Goal: Task Accomplishment & Management: Manage account settings

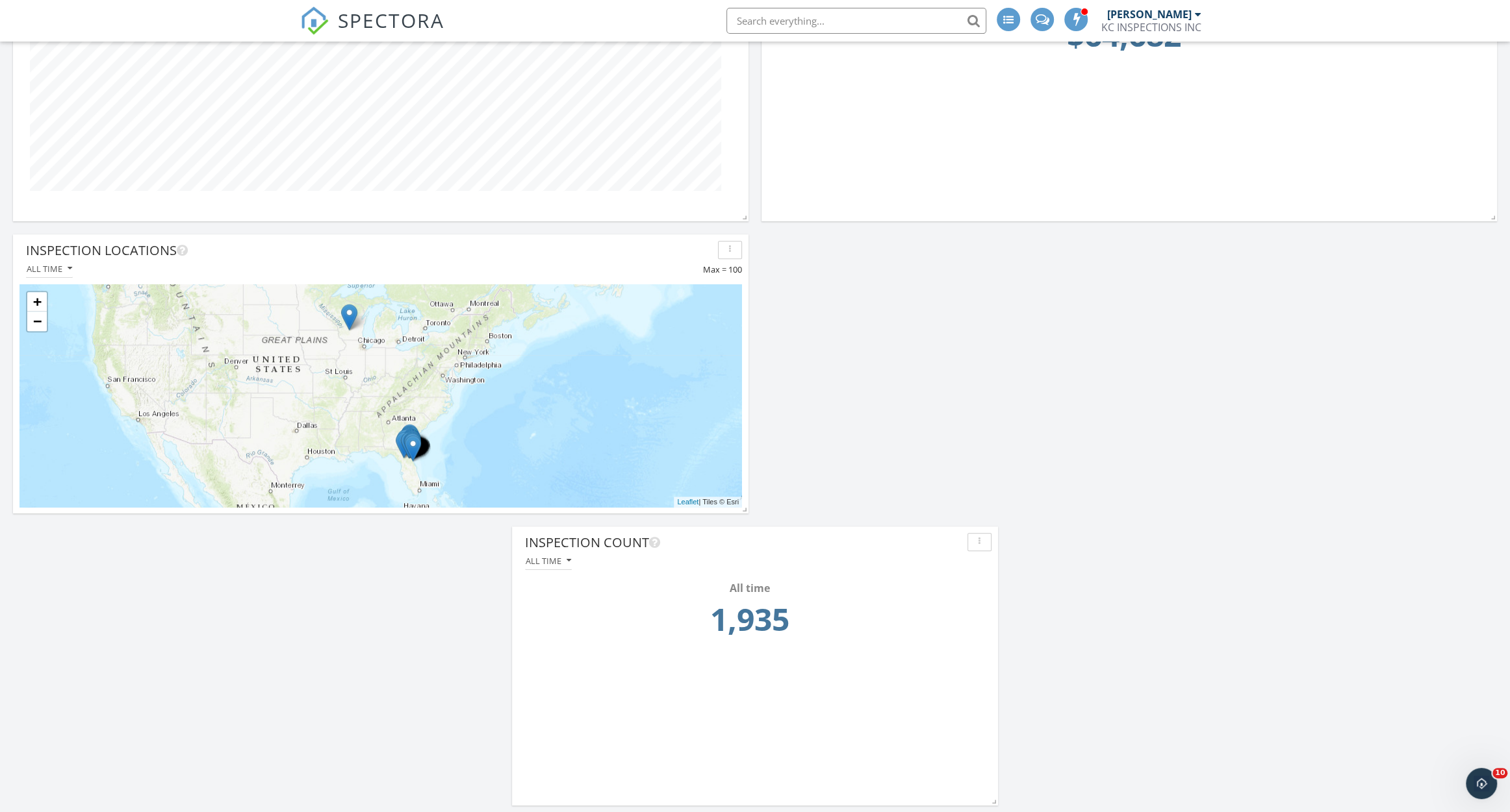
scroll to position [869, 0]
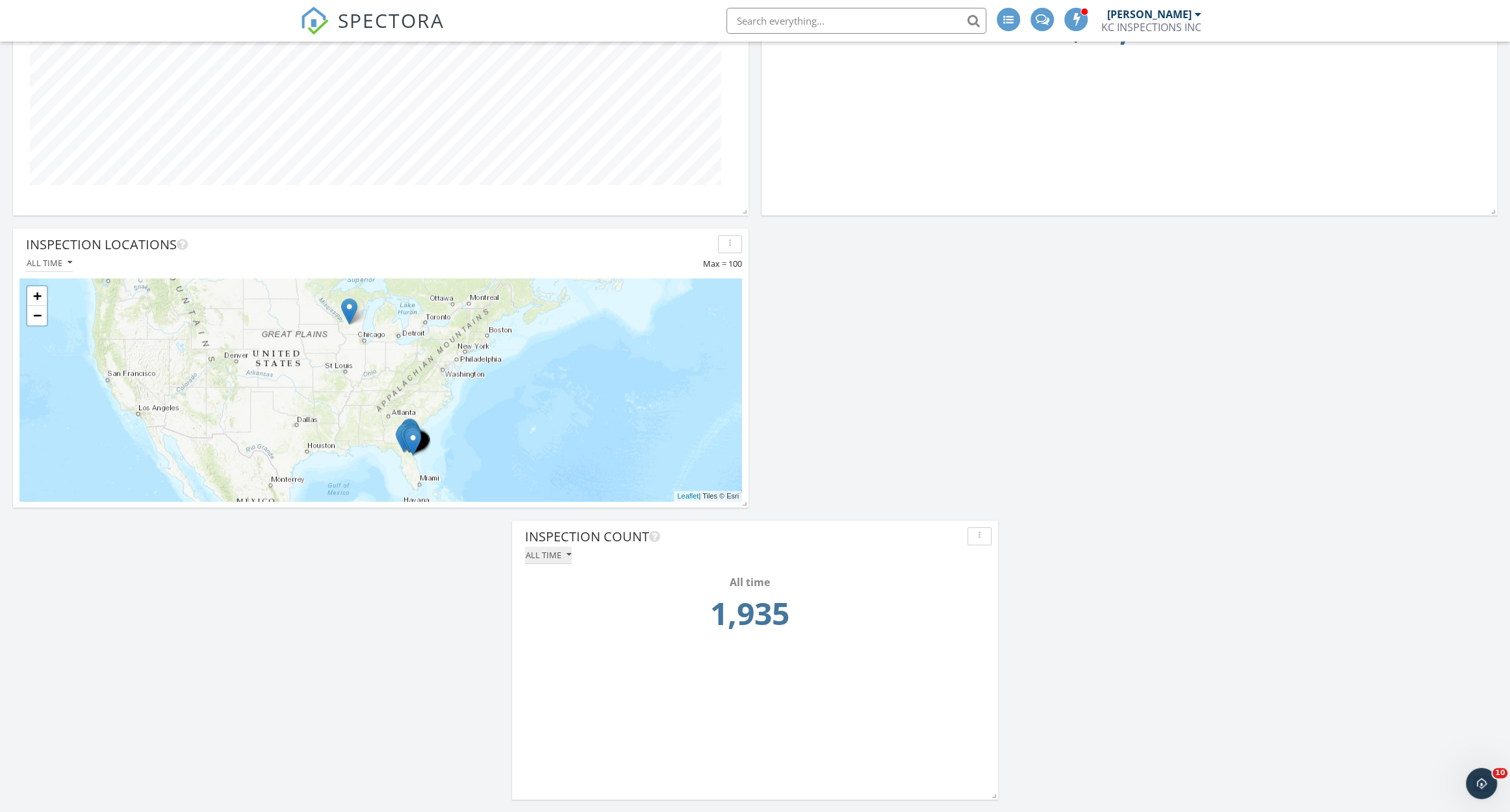
click at [562, 554] on div "All time" at bounding box center [549, 554] width 46 height 9
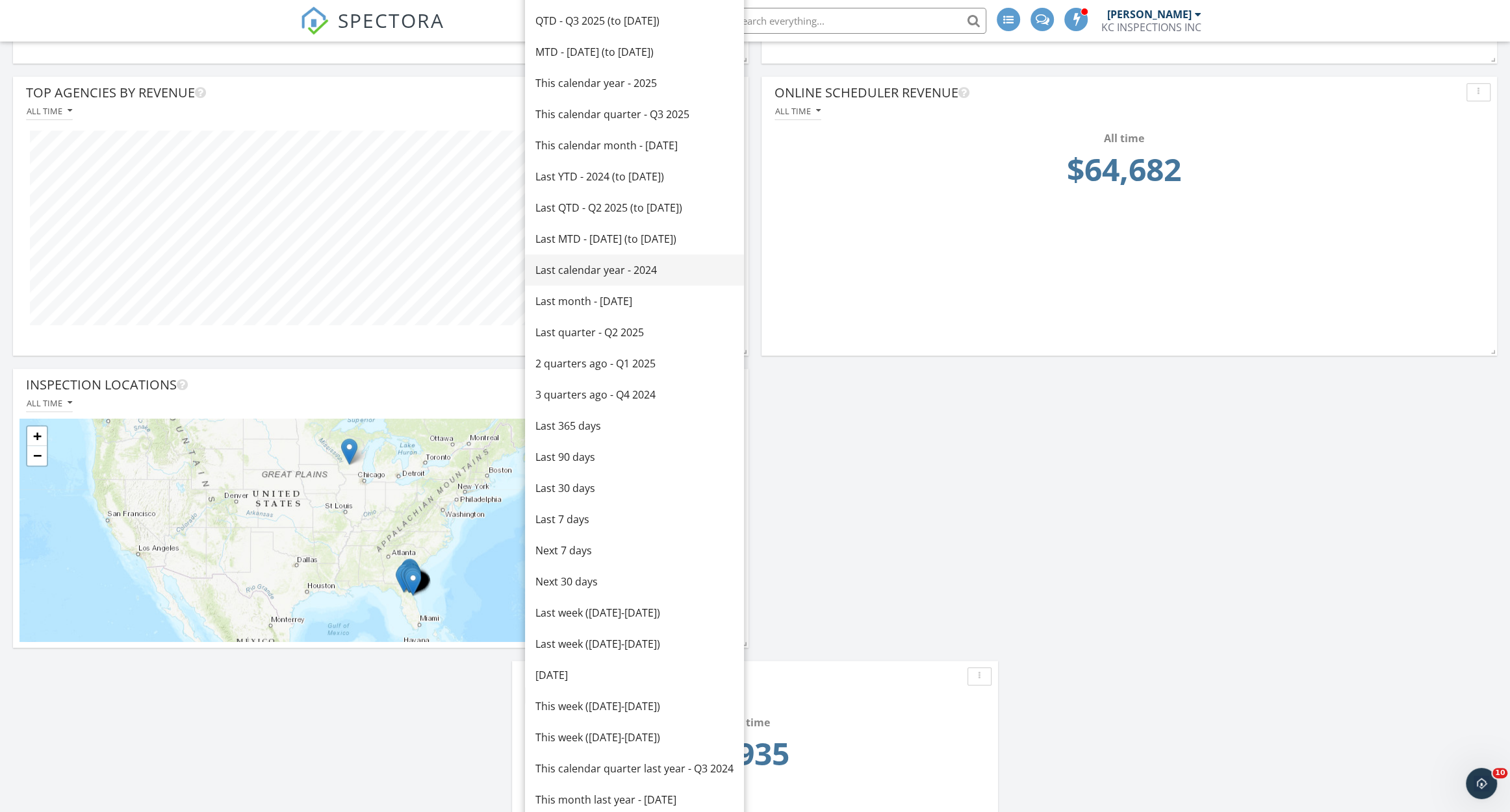
scroll to position [715, 0]
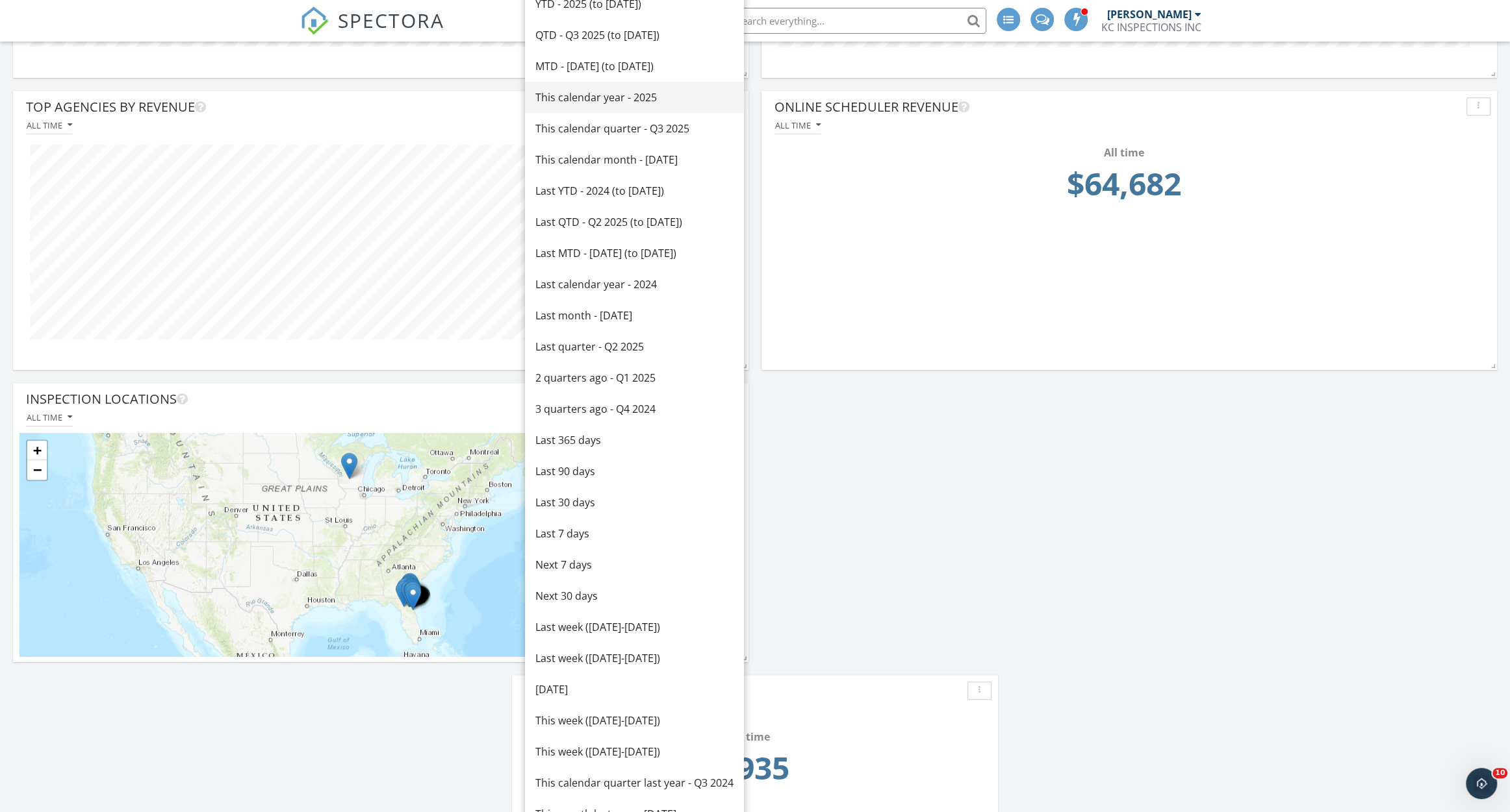
click at [607, 102] on div "This calendar year - 2025" at bounding box center [634, 97] width 198 height 16
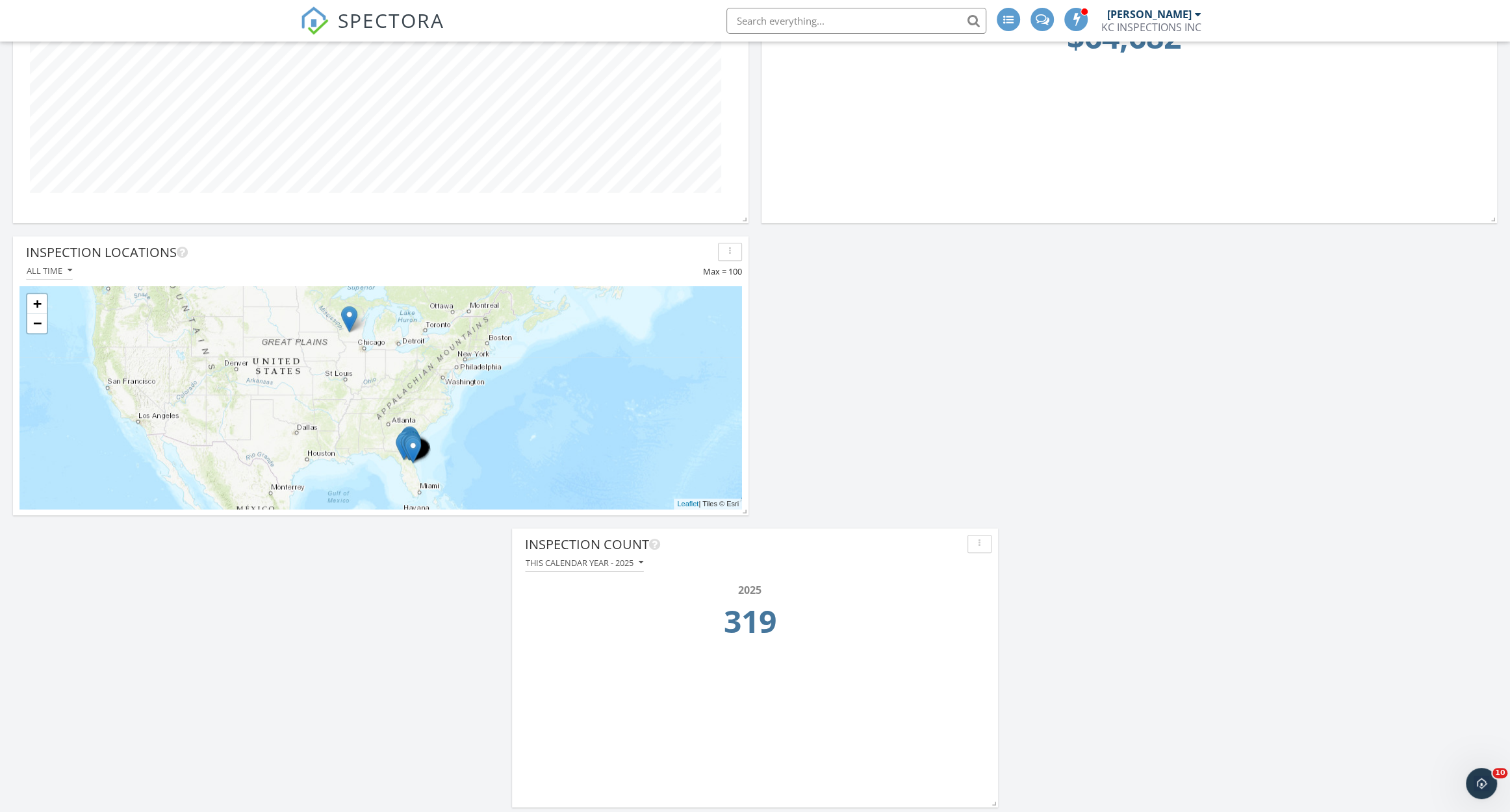
scroll to position [864, 0]
click at [976, 548] on button "button" at bounding box center [979, 541] width 24 height 18
click at [1040, 503] on div "Inspections By month Revenue This calendar year - 2025 Revenue By Charge YTD - …" at bounding box center [755, 81] width 1510 height 1474
click at [633, 560] on div "This calendar year - 2025" at bounding box center [585, 560] width 118 height 9
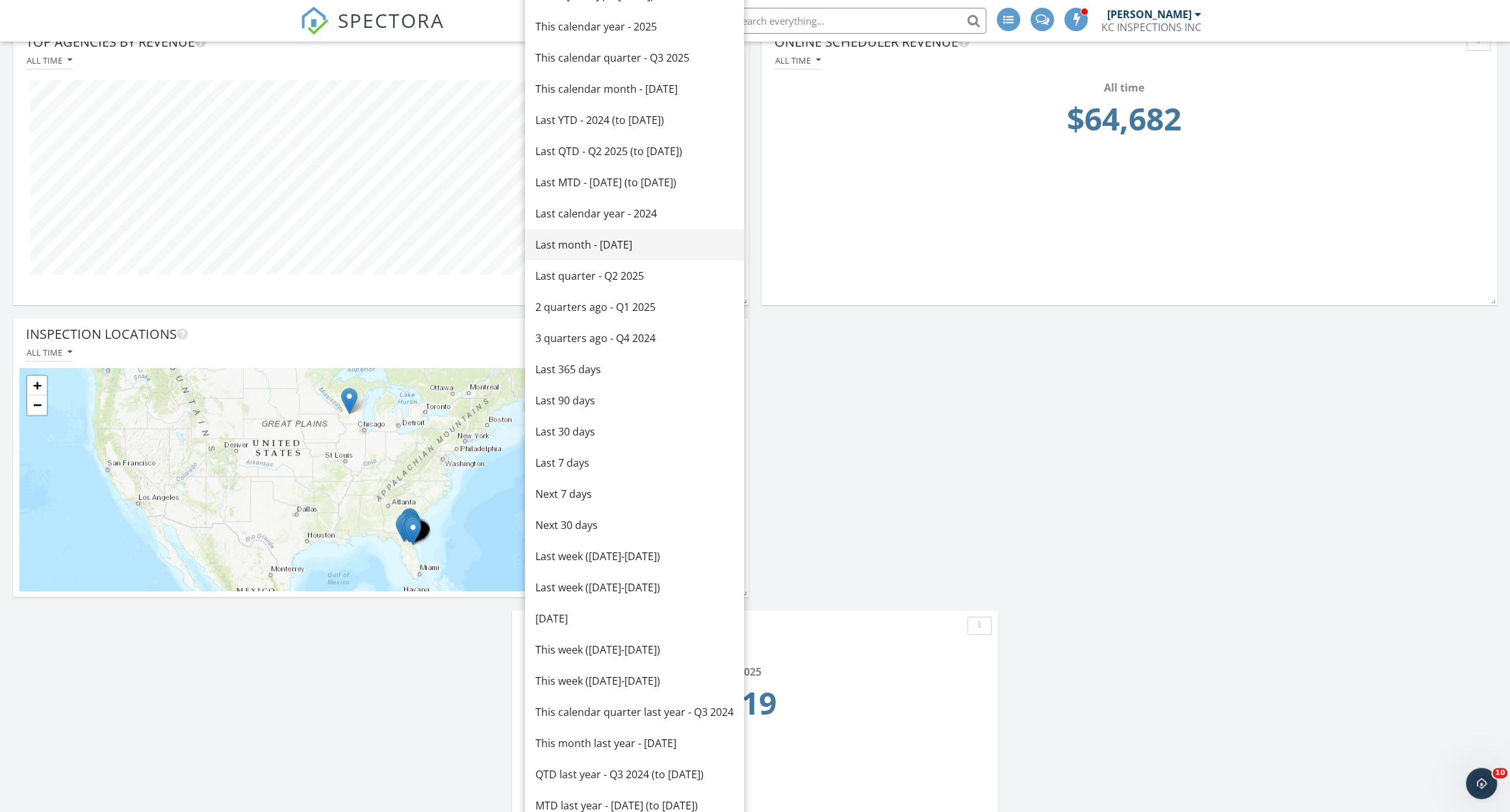
scroll to position [869, 0]
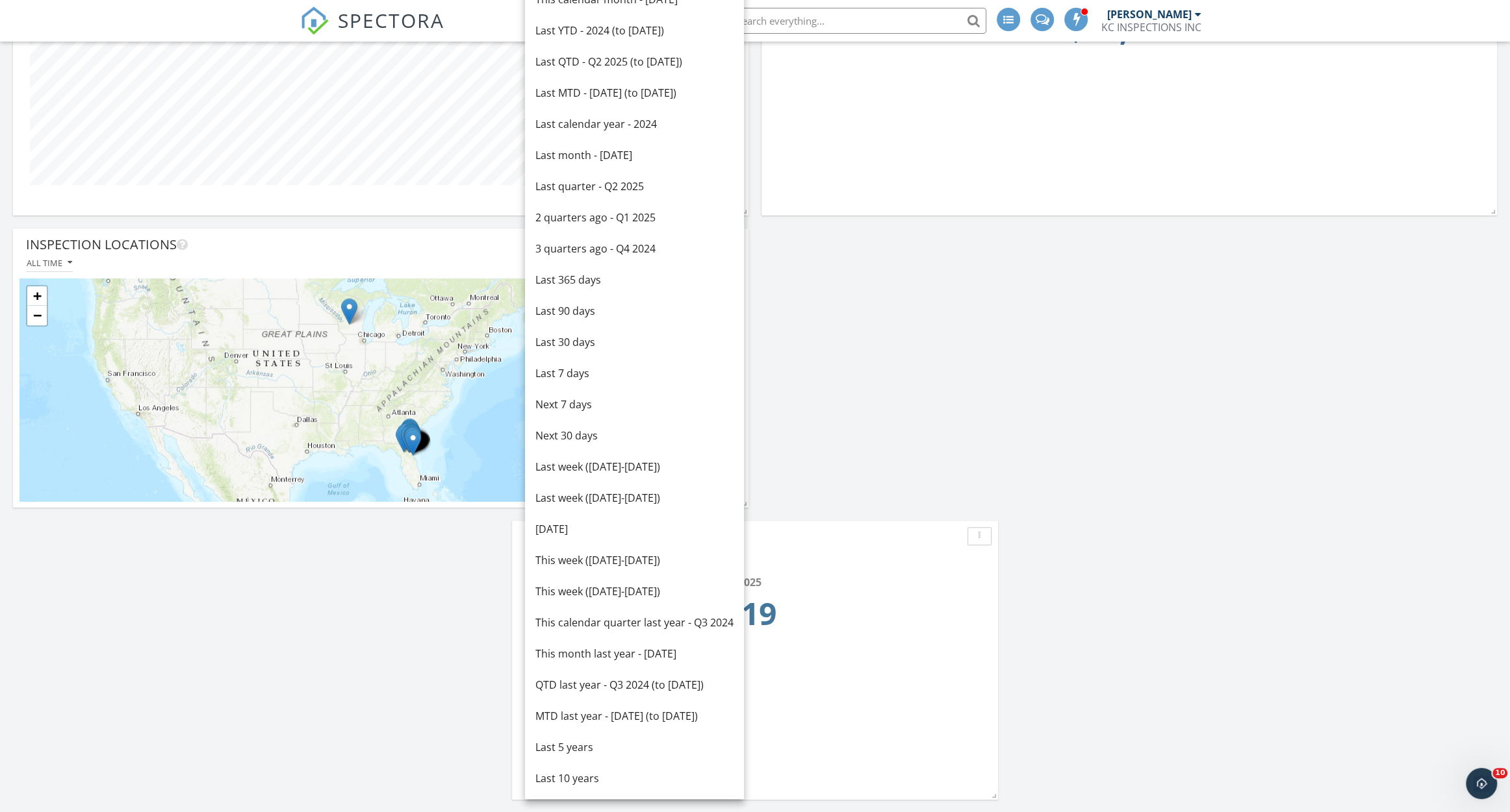
click at [923, 469] on div "Inspections By month Revenue This calendar year - 2025 Revenue By Charge YTD - …" at bounding box center [755, 75] width 1510 height 1474
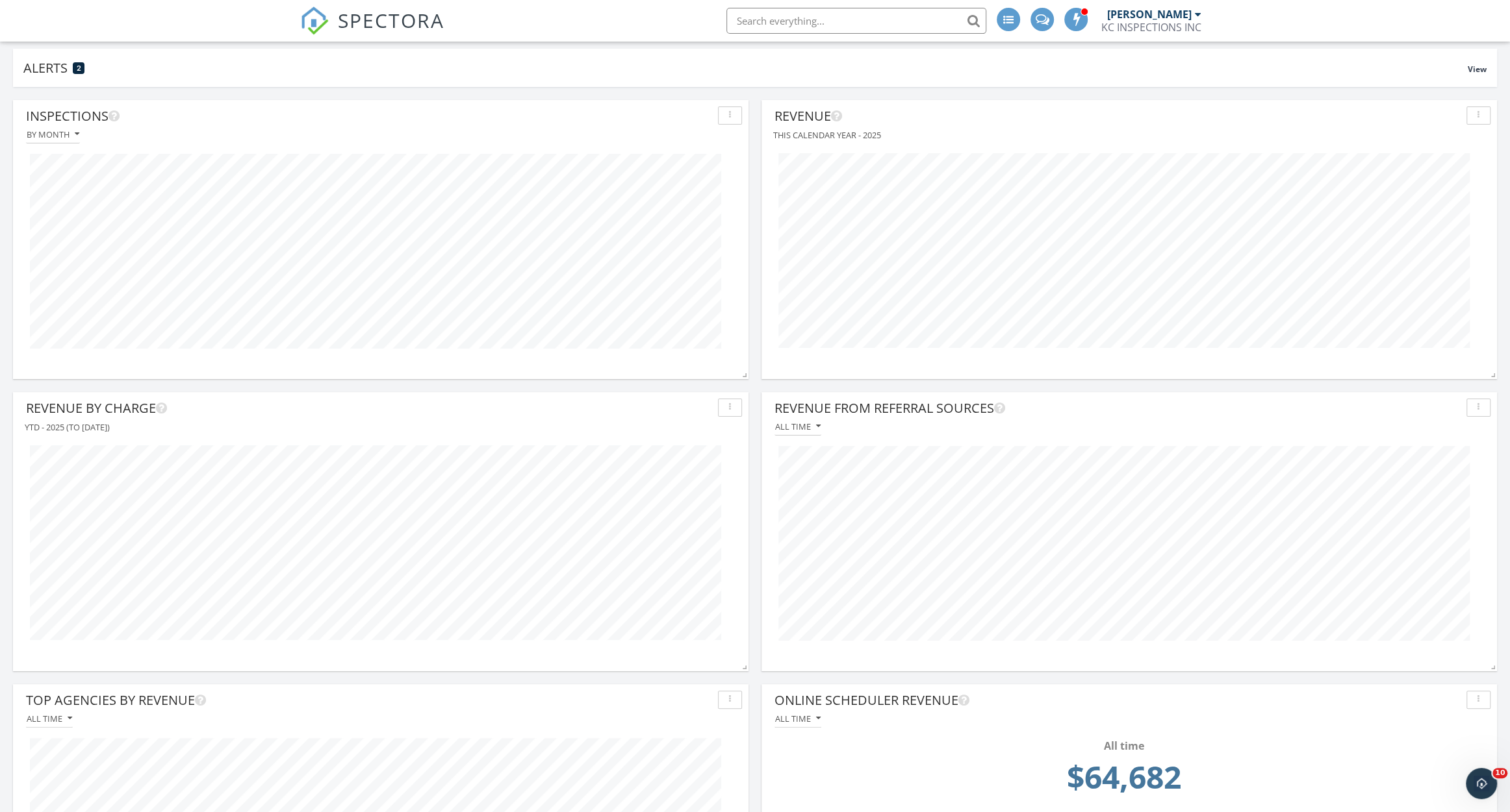
scroll to position [0, 0]
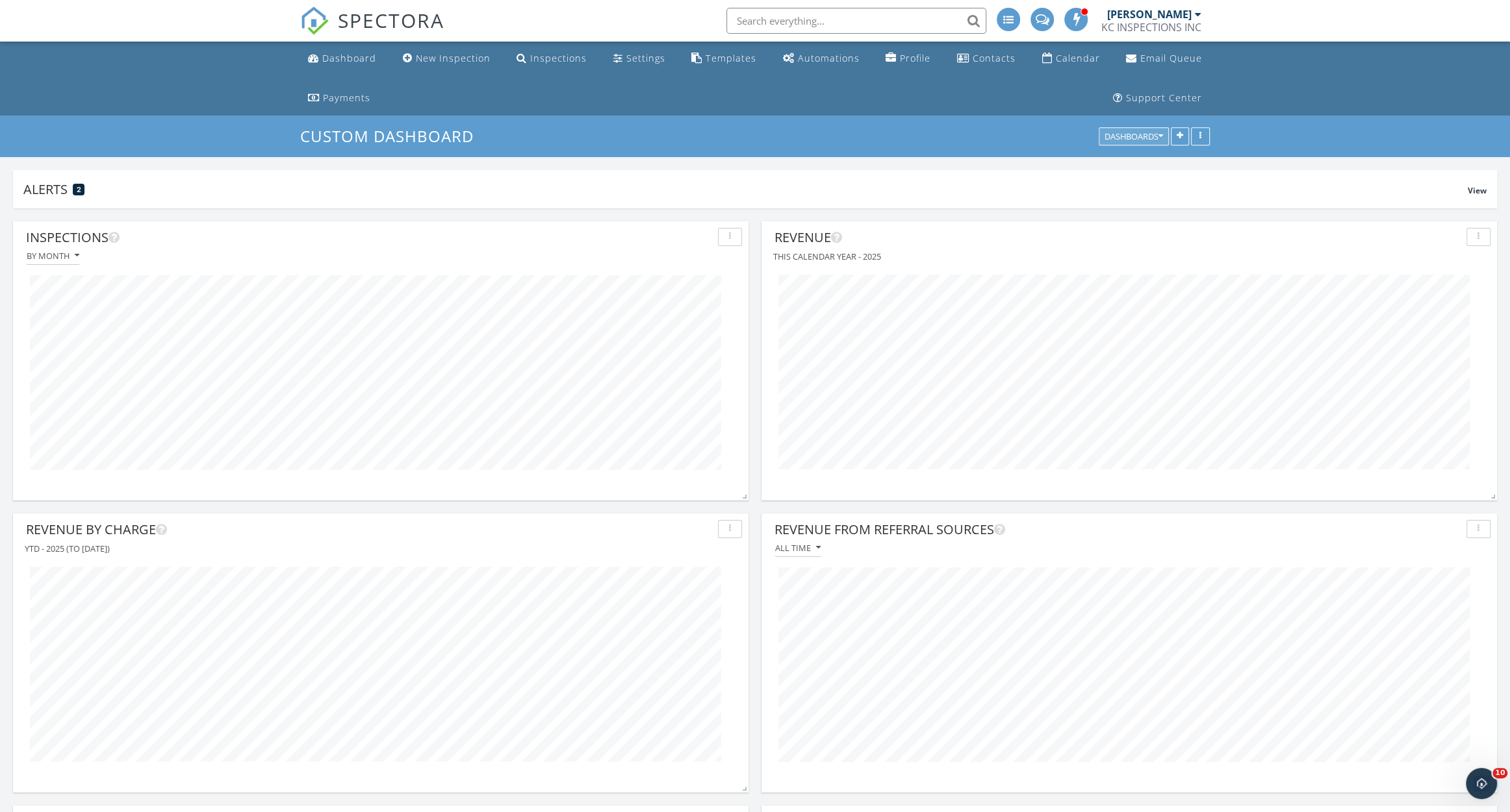
click at [1126, 132] on div "Dashboards" at bounding box center [1133, 136] width 58 height 9
click at [997, 137] on h3 "Custom Dashboard" at bounding box center [754, 136] width 909 height 20
click at [731, 235] on div "button" at bounding box center [730, 237] width 12 height 9
click at [730, 235] on icon "button" at bounding box center [729, 237] width 2 height 9
click at [748, 265] on div "Show Legend" at bounding box center [766, 267] width 76 height 16
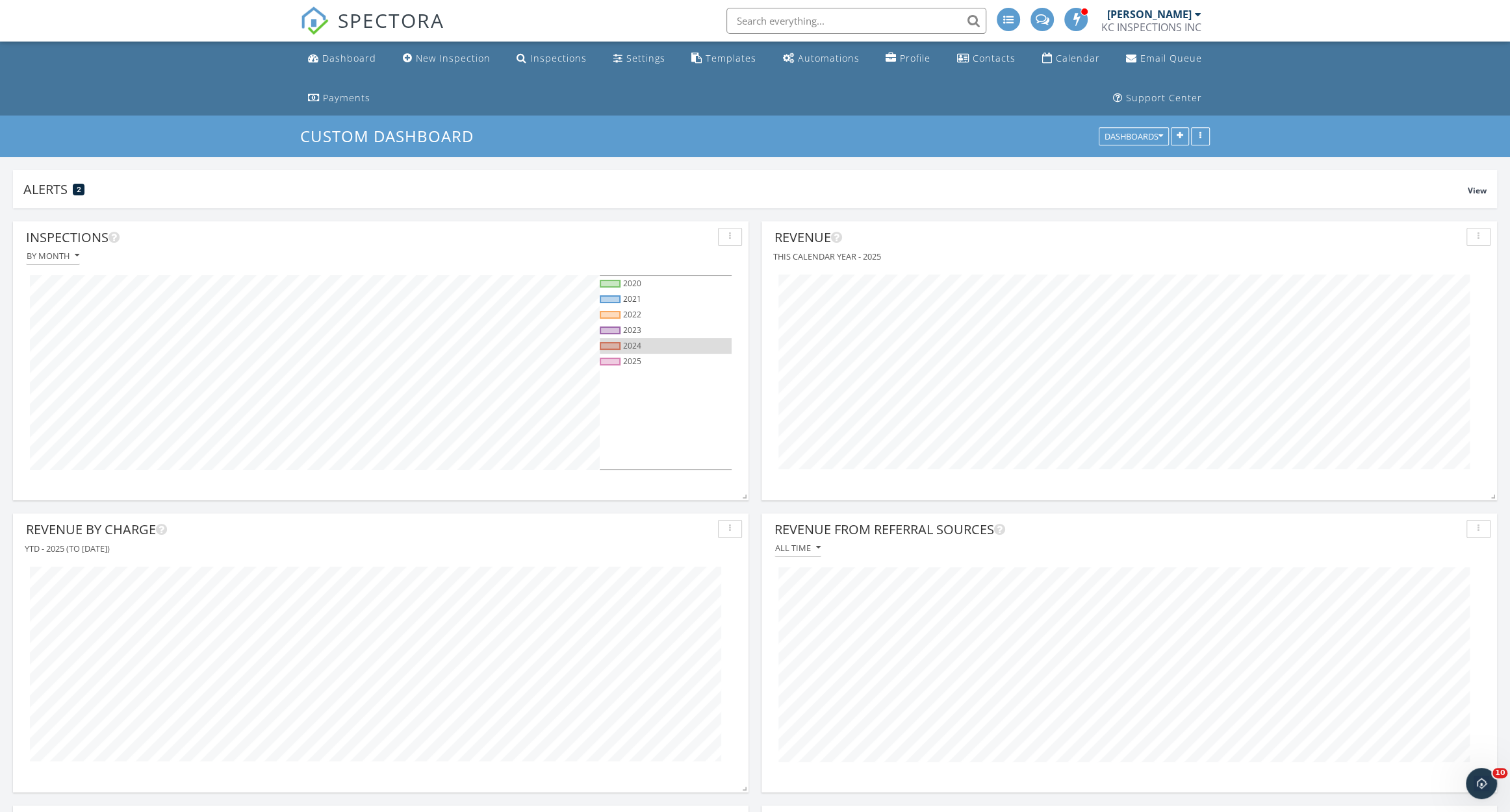
click at [657, 343] on div "2024" at bounding box center [666, 346] width 132 height 16
click at [626, 281] on div "2020" at bounding box center [632, 283] width 18 height 11
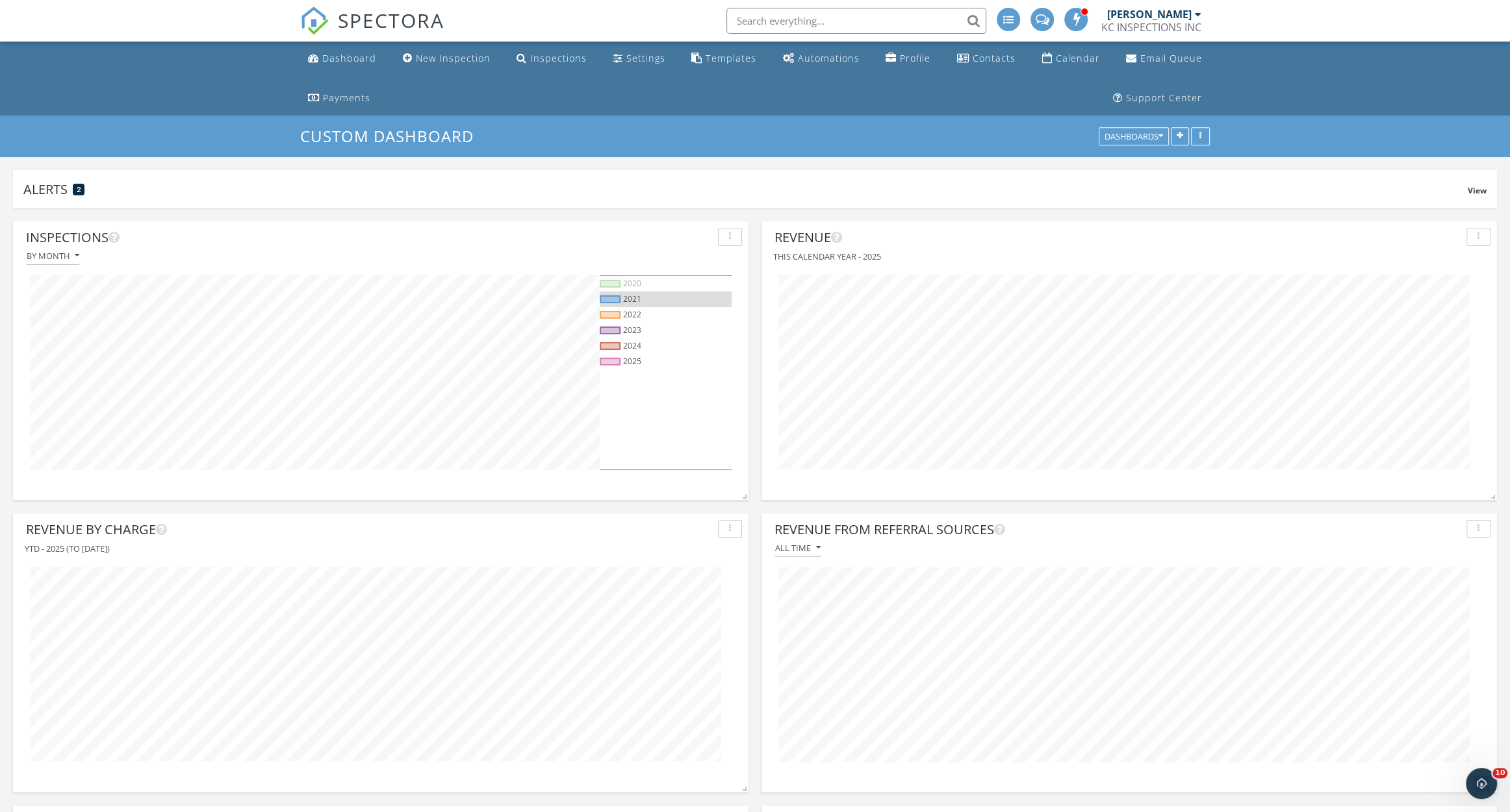
click at [639, 298] on div "2021" at bounding box center [632, 299] width 18 height 11
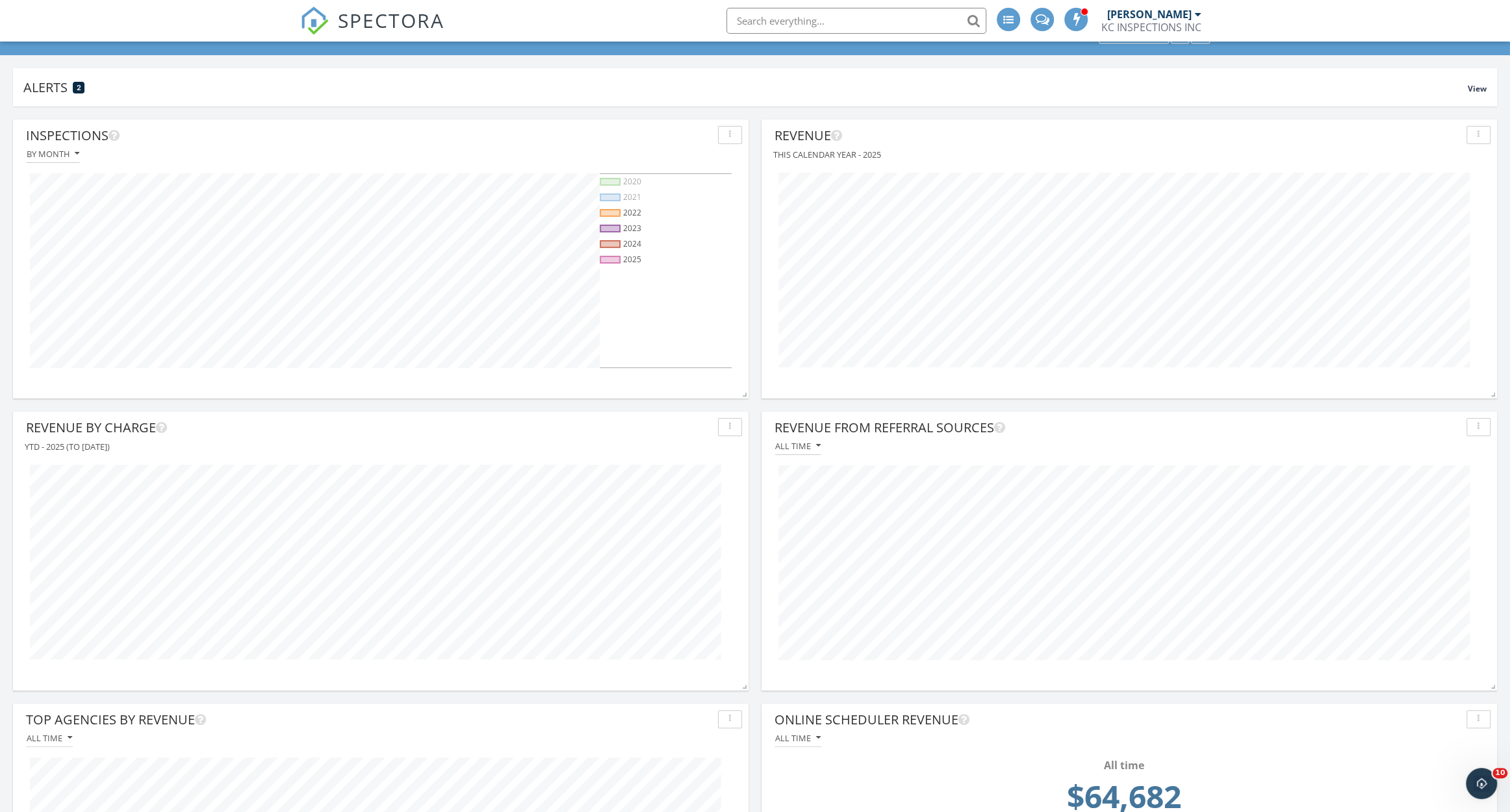
scroll to position [100, 0]
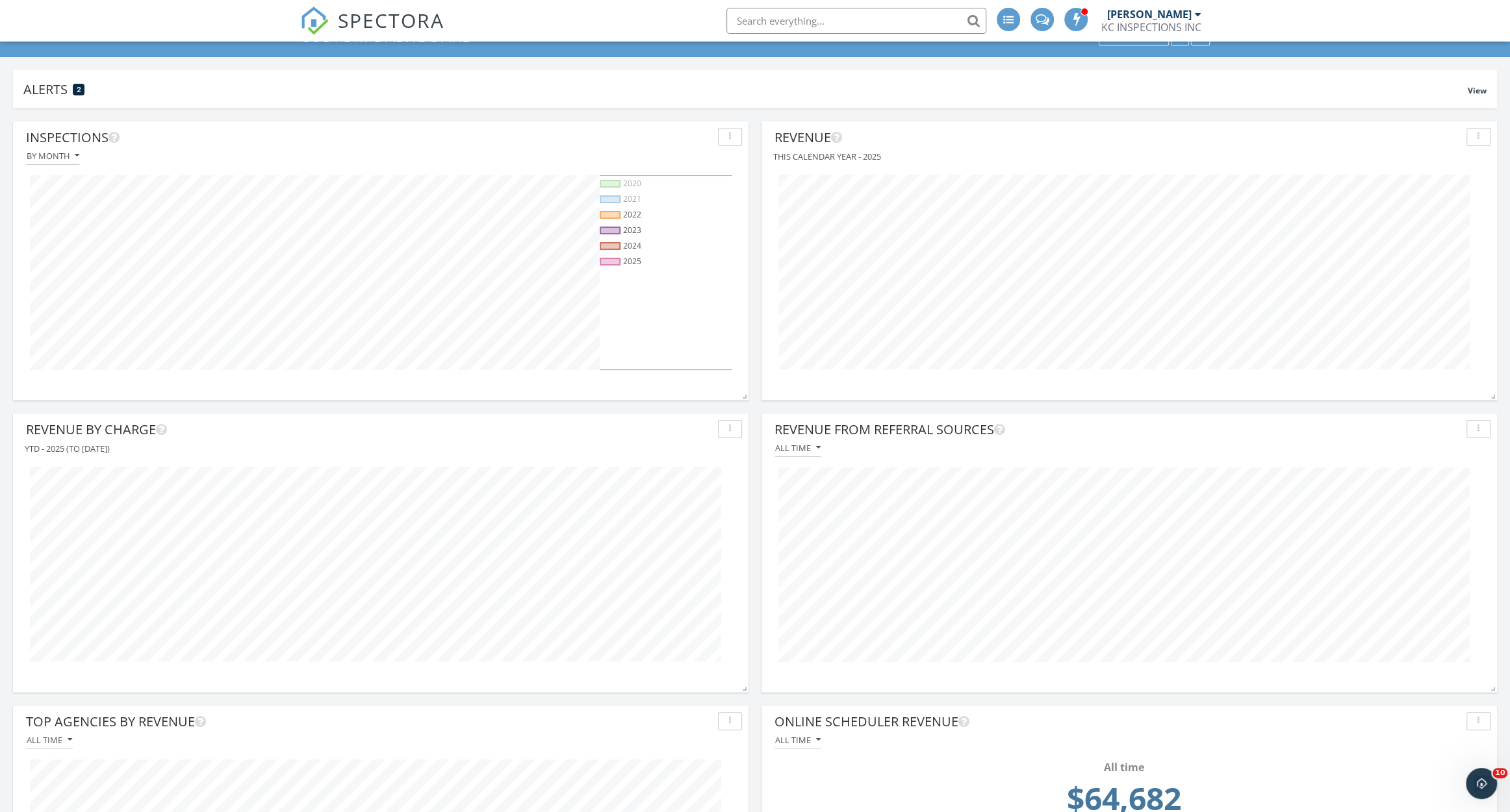
click at [658, 381] on div "2020 2021 2022 2023 2024 2025" at bounding box center [380, 272] width 722 height 215
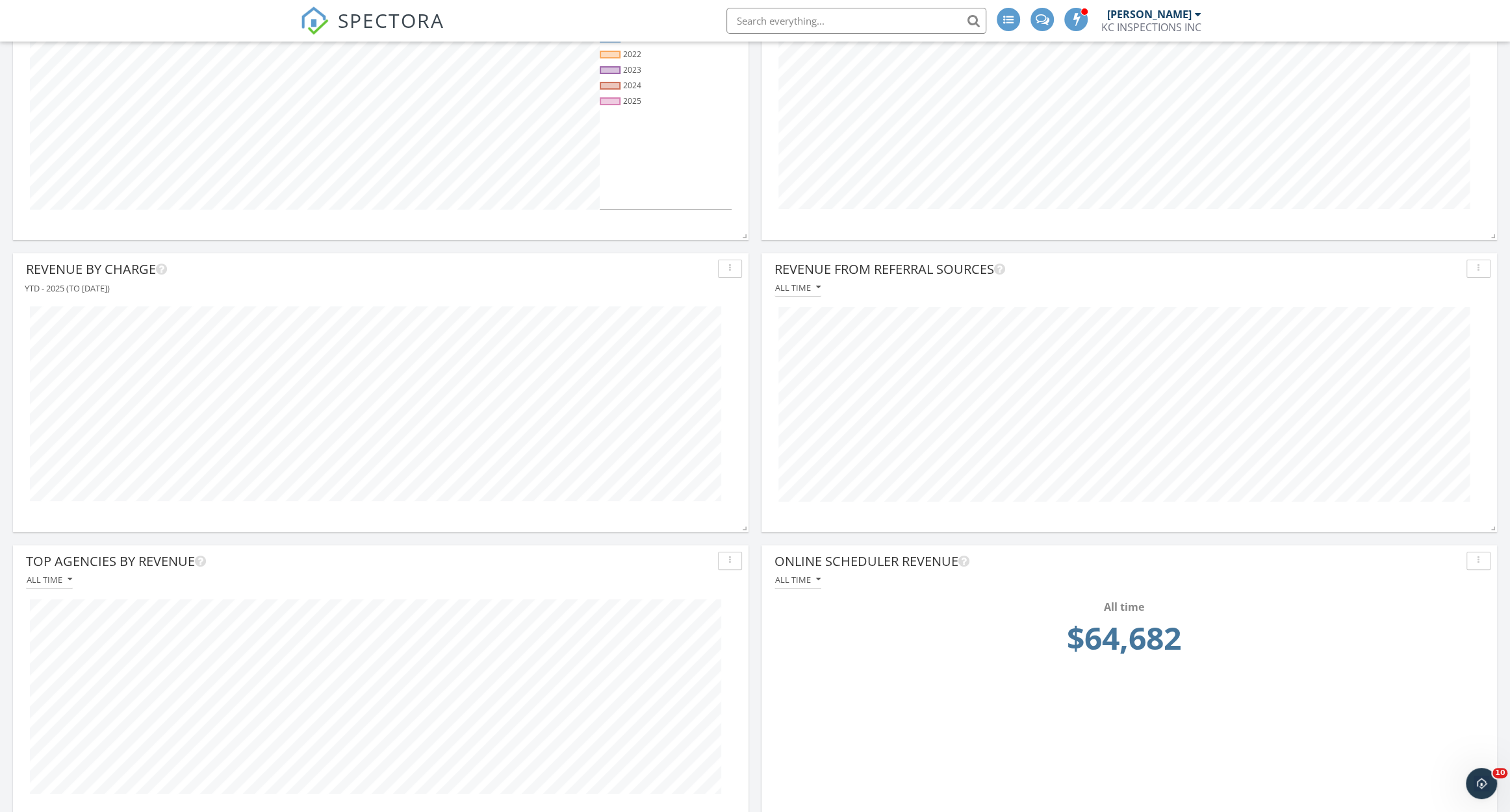
scroll to position [262, 0]
click at [724, 269] on div "button" at bounding box center [730, 267] width 12 height 9
click at [747, 297] on div "Edit" at bounding box center [762, 297] width 66 height 16
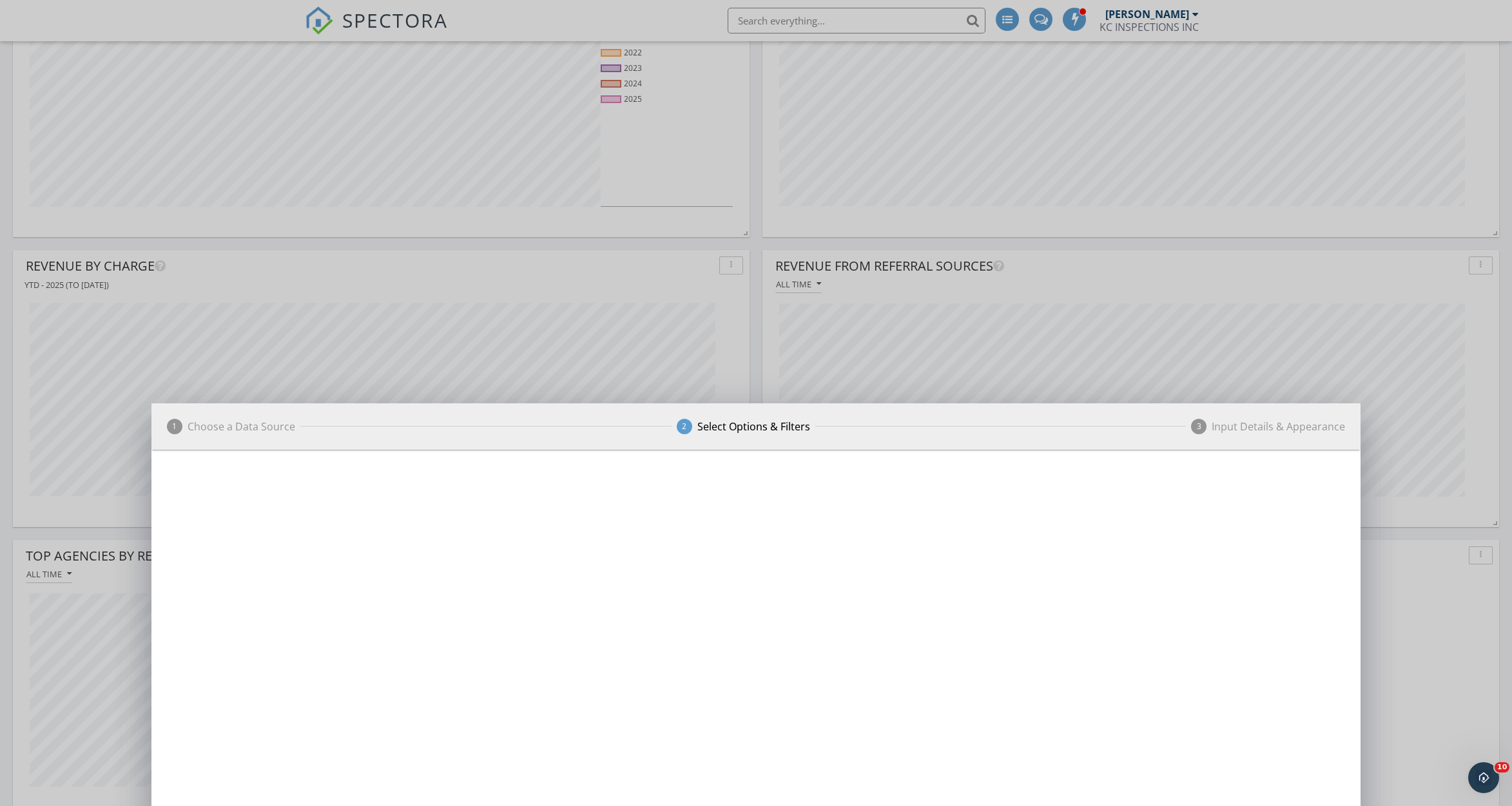
scroll to position [276, 736]
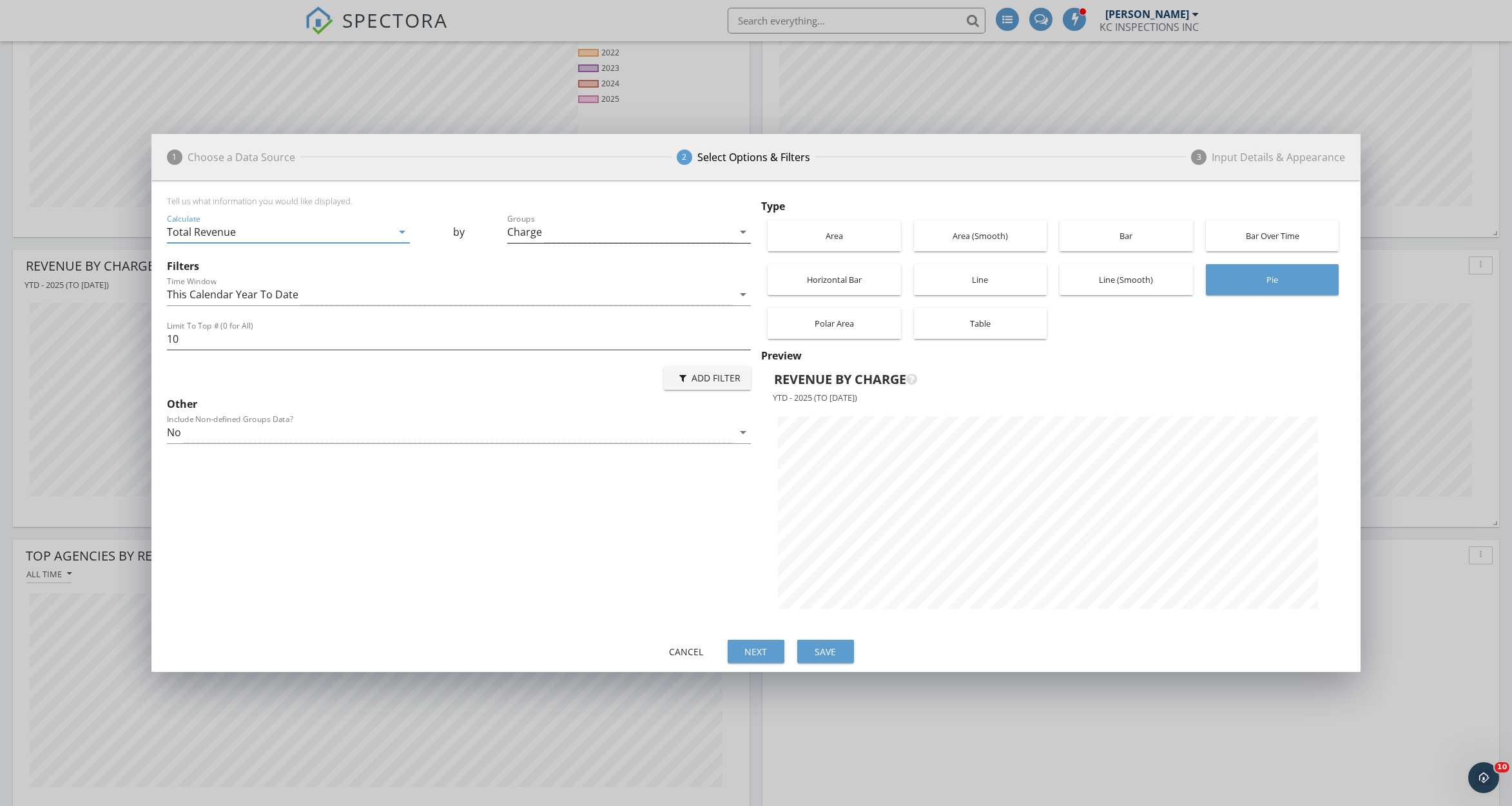
click at [609, 234] on div "Charge" at bounding box center [620, 232] width 225 height 21
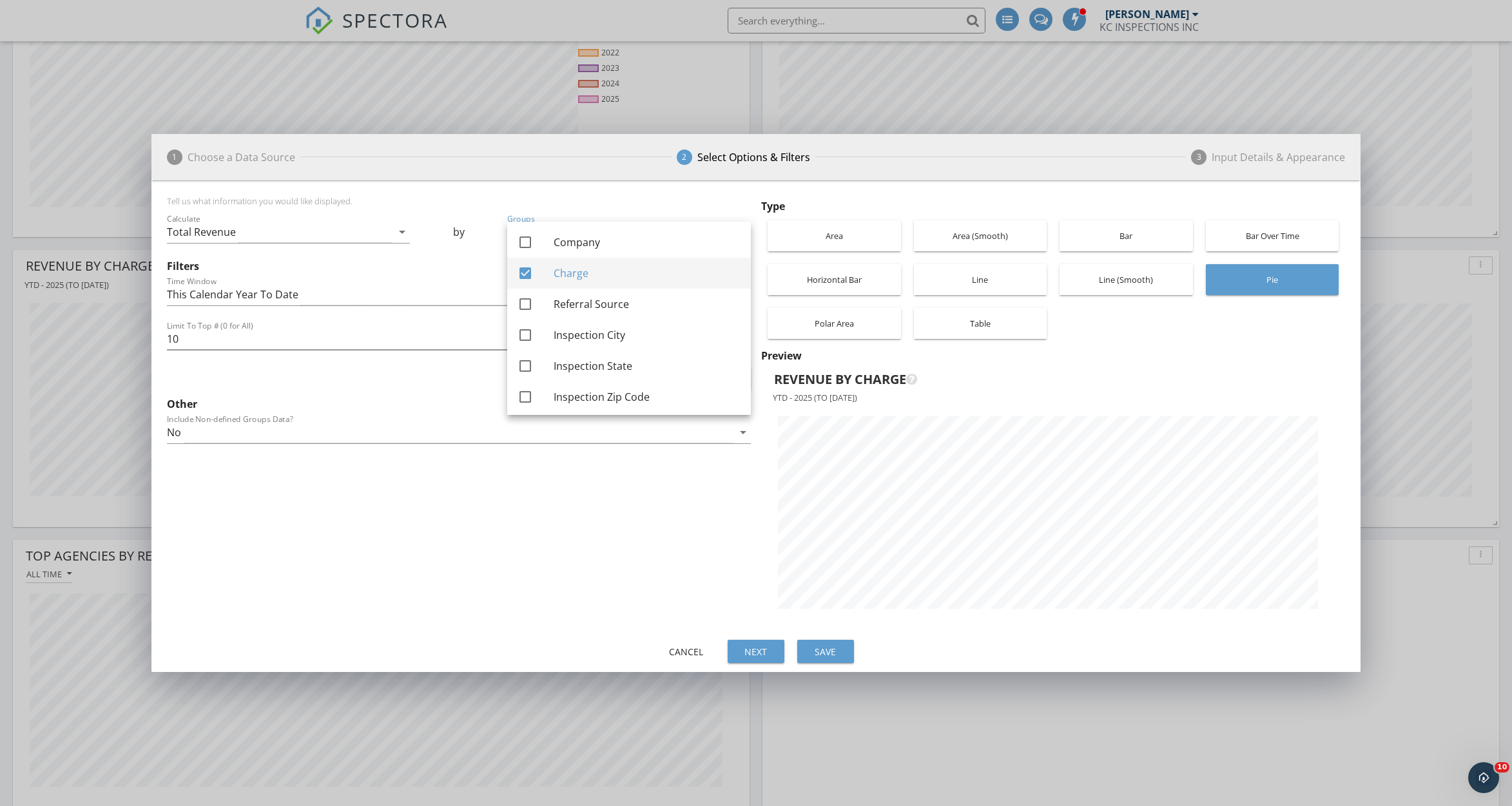
click at [524, 279] on div at bounding box center [525, 273] width 22 height 22
click at [518, 267] on div at bounding box center [525, 273] width 22 height 22
checkbox input "true"
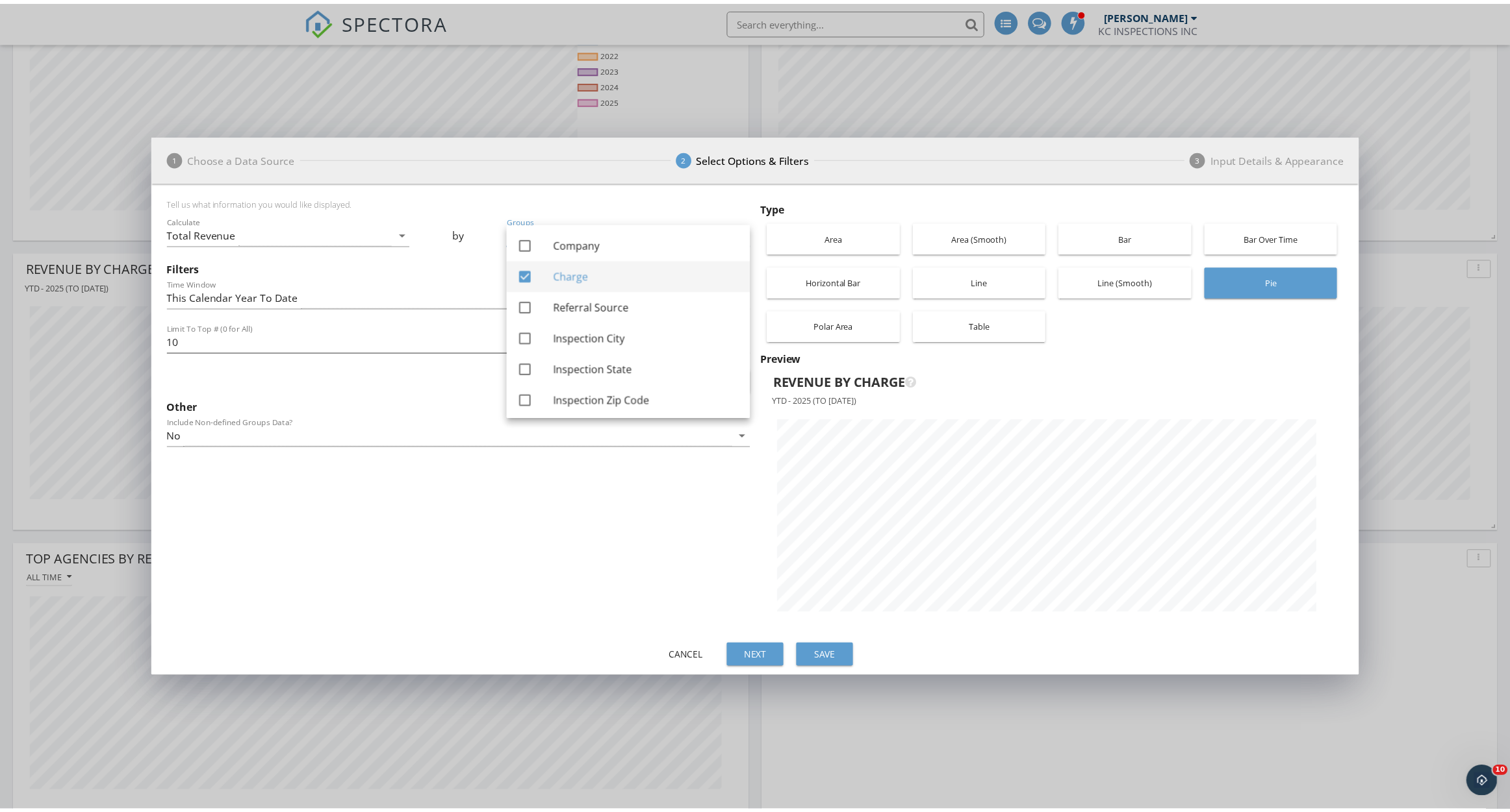
scroll to position [459, 1218]
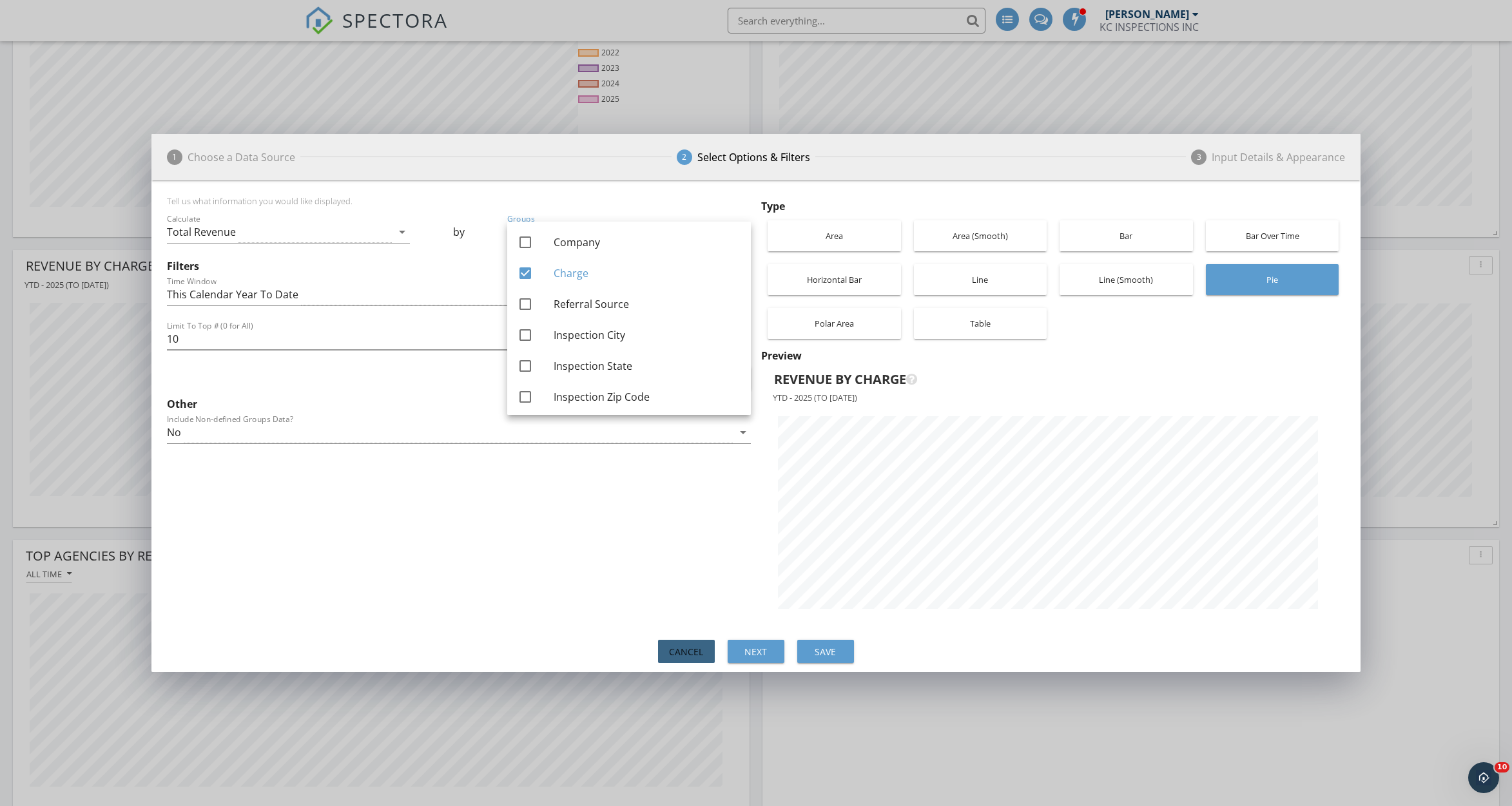
click at [682, 650] on div "Cancel" at bounding box center [687, 652] width 36 height 14
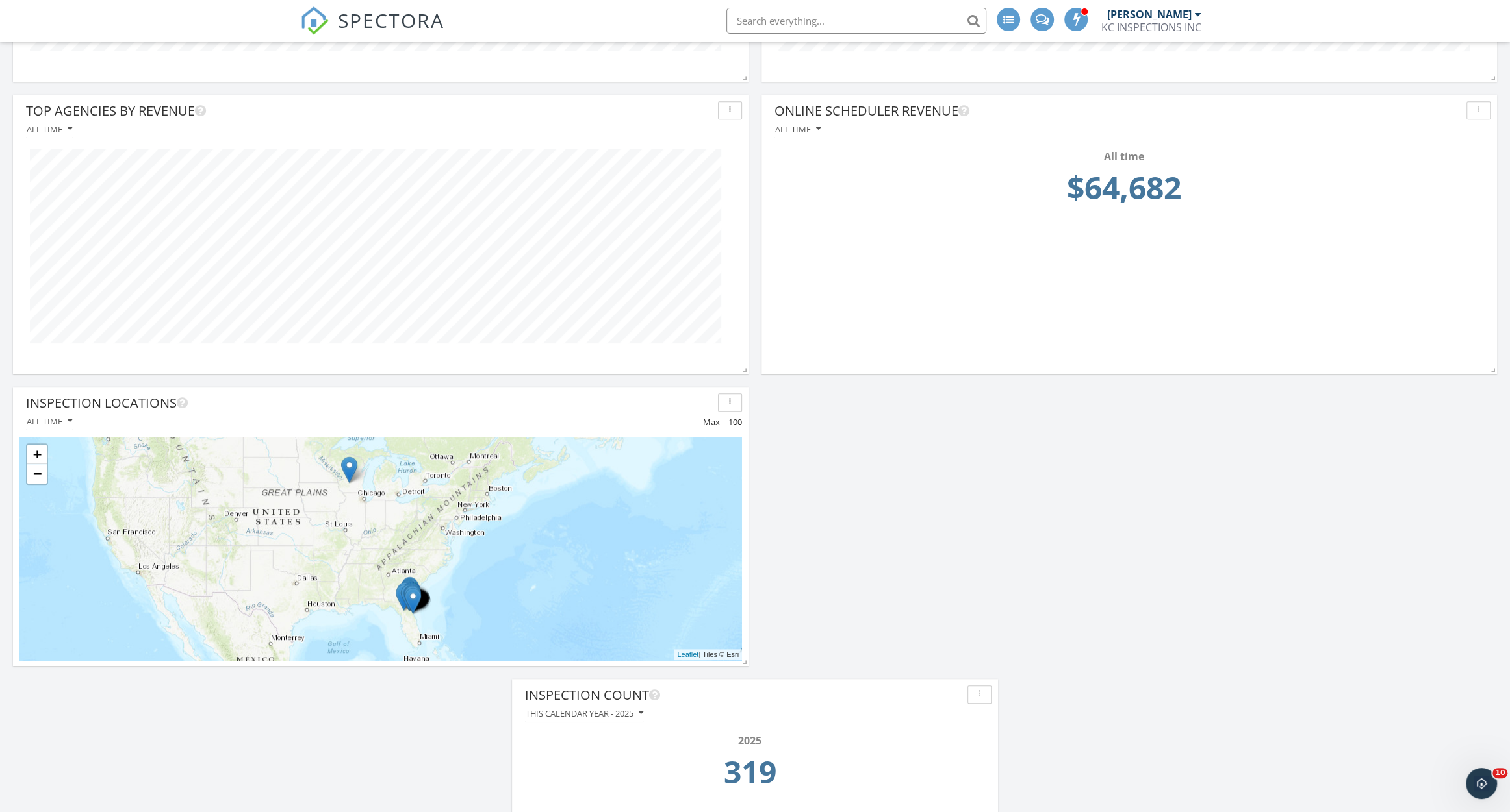
scroll to position [869, 0]
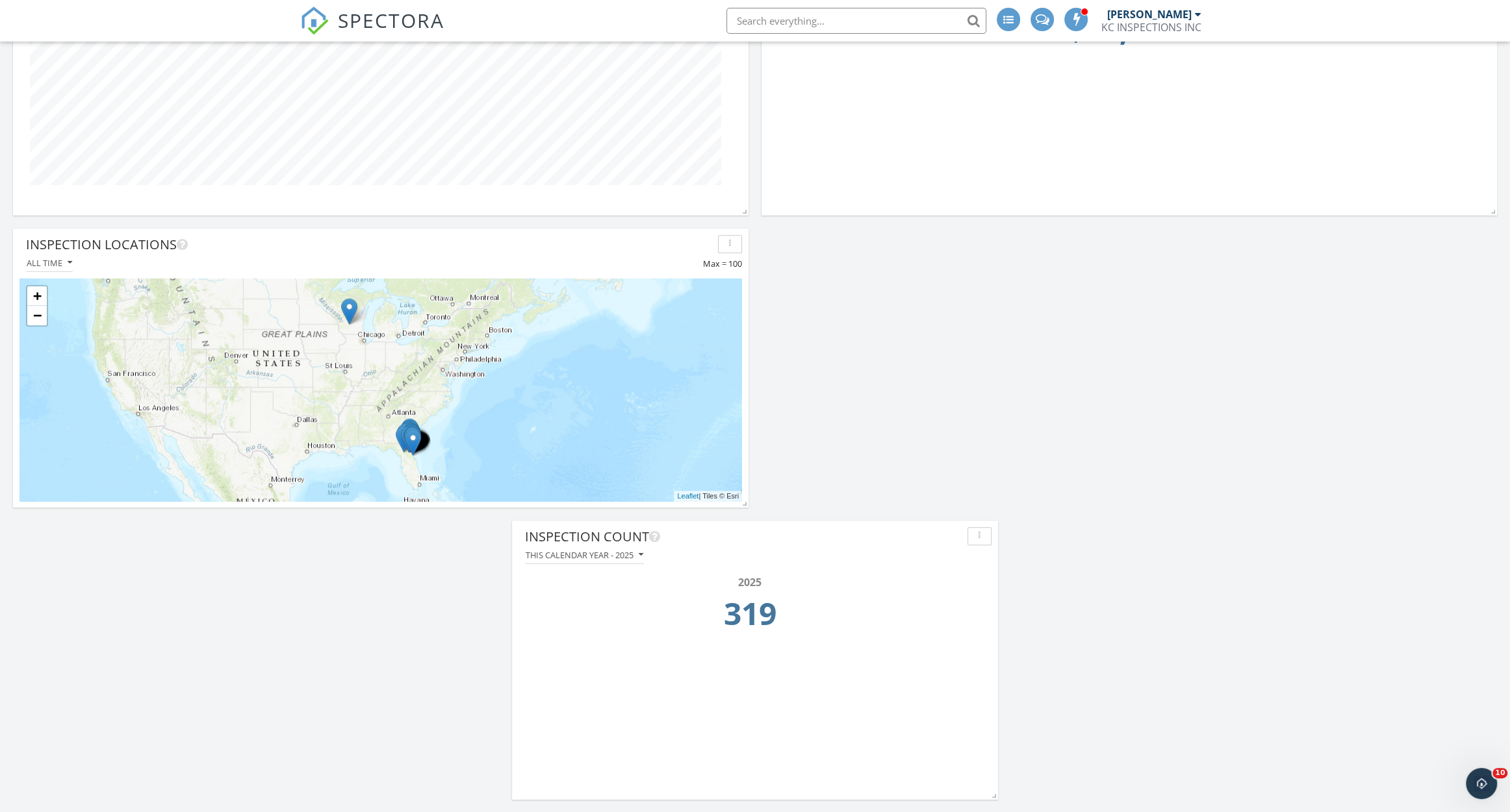
click at [725, 240] on div "button" at bounding box center [730, 244] width 12 height 9
click at [59, 270] on button "All time" at bounding box center [50, 263] width 47 height 17
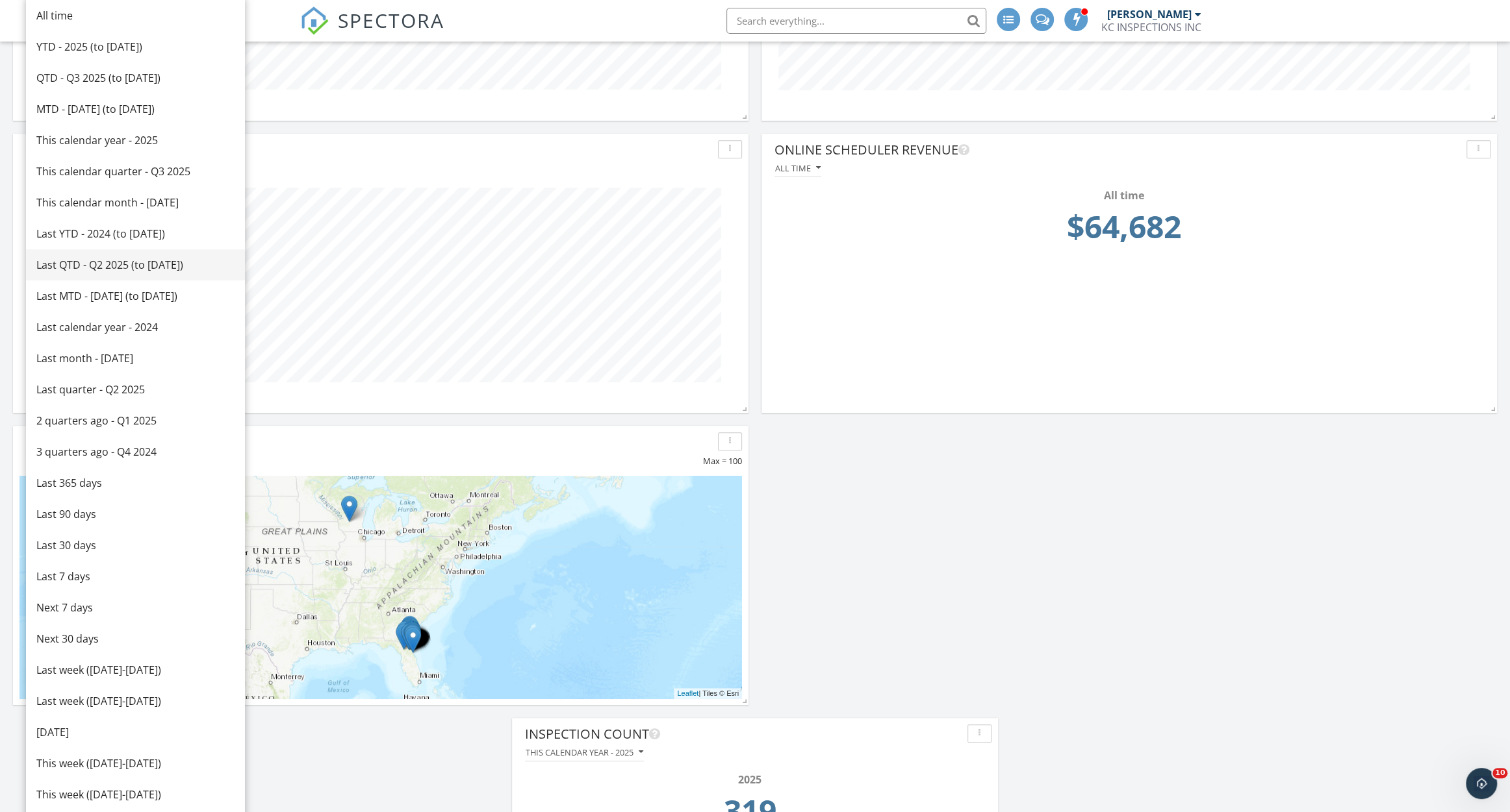
scroll to position [662, 0]
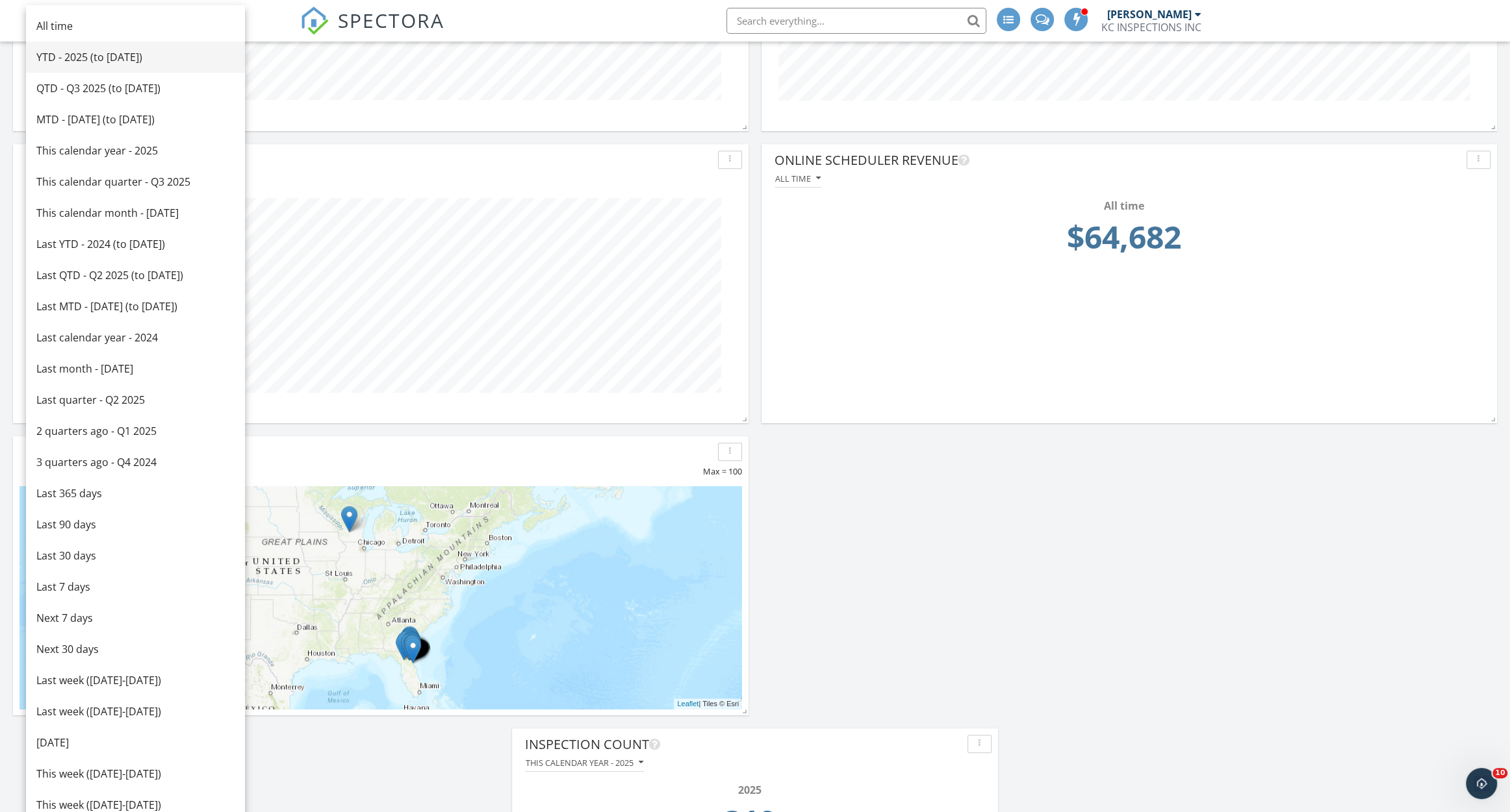
click at [181, 55] on div "YTD - 2025 (to [DATE])" at bounding box center [136, 57] width 198 height 16
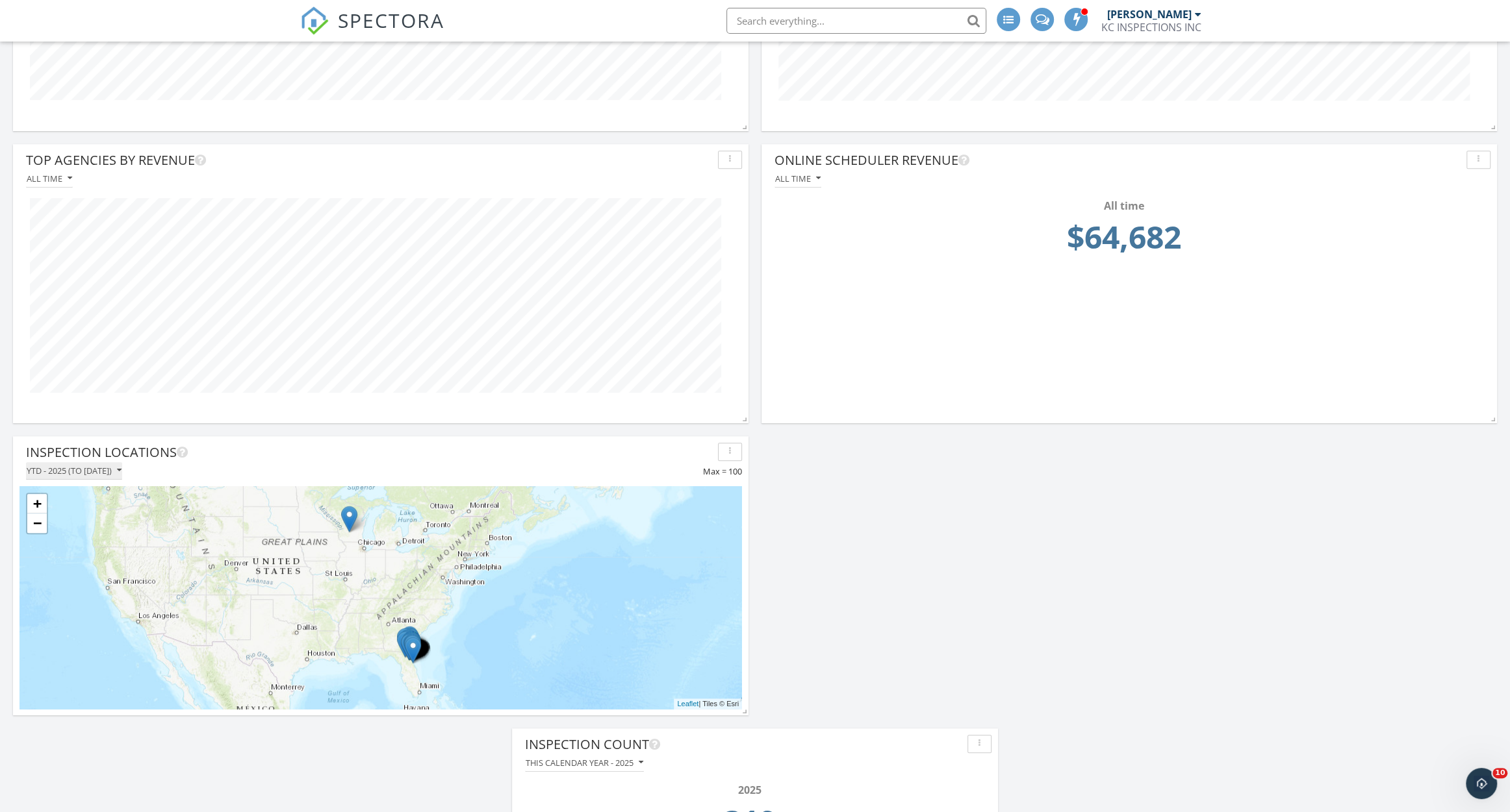
click at [121, 469] on div "YTD - 2025 (to [DATE])" at bounding box center [73, 470] width 95 height 9
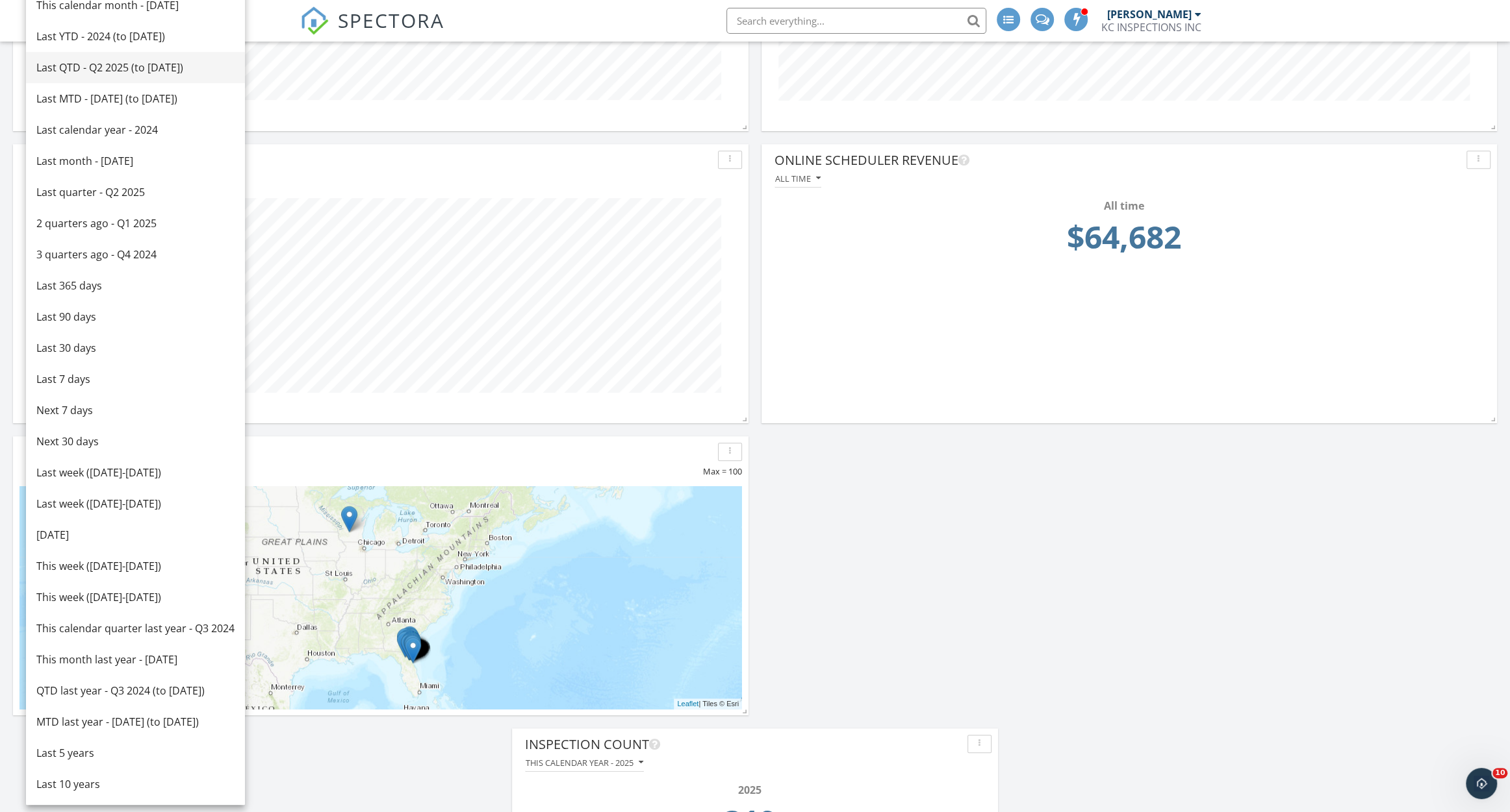
click at [185, 60] on div "Last QTD - Q2 2025 (to [DATE])" at bounding box center [136, 67] width 198 height 16
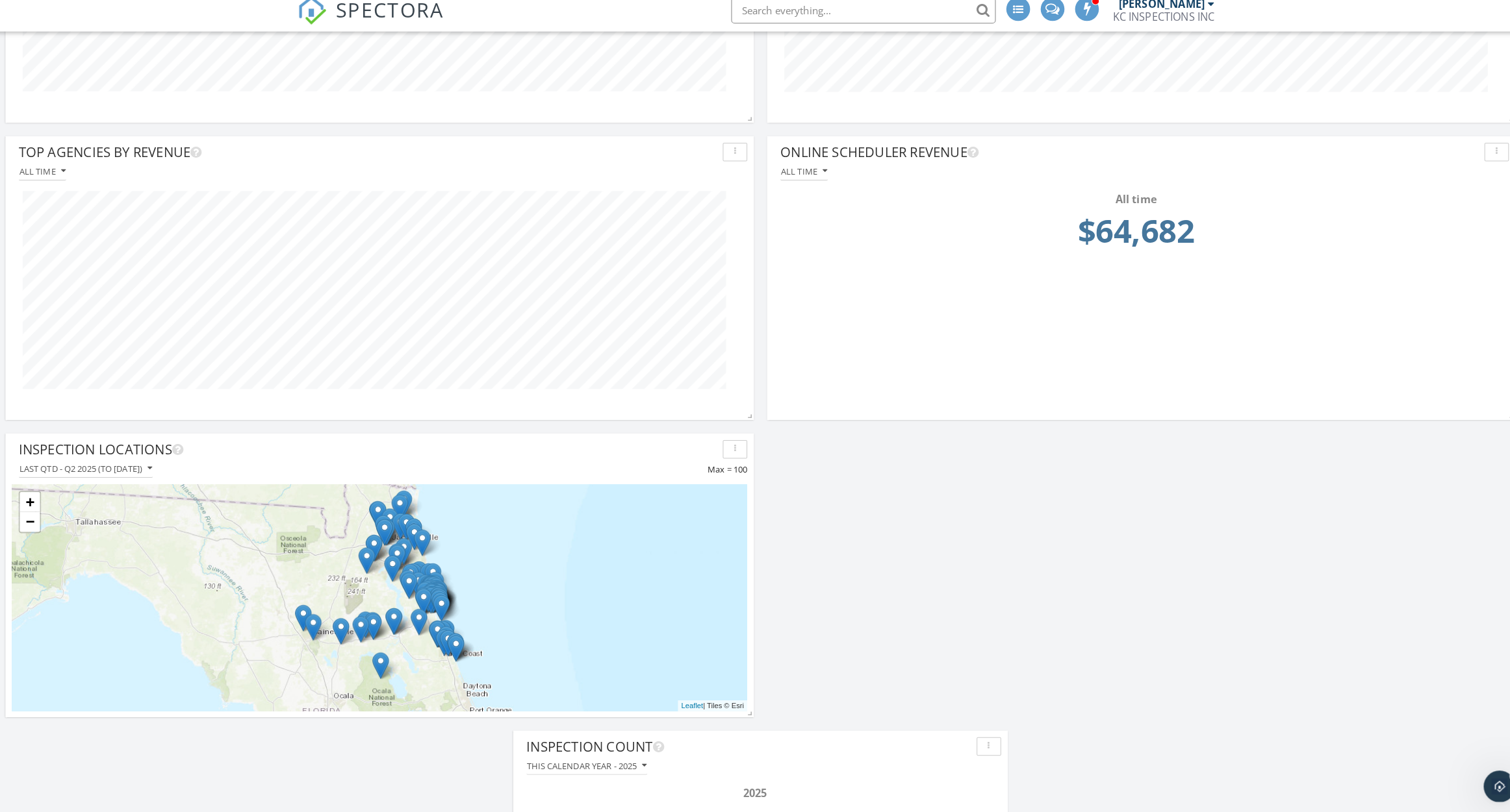
scroll to position [663, 0]
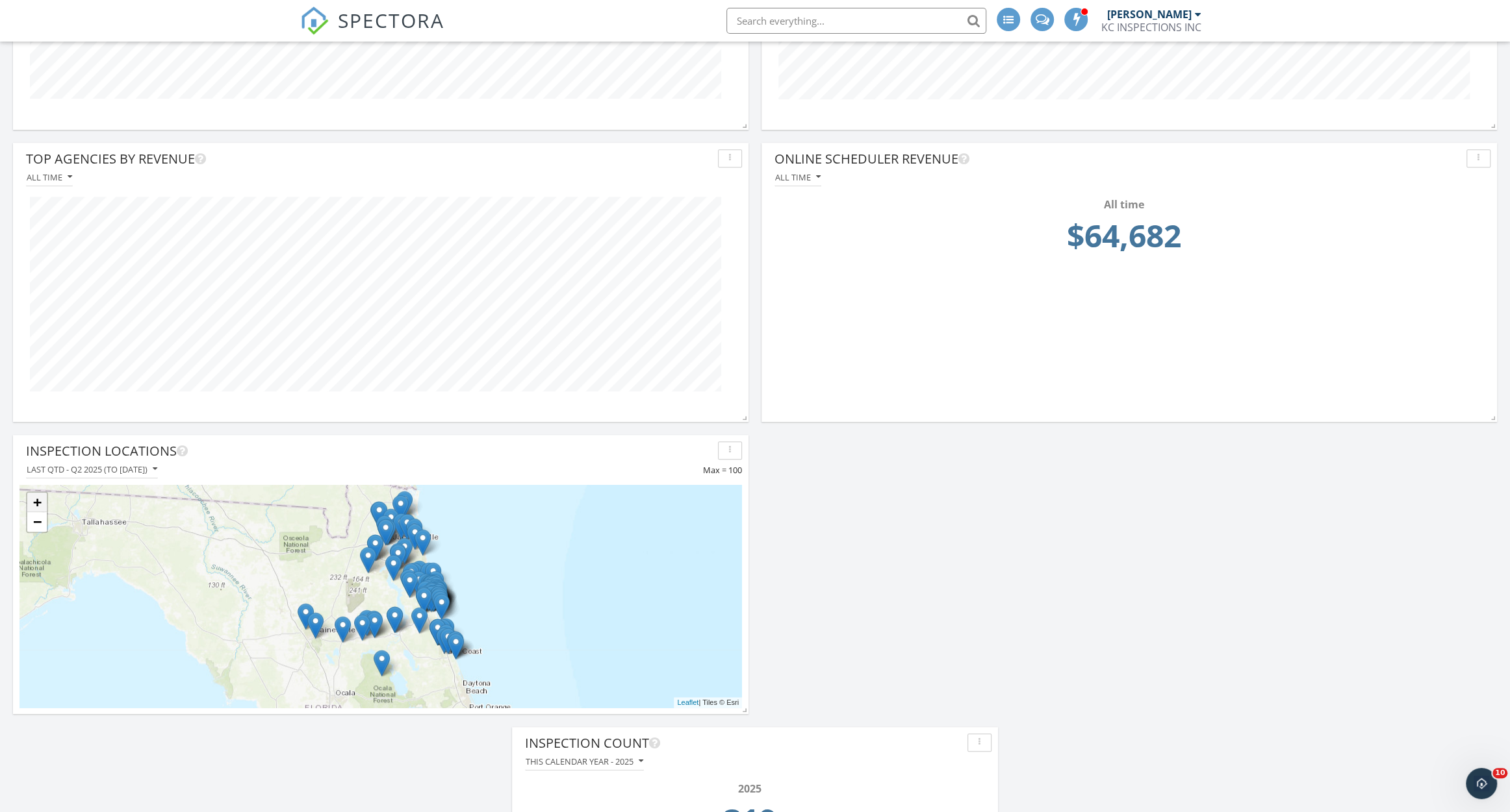
click at [39, 502] on link "+" at bounding box center [37, 503] width 19 height 19
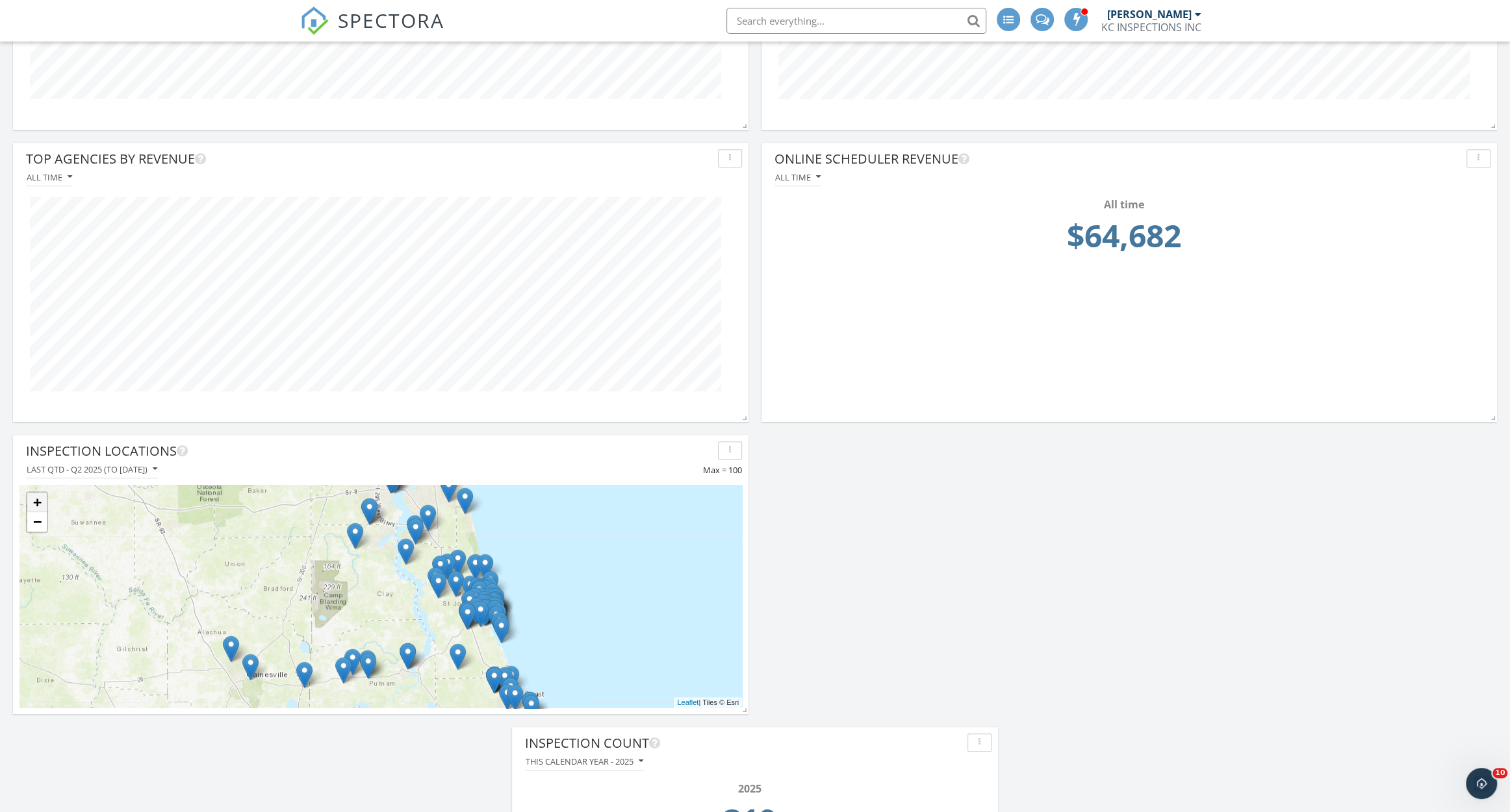
click at [39, 502] on link "+" at bounding box center [37, 503] width 19 height 19
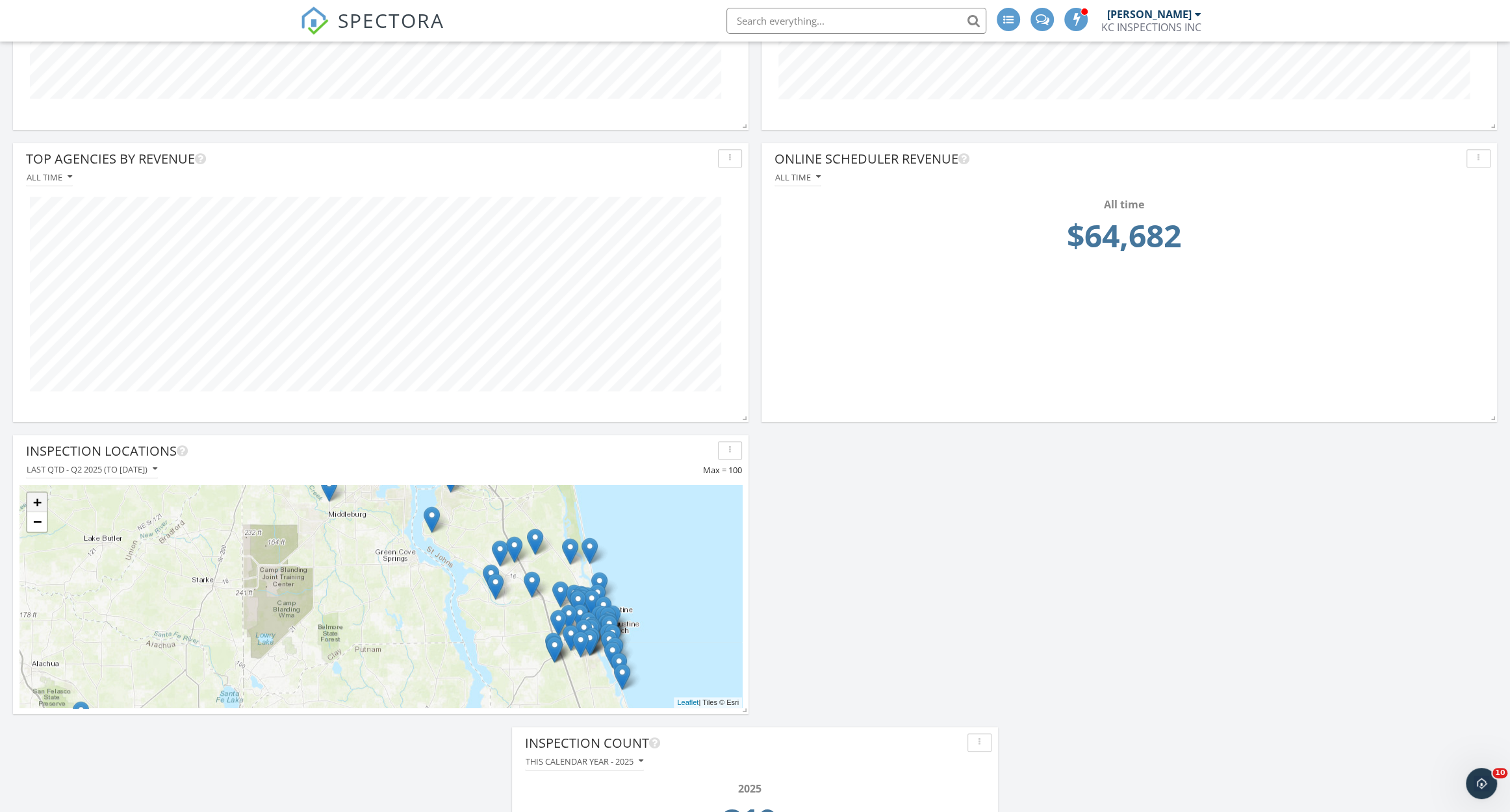
click at [38, 500] on link "+" at bounding box center [37, 503] width 19 height 19
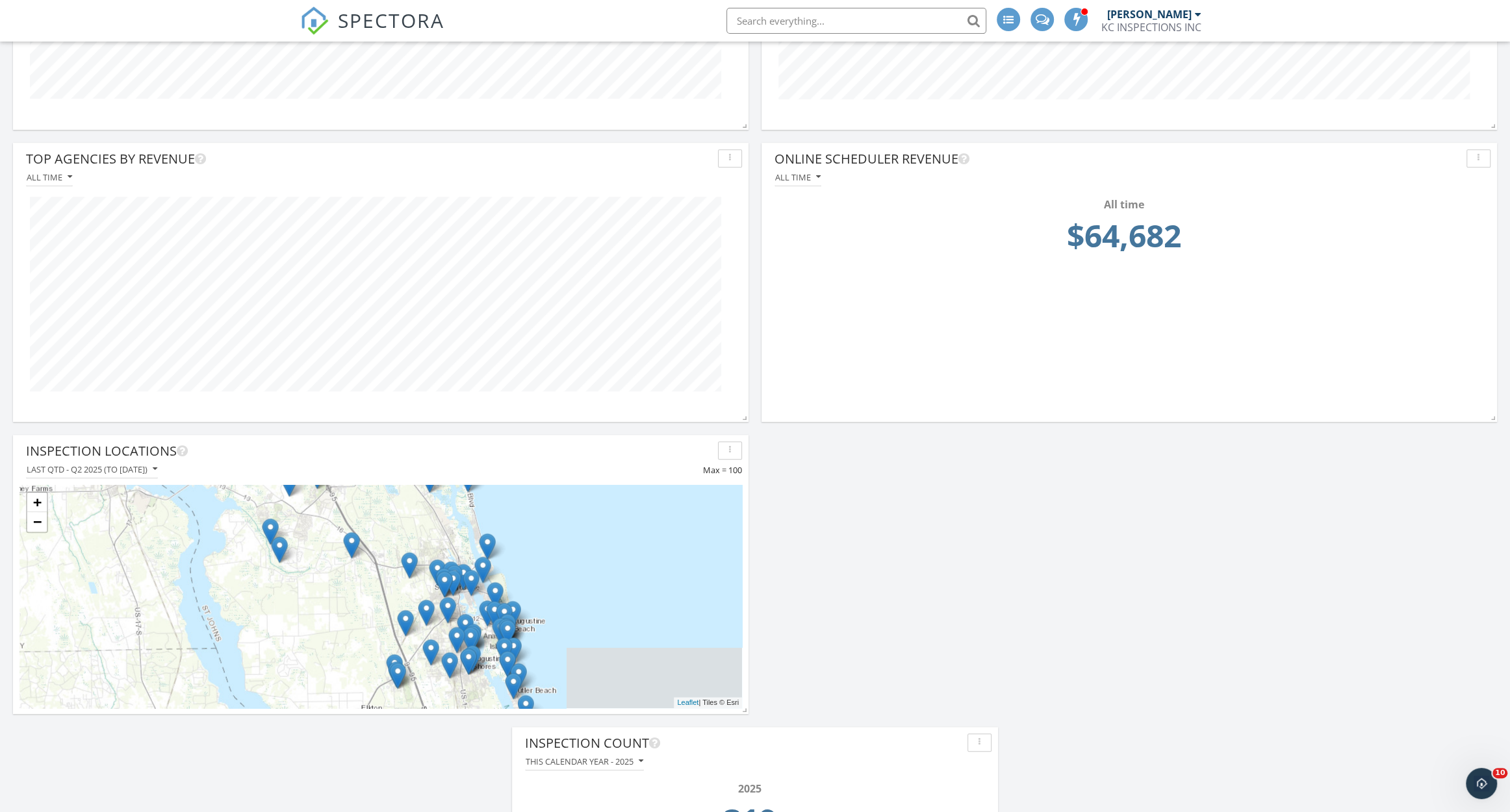
drag, startPoint x: 578, startPoint y: 620, endPoint x: 198, endPoint y: 582, distance: 381.9
click at [198, 582] on div "+ − Leaflet | Tiles © [PERSON_NAME]" at bounding box center [380, 597] width 722 height 224
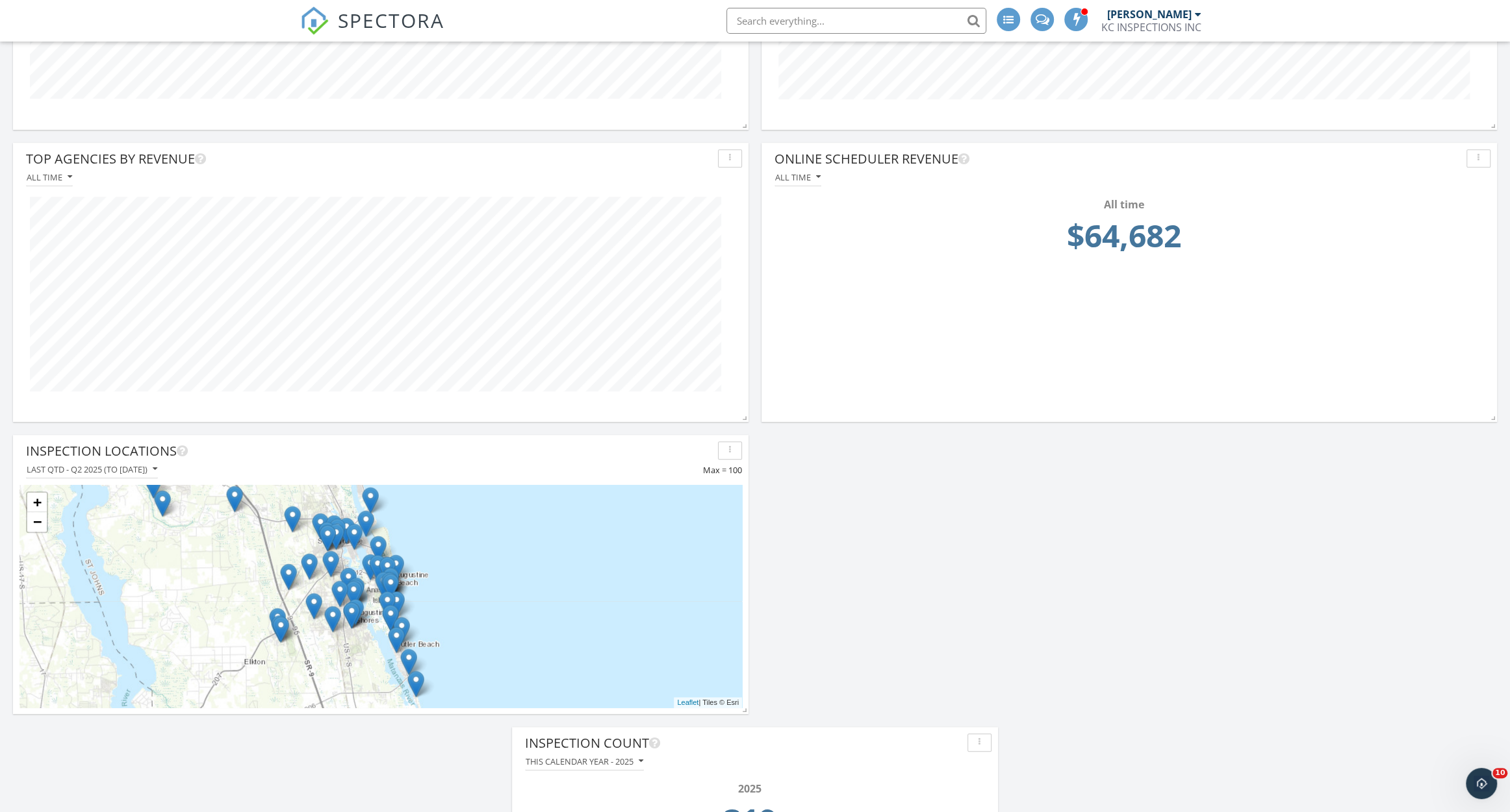
drag, startPoint x: 232, startPoint y: 597, endPoint x: 197, endPoint y: 566, distance: 46.8
click at [197, 566] on div "+ − Leaflet | Tiles © [PERSON_NAME]" at bounding box center [380, 597] width 722 height 224
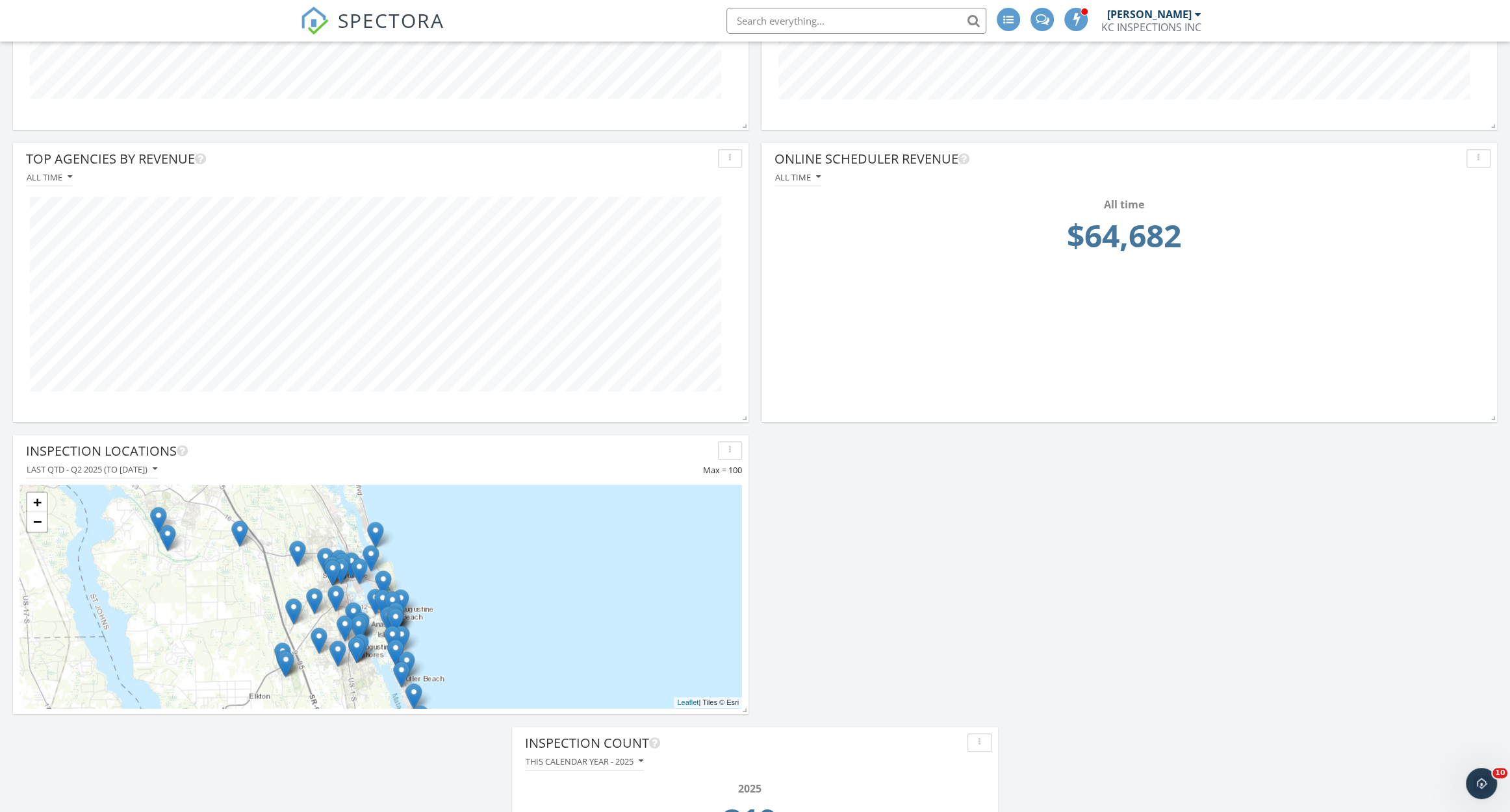
drag, startPoint x: 260, startPoint y: 577, endPoint x: 274, endPoint y: 655, distance: 79.2
click at [274, 655] on div "+ − Leaflet | Tiles © [PERSON_NAME]" at bounding box center [380, 597] width 722 height 224
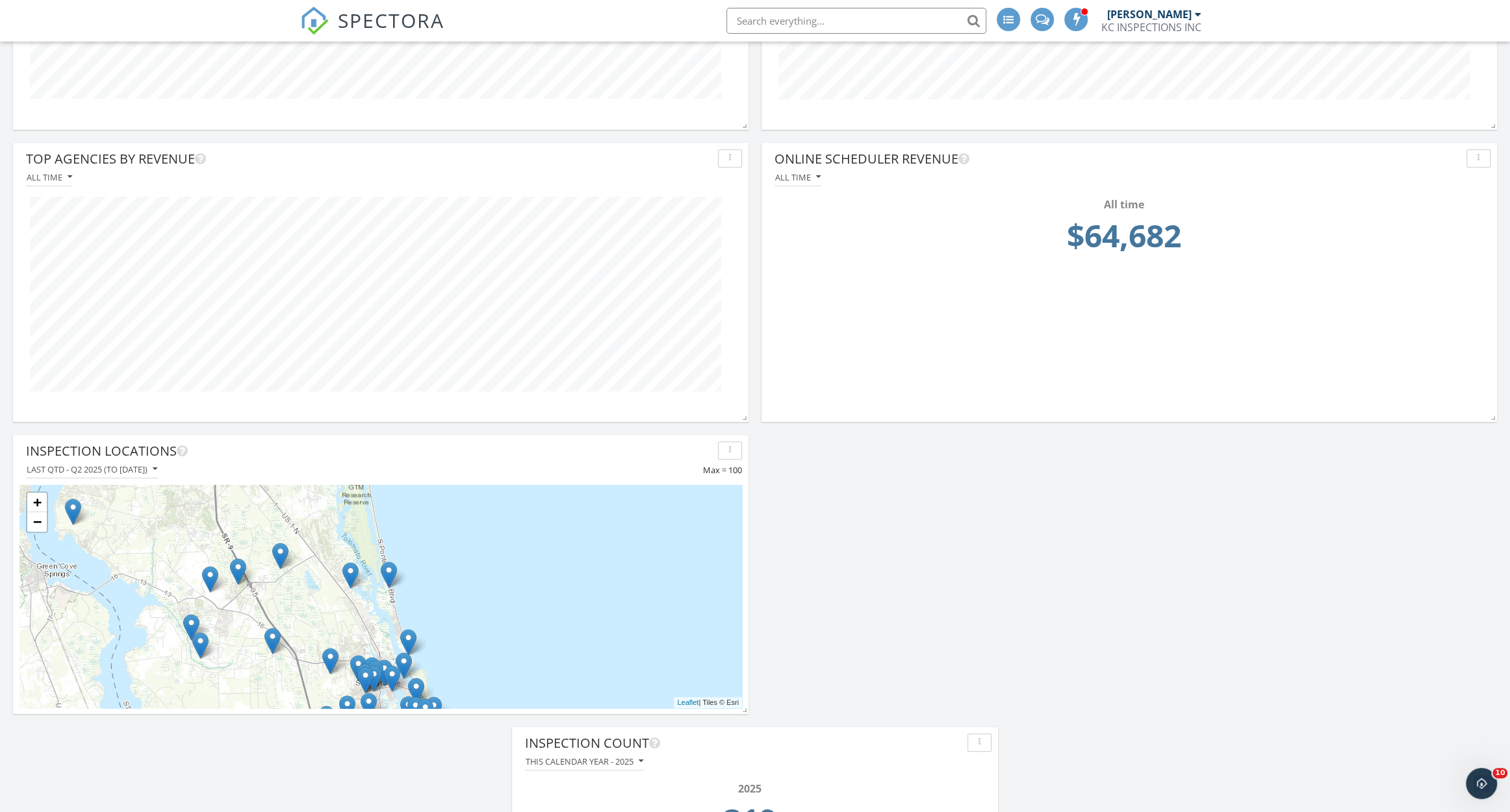
drag, startPoint x: 278, startPoint y: 568, endPoint x: 305, endPoint y: 669, distance: 104.5
click at [305, 669] on div "+ − Leaflet | Tiles © [PERSON_NAME]" at bounding box center [380, 597] width 722 height 224
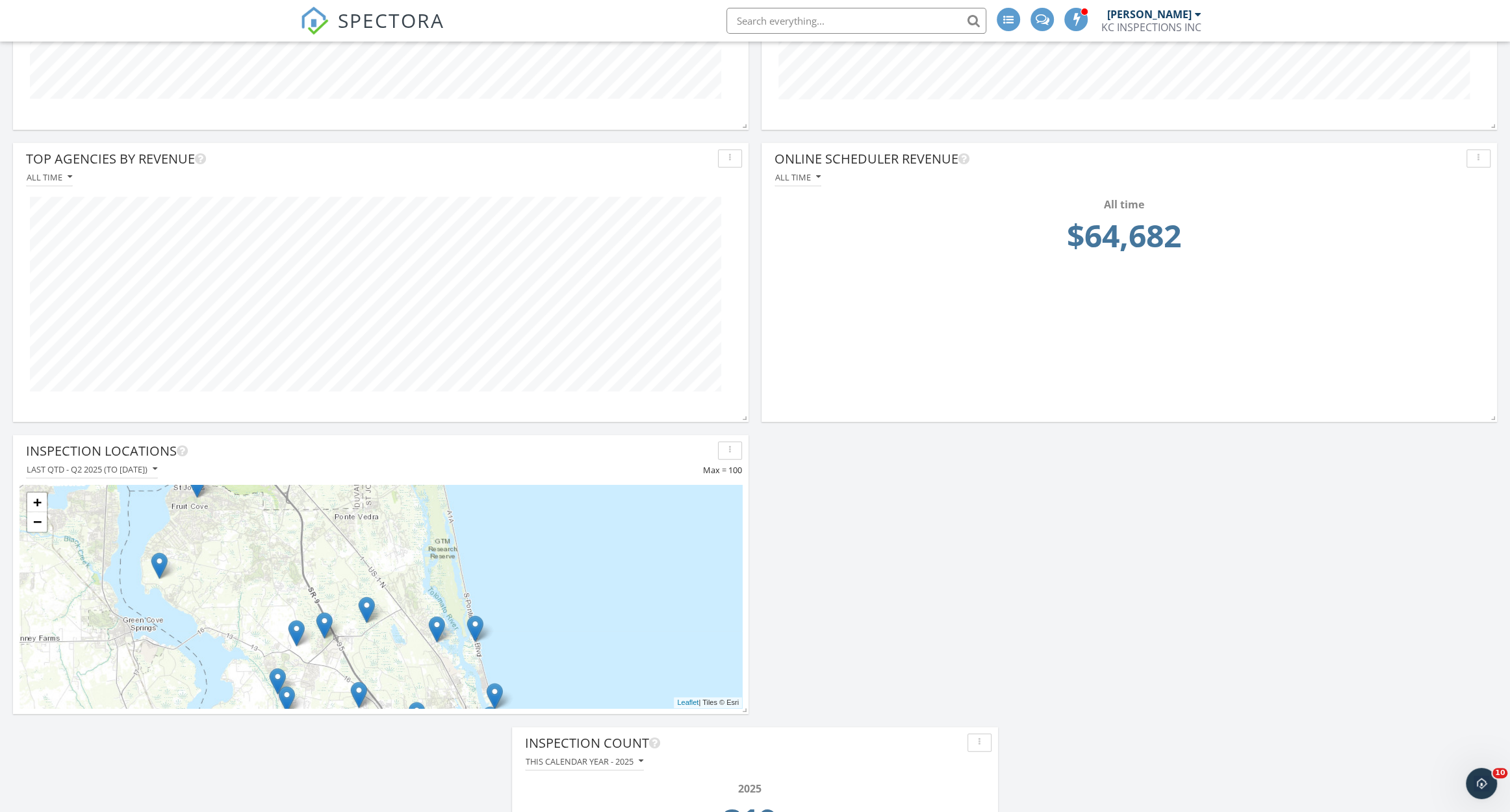
drag, startPoint x: 308, startPoint y: 593, endPoint x: 416, endPoint y: 655, distance: 124.5
click at [416, 655] on div "+ − Leaflet | Tiles © [PERSON_NAME]" at bounding box center [380, 597] width 722 height 224
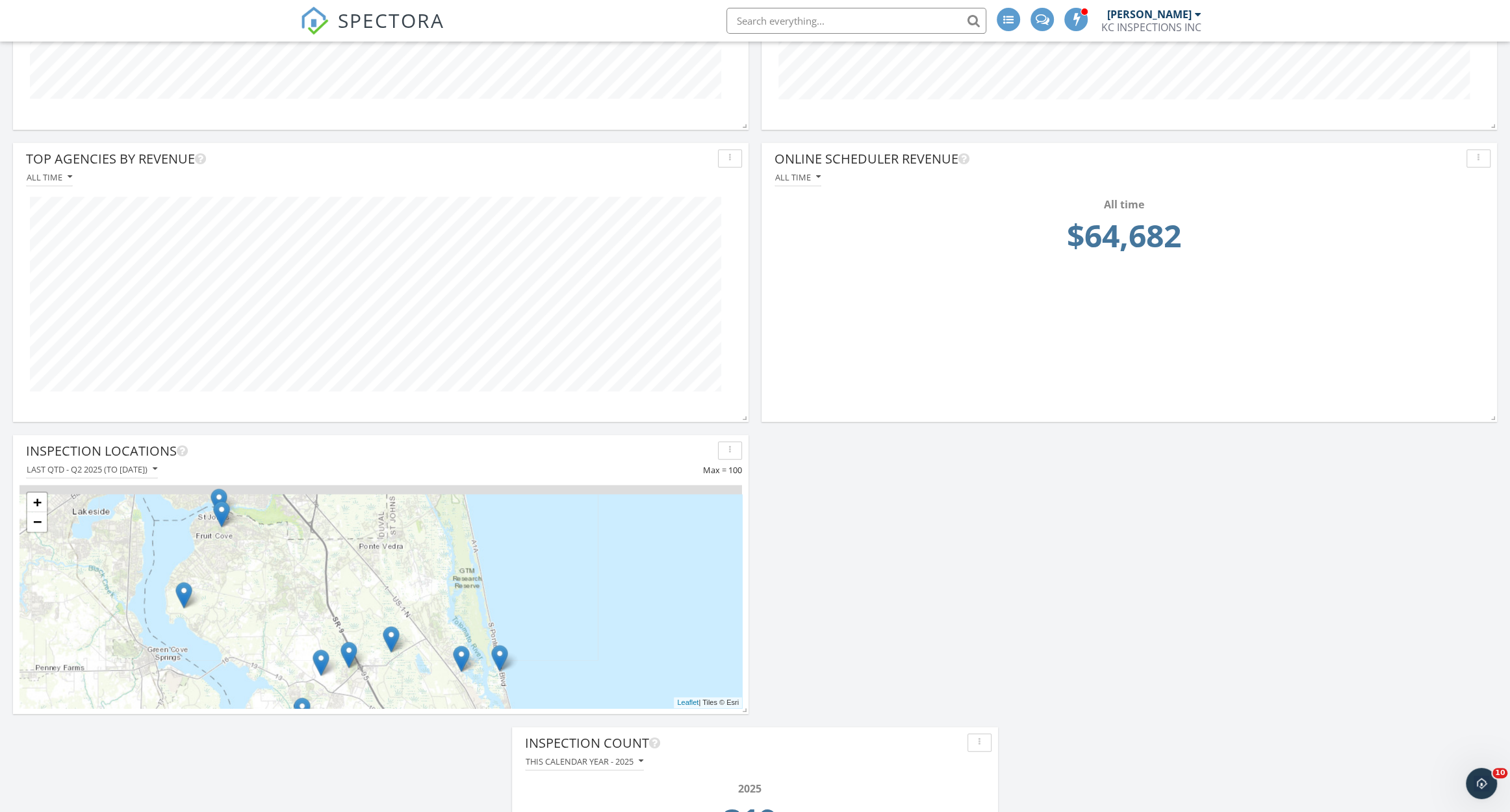
drag, startPoint x: 405, startPoint y: 600, endPoint x: 417, endPoint y: 626, distance: 28.6
click at [417, 626] on div "+ − Leaflet | Tiles © [PERSON_NAME]" at bounding box center [380, 597] width 722 height 224
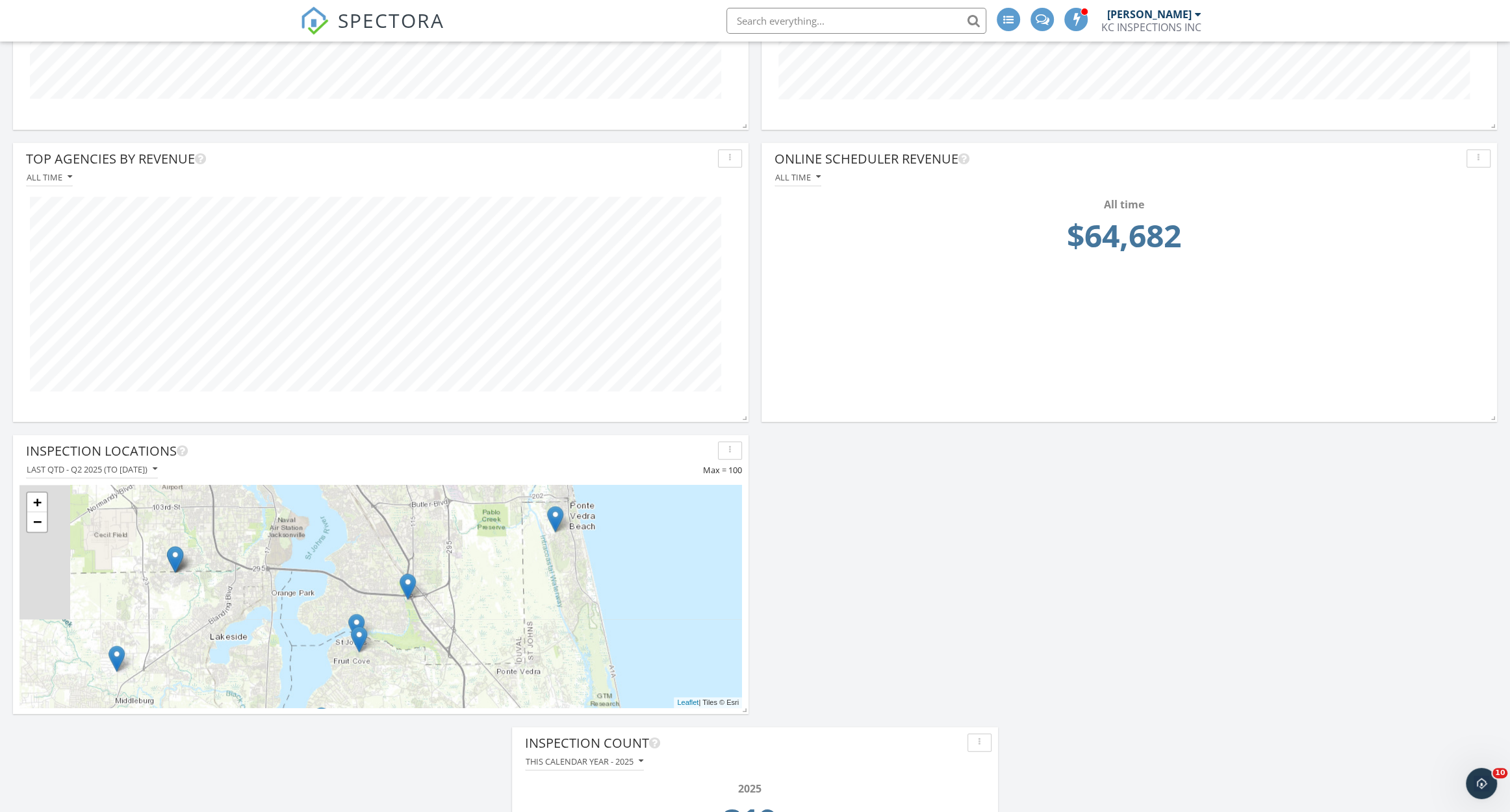
drag, startPoint x: 422, startPoint y: 578, endPoint x: 555, endPoint y: 698, distance: 179.1
click at [555, 698] on div "+ − Leaflet | Tiles © [PERSON_NAME]" at bounding box center [380, 597] width 722 height 224
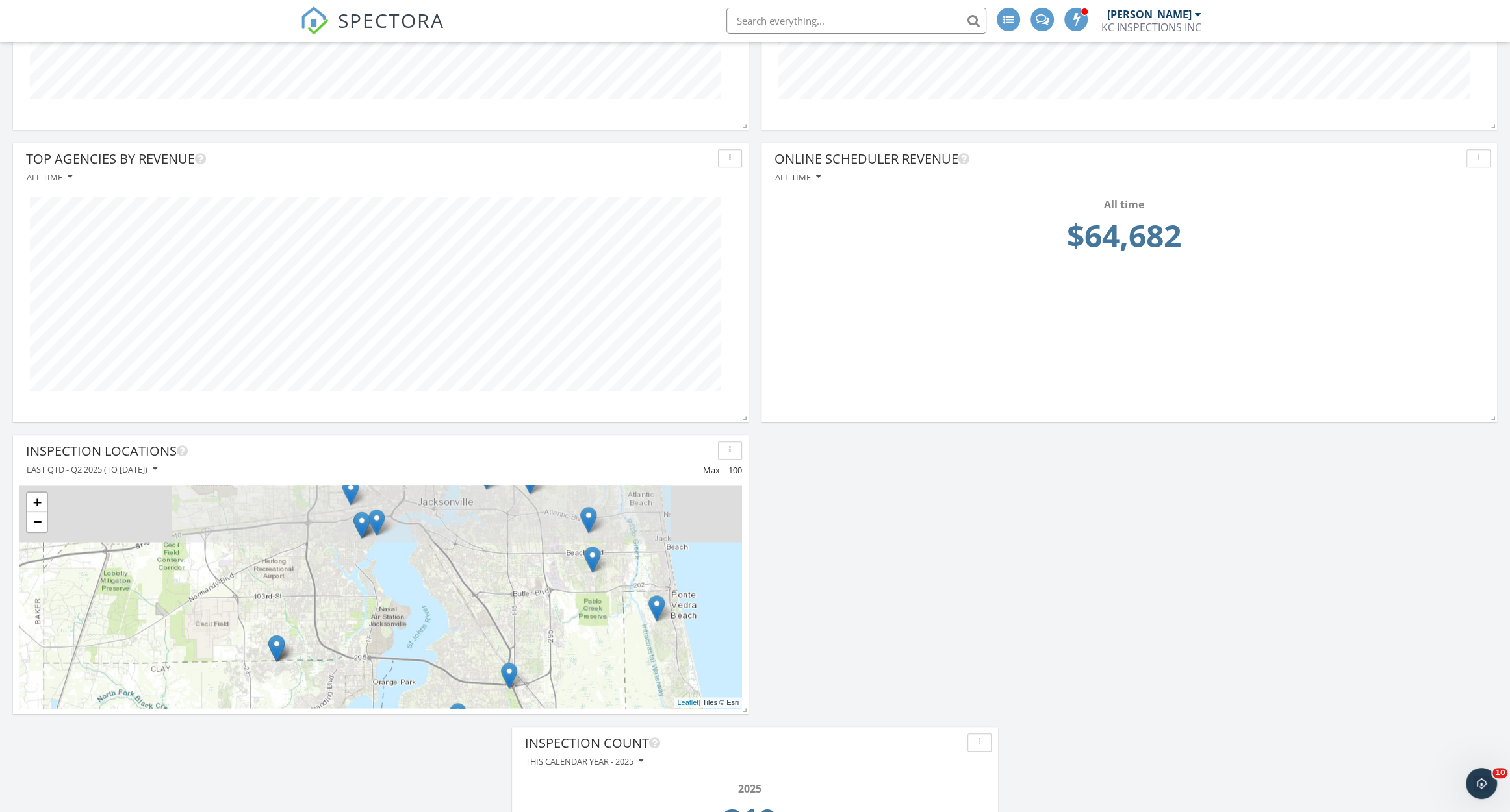
drag, startPoint x: 477, startPoint y: 629, endPoint x: 580, endPoint y: 721, distance: 138.1
click at [580, 721] on div "Inspections By month 2020 2021 2022 2023 2024 2025 Revenue This calendar year -…" at bounding box center [755, 282] width 1510 height 1474
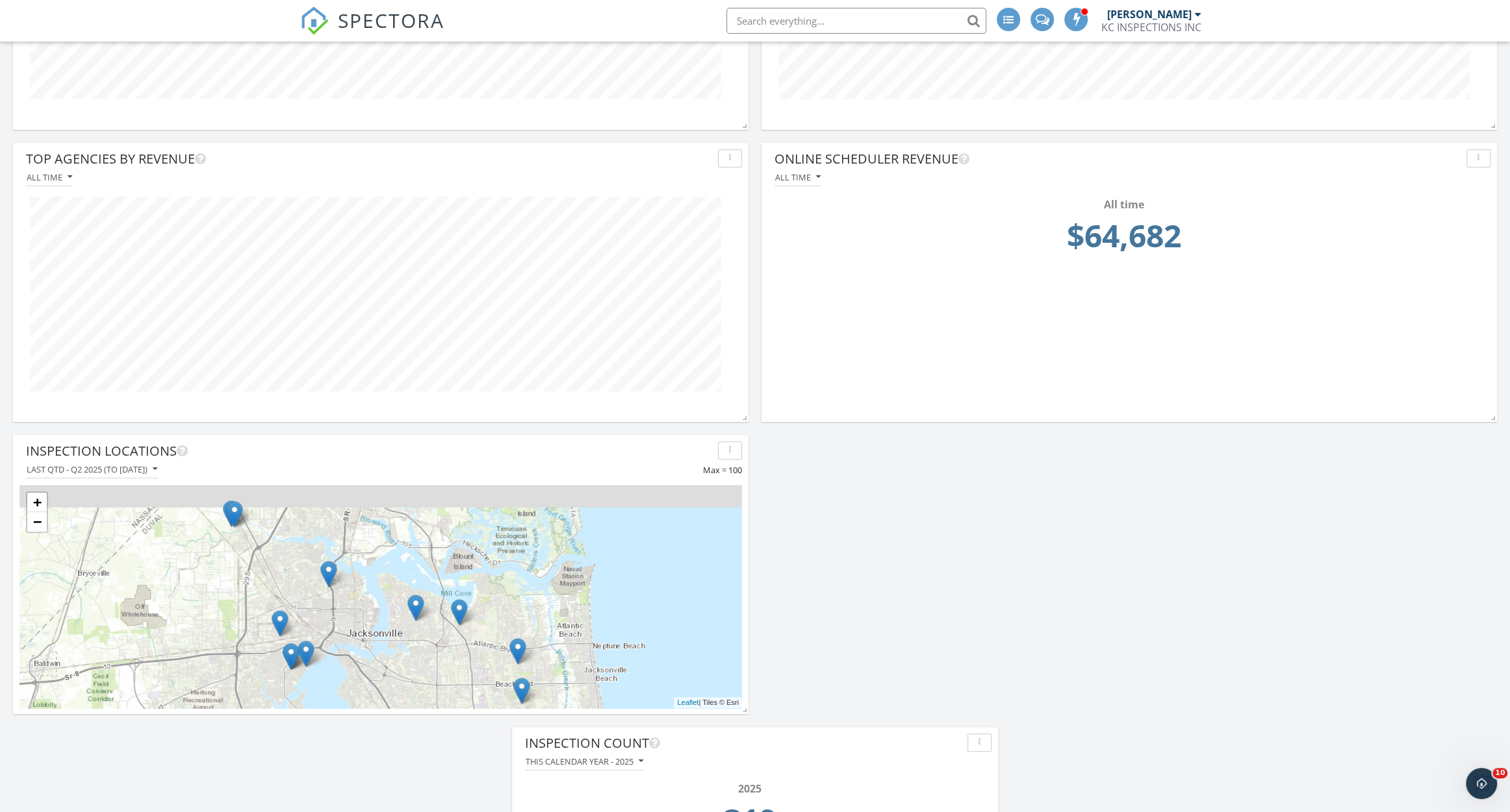
drag, startPoint x: 553, startPoint y: 629, endPoint x: 476, endPoint y: 772, distance: 162.4
click at [476, 772] on div "Inspections By month 2020 2021 2022 2023 2024 2025 Revenue This calendar year -…" at bounding box center [755, 282] width 1510 height 1474
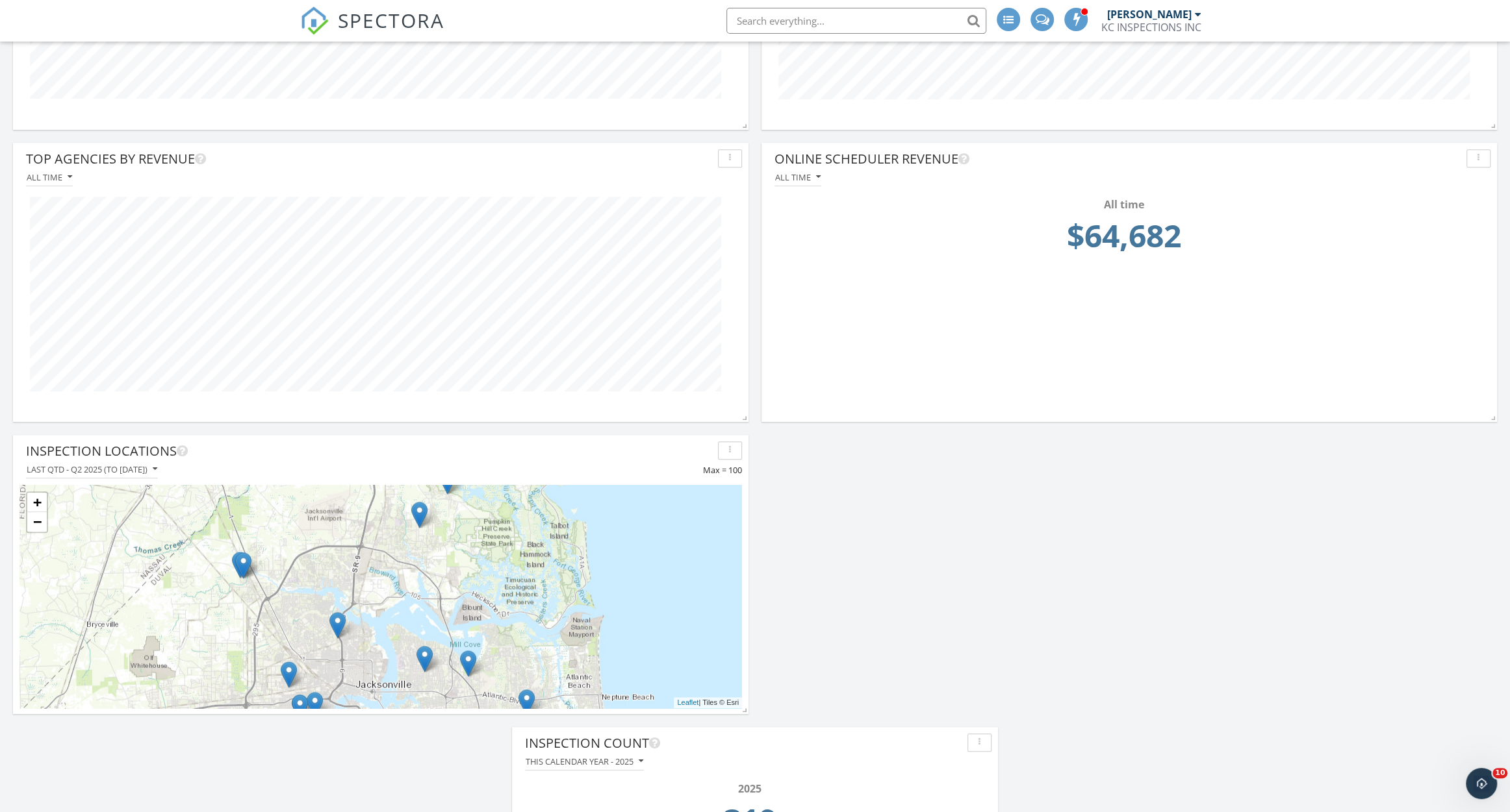
drag, startPoint x: 432, startPoint y: 671, endPoint x: 434, endPoint y: 714, distance: 43.0
click at [434, 714] on div "Inspection Locations Last QTD - Q2 2025 (to Jun 28th) Max = 100 + − Leaflet | T…" at bounding box center [381, 578] width 736 height 287
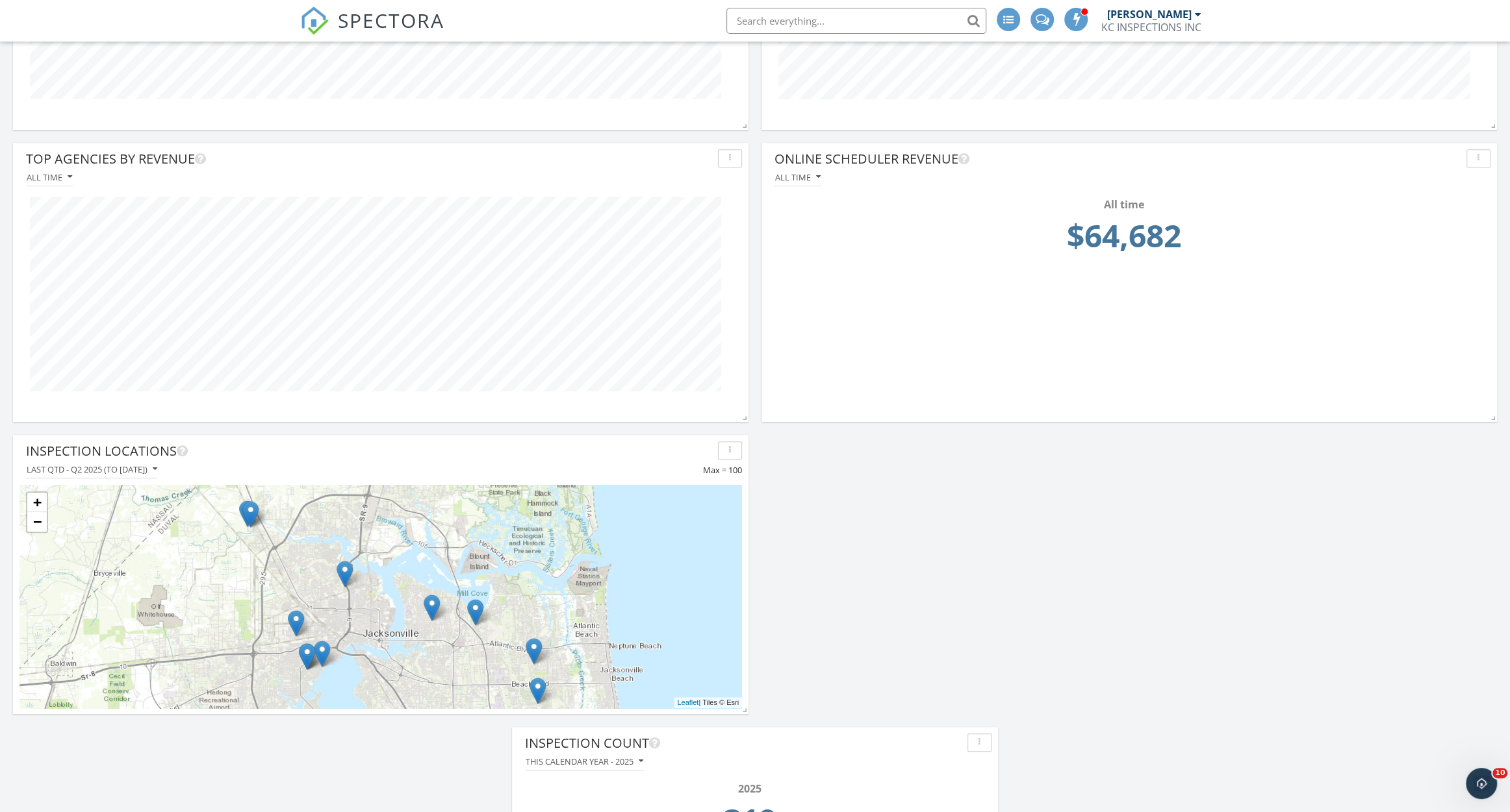
drag, startPoint x: 437, startPoint y: 541, endPoint x: 435, endPoint y: 523, distance: 18.1
click at [435, 523] on div "+ − Leaflet | Tiles © [PERSON_NAME]" at bounding box center [380, 597] width 722 height 224
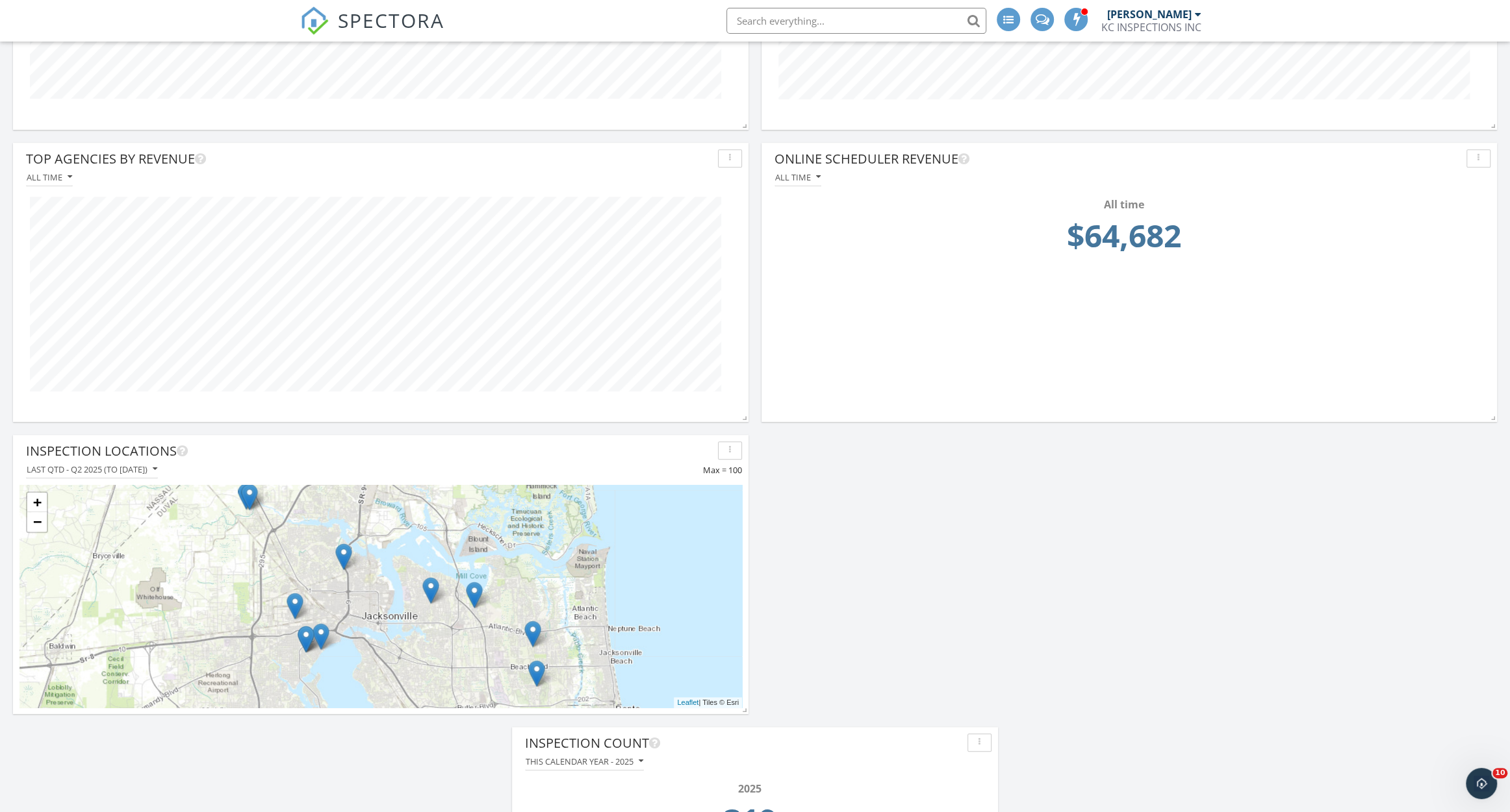
drag, startPoint x: 411, startPoint y: 617, endPoint x: 400, endPoint y: 449, distance: 168.4
click at [400, 449] on div "Inspection Locations Last QTD - Q2 2025 (to Jun 28th) Max = 100 + − Leaflet | T…" at bounding box center [381, 578] width 736 height 287
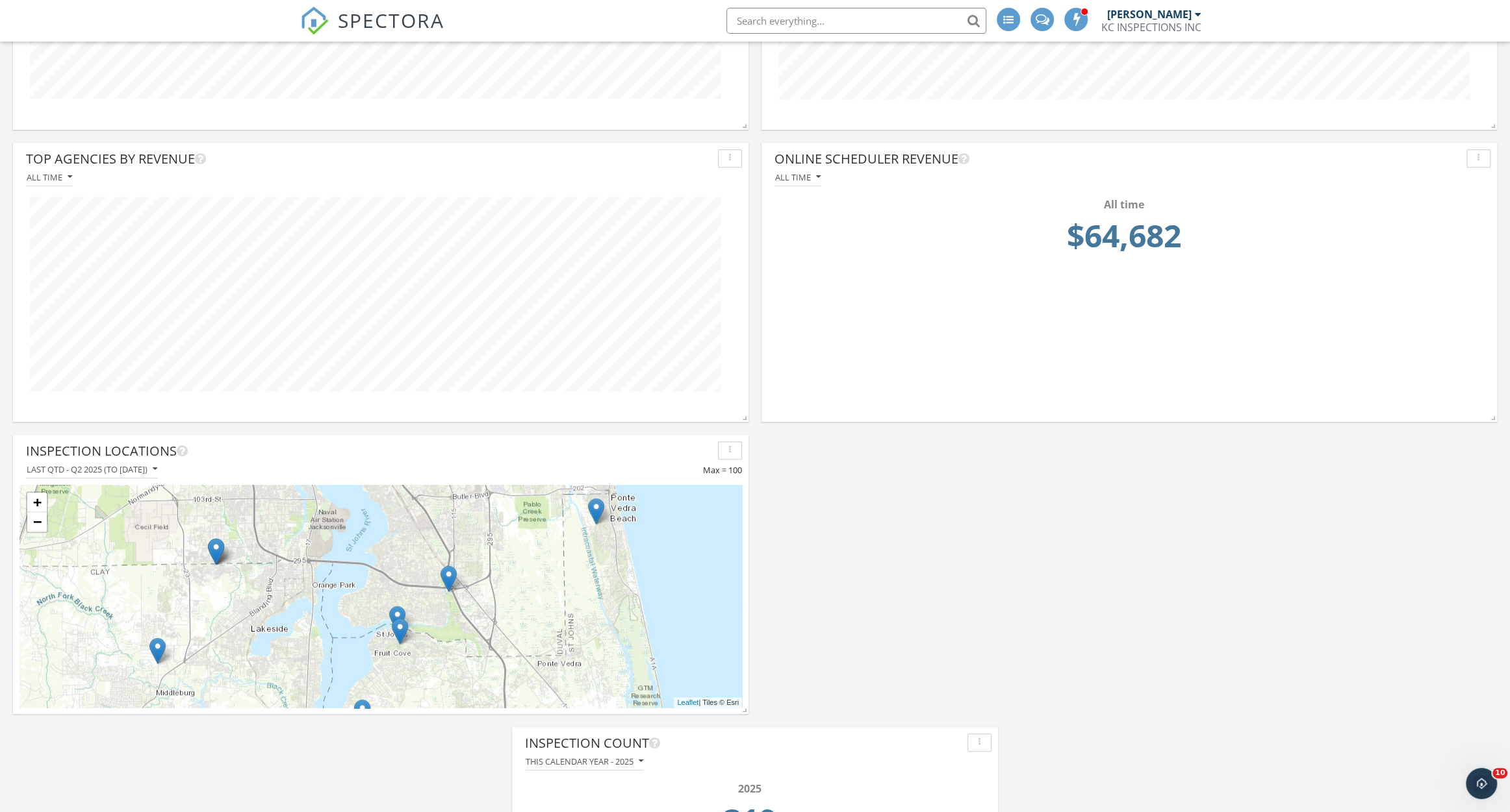
drag, startPoint x: 413, startPoint y: 601, endPoint x: 315, endPoint y: 462, distance: 170.1
click at [315, 462] on div "Inspection Locations Last QTD - Q2 2025 (to Jun 28th) Max = 100 + − Leaflet | T…" at bounding box center [381, 578] width 736 height 287
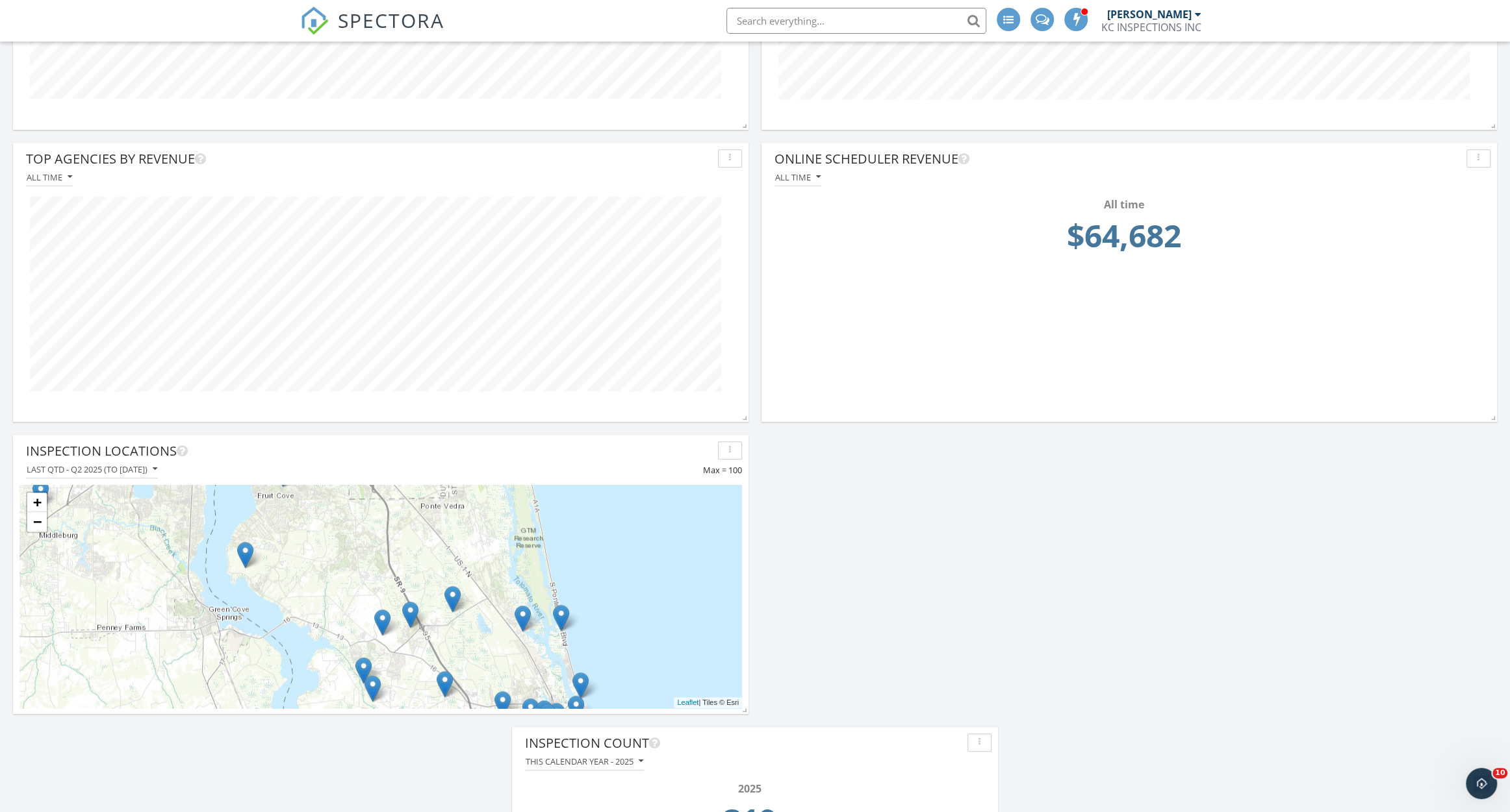
drag, startPoint x: 359, startPoint y: 532, endPoint x: 308, endPoint y: 479, distance: 73.6
click at [308, 479] on div "+ − Leaflet | Tiles © [PERSON_NAME]" at bounding box center [380, 596] width 722 height 236
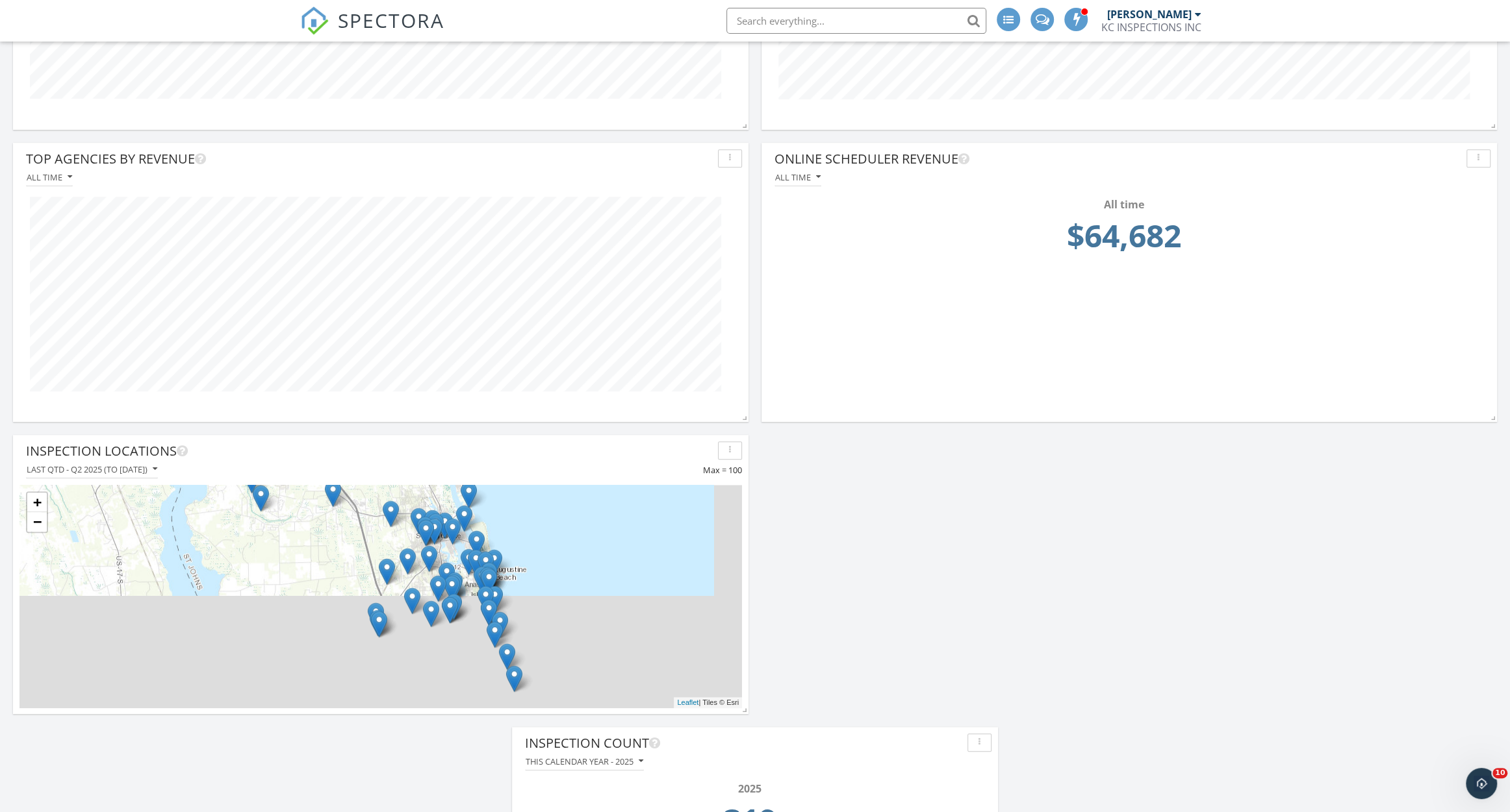
drag, startPoint x: 357, startPoint y: 475, endPoint x: 350, endPoint y: 462, distance: 14.8
click at [350, 462] on div "Inspection Locations Last QTD - Q2 2025 (to Jun 28th) Max = 100 + − Leaflet | T…" at bounding box center [381, 578] width 736 height 287
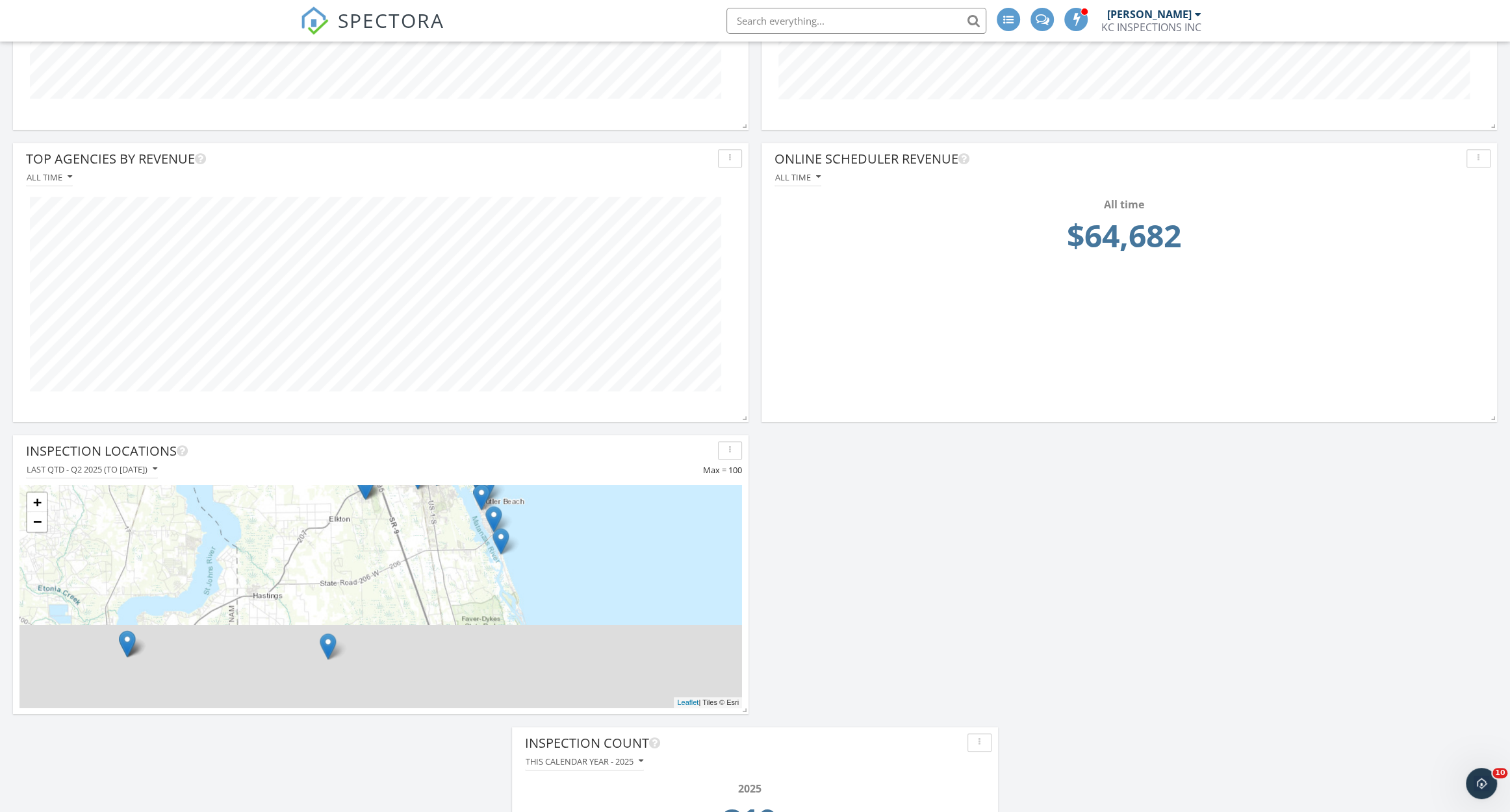
drag, startPoint x: 583, startPoint y: 634, endPoint x: 576, endPoint y: 490, distance: 144.2
click at [576, 490] on div "+ − Leaflet | Tiles © [PERSON_NAME]" at bounding box center [380, 597] width 722 height 224
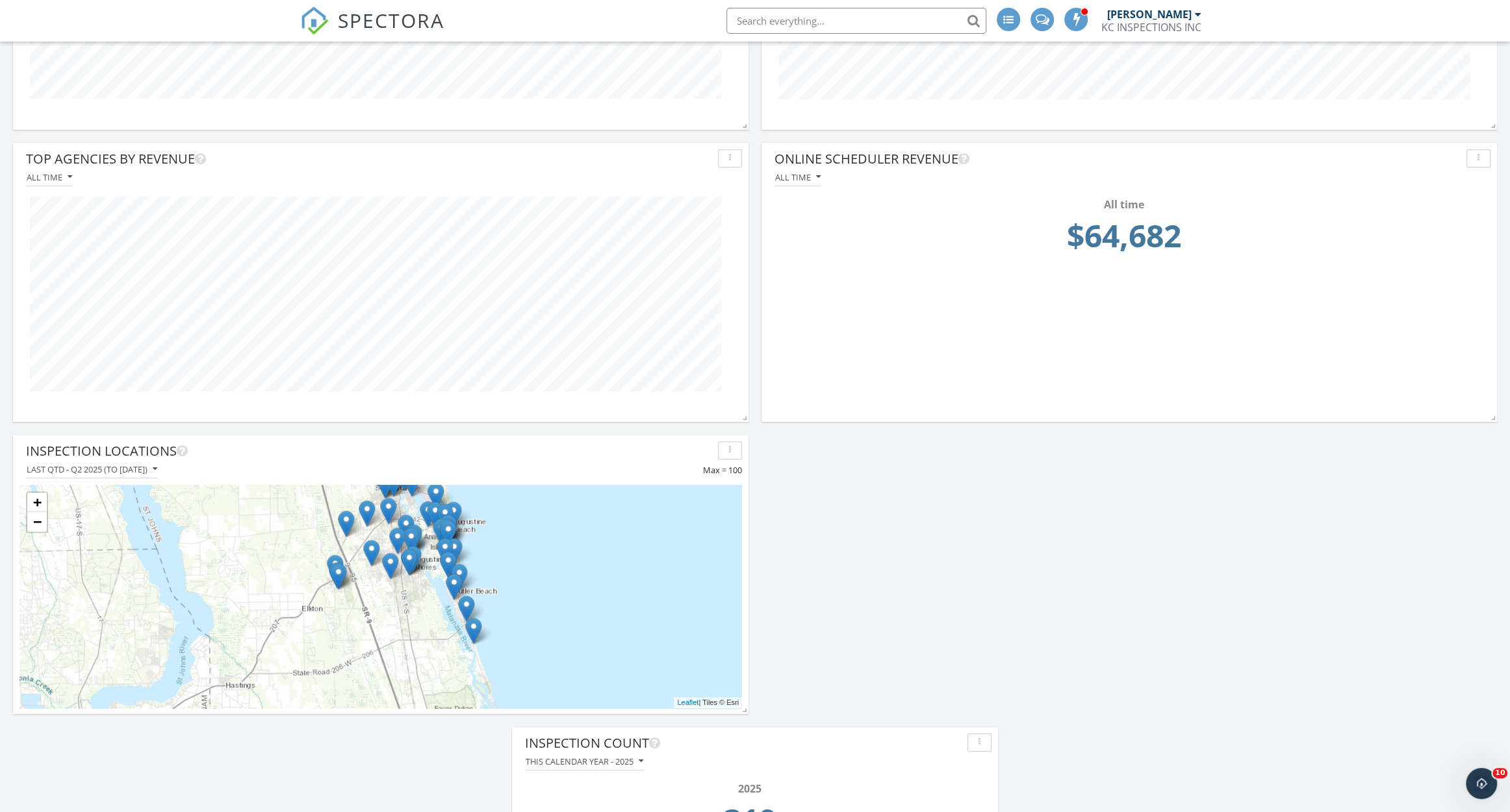
drag, startPoint x: 542, startPoint y: 564, endPoint x: 497, endPoint y: 695, distance: 138.5
click at [497, 695] on div "+ − Leaflet | Tiles © [PERSON_NAME]" at bounding box center [380, 597] width 722 height 224
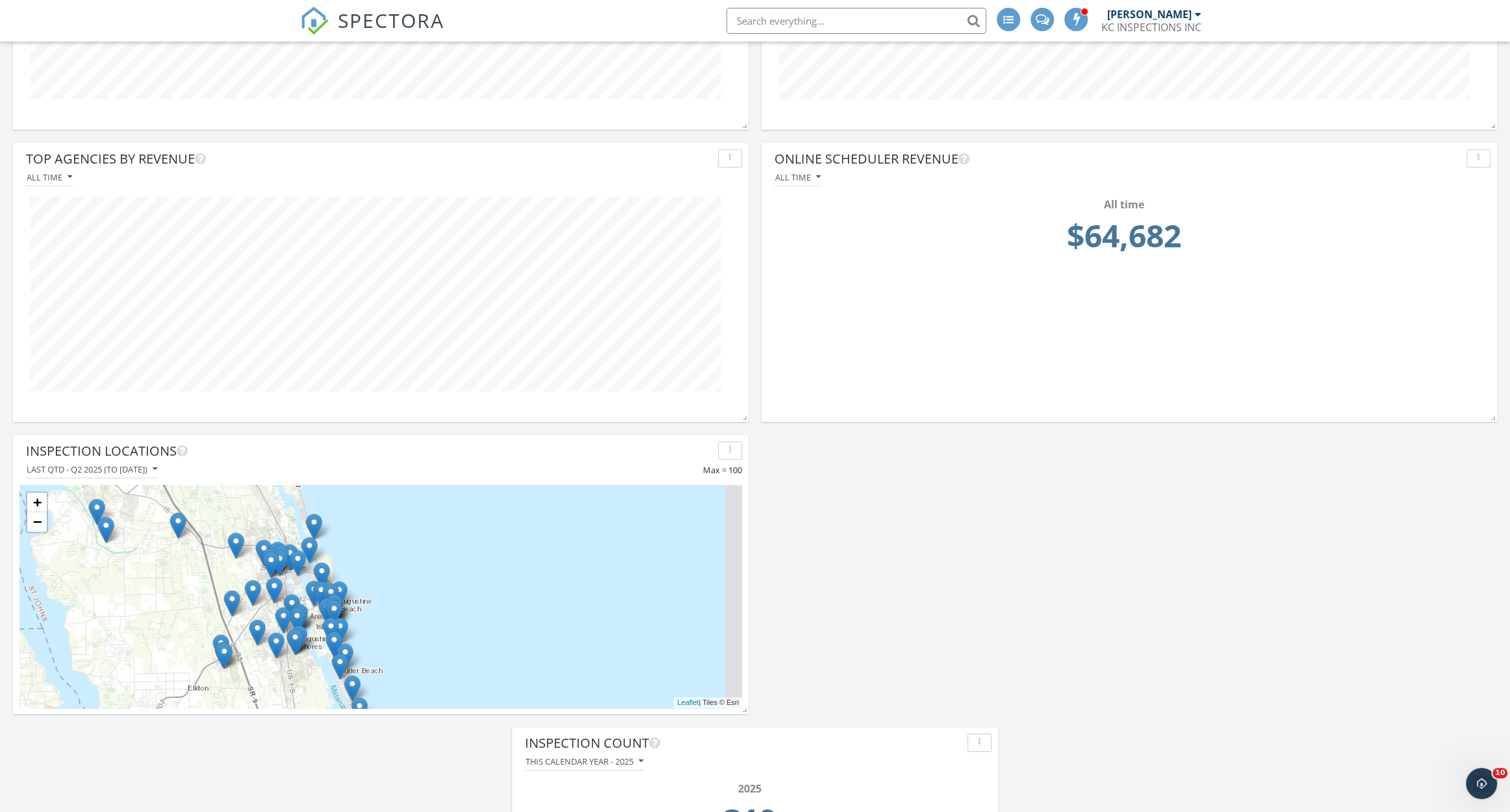
drag, startPoint x: 503, startPoint y: 655, endPoint x: 402, endPoint y: 707, distance: 113.6
click at [402, 707] on div "+ − Leaflet | Tiles © [PERSON_NAME]" at bounding box center [380, 597] width 722 height 224
click at [37, 499] on link "+" at bounding box center [37, 503] width 19 height 19
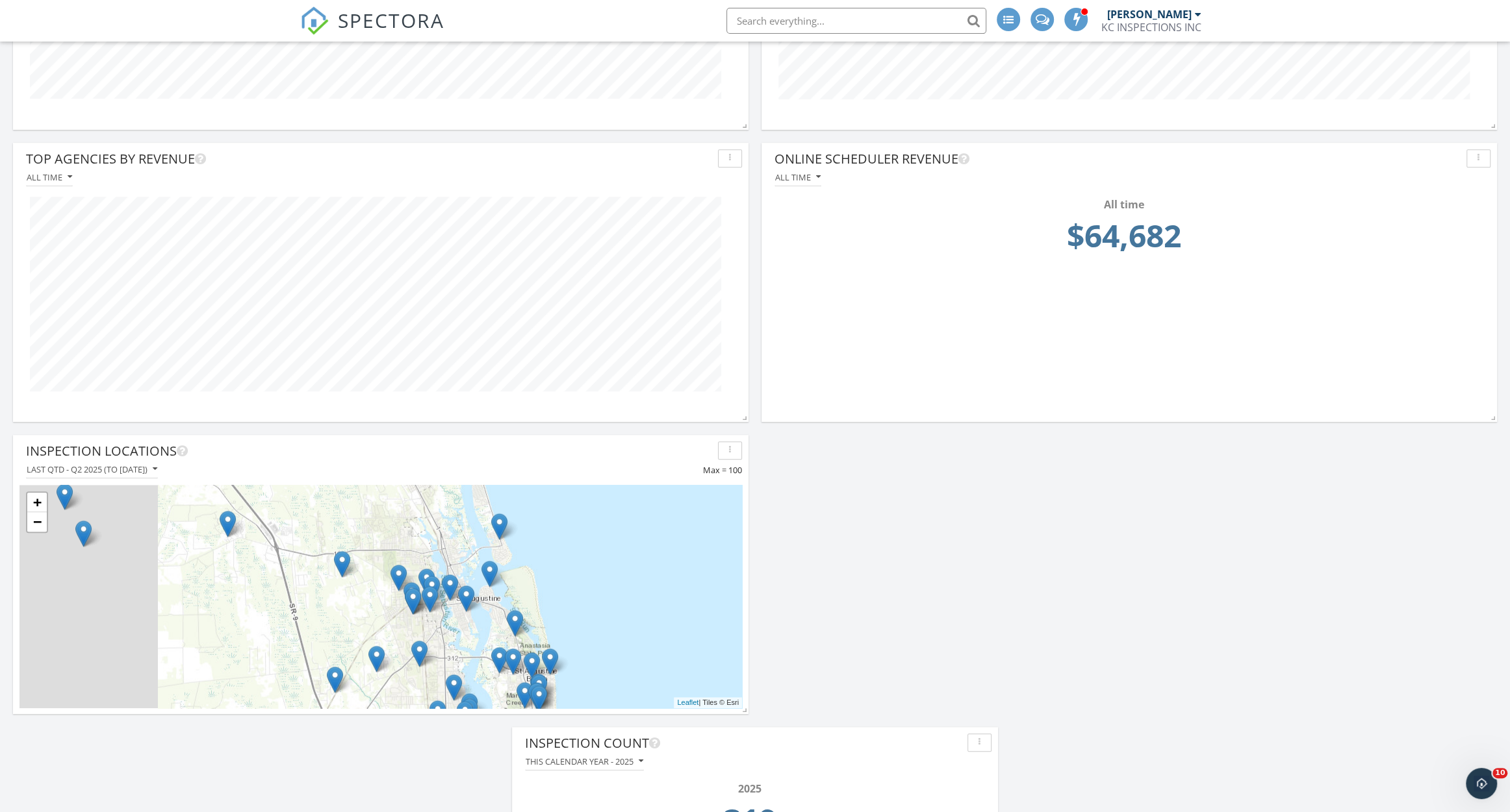
drag, startPoint x: 81, startPoint y: 550, endPoint x: 341, endPoint y: 607, distance: 266.2
click at [341, 607] on div "+ − Leaflet | Tiles © [PERSON_NAME]" at bounding box center [380, 597] width 722 height 224
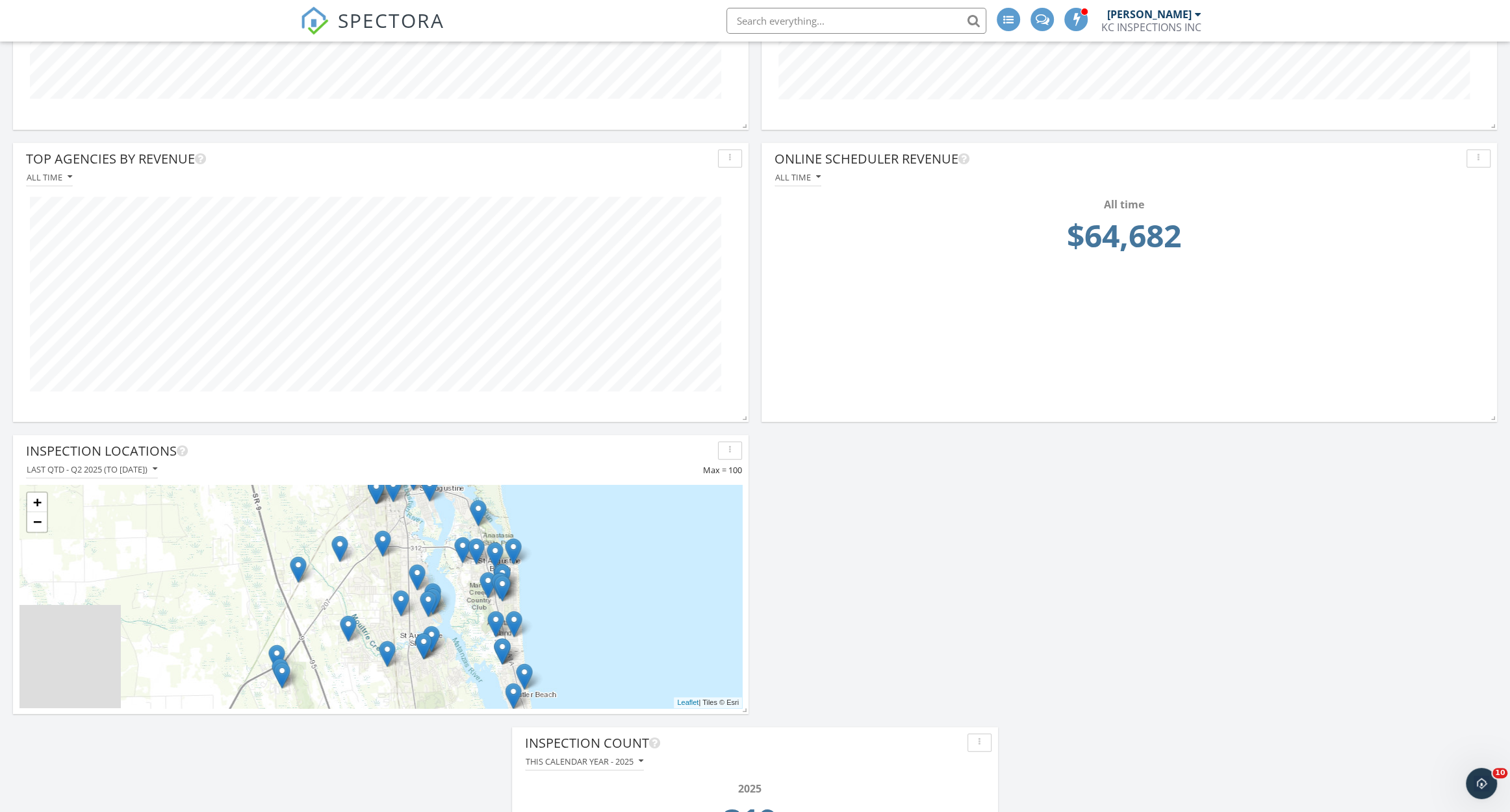
drag, startPoint x: 328, startPoint y: 657, endPoint x: 287, endPoint y: 530, distance: 133.5
click at [287, 530] on div "+ − Leaflet | Tiles © [PERSON_NAME]" at bounding box center [380, 597] width 722 height 224
click at [34, 530] on link "−" at bounding box center [37, 522] width 19 height 19
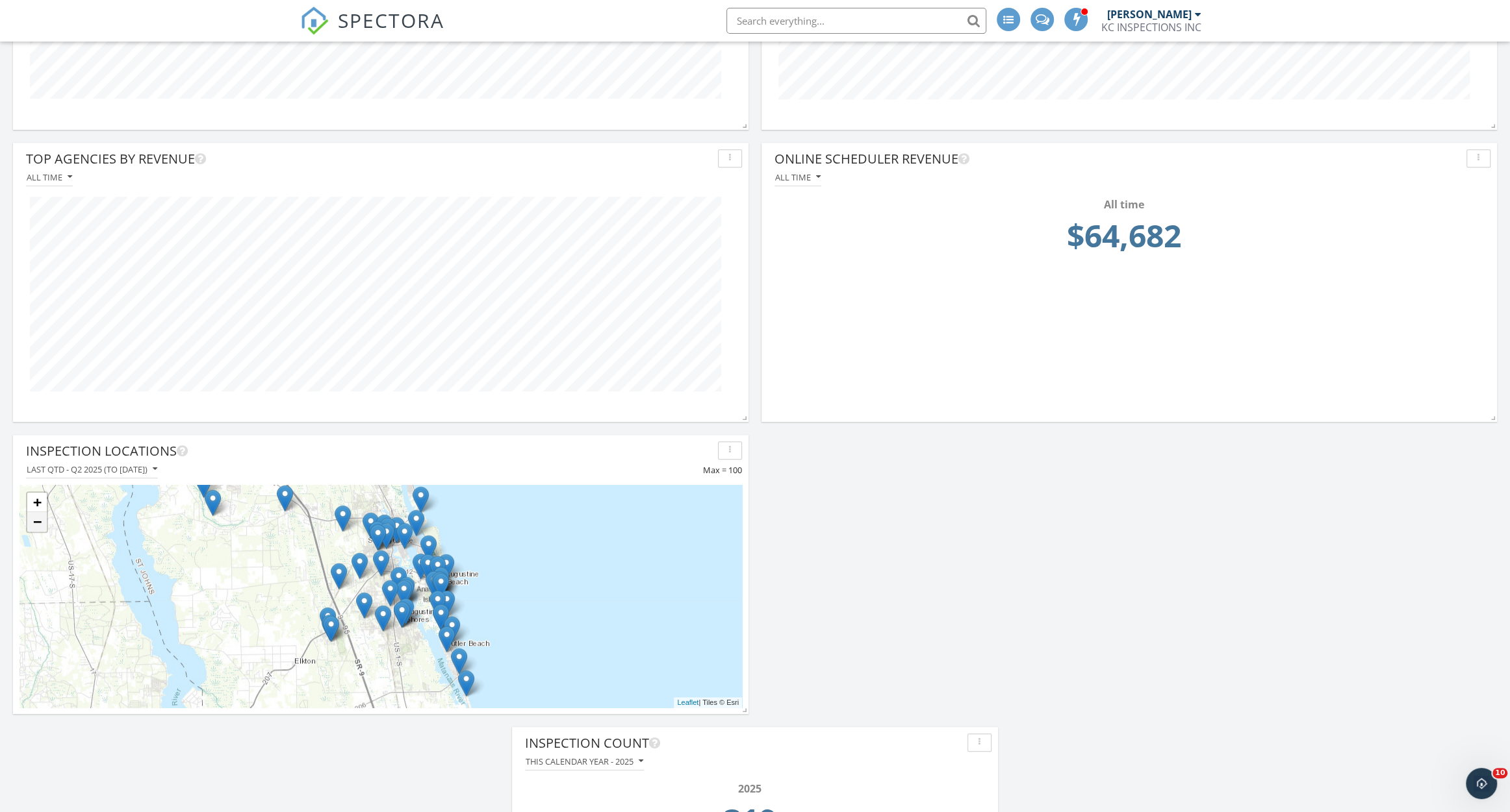
click at [35, 525] on link "−" at bounding box center [37, 522] width 19 height 19
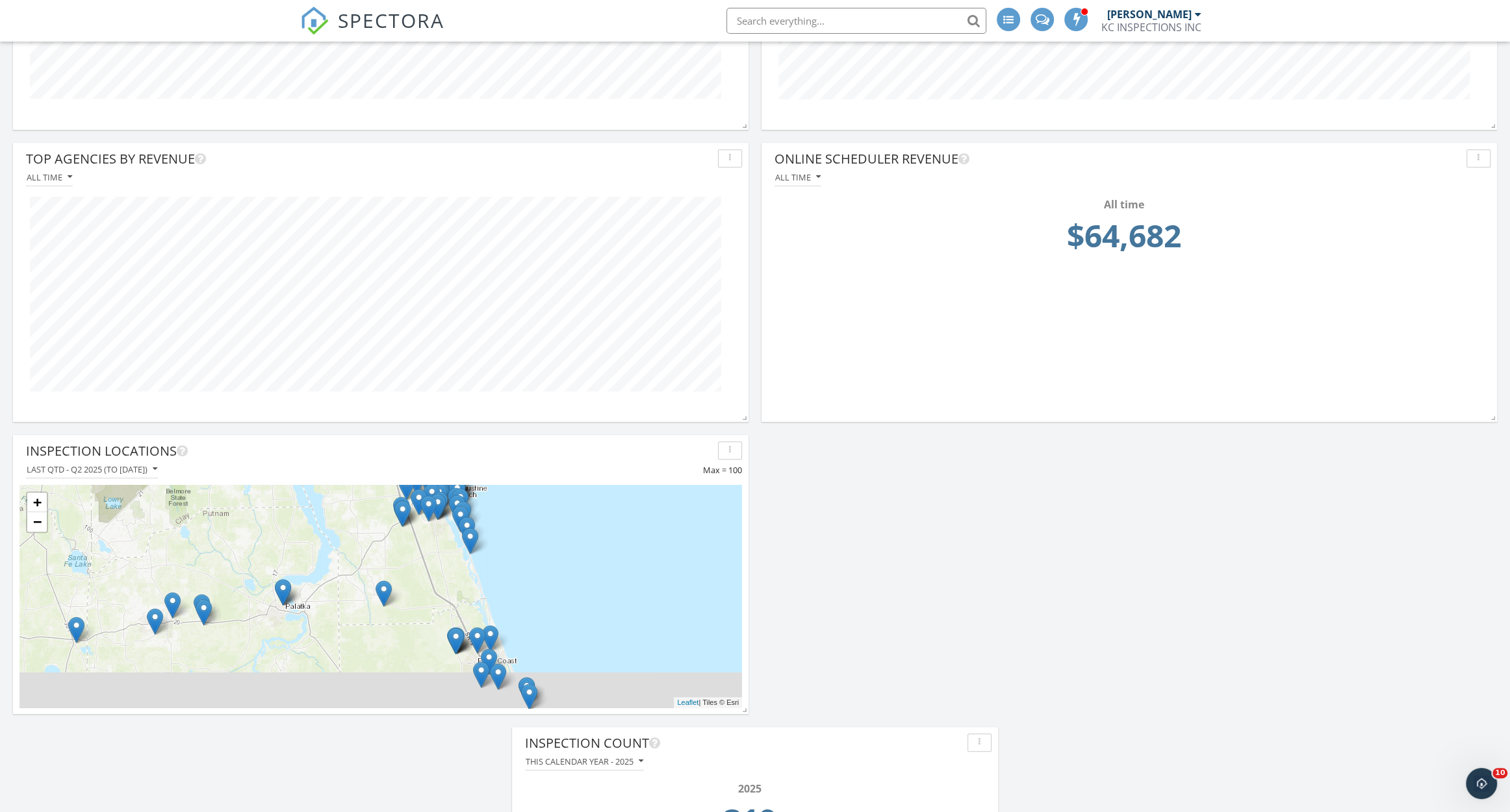
drag, startPoint x: 323, startPoint y: 602, endPoint x: 374, endPoint y: 500, distance: 114.0
click at [374, 500] on div "+ − Leaflet | Tiles © [PERSON_NAME]" at bounding box center [380, 597] width 722 height 224
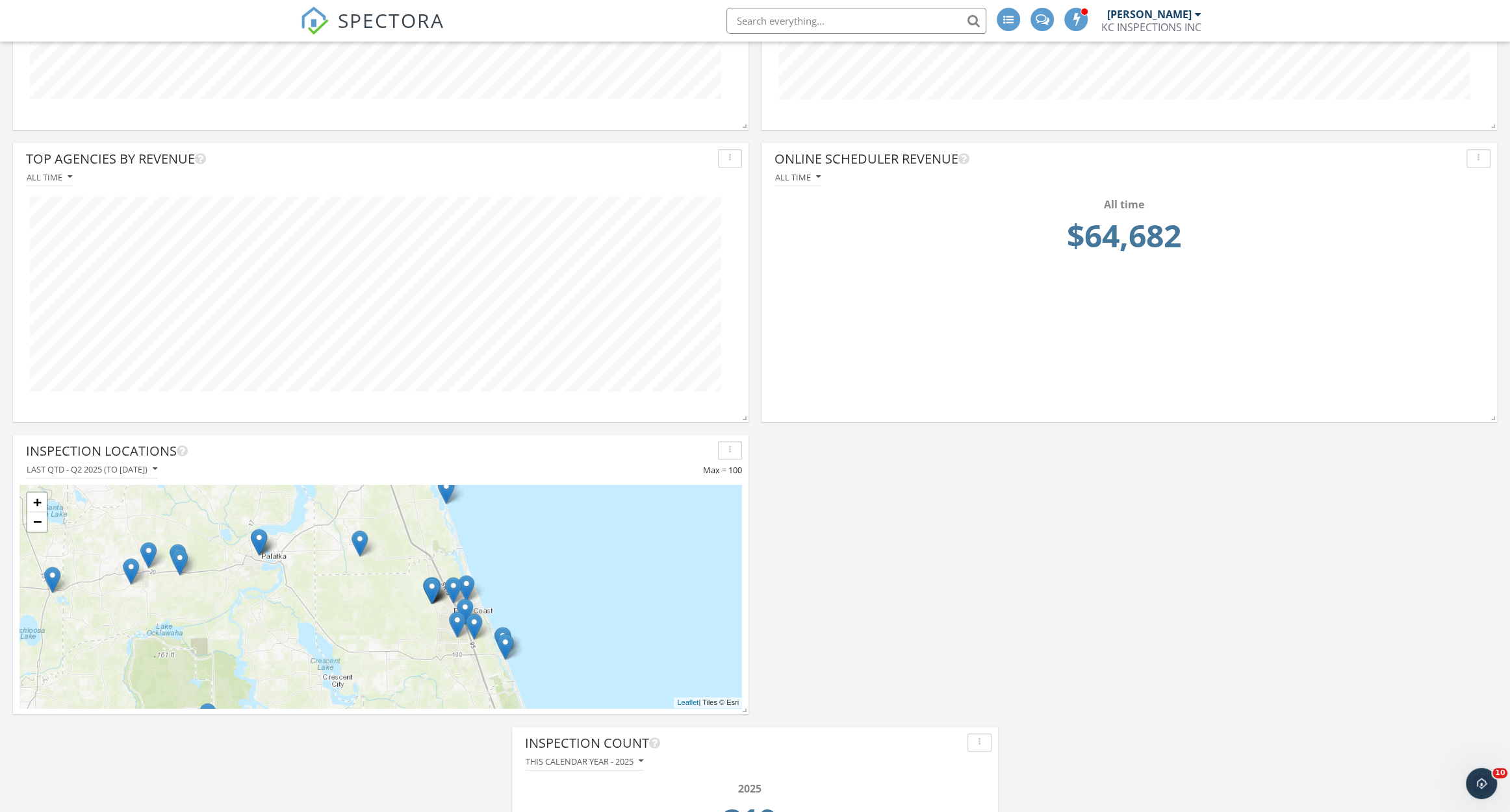
drag, startPoint x: 376, startPoint y: 639, endPoint x: 350, endPoint y: 586, distance: 59.0
click at [350, 586] on div "+ − Leaflet | Tiles © [PERSON_NAME]" at bounding box center [380, 597] width 722 height 224
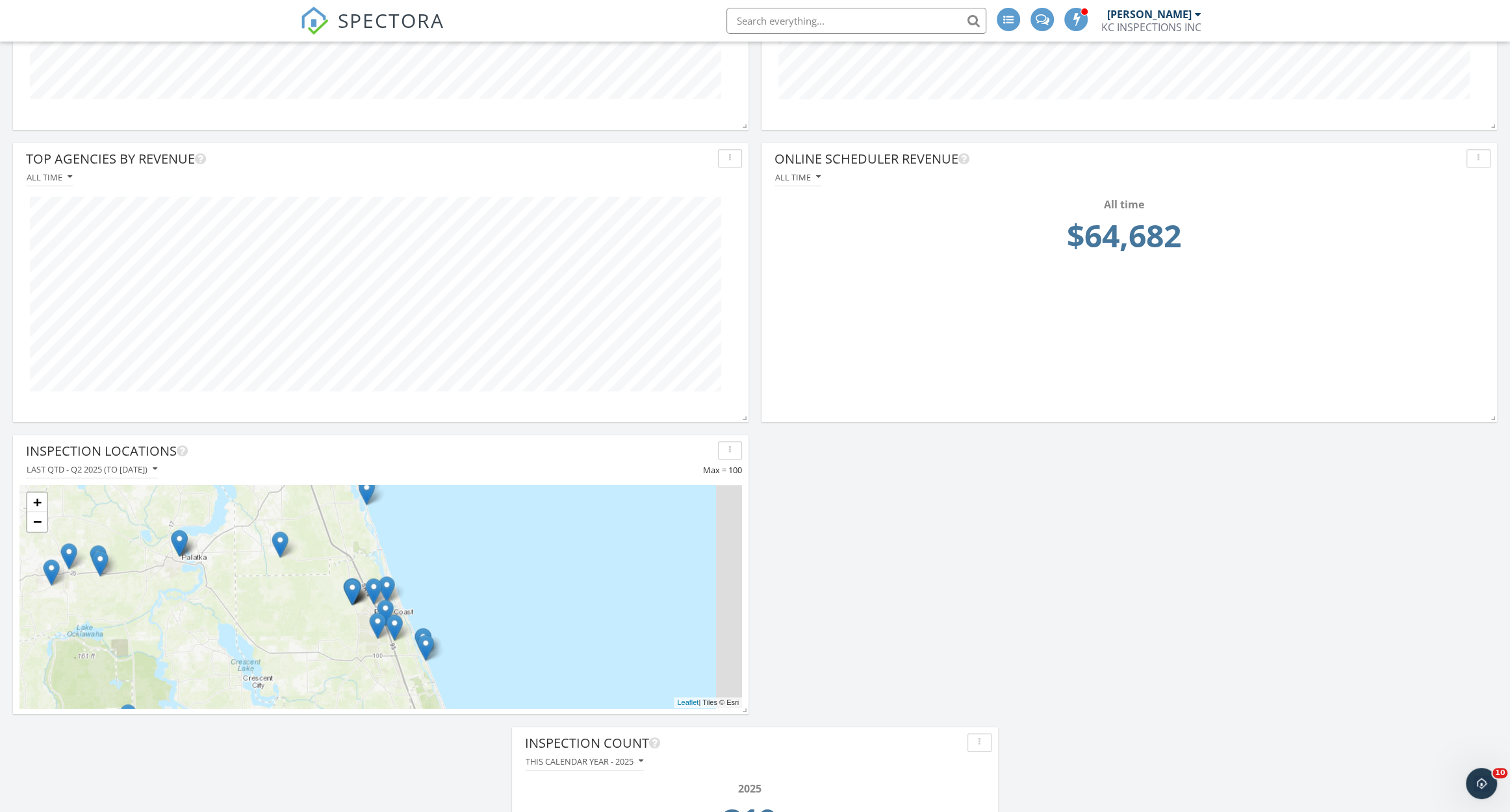
drag, startPoint x: 344, startPoint y: 607, endPoint x: 279, endPoint y: 604, distance: 65.1
click at [279, 604] on div "+ − Leaflet | Tiles © [PERSON_NAME]" at bounding box center [380, 597] width 722 height 224
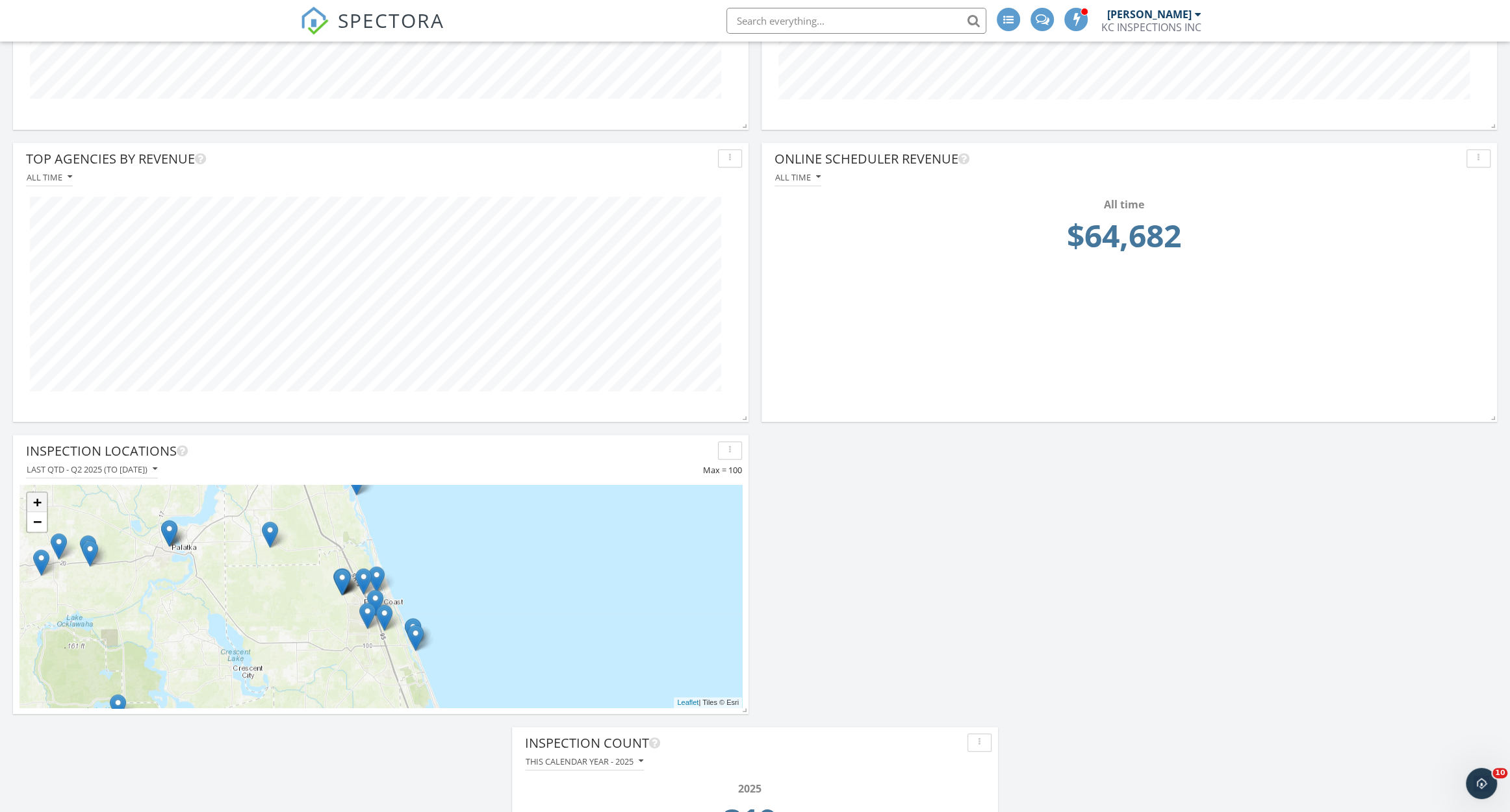
click at [39, 506] on link "+" at bounding box center [37, 503] width 19 height 19
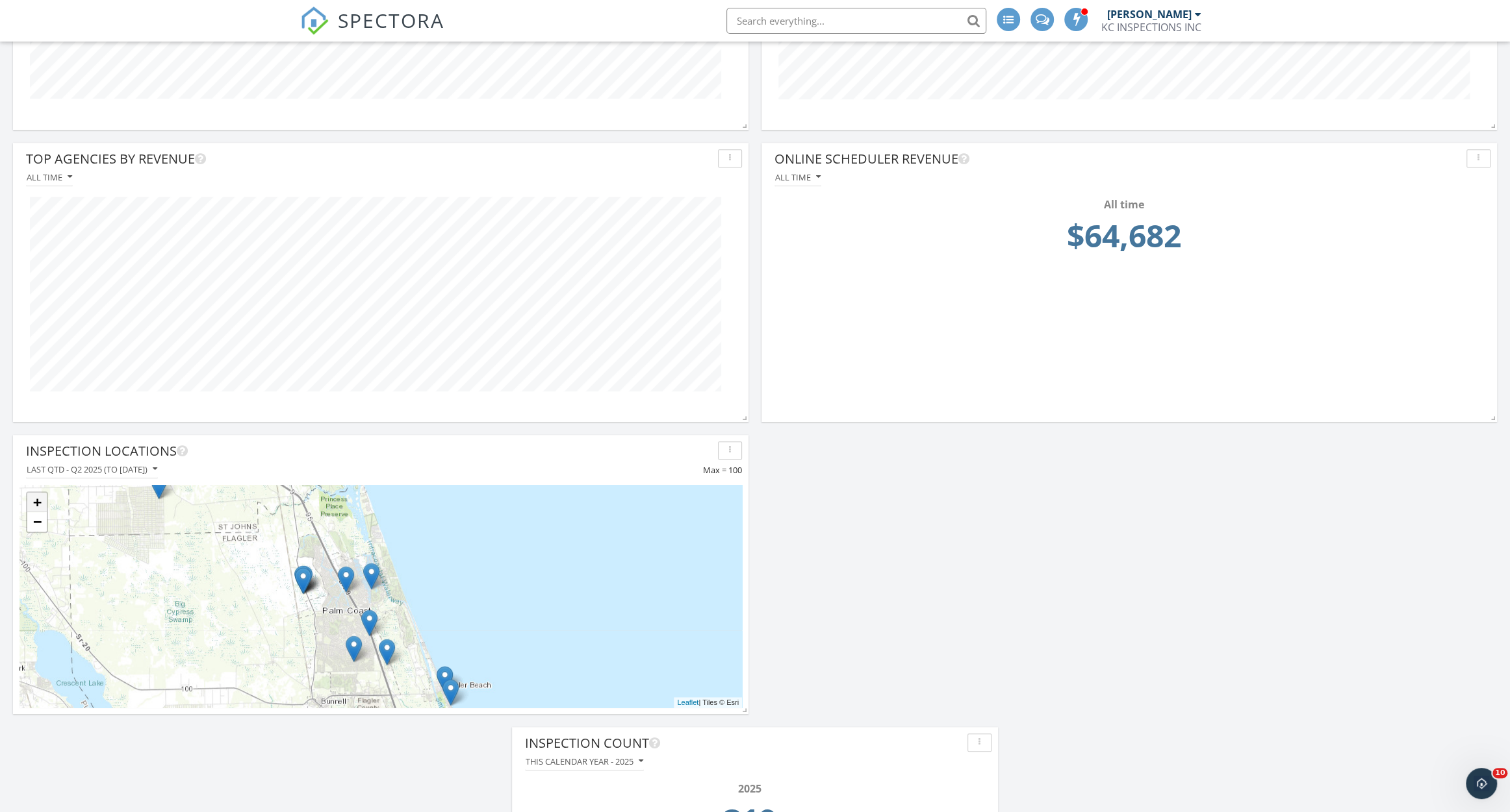
click at [39, 506] on link "+" at bounding box center [37, 503] width 19 height 19
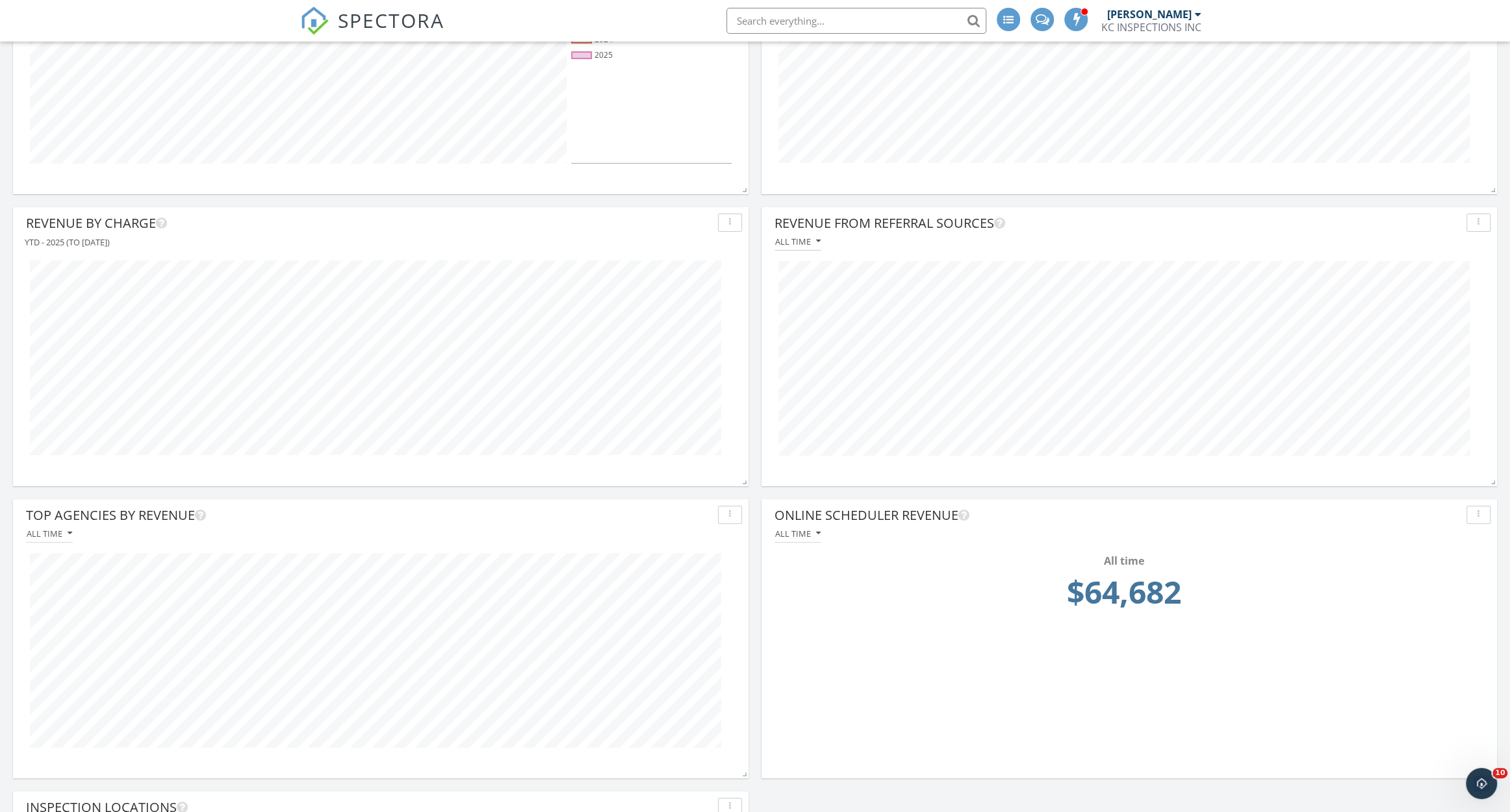
scroll to position [303, 0]
click at [785, 242] on div "All time" at bounding box center [798, 245] width 46 height 9
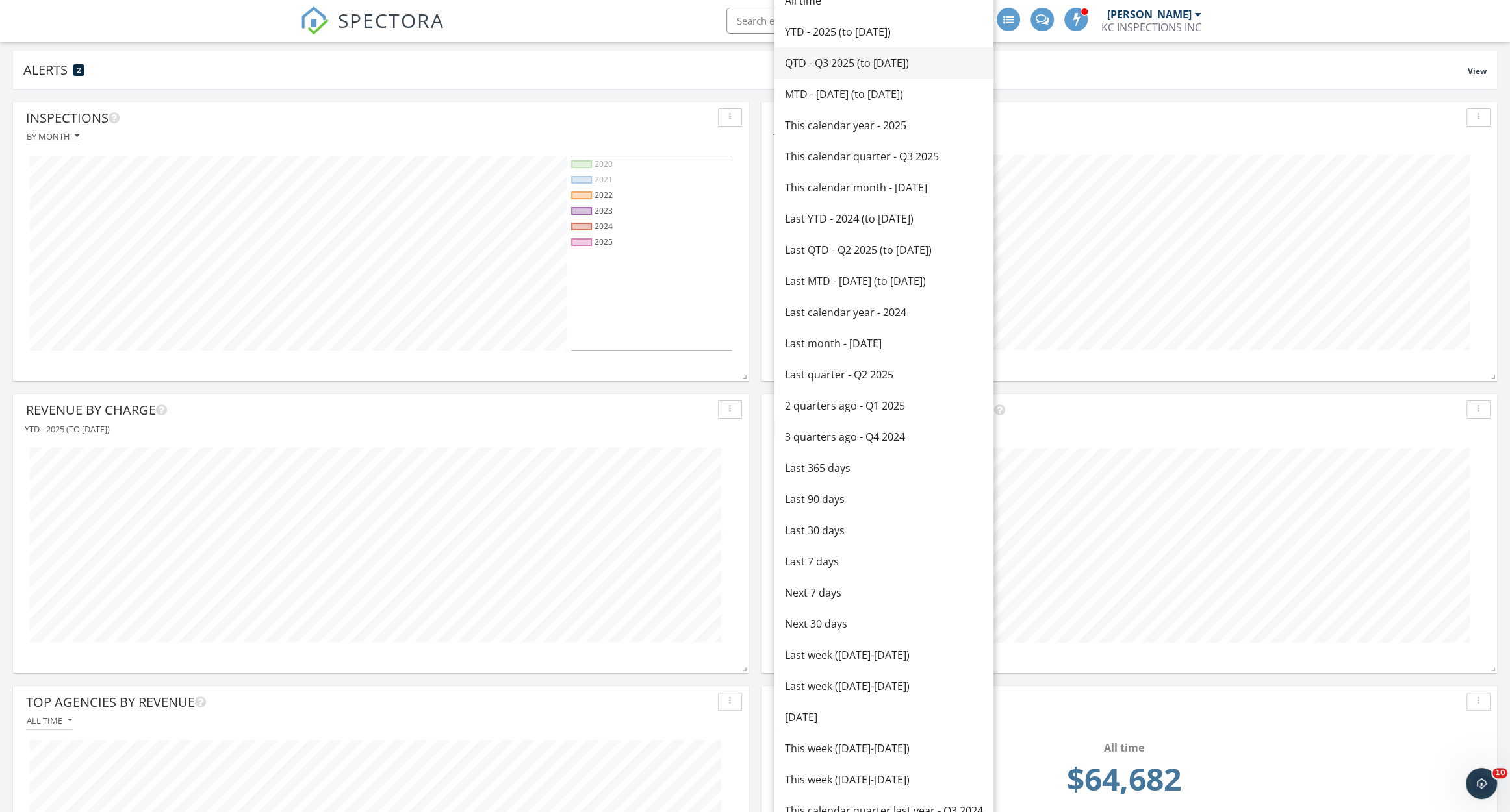
scroll to position [118, 0]
click at [867, 123] on div "This calendar year - 2025" at bounding box center [884, 127] width 198 height 16
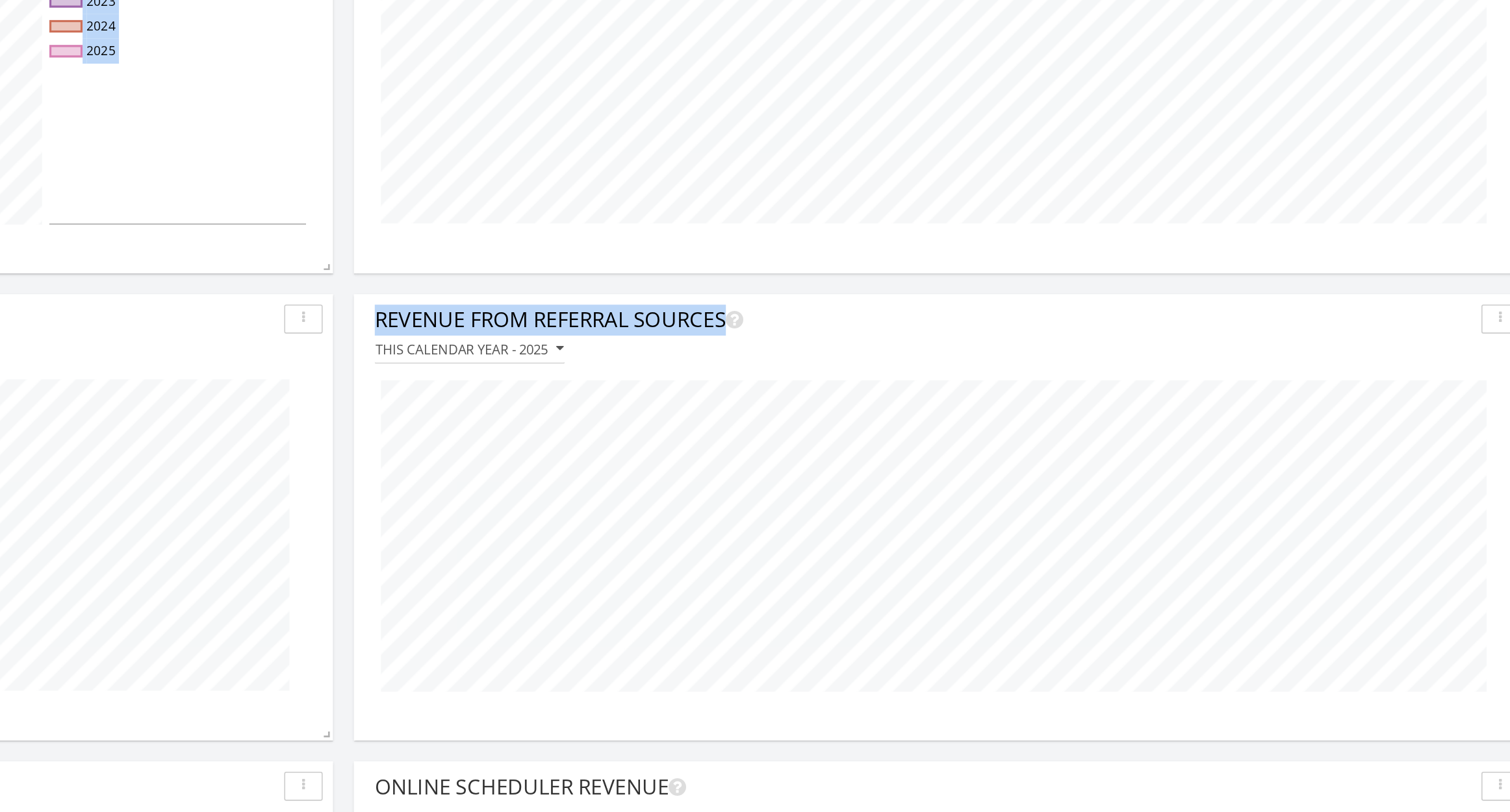
drag, startPoint x: 758, startPoint y: 505, endPoint x: 901, endPoint y: 427, distance: 162.9
click at [901, 427] on div "Inspections By month 2020 2021 2022 2023 2024 2025 Revenue This calendar year -…" at bounding box center [755, 827] width 1510 height 1474
click at [929, 426] on div "This calendar year - 2025" at bounding box center [1129, 430] width 722 height 17
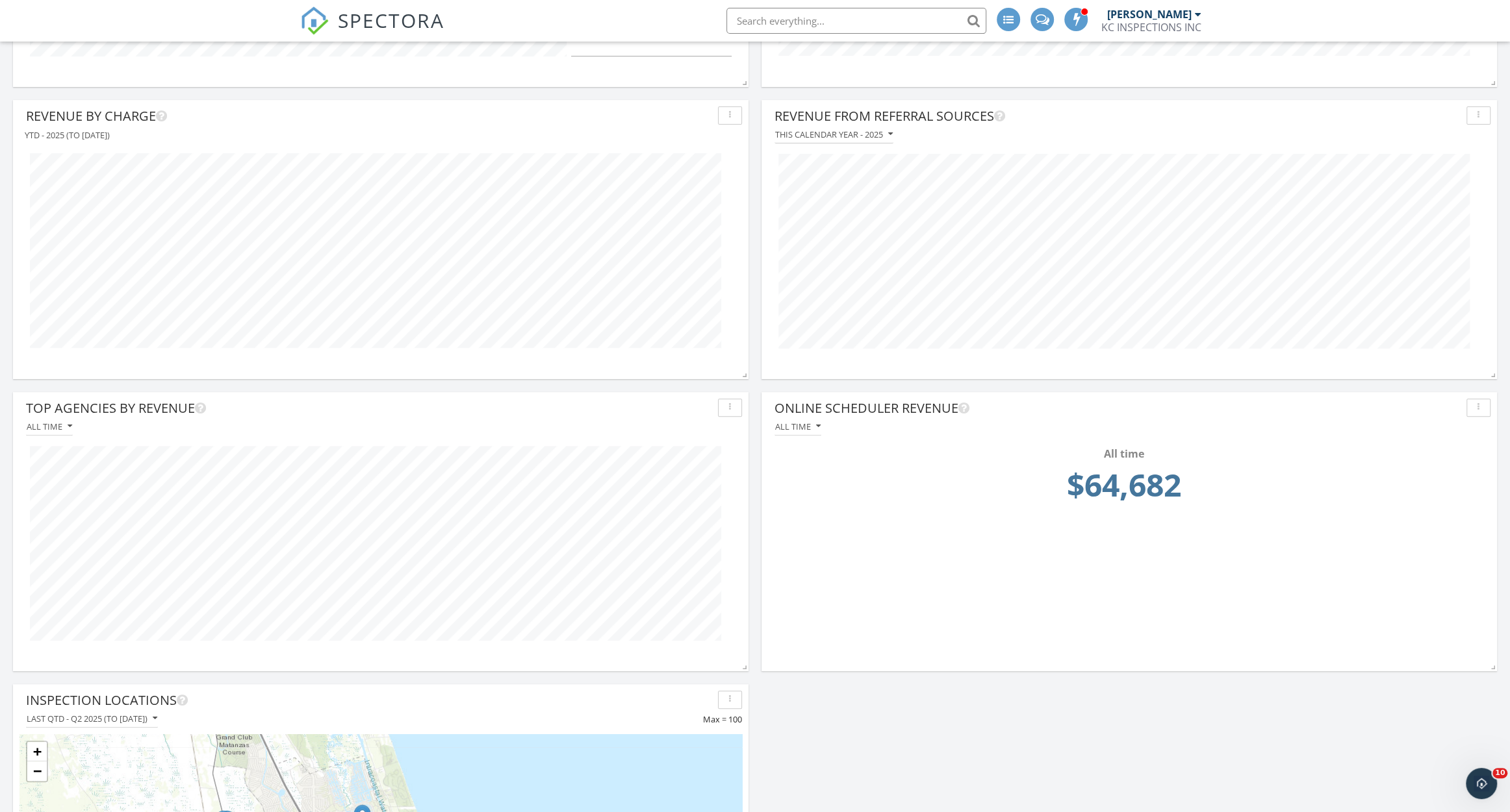
scroll to position [0, 0]
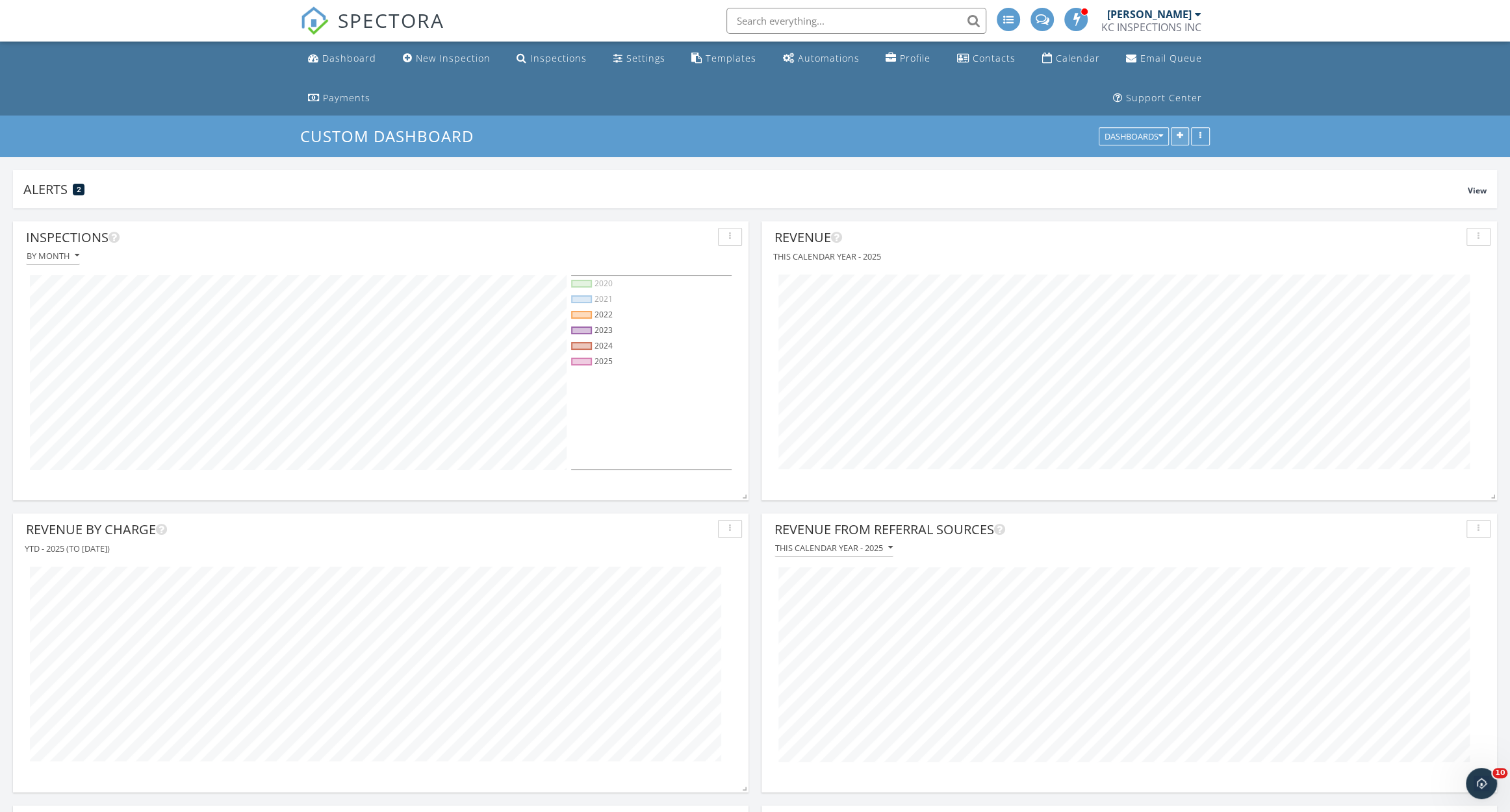
click at [1184, 141] on button "button" at bounding box center [1180, 137] width 18 height 18
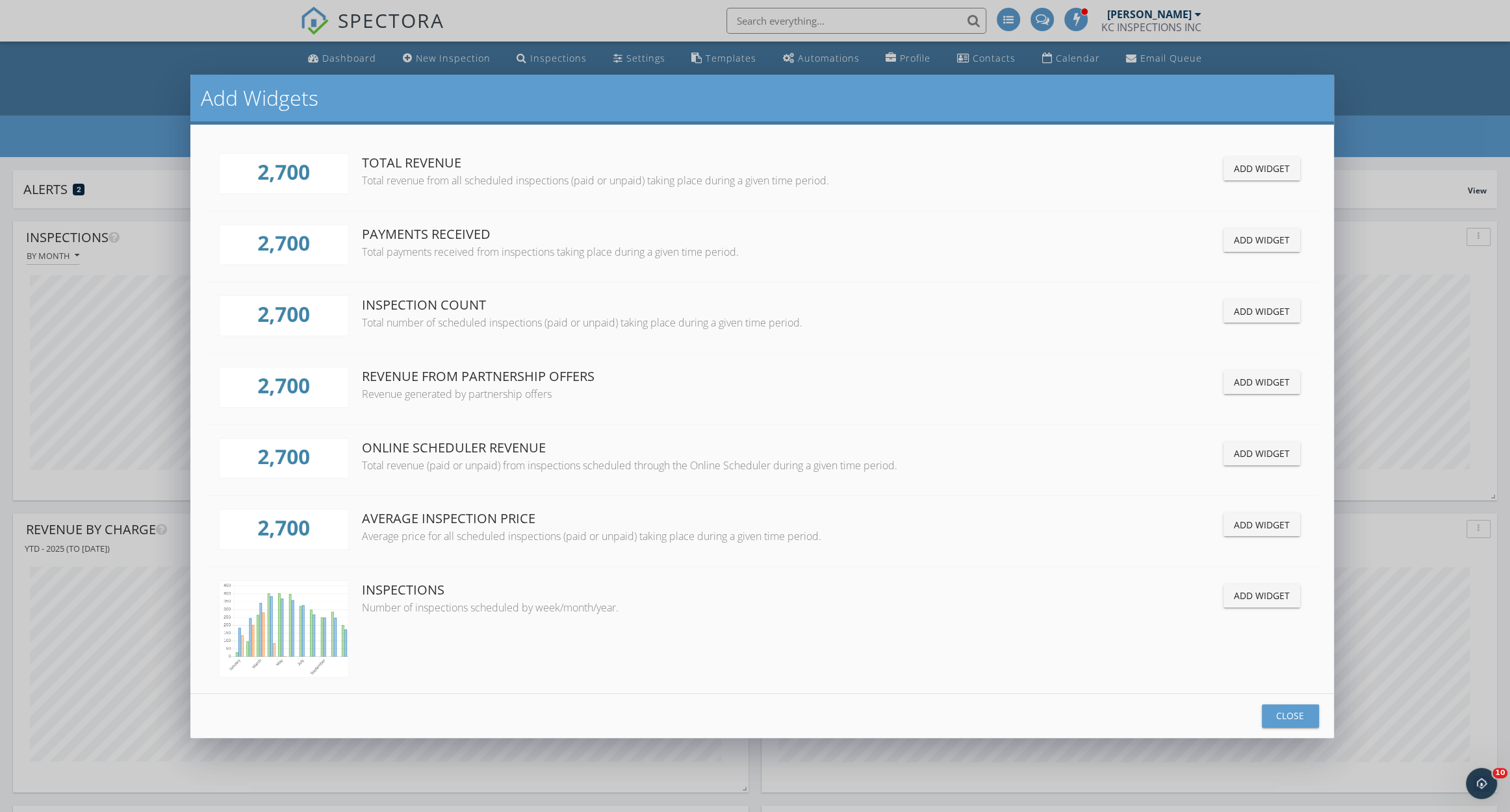
click at [1234, 528] on div "Add Widget" at bounding box center [1261, 525] width 56 height 14
click at [1272, 710] on div "Close" at bounding box center [1290, 716] width 37 height 14
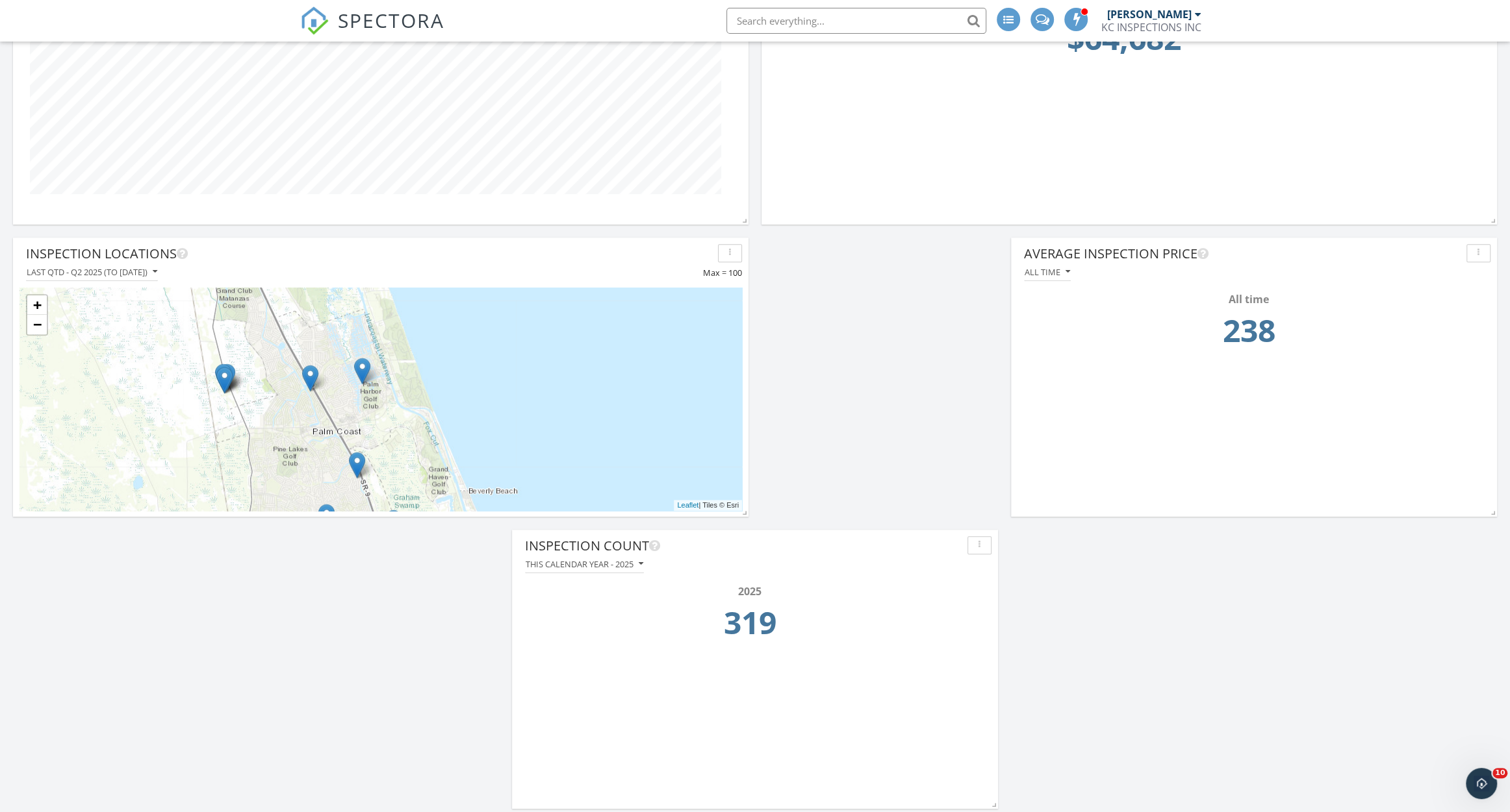
scroll to position [869, 0]
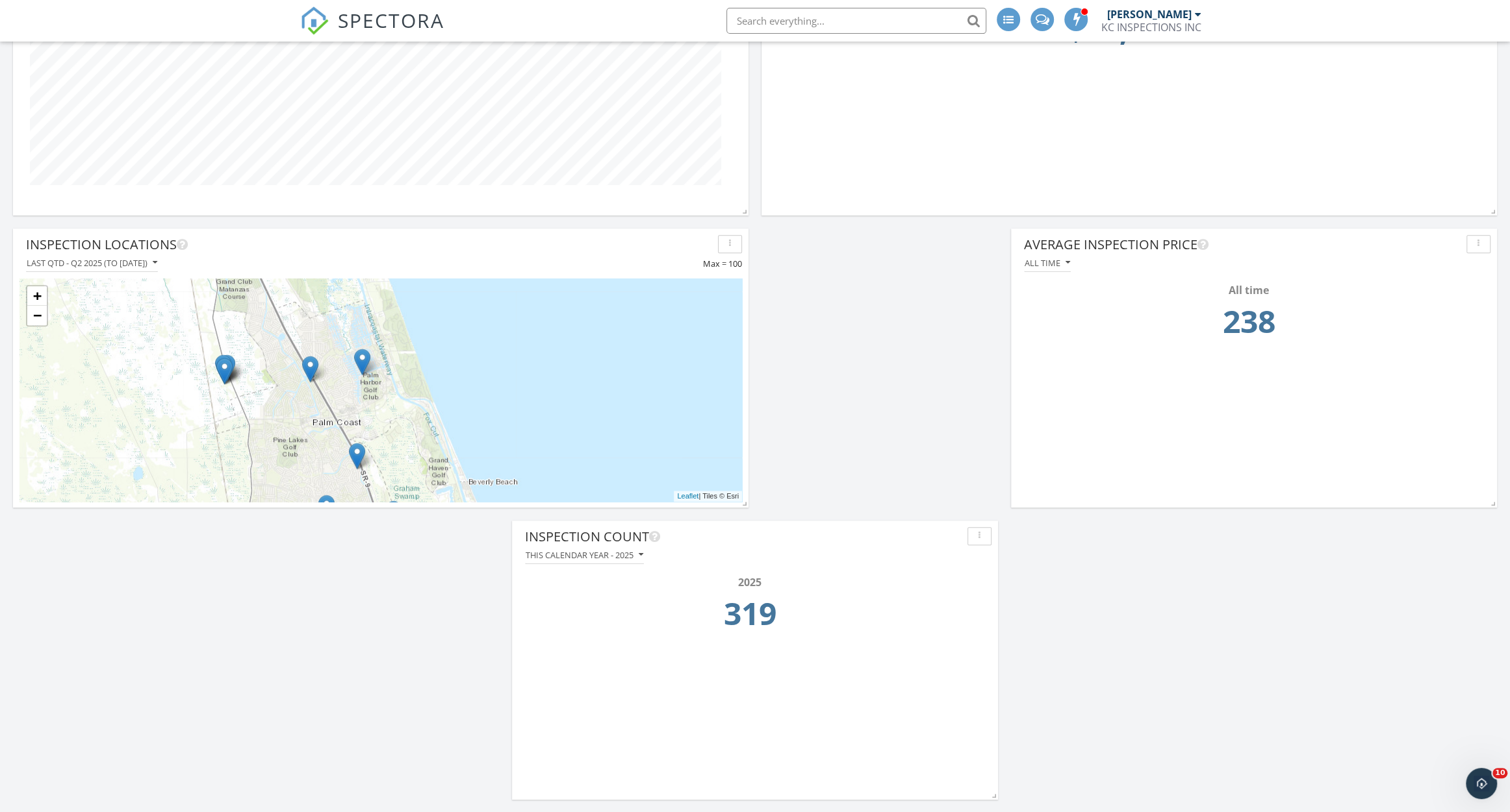
drag, startPoint x: 1261, startPoint y: 377, endPoint x: 1058, endPoint y: 366, distance: 203.3
click at [1058, 366] on div "Average Inspection Price All time All time 238" at bounding box center [1254, 358] width 486 height 260
click at [1471, 244] on button "button" at bounding box center [1478, 244] width 24 height 18
click at [1448, 275] on div "Edit" at bounding box center [1457, 274] width 66 height 16
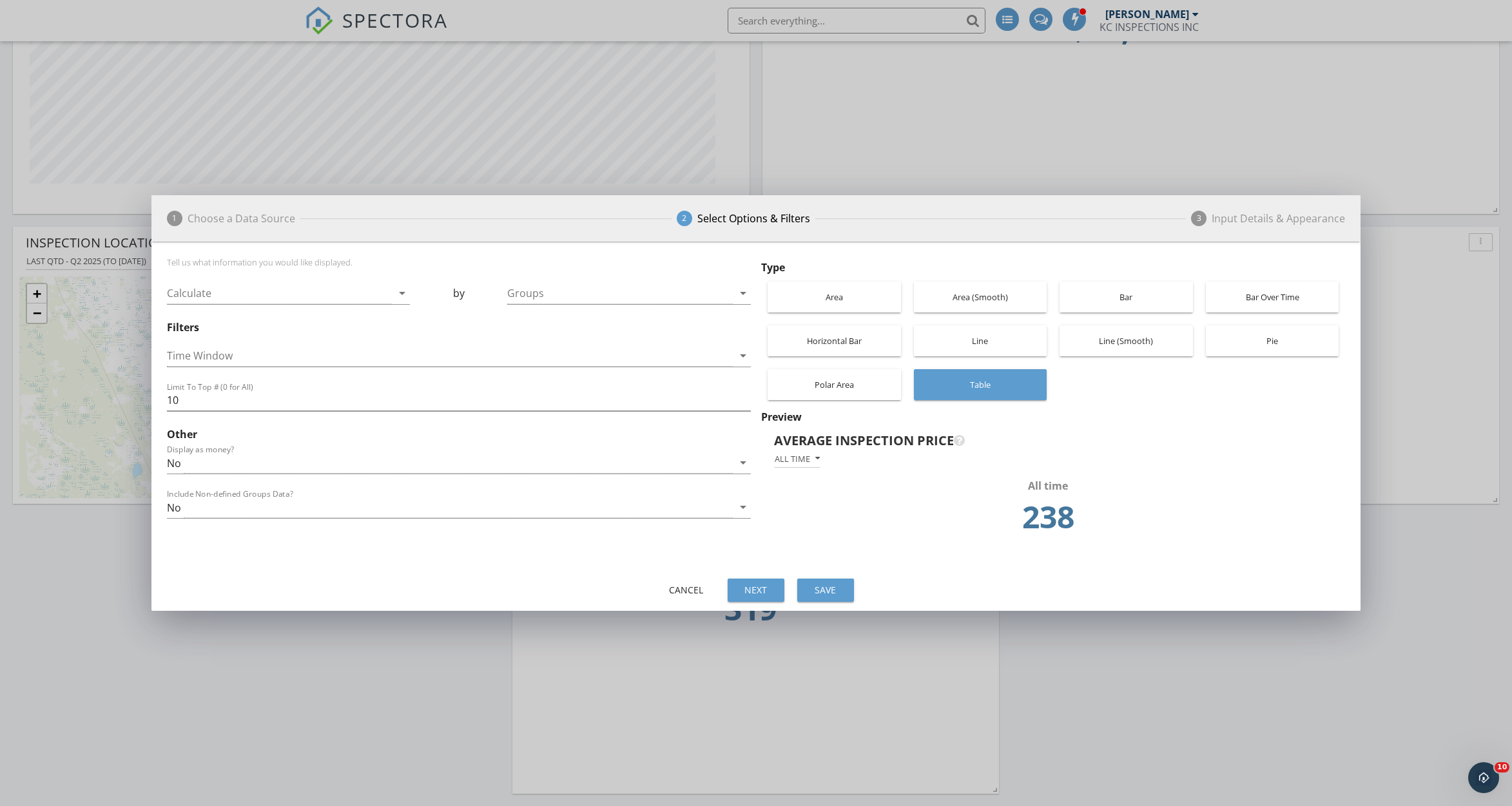
scroll to position [276, 736]
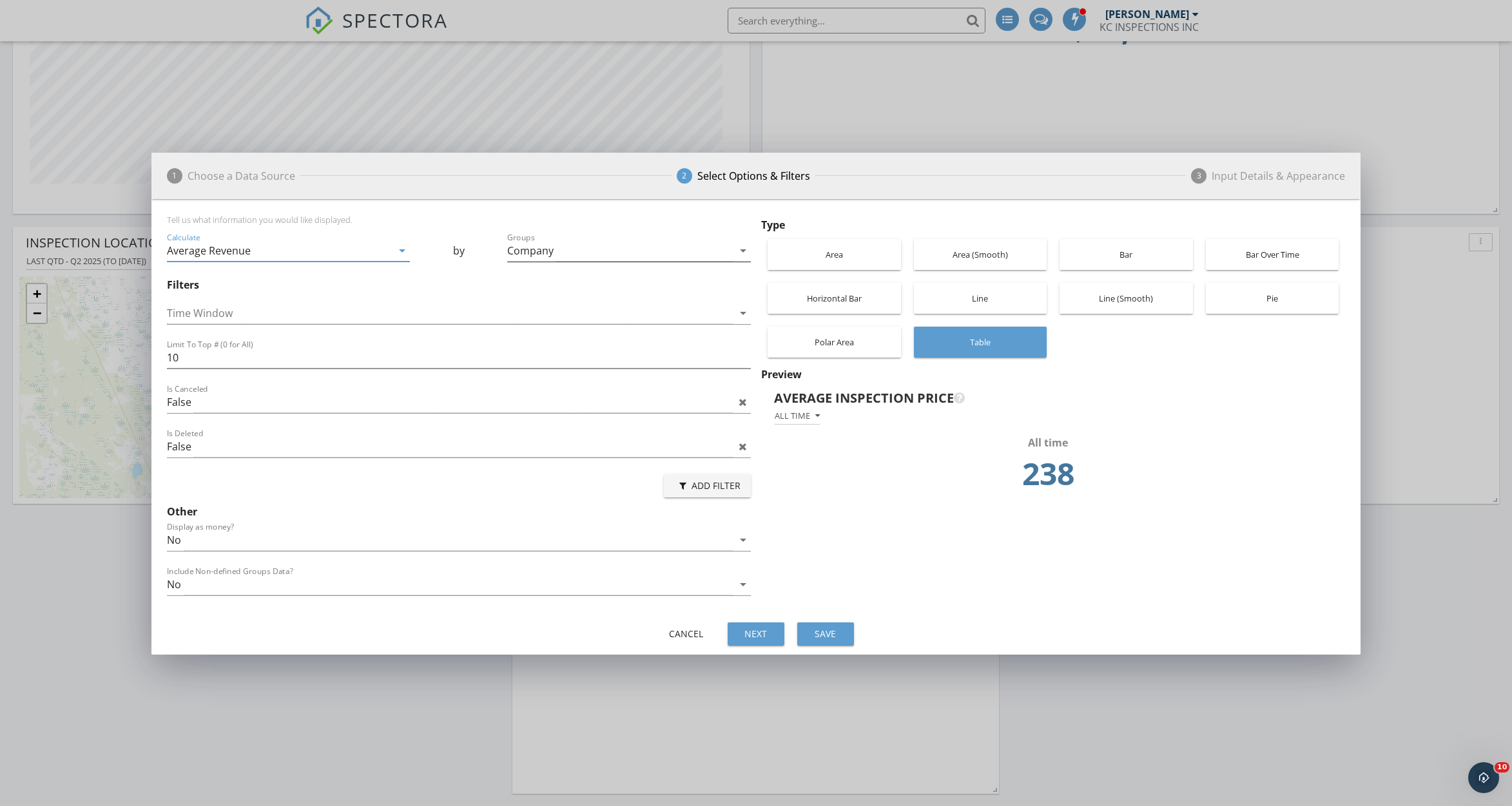
click at [542, 249] on div "Company" at bounding box center [531, 250] width 47 height 12
click at [518, 260] on div at bounding box center [525, 261] width 22 height 22
checkbox input "false"
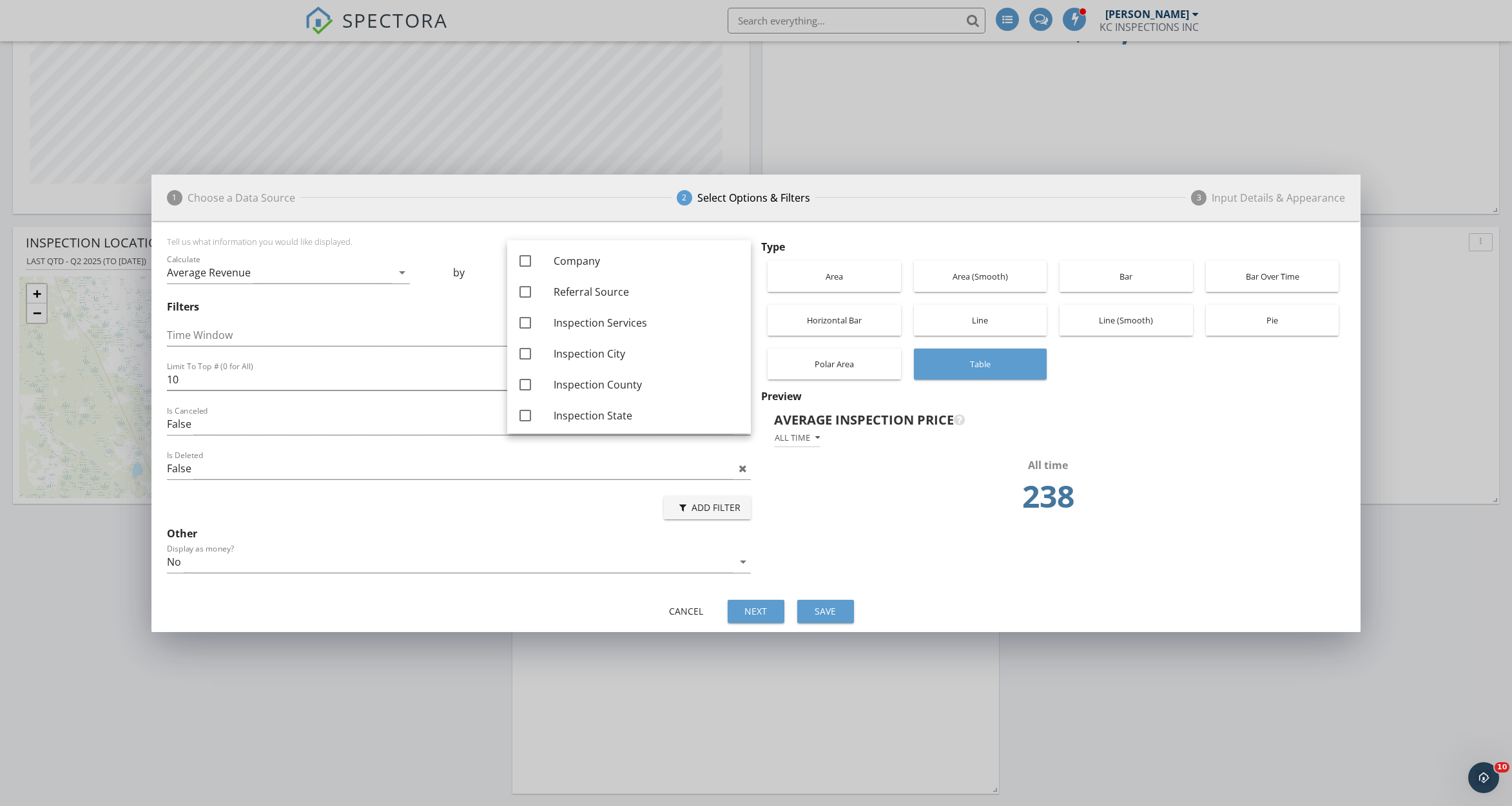
drag, startPoint x: 735, startPoint y: 302, endPoint x: 748, endPoint y: 339, distance: 39.2
click at [748, 339] on div "check_box_outline_blank Company check_box_outline_blank Referral Source check_b…" at bounding box center [629, 337] width 244 height 193
click at [525, 256] on div at bounding box center [525, 257] width 22 height 22
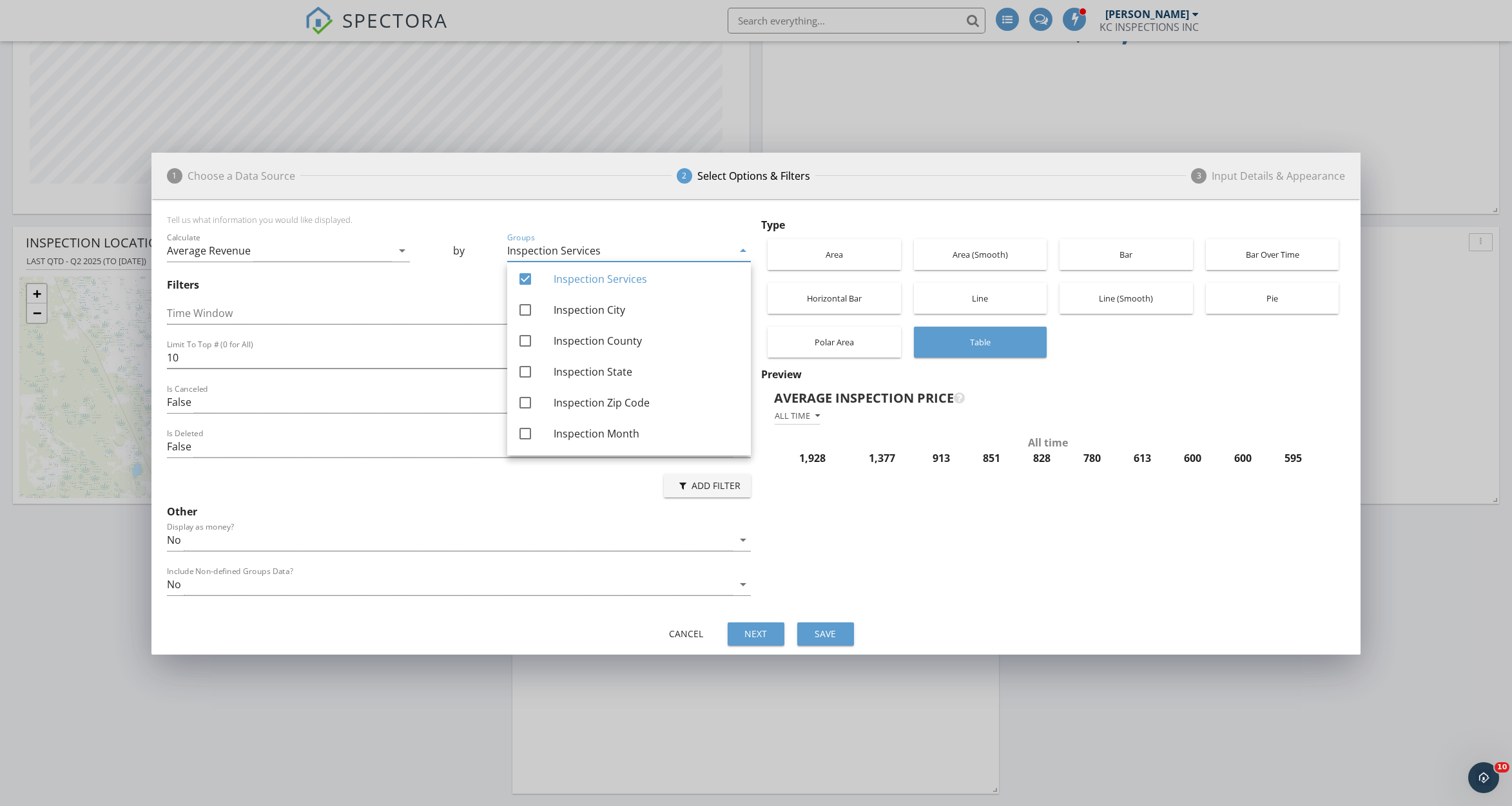
click at [263, 476] on div "Add Filter" at bounding box center [459, 486] width 584 height 31
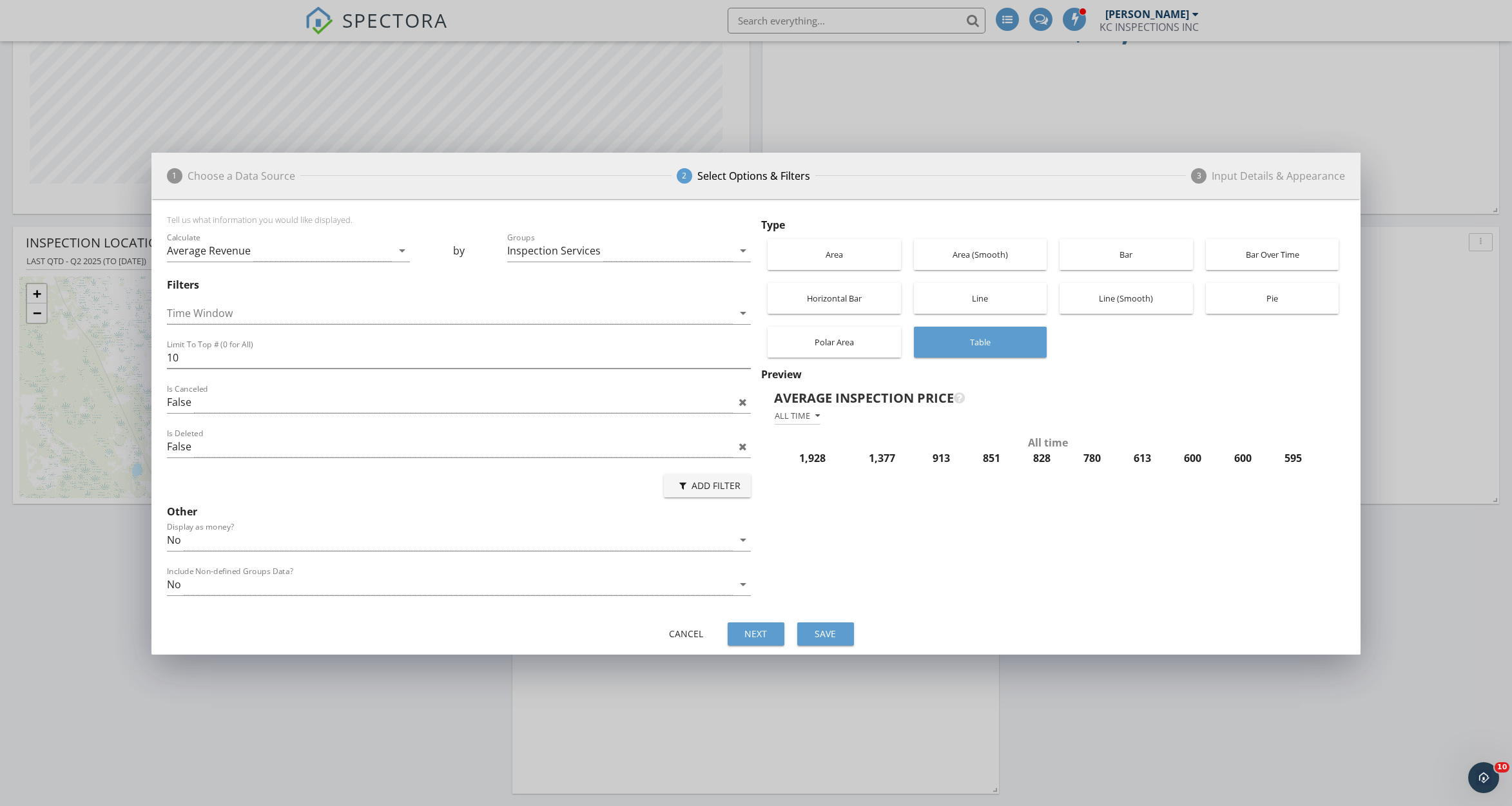
click at [1243, 302] on div "Pie" at bounding box center [1272, 298] width 120 height 31
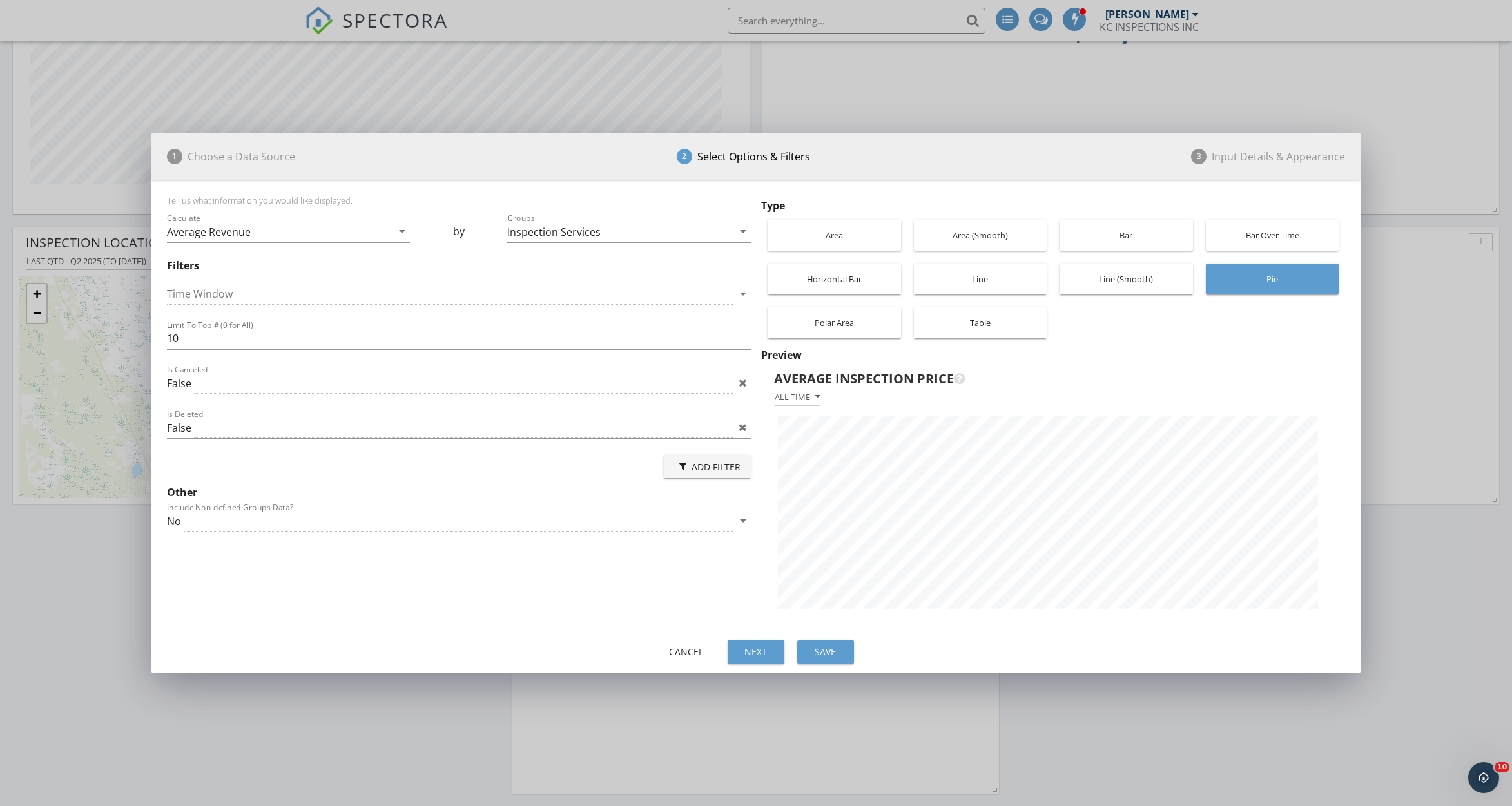
scroll to position [456, 1209]
click at [809, 395] on div "All time" at bounding box center [797, 396] width 45 height 9
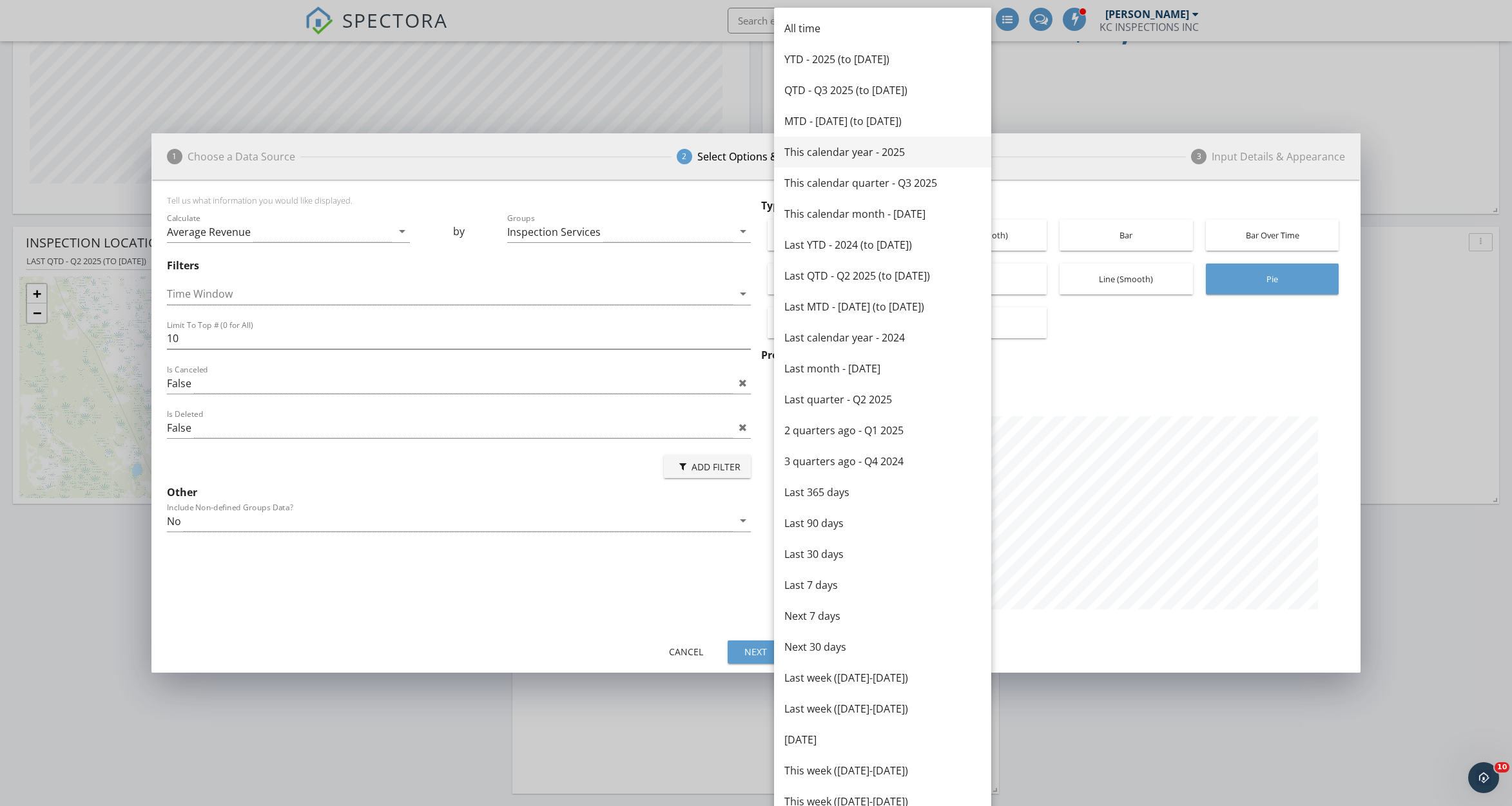
click at [925, 144] on div "This calendar year - 2025" at bounding box center [882, 152] width 197 height 16
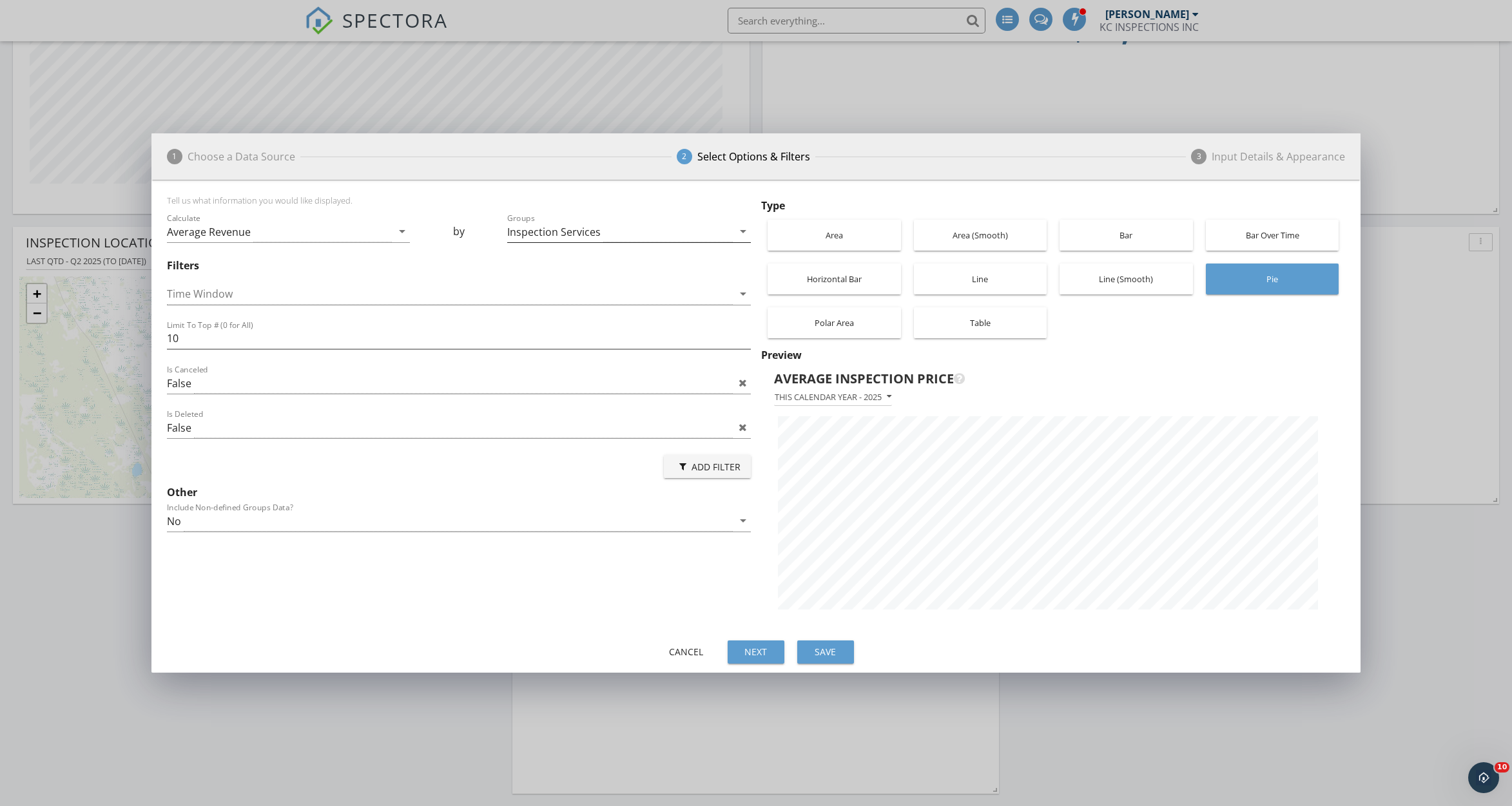
click at [575, 226] on div "Inspection Services" at bounding box center [554, 232] width 93 height 12
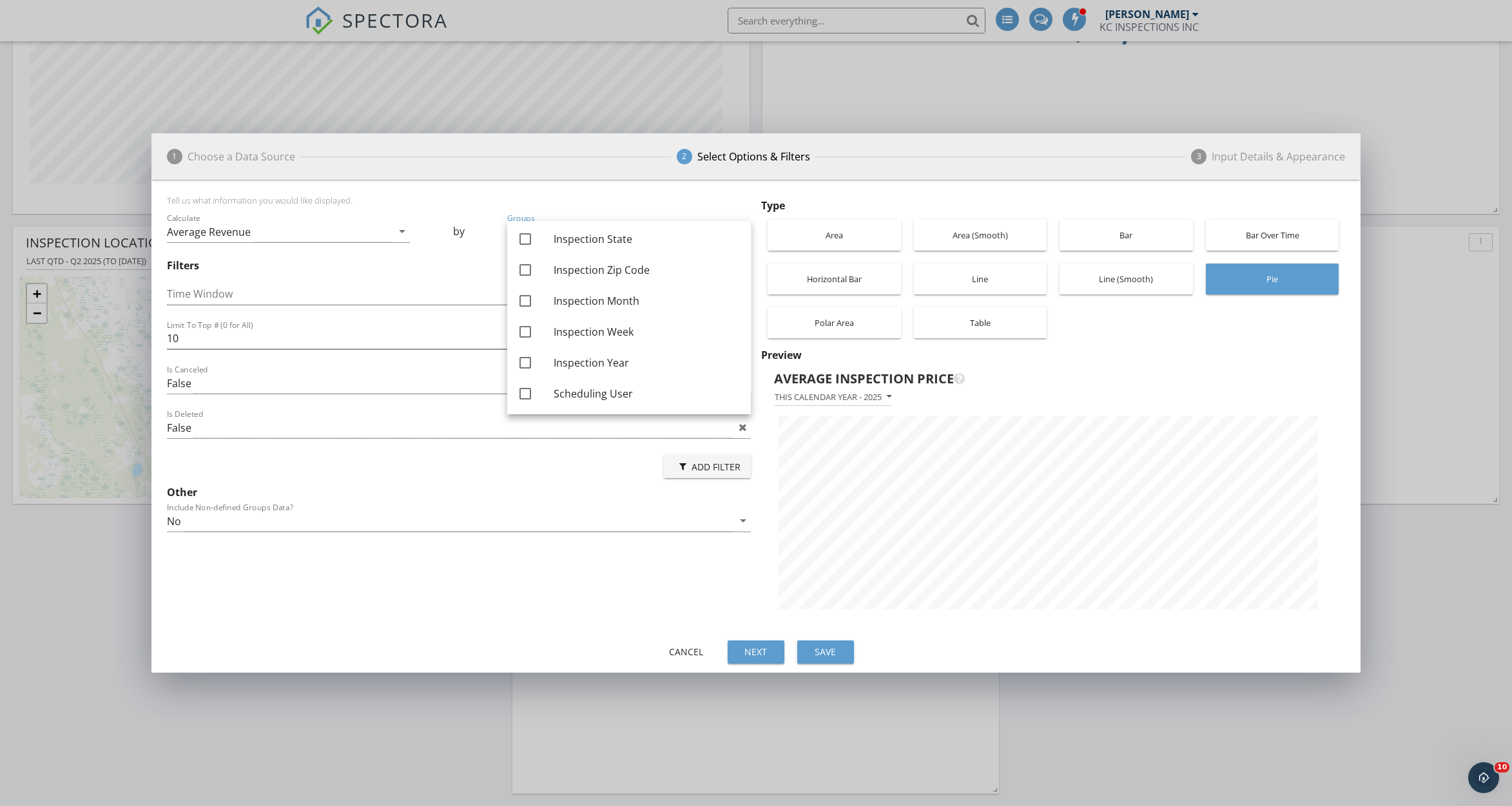
scroll to position [0, 0]
click at [522, 302] on div at bounding box center [525, 304] width 22 height 22
checkbox input "false"
click at [522, 298] on div at bounding box center [525, 301] width 22 height 22
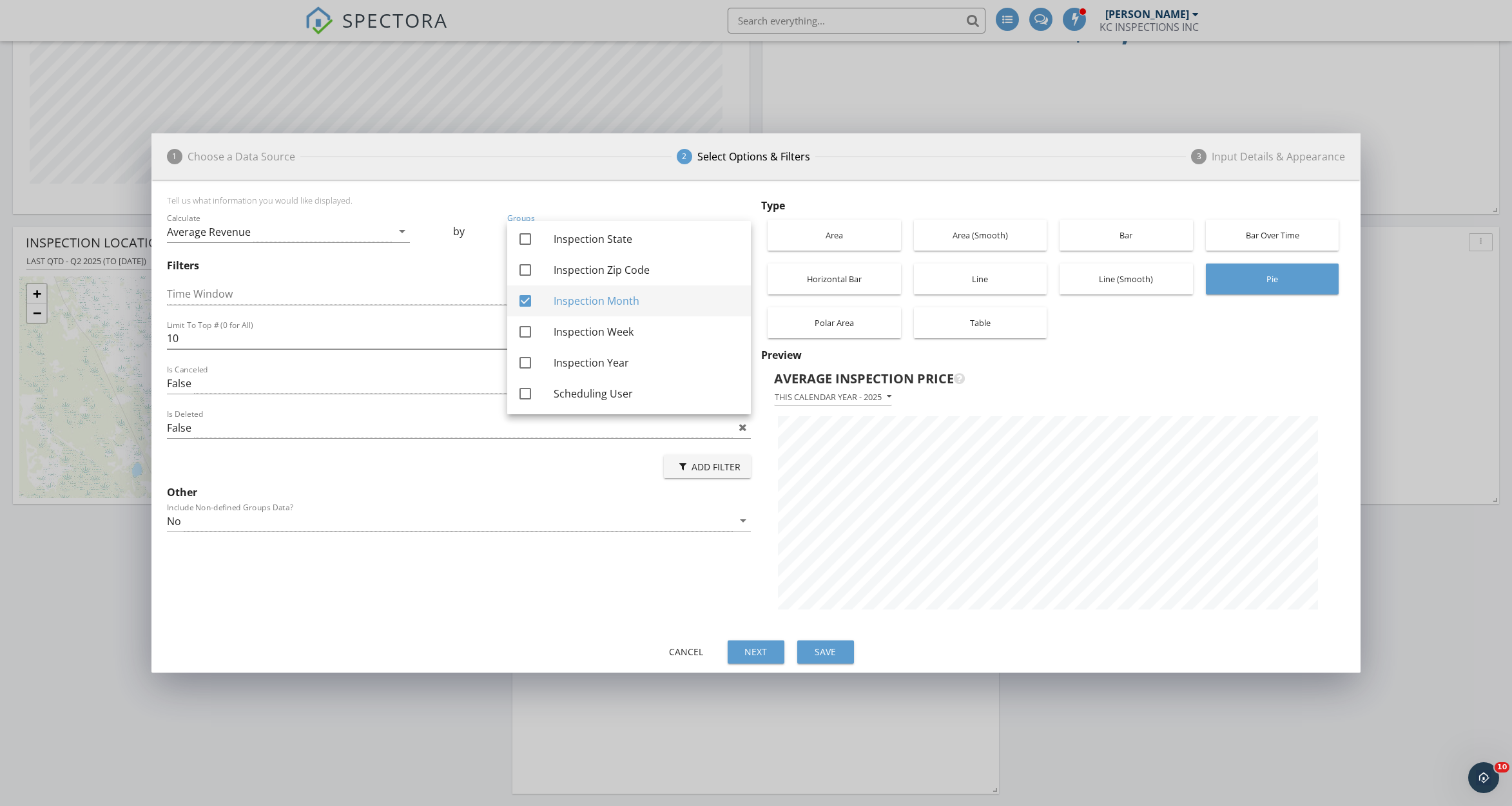
scroll to position [456, 1209]
click at [1145, 372] on div "Average Inspection Price" at bounding box center [1041, 379] width 535 height 19
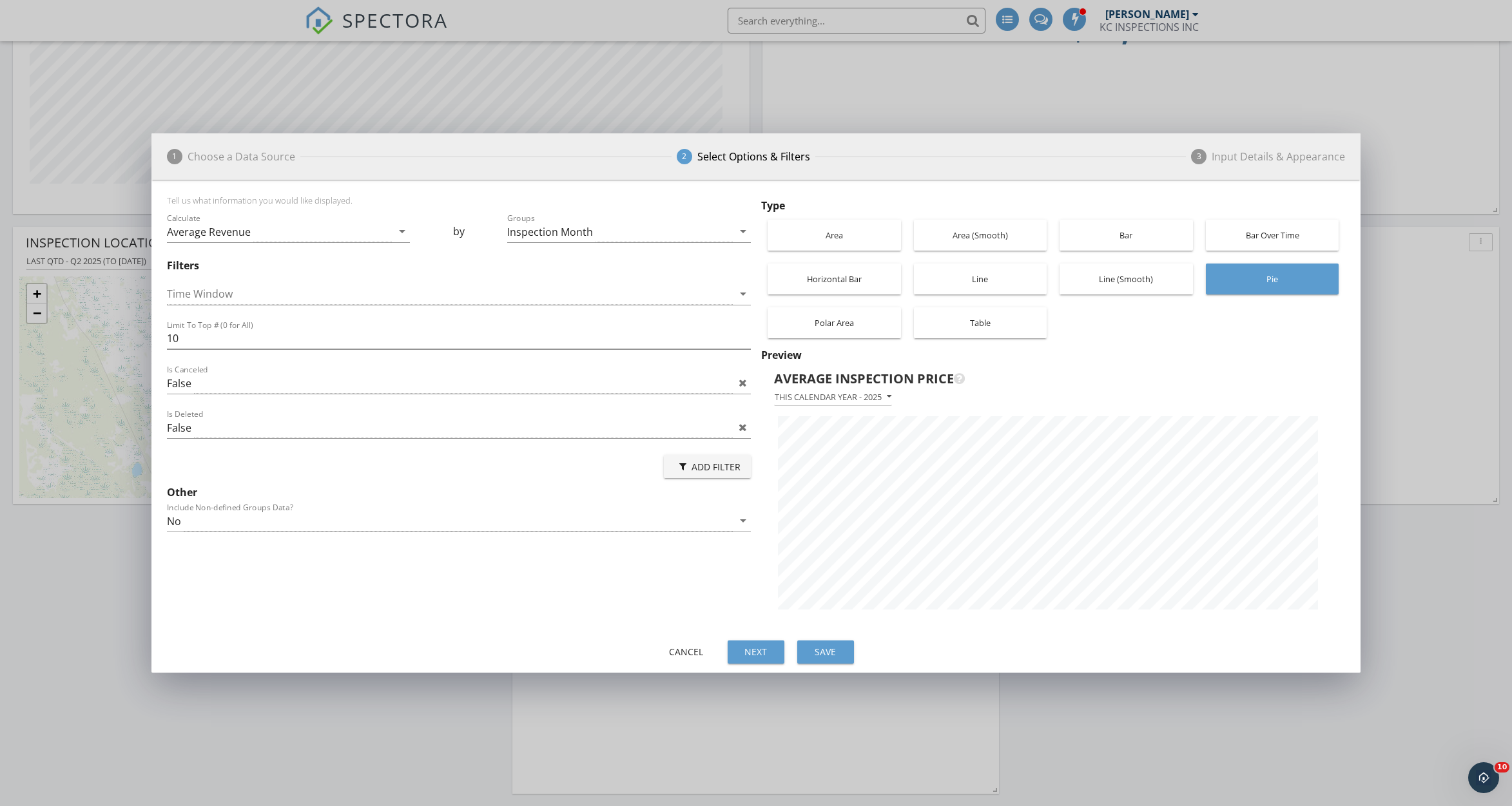
click at [1230, 234] on div "Bar Over Time" at bounding box center [1272, 235] width 120 height 31
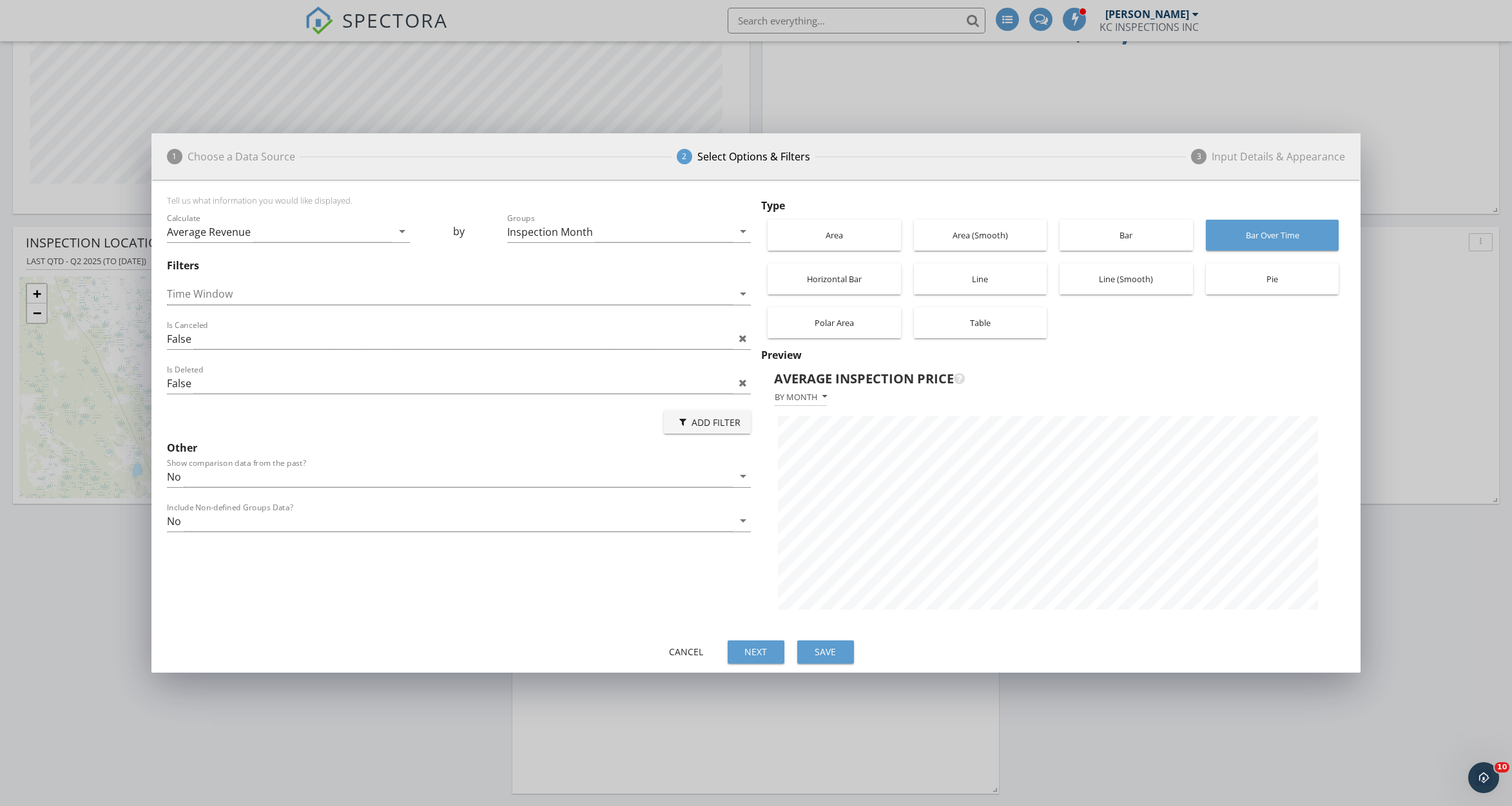
click at [1141, 234] on div "Bar" at bounding box center [1126, 235] width 120 height 31
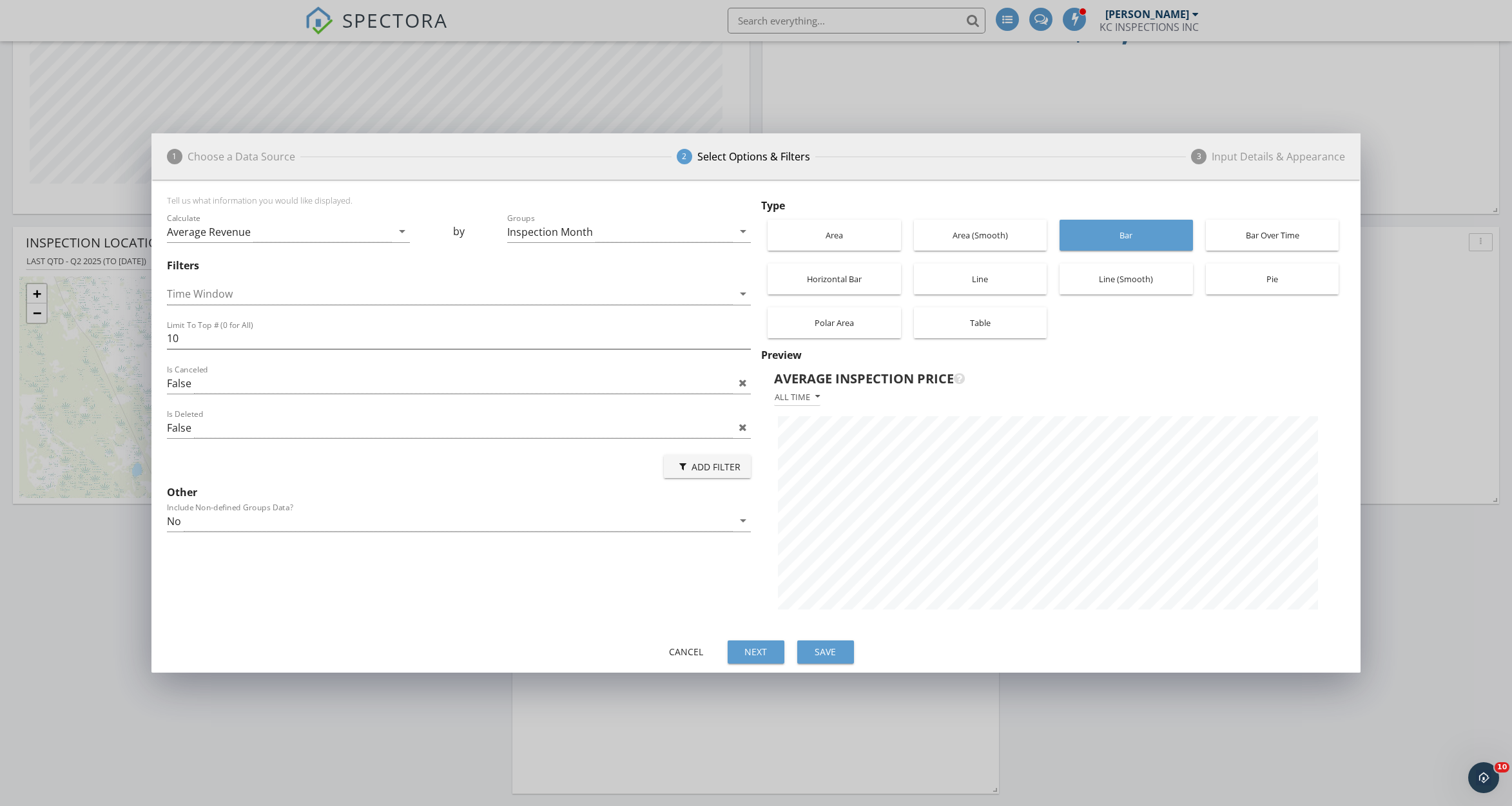
click at [1021, 236] on div "Area (Smooth)" at bounding box center [980, 235] width 120 height 31
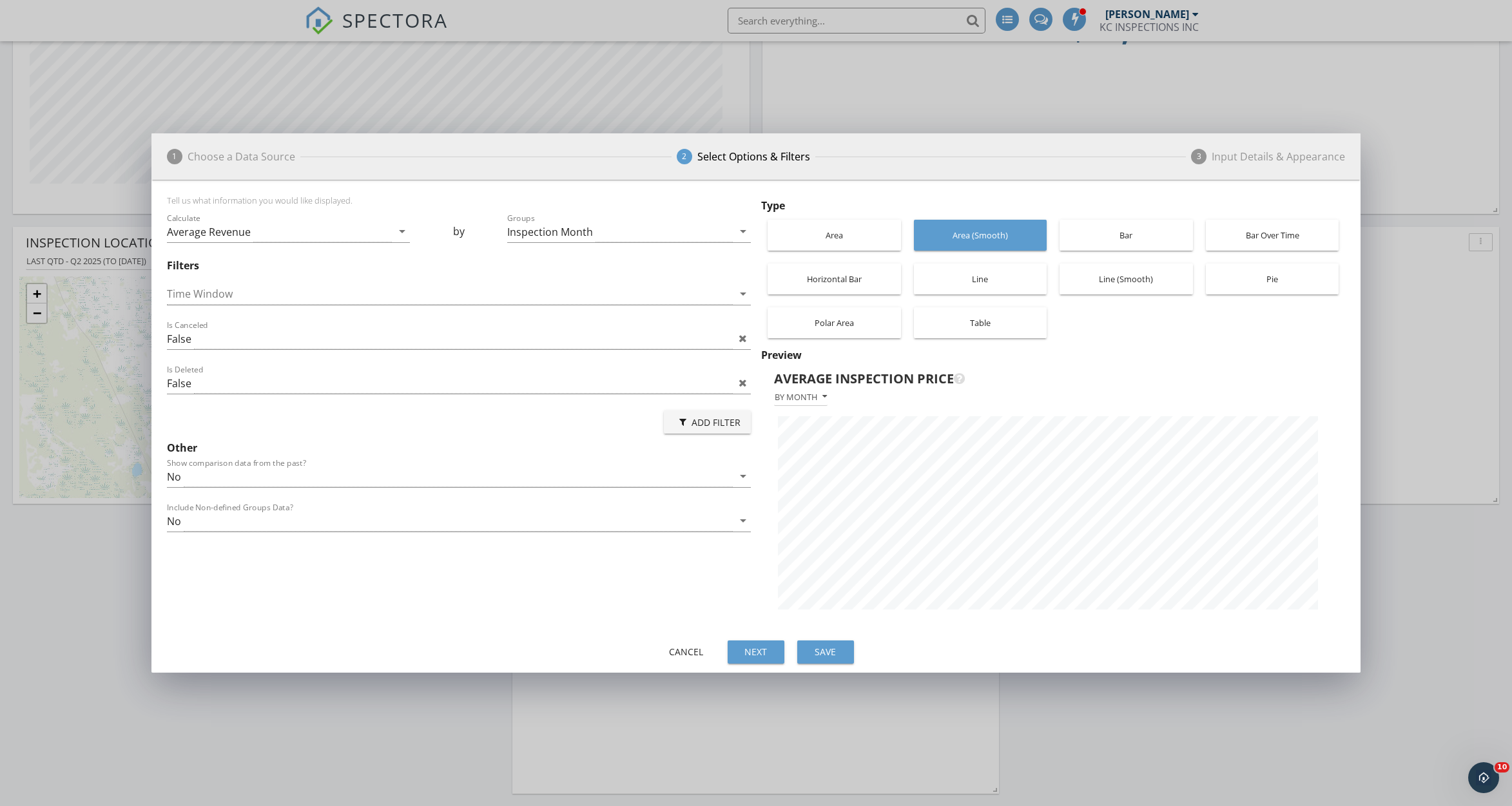
click at [851, 239] on div "Area" at bounding box center [834, 235] width 120 height 31
click at [871, 320] on div "Polar Area" at bounding box center [834, 322] width 120 height 31
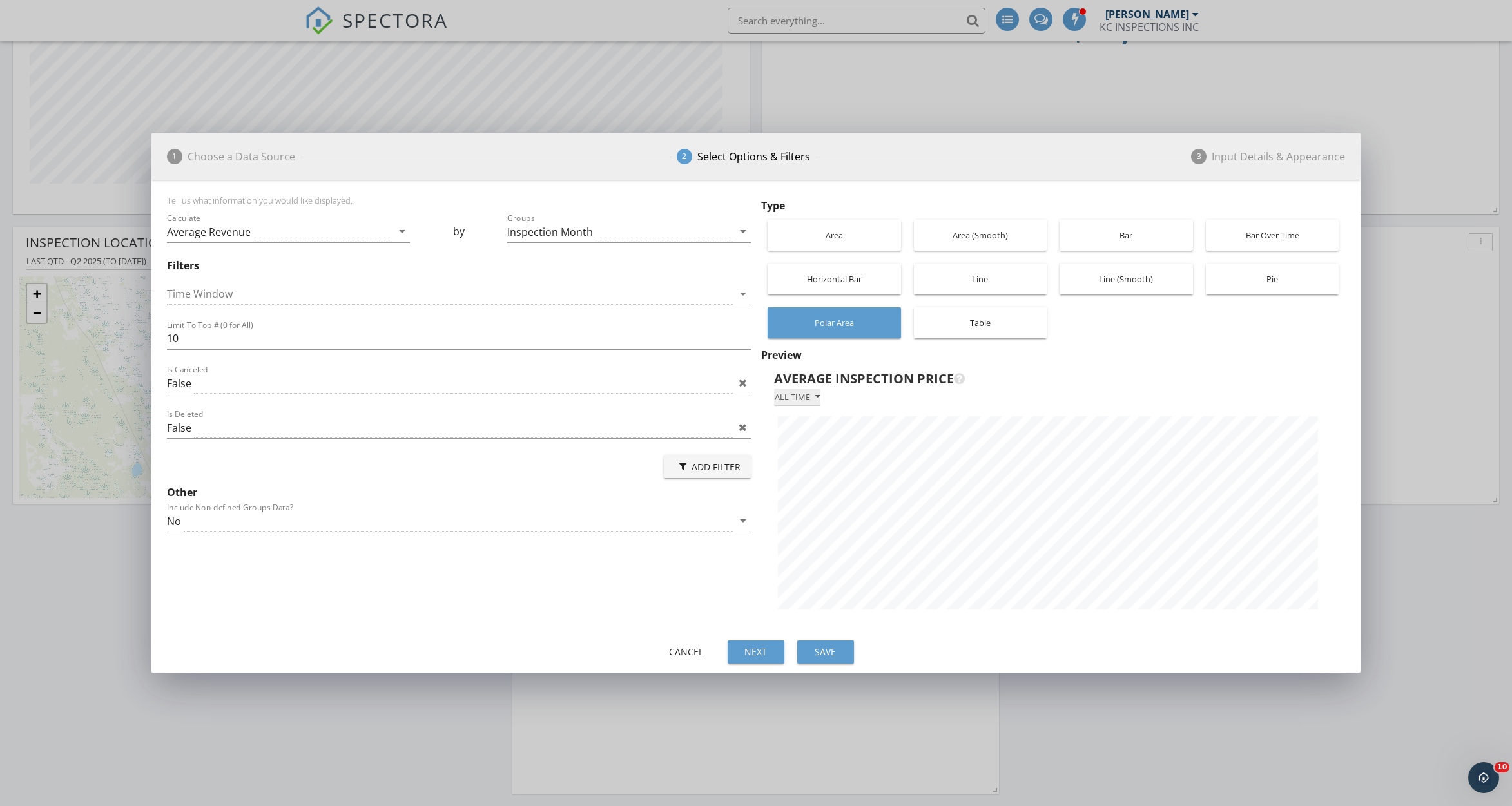
click at [804, 392] on div "All time" at bounding box center [797, 396] width 45 height 9
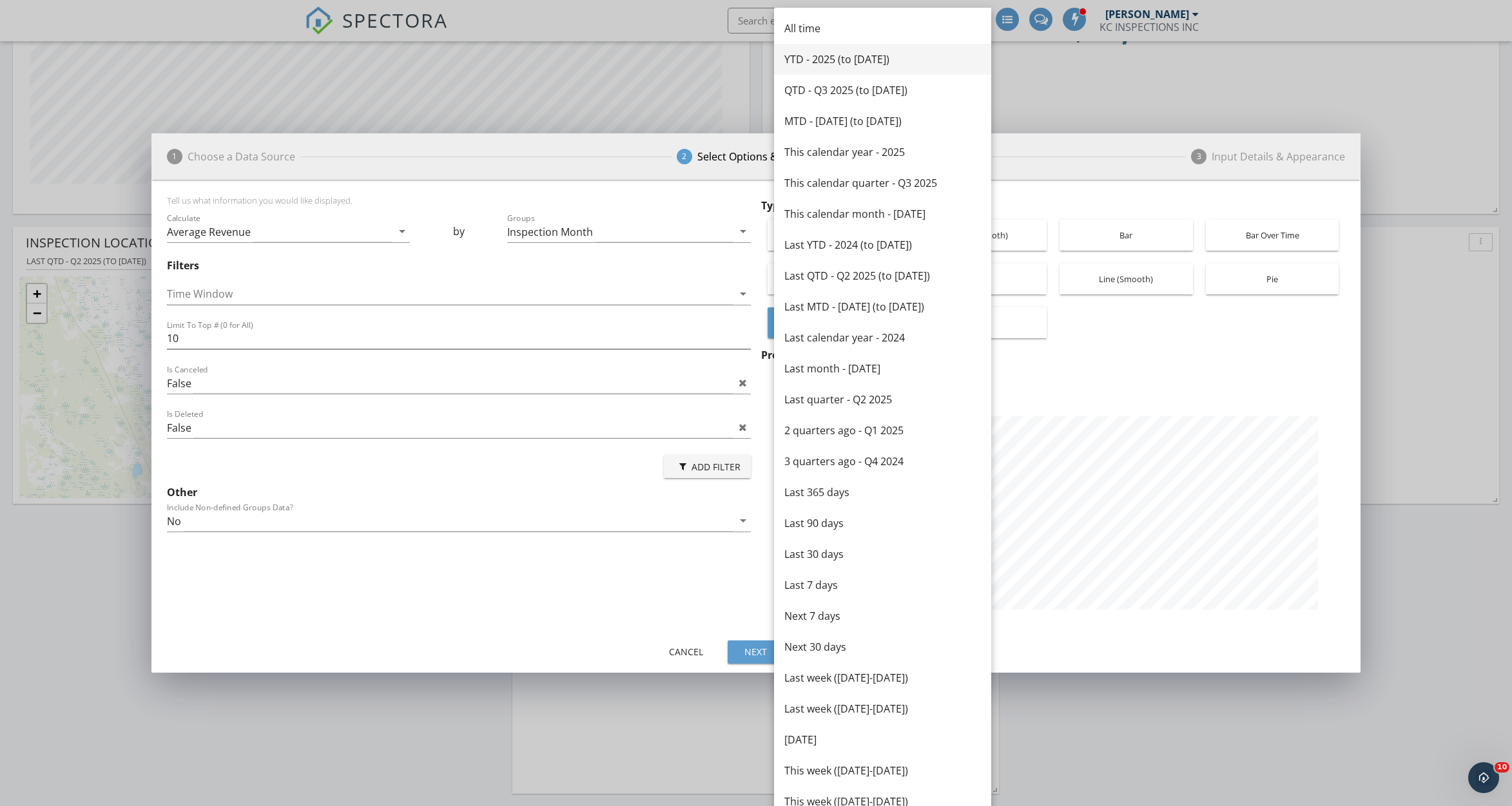
click at [866, 57] on div "YTD - 2025 (to [DATE])" at bounding box center [882, 59] width 197 height 16
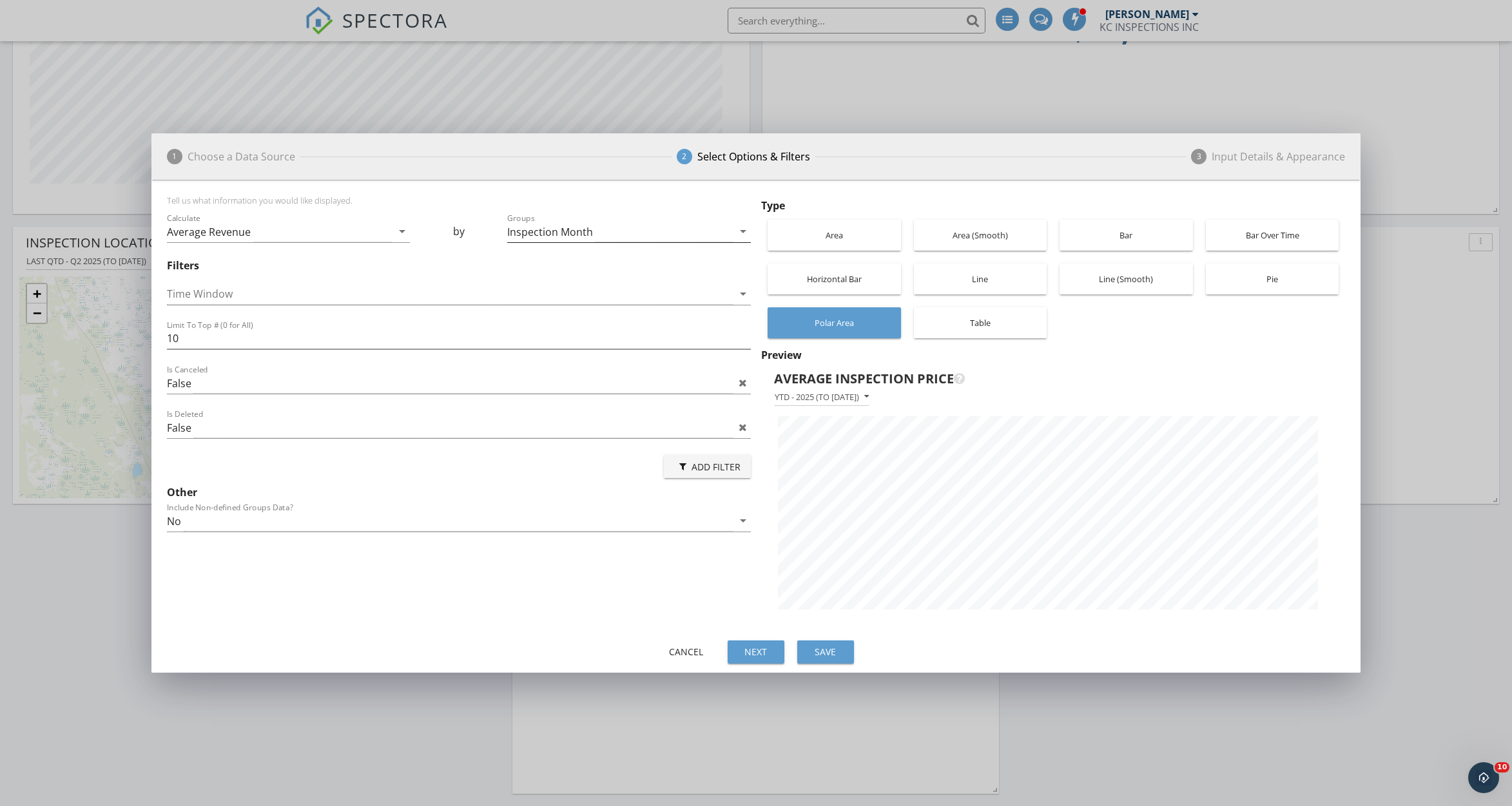
click at [526, 233] on div "Inspection Month" at bounding box center [550, 232] width 86 height 12
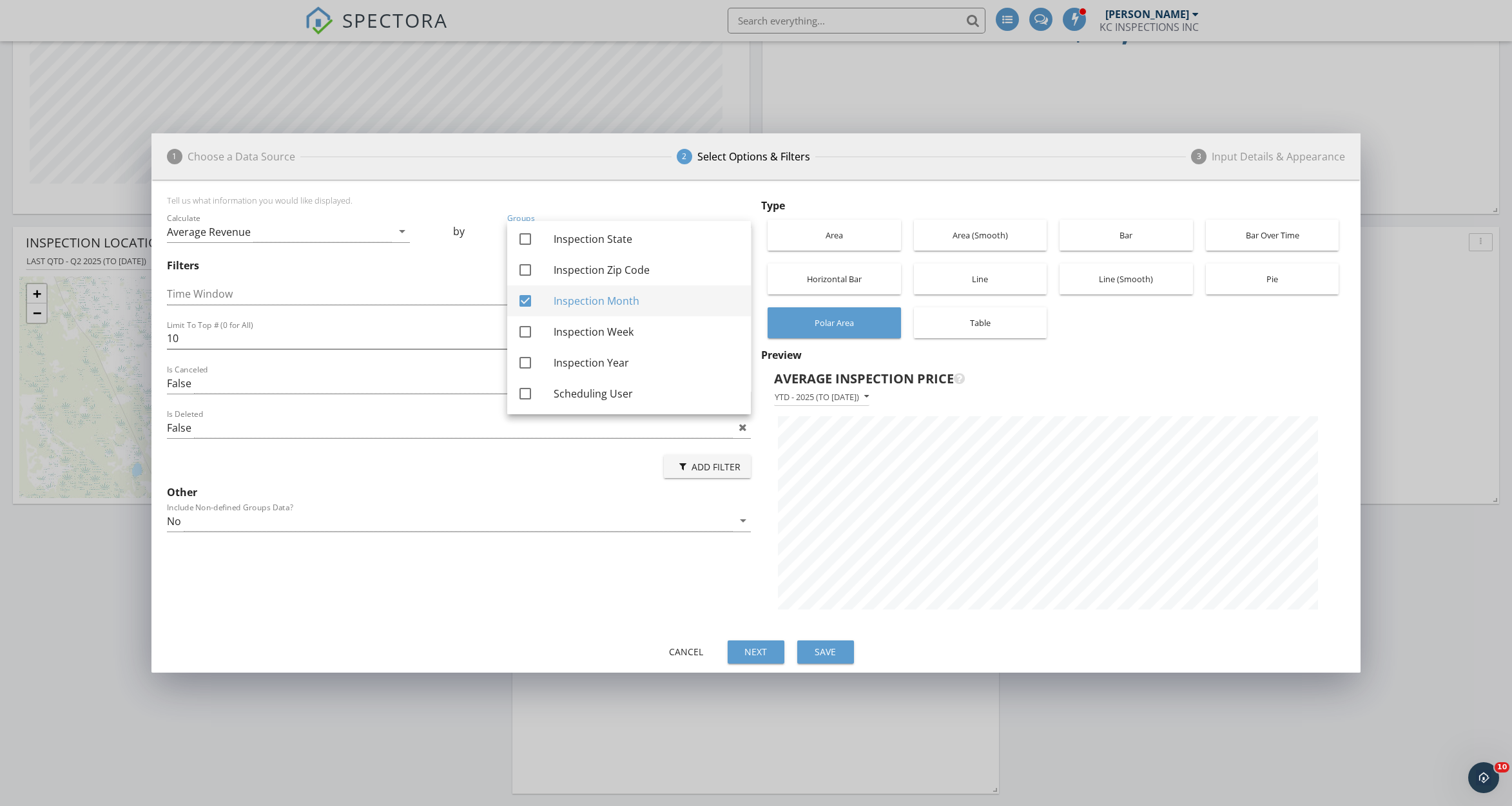
click at [524, 299] on div at bounding box center [525, 301] width 22 height 22
checkbox input "false"
click at [525, 232] on div at bounding box center [525, 242] width 22 height 22
checkbox input "true"
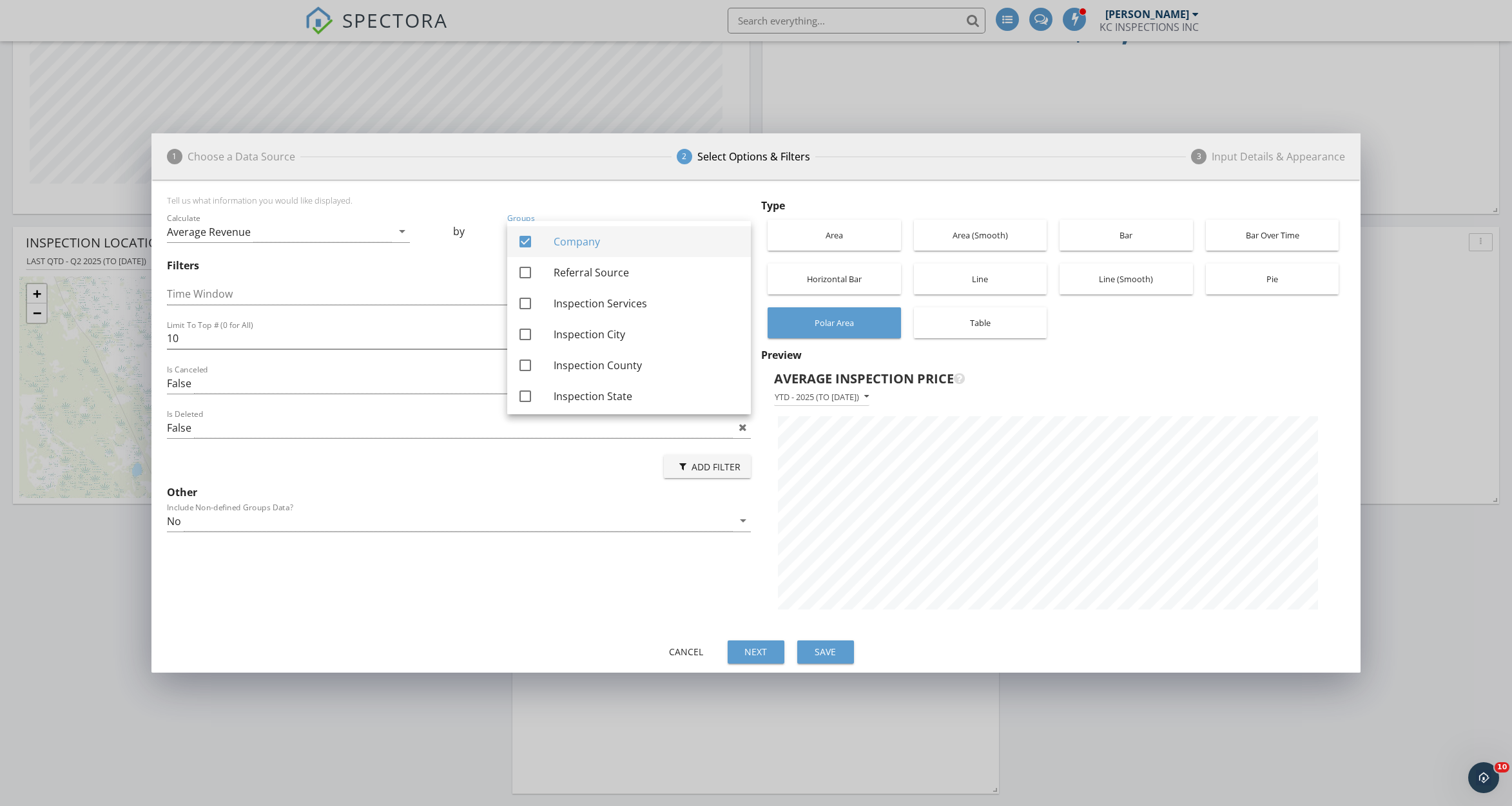
scroll to position [456, 1209]
click at [1009, 315] on div "Table" at bounding box center [980, 322] width 120 height 31
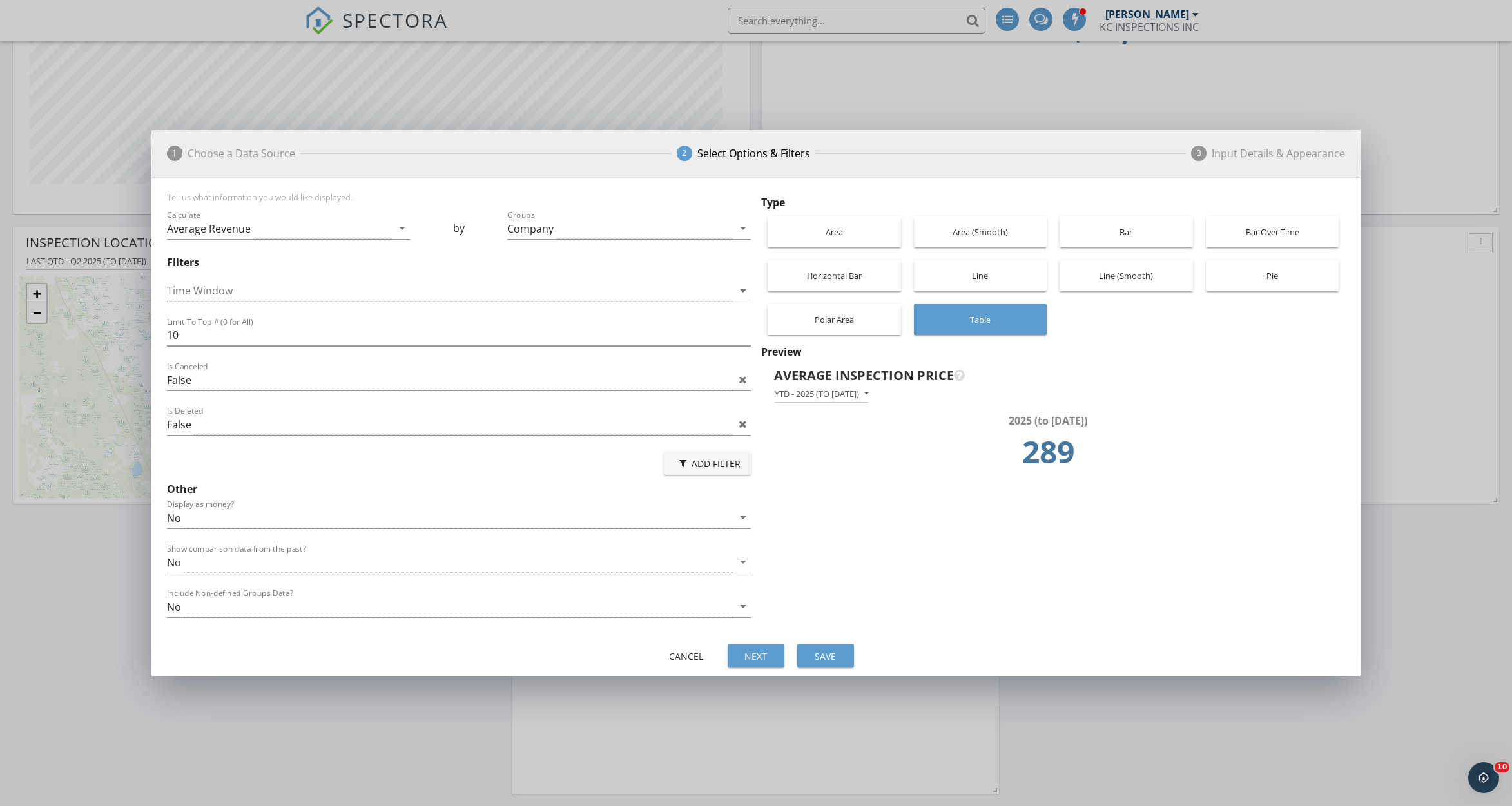
drag, startPoint x: 1008, startPoint y: 456, endPoint x: 1125, endPoint y: 463, distance: 117.2
click at [1125, 463] on td "289" at bounding box center [1048, 456] width 540 height 54
click at [844, 393] on div "YTD - 2025 (to [DATE])" at bounding box center [821, 393] width 94 height 9
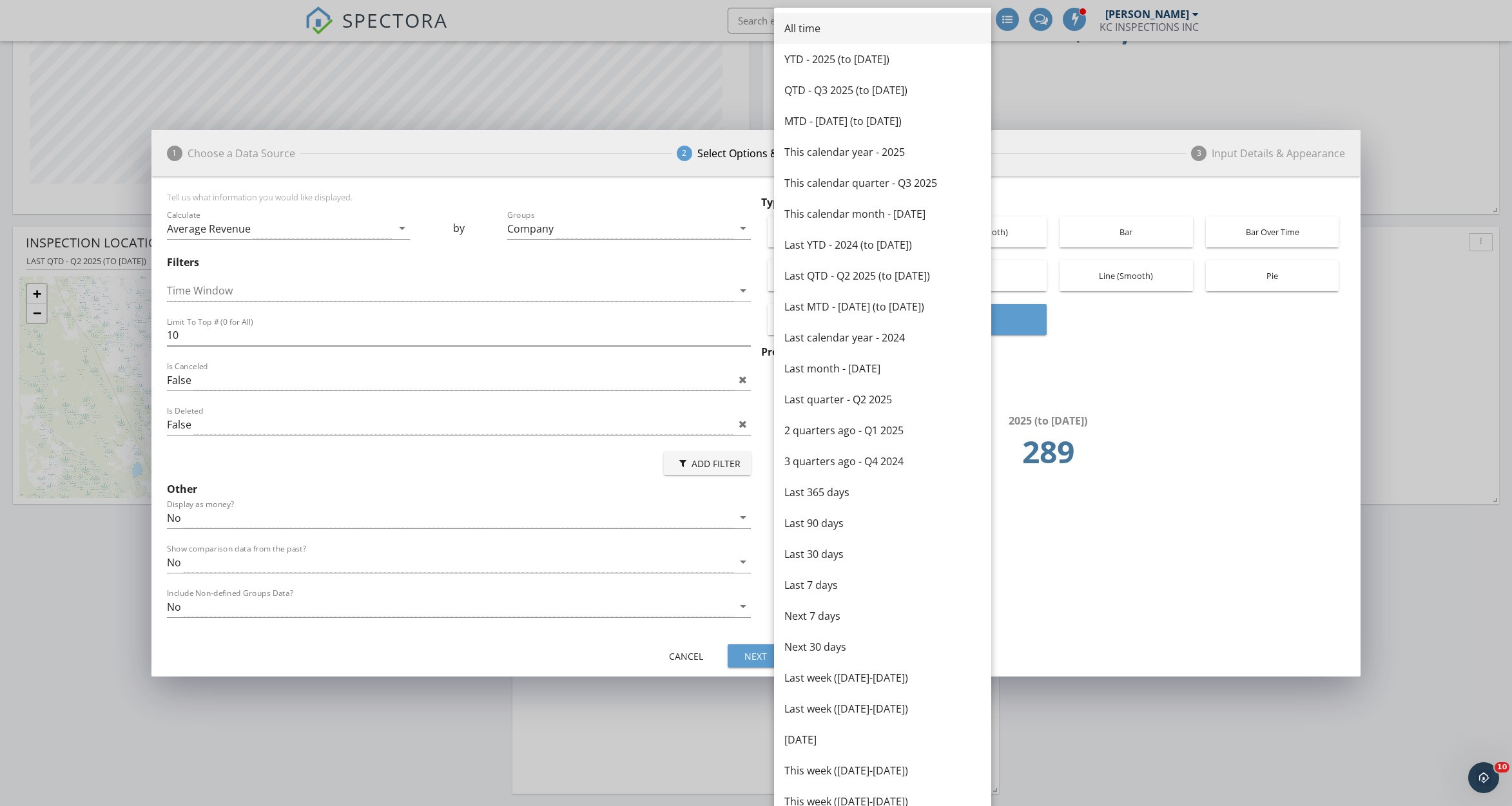
click at [876, 37] on link "All time" at bounding box center [882, 28] width 217 height 31
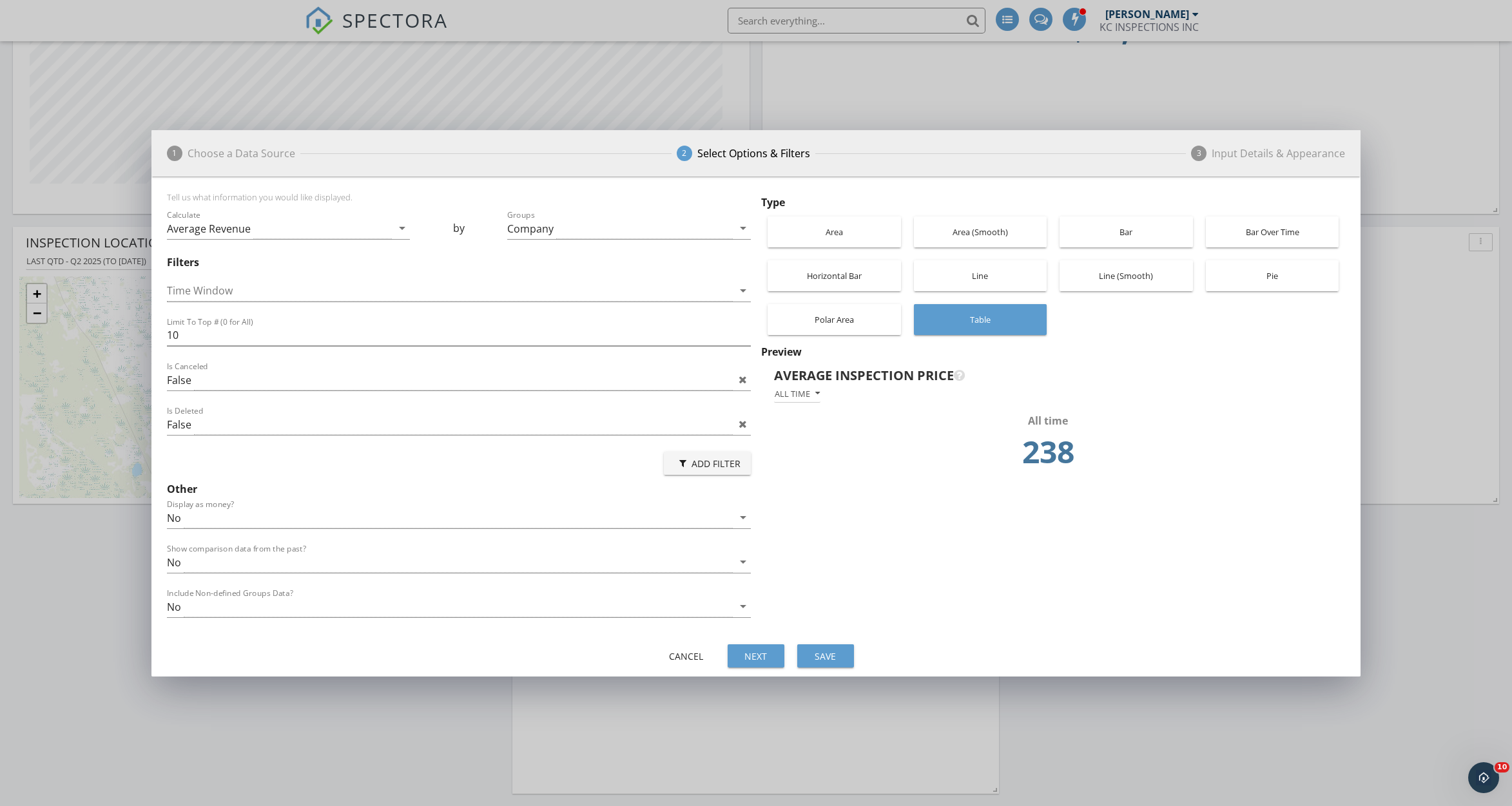
click at [1212, 226] on div "Bar Over Time" at bounding box center [1272, 232] width 120 height 31
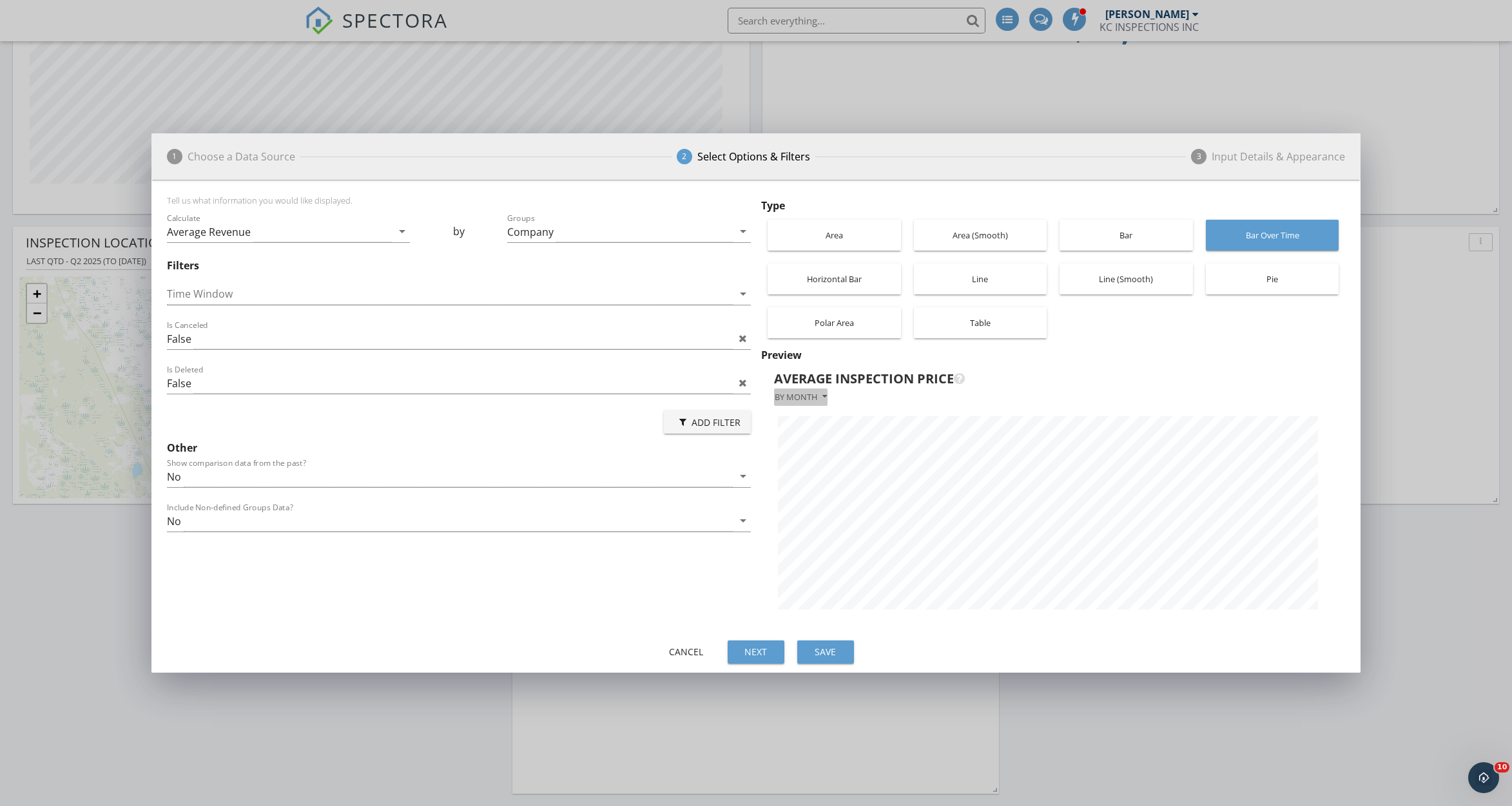
click at [806, 397] on div "By month" at bounding box center [801, 396] width 52 height 9
click at [713, 280] on div "Time Window arrow_drop_down" at bounding box center [459, 296] width 584 height 42
click at [734, 287] on div "arrow_drop_down" at bounding box center [742, 293] width 18 height 16
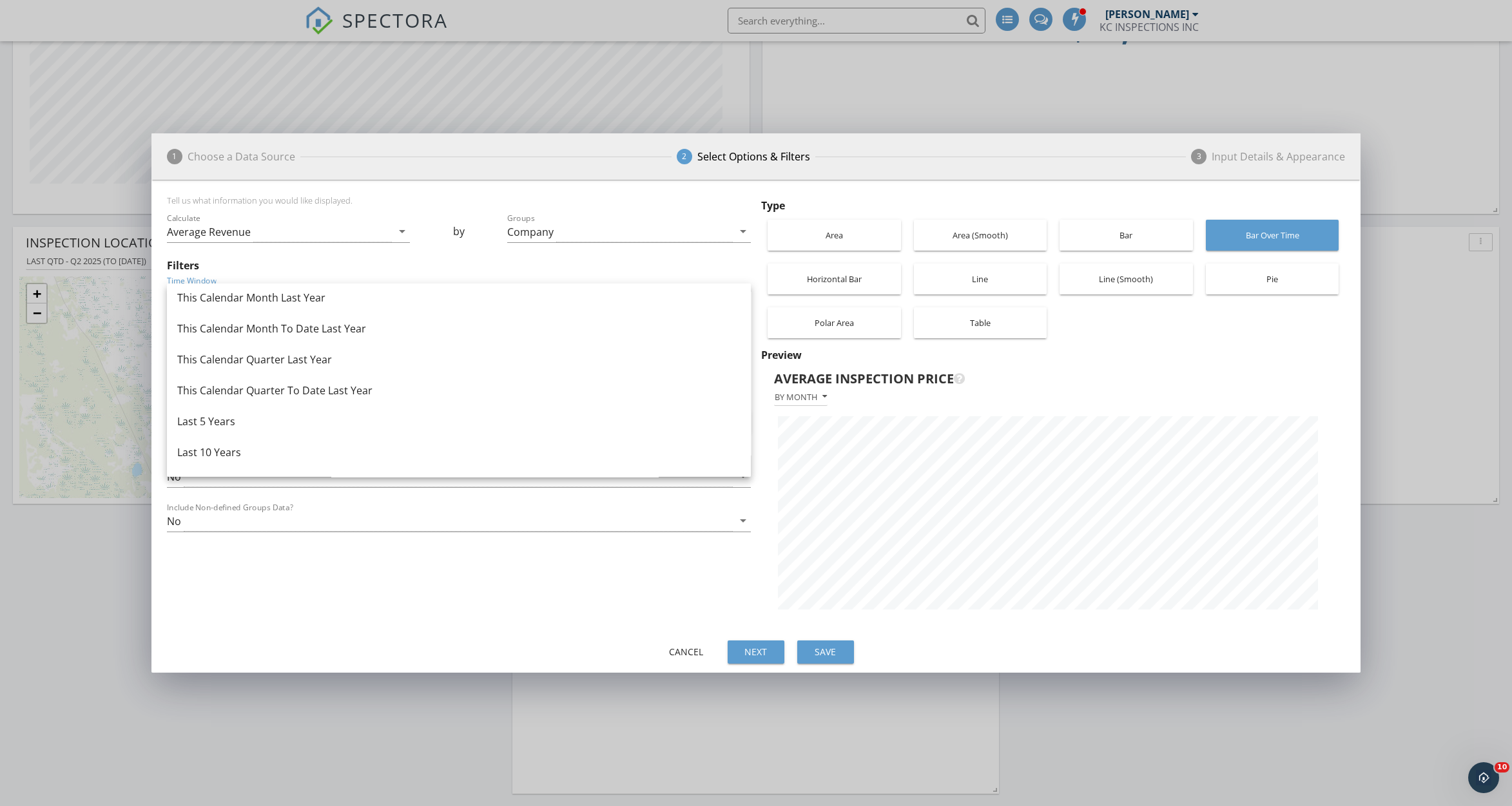
scroll to position [838, 0]
click at [794, 398] on div "By month" at bounding box center [801, 396] width 52 height 9
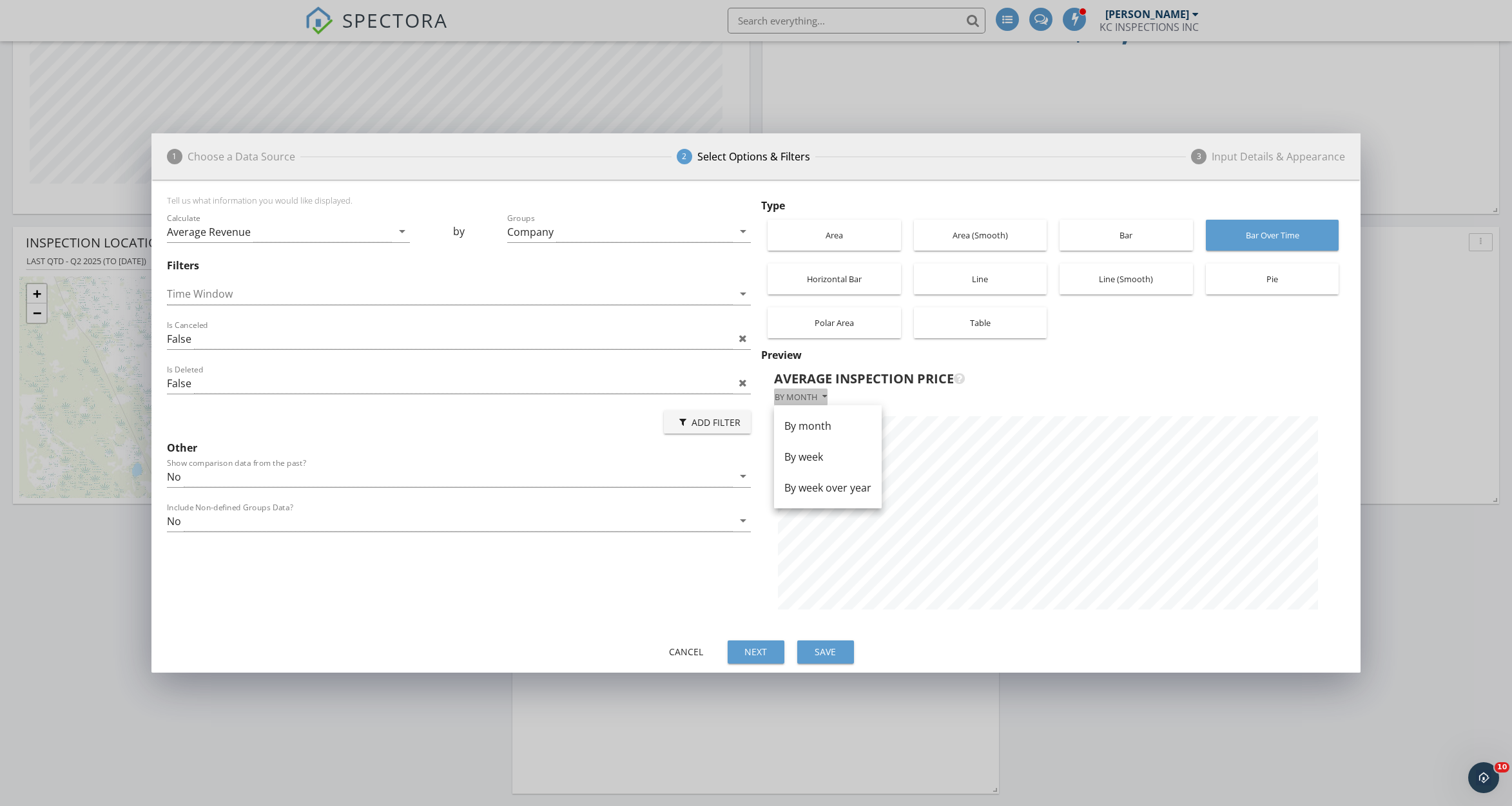
click at [805, 394] on div "By month" at bounding box center [801, 396] width 52 height 9
click at [1121, 238] on div "Bar" at bounding box center [1126, 235] width 120 height 31
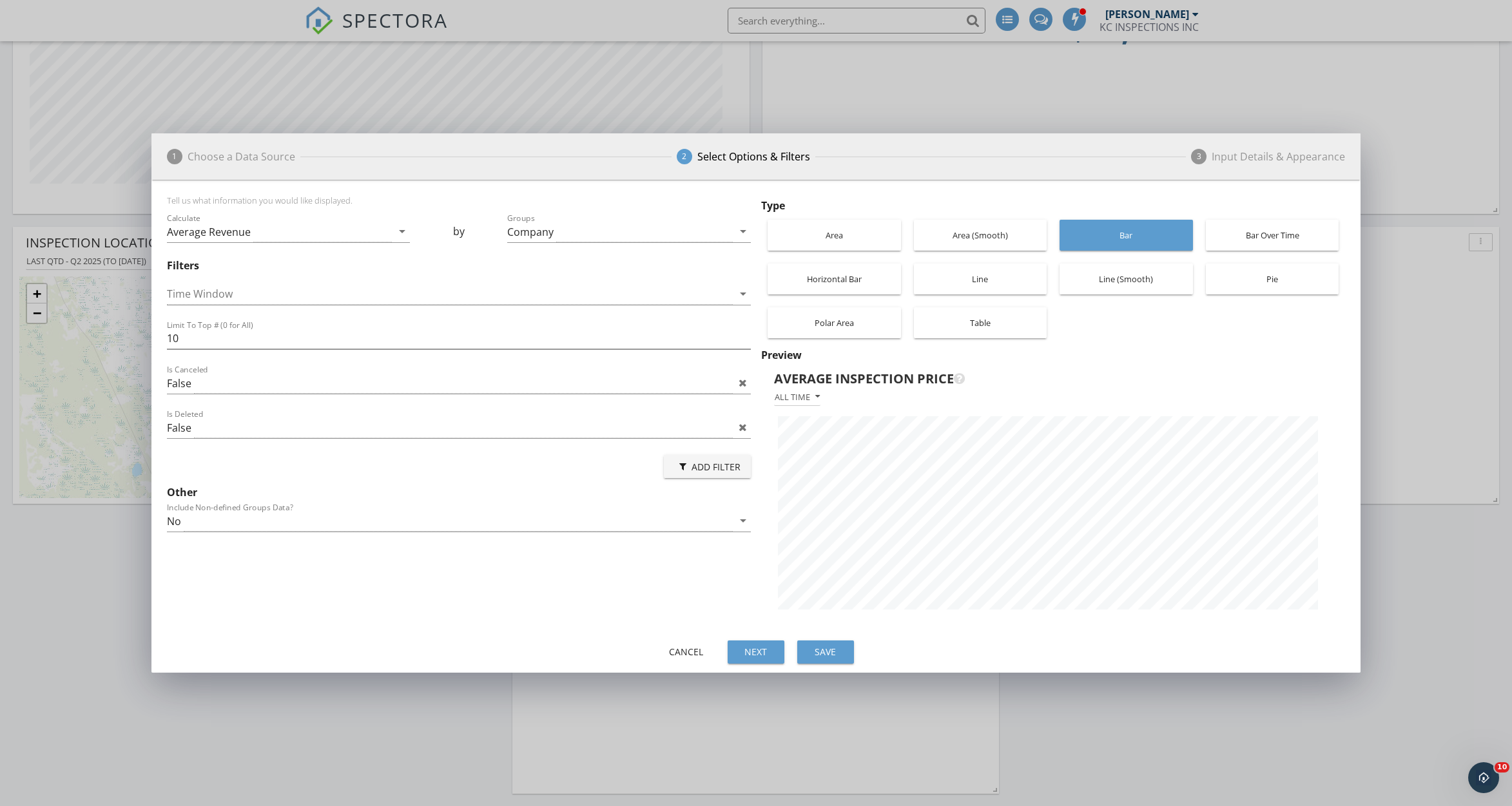
scroll to position [456, 1209]
click at [635, 280] on div "Time Window arrow_drop_down" at bounding box center [459, 296] width 584 height 42
click at [683, 298] on div at bounding box center [449, 294] width 566 height 21
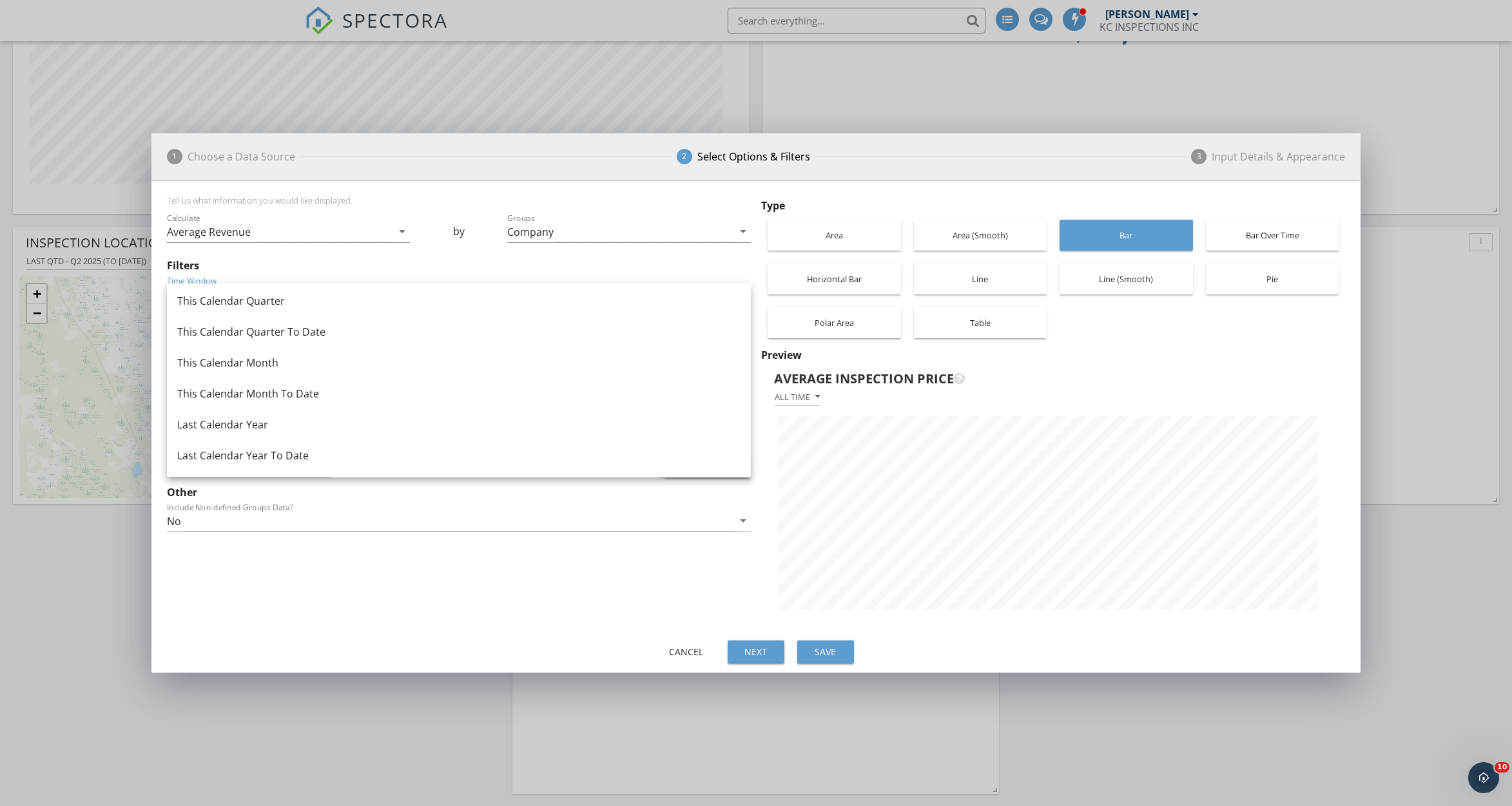
scroll to position [0, 0]
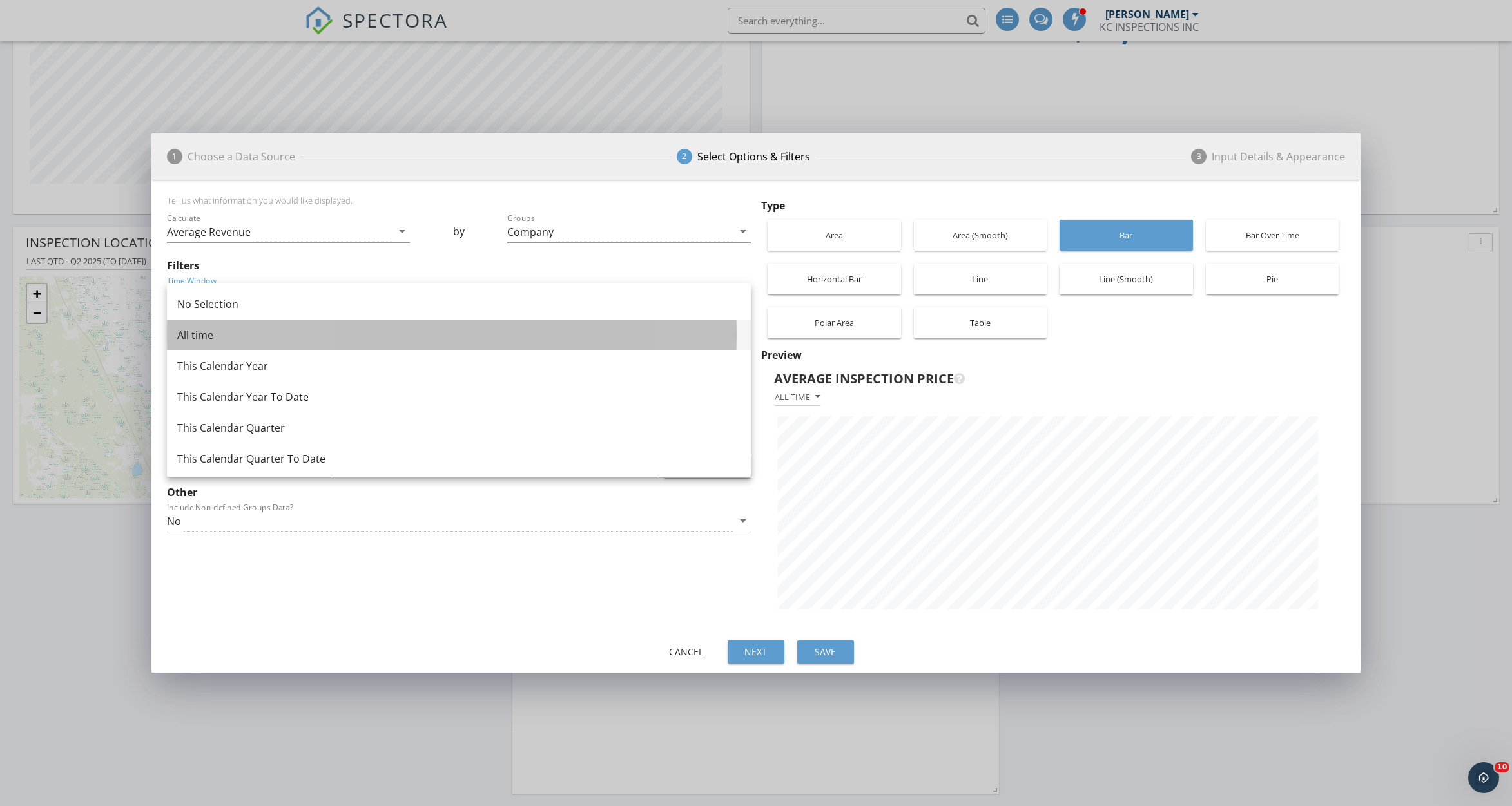
click at [301, 339] on div "All time" at bounding box center [459, 335] width 564 height 16
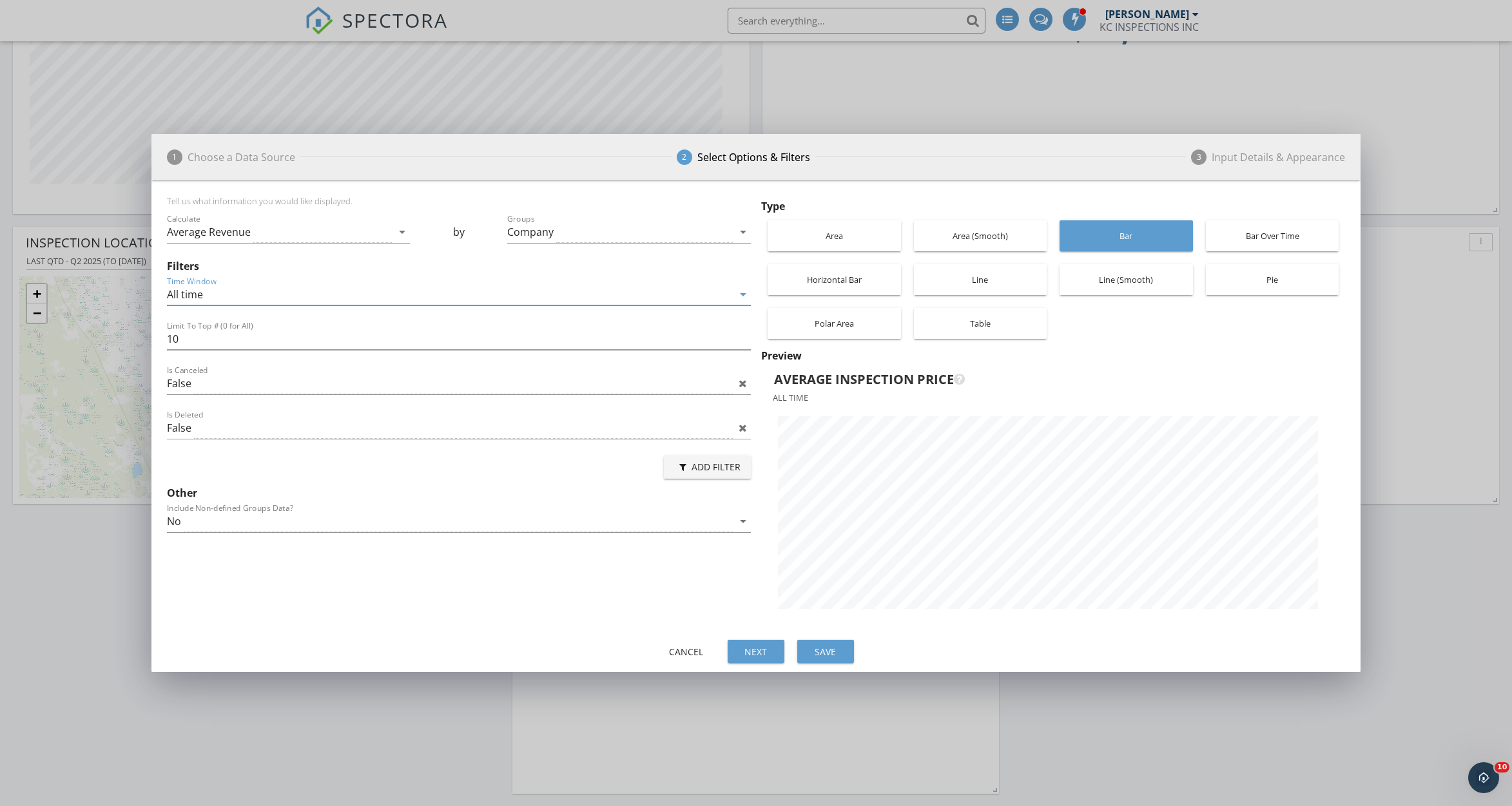
scroll to position [456, 1209]
click at [804, 396] on div "All time" at bounding box center [1053, 397] width 571 height 16
click at [1265, 237] on div "Bar Over Time" at bounding box center [1272, 236] width 120 height 31
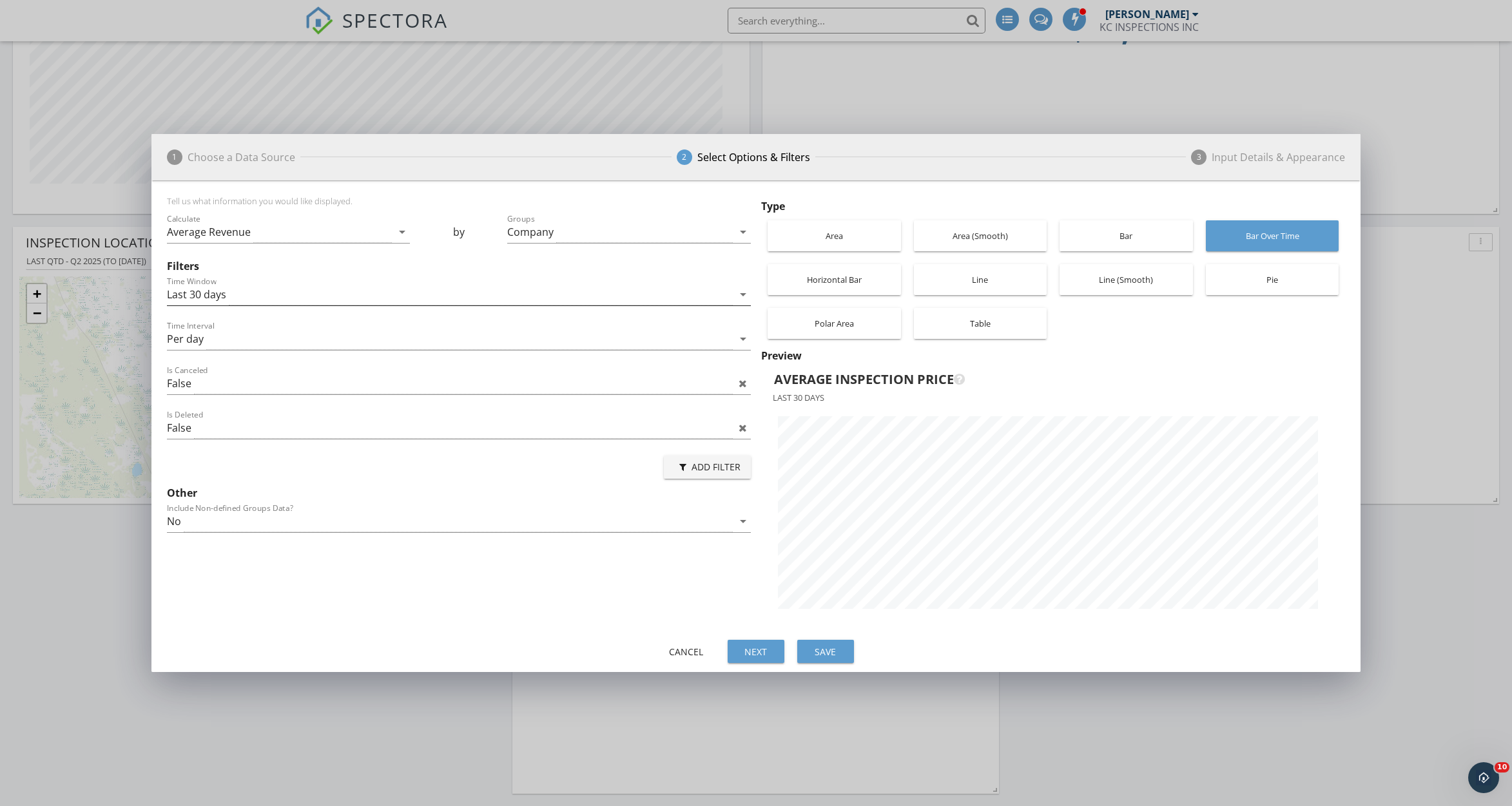
click at [347, 298] on div "Last 30 days" at bounding box center [449, 295] width 566 height 21
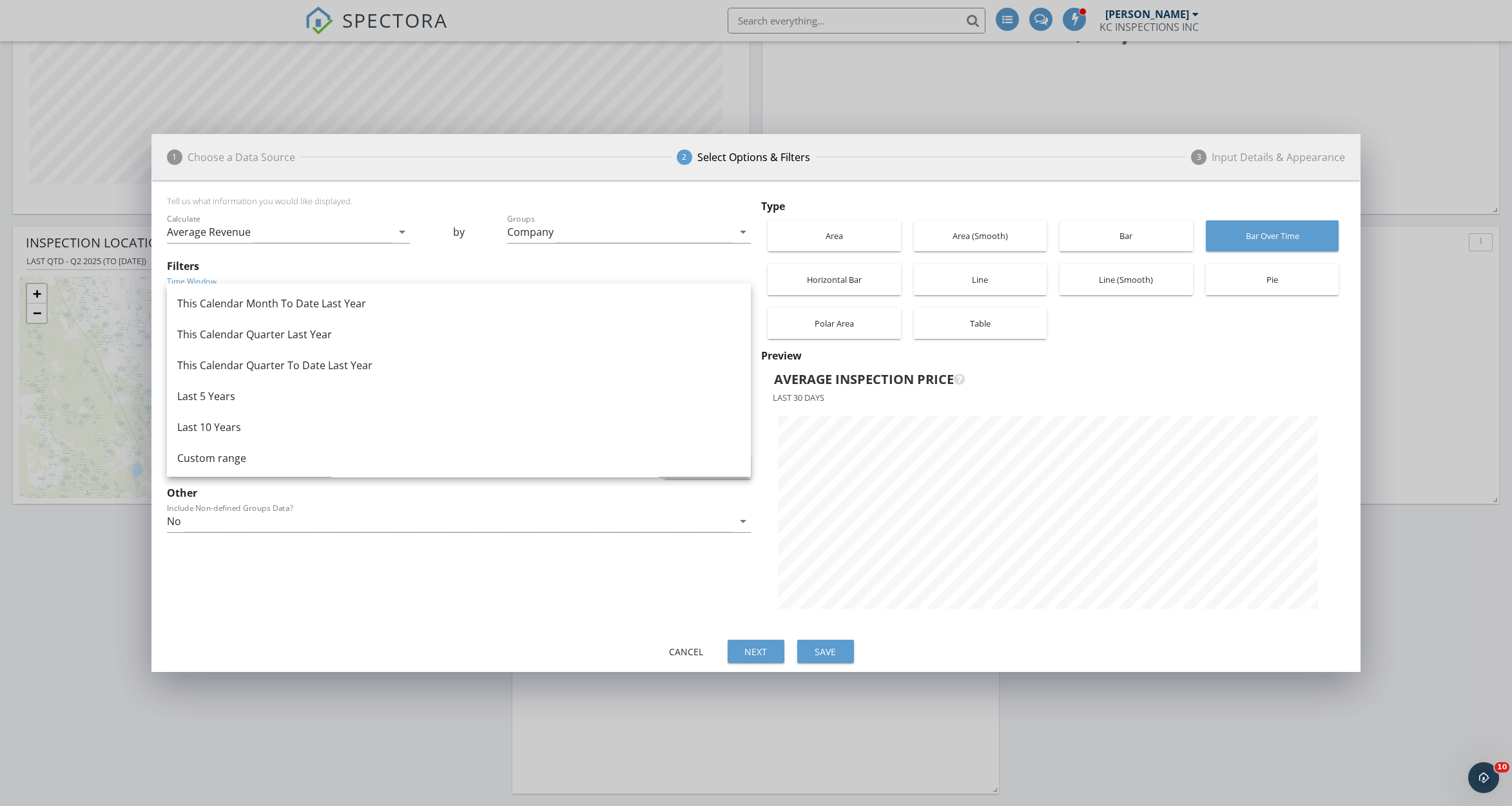
scroll to position [838, 0]
click at [361, 620] on div "Tell us what information you would like displayed. Calculate Average Revenue ar…" at bounding box center [461, 411] width 589 height 430
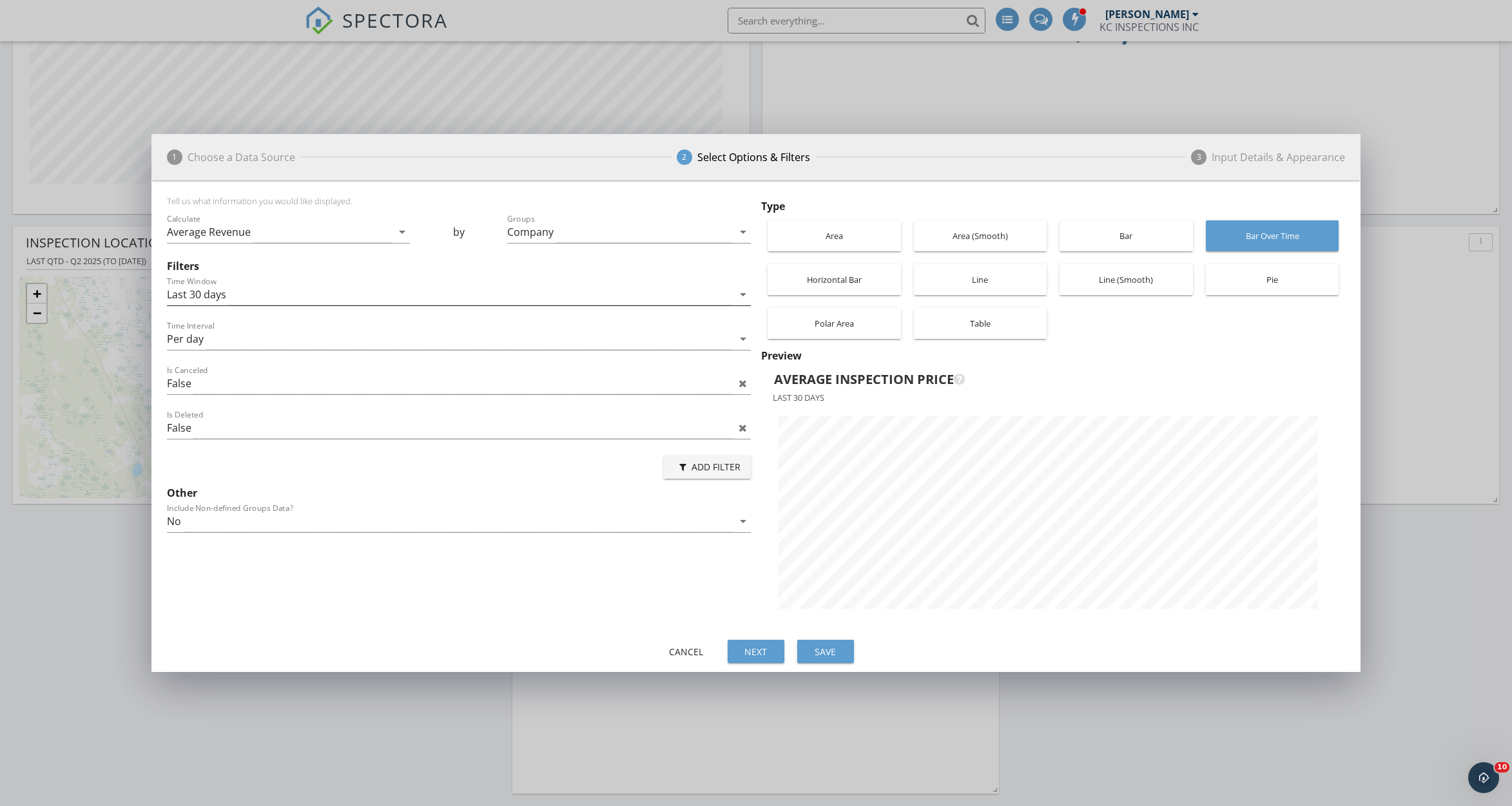
click at [484, 297] on div "Last 30 days" at bounding box center [449, 295] width 566 height 21
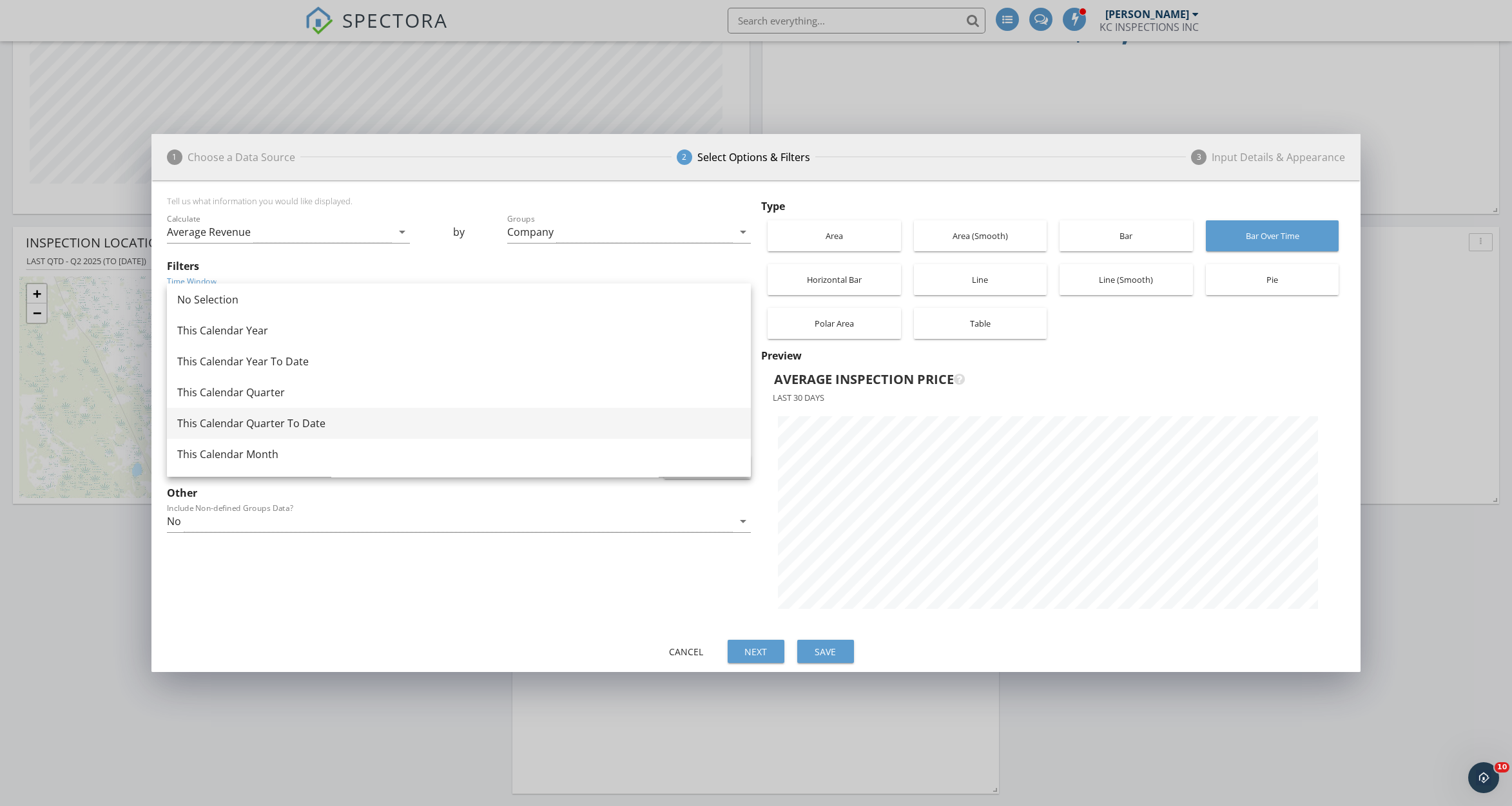
scroll to position [3, 0]
click at [426, 324] on div "This Calendar Year" at bounding box center [459, 332] width 564 height 16
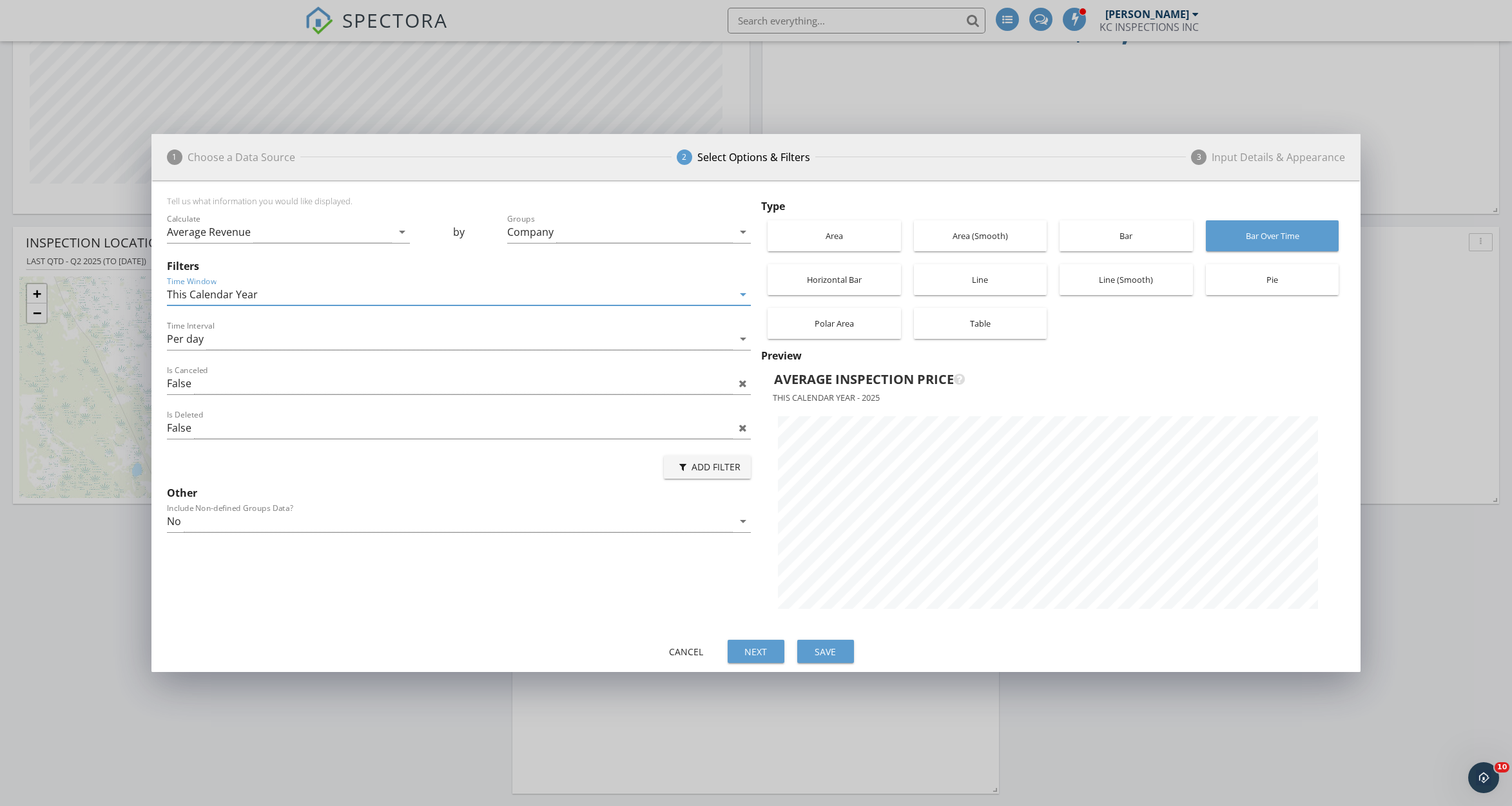
scroll to position [456, 1209]
click at [416, 339] on div "Per day" at bounding box center [449, 339] width 566 height 21
click at [375, 410] on div "Per month" at bounding box center [459, 410] width 564 height 16
click at [1115, 234] on div "Bar" at bounding box center [1126, 236] width 120 height 31
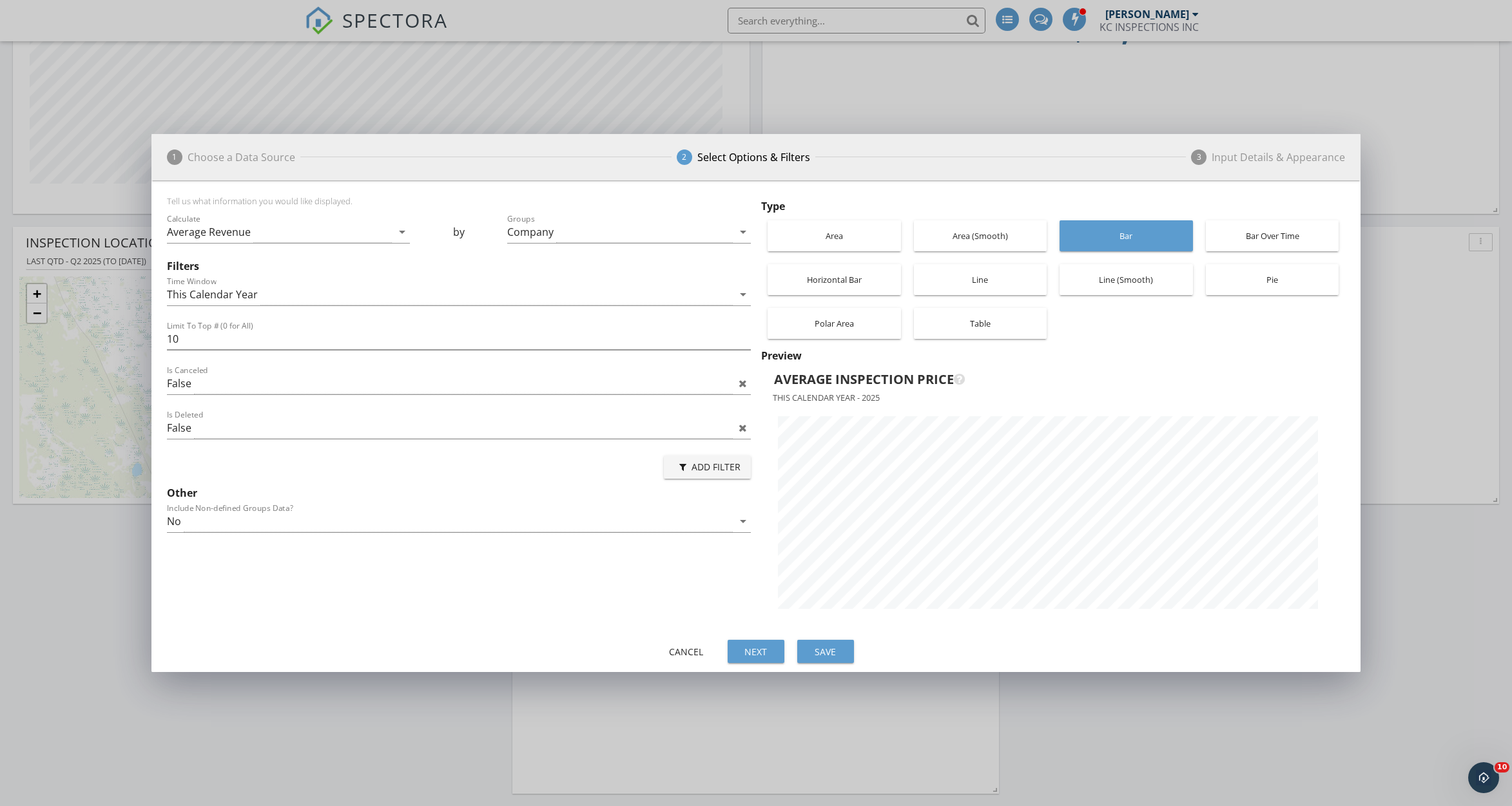
click at [1209, 227] on div "Bar Over Time" at bounding box center [1273, 236] width 133 height 31
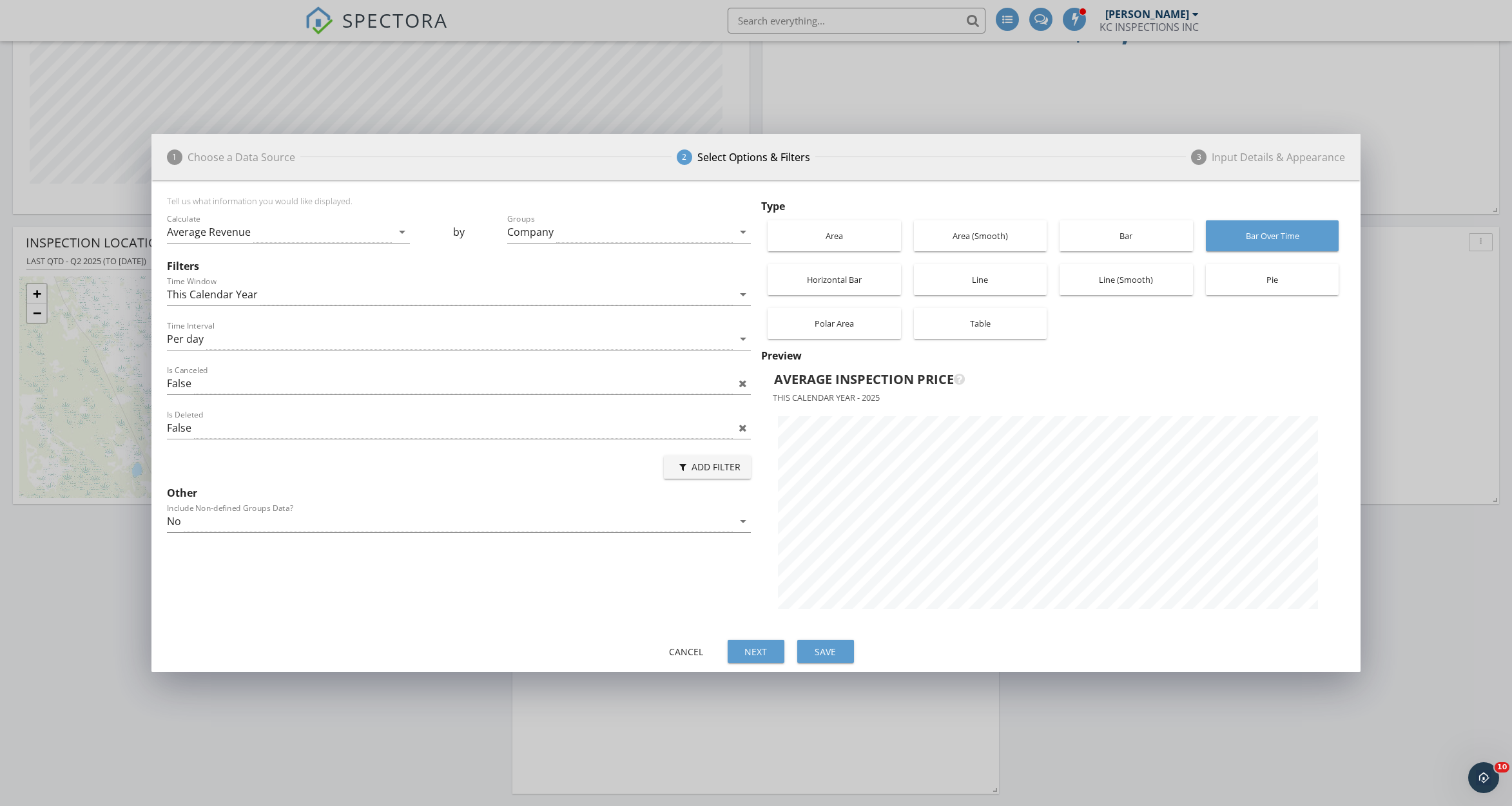
click at [875, 283] on div "Horizontal Bar" at bounding box center [834, 280] width 120 height 31
click at [986, 280] on div "Line" at bounding box center [980, 280] width 120 height 31
click at [454, 338] on div "Per day" at bounding box center [449, 339] width 566 height 21
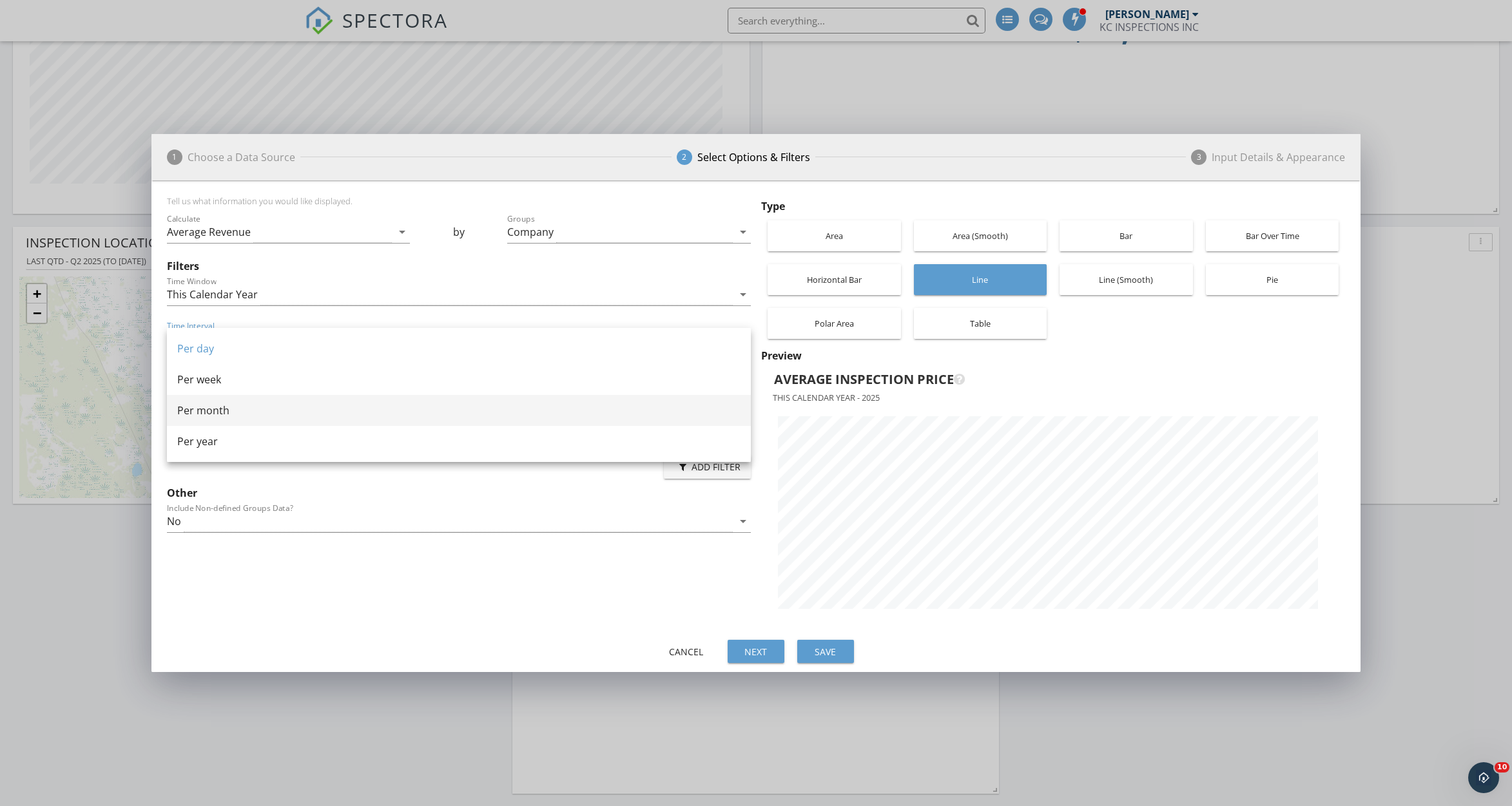
click at [368, 421] on div "Per month" at bounding box center [459, 410] width 564 height 31
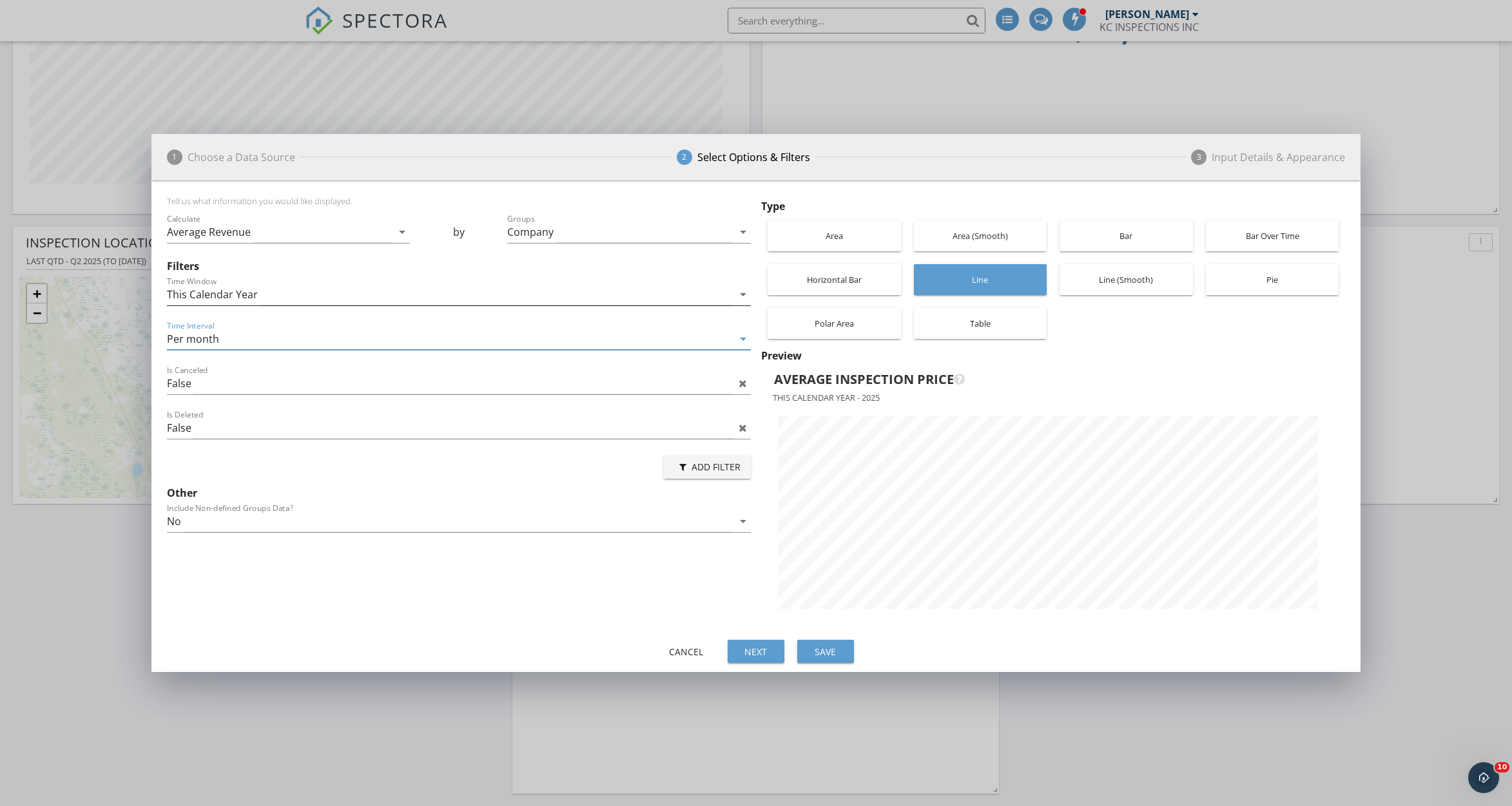
click at [442, 287] on div "This Calendar Year" at bounding box center [449, 295] width 566 height 21
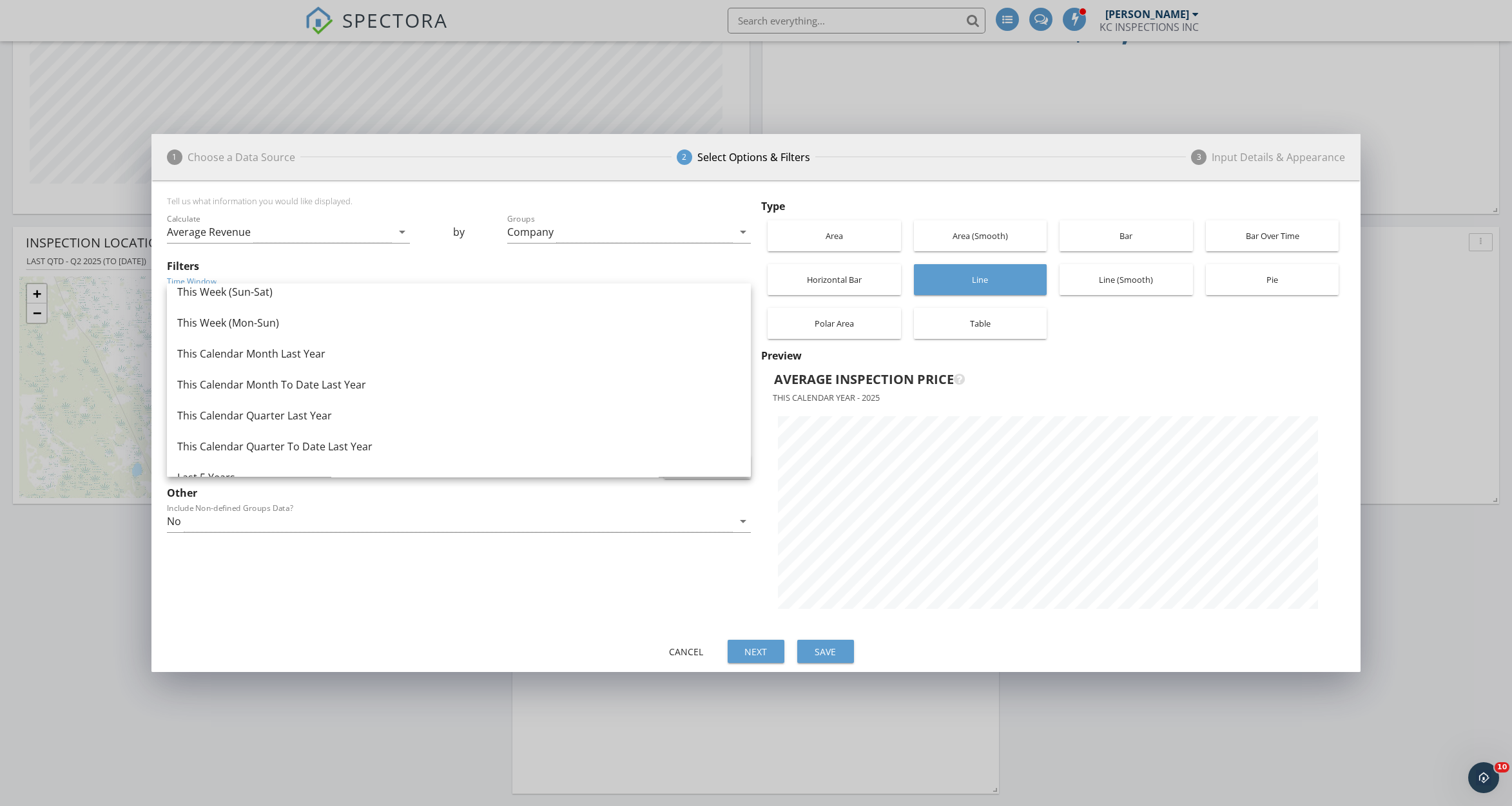
scroll to position [838, 0]
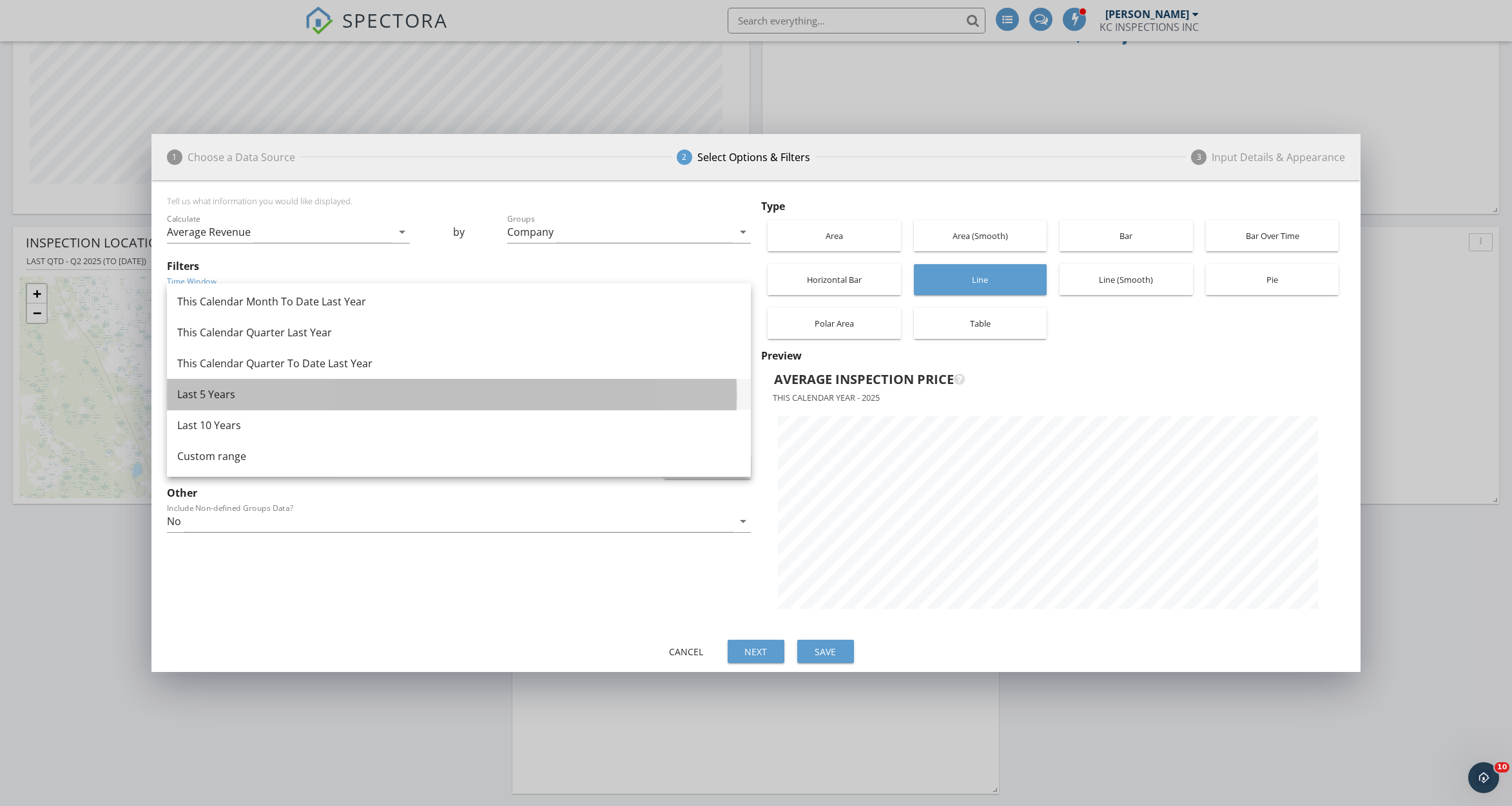
click at [413, 401] on div "Last 5 Years" at bounding box center [459, 394] width 564 height 16
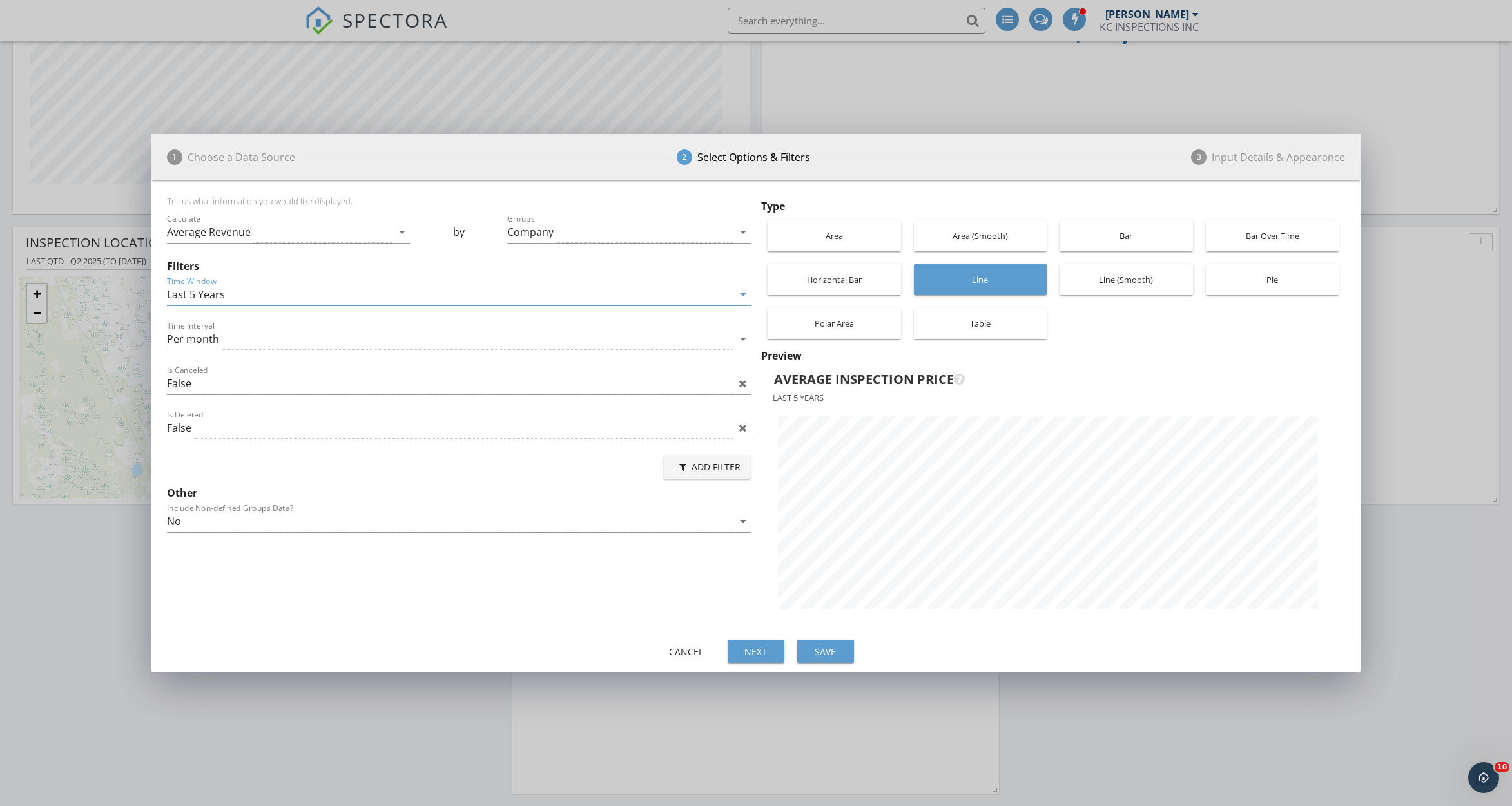
scroll to position [456, 1209]
click at [1214, 233] on div "Bar Over Time" at bounding box center [1272, 236] width 120 height 31
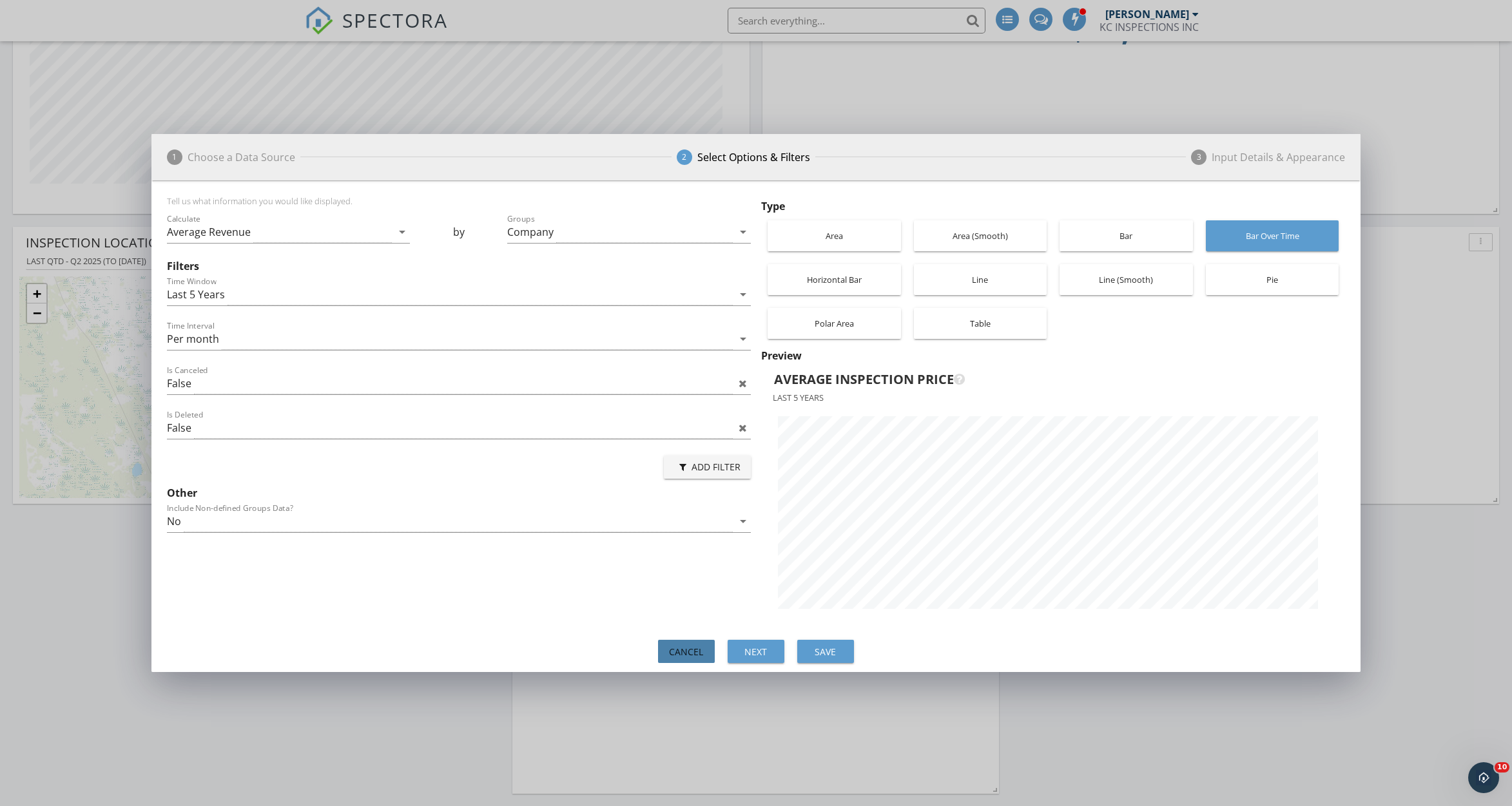
click at [682, 653] on div "Cancel" at bounding box center [687, 652] width 36 height 14
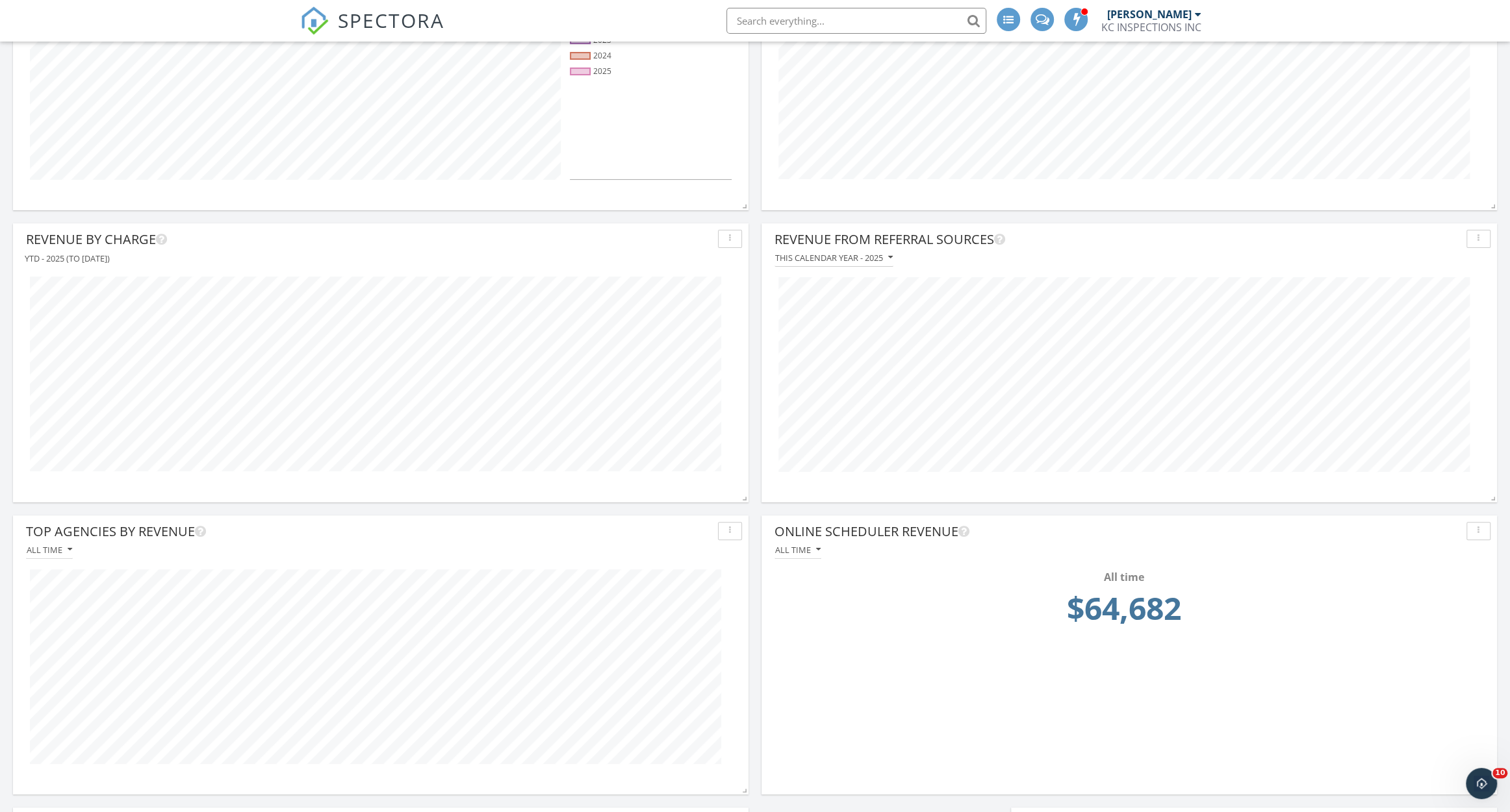
scroll to position [264, 0]
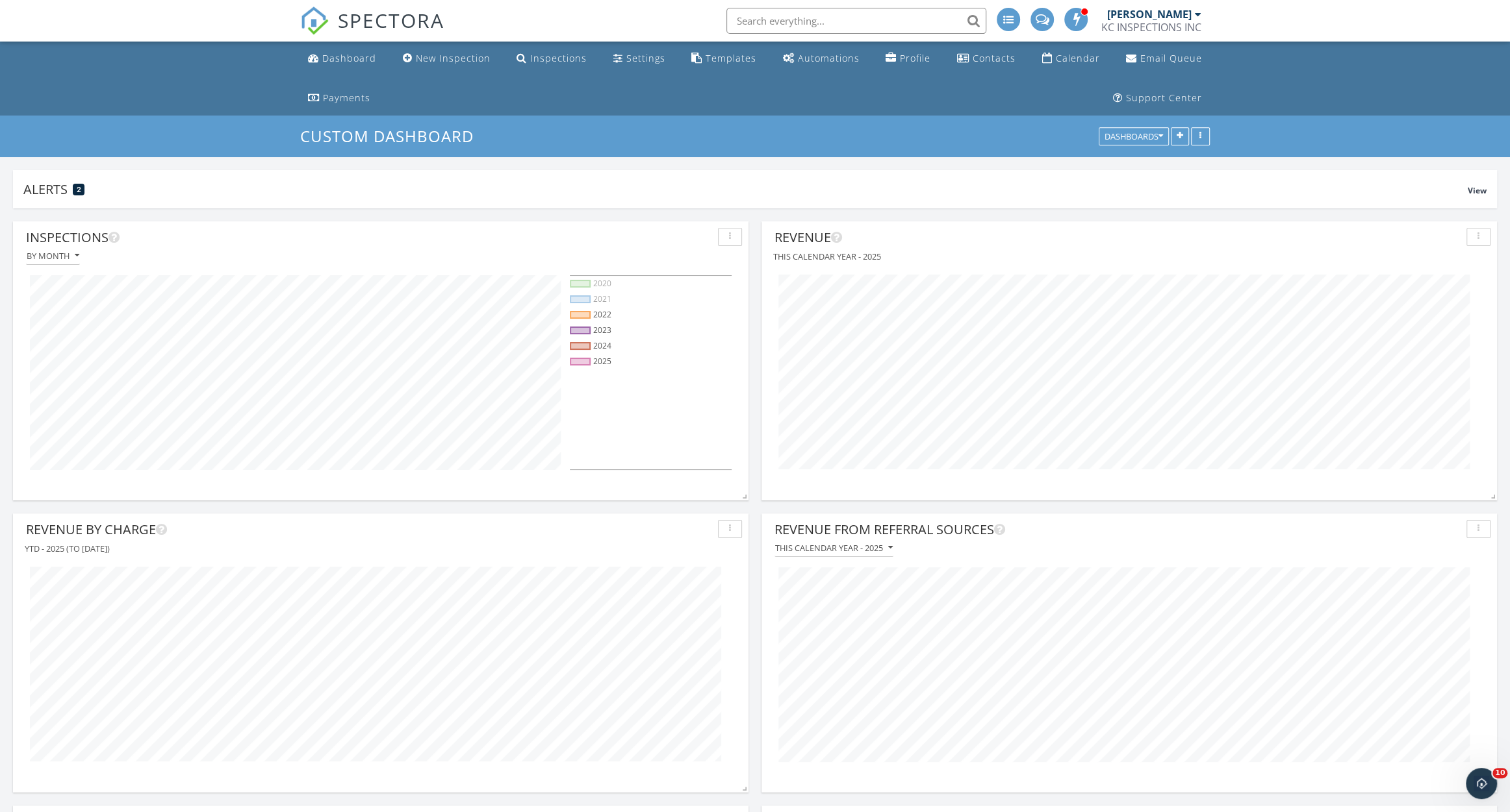
click at [652, 236] on div "Inspections" at bounding box center [369, 237] width 686 height 19
click at [723, 235] on button "button" at bounding box center [729, 237] width 24 height 18
click at [765, 296] on div "Edit" at bounding box center [764, 298] width 71 height 16
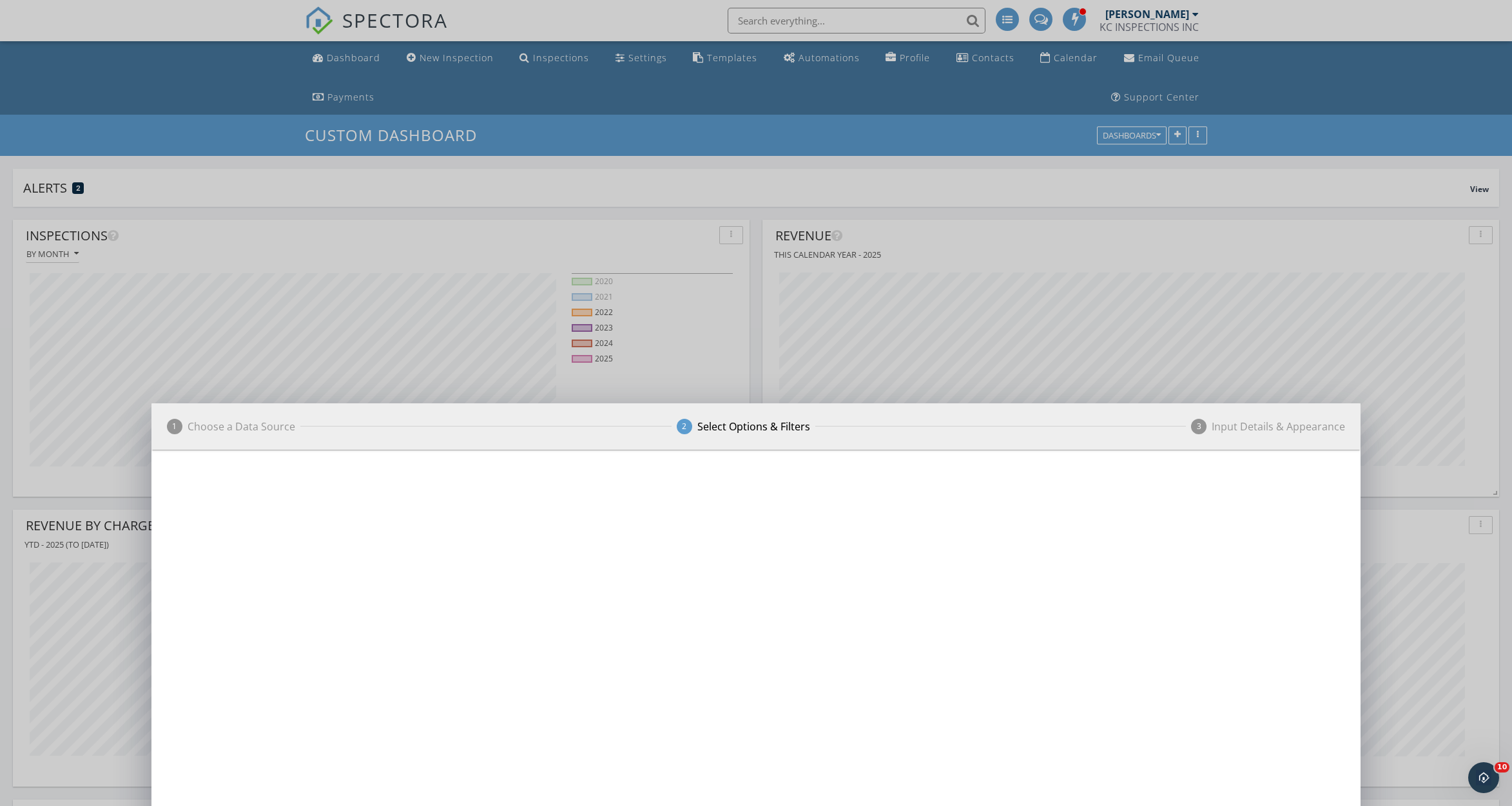
scroll to position [6, 6]
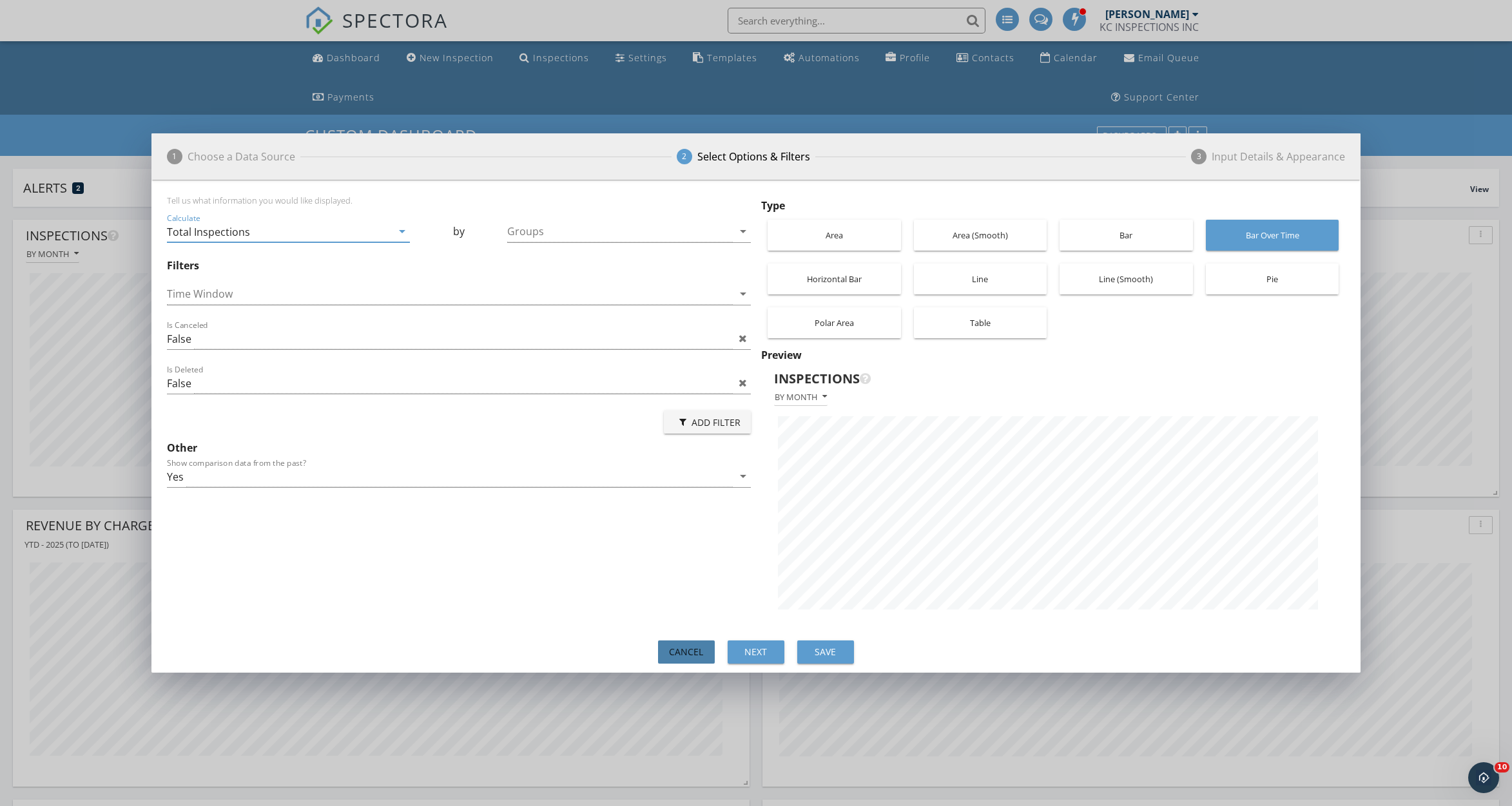
click at [689, 653] on div "Cancel" at bounding box center [687, 652] width 36 height 14
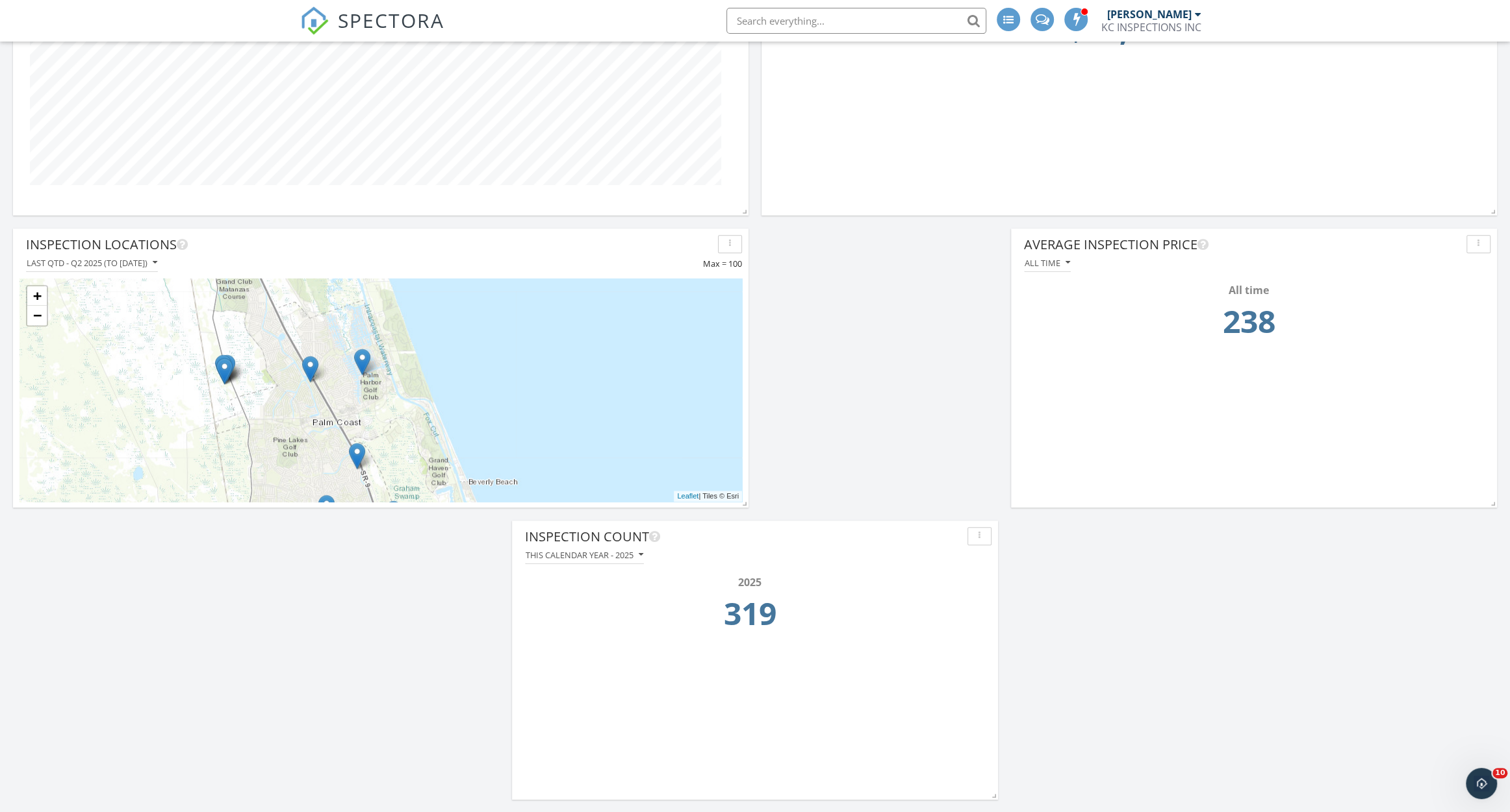
click at [1233, 390] on div "Average Inspection Price All time All time 238" at bounding box center [1254, 358] width 486 height 260
click at [1474, 246] on div "button" at bounding box center [1478, 244] width 12 height 9
click at [1455, 269] on div "Edit" at bounding box center [1457, 274] width 66 height 16
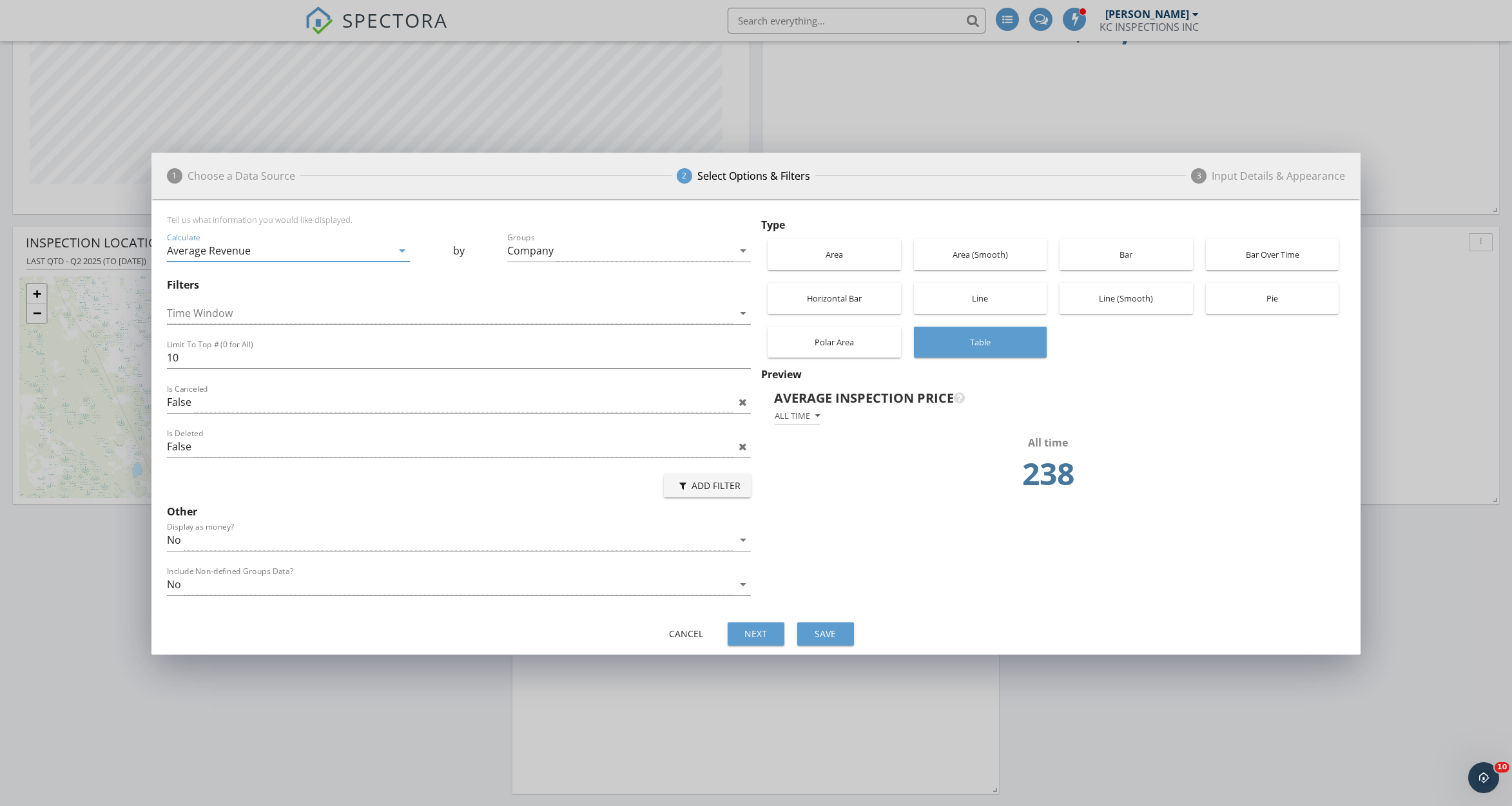
click at [711, 484] on div "Add Filter" at bounding box center [707, 486] width 67 height 14
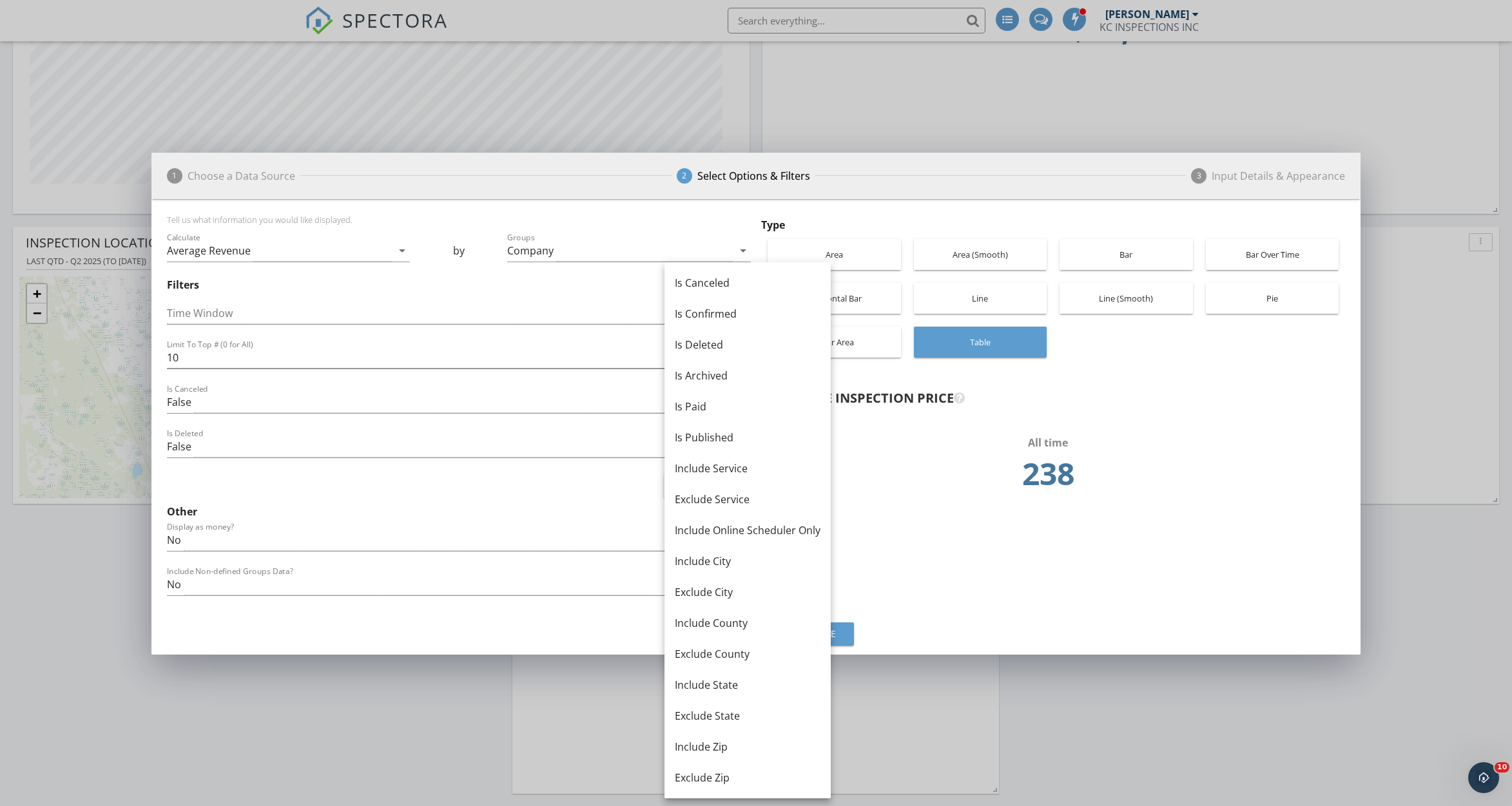
click at [343, 493] on div "Add Filter" at bounding box center [459, 486] width 584 height 31
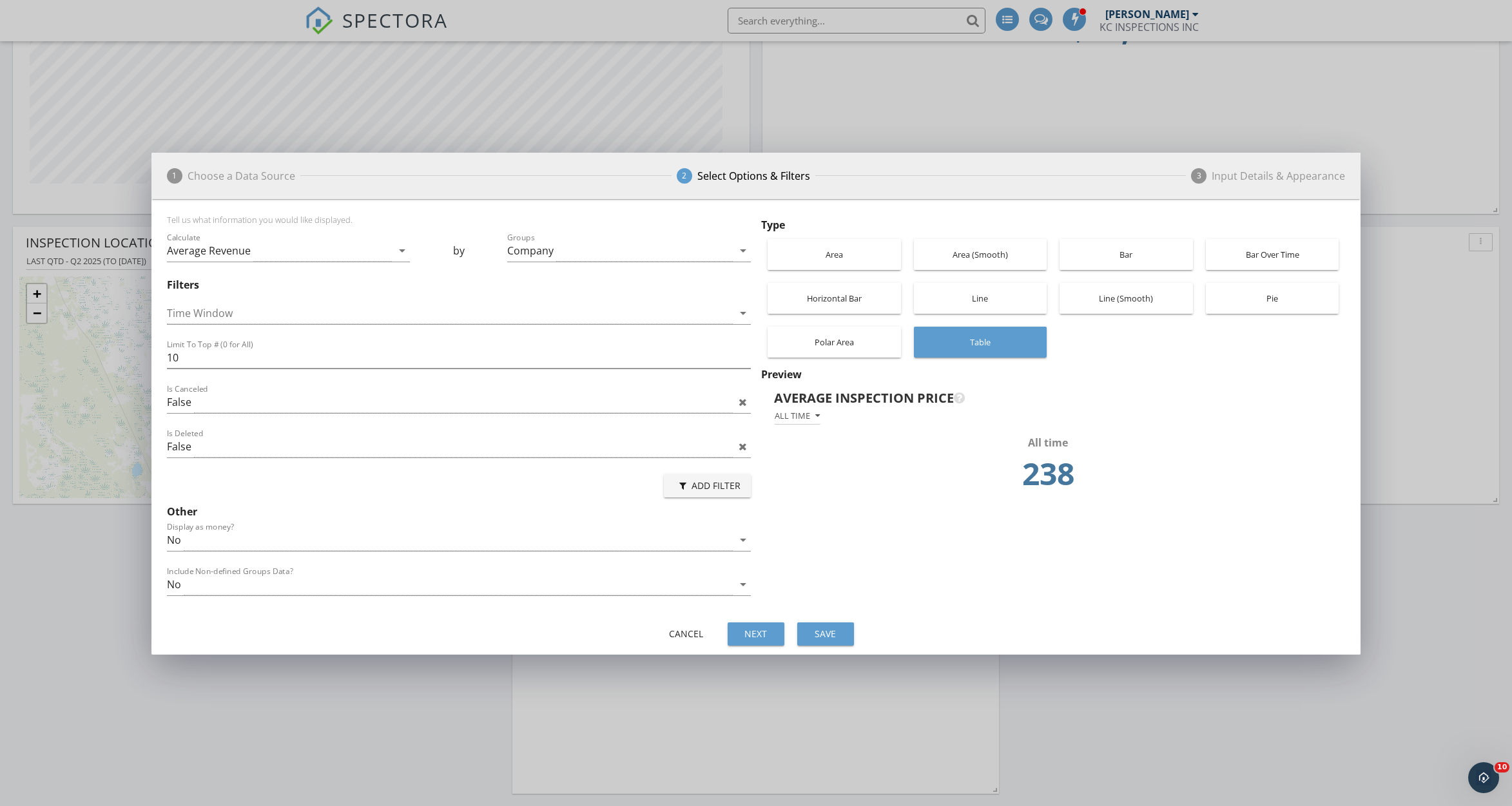
click at [1247, 248] on div "Bar Over Time" at bounding box center [1272, 254] width 120 height 31
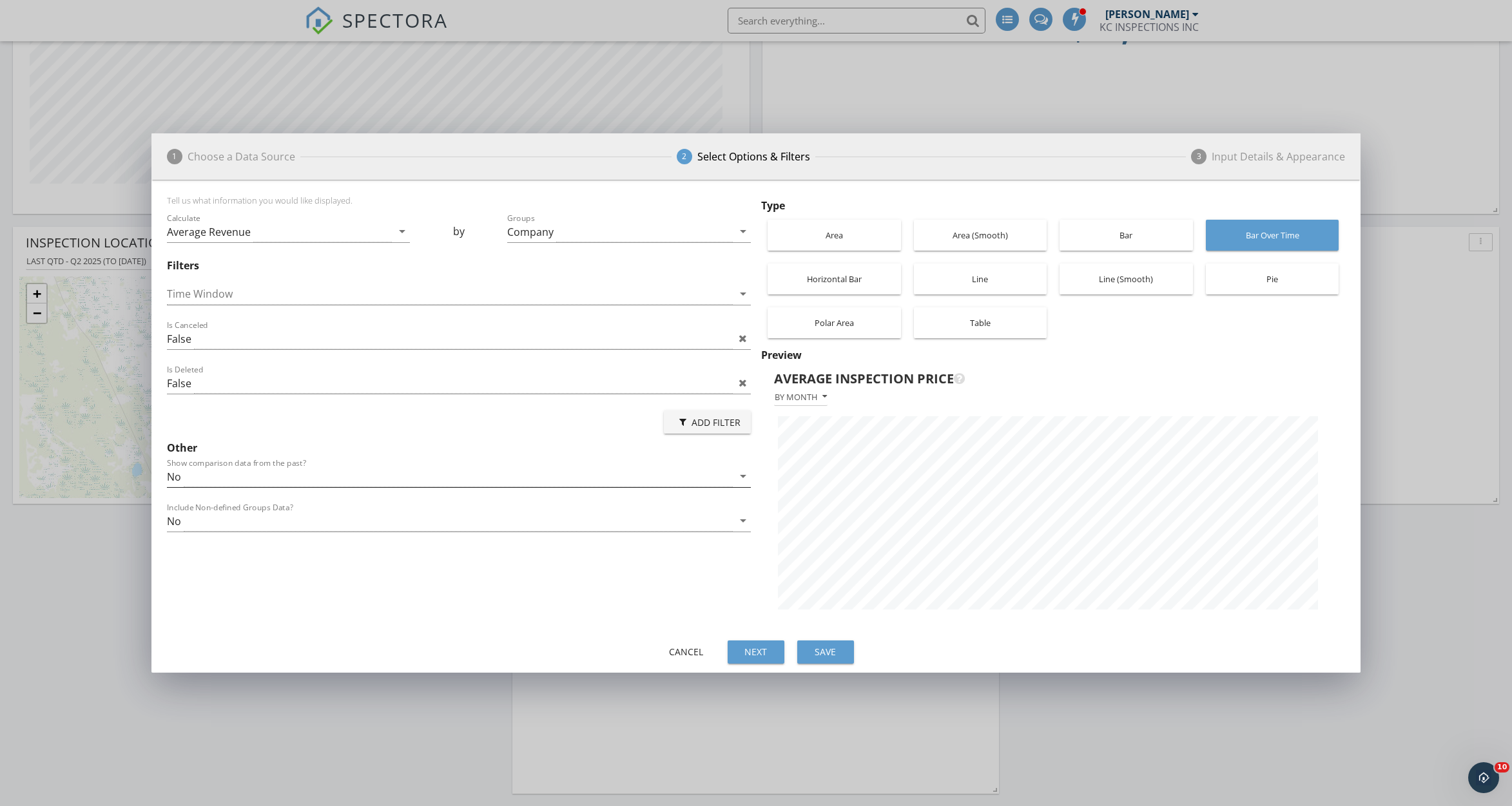
click at [692, 472] on div "No" at bounding box center [449, 476] width 566 height 21
click at [338, 486] on div "Yes" at bounding box center [459, 486] width 564 height 16
click at [985, 315] on div "Table" at bounding box center [980, 322] width 120 height 31
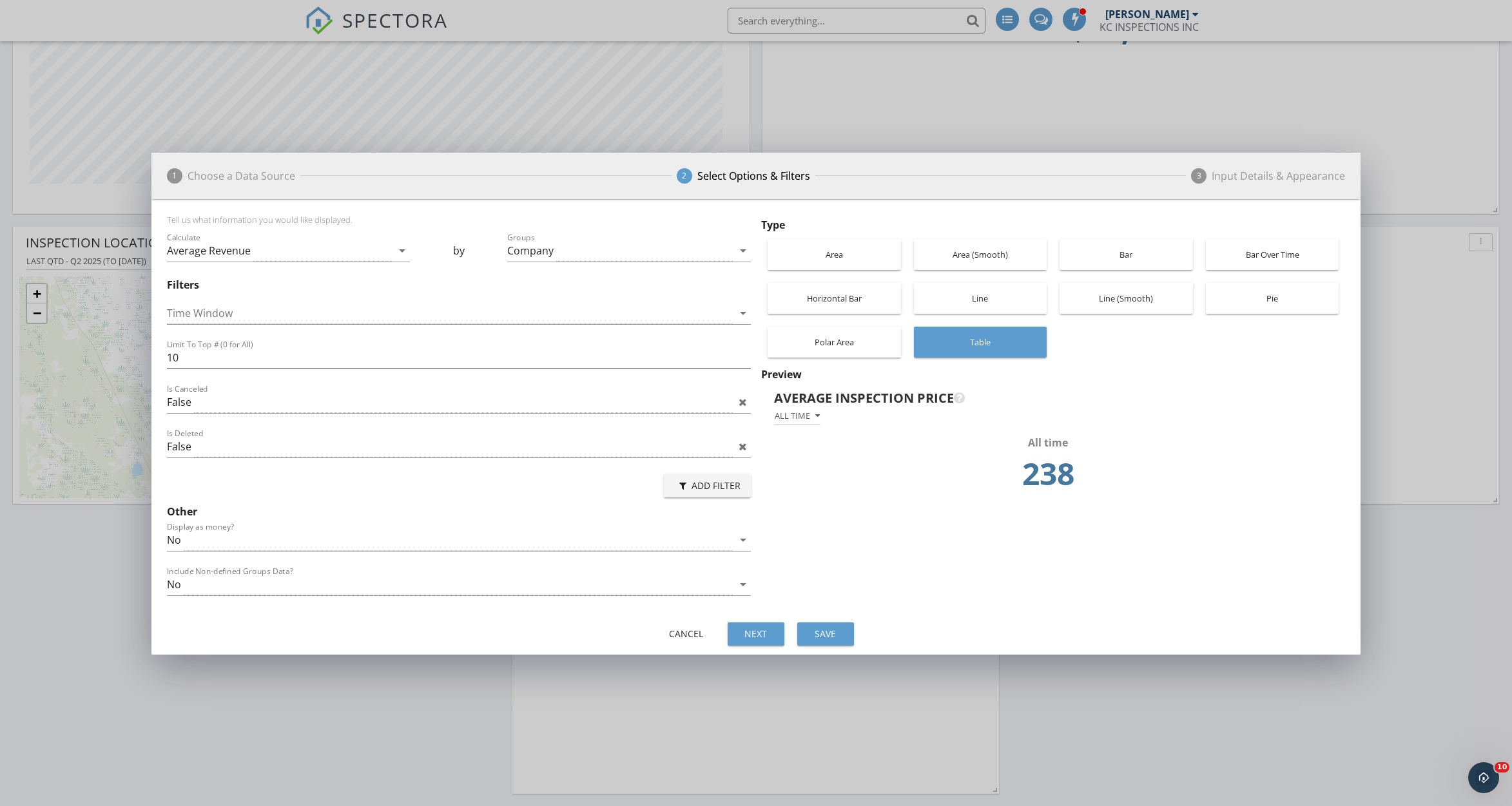
click at [723, 482] on div "Add Filter" at bounding box center [707, 486] width 67 height 14
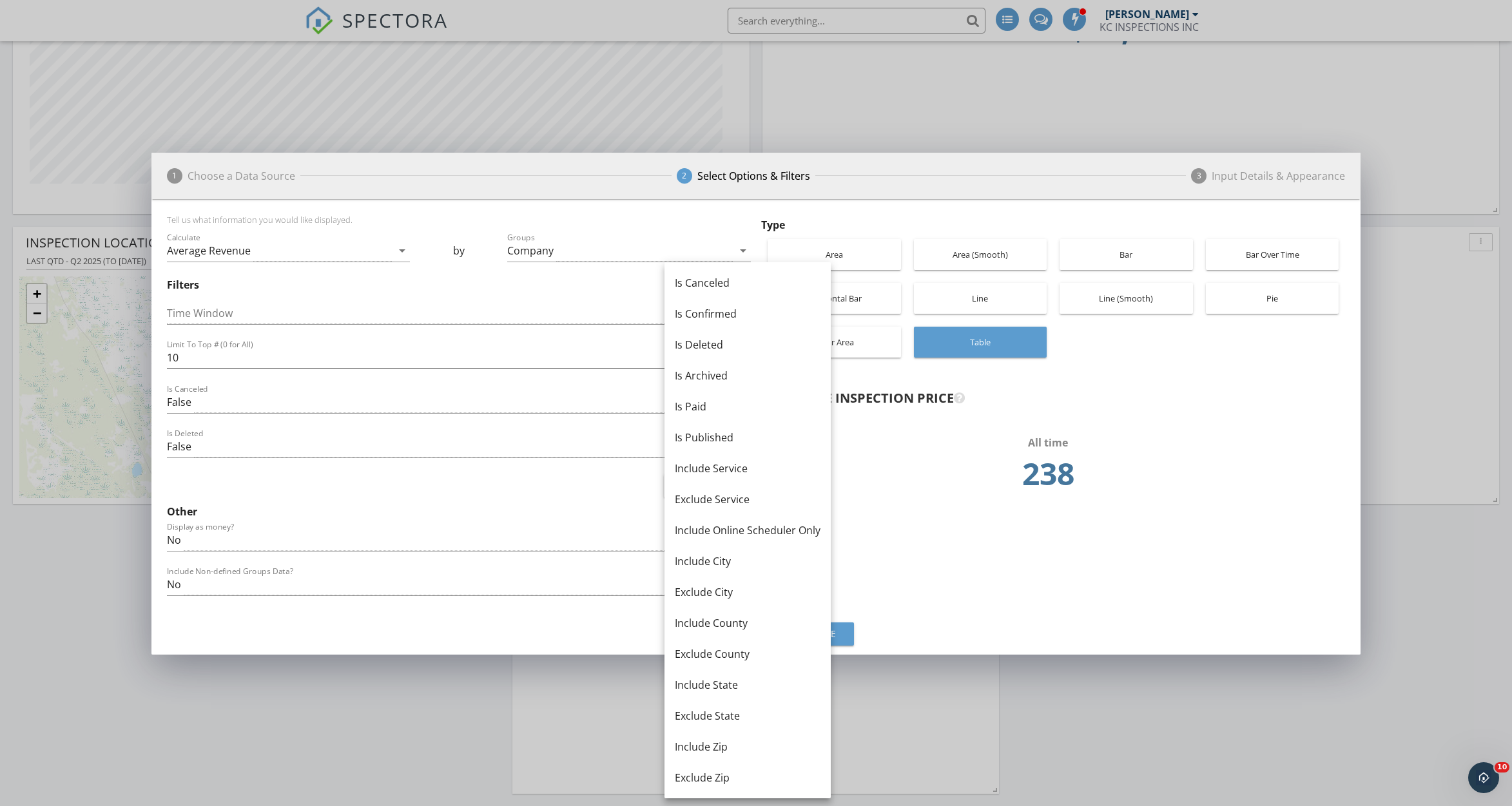
click at [494, 498] on div "Add Filter" at bounding box center [459, 486] width 584 height 31
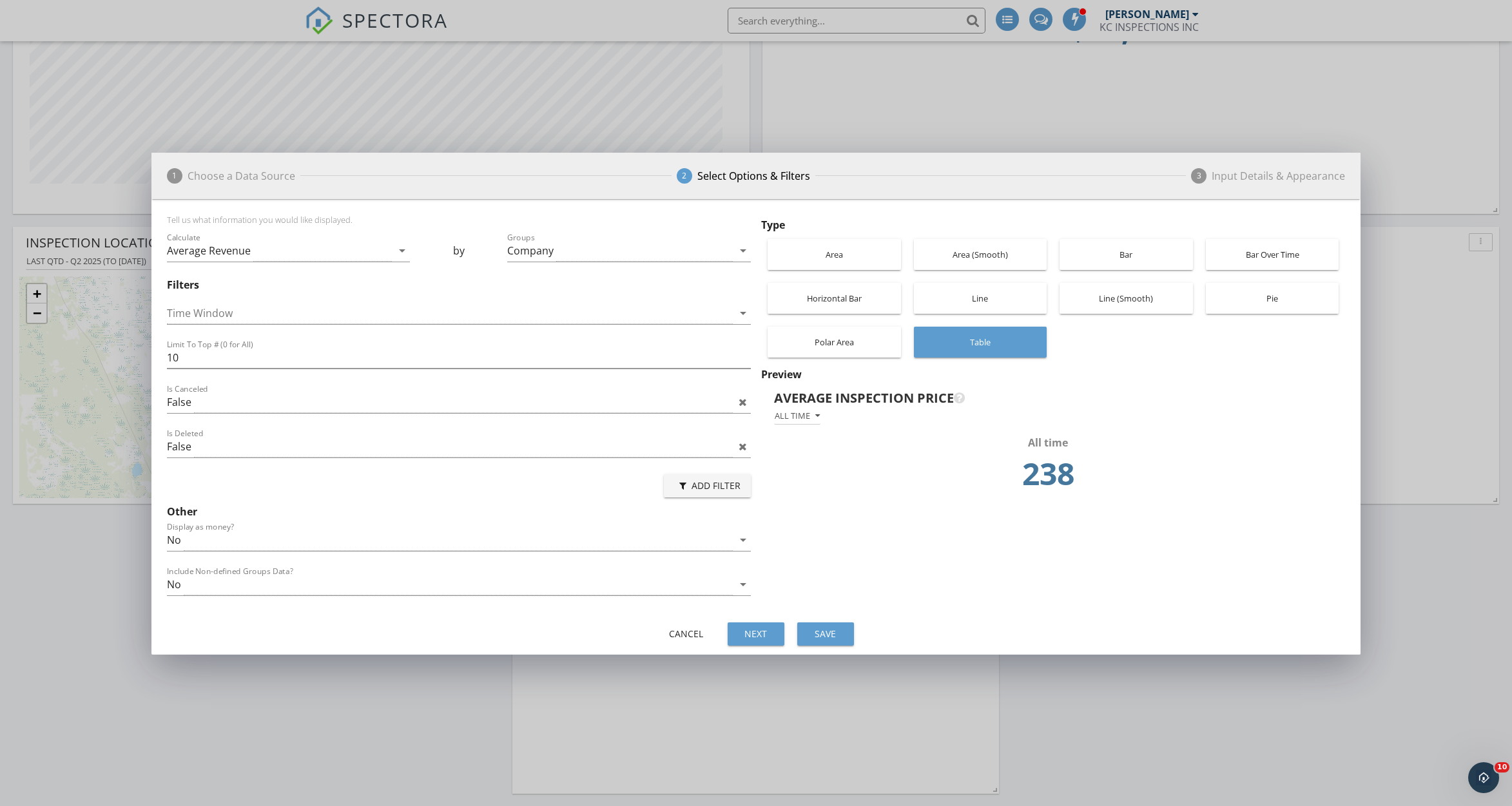
click at [1230, 254] on div "Bar Over Time" at bounding box center [1272, 254] width 120 height 31
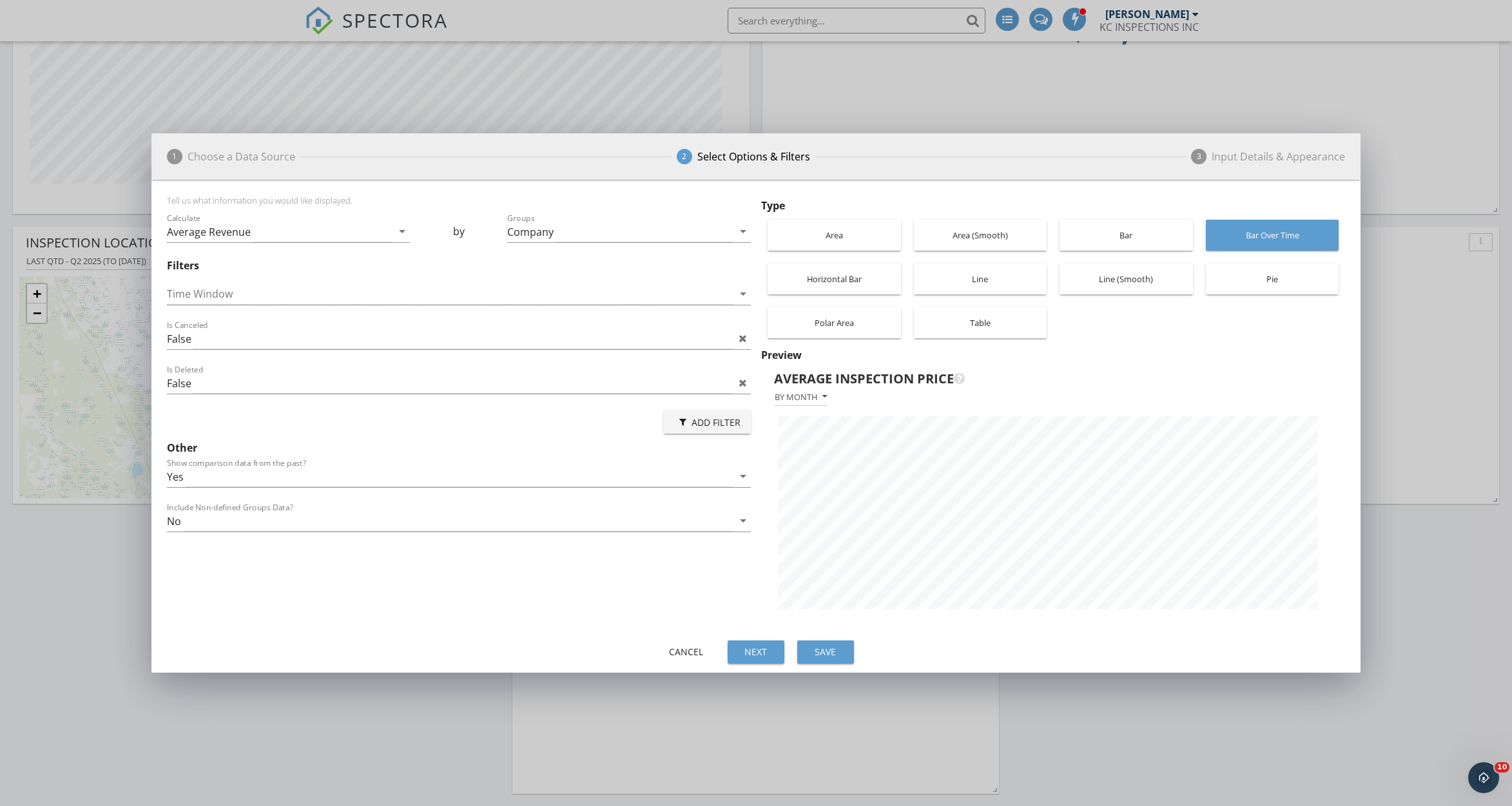
scroll to position [643978, 643361]
click at [700, 295] on div at bounding box center [449, 294] width 566 height 21
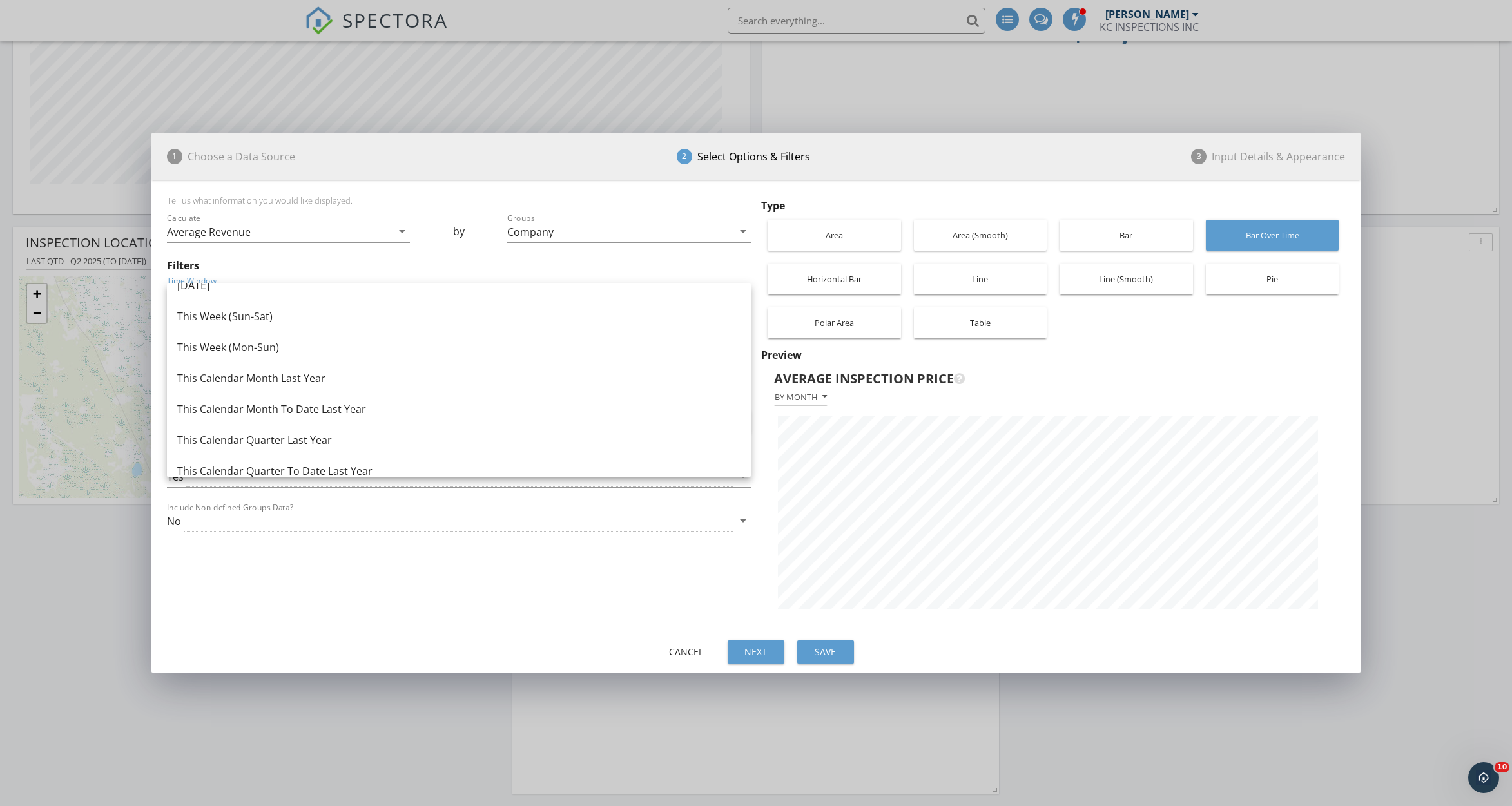
scroll to position [838, 0]
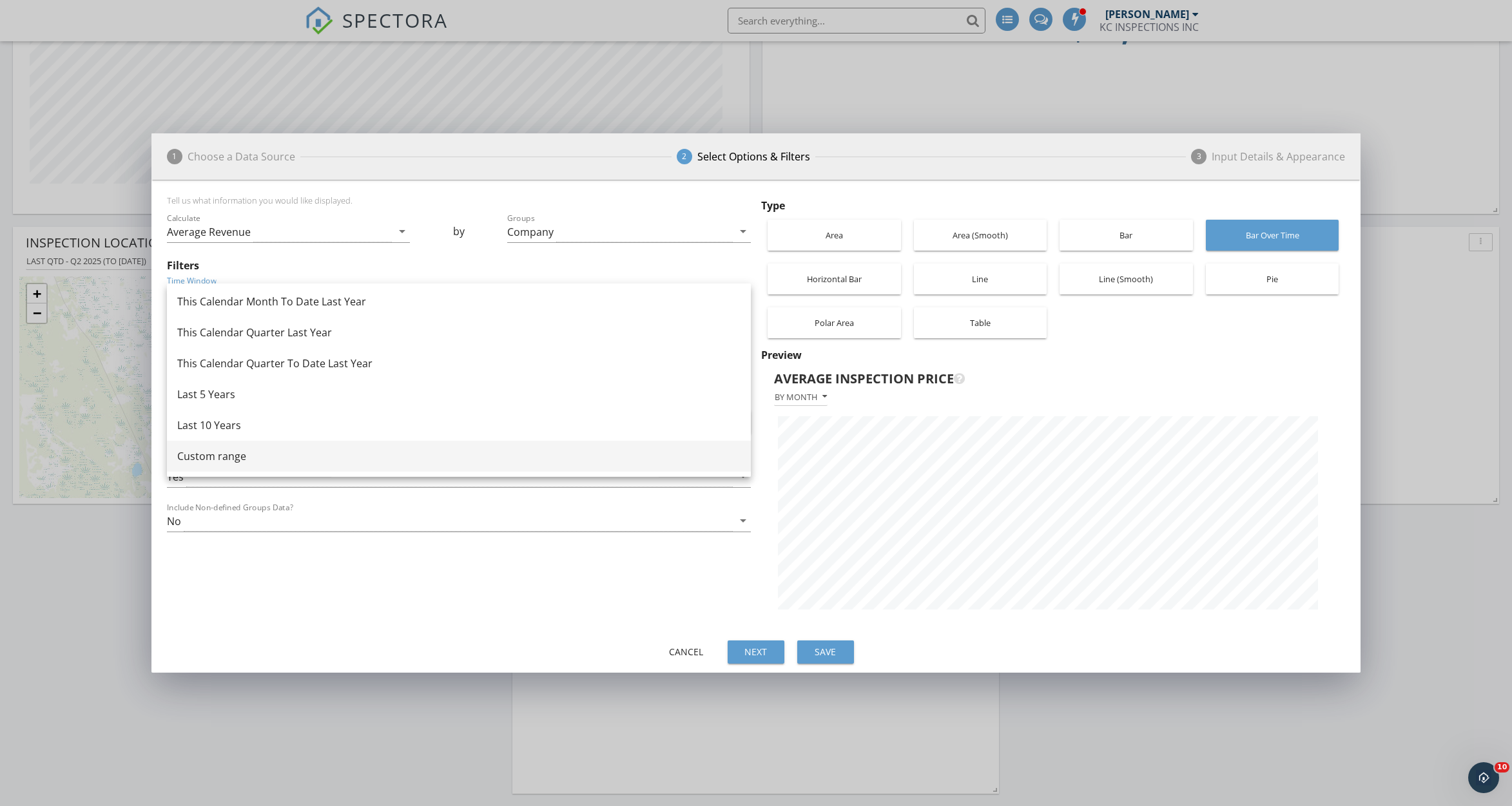
click at [443, 461] on div "Custom range" at bounding box center [459, 456] width 564 height 16
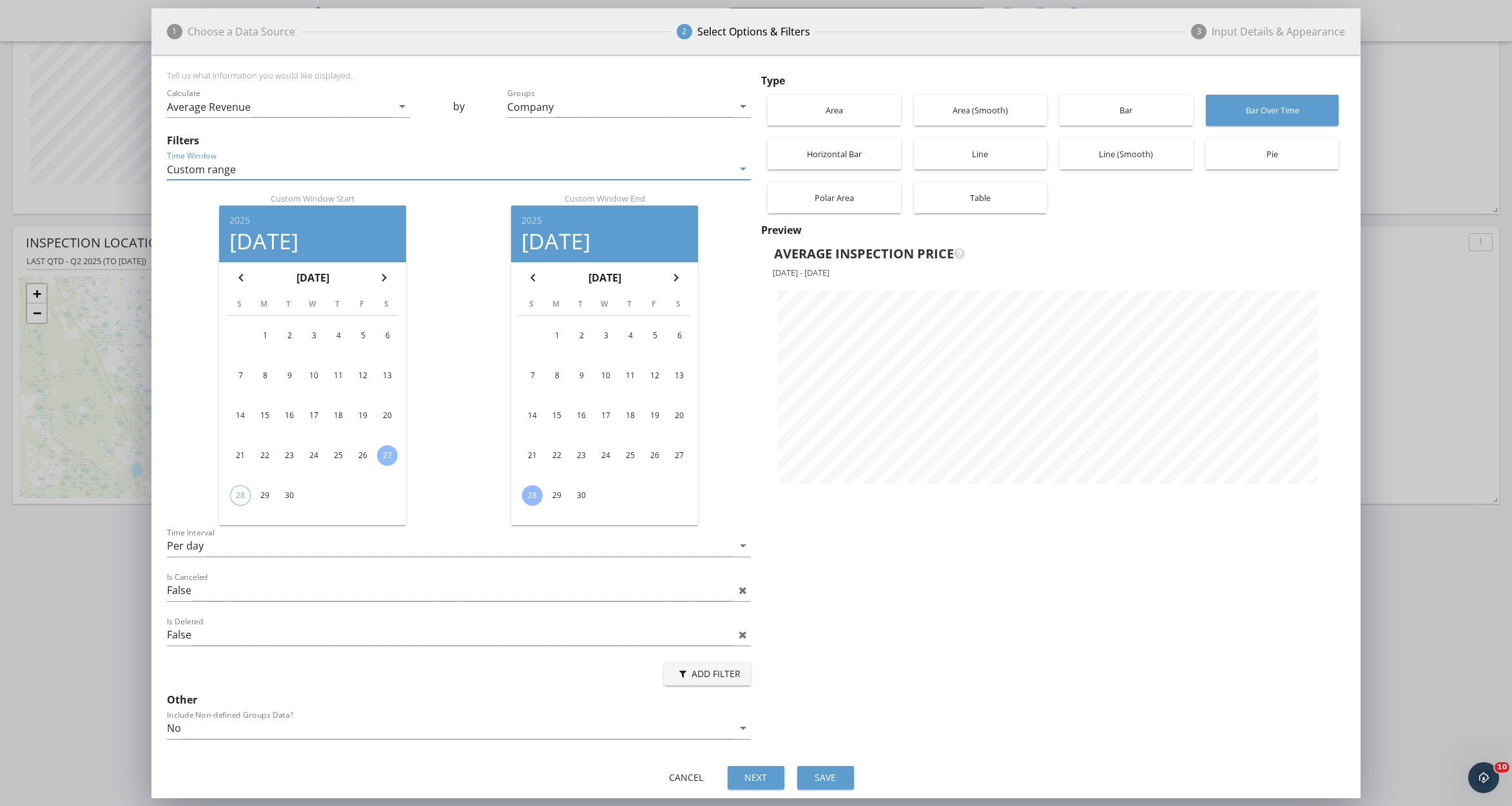
scroll to position [706, 1209]
click at [270, 541] on div "Per day" at bounding box center [449, 546] width 566 height 21
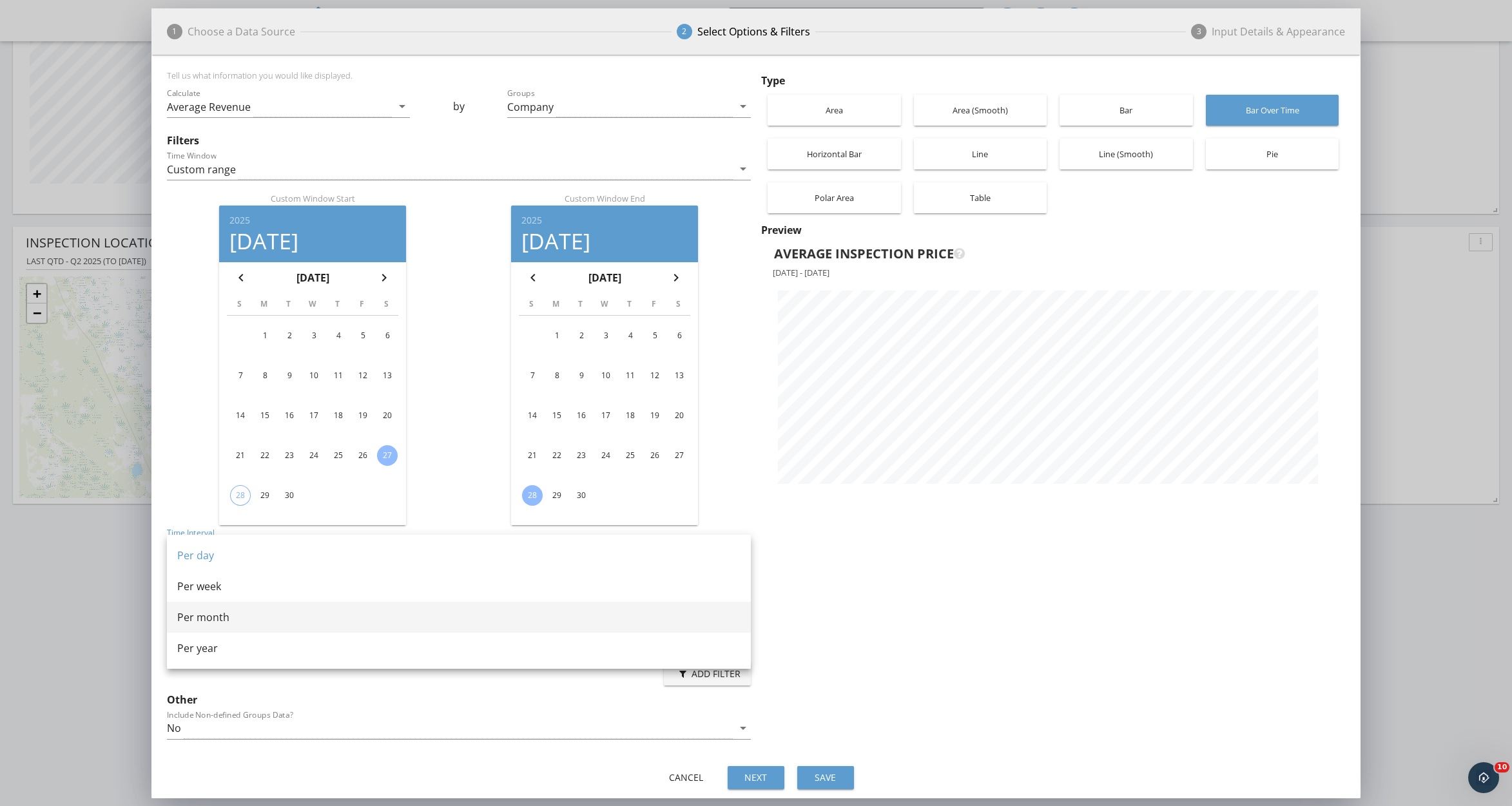
click at [243, 612] on div "Per month" at bounding box center [459, 617] width 564 height 16
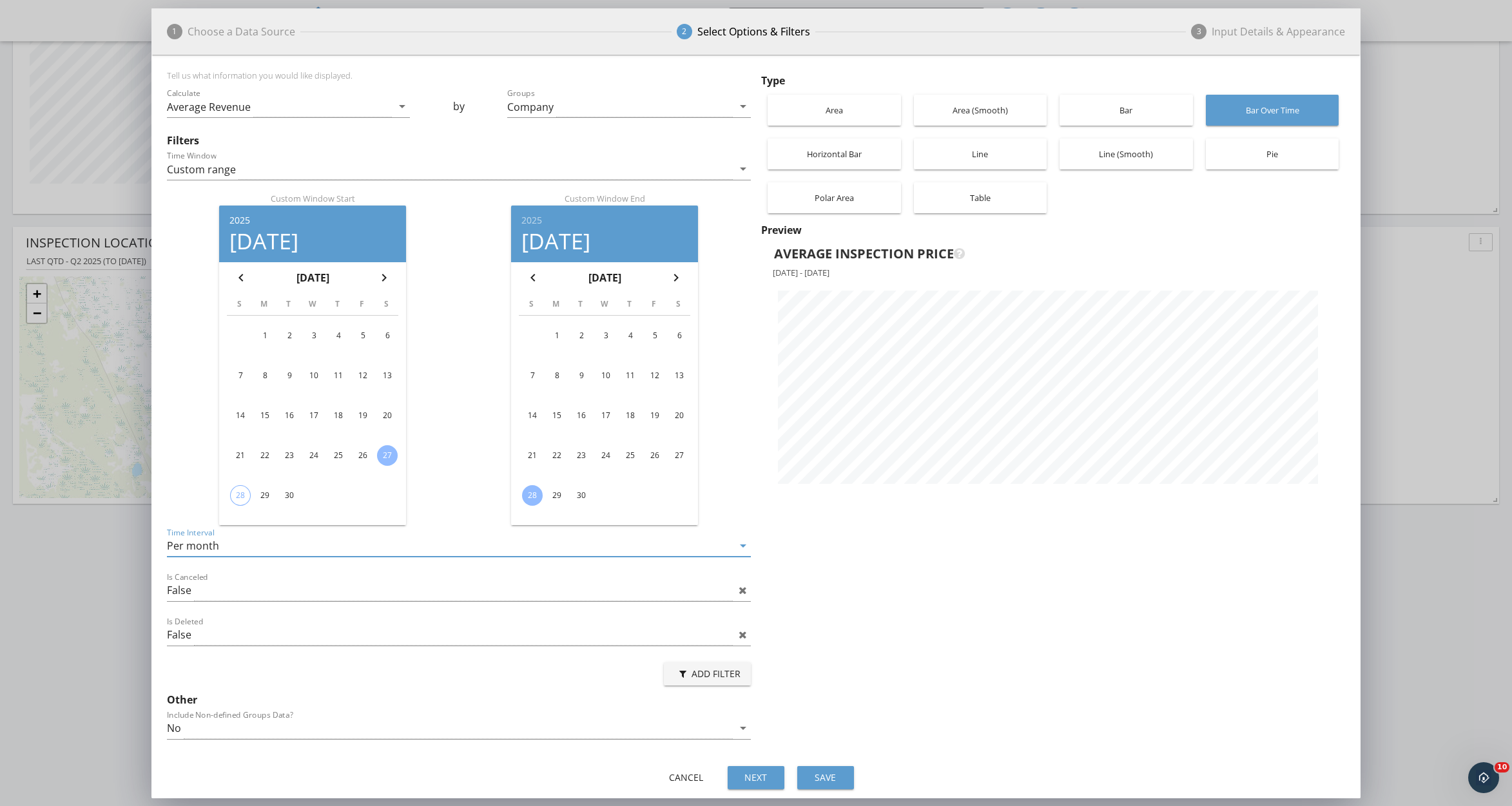
click at [245, 219] on div "2025" at bounding box center [313, 220] width 166 height 9
click at [297, 401] on li "2023" at bounding box center [313, 413] width 187 height 26
click at [377, 394] on div "Sep" at bounding box center [370, 399] width 30 height 12
click at [368, 338] on div "1" at bounding box center [363, 336] width 21 height 21
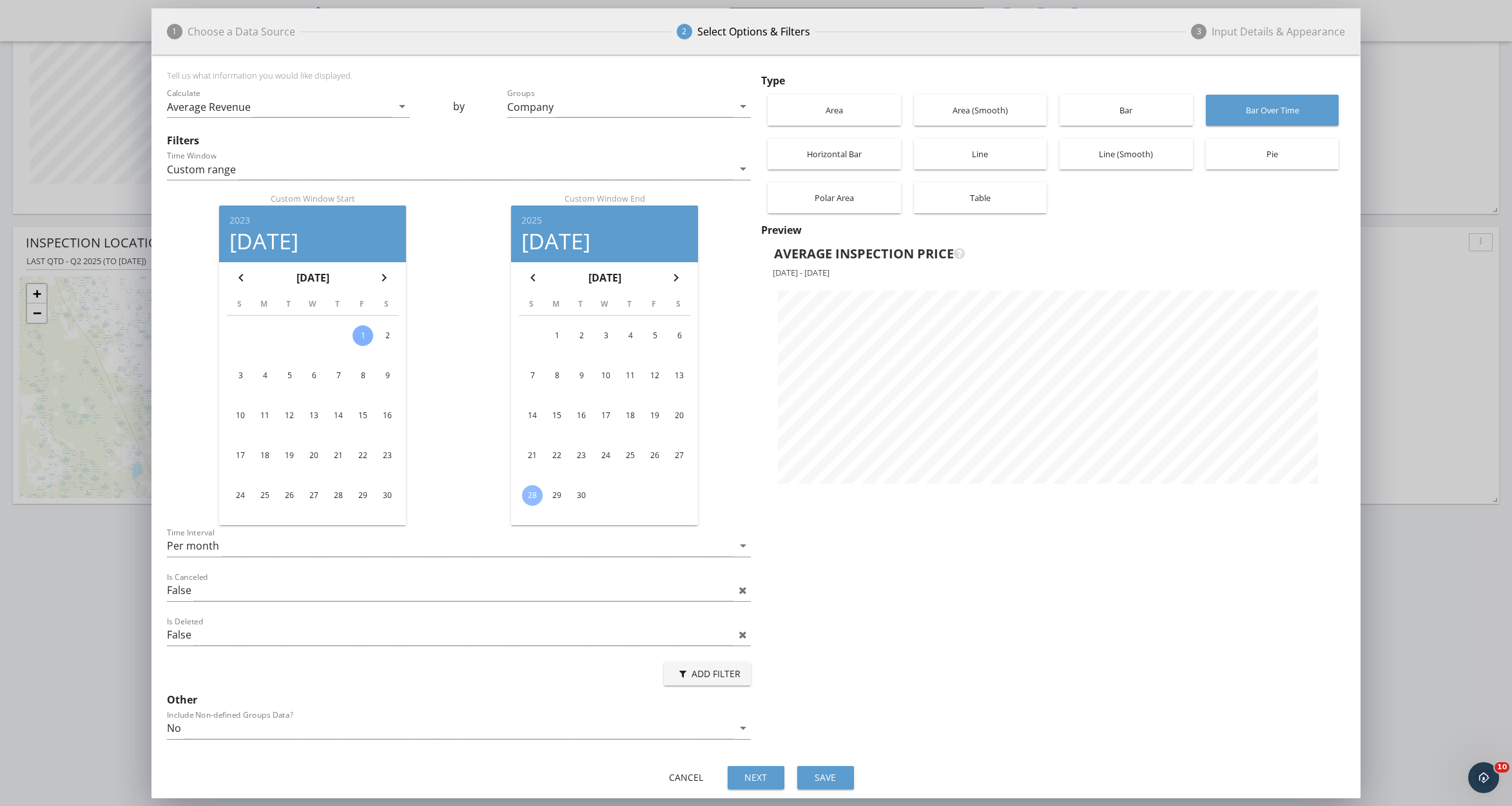
scroll to position [706, 1209]
click at [723, 178] on div "Custom range" at bounding box center [449, 169] width 566 height 21
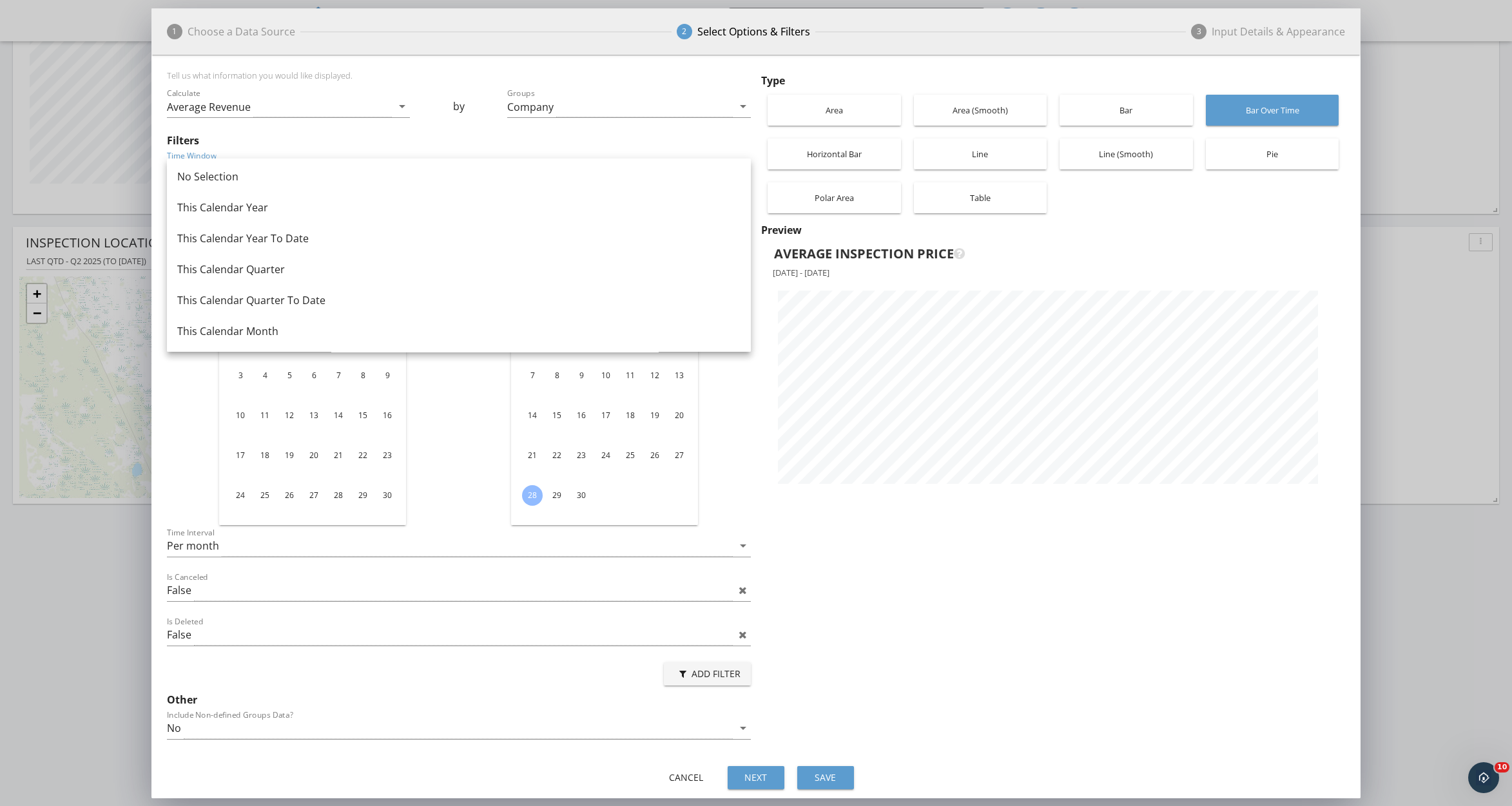
scroll to position [0, 0]
click at [721, 671] on div "Add Filter" at bounding box center [707, 674] width 67 height 14
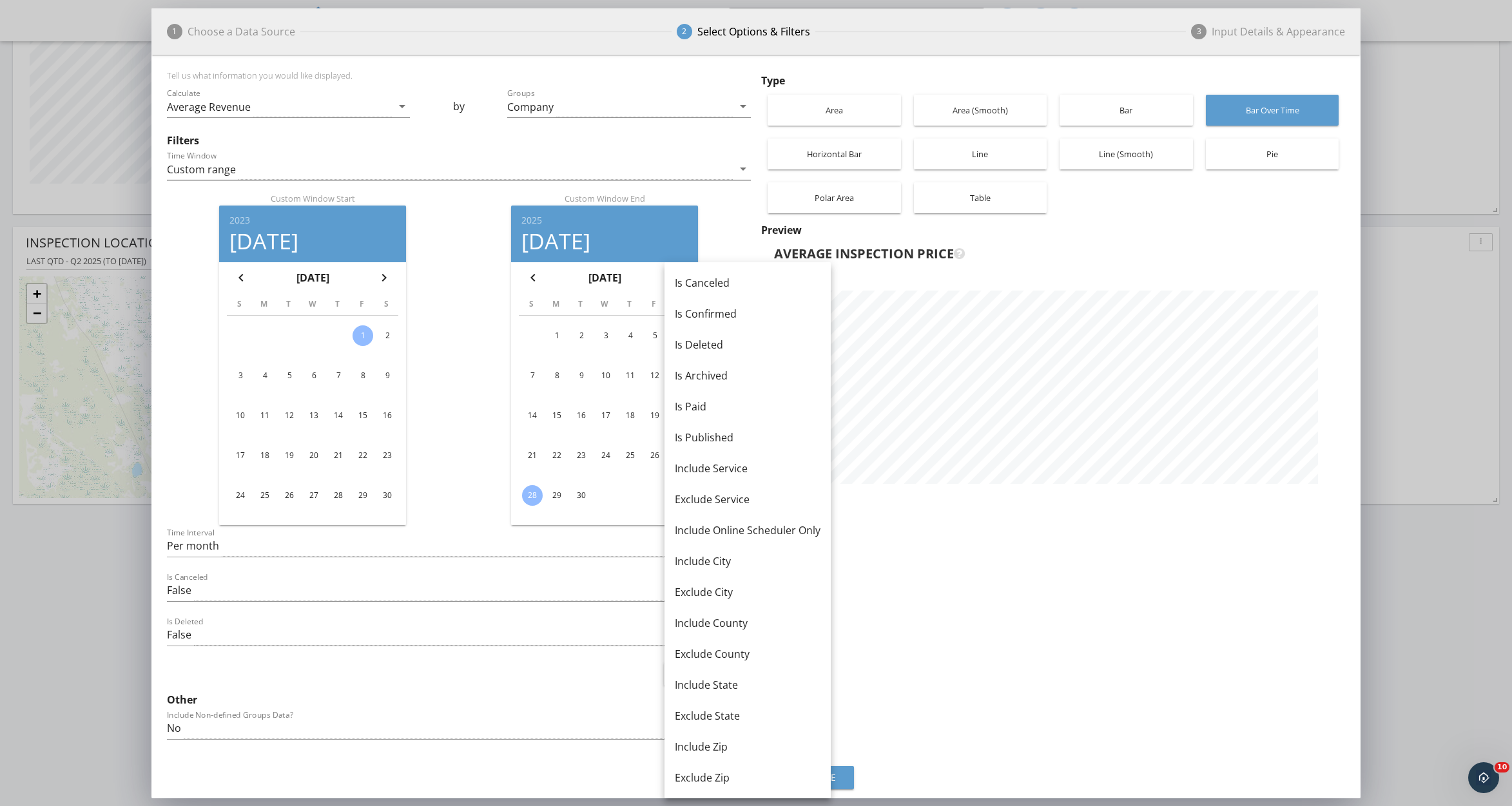
click at [726, 168] on div "Custom range" at bounding box center [449, 169] width 566 height 21
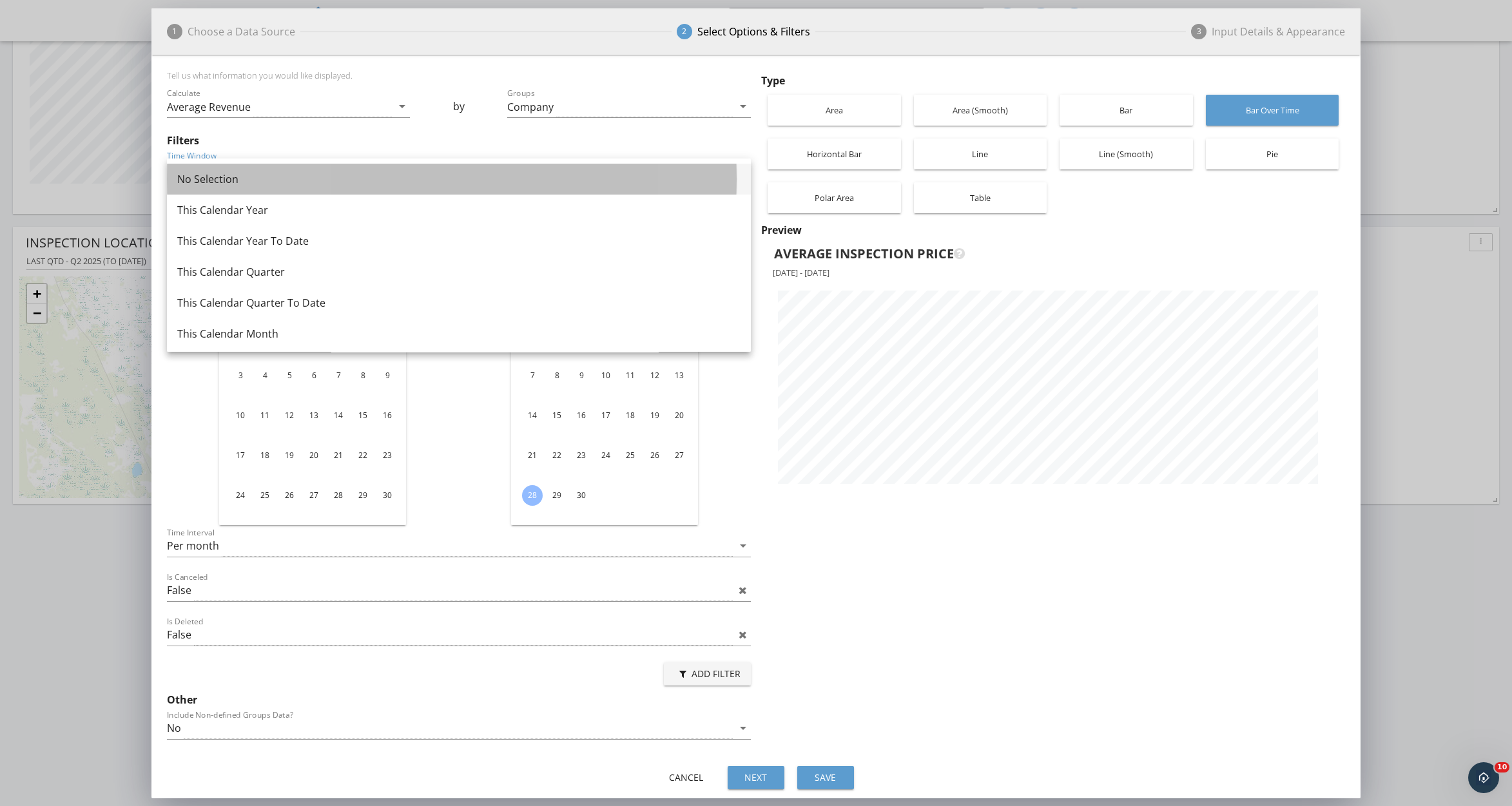
click at [470, 177] on div "No Selection" at bounding box center [459, 179] width 564 height 16
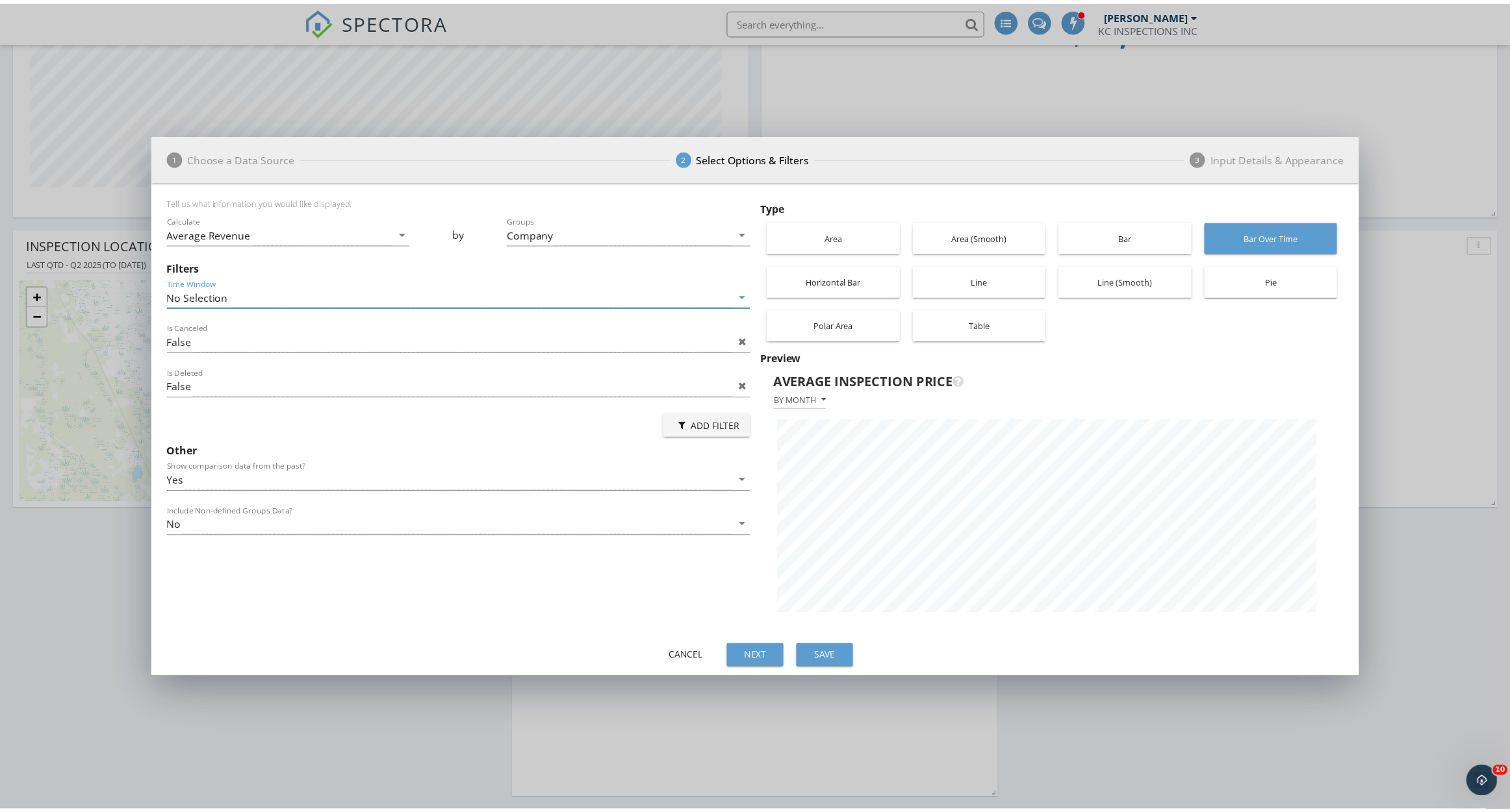
scroll to position [460, 1218]
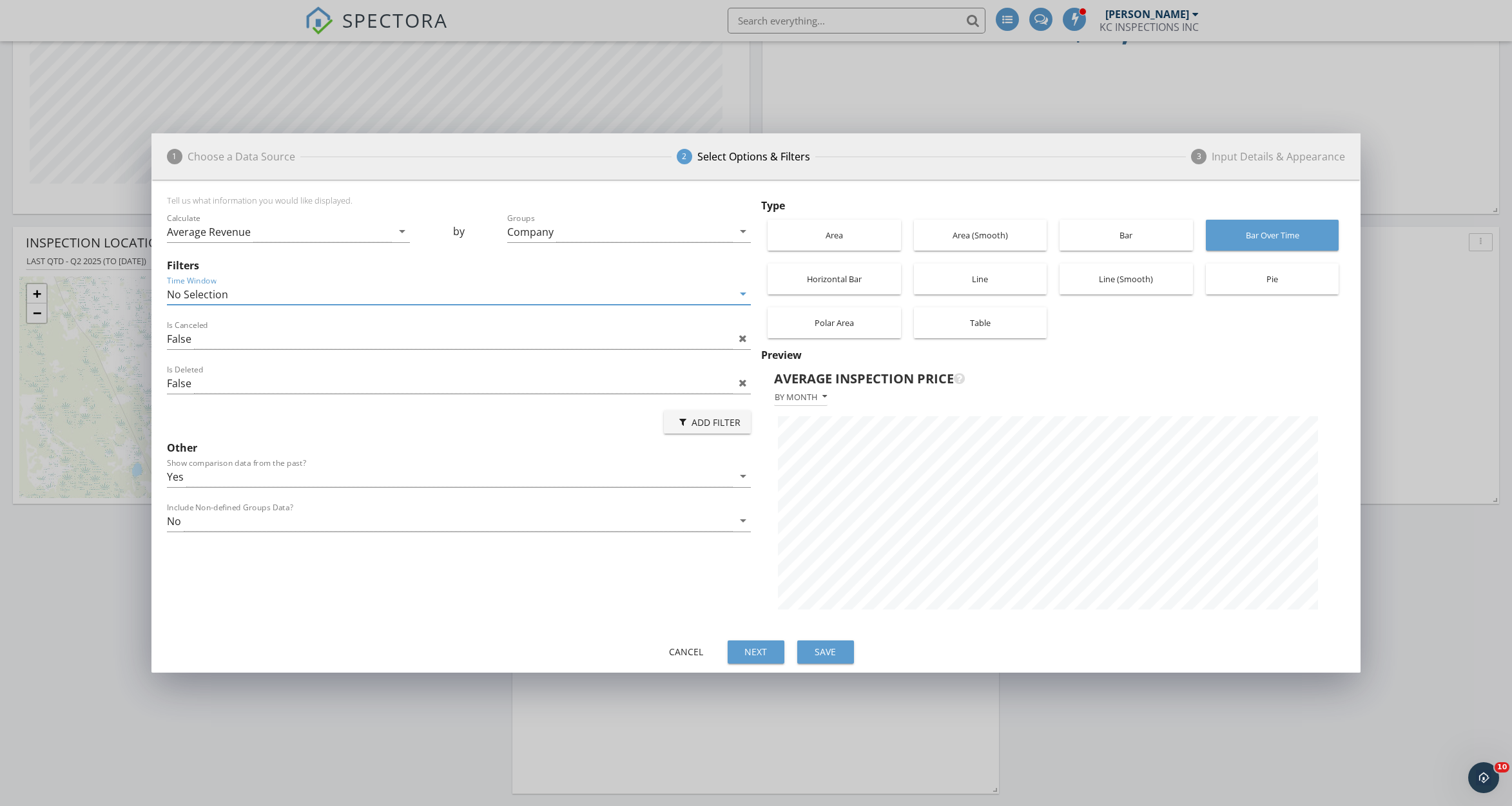
click at [702, 418] on div "Add Filter" at bounding box center [707, 423] width 67 height 14
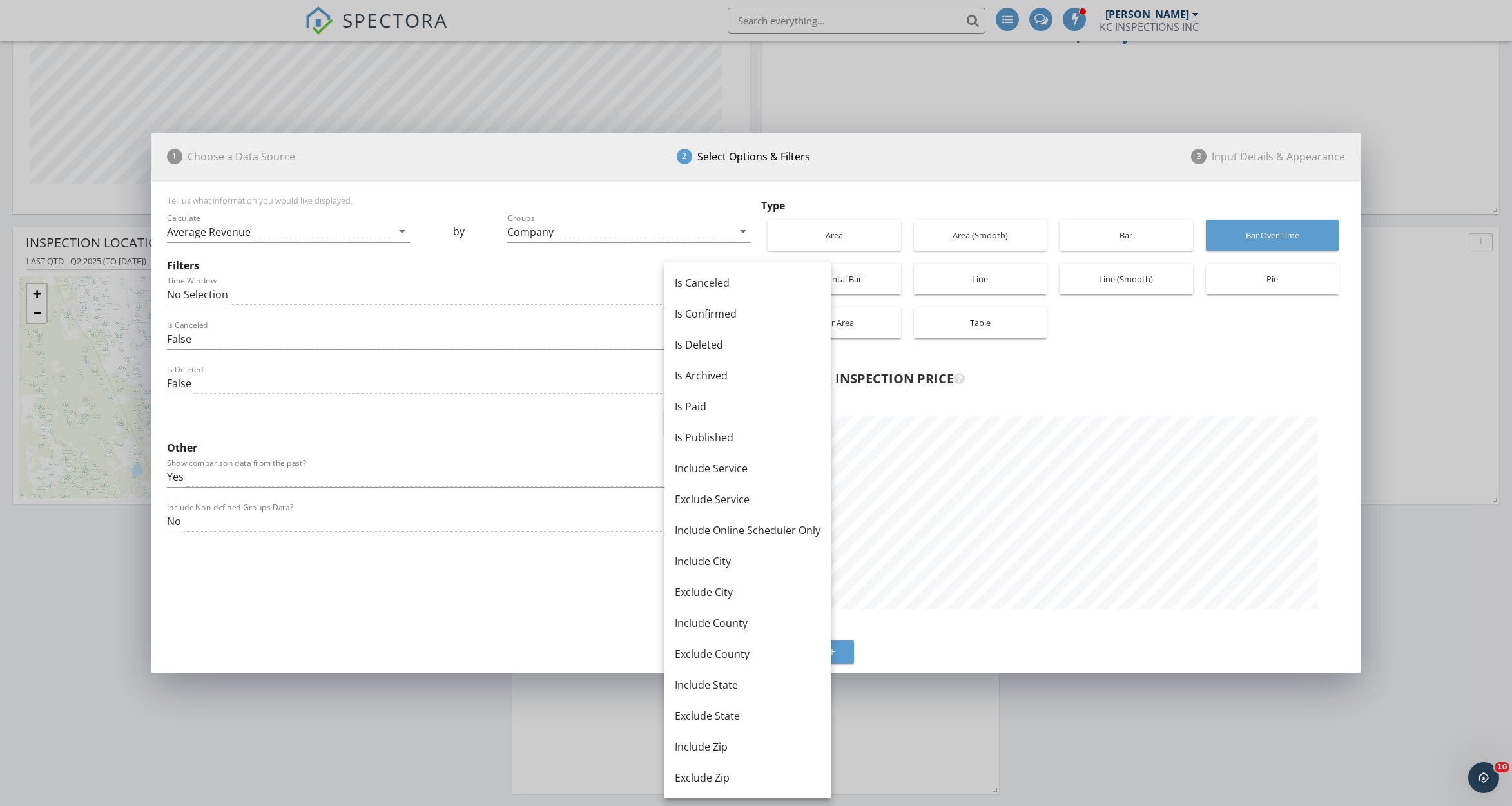
click at [456, 615] on div "Tell us what information you would like displayed. Calculate Average Revenue ar…" at bounding box center [461, 410] width 589 height 430
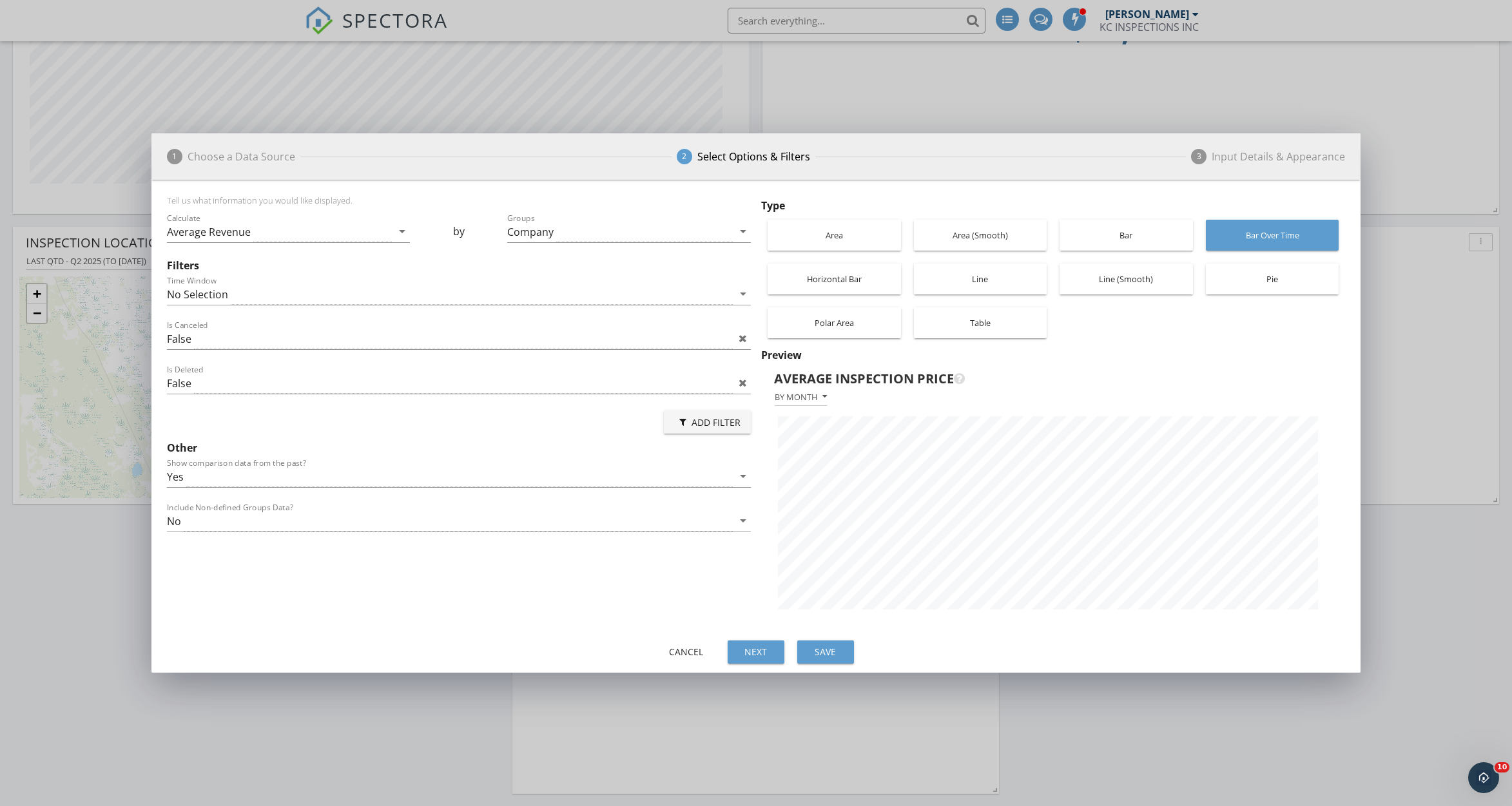
click at [815, 653] on div "Save" at bounding box center [825, 652] width 36 height 14
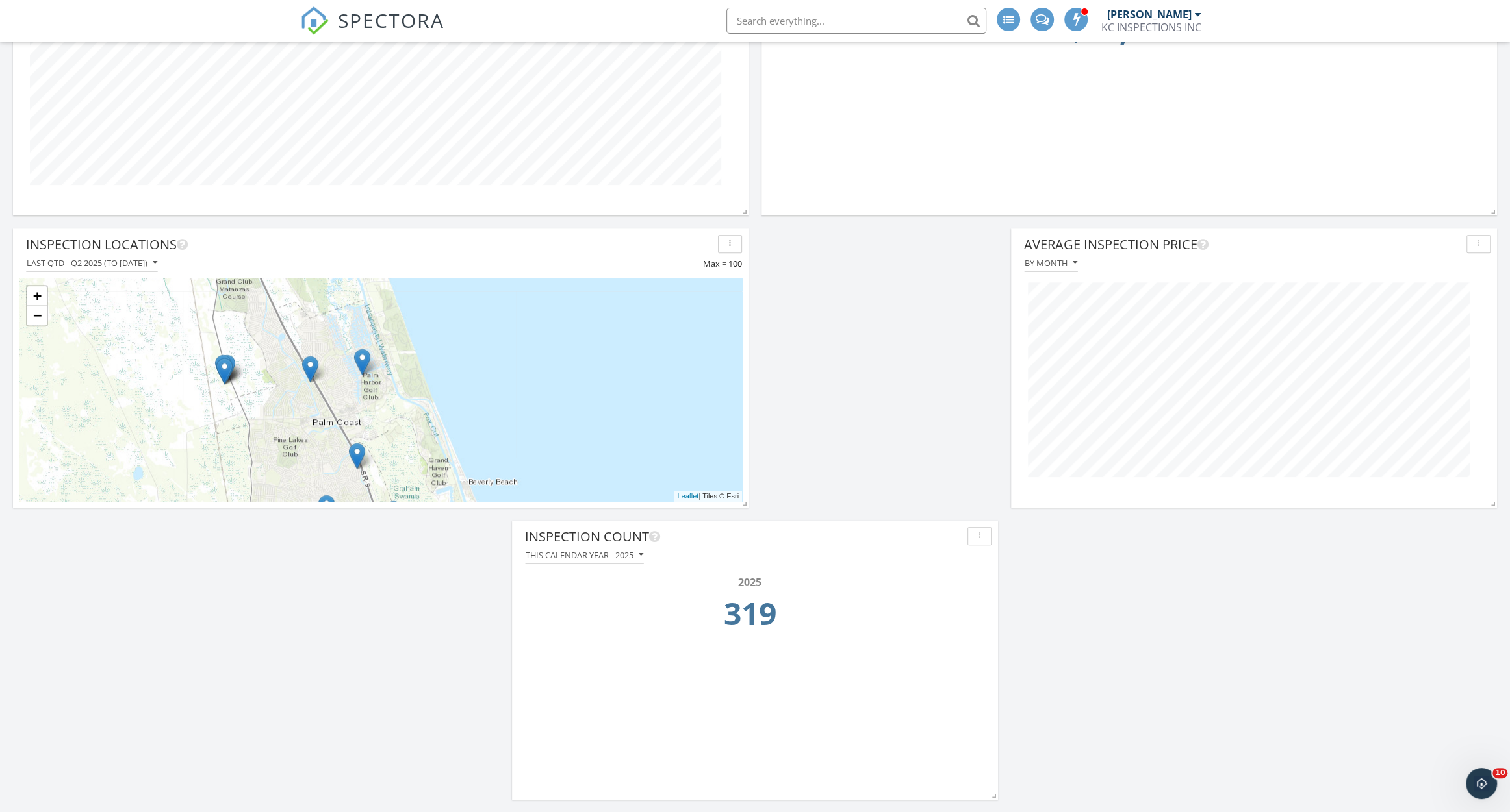
scroll to position [278, 486]
click at [1053, 265] on div "By month" at bounding box center [1051, 262] width 53 height 9
click at [1081, 288] on div "By month" at bounding box center [1078, 293] width 88 height 16
click at [1477, 241] on icon "button" at bounding box center [1478, 244] width 2 height 9
click at [1454, 303] on div "Edit" at bounding box center [1452, 305] width 76 height 16
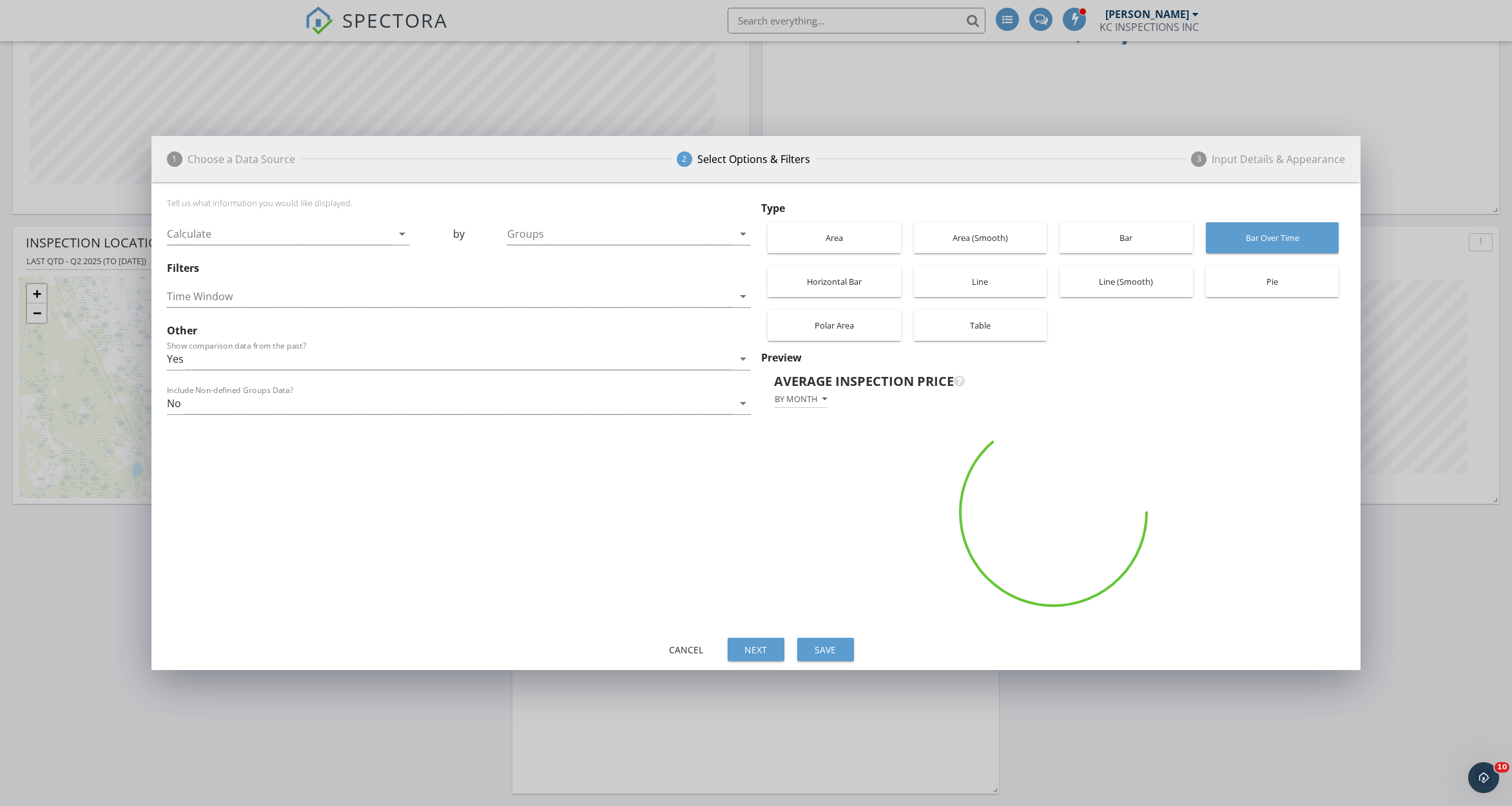
scroll to position [276, 736]
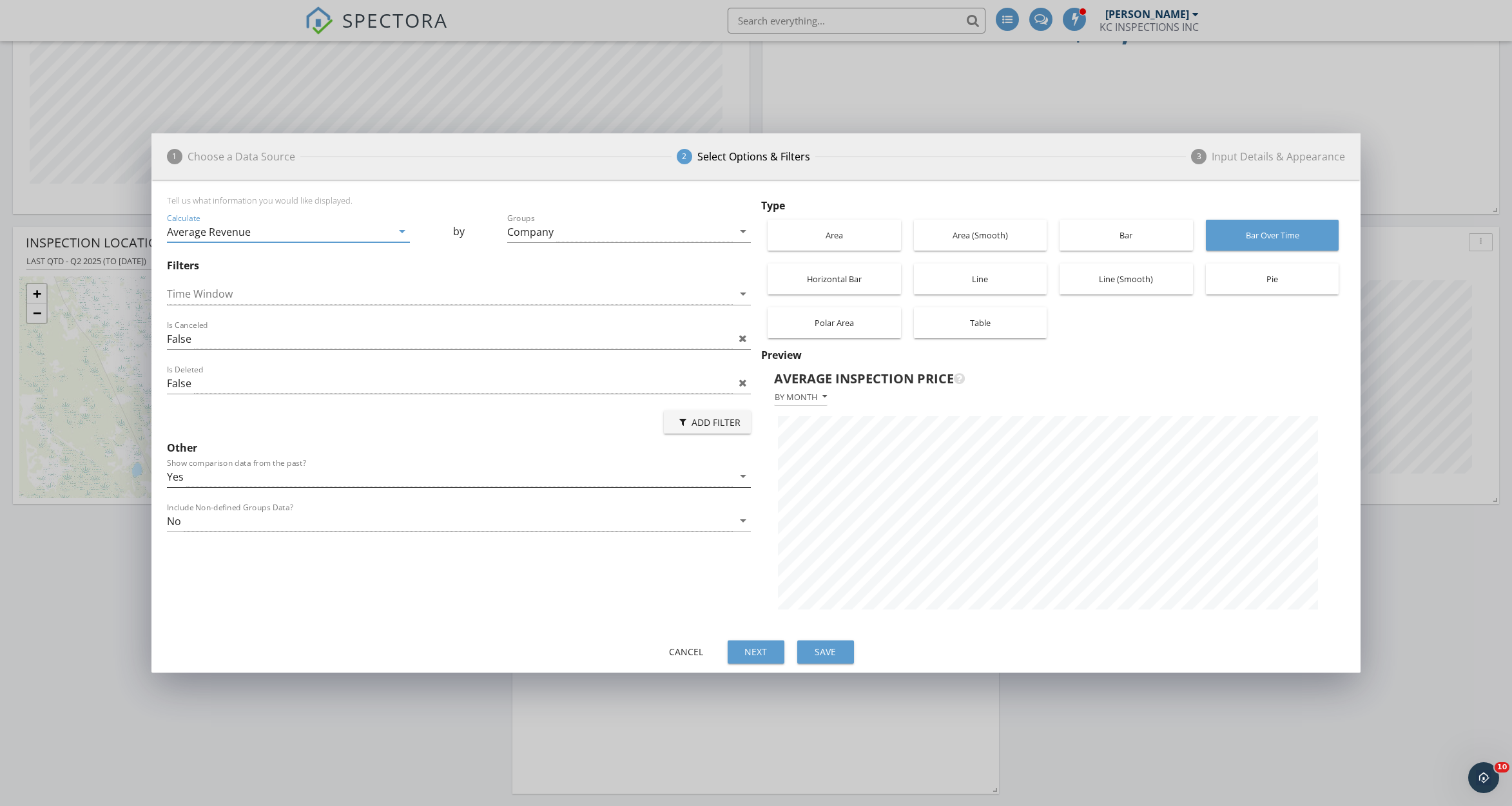
click at [376, 482] on div "Yes" at bounding box center [449, 476] width 566 height 21
click at [376, 482] on div "Yes" at bounding box center [459, 486] width 564 height 16
click at [865, 280] on div "Horizontal Bar" at bounding box center [834, 279] width 120 height 31
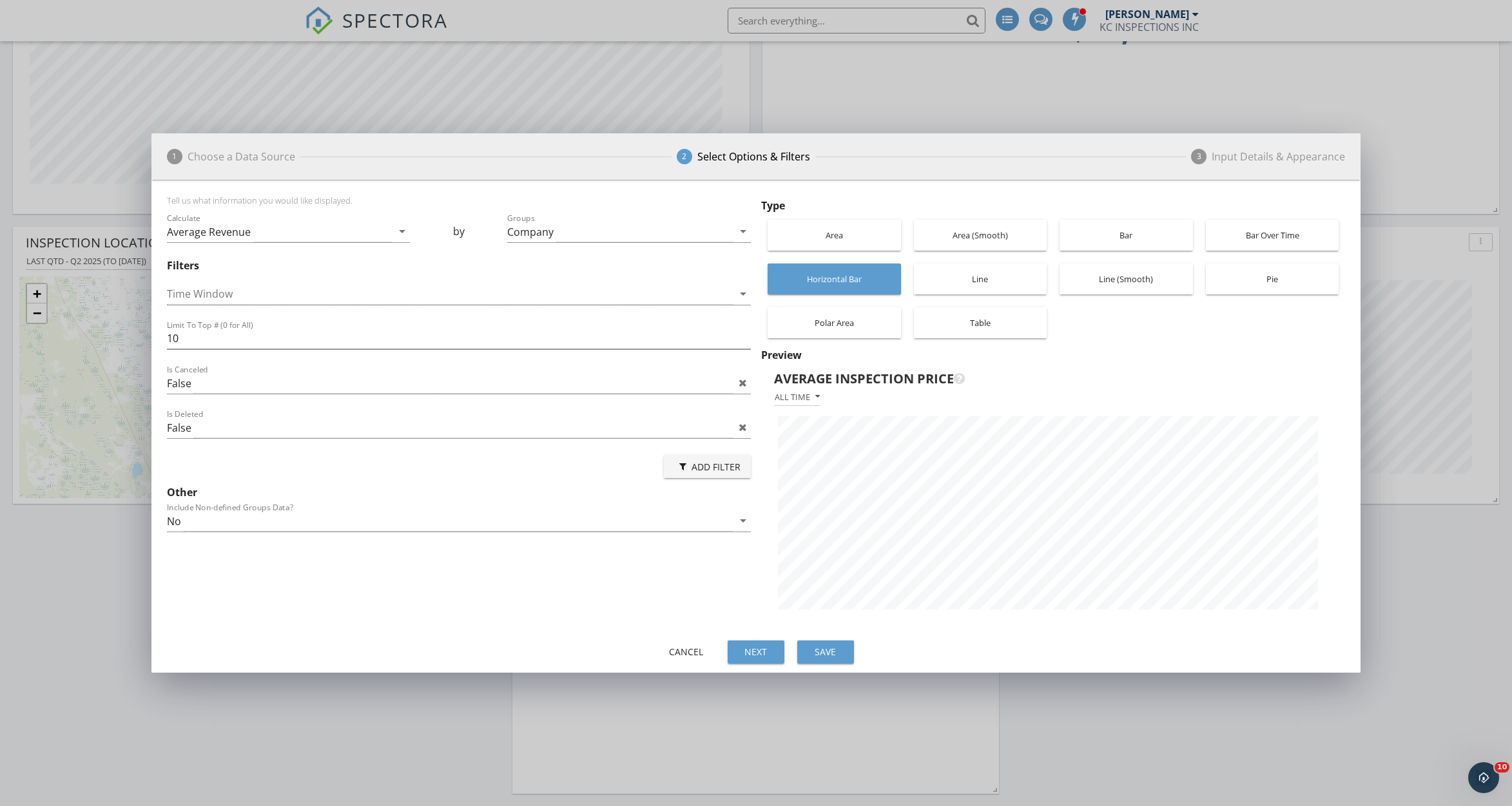
click at [1280, 232] on div "Bar Over Time" at bounding box center [1272, 235] width 120 height 31
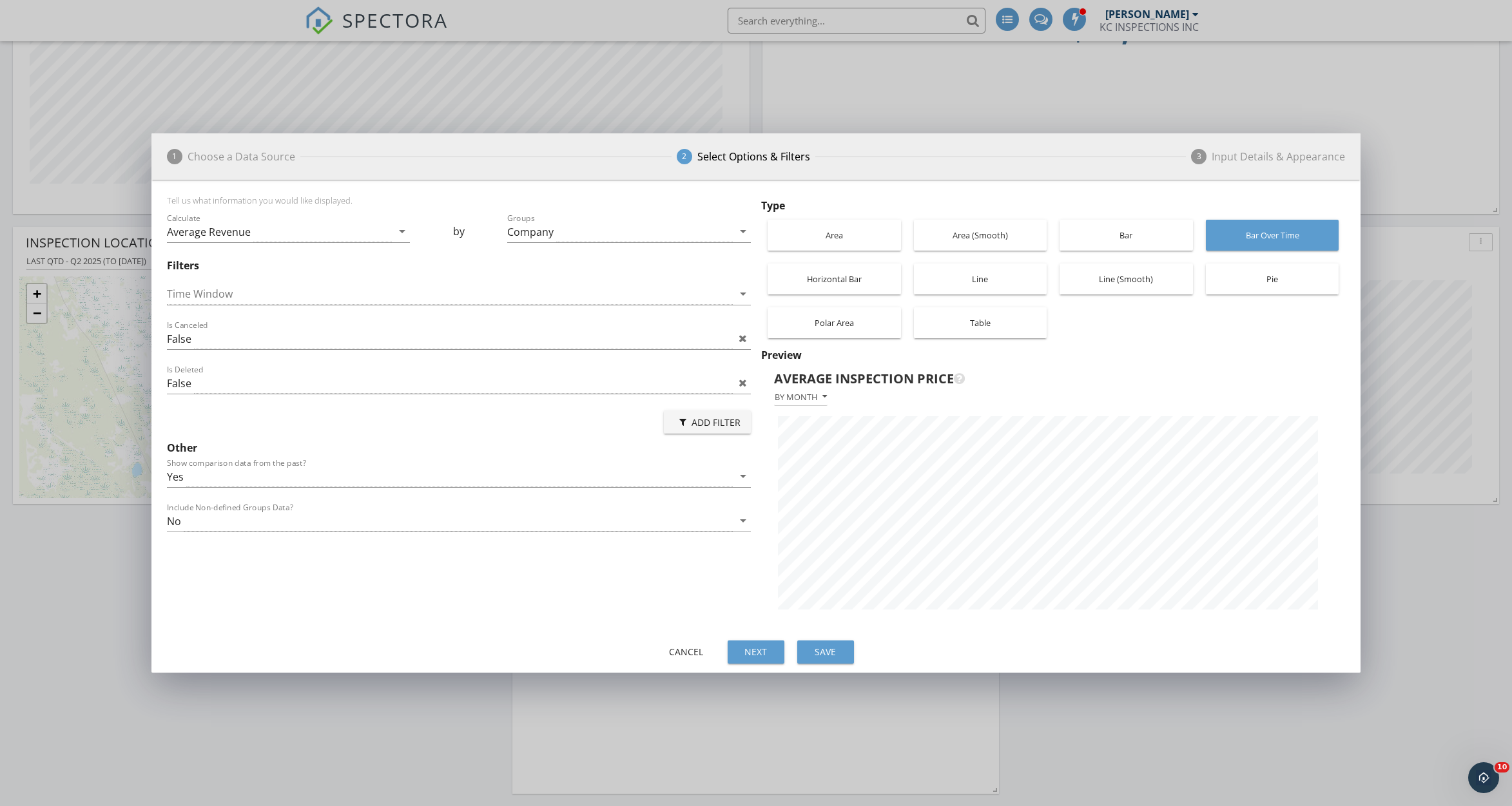
scroll to position [456, 1209]
click at [1120, 279] on div "Line (Smooth)" at bounding box center [1126, 279] width 120 height 31
click at [982, 328] on div "Table" at bounding box center [980, 322] width 120 height 31
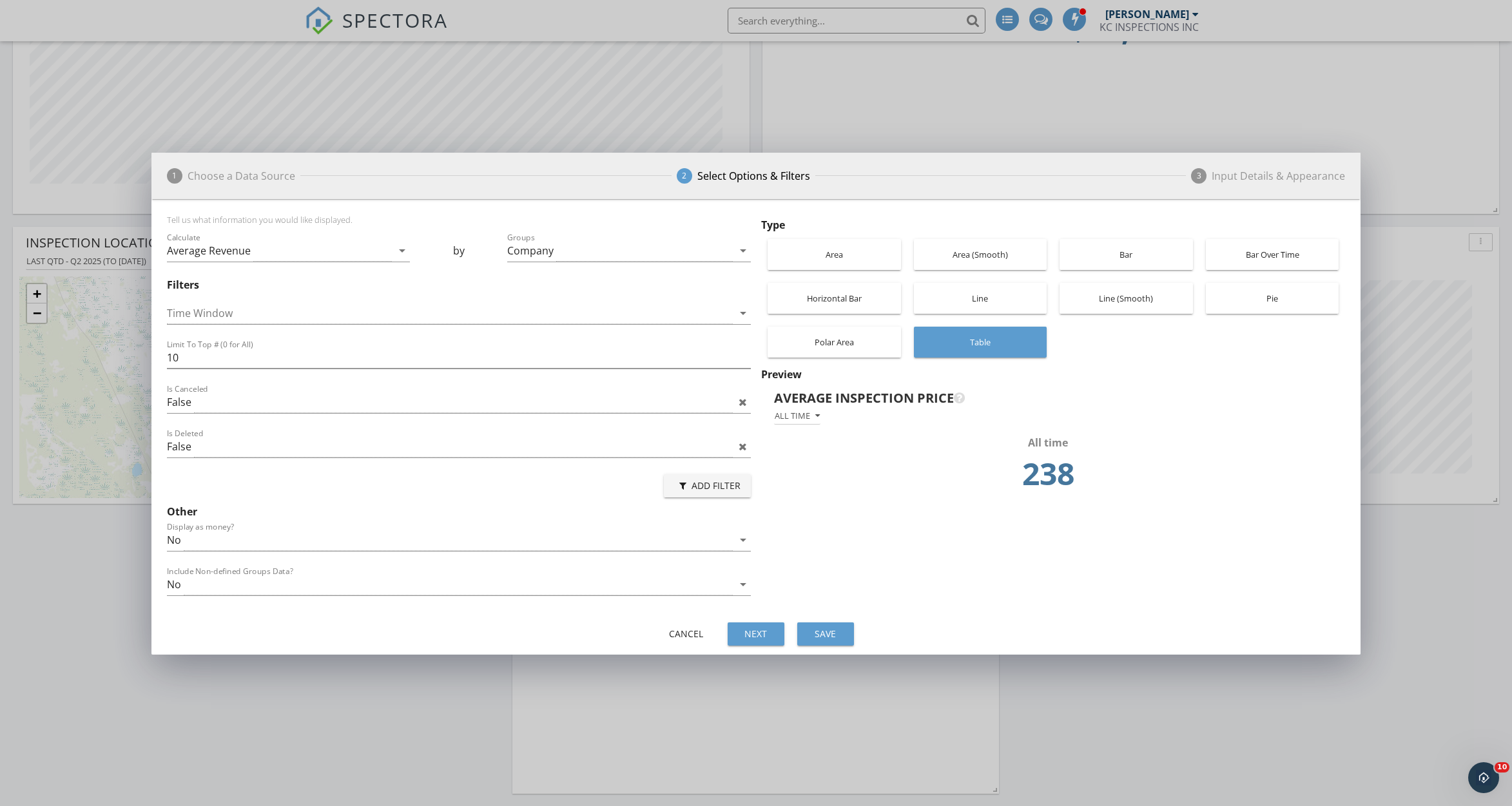
click at [1115, 294] on div "Line (Smooth)" at bounding box center [1126, 298] width 120 height 31
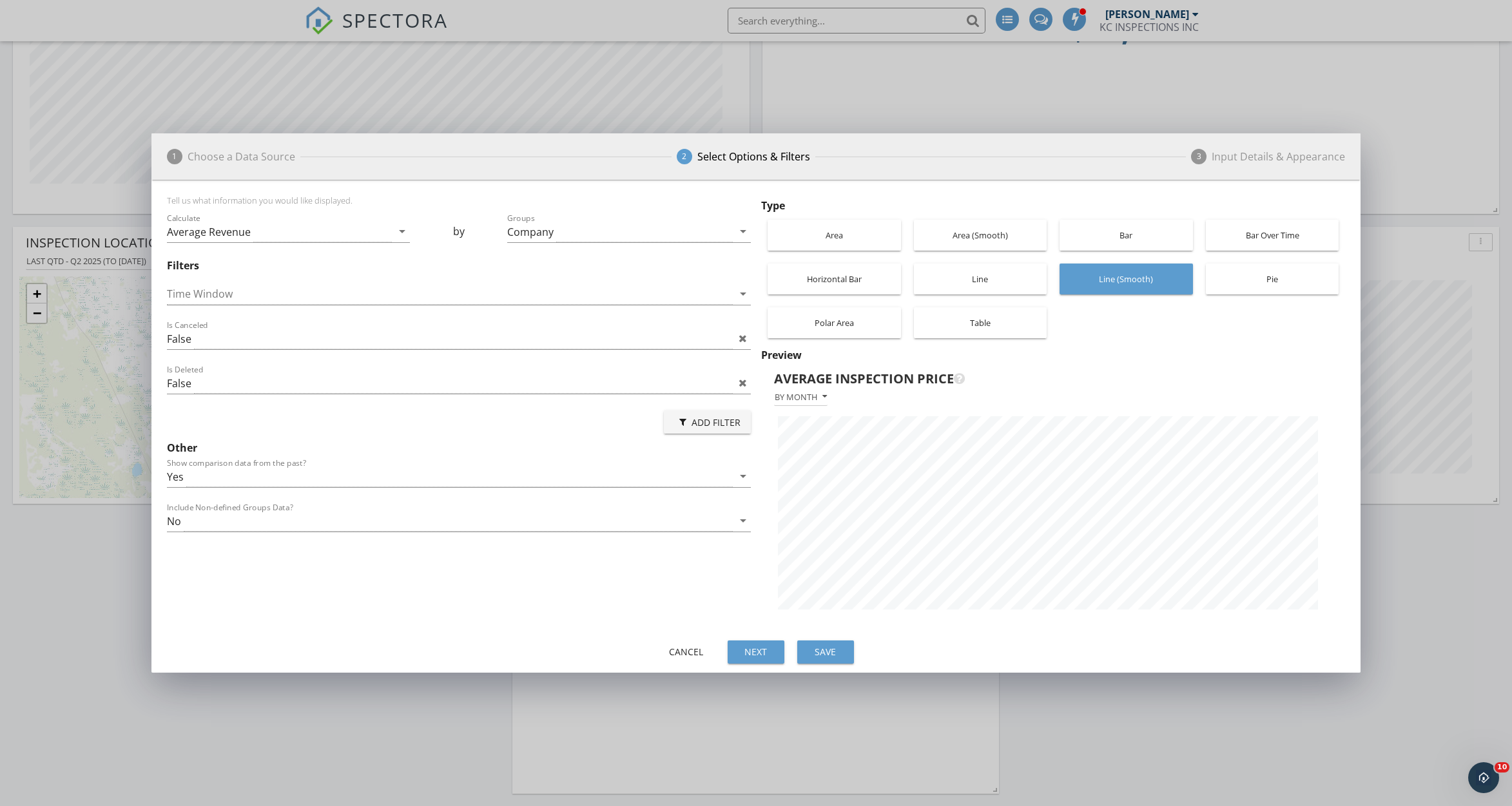
click at [1271, 271] on div "Pie" at bounding box center [1272, 279] width 120 height 31
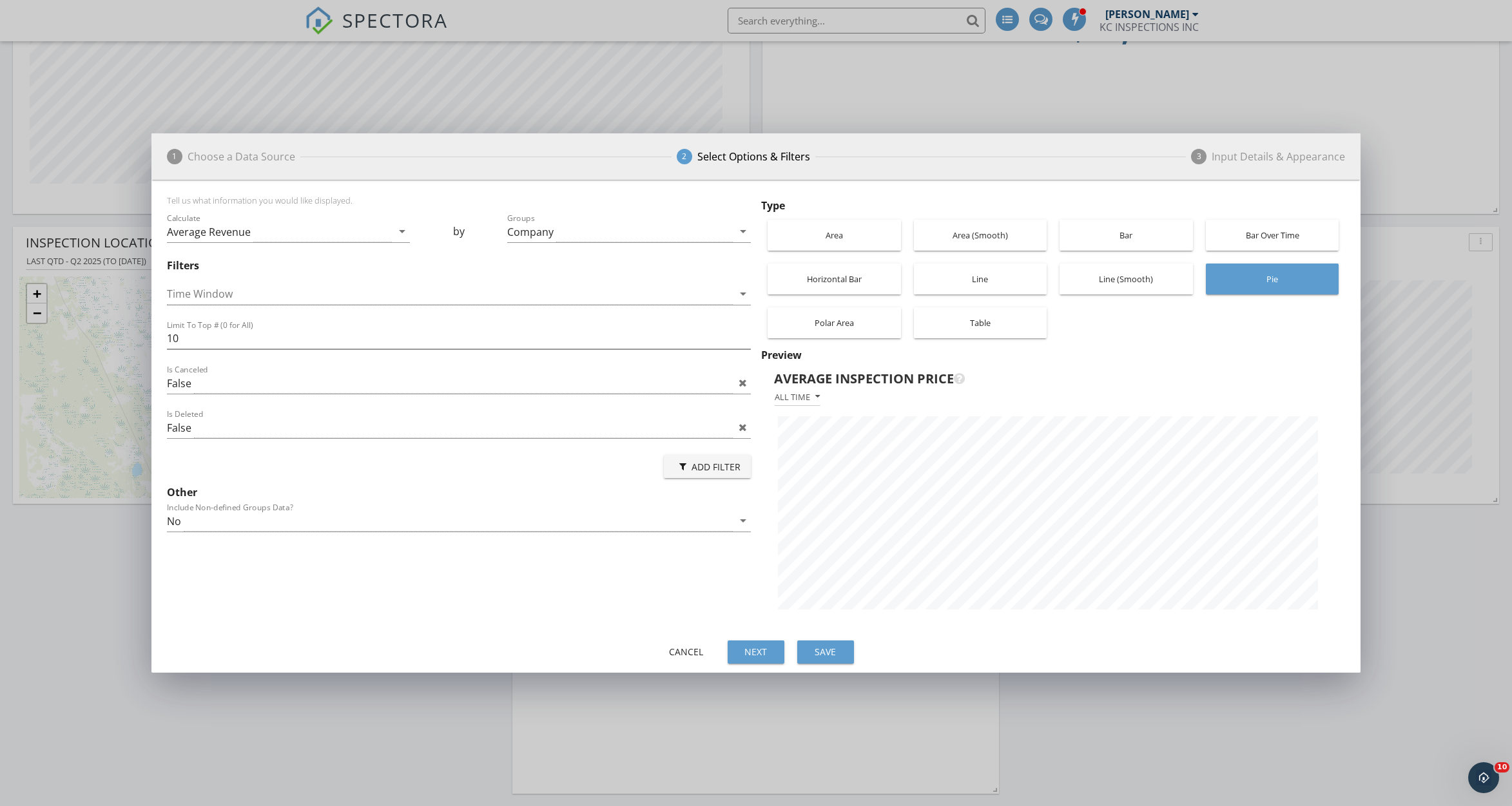
click at [845, 330] on div "Polar Area" at bounding box center [834, 322] width 120 height 31
click at [842, 267] on div "Horizontal Bar" at bounding box center [834, 279] width 120 height 31
click at [842, 226] on div "Area" at bounding box center [834, 235] width 120 height 31
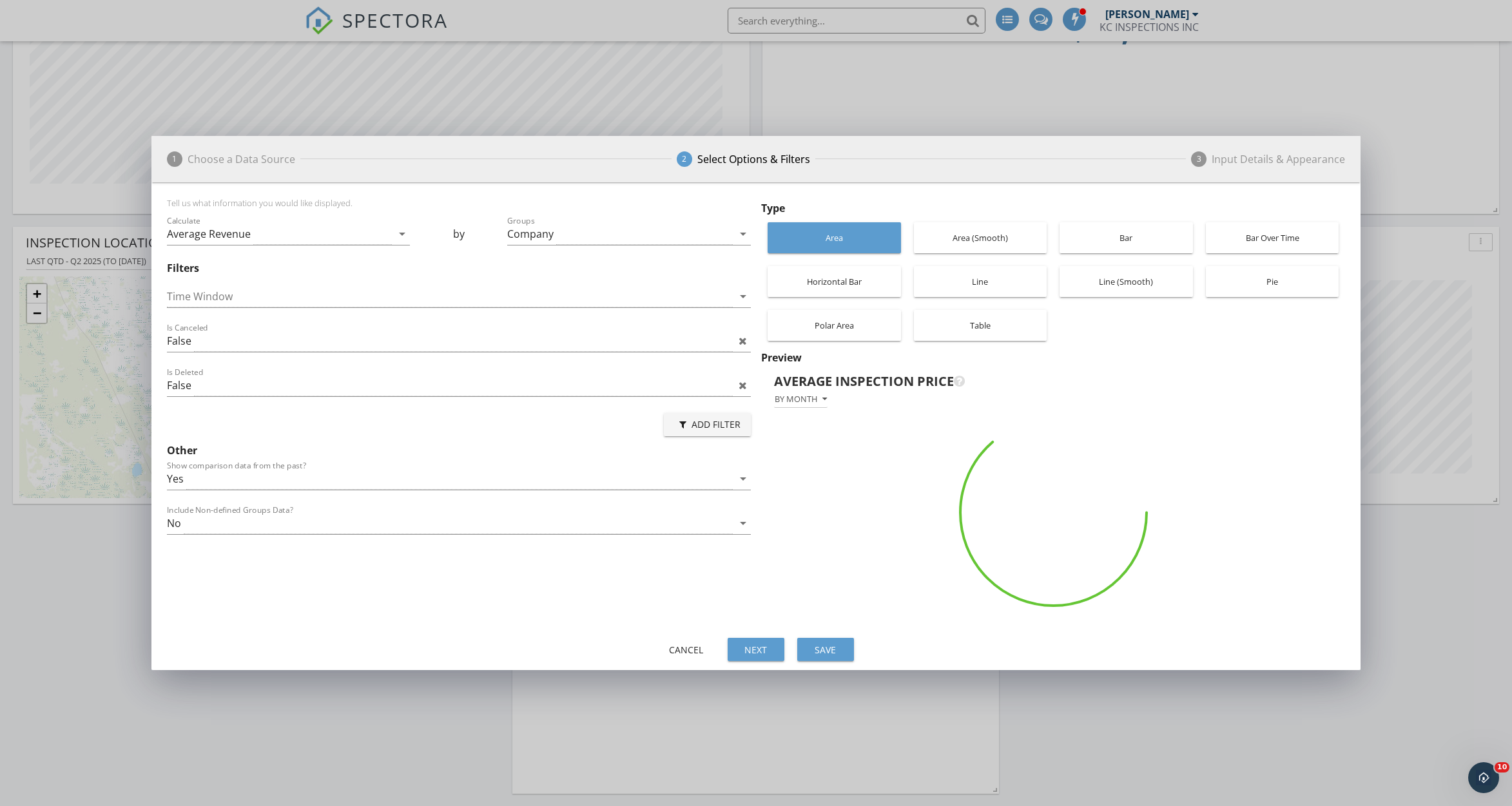
click at [986, 225] on div "Area (Smooth)" at bounding box center [980, 238] width 120 height 31
click at [853, 241] on div "Area" at bounding box center [834, 238] width 120 height 31
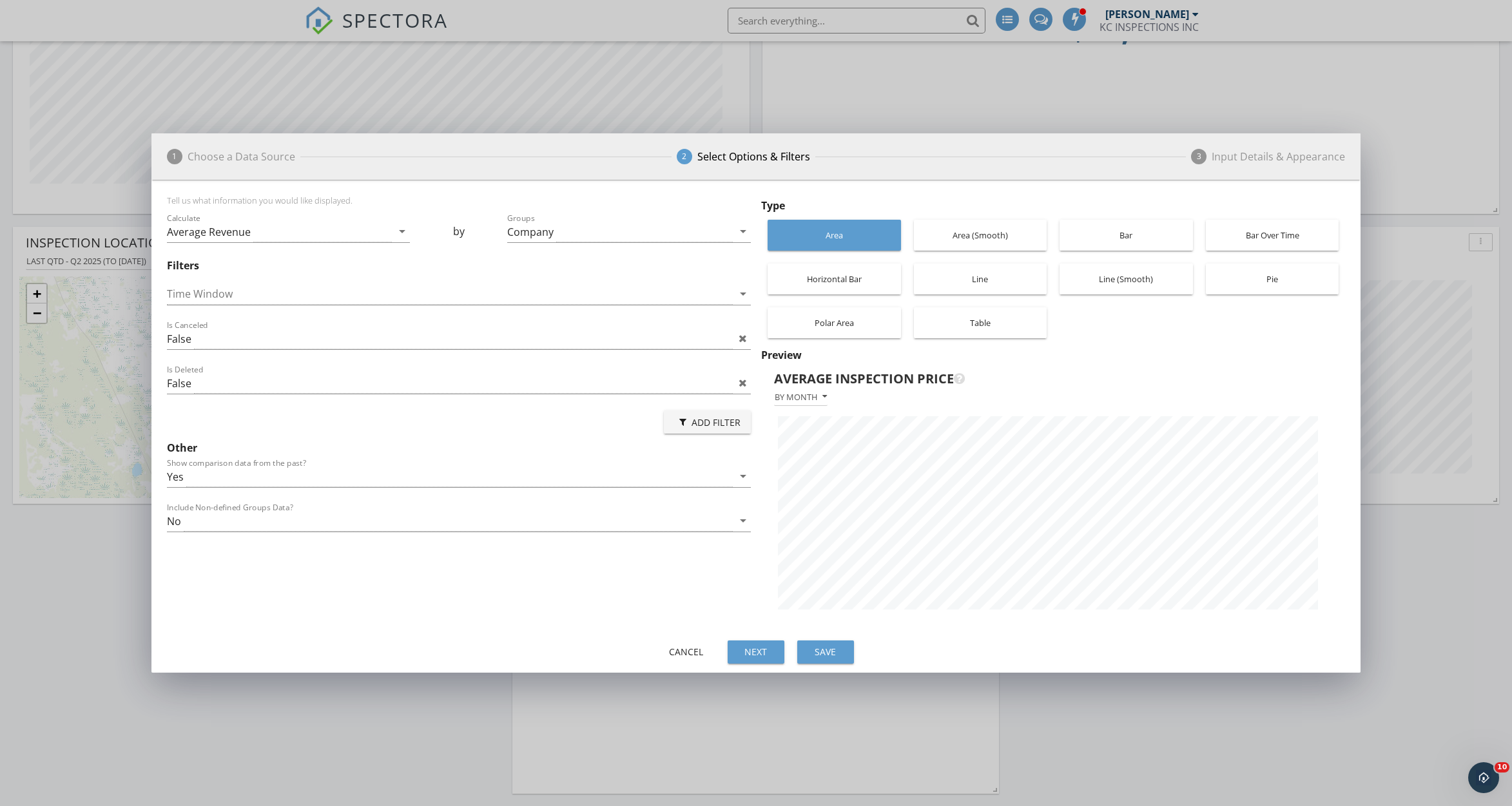
click at [983, 234] on div "Area (Smooth)" at bounding box center [980, 235] width 120 height 31
click at [872, 232] on div "Area" at bounding box center [834, 235] width 120 height 31
click at [1128, 283] on div "Line (Smooth)" at bounding box center [1126, 279] width 120 height 31
click at [970, 229] on div "Area (Smooth)" at bounding box center [980, 235] width 120 height 31
click at [801, 318] on div "Polar Area" at bounding box center [834, 322] width 120 height 31
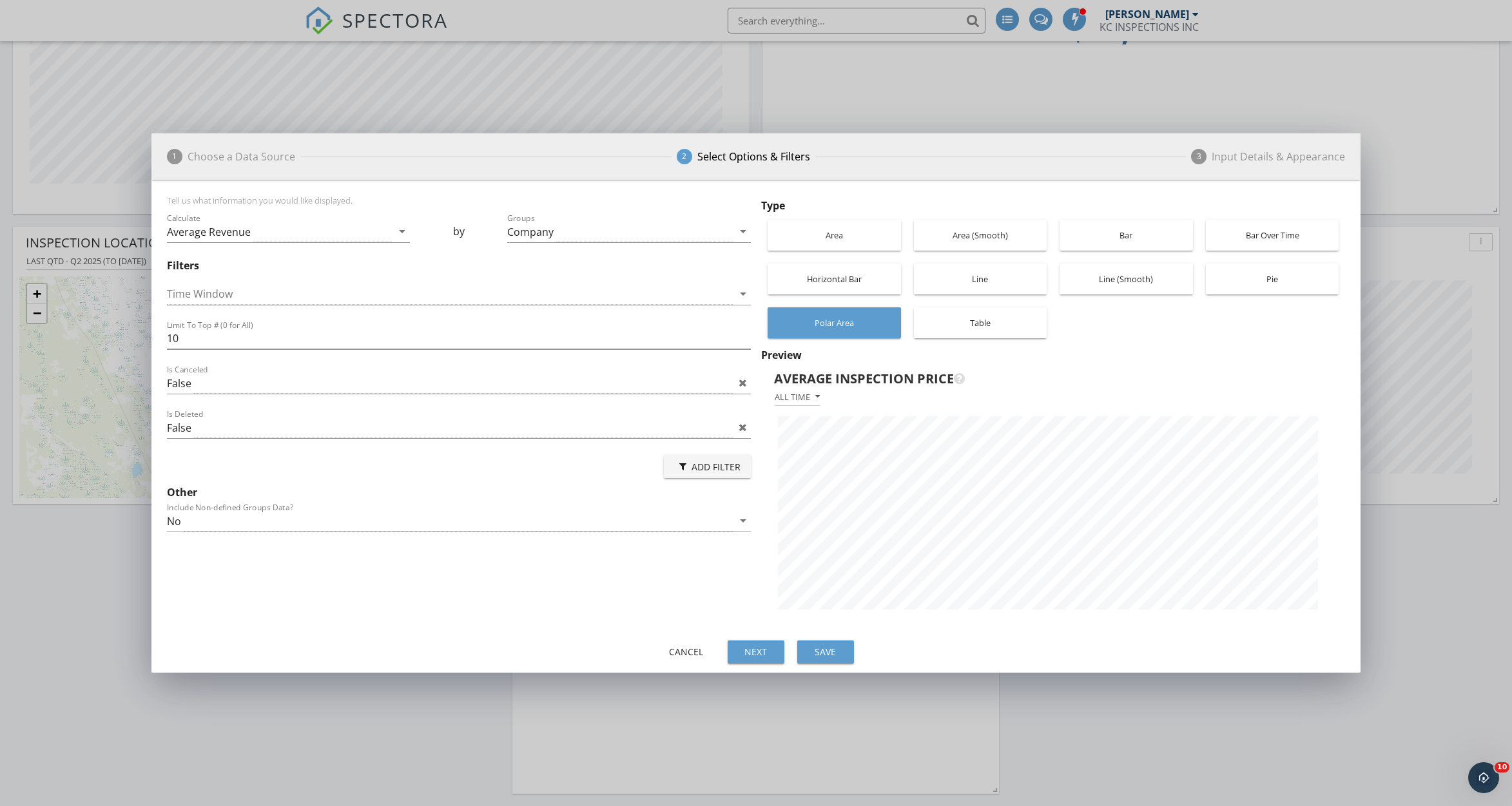
click at [976, 268] on div "Line" at bounding box center [980, 279] width 120 height 31
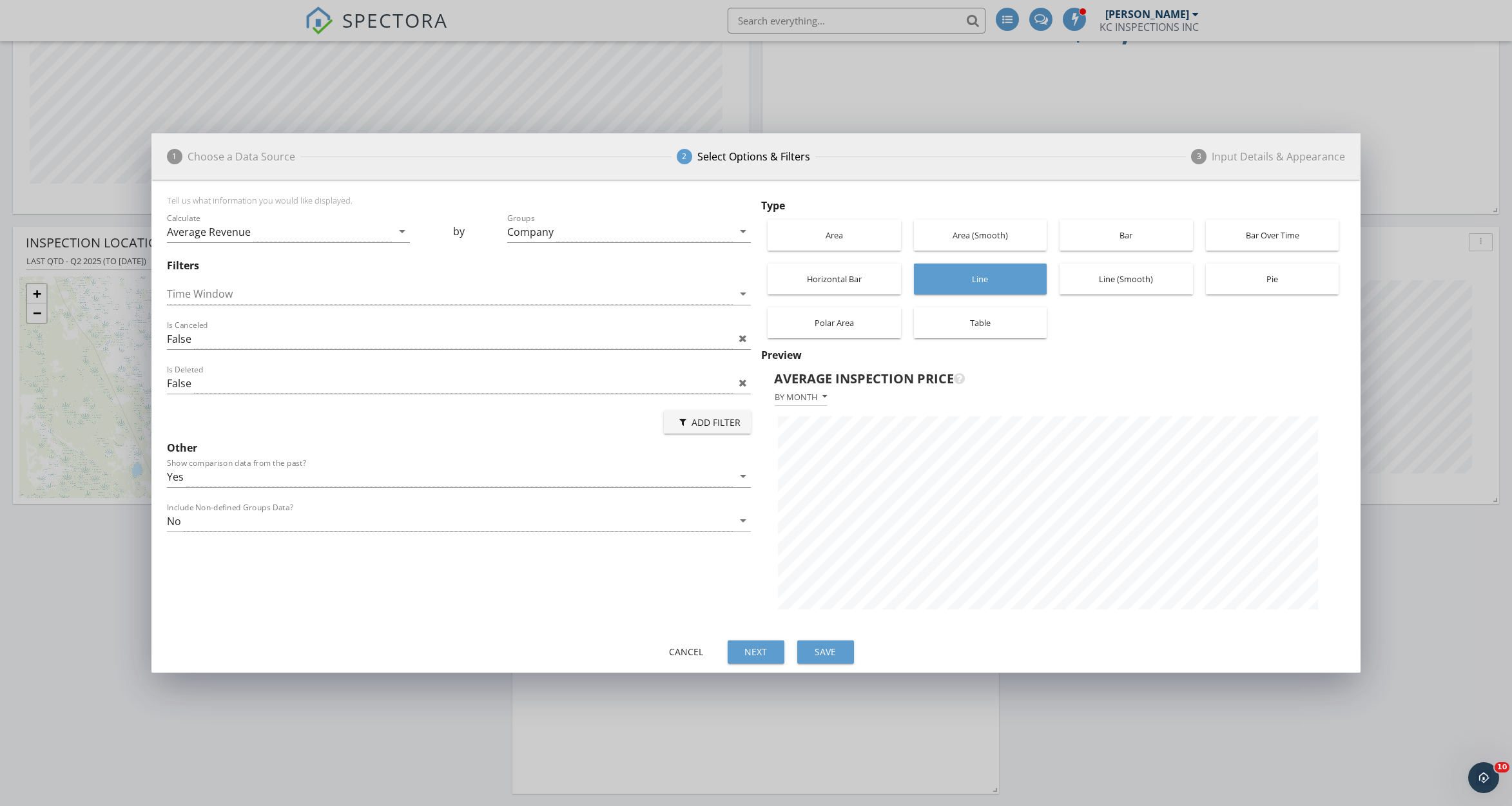
click at [1123, 276] on div "Line (Smooth)" at bounding box center [1126, 279] width 120 height 31
click at [984, 232] on div "Area (Smooth)" at bounding box center [980, 235] width 120 height 31
click at [835, 229] on div "Area" at bounding box center [834, 235] width 120 height 31
click at [834, 645] on div "Save" at bounding box center [825, 652] width 36 height 14
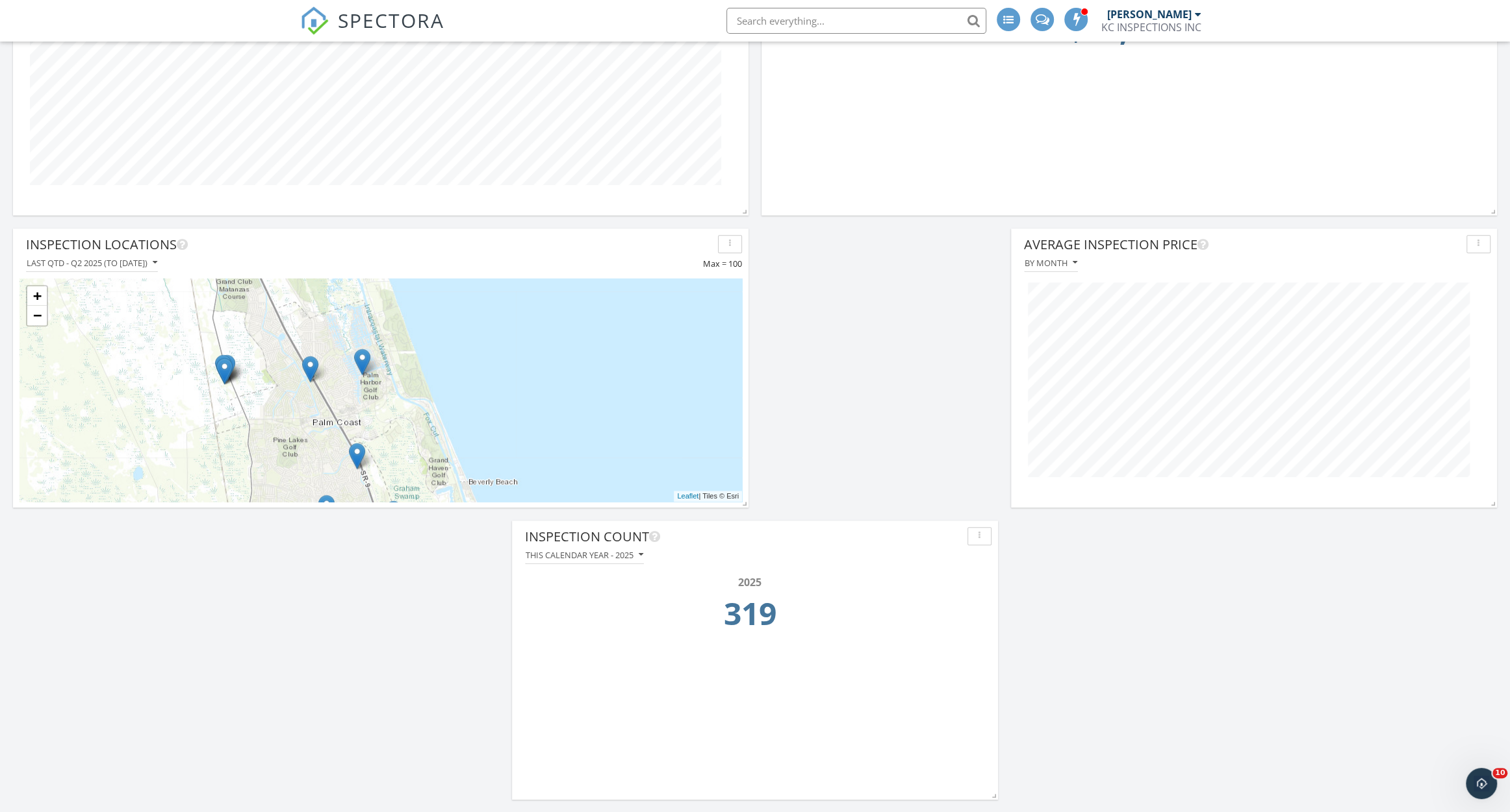
scroll to position [278, 486]
click at [1063, 262] on div "By month" at bounding box center [1051, 262] width 53 height 9
click at [1085, 358] on div "By week over year" at bounding box center [1078, 355] width 88 height 16
click at [1098, 267] on div "By week over year" at bounding box center [1069, 262] width 89 height 9
click at [1080, 285] on div "By month" at bounding box center [1078, 293] width 88 height 16
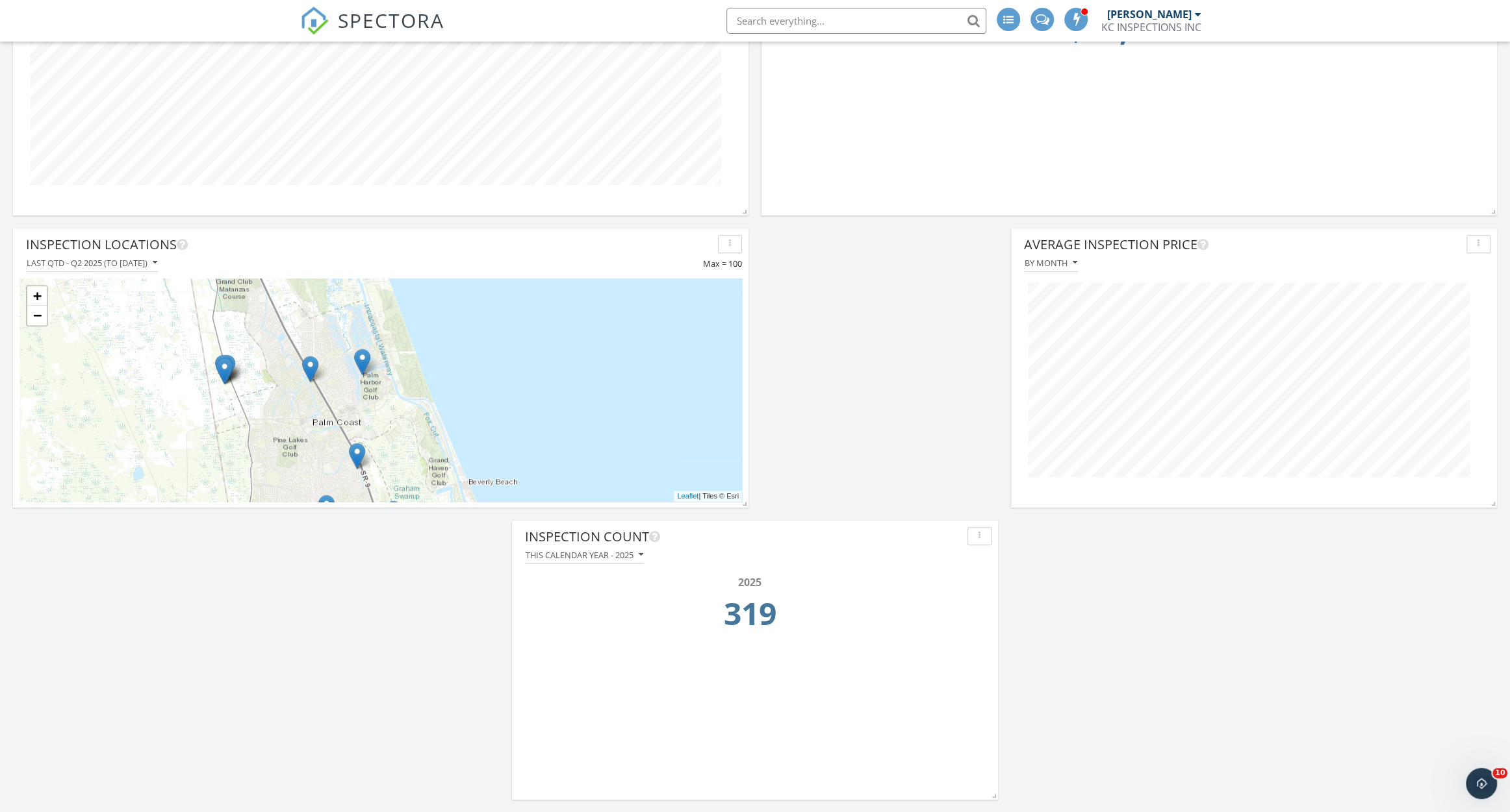
click at [1226, 246] on div "Average Inspection Price" at bounding box center [1242, 245] width 437 height 19
click at [1304, 255] on div "By month" at bounding box center [1254, 263] width 473 height 17
click at [1484, 236] on button "button" at bounding box center [1478, 244] width 24 height 18
click at [1369, 496] on div "Average Inspection Price By month" at bounding box center [1254, 368] width 486 height 279
click at [1039, 503] on div "Average Inspection Price By month" at bounding box center [1254, 368] width 486 height 279
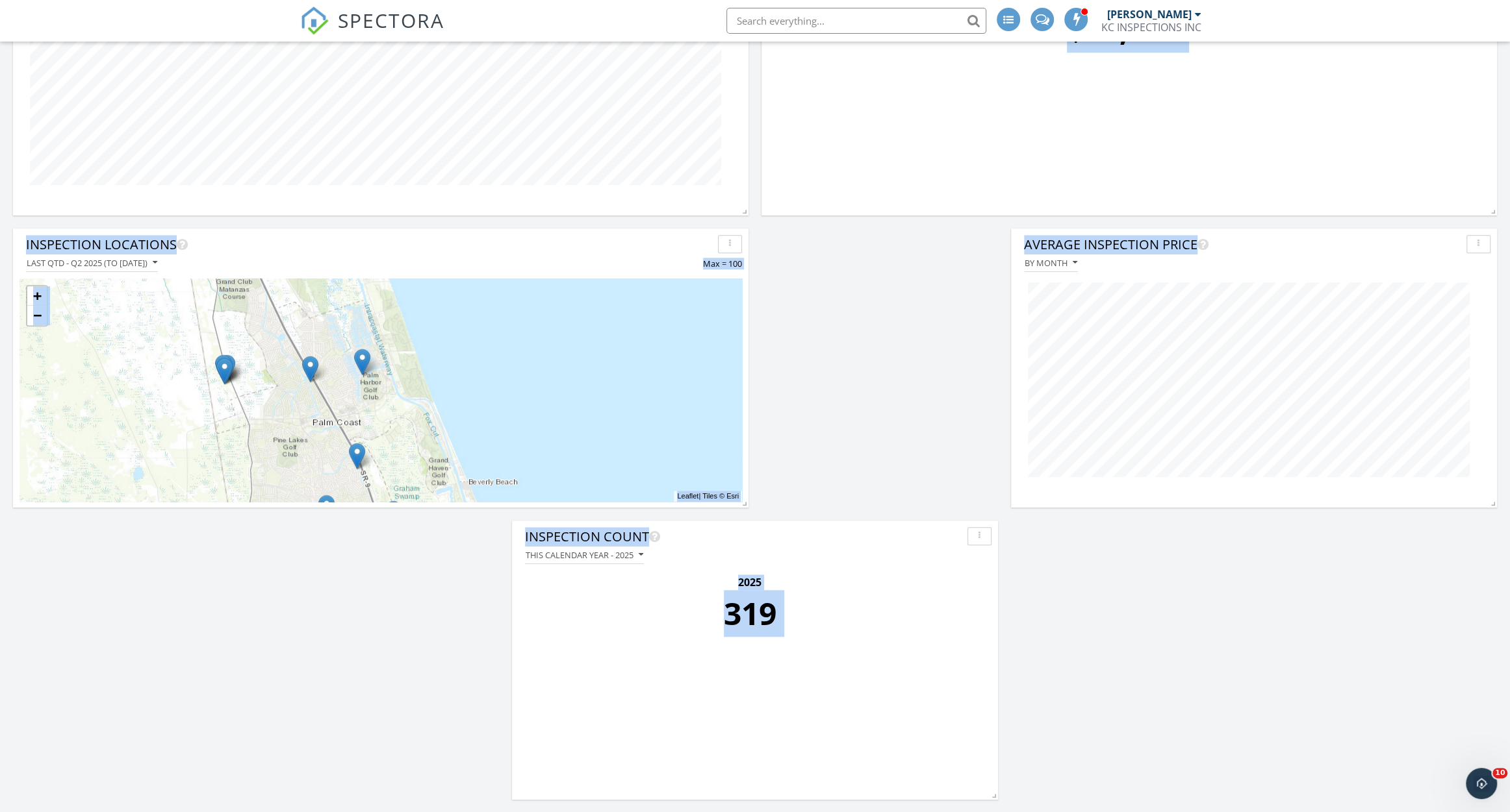
drag, startPoint x: 1013, startPoint y: 377, endPoint x: 968, endPoint y: 374, distance: 45.1
click at [968, 374] on div "Inspections By month 2020 2021 2022 2023 2024 2025 Revenue This calendar year -…" at bounding box center [755, 75] width 1510 height 1474
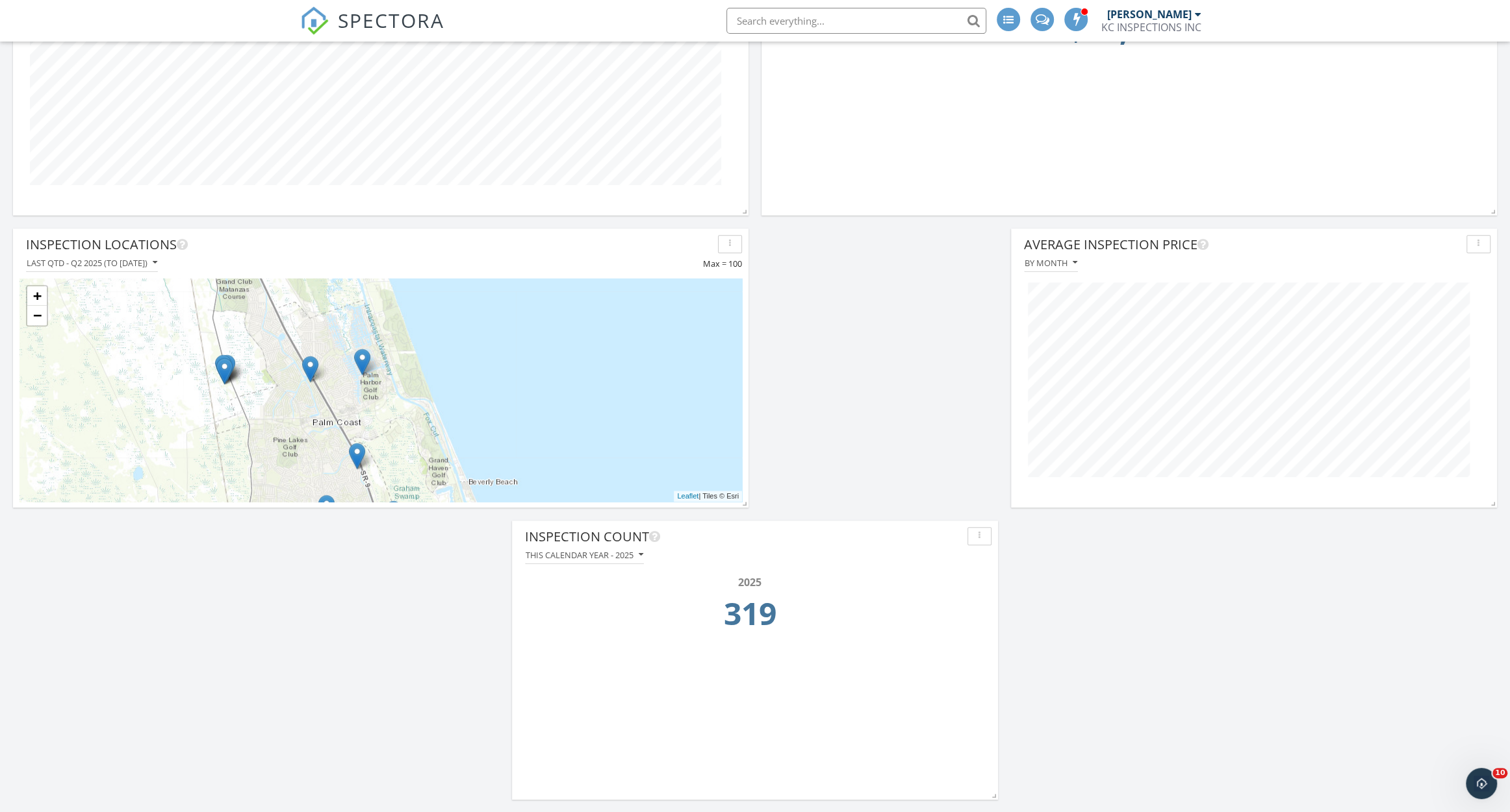
click at [968, 374] on div "Inspections By month 2020 2021 2022 2023 2024 2025 Revenue This calendar year -…" at bounding box center [755, 75] width 1510 height 1474
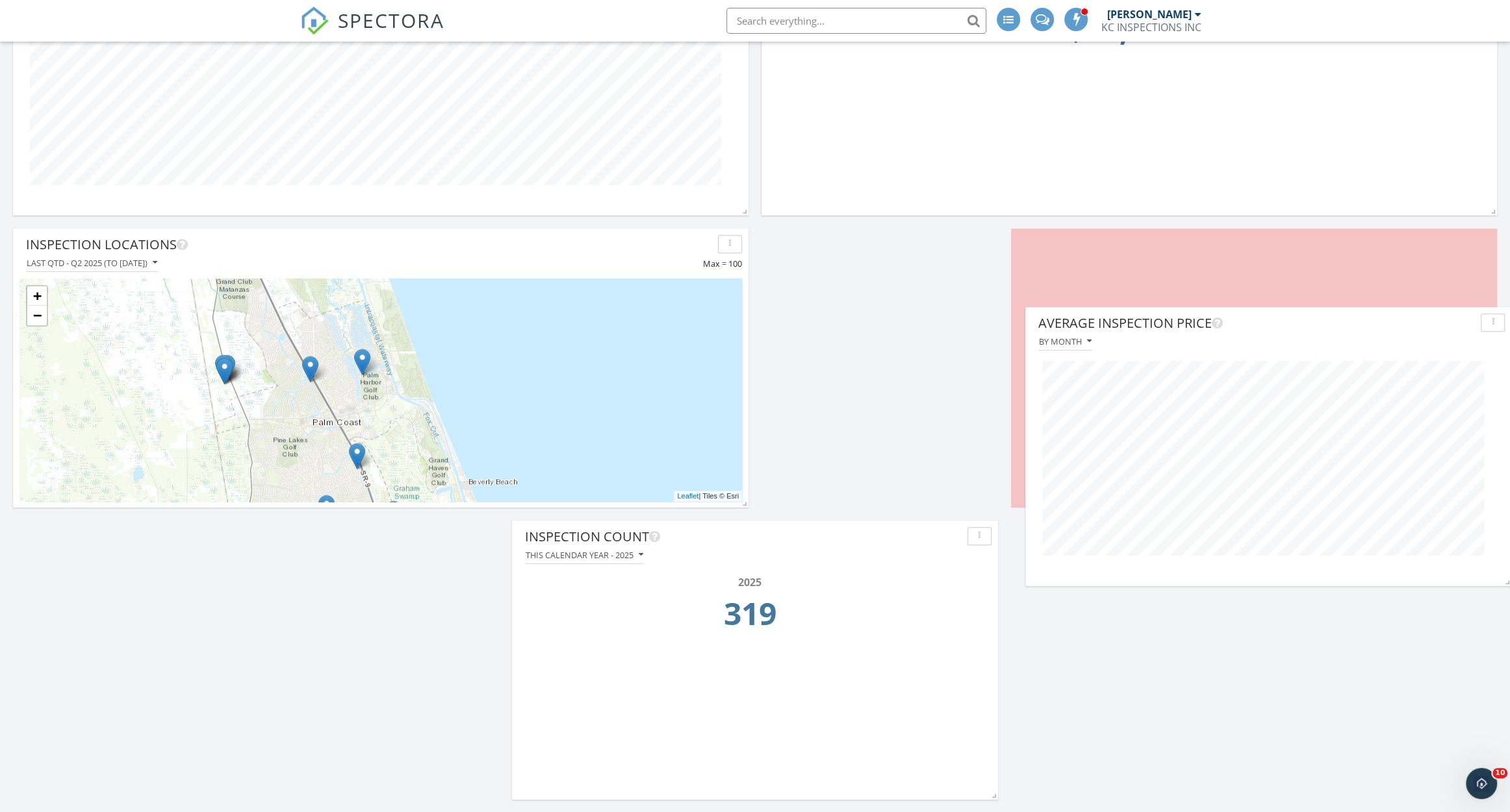
drag, startPoint x: 1231, startPoint y: 242, endPoint x: 1248, endPoint y: 288, distance: 49.0
click at [1248, 314] on div "Average Inspection Price" at bounding box center [1256, 323] width 437 height 19
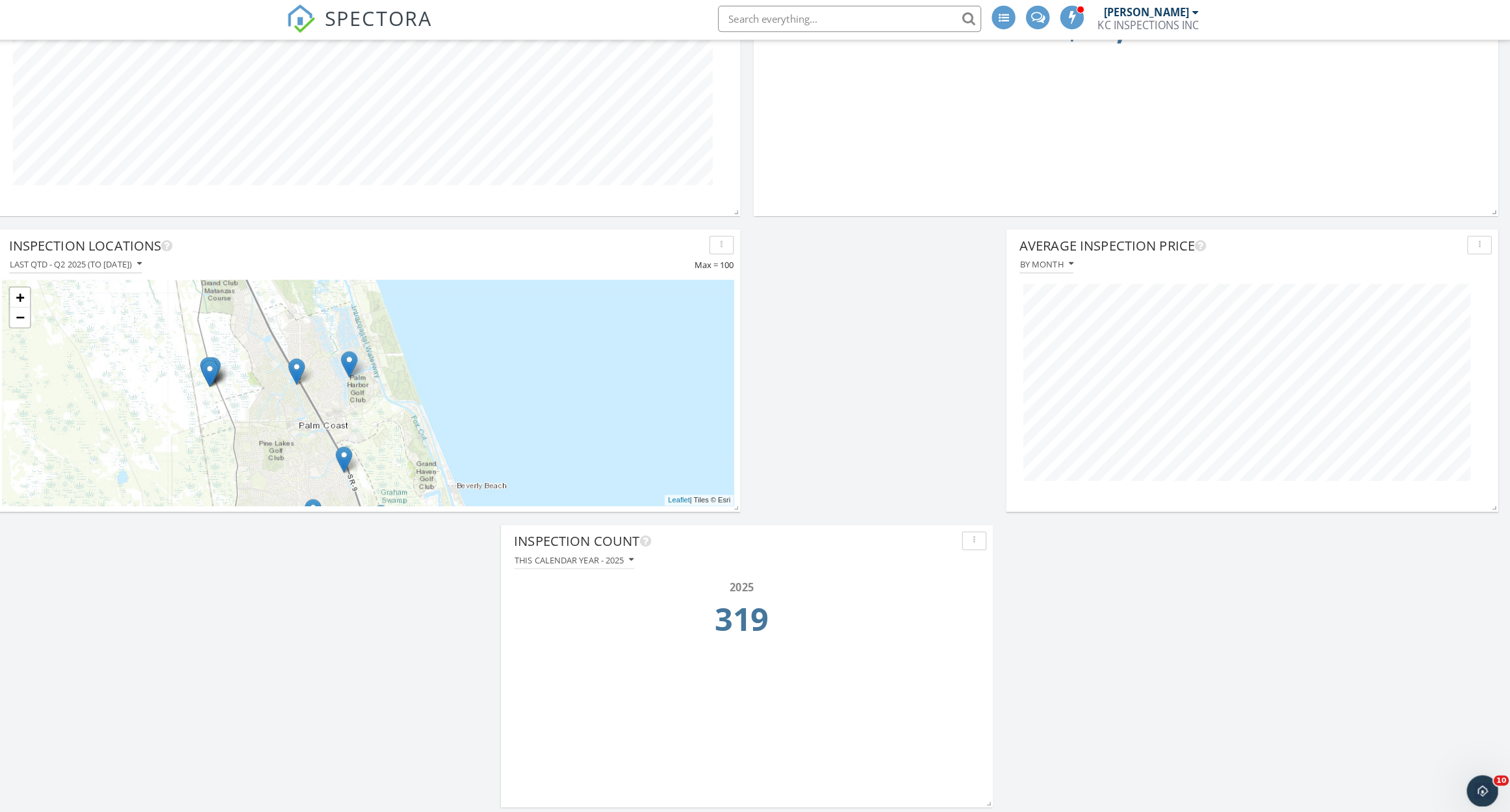
scroll to position [869, 0]
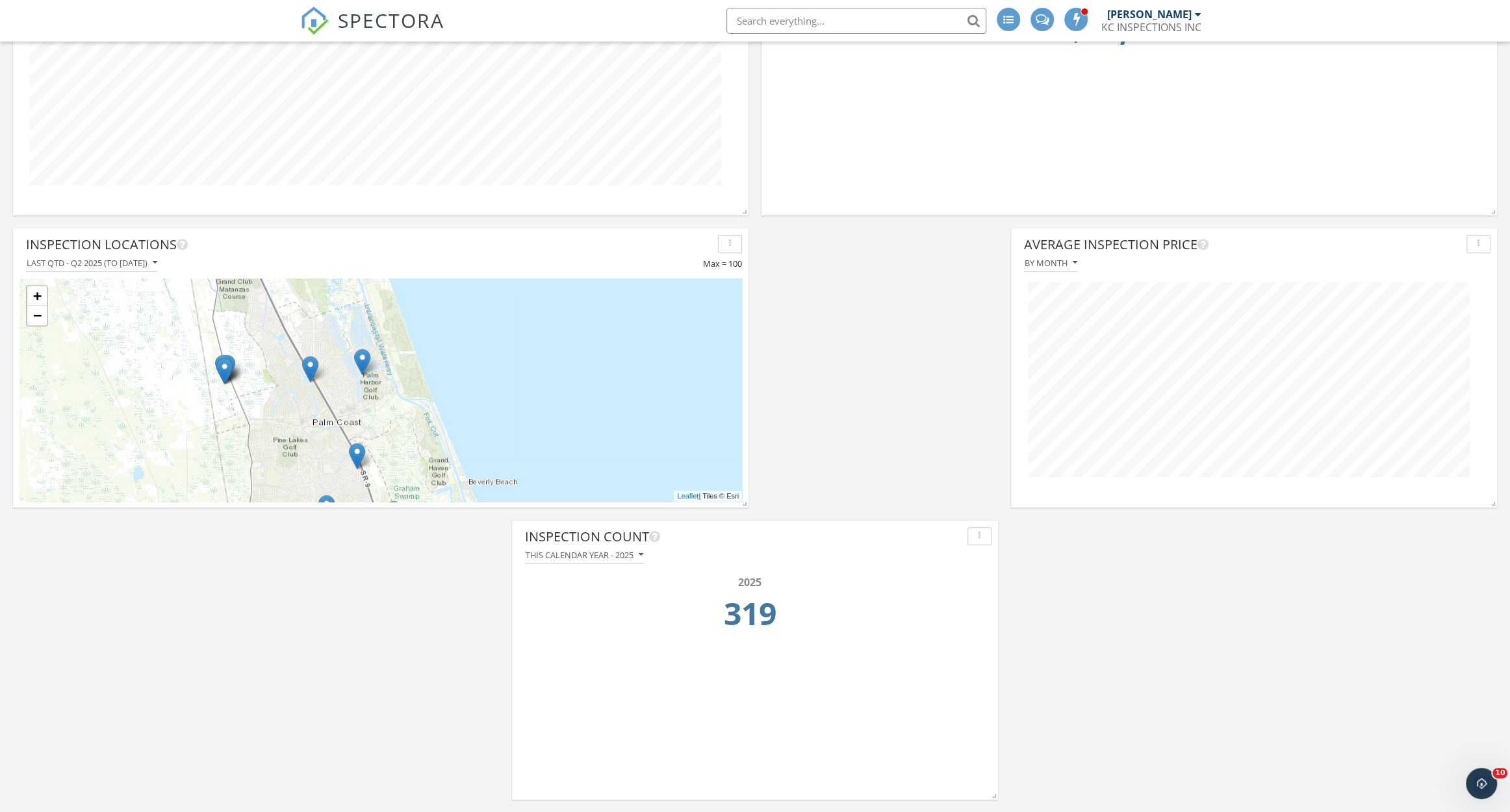
drag, startPoint x: 835, startPoint y: 607, endPoint x: 1049, endPoint y: 608, distance: 214.0
click at [1049, 608] on div "Inspections By month 2020 2021 2022 2023 2024 2025 Revenue This calendar year -…" at bounding box center [755, 75] width 1510 height 1474
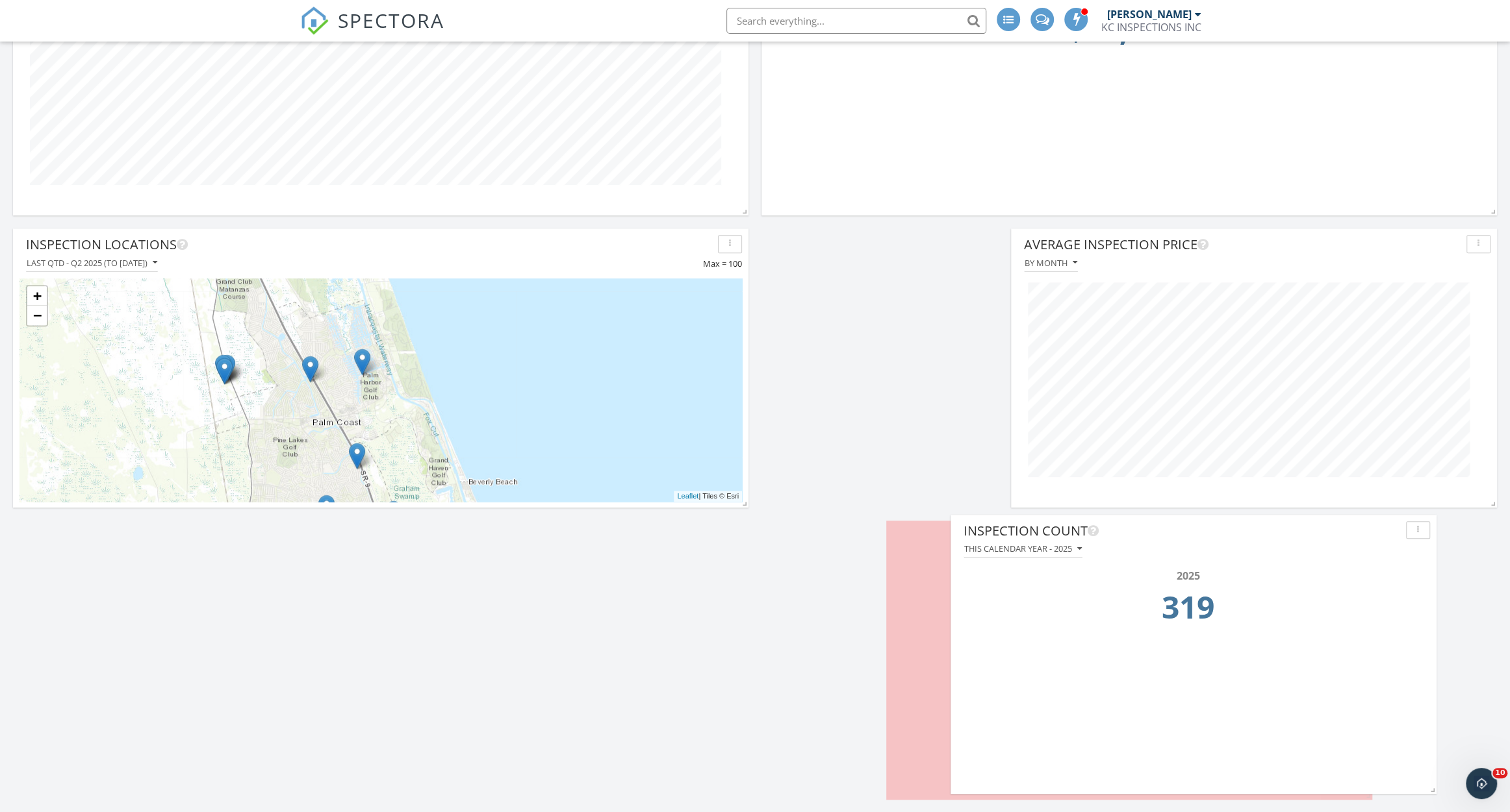
drag, startPoint x: 862, startPoint y: 532, endPoint x: 1320, endPoint y: 527, distance: 458.0
click at [1320, 527] on div "Inspection Count" at bounding box center [1182, 531] width 437 height 19
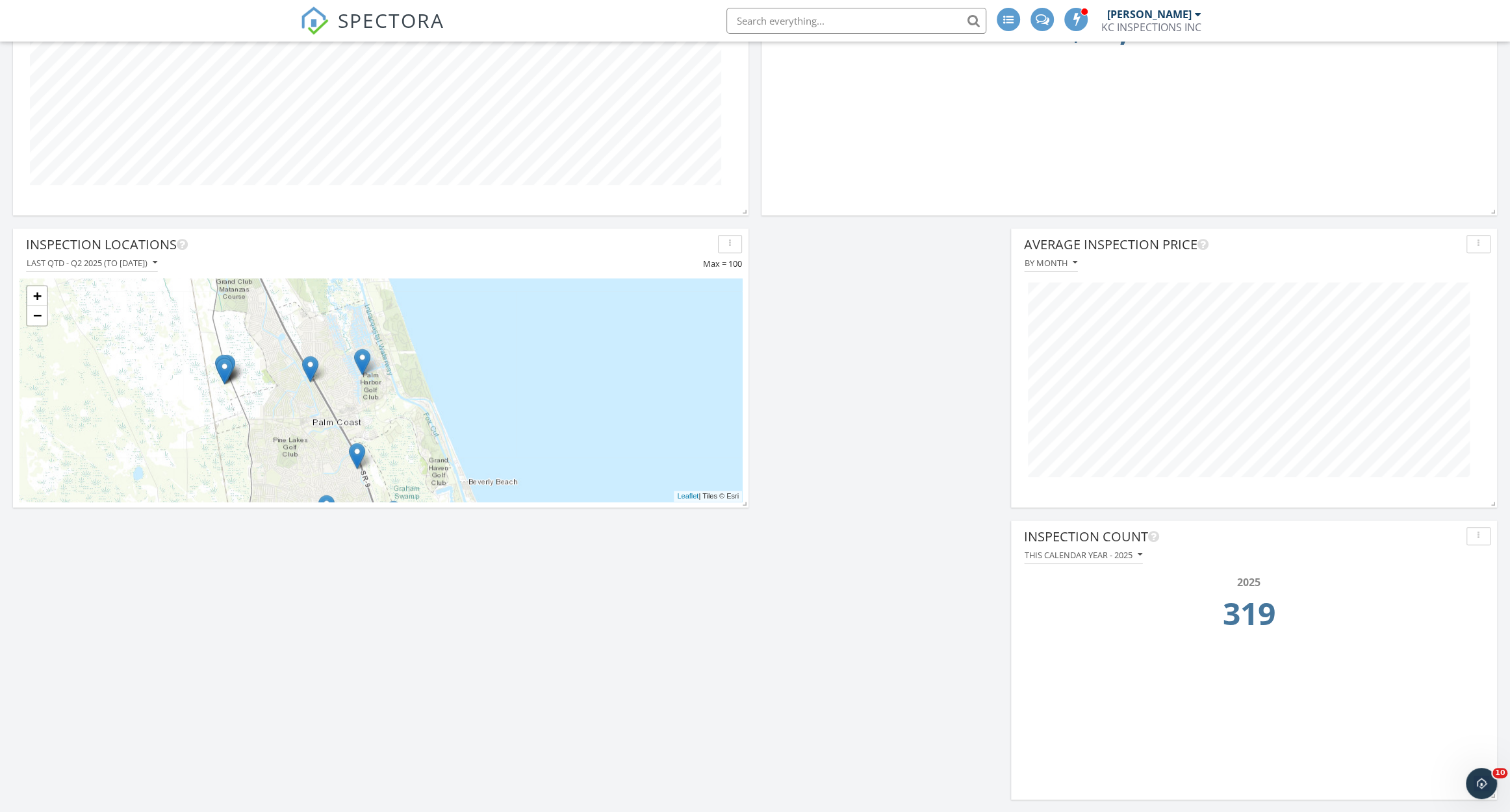
drag, startPoint x: 1464, startPoint y: 498, endPoint x: 1135, endPoint y: 480, distance: 329.5
click at [1135, 480] on div "Average Inspection Price By month" at bounding box center [1254, 368] width 486 height 279
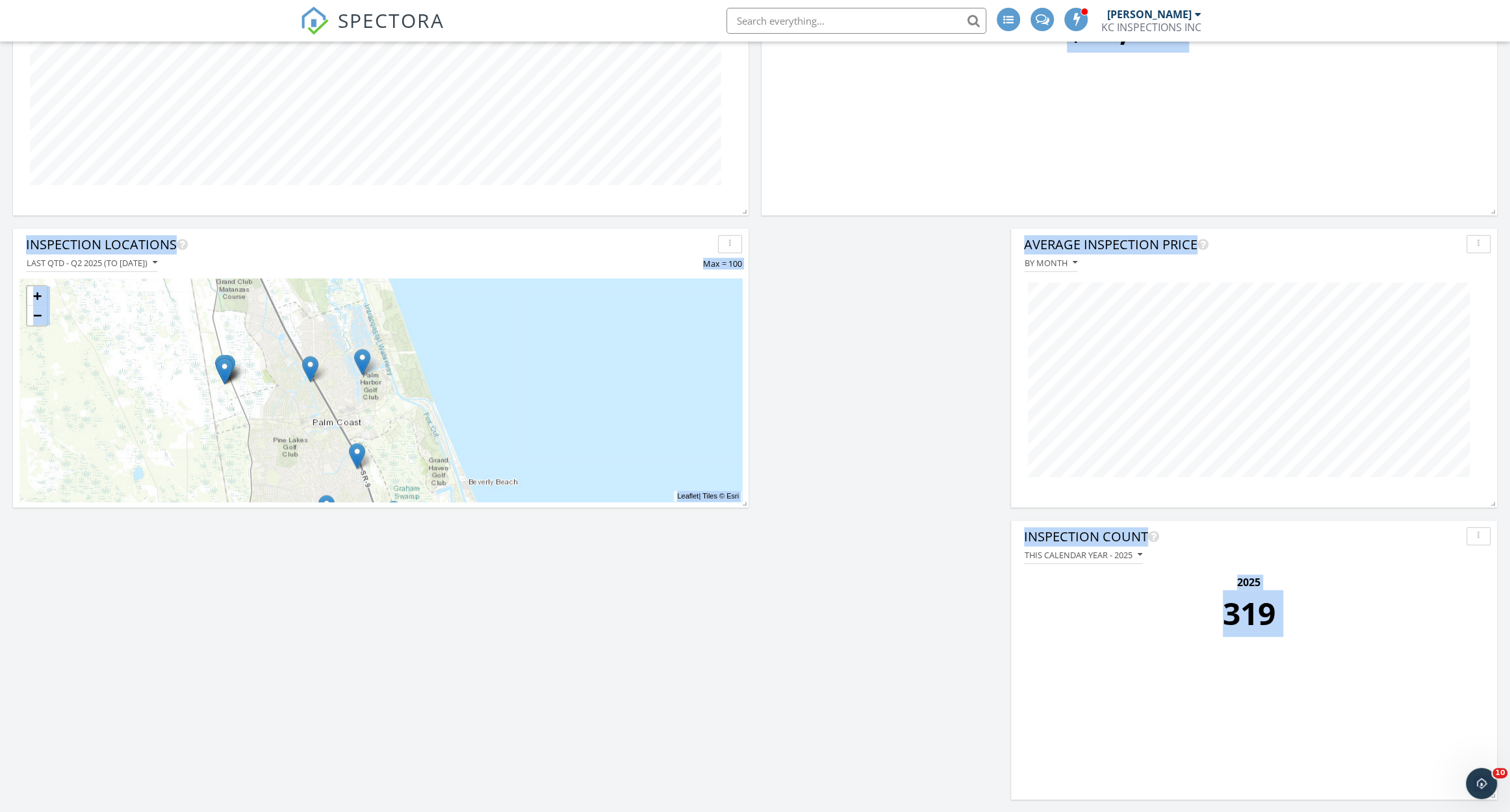
drag, startPoint x: 1040, startPoint y: 491, endPoint x: 891, endPoint y: 455, distance: 153.3
click at [891, 455] on div "Inspections By month 2020 2021 2022 2023 2024 2025 Revenue This calendar year -…" at bounding box center [755, 75] width 1510 height 1474
click at [899, 408] on div "Inspections By month 2020 2021 2022 2023 2024 2025 Revenue This calendar year -…" at bounding box center [755, 75] width 1510 height 1474
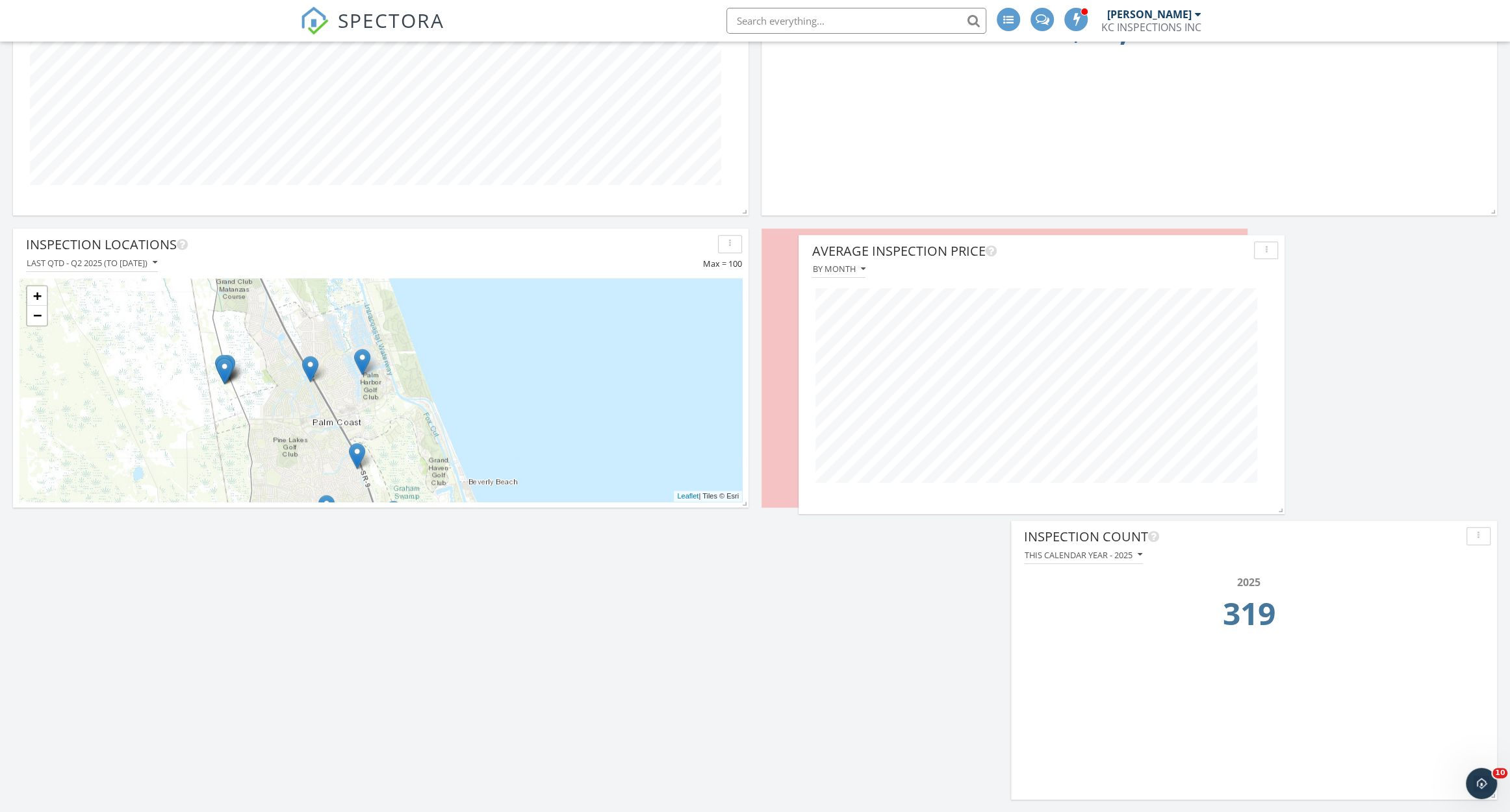
drag, startPoint x: 1248, startPoint y: 239, endPoint x: 1036, endPoint y: 244, distance: 212.1
click at [1036, 244] on div "Average Inspection Price" at bounding box center [1029, 251] width 437 height 19
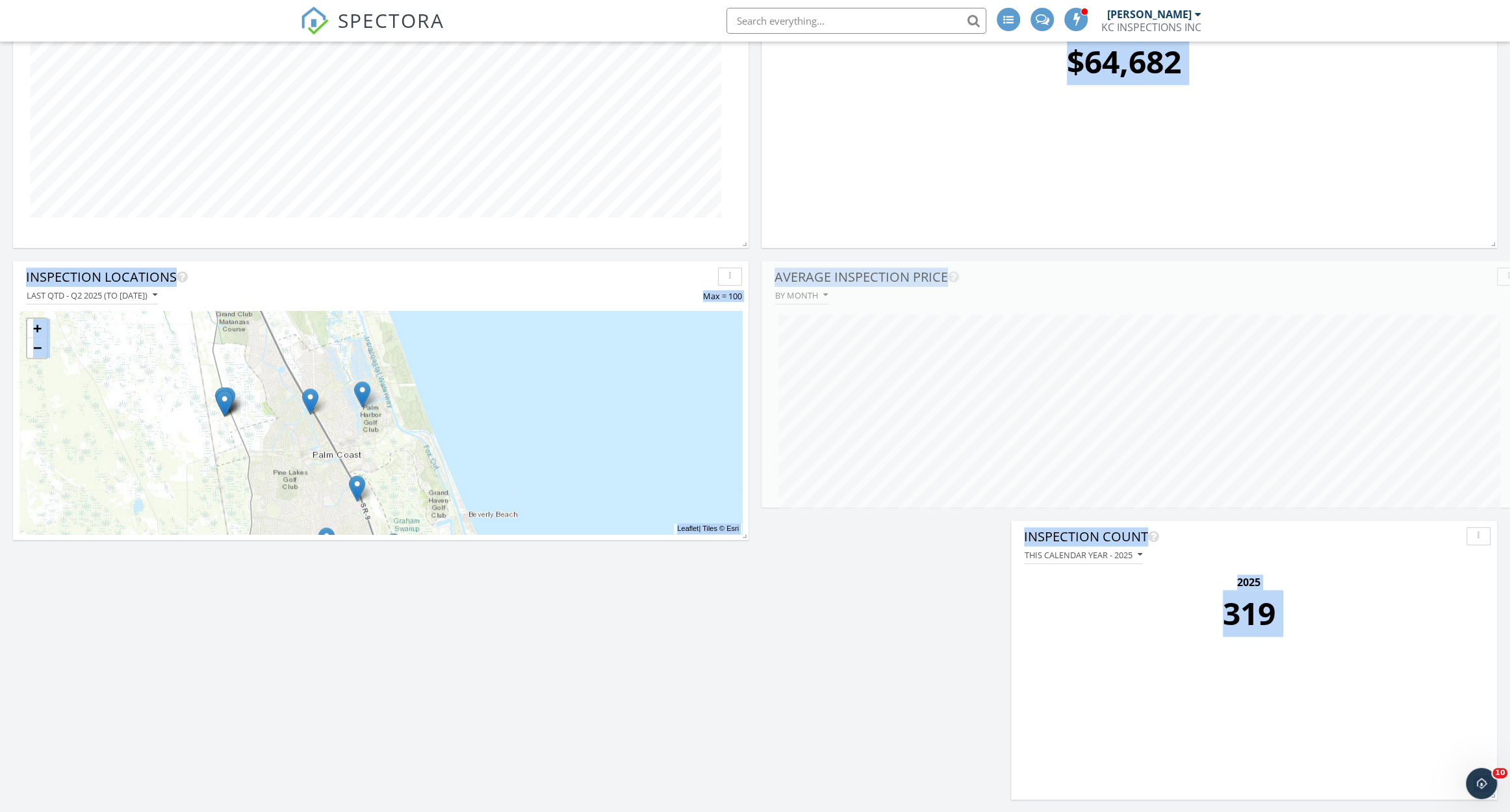
scroll to position [6, 7]
drag, startPoint x: 1243, startPoint y: 500, endPoint x: 1522, endPoint y: 463, distance: 281.4
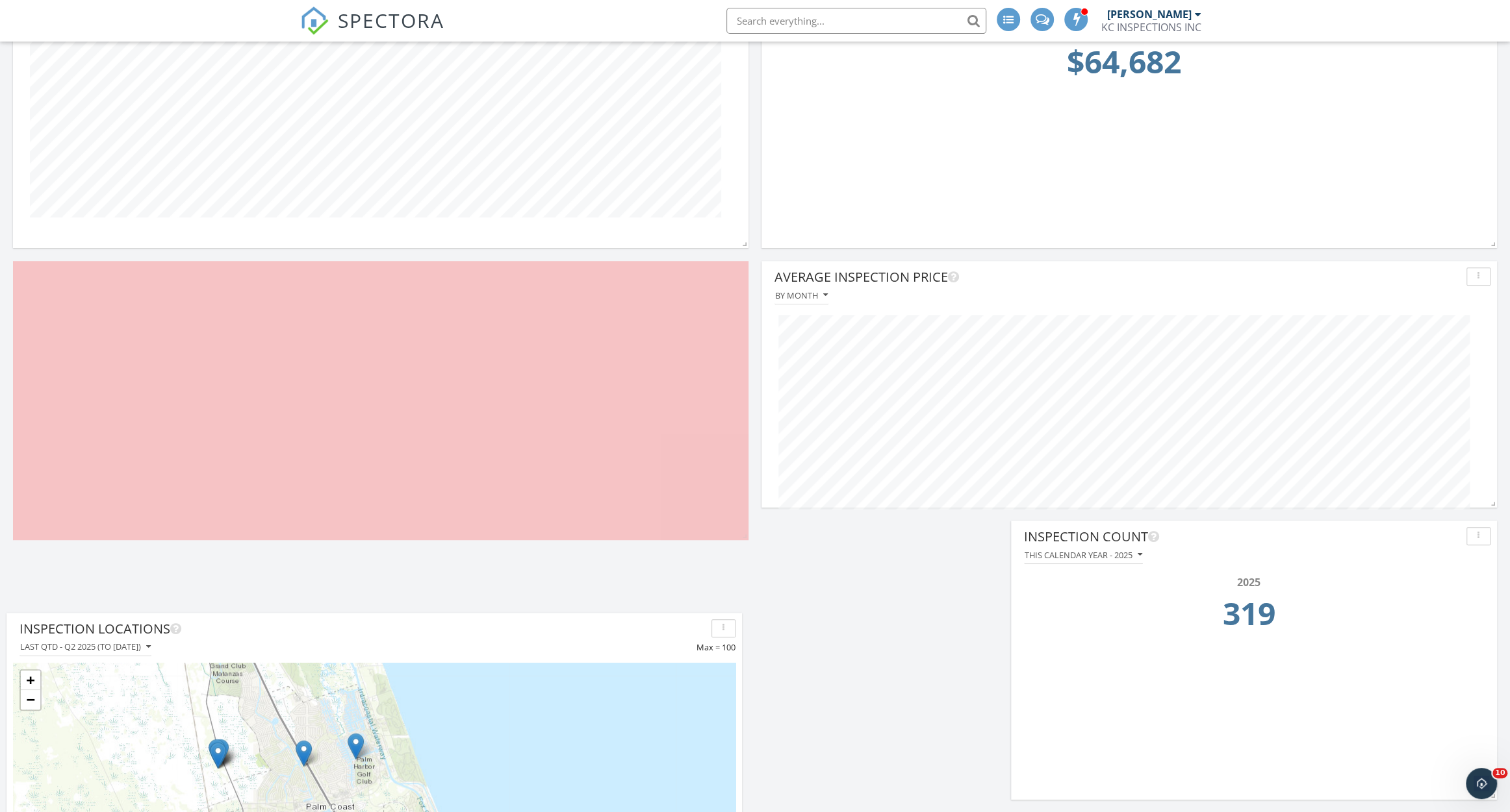
drag, startPoint x: 479, startPoint y: 280, endPoint x: 474, endPoint y: 632, distance: 352.0
click at [474, 632] on div "Inspection Locations" at bounding box center [362, 629] width 686 height 19
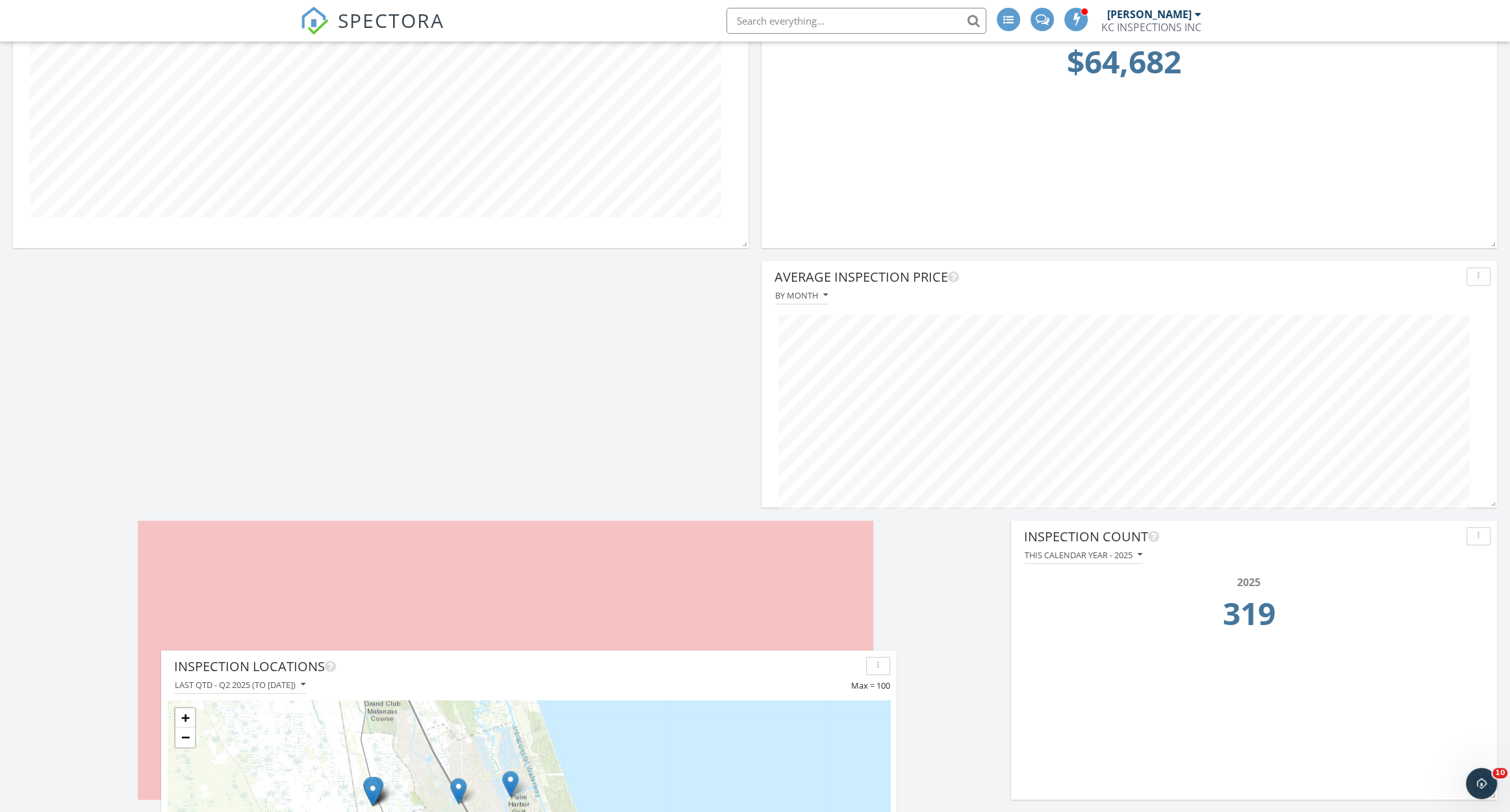
drag, startPoint x: 570, startPoint y: 273, endPoint x: 718, endPoint y: 664, distance: 418.1
click at [718, 664] on div "Inspection Locations" at bounding box center [517, 667] width 686 height 19
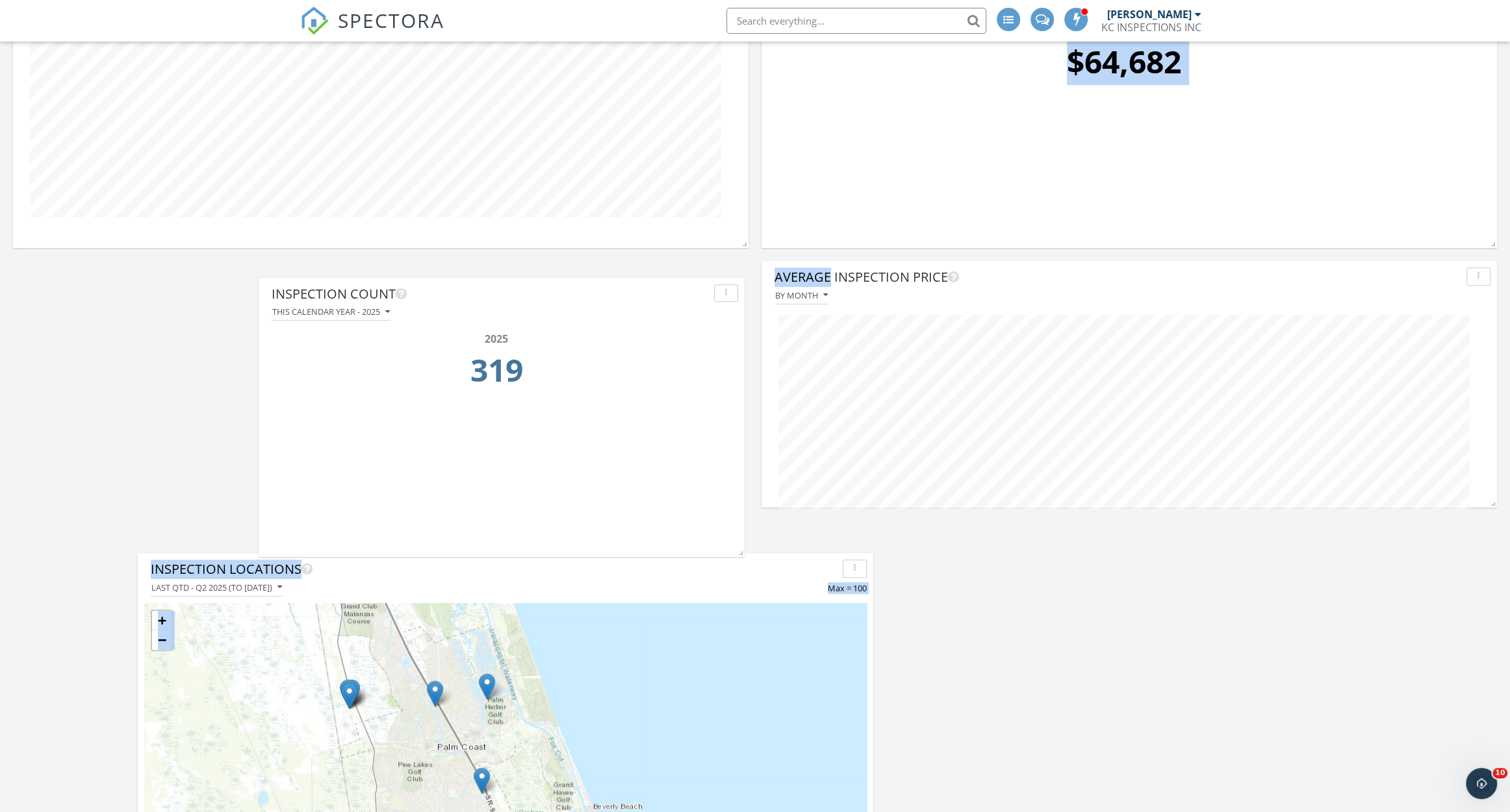
scroll to position [6, 7]
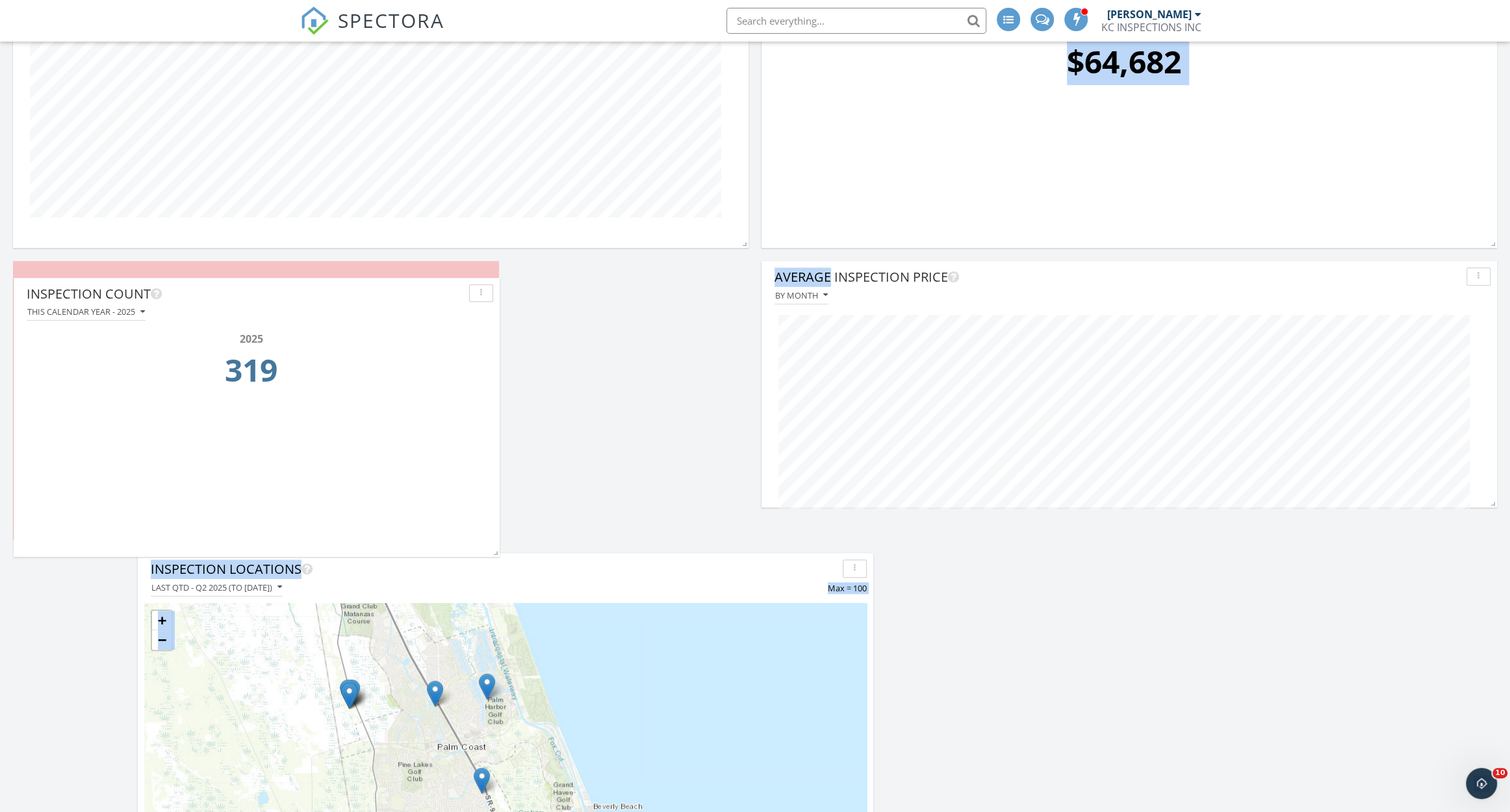
drag, startPoint x: 1200, startPoint y: 534, endPoint x: 203, endPoint y: 290, distance: 1026.4
click at [203, 290] on div "Inspection Count" at bounding box center [245, 294] width 437 height 19
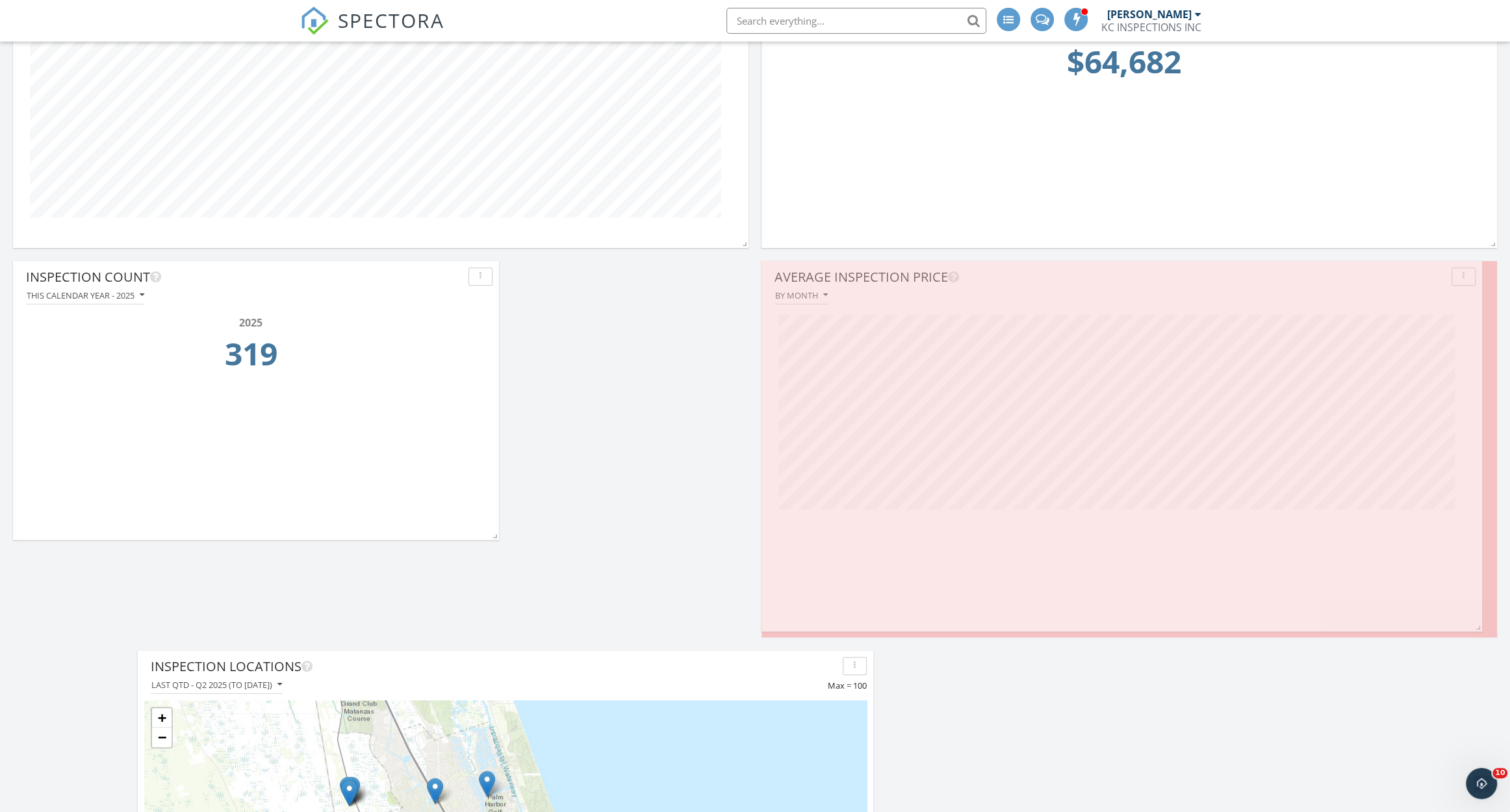
scroll to position [648860, 648904]
drag, startPoint x: 1491, startPoint y: 503, endPoint x: 1474, endPoint y: 627, distance: 125.2
click at [1474, 627] on span at bounding box center [1474, 626] width 13 height 13
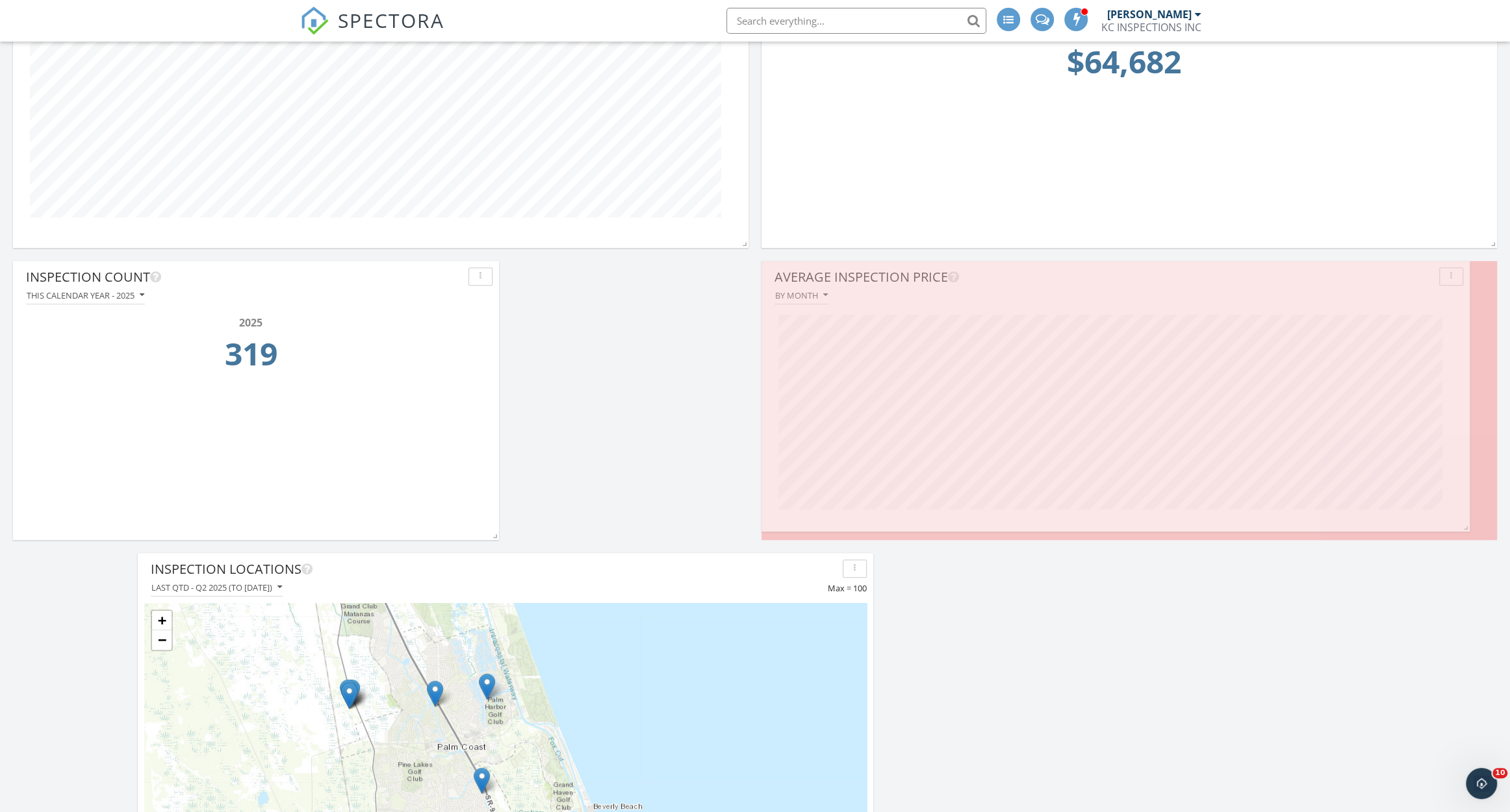
drag, startPoint x: 1487, startPoint y: 628, endPoint x: 1459, endPoint y: 522, distance: 109.6
click at [1459, 522] on span at bounding box center [1463, 525] width 13 height 13
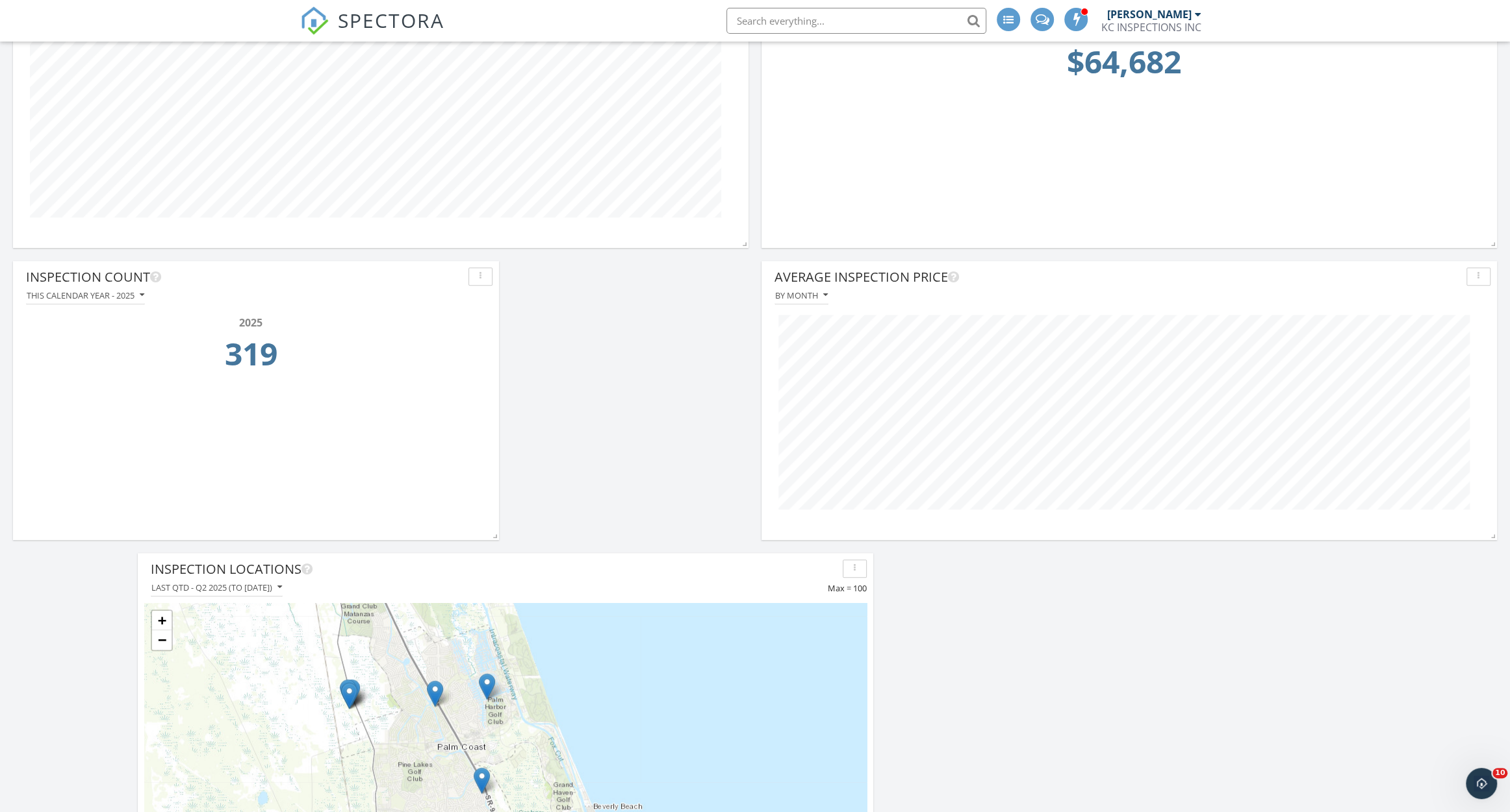
click at [482, 367] on div "2025 319" at bounding box center [256, 350] width 473 height 91
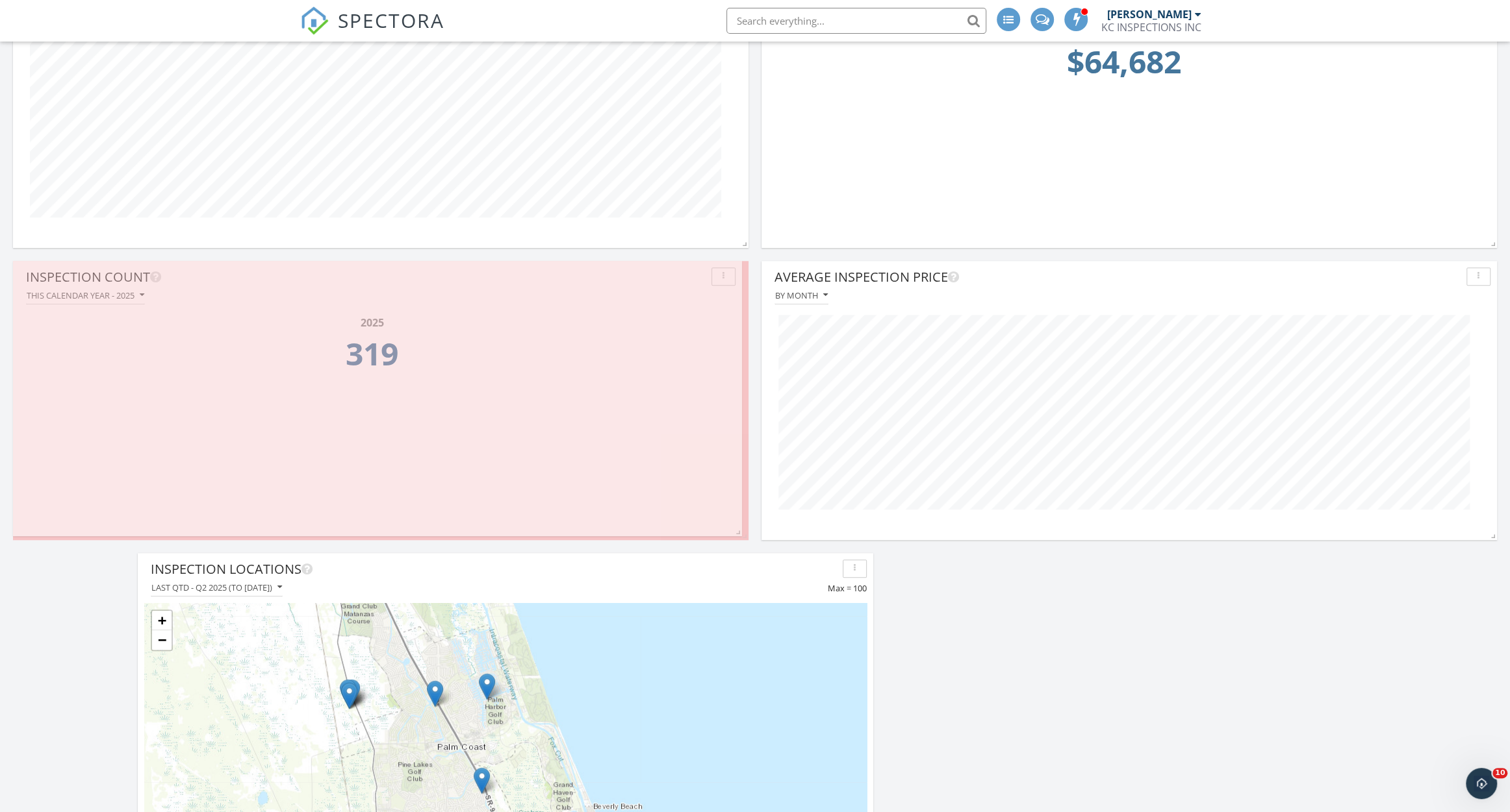
drag, startPoint x: 495, startPoint y: 531, endPoint x: 737, endPoint y: 527, distance: 242.0
click at [737, 527] on span at bounding box center [735, 530] width 13 height 13
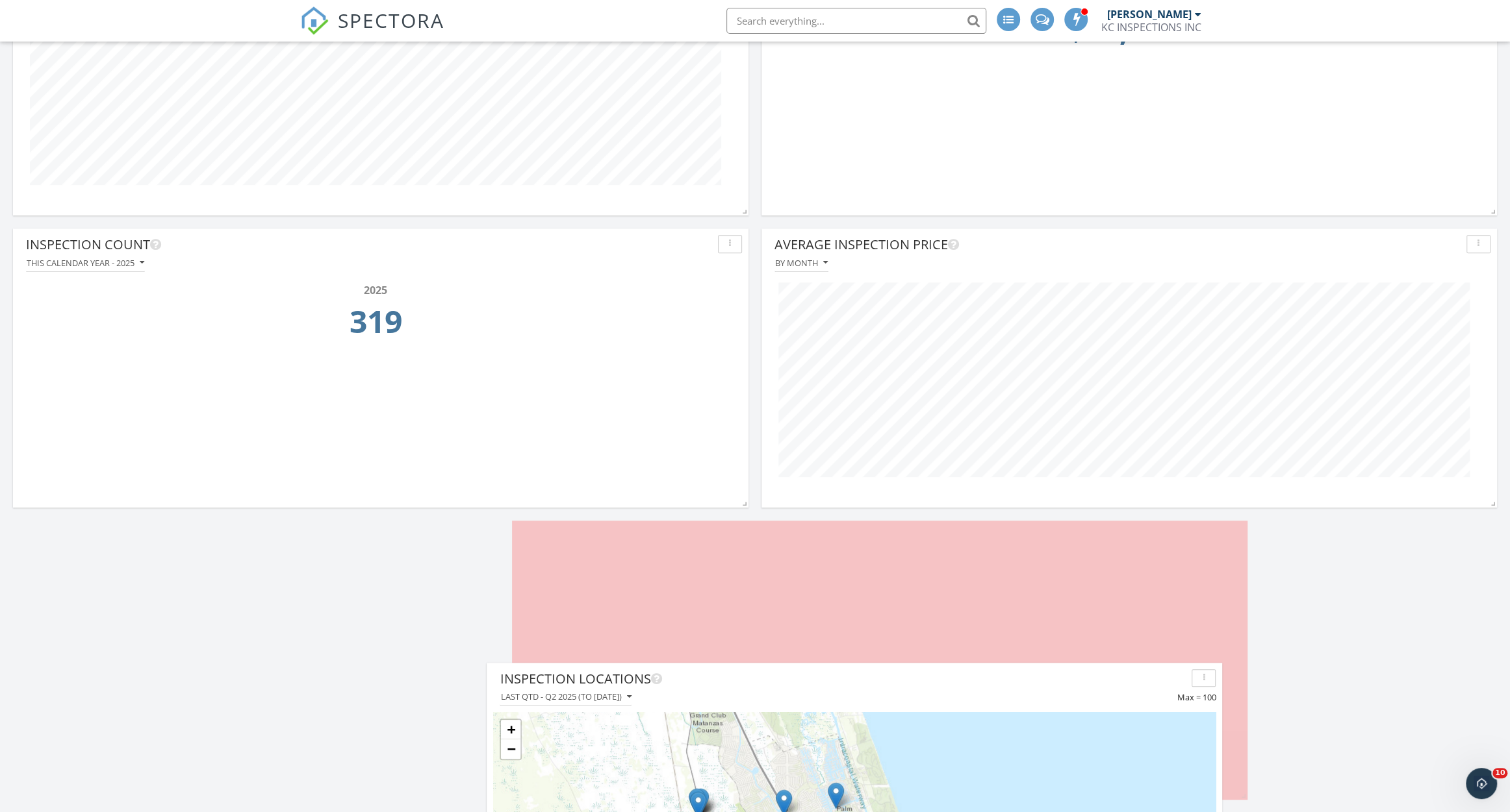
drag, startPoint x: 635, startPoint y: 538, endPoint x: 984, endPoint y: 679, distance: 376.4
click at [984, 679] on div "Inspection Locations" at bounding box center [842, 679] width 686 height 19
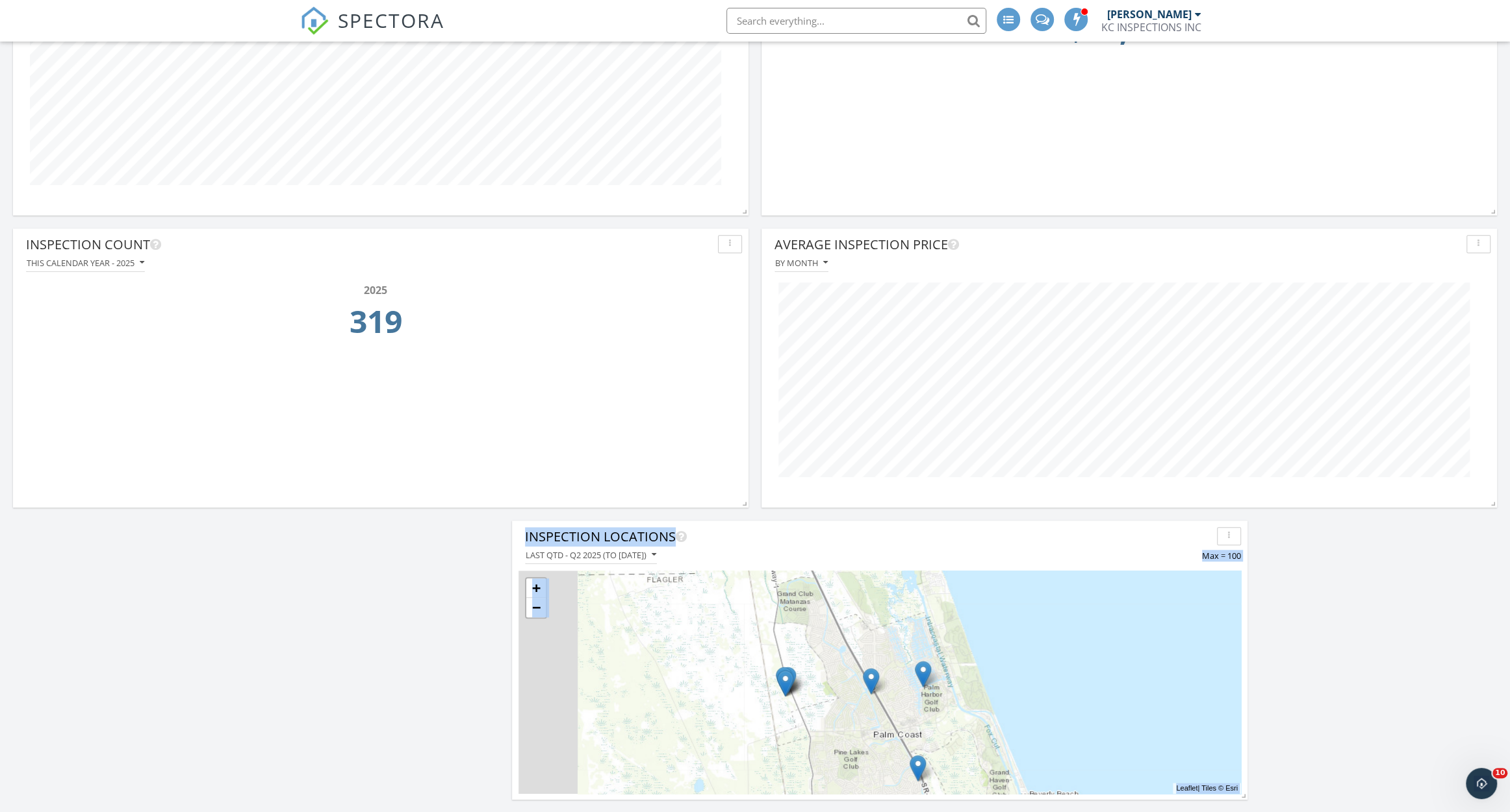
drag, startPoint x: 981, startPoint y: 663, endPoint x: 1048, endPoint y: 683, distance: 69.9
click at [1048, 683] on div "+ − Leaflet | Tiles © [PERSON_NAME]" at bounding box center [879, 682] width 722 height 224
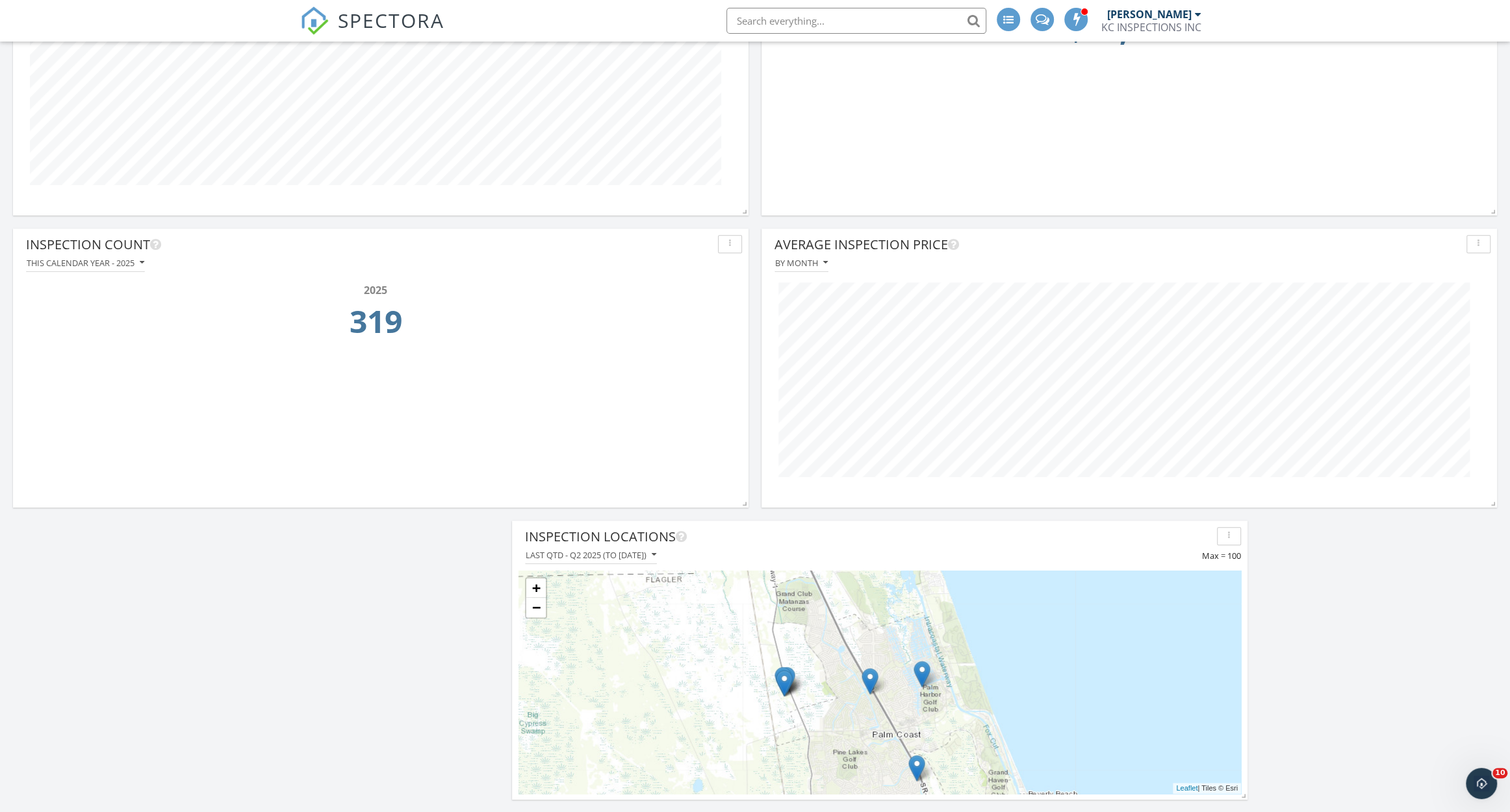
click at [1012, 564] on div "+ − Leaflet | Tiles © [PERSON_NAME]" at bounding box center [879, 682] width 722 height 236
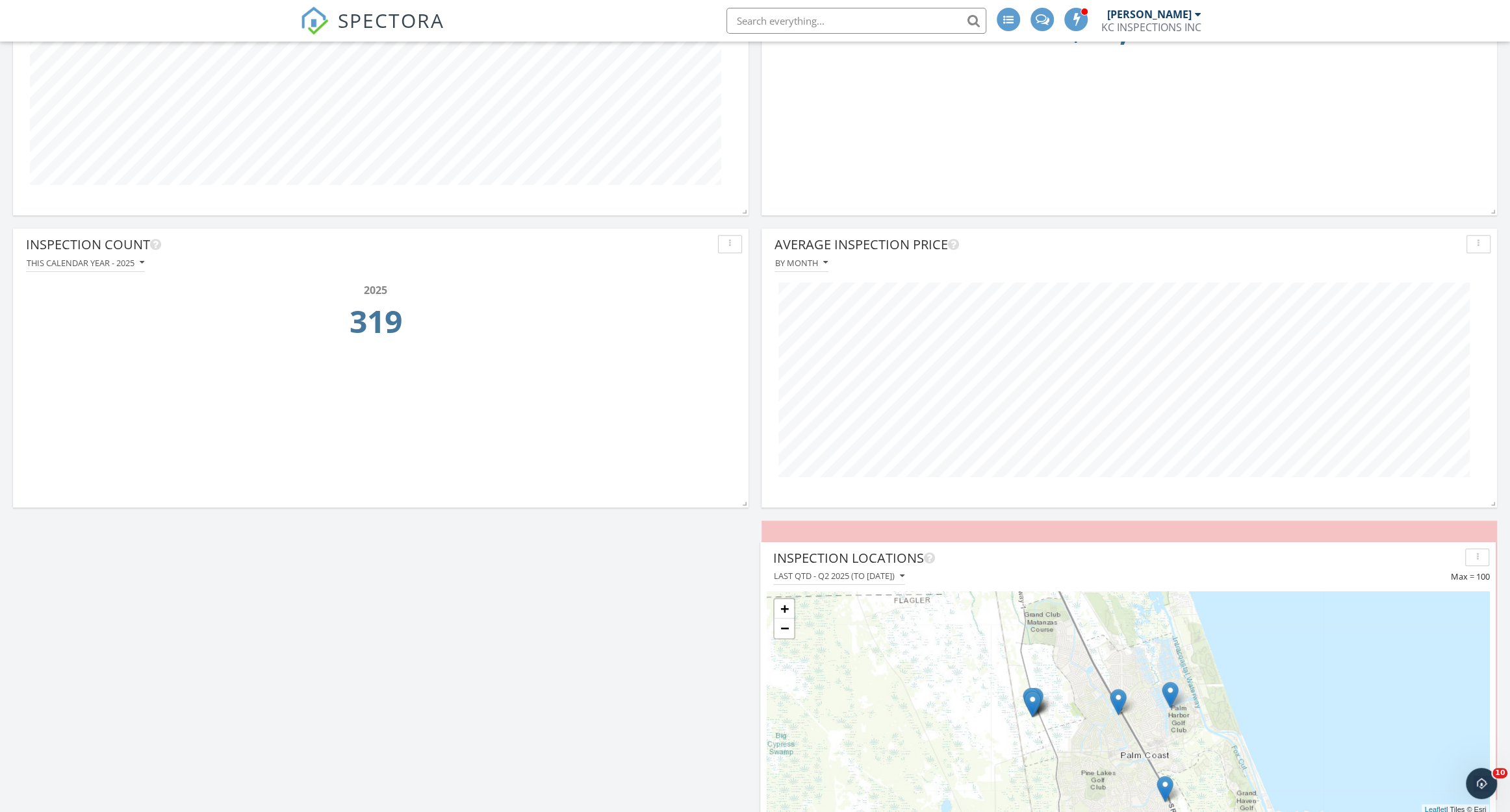
drag, startPoint x: 1020, startPoint y: 541, endPoint x: 1272, endPoint y: 559, distance: 252.6
click at [1272, 559] on div "Inspection Locations" at bounding box center [1116, 558] width 686 height 19
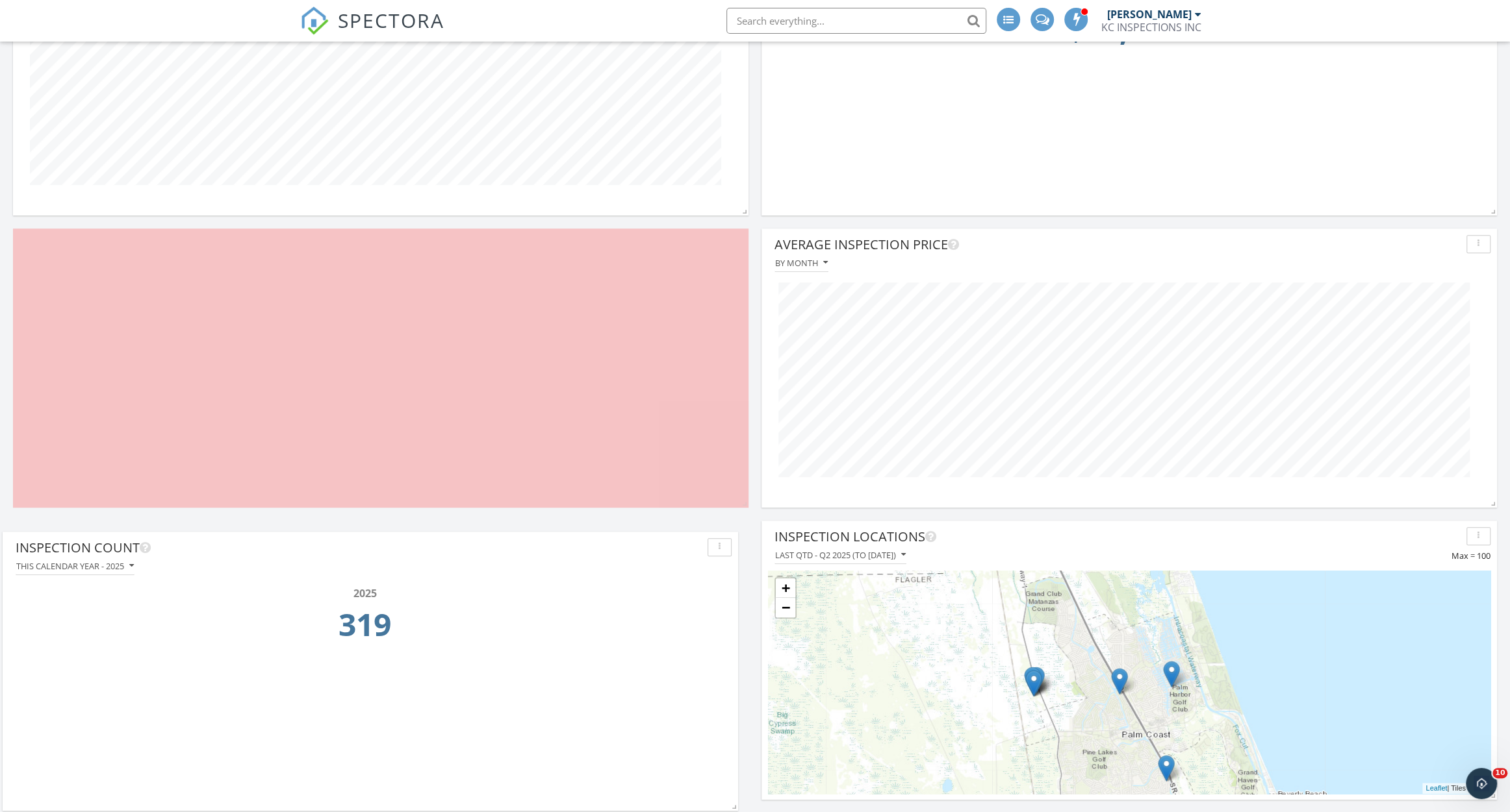
drag, startPoint x: 651, startPoint y: 246, endPoint x: 641, endPoint y: 550, distance: 304.2
click at [641, 550] on div "Inspection Count" at bounding box center [359, 548] width 686 height 19
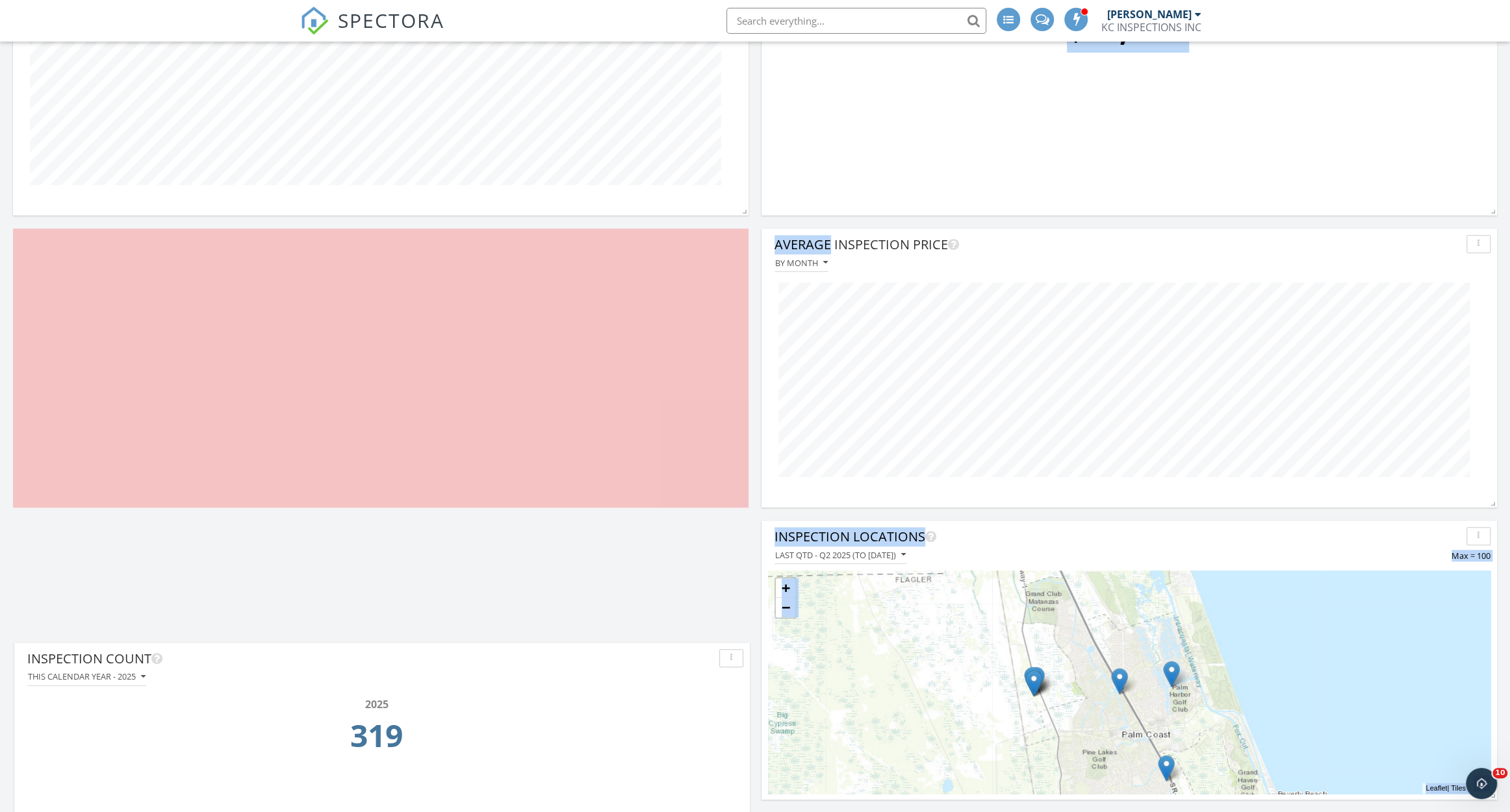
drag, startPoint x: 673, startPoint y: 241, endPoint x: 677, endPoint y: 644, distance: 403.0
click at [677, 649] on div "Inspection Count" at bounding box center [370, 659] width 686 height 19
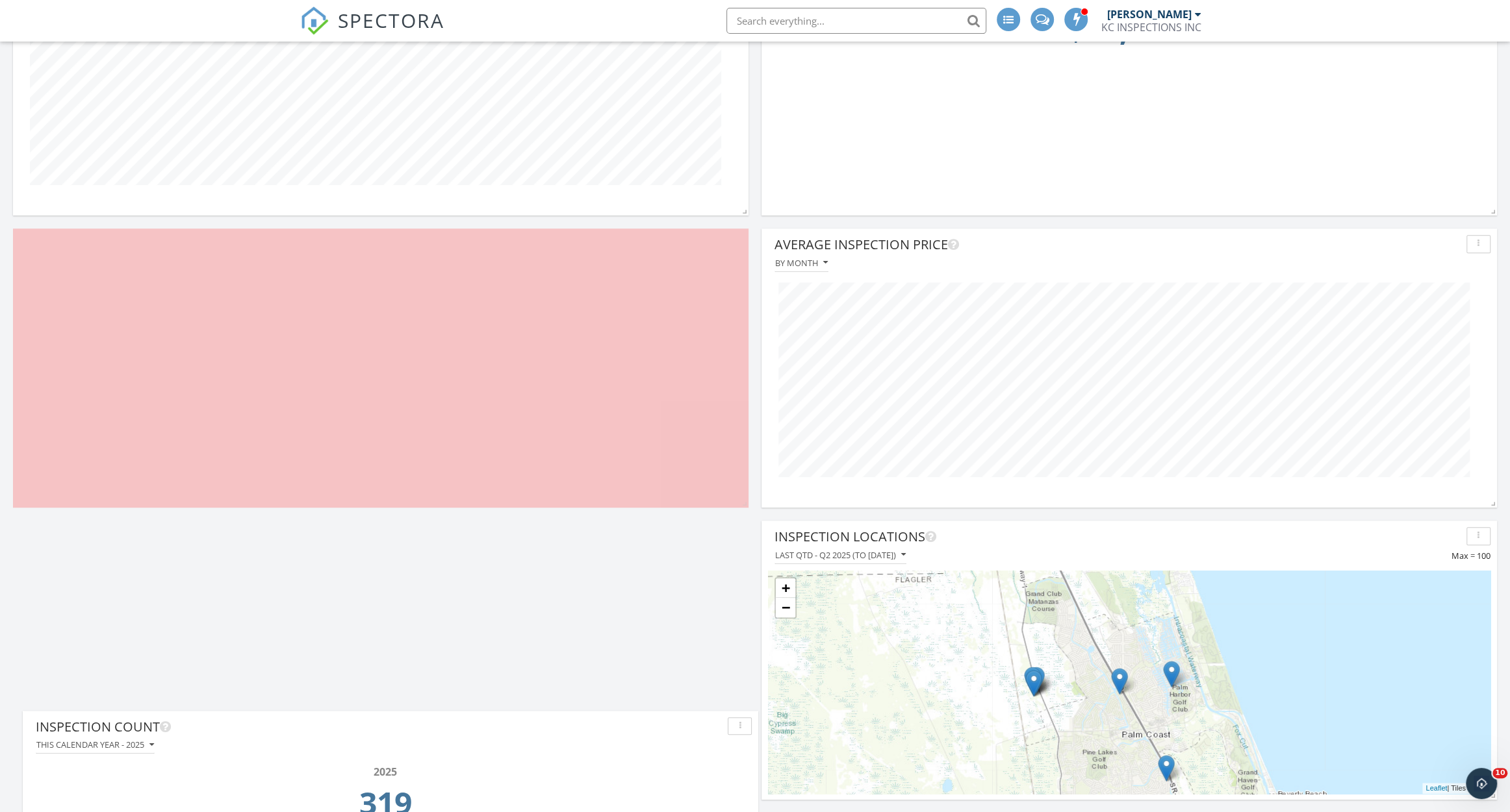
drag, startPoint x: 684, startPoint y: 247, endPoint x: 686, endPoint y: 722, distance: 475.0
click at [686, 722] on div "Inspection Count" at bounding box center [379, 727] width 686 height 19
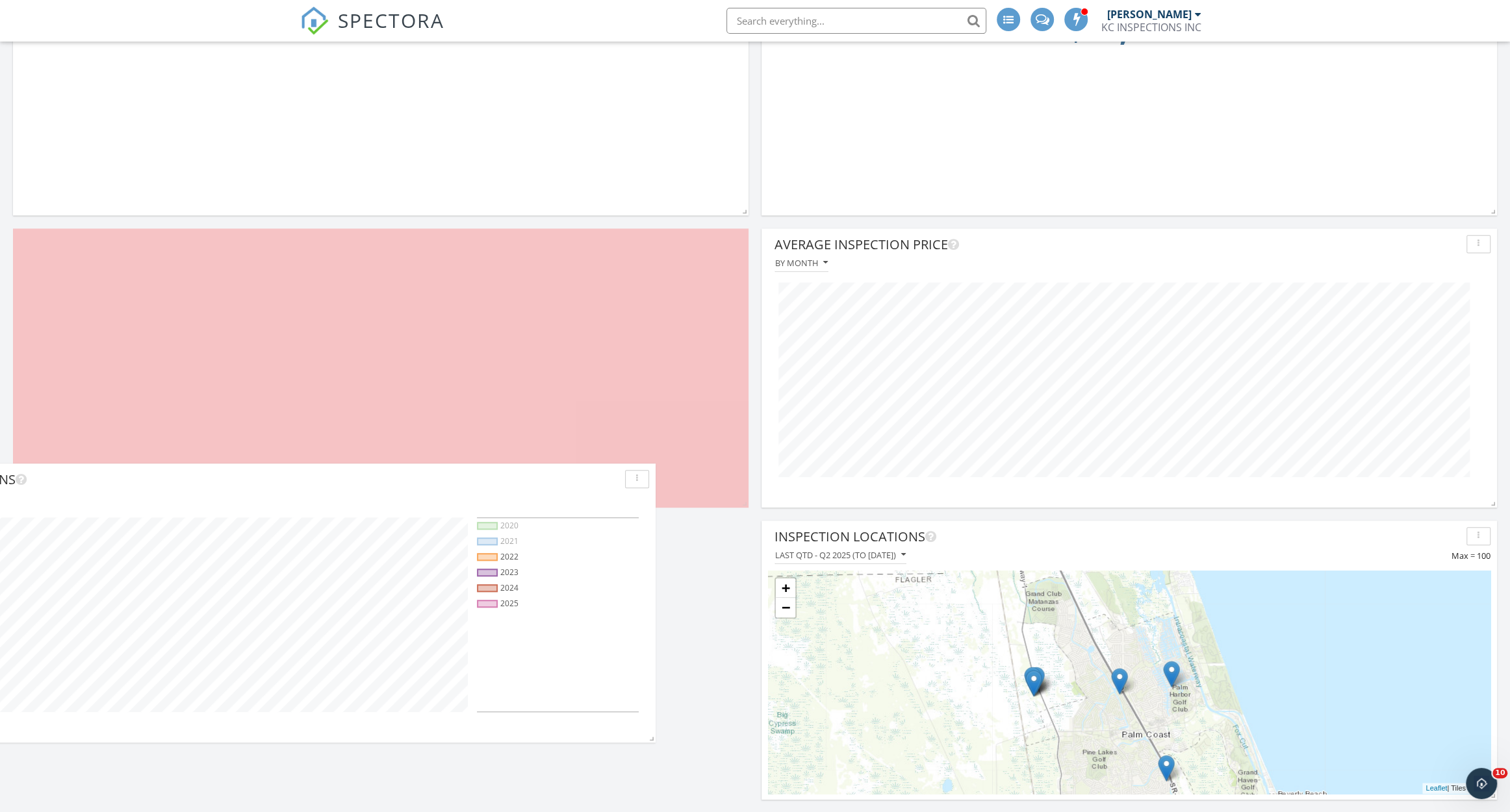
drag, startPoint x: 645, startPoint y: 233, endPoint x: 552, endPoint y: 475, distance: 259.3
click at [552, 475] on div "Inspections" at bounding box center [276, 480] width 686 height 19
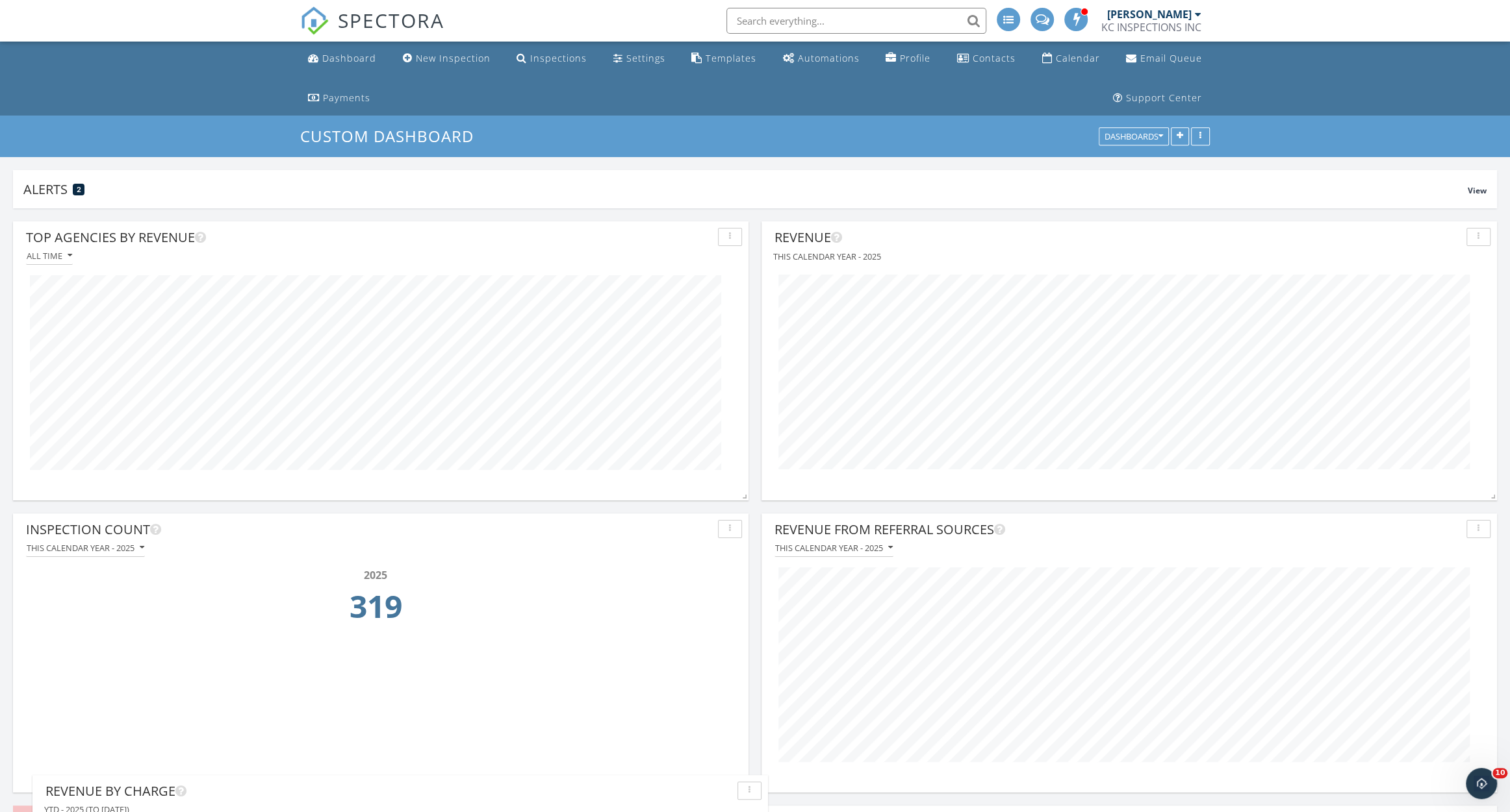
drag, startPoint x: 557, startPoint y: 233, endPoint x: 576, endPoint y: 787, distance: 554.3
click at [576, 787] on div "Revenue By Charge" at bounding box center [389, 791] width 686 height 19
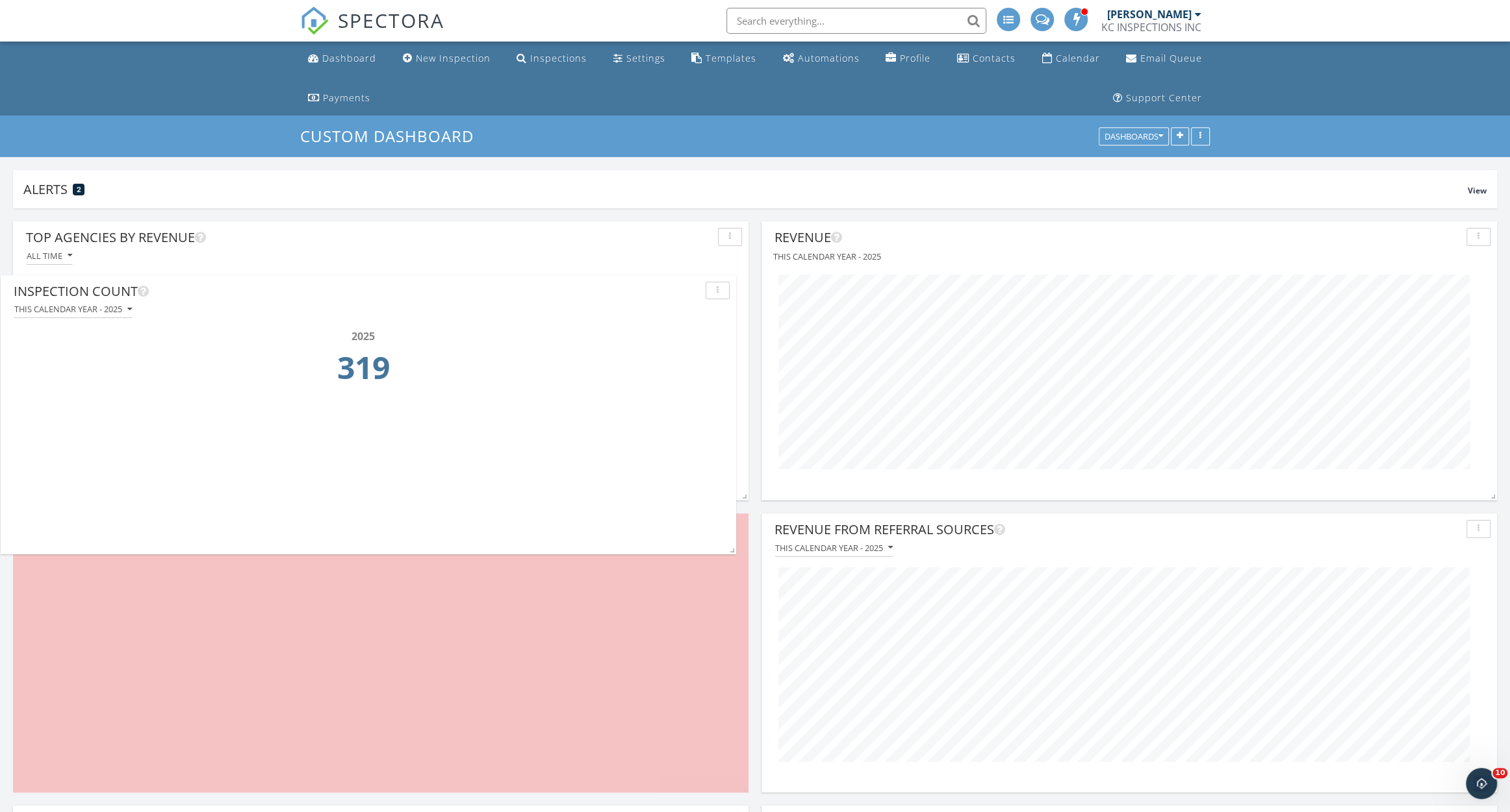
drag, startPoint x: 542, startPoint y: 532, endPoint x: 529, endPoint y: 277, distance: 255.3
click at [529, 282] on div "Inspection Count" at bounding box center [357, 291] width 686 height 19
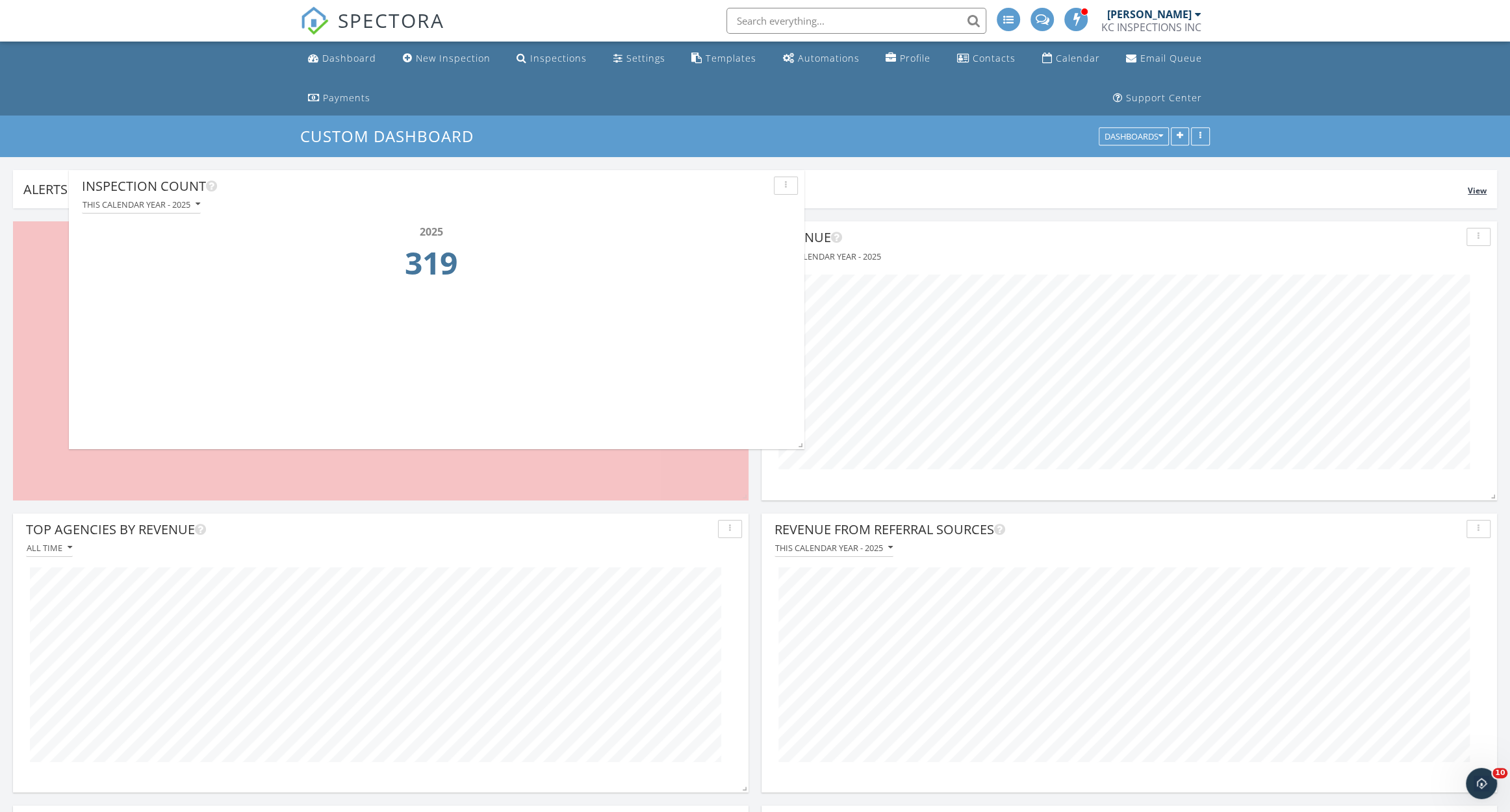
drag, startPoint x: 607, startPoint y: 536, endPoint x: 664, endPoint y: 194, distance: 346.7
click at [664, 194] on div "Inspection Count" at bounding box center [425, 186] width 686 height 19
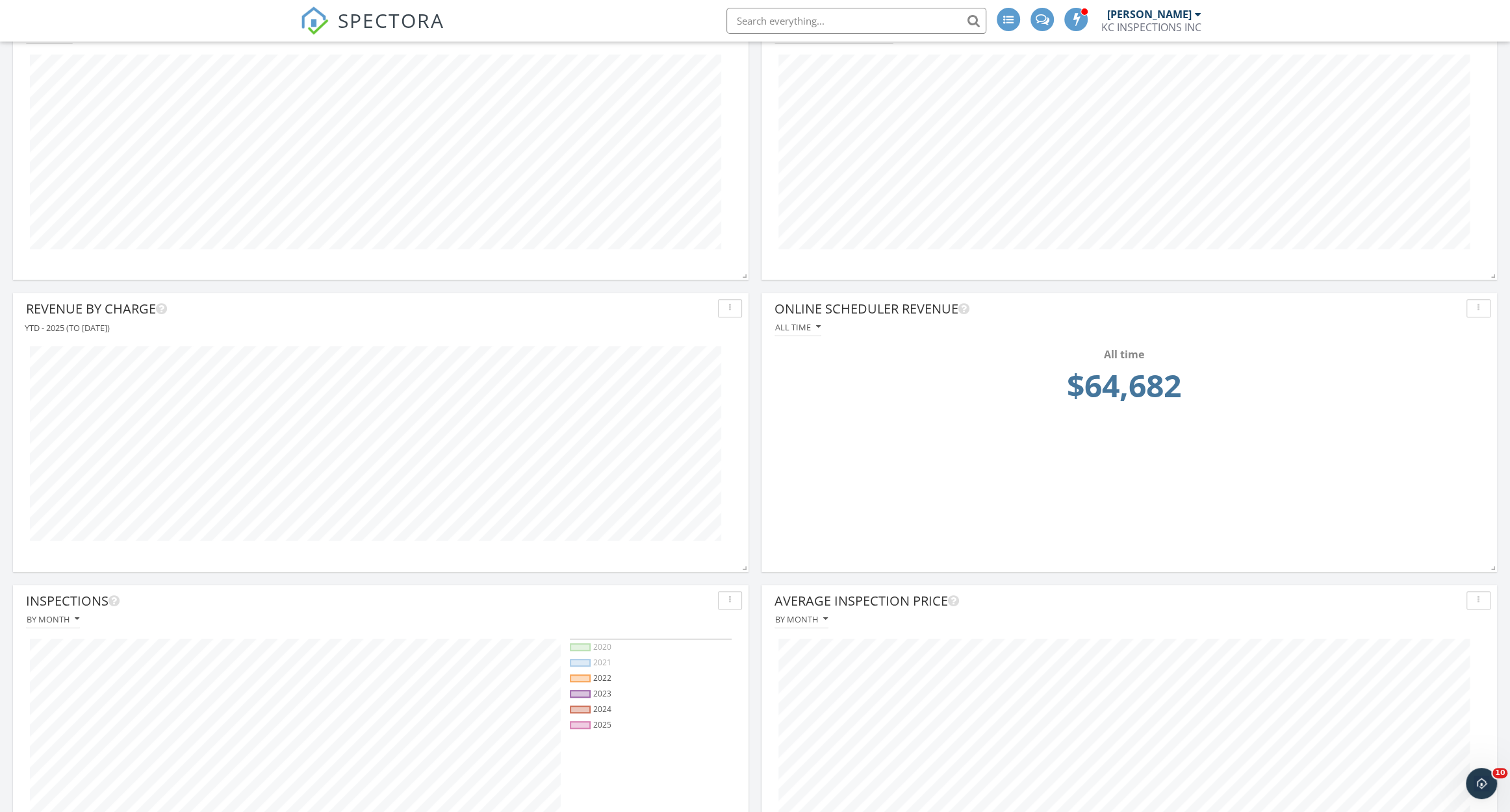
scroll to position [589, 0]
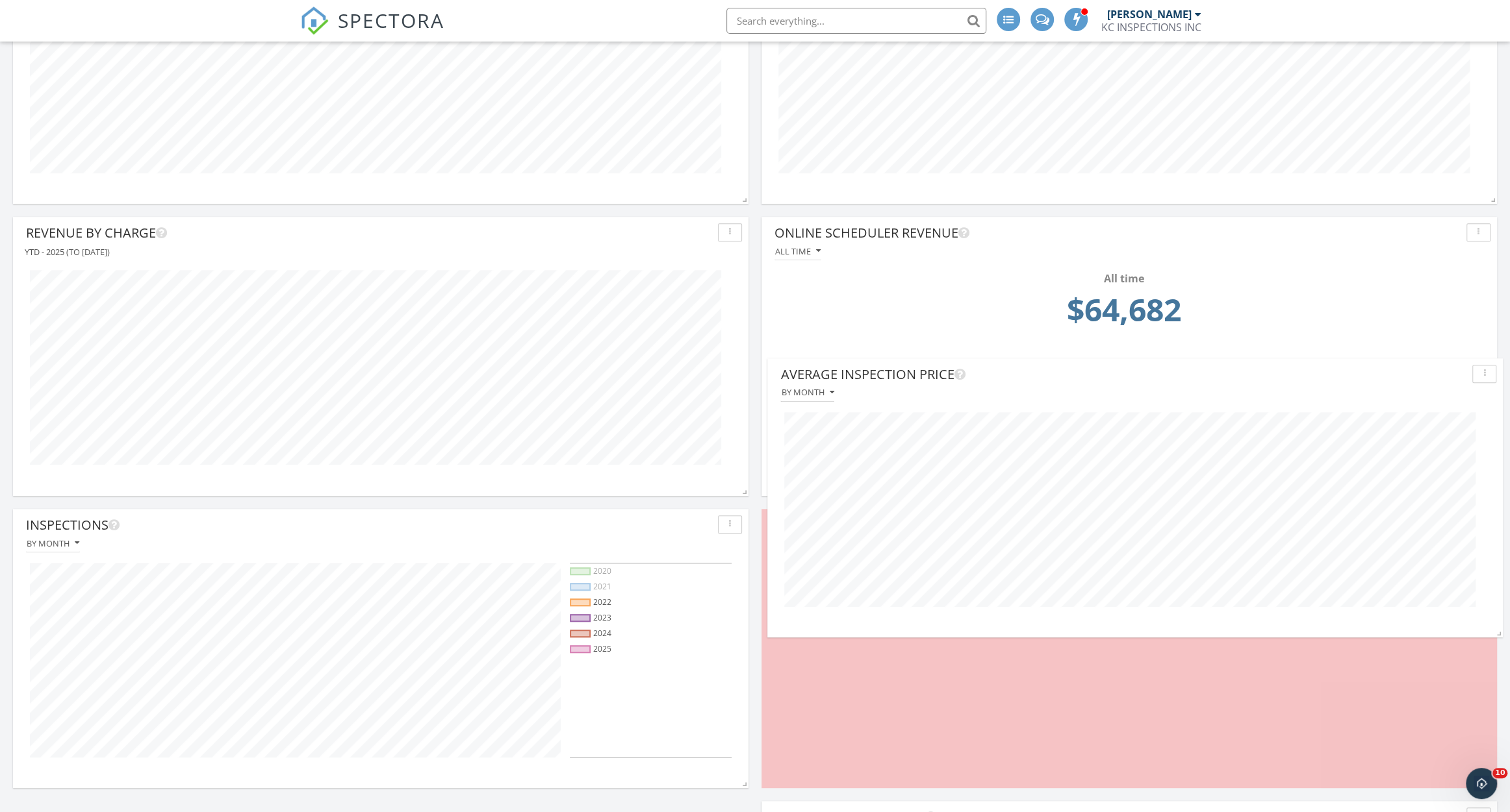
drag, startPoint x: 1037, startPoint y: 532, endPoint x: 1040, endPoint y: 341, distance: 191.0
click at [1040, 365] on div "Average Inspection Price" at bounding box center [1123, 375] width 686 height 19
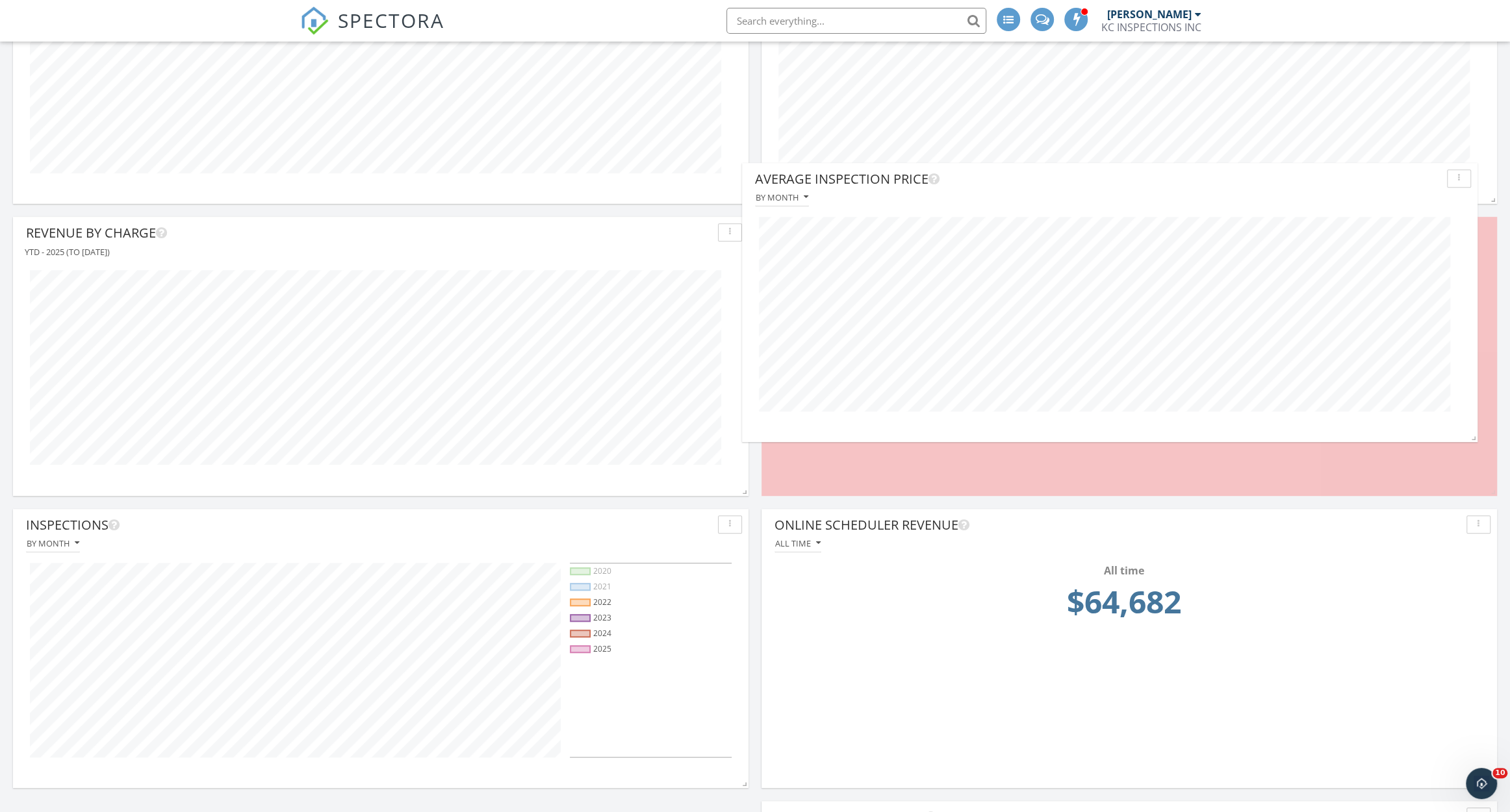
drag, startPoint x: 1188, startPoint y: 527, endPoint x: 1169, endPoint y: 181, distance: 346.5
click at [1169, 181] on div "Average Inspection Price" at bounding box center [1098, 179] width 686 height 19
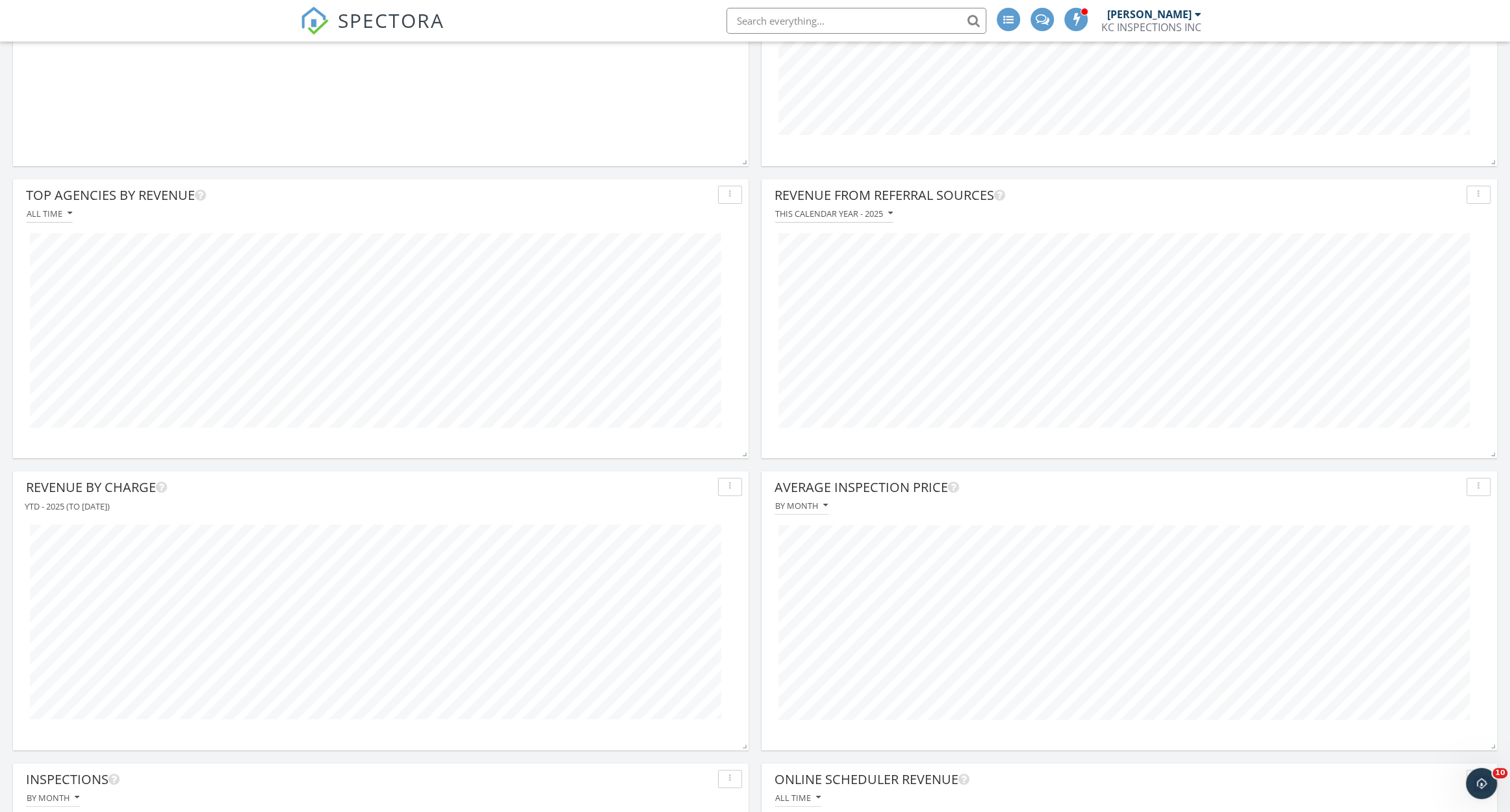
scroll to position [326, 0]
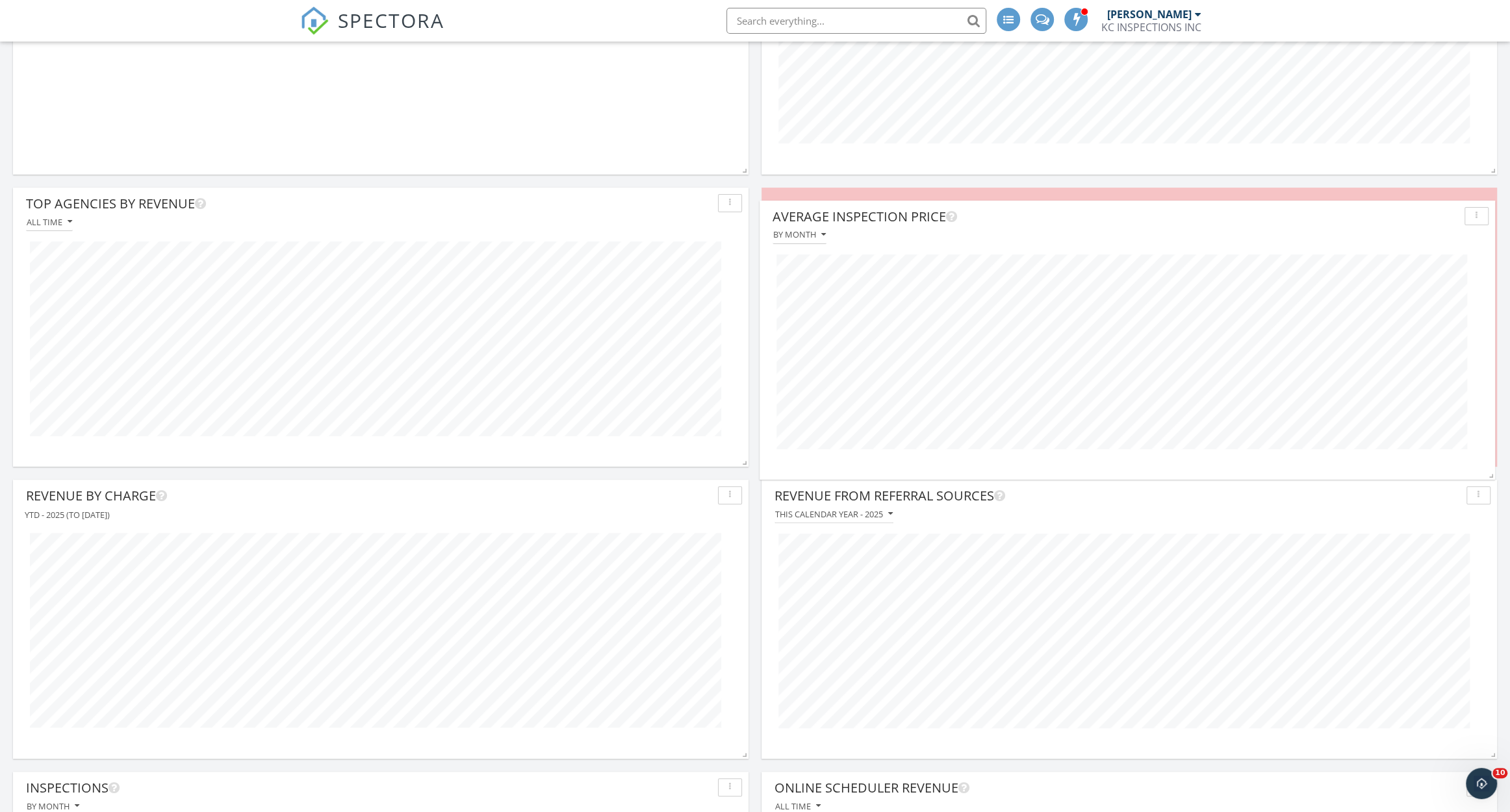
drag, startPoint x: 1104, startPoint y: 491, endPoint x: 1103, endPoint y: 213, distance: 278.0
click at [1103, 213] on div "Average Inspection Price" at bounding box center [1115, 217] width 686 height 19
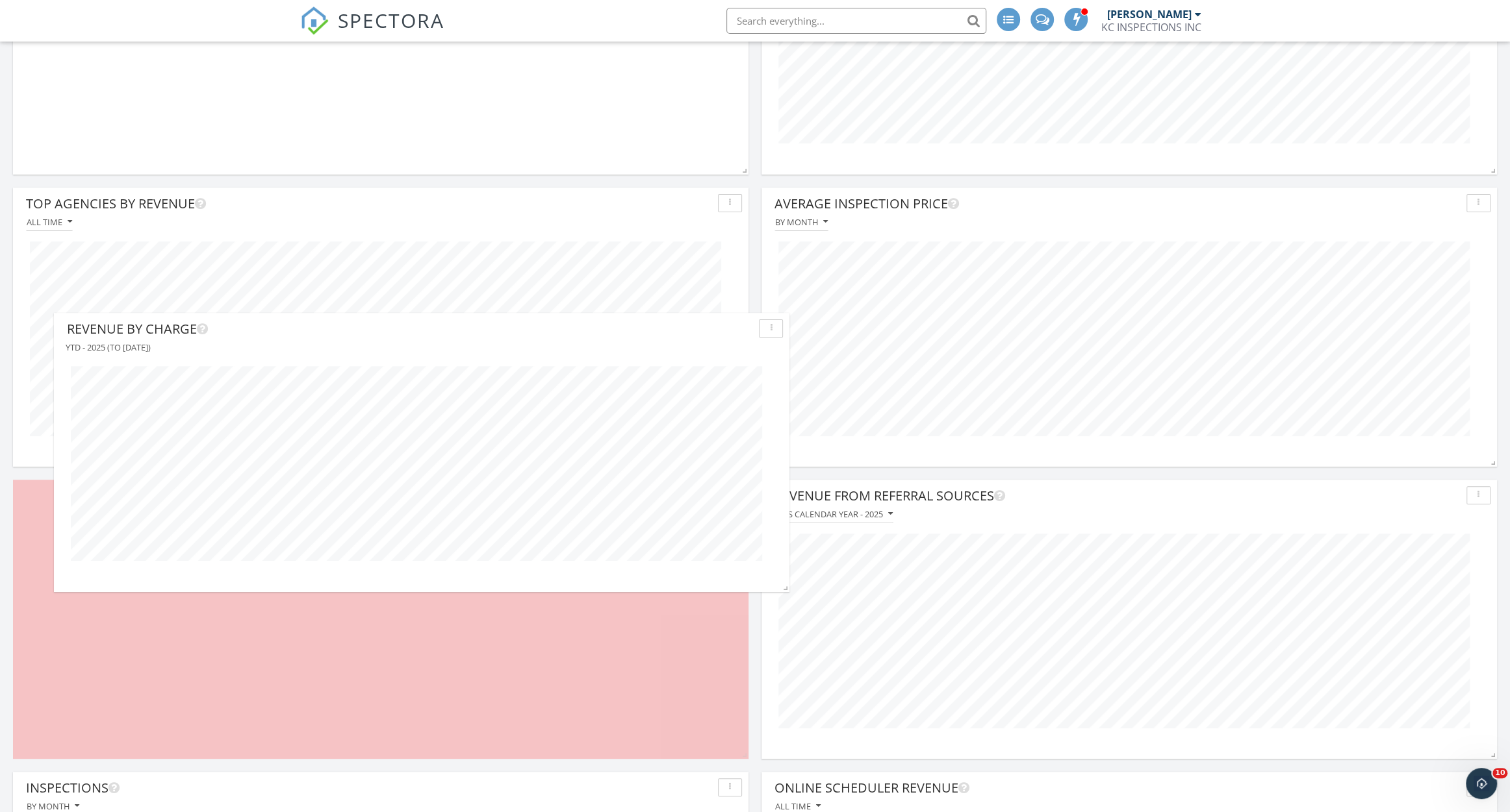
drag, startPoint x: 432, startPoint y: 500, endPoint x: 472, endPoint y: 296, distance: 207.9
click at [472, 319] on div "Revenue By Charge" at bounding box center [410, 329] width 686 height 19
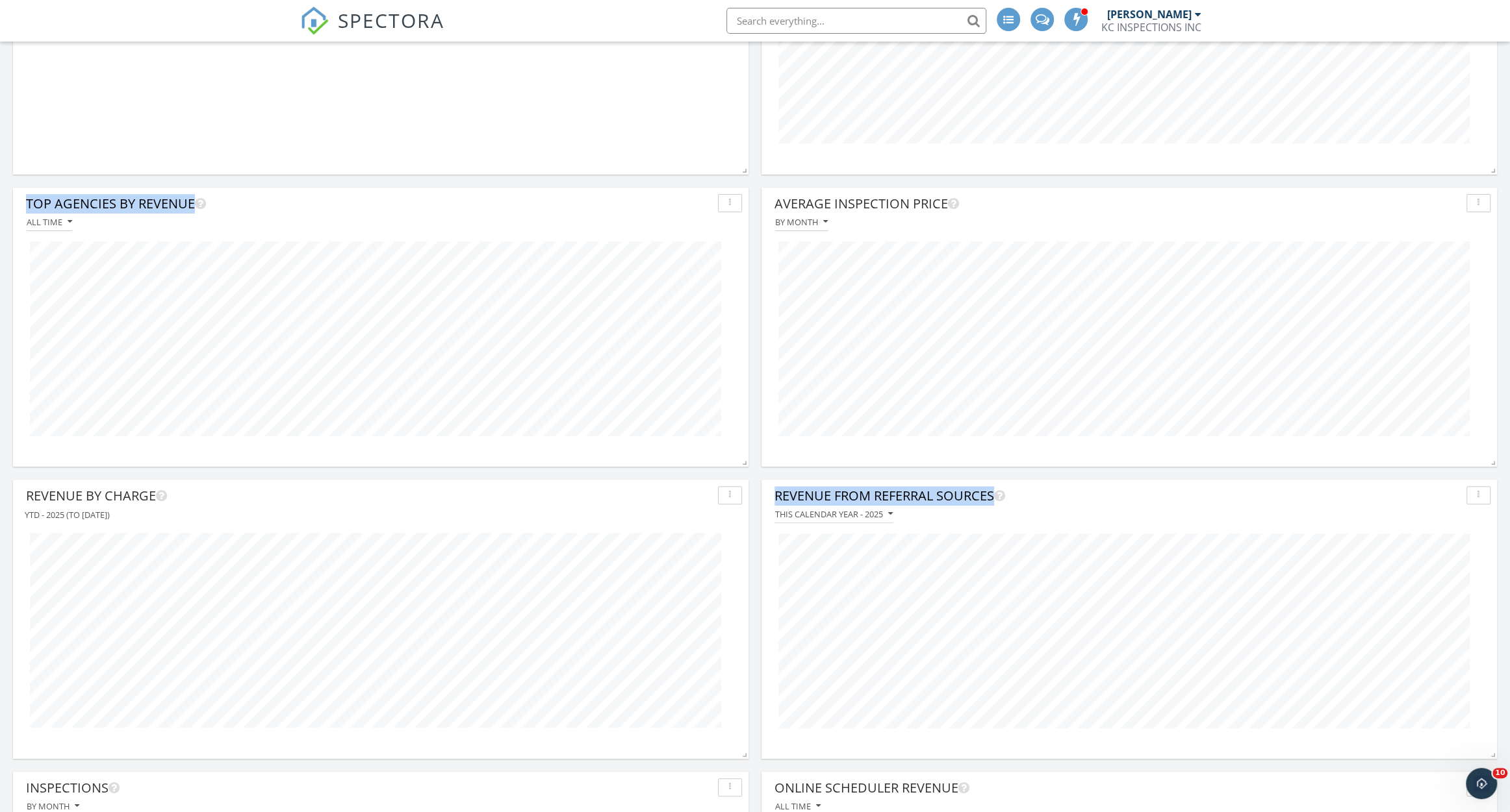
drag, startPoint x: 643, startPoint y: 511, endPoint x: 647, endPoint y: 460, distance: 51.2
click at [647, 460] on div "Inspections By month 2020 2021 2022 2023 2024 2025 Revenue This calendar year -…" at bounding box center [755, 619] width 1510 height 1474
click at [633, 491] on div "Revenue By Charge" at bounding box center [369, 496] width 686 height 19
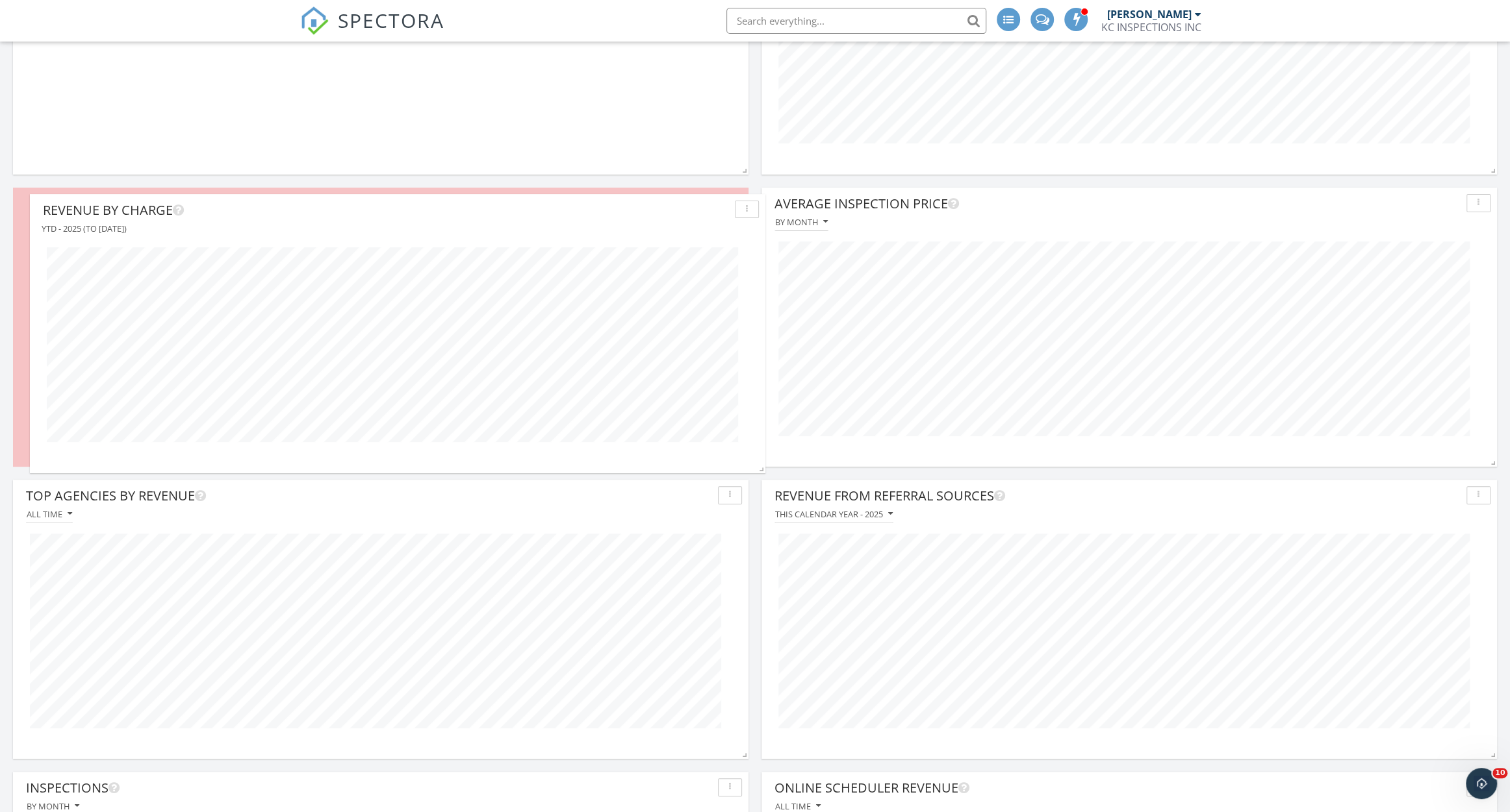
drag, startPoint x: 633, startPoint y: 491, endPoint x: 650, endPoint y: 205, distance: 286.5
click at [650, 205] on div "Revenue By Charge" at bounding box center [386, 210] width 686 height 19
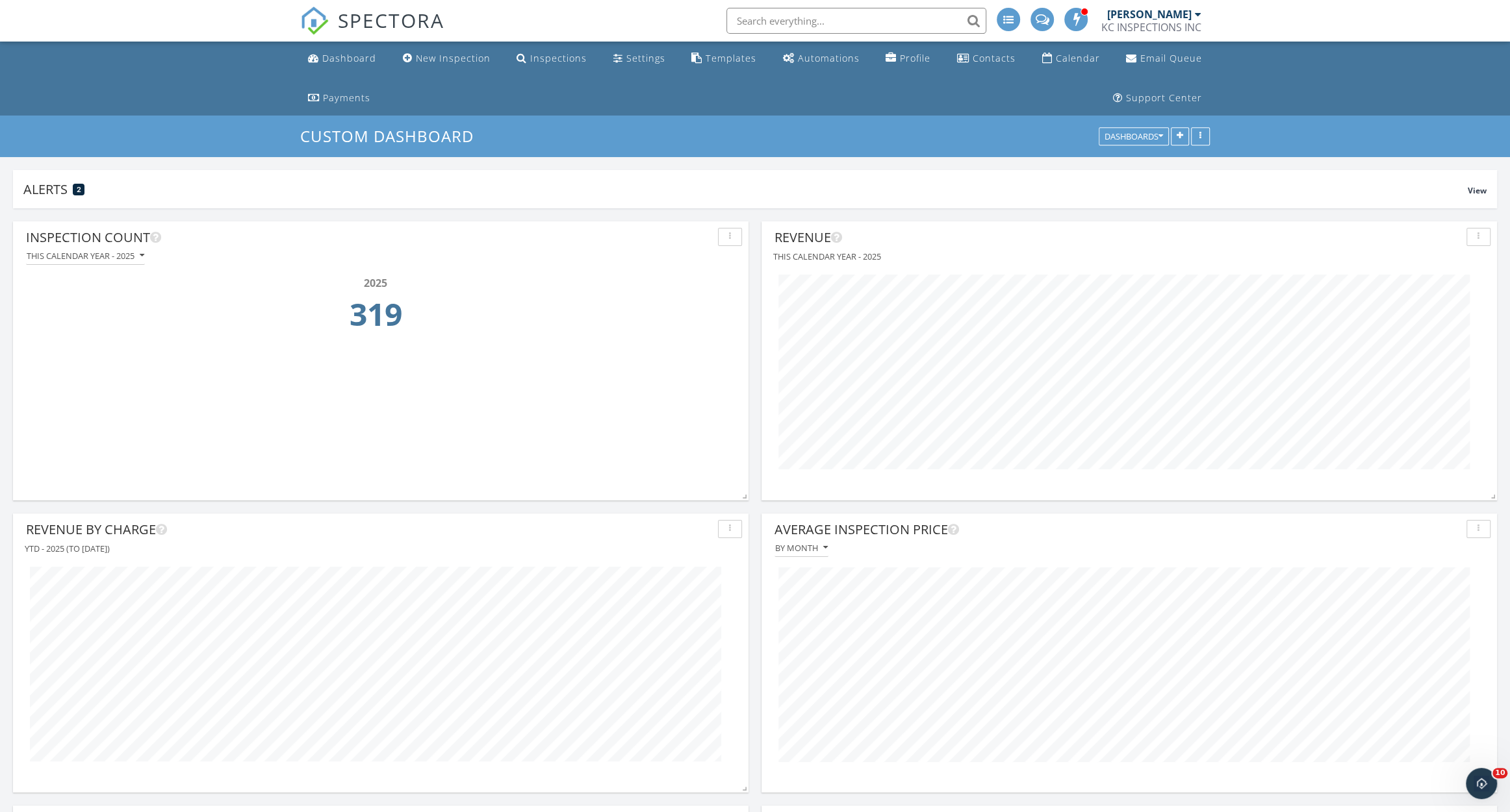
scroll to position [90, 0]
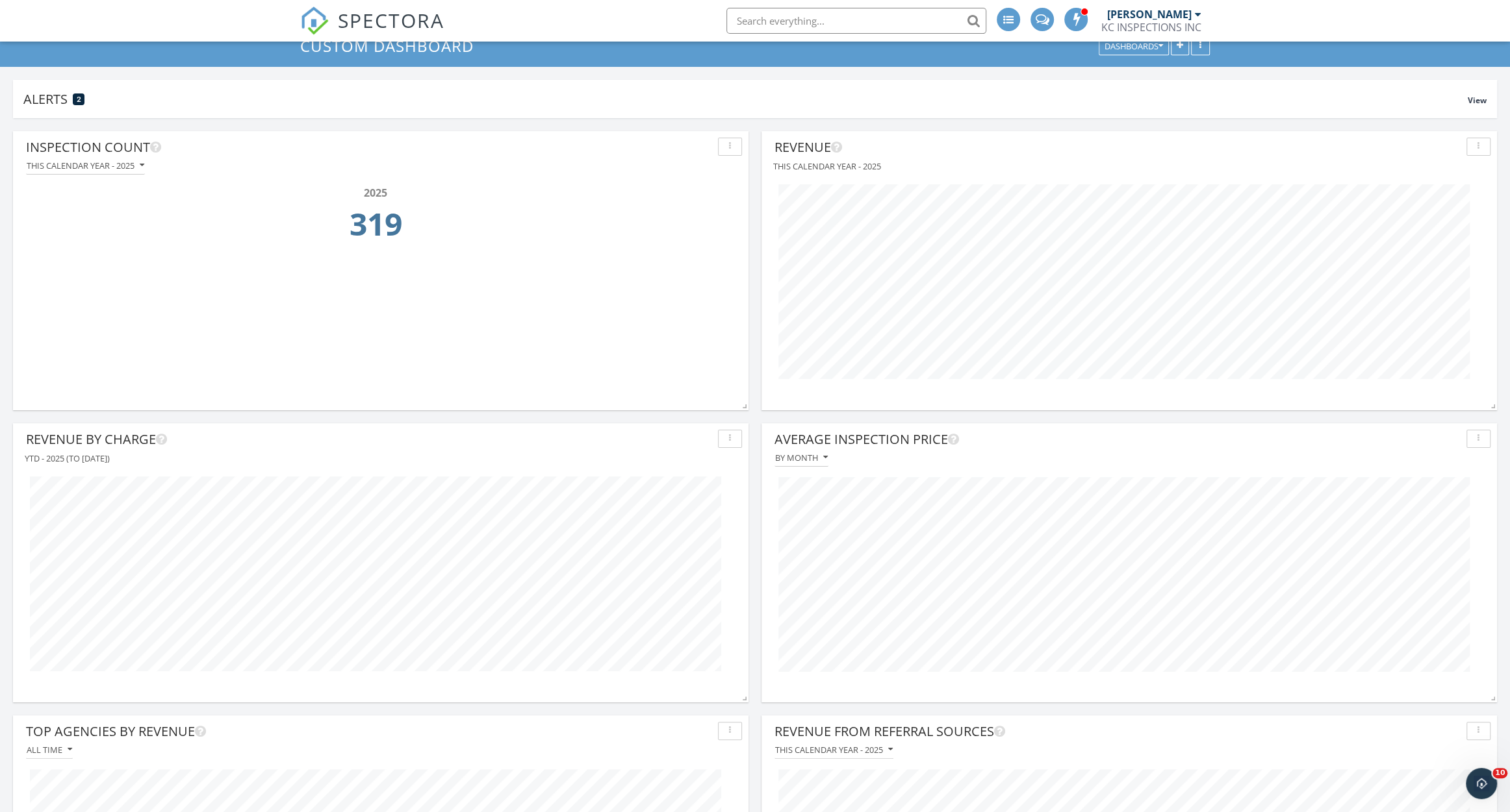
click at [1176, 438] on div "Average Inspection Price" at bounding box center [1117, 440] width 686 height 19
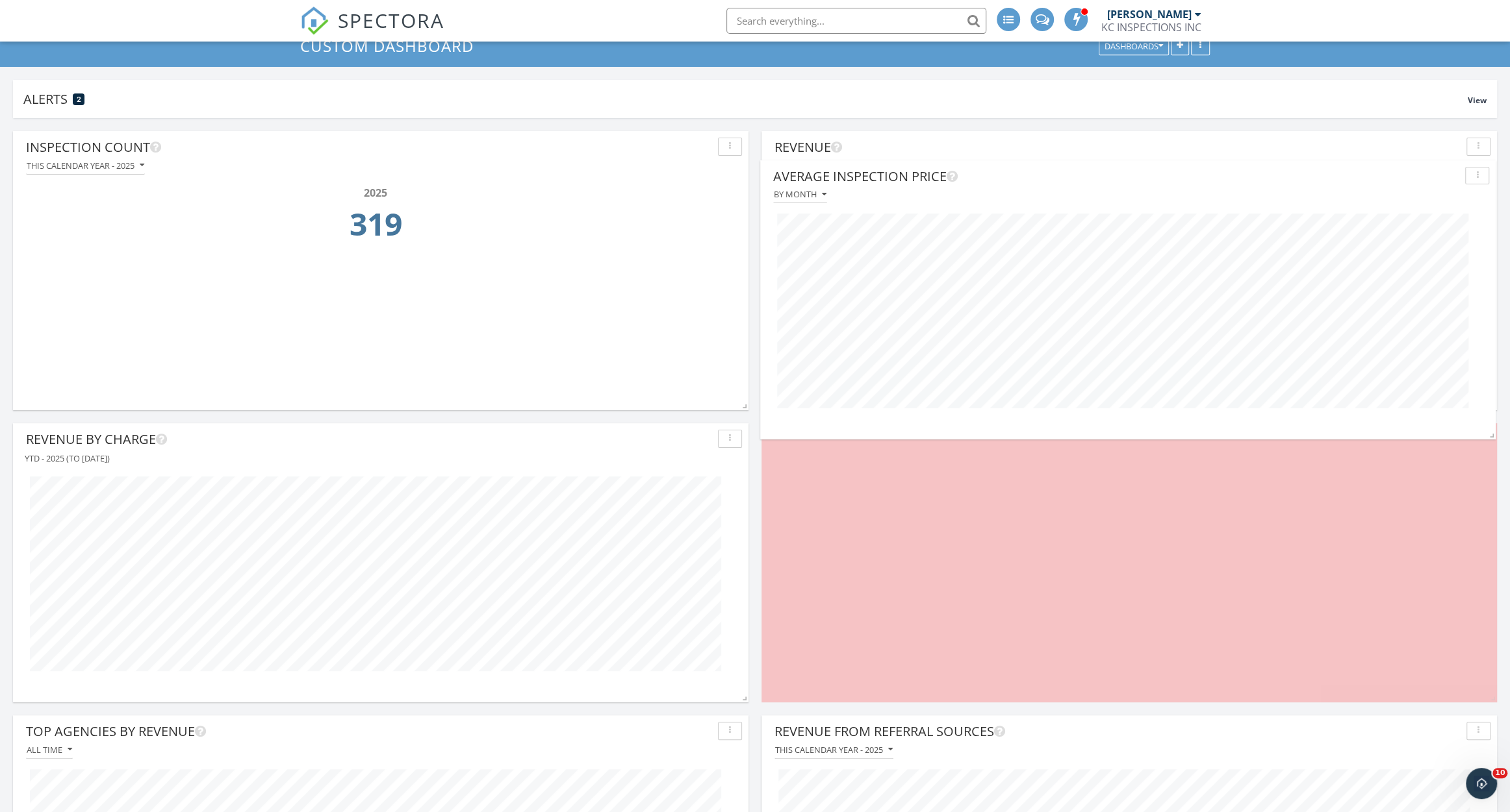
drag, startPoint x: 1176, startPoint y: 438, endPoint x: 1172, endPoint y: 127, distance: 311.0
click at [1172, 167] on div "Average Inspection Price" at bounding box center [1116, 177] width 686 height 19
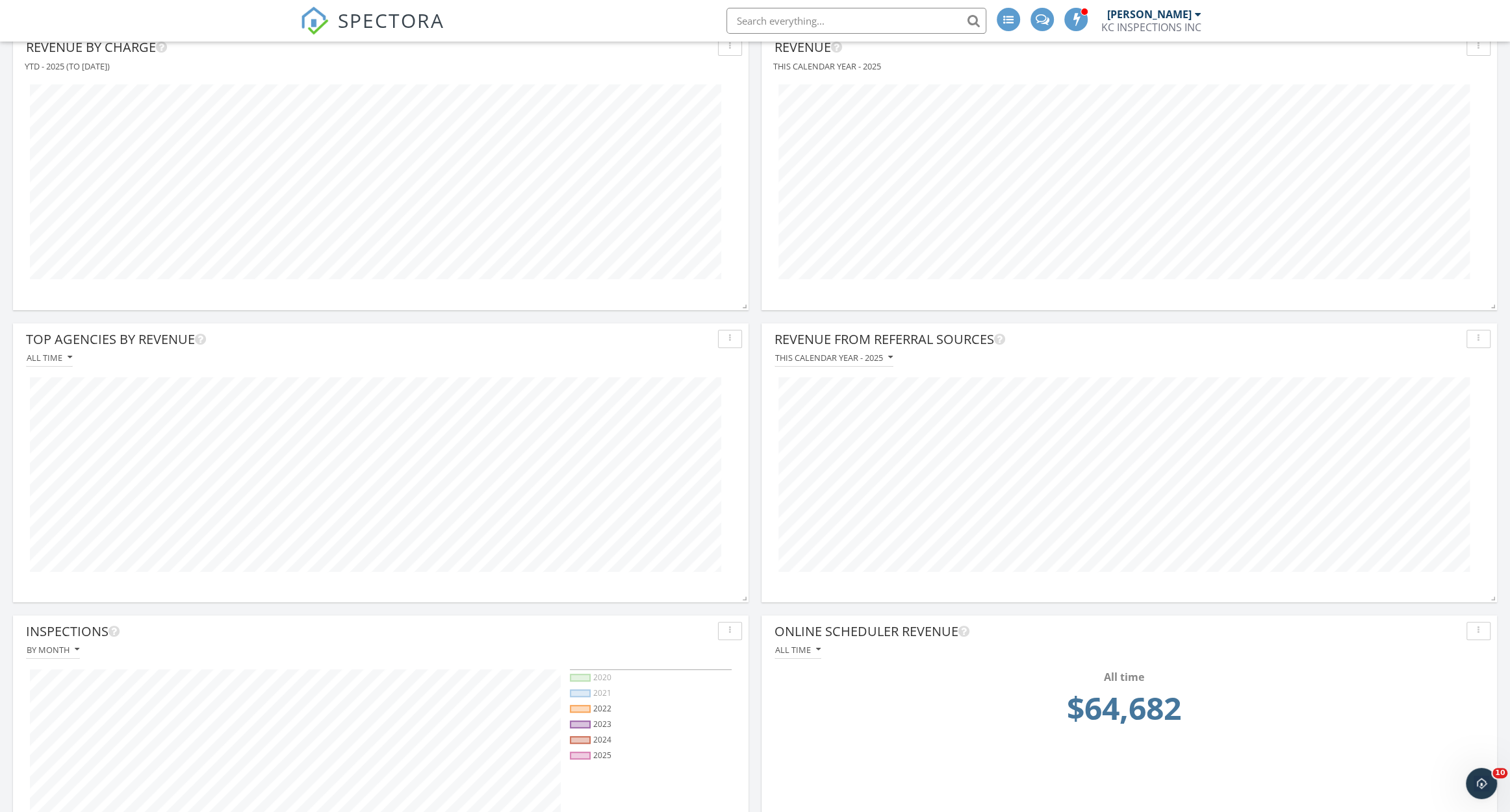
scroll to position [488, 0]
click at [669, 626] on div "Inspections" at bounding box center [369, 626] width 686 height 19
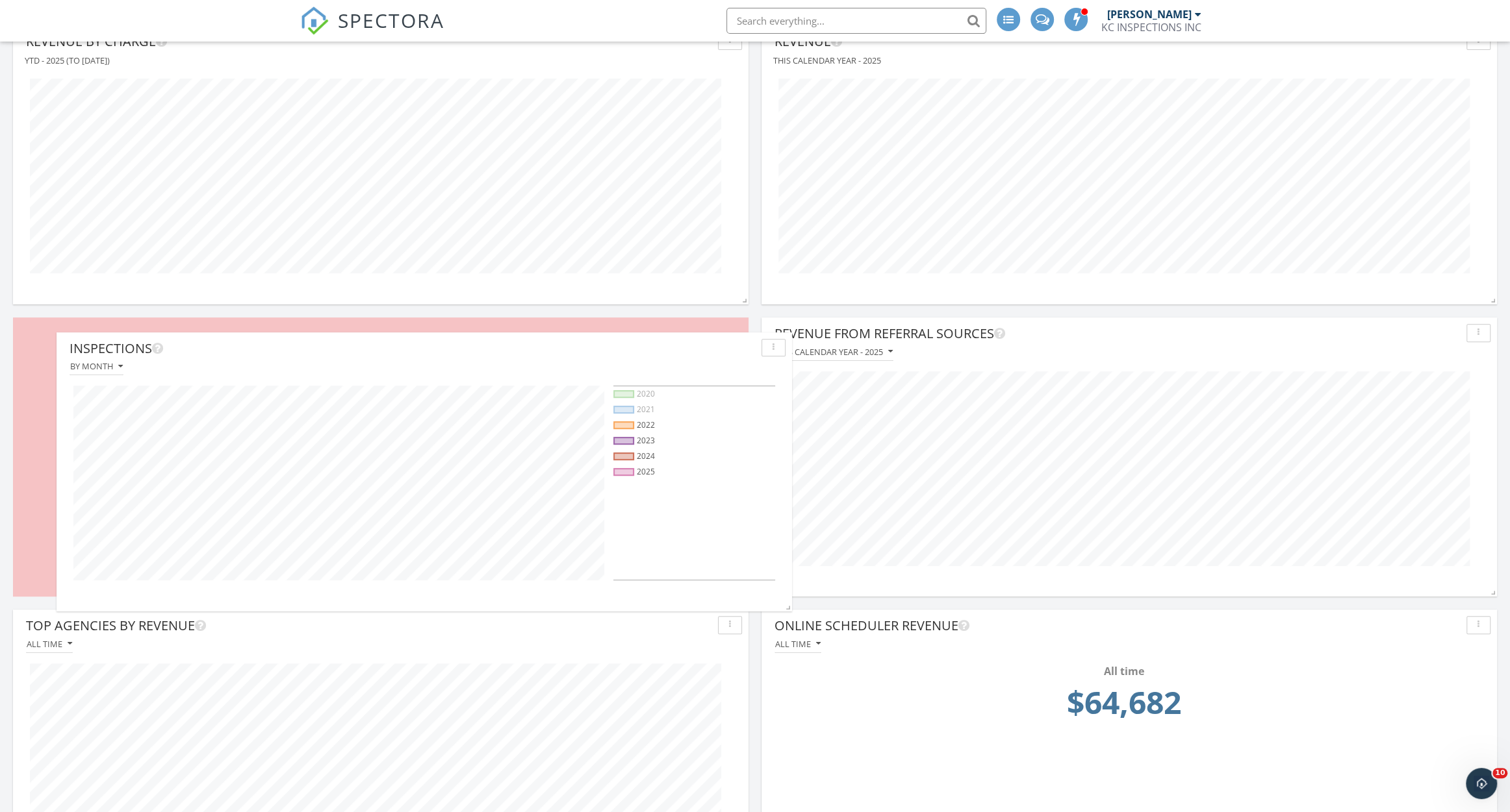
drag, startPoint x: 669, startPoint y: 626, endPoint x: 713, endPoint y: 348, distance: 281.5
click at [713, 348] on div "Inspections" at bounding box center [412, 349] width 686 height 19
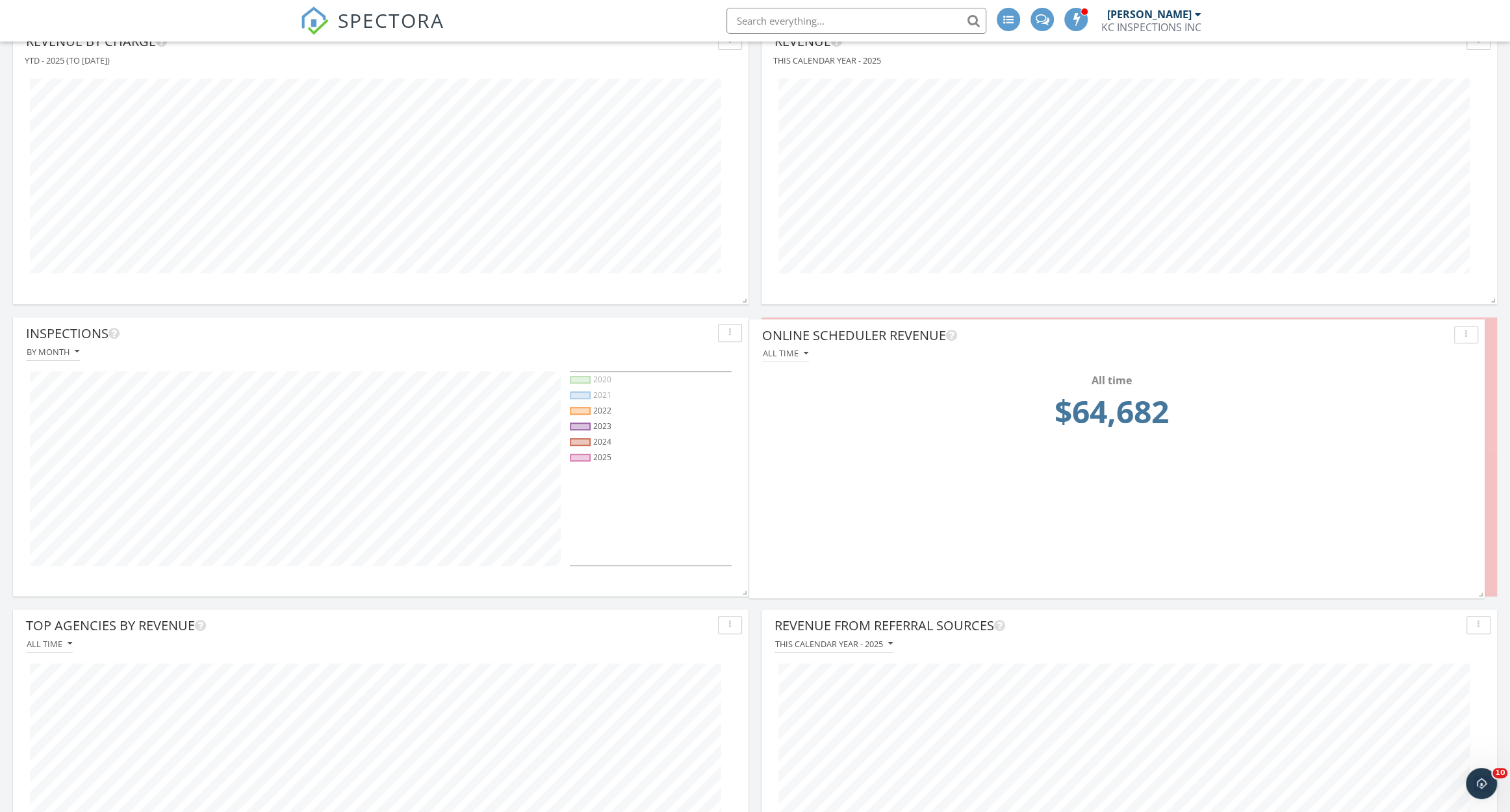
drag, startPoint x: 1032, startPoint y: 633, endPoint x: 1020, endPoint y: 343, distance: 290.2
click at [1020, 343] on div "Online Scheduler Revenue" at bounding box center [1105, 336] width 686 height 19
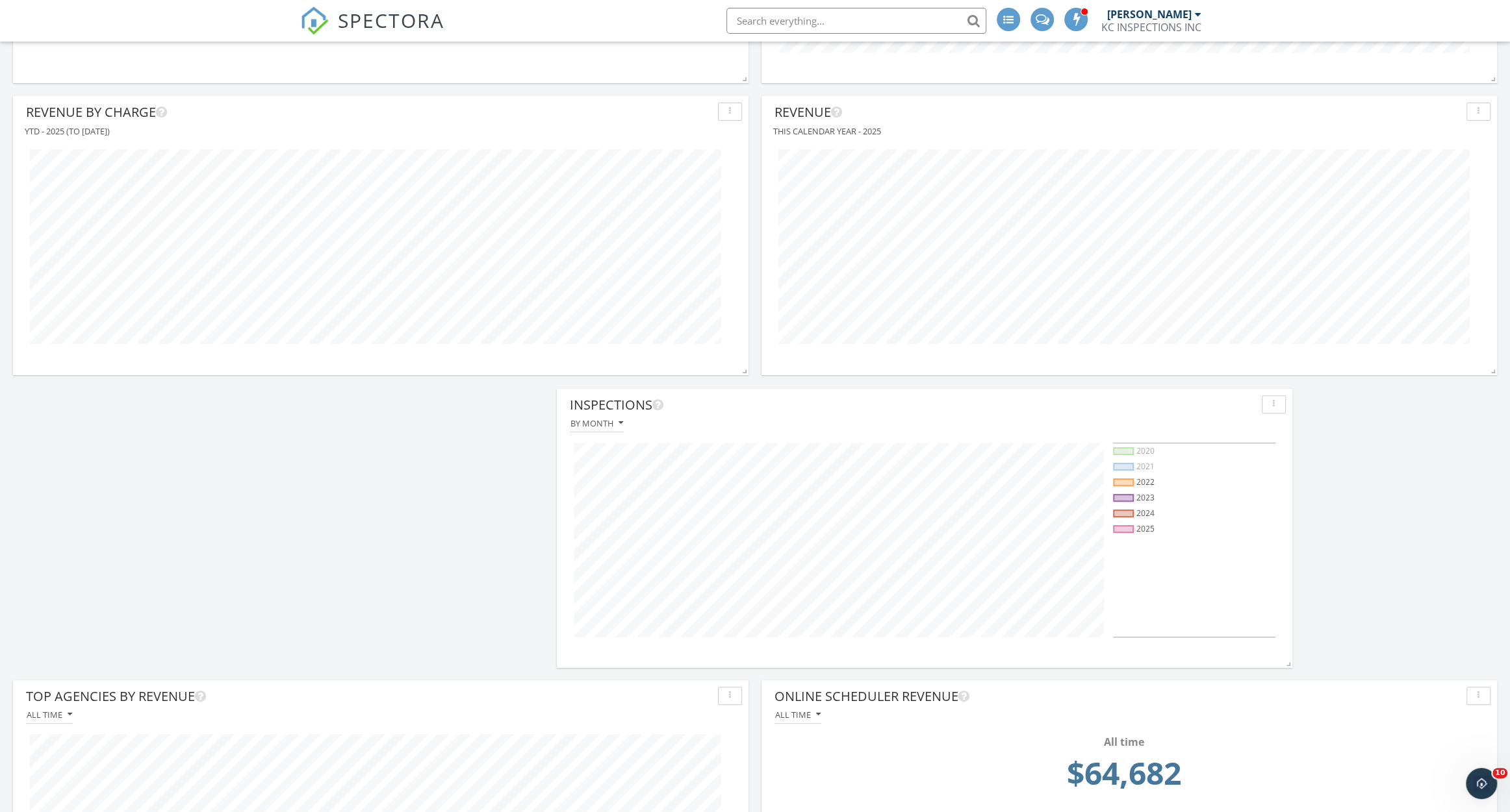
scroll to position [1795, 1539]
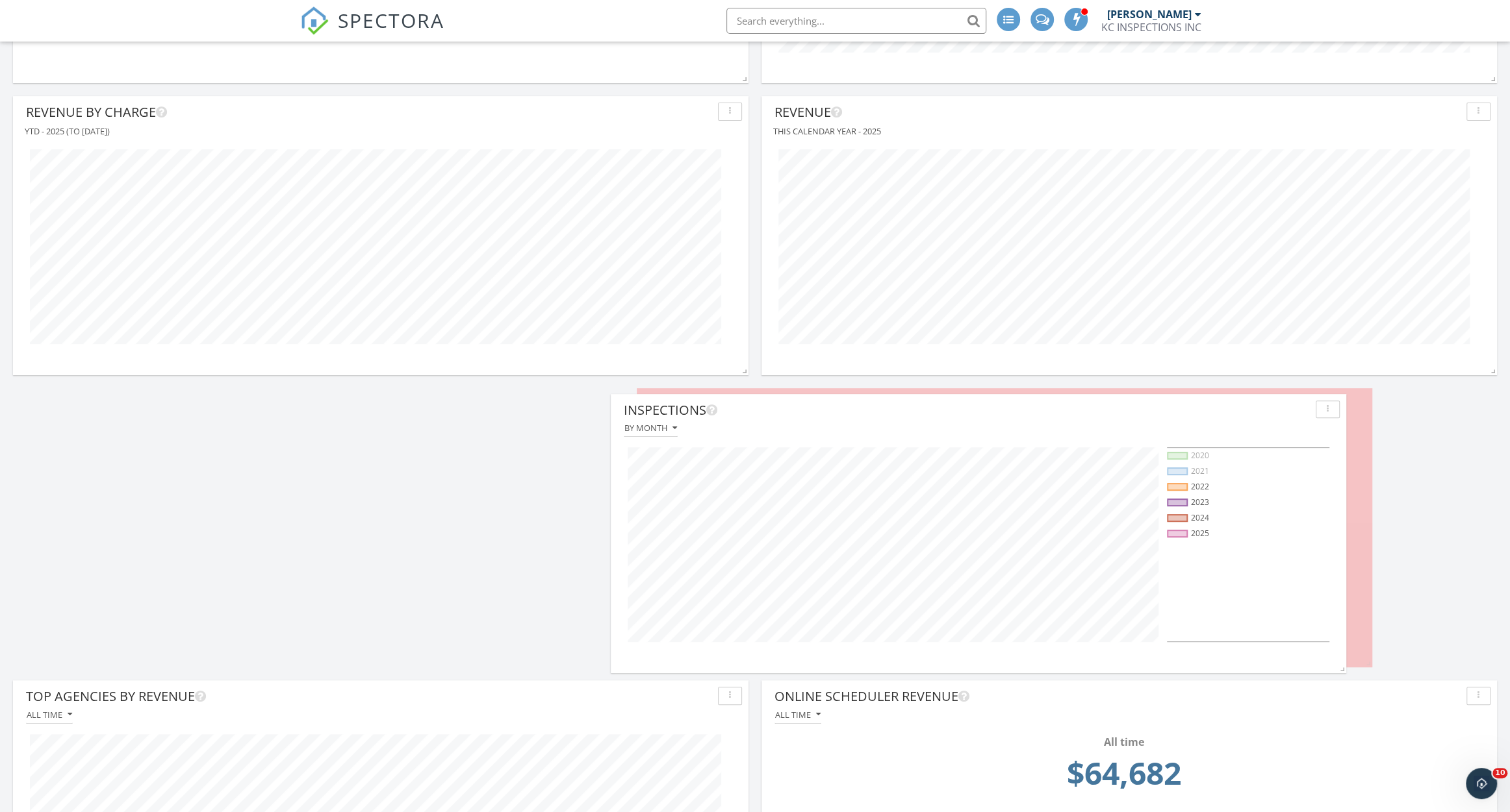
drag, startPoint x: 663, startPoint y: 399, endPoint x: 1260, endPoint y: 404, distance: 597.0
click at [1260, 404] on div "Inspections" at bounding box center [966, 410] width 686 height 19
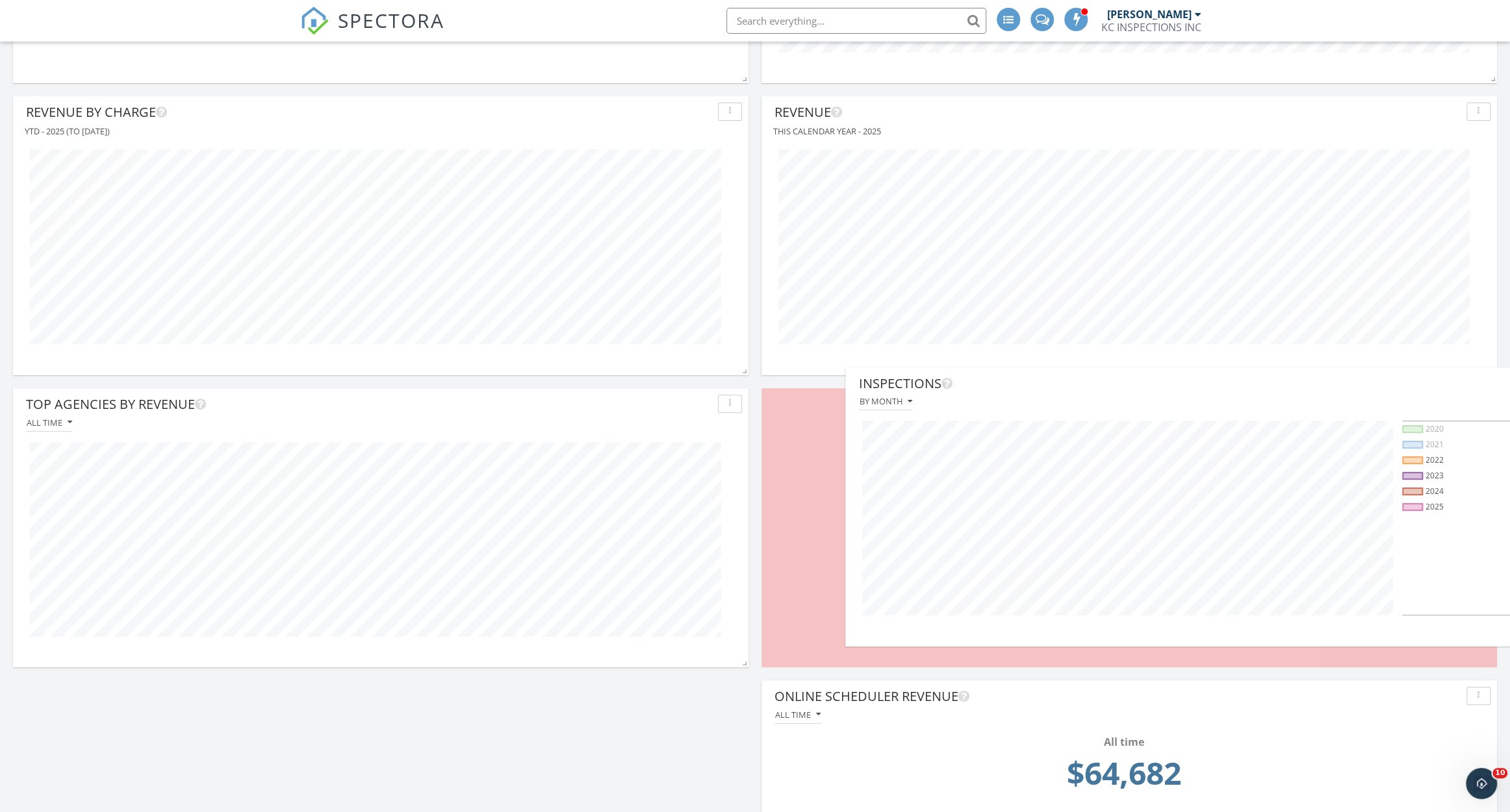
drag, startPoint x: 1197, startPoint y: 407, endPoint x: 1399, endPoint y: 393, distance: 202.5
click at [1399, 393] on div "Inspections" at bounding box center [1201, 384] width 686 height 19
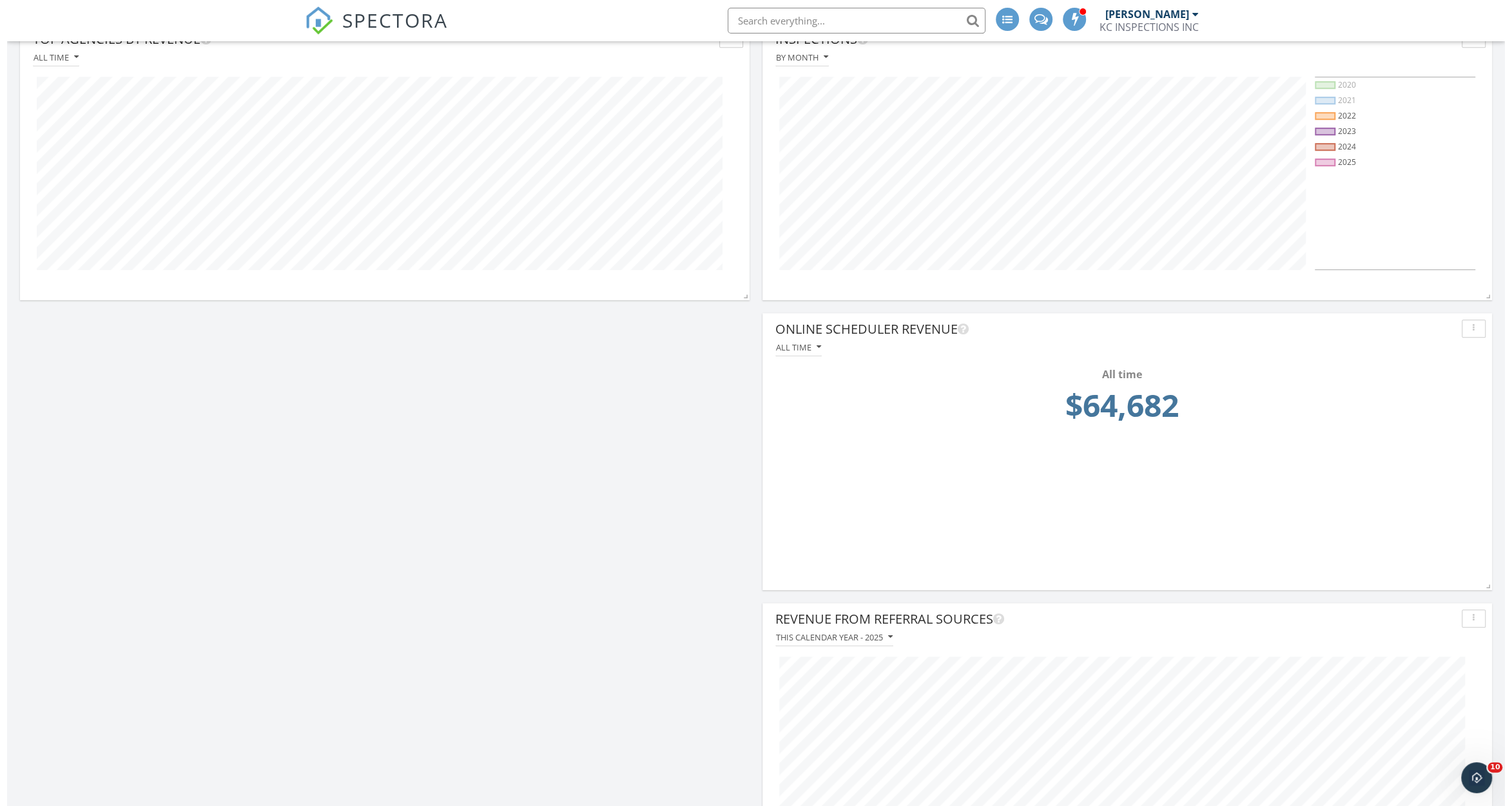
scroll to position [779, 0]
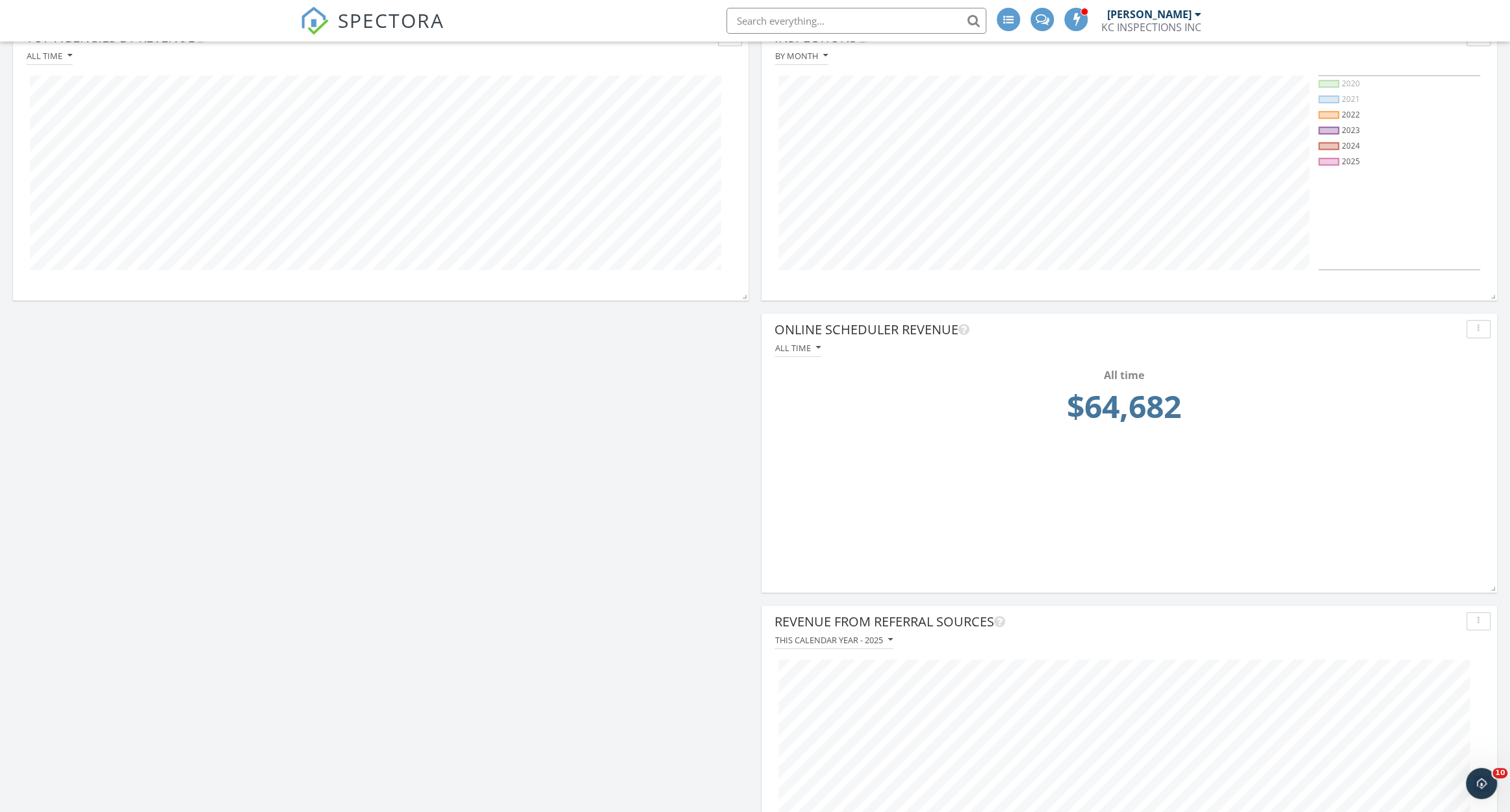
click at [1477, 330] on icon "button" at bounding box center [1478, 329] width 2 height 9
click at [1462, 357] on div "Edit" at bounding box center [1457, 359] width 66 height 16
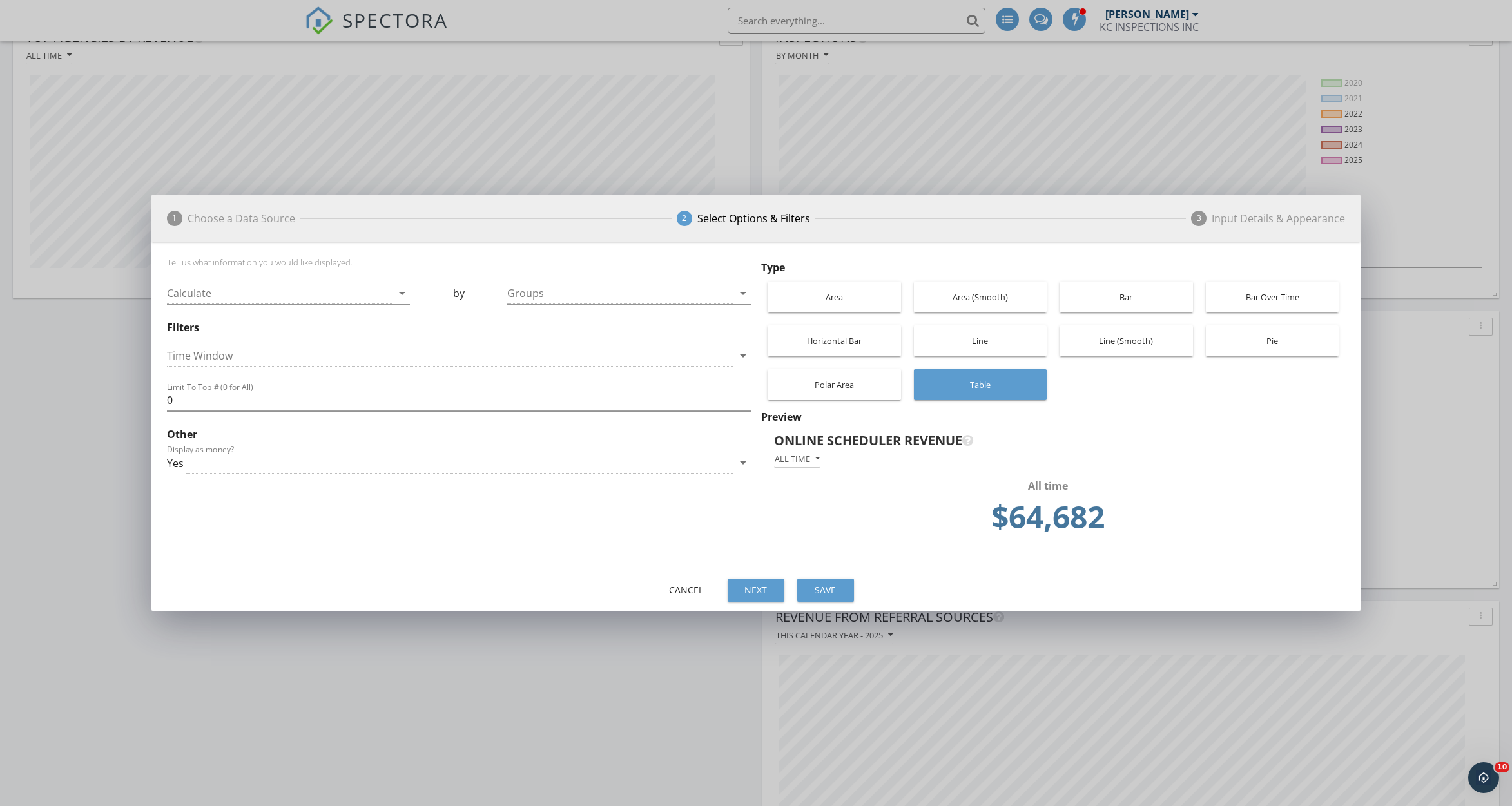
scroll to position [276, 736]
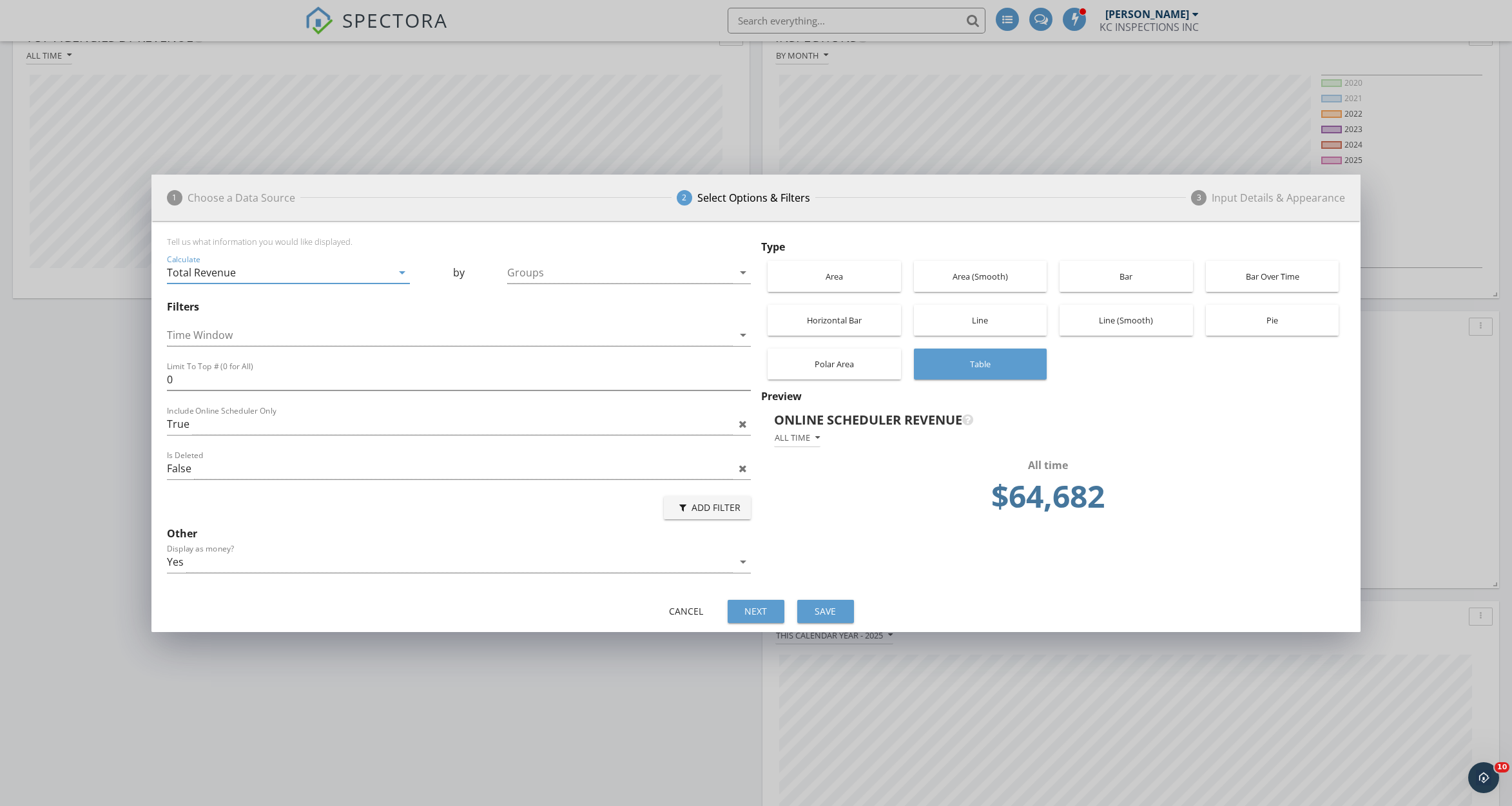
click at [368, 267] on div "Total Revenue" at bounding box center [280, 273] width 225 height 21
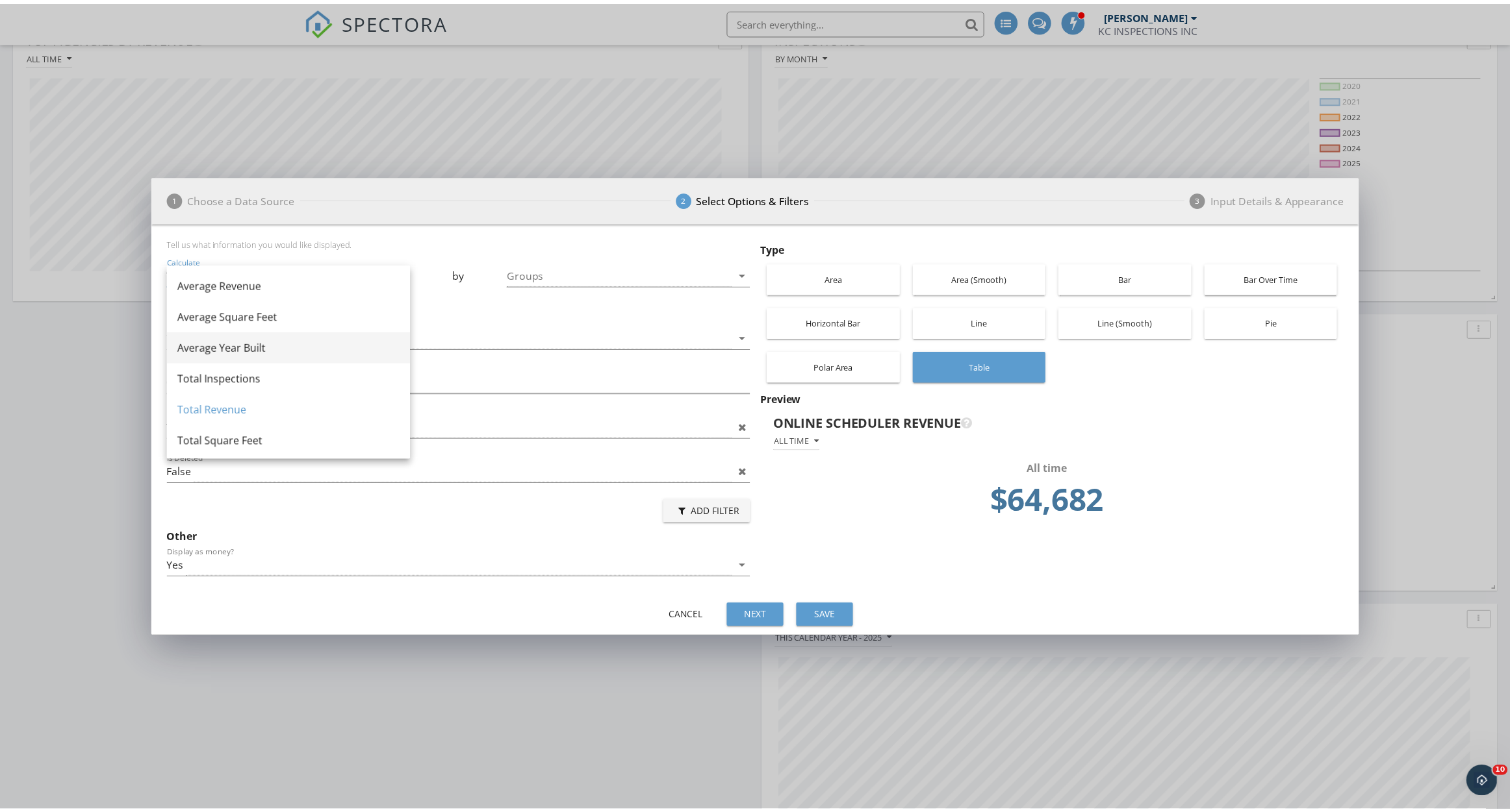
scroll to position [3, 0]
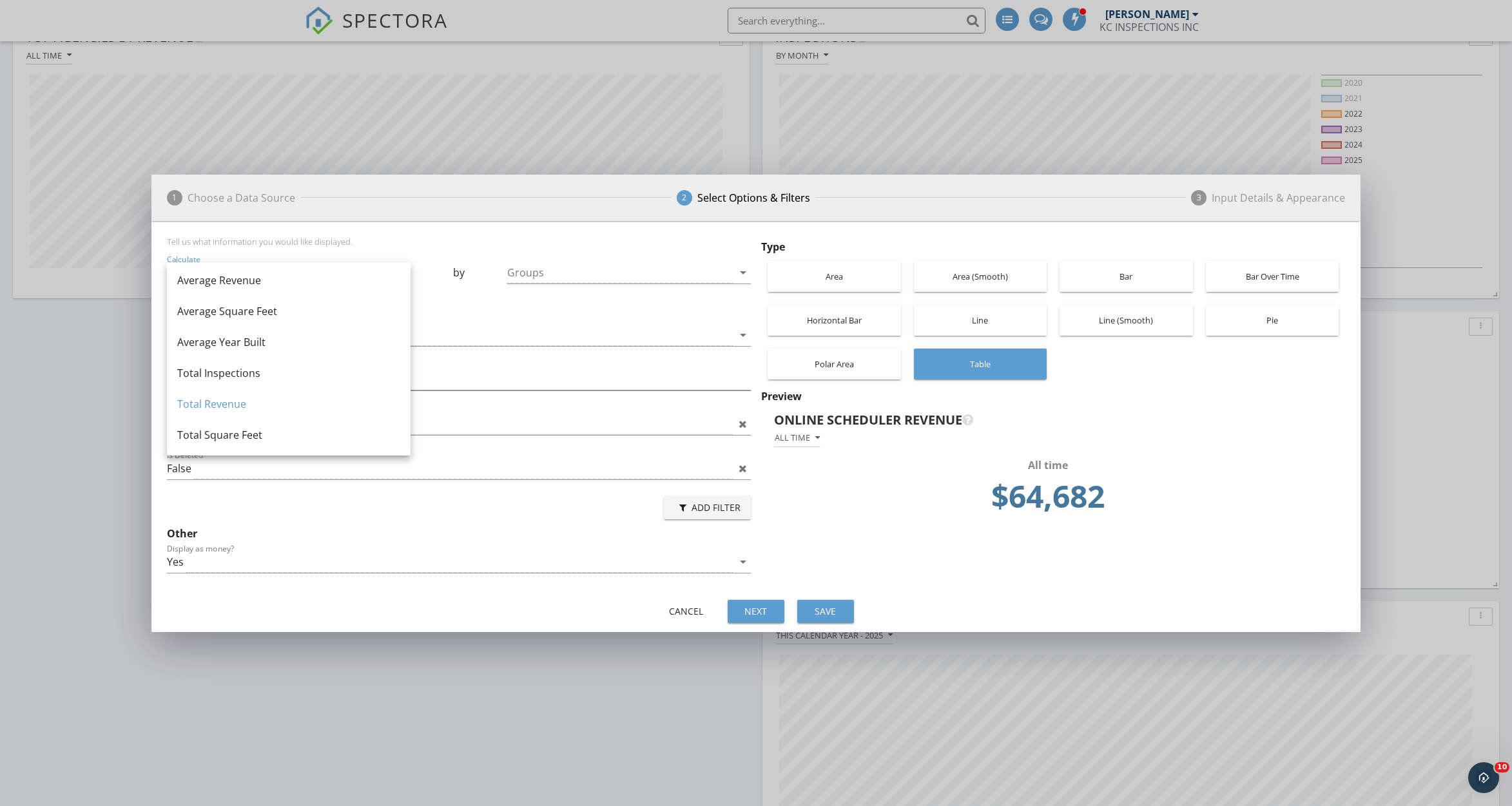
click at [553, 516] on div "Add Filter" at bounding box center [459, 508] width 584 height 31
click at [654, 434] on div "True" at bounding box center [449, 424] width 566 height 21
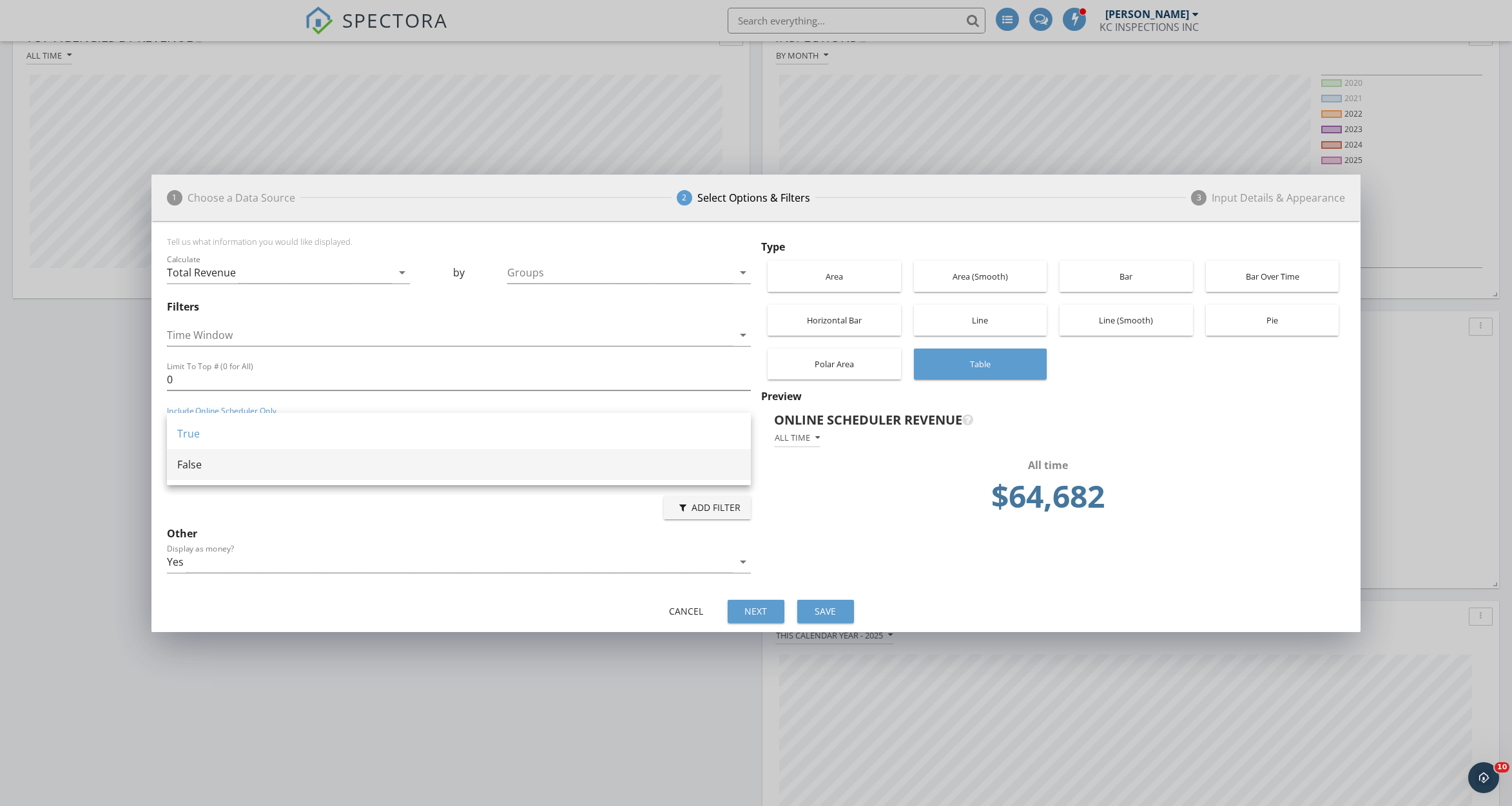
click at [622, 469] on div "False" at bounding box center [459, 464] width 564 height 16
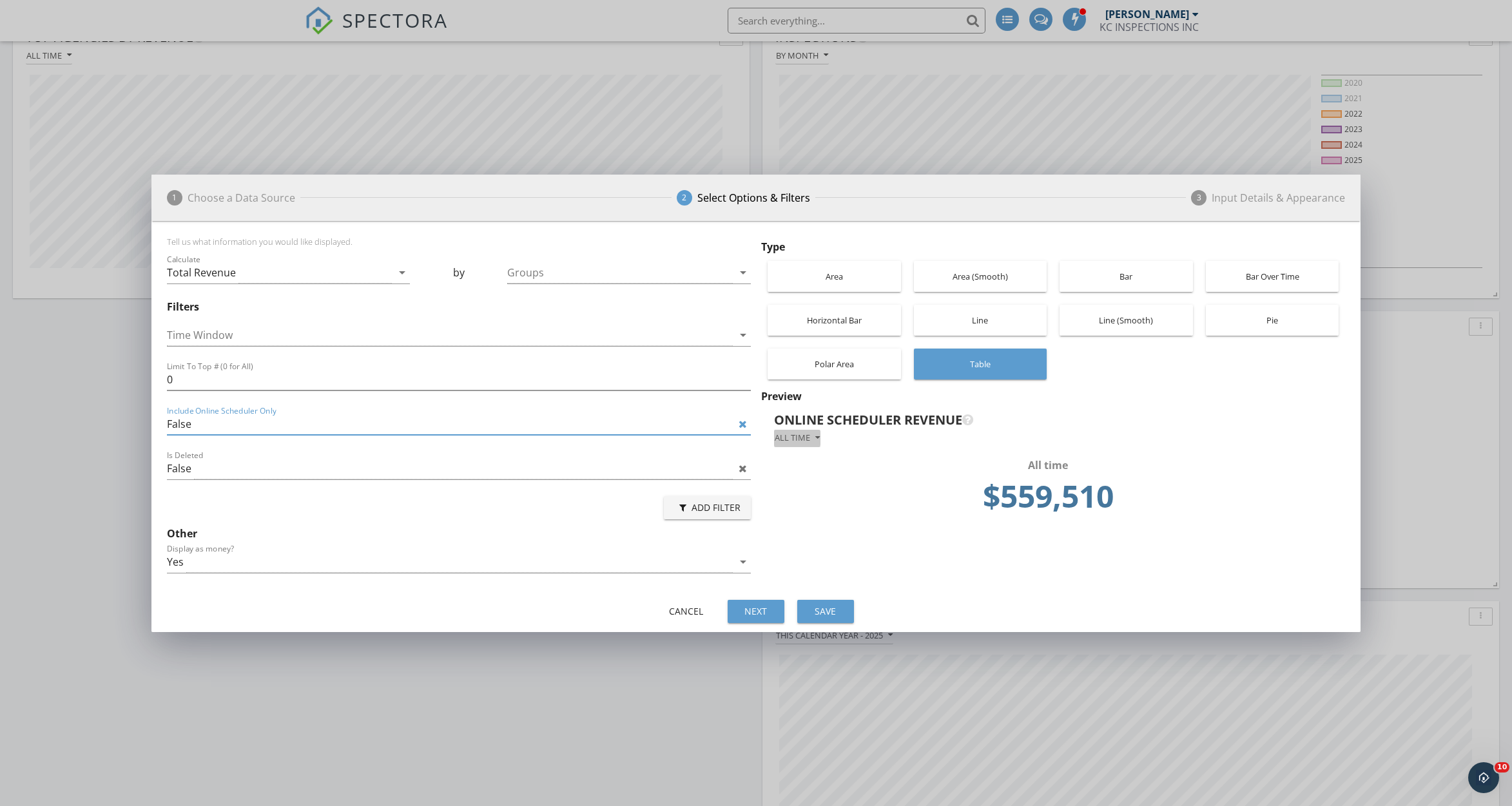
click at [810, 432] on button "All time" at bounding box center [797, 438] width 47 height 17
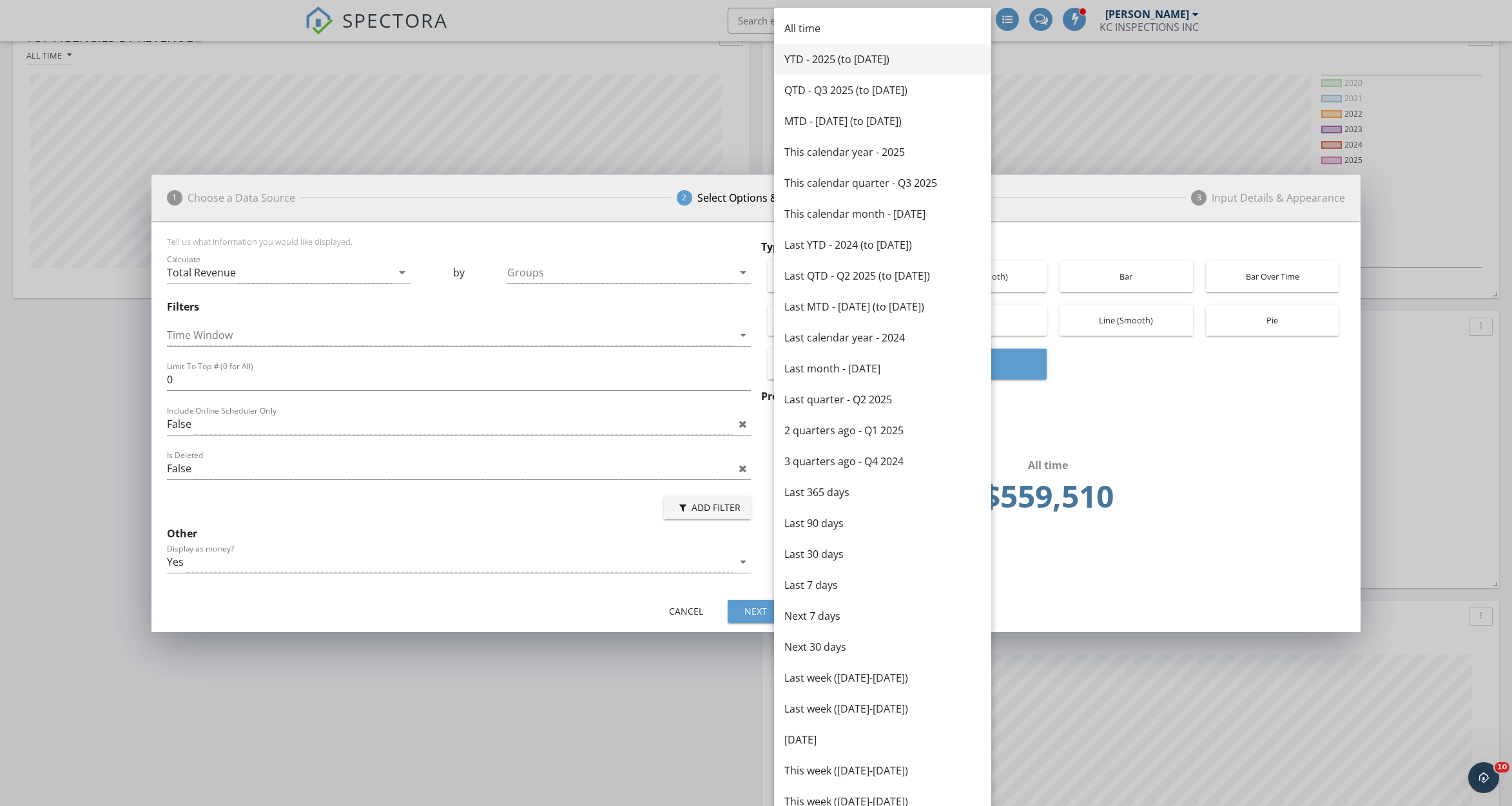
click at [878, 57] on div "YTD - 2025 (to [DATE])" at bounding box center [882, 59] width 197 height 16
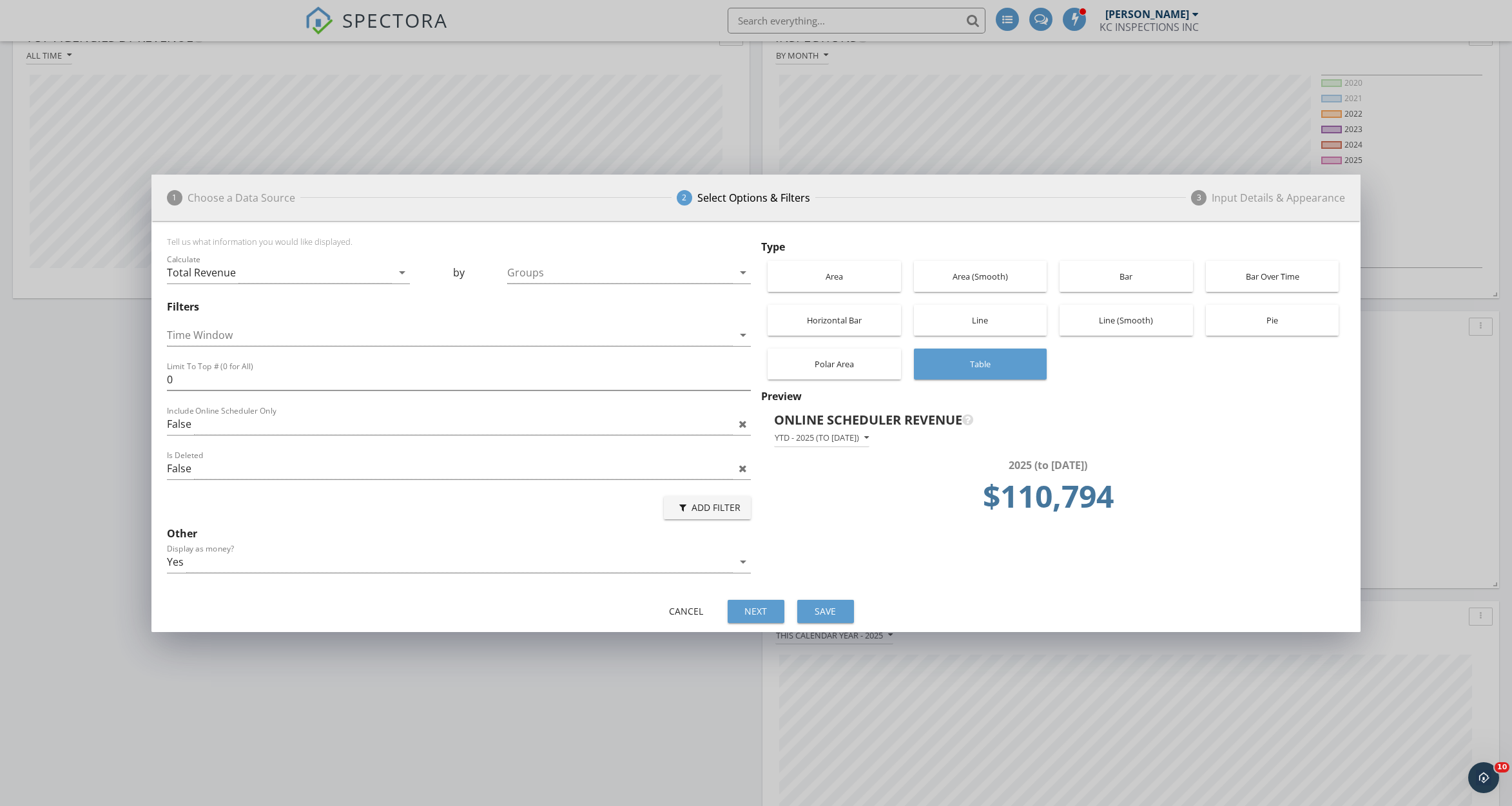
click at [942, 422] on div "Online Scheduler Revenue" at bounding box center [1041, 420] width 535 height 19
click at [887, 412] on div "Online Scheduler Revenue" at bounding box center [1041, 420] width 535 height 19
click at [690, 607] on div "Cancel" at bounding box center [687, 612] width 36 height 14
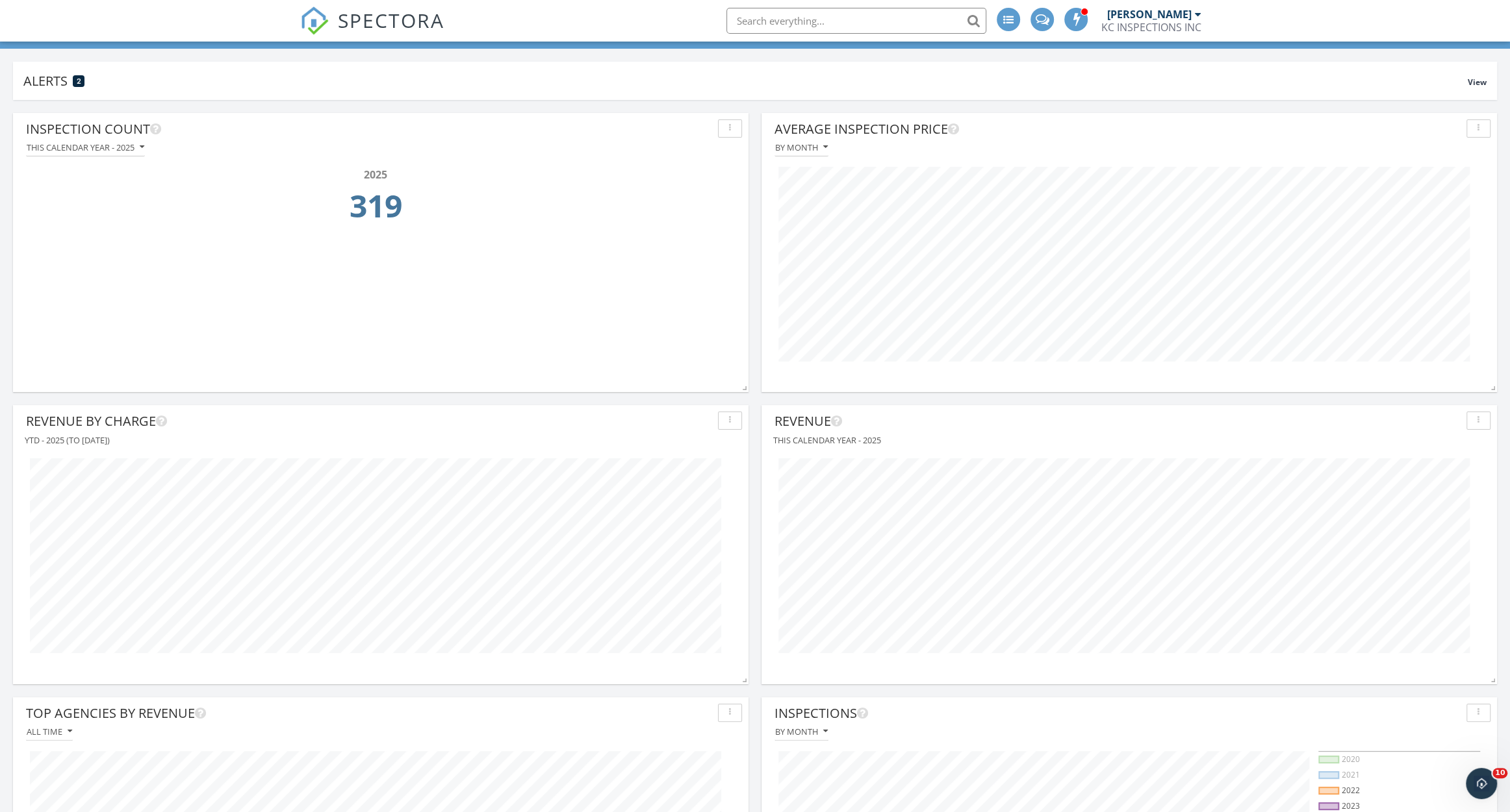
scroll to position [0, 0]
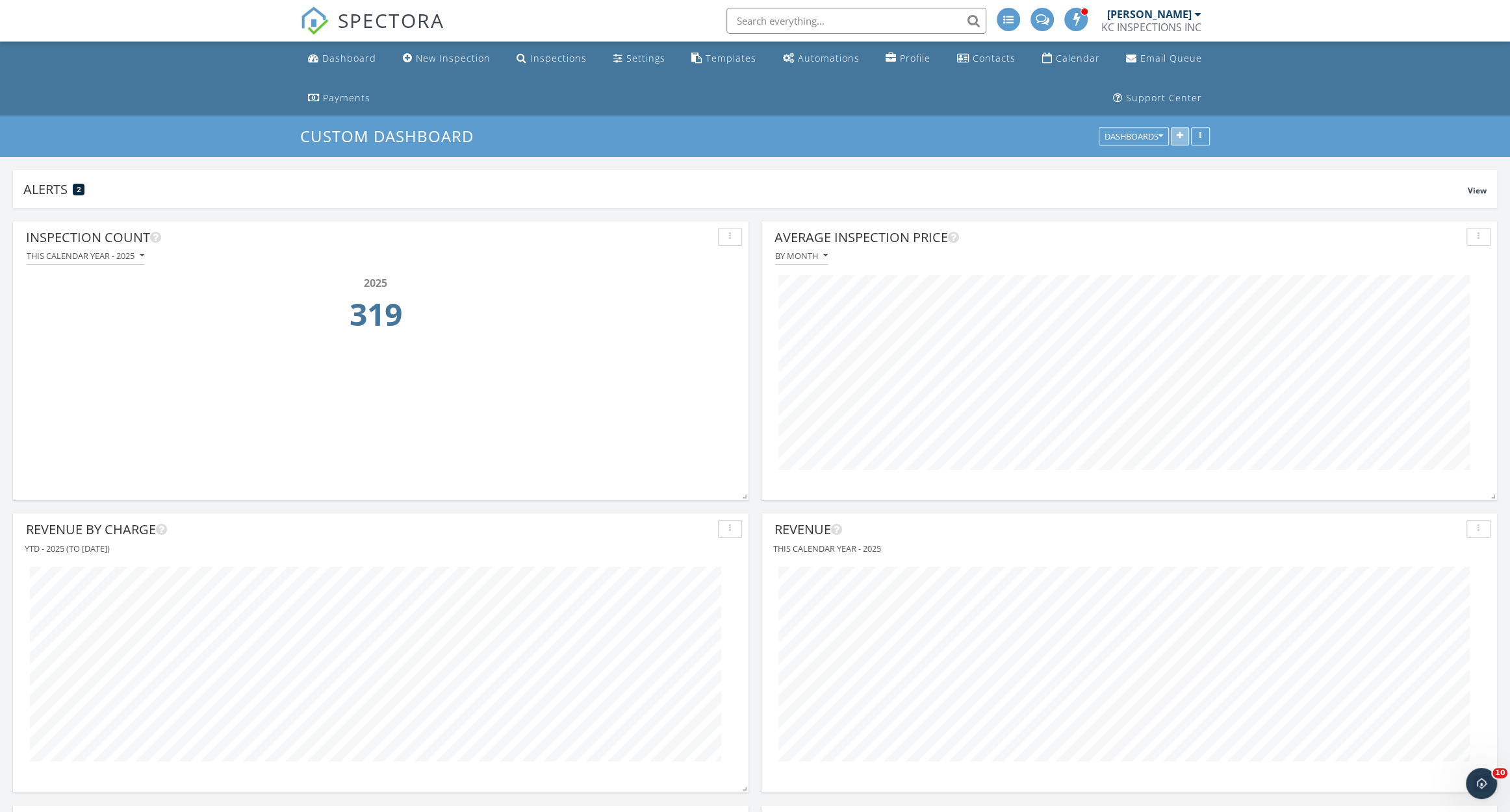
click at [1180, 133] on icon "button" at bounding box center [1179, 136] width 6 height 9
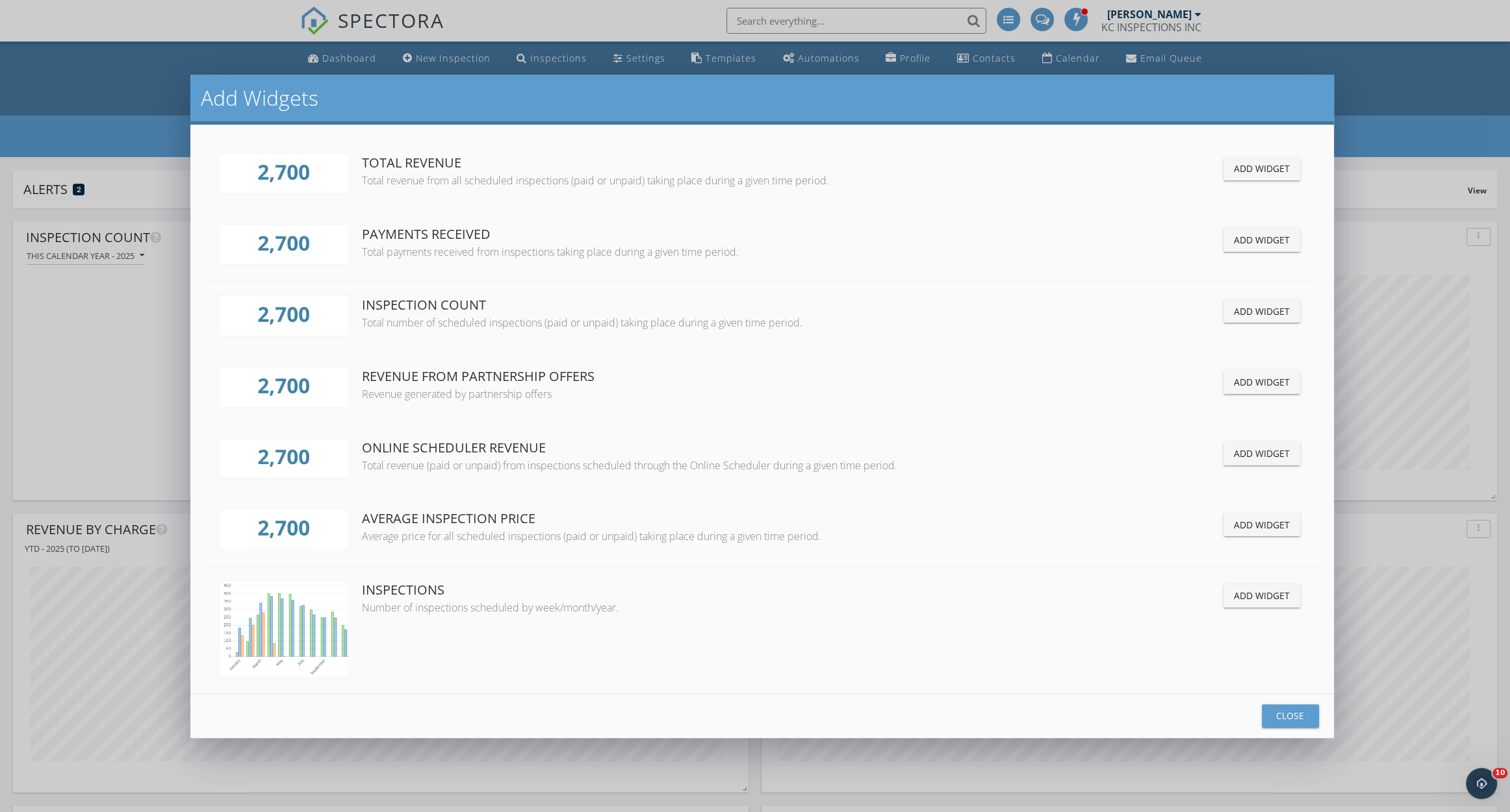
click at [1257, 164] on div "Add Widget" at bounding box center [1261, 169] width 56 height 14
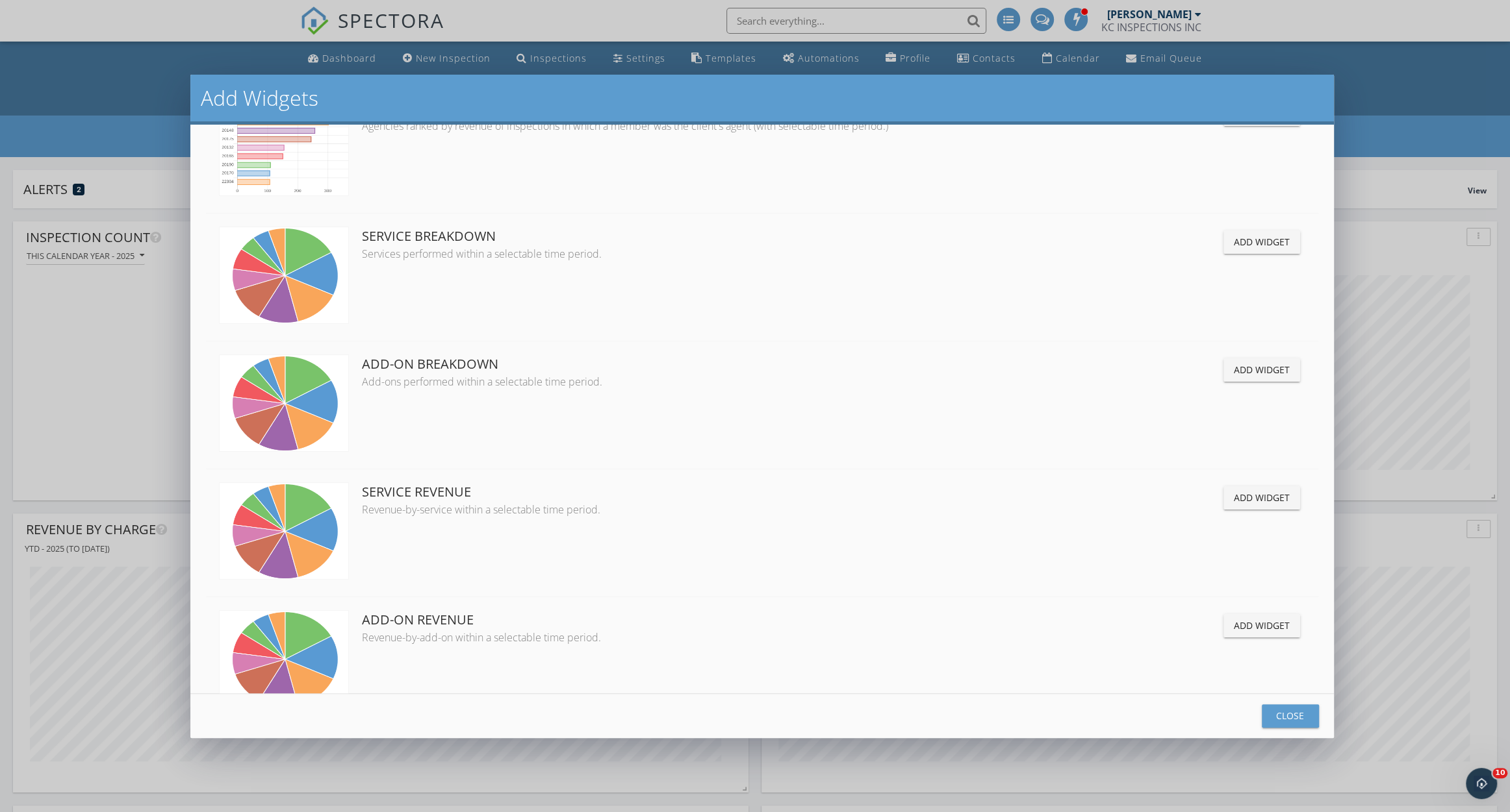
scroll to position [2155, 0]
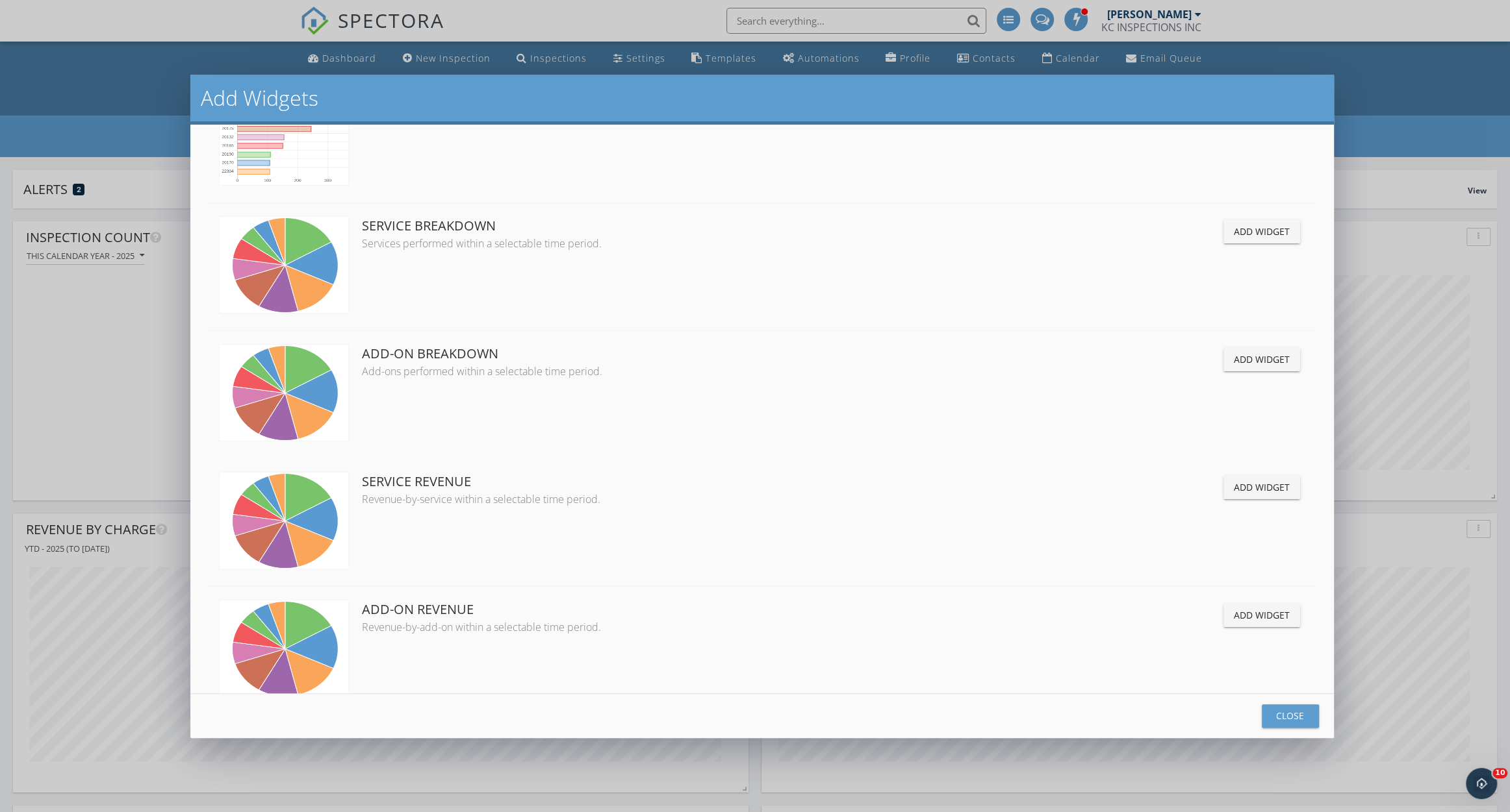
click at [1241, 353] on div "Add Widget" at bounding box center [1261, 359] width 56 height 14
click at [1294, 715] on div "Close" at bounding box center [1290, 716] width 37 height 14
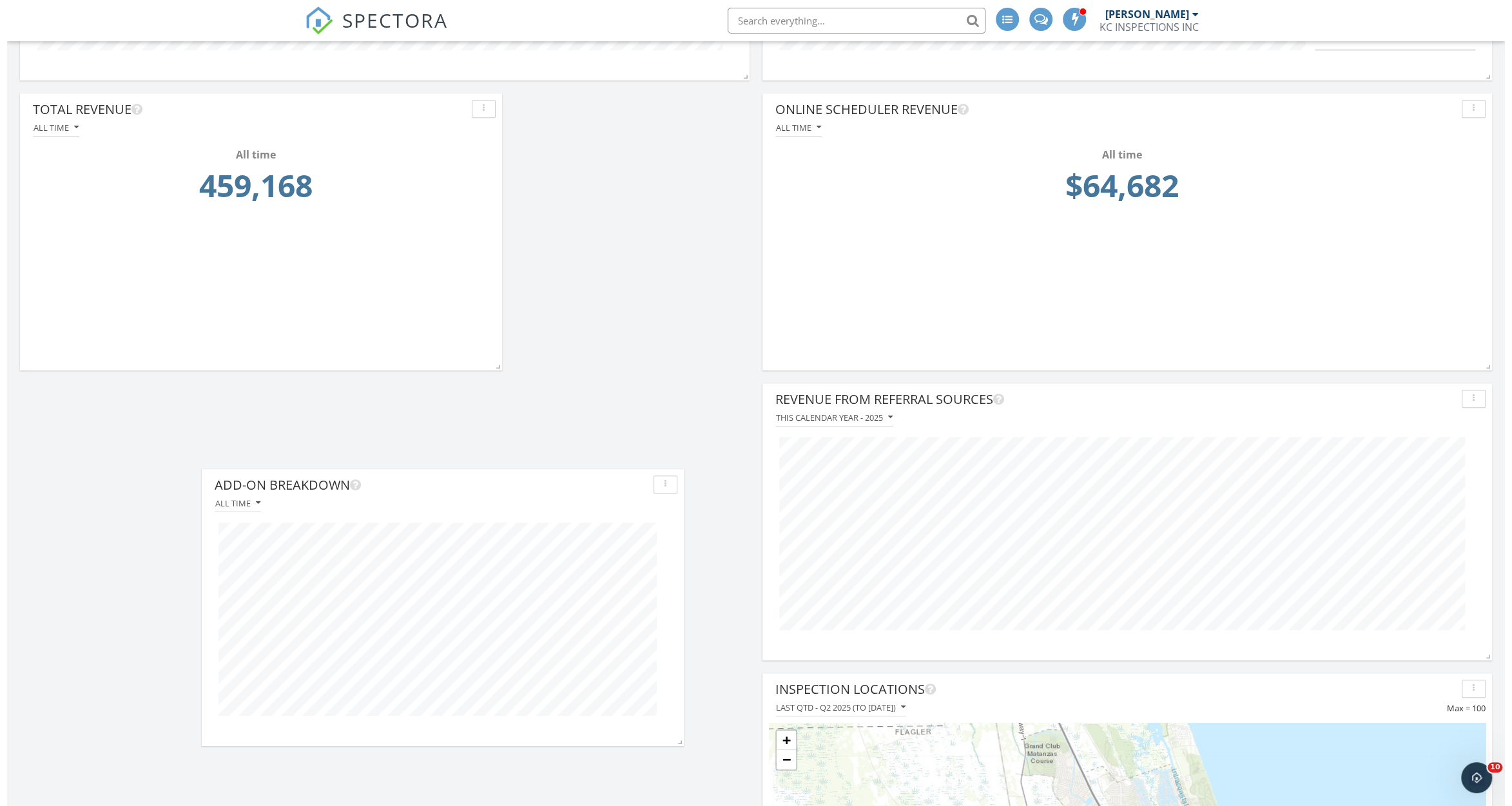
scroll to position [1782, 1527]
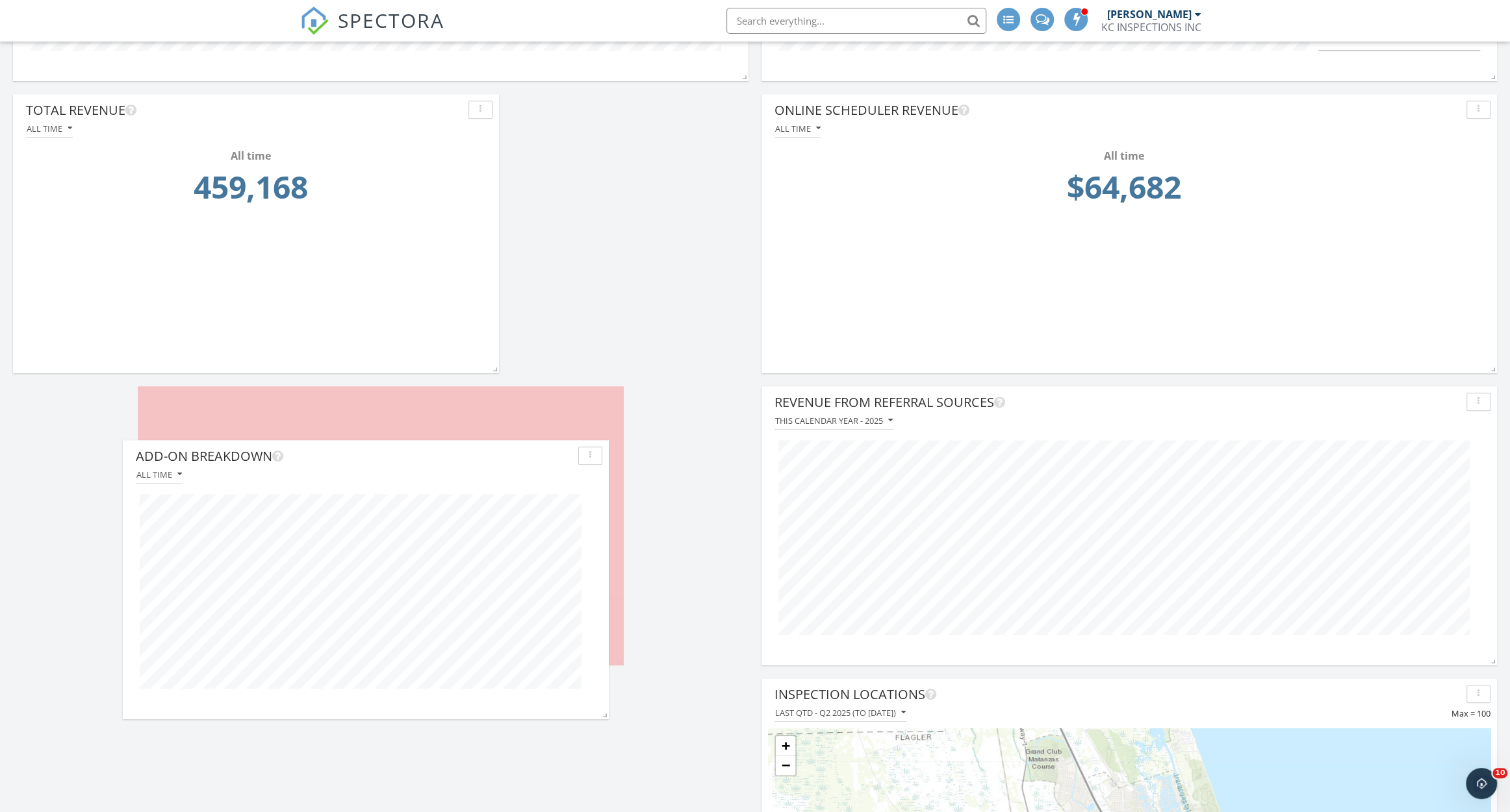
drag, startPoint x: 740, startPoint y: 694, endPoint x: 350, endPoint y: 455, distance: 457.4
click at [350, 455] on div "Add-On Breakdown" at bounding box center [354, 456] width 437 height 19
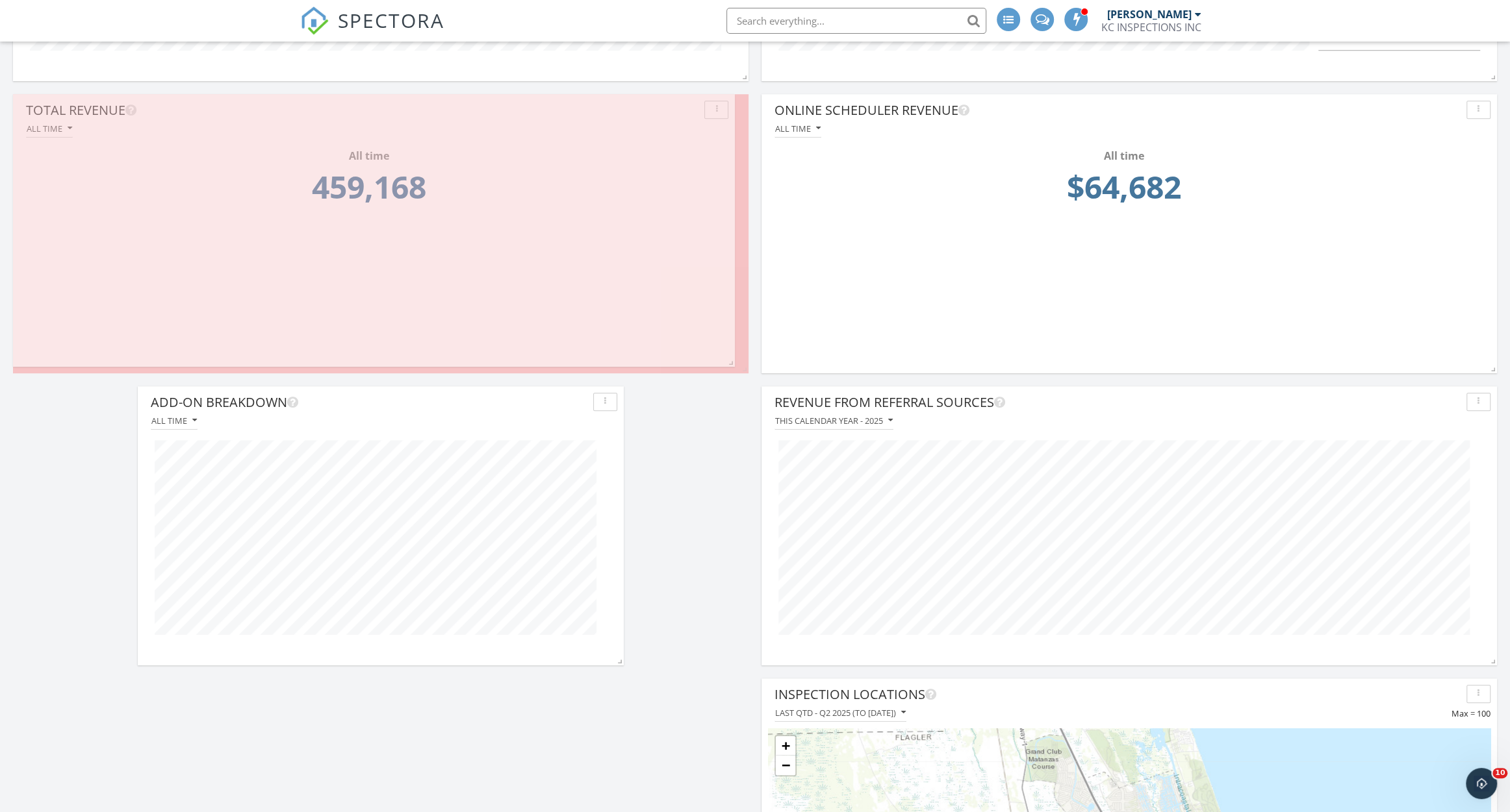
drag, startPoint x: 492, startPoint y: 361, endPoint x: 729, endPoint y: 355, distance: 237.1
click at [729, 355] on span at bounding box center [728, 360] width 13 height 13
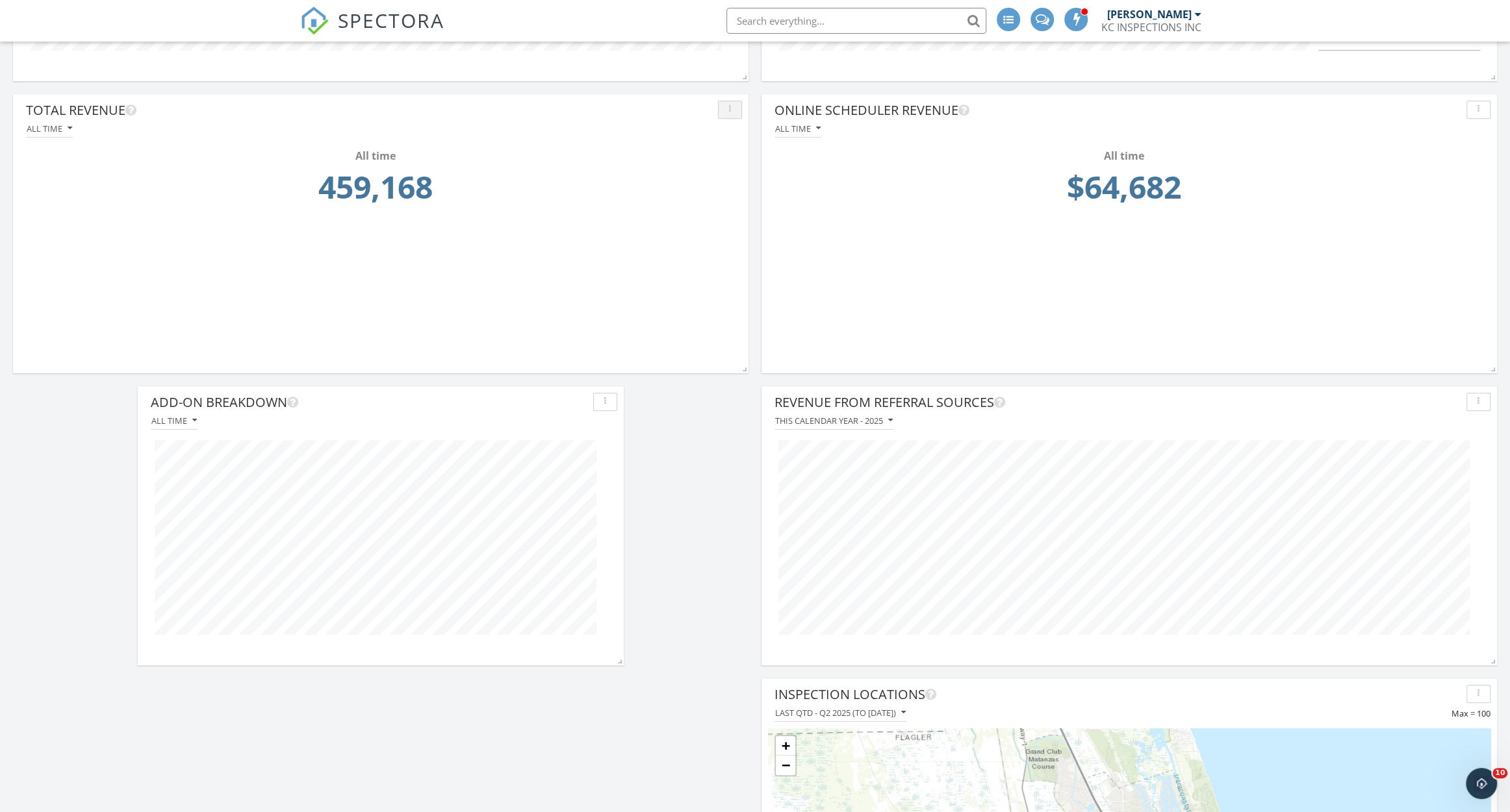
click at [729, 109] on icon "button" at bounding box center [729, 109] width 2 height 9
click at [773, 138] on div "Edit" at bounding box center [762, 138] width 66 height 16
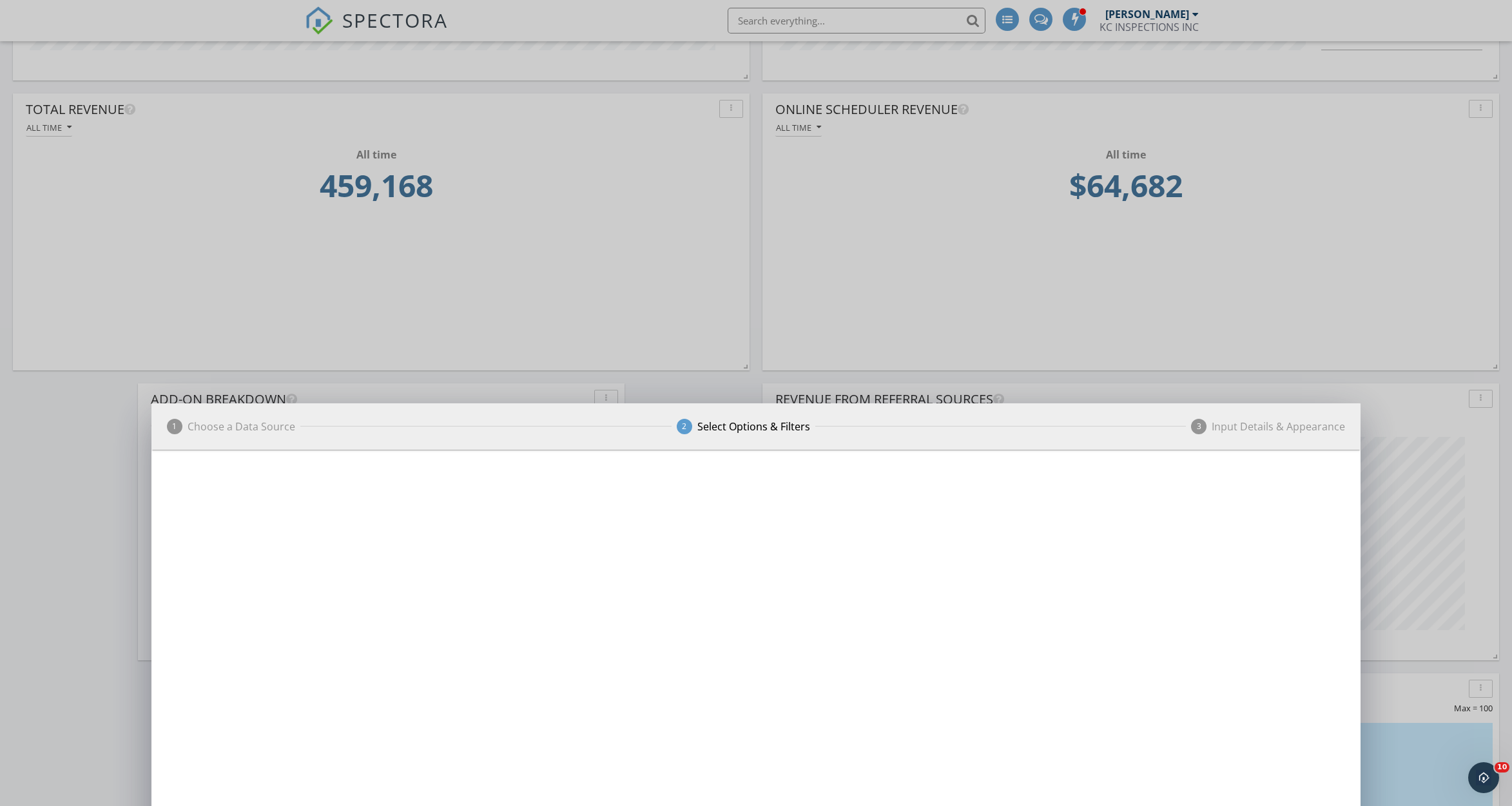
scroll to position [276, 736]
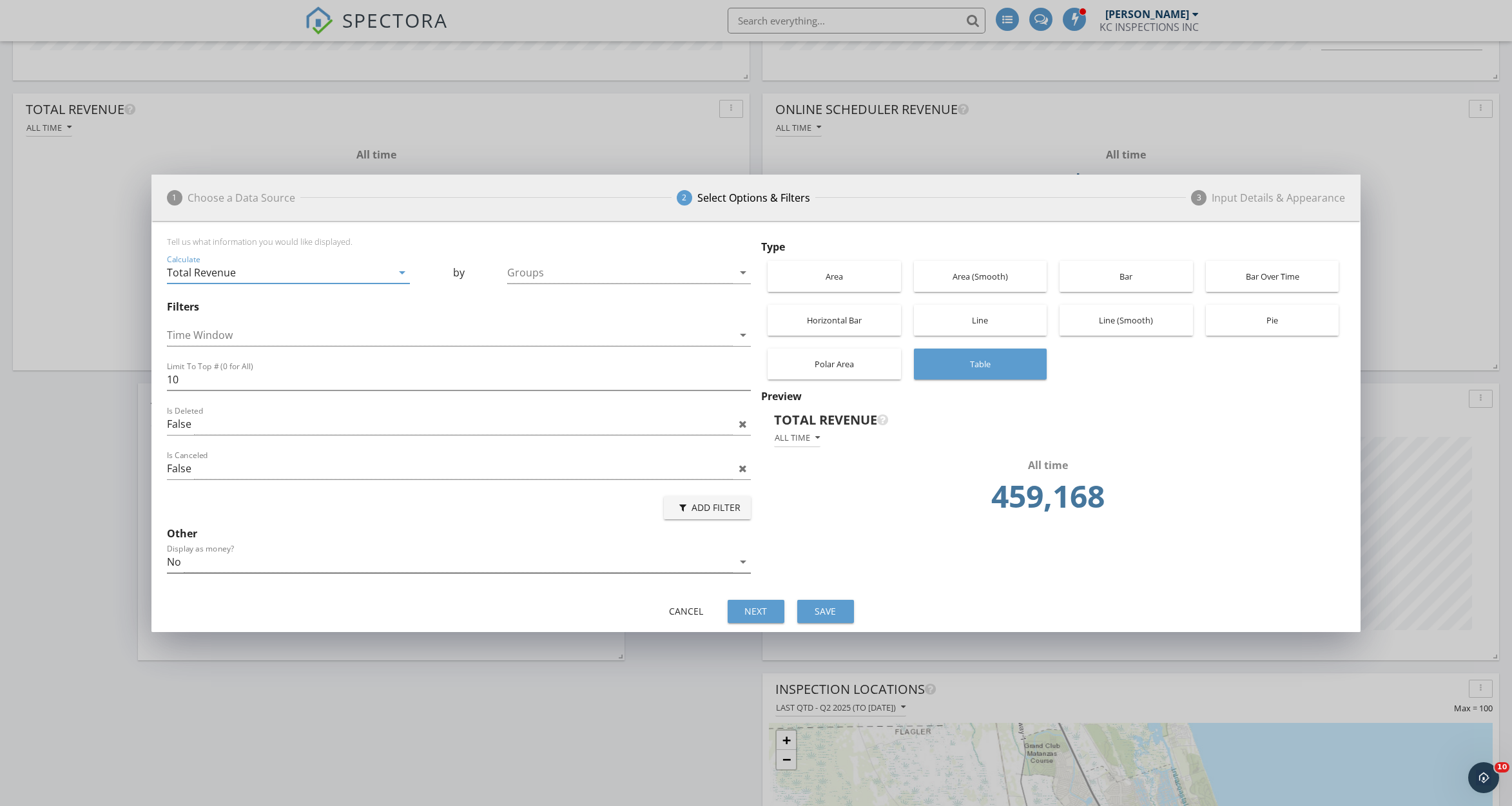
click at [449, 562] on div "No" at bounding box center [449, 562] width 566 height 21
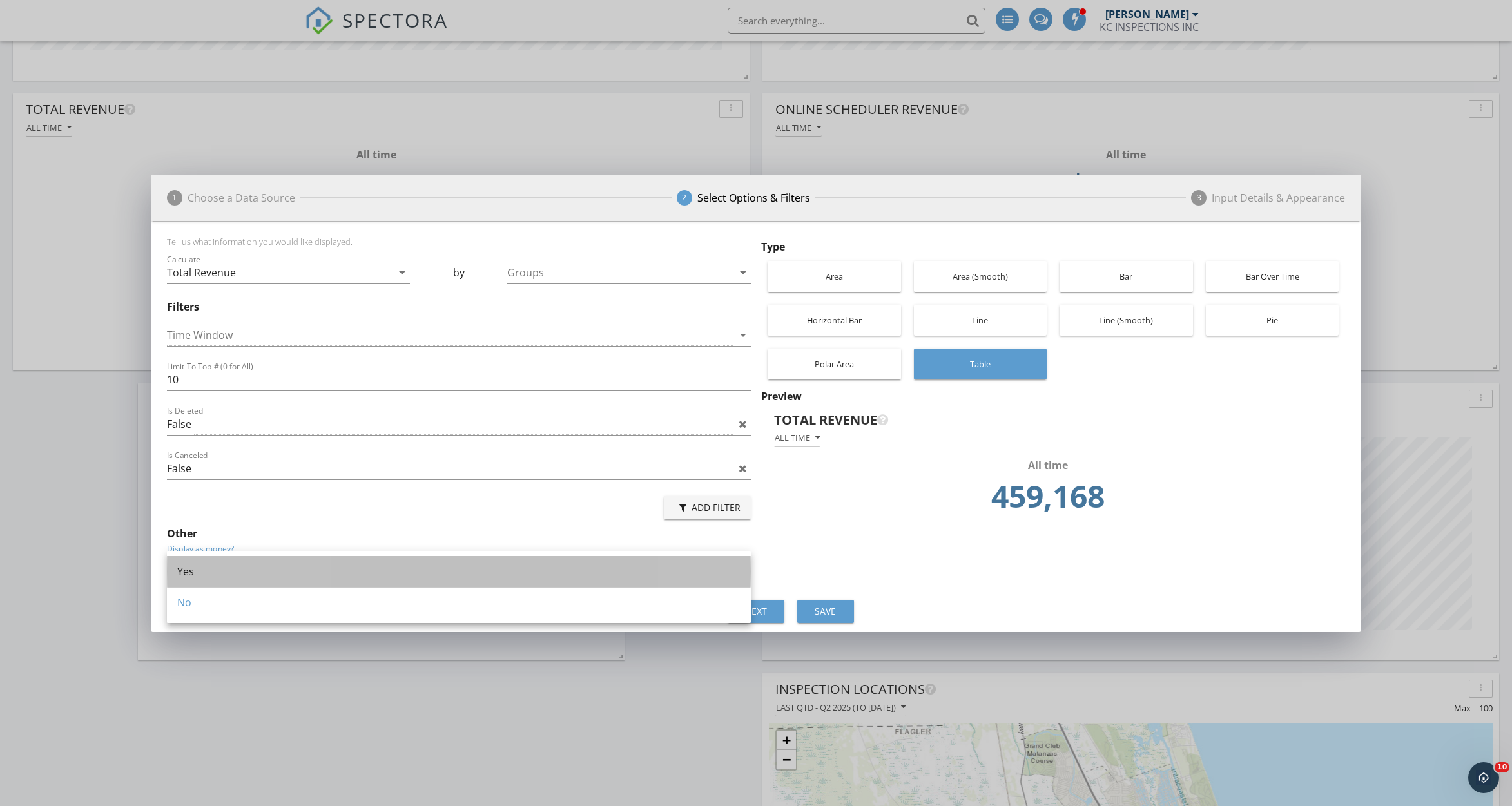
click at [402, 569] on div "Yes" at bounding box center [459, 572] width 564 height 16
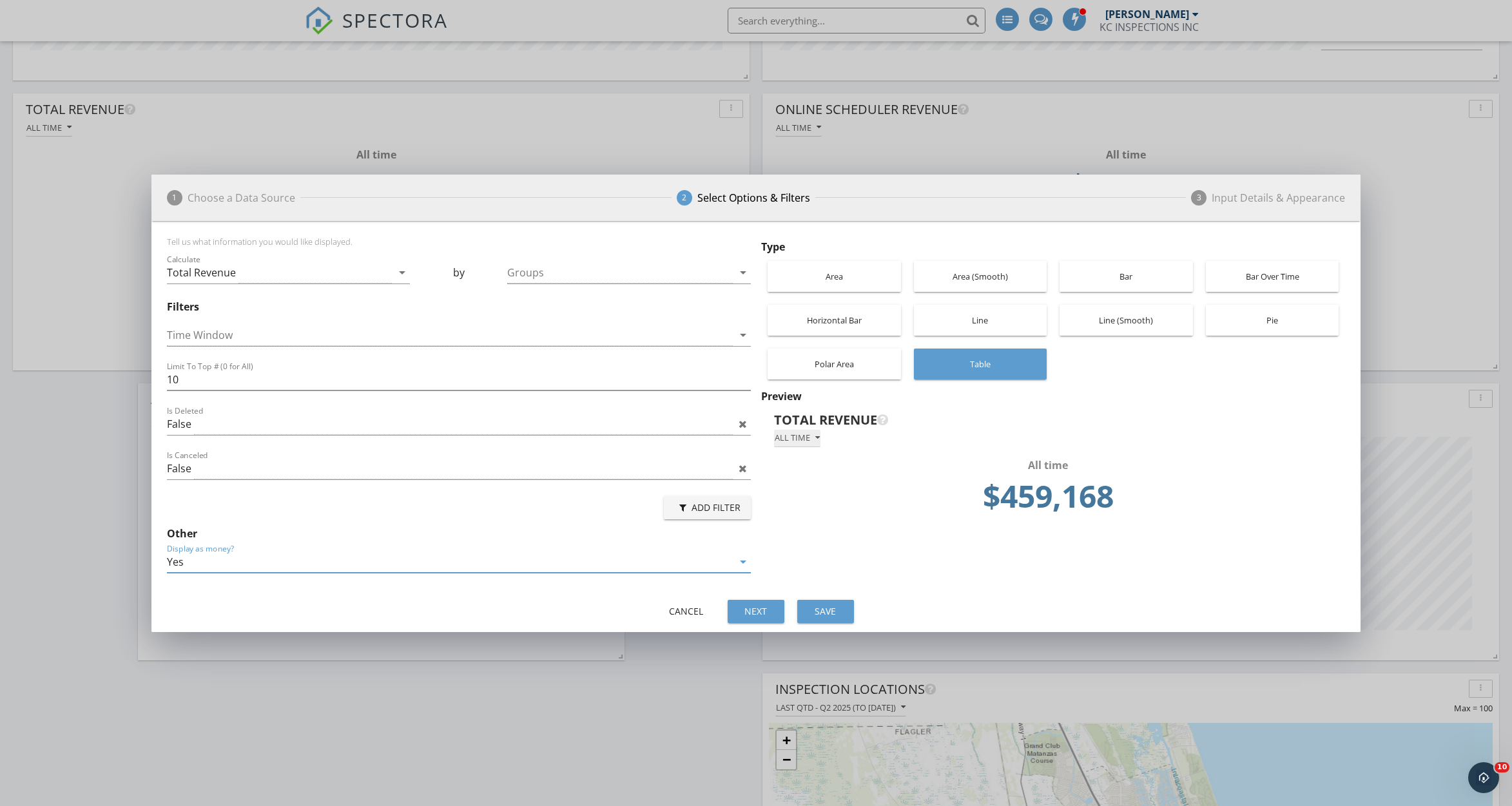
click at [792, 434] on div "All time" at bounding box center [797, 438] width 45 height 9
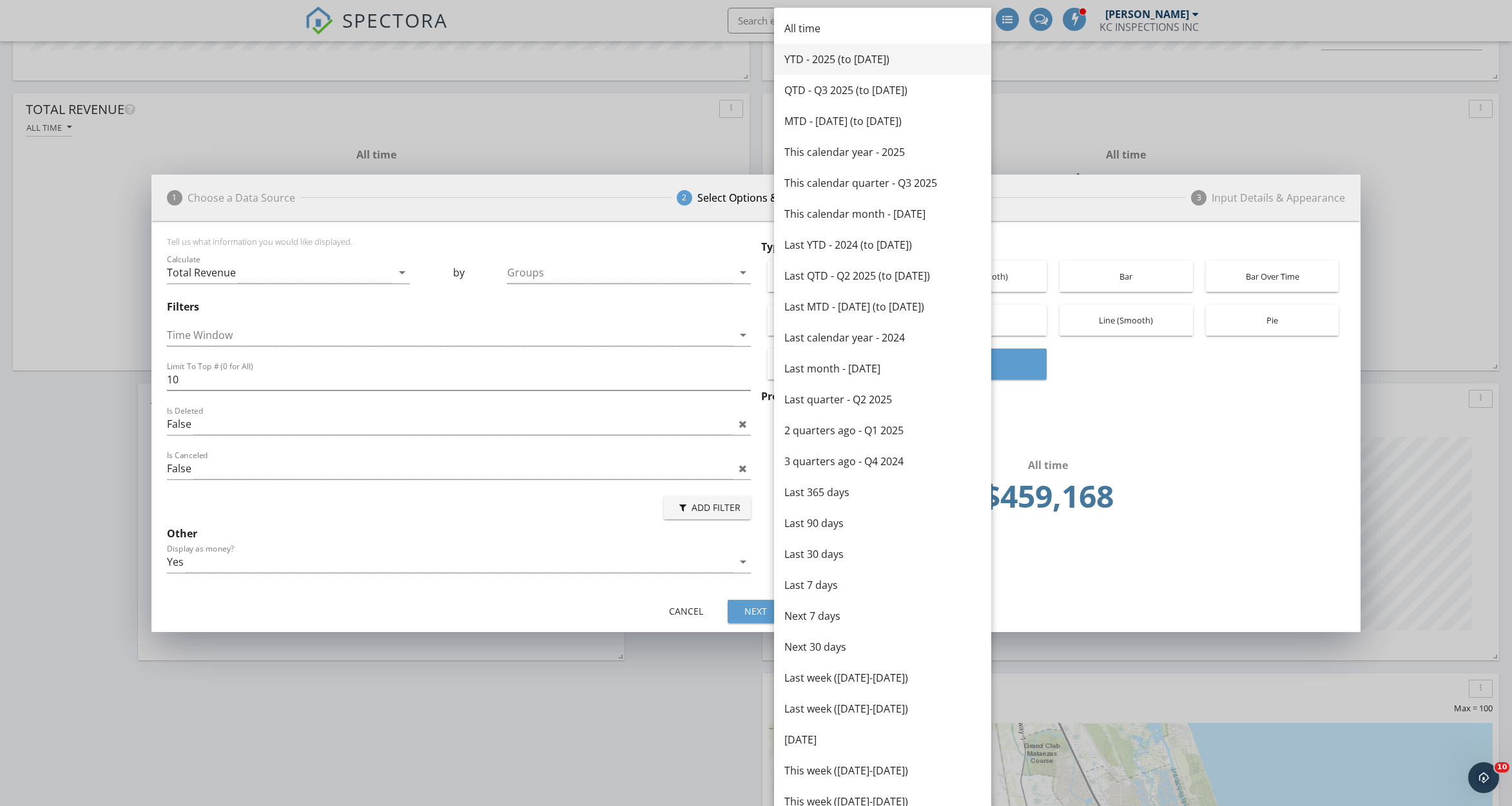
click at [847, 55] on div "YTD - 2025 (to [DATE])" at bounding box center [882, 59] width 197 height 16
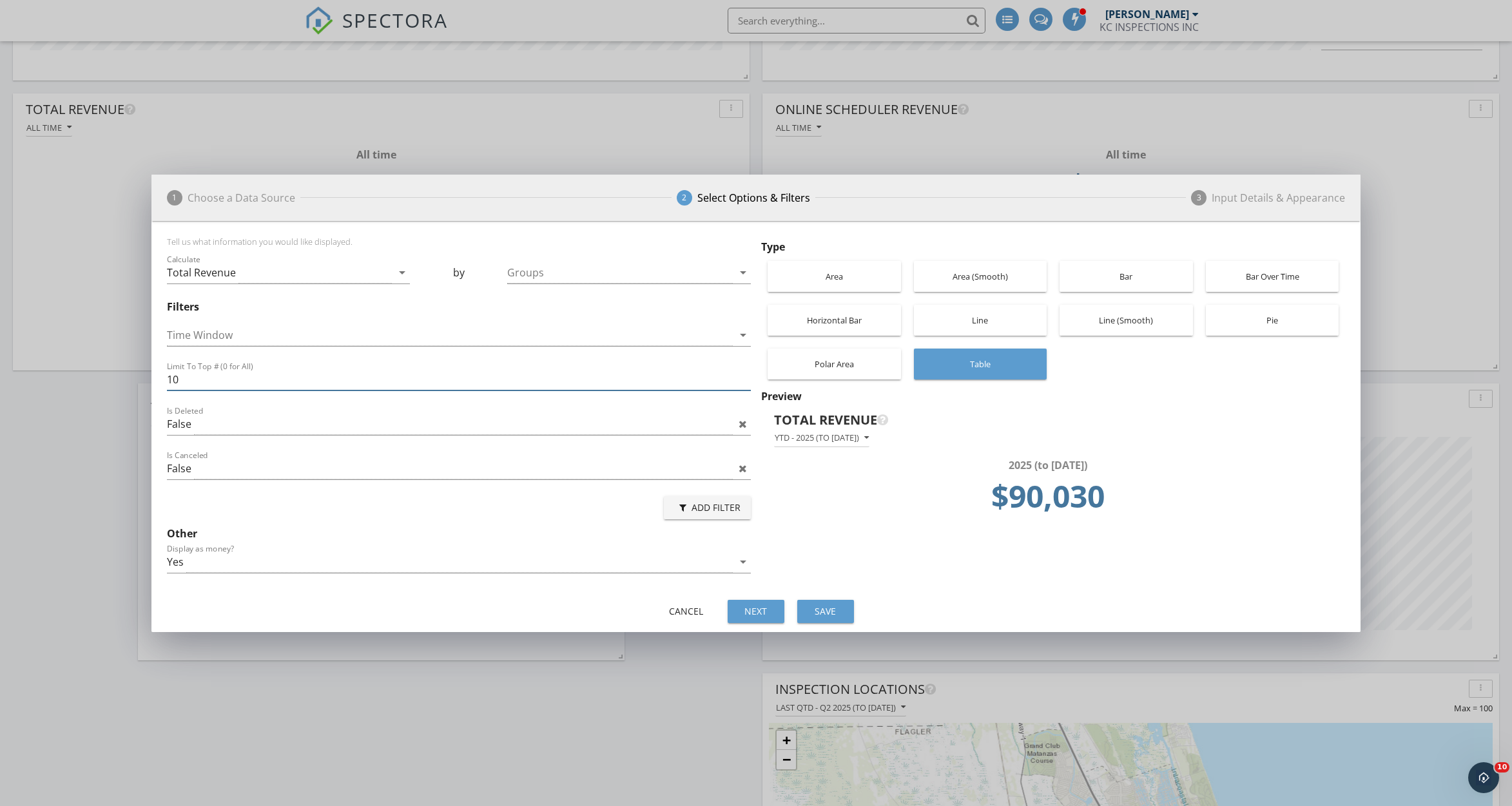
click at [666, 376] on input "10" at bounding box center [459, 379] width 584 height 21
type input "1"
type input "0"
click at [984, 587] on div "Tell us what information you would like displayed. Calculate Total Revenue arro…" at bounding box center [756, 409] width 1210 height 375
click at [1302, 281] on div "Bar Over Time" at bounding box center [1272, 276] width 120 height 31
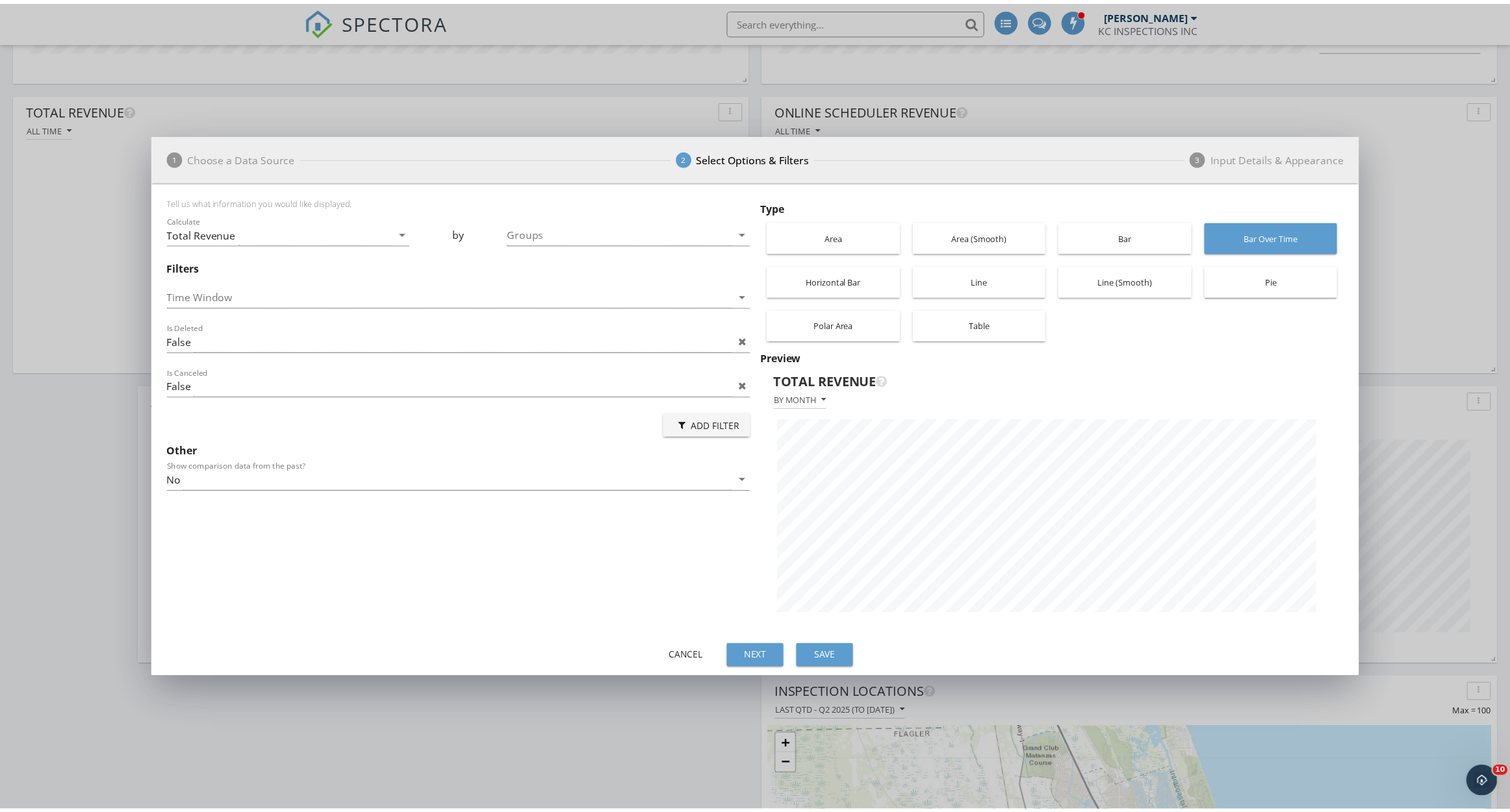
scroll to position [460, 1218]
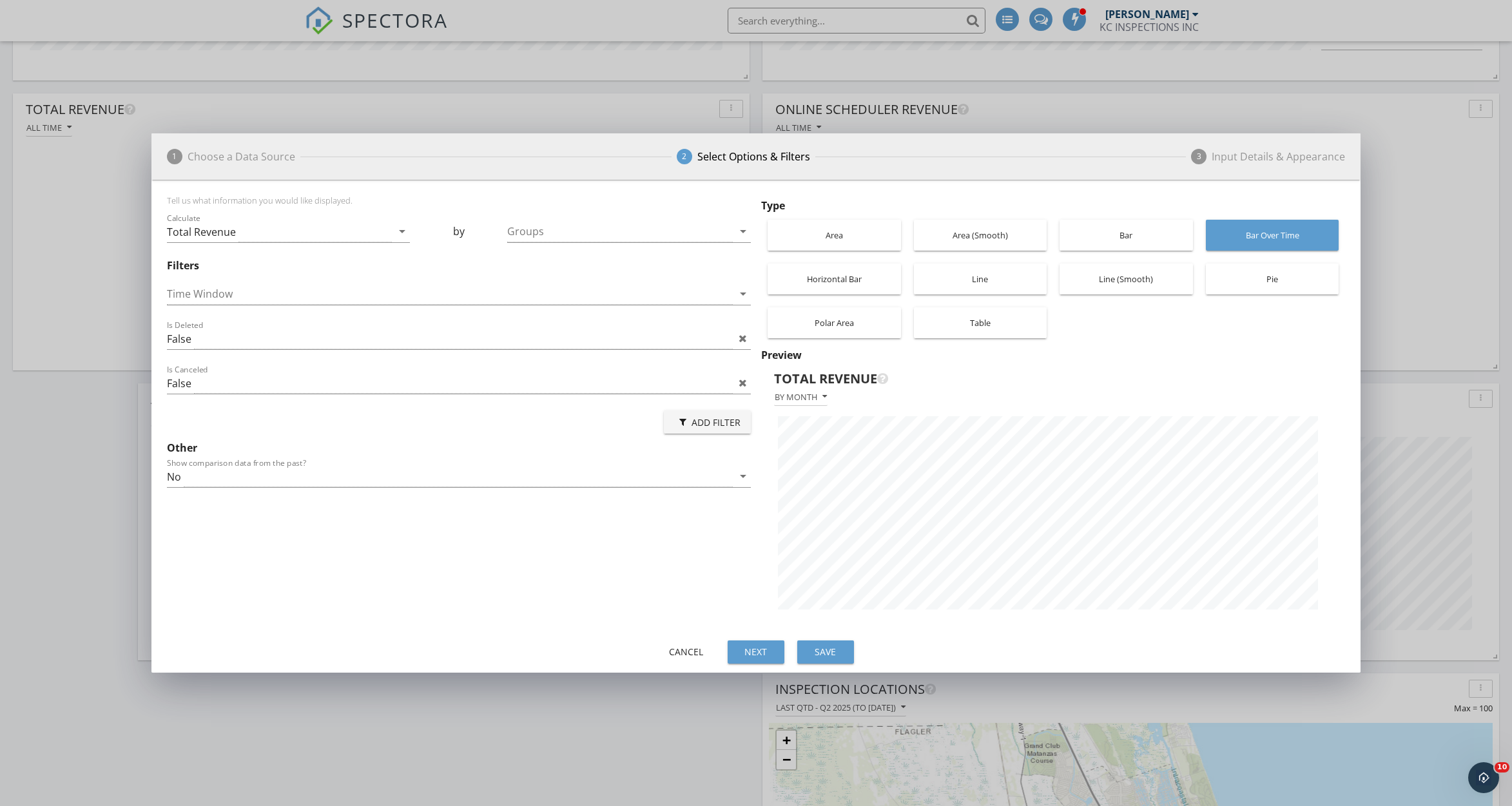
click at [950, 328] on div "Table" at bounding box center [980, 322] width 120 height 31
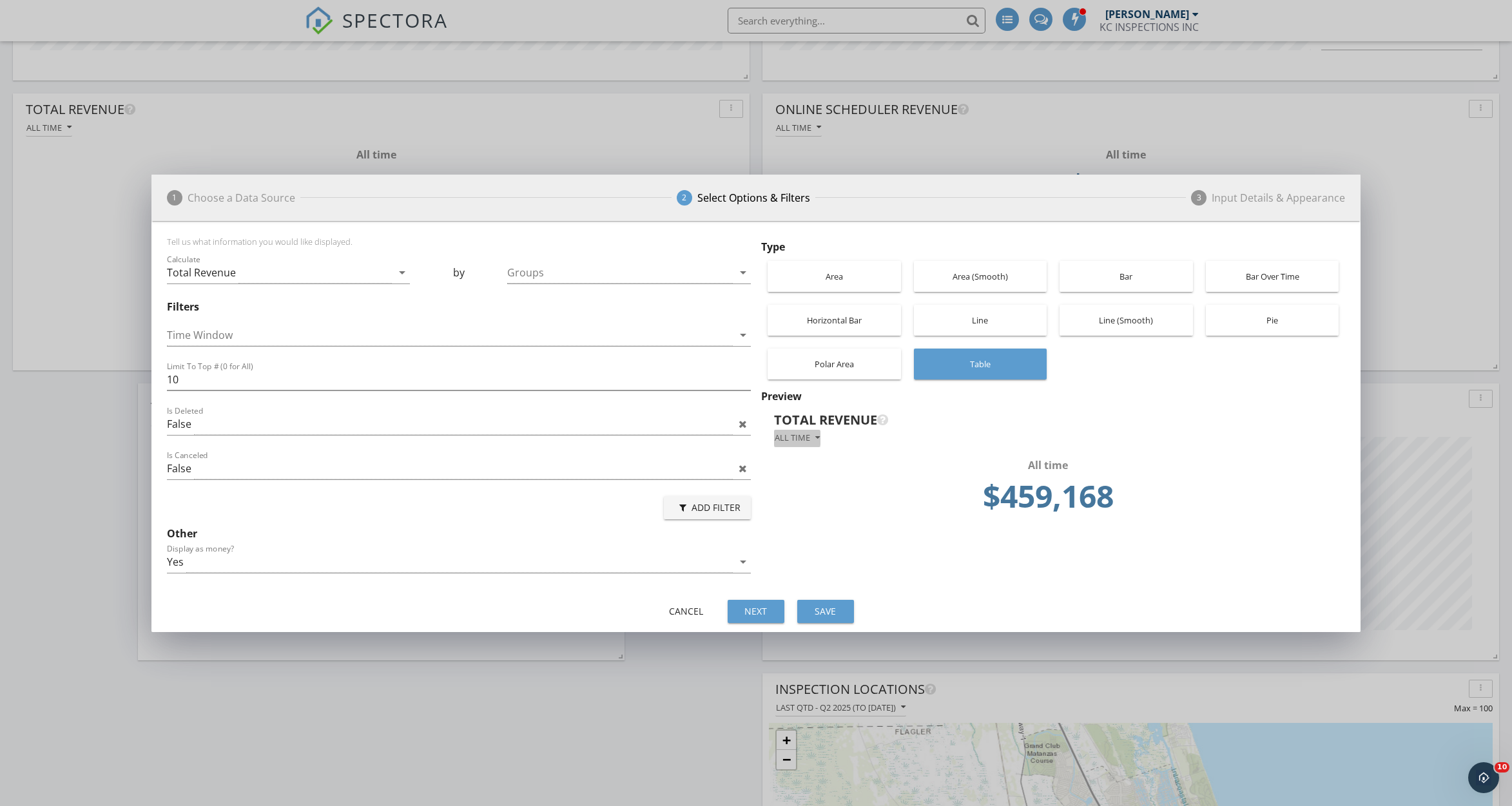
click at [816, 438] on icon "button" at bounding box center [817, 438] width 5 height 9
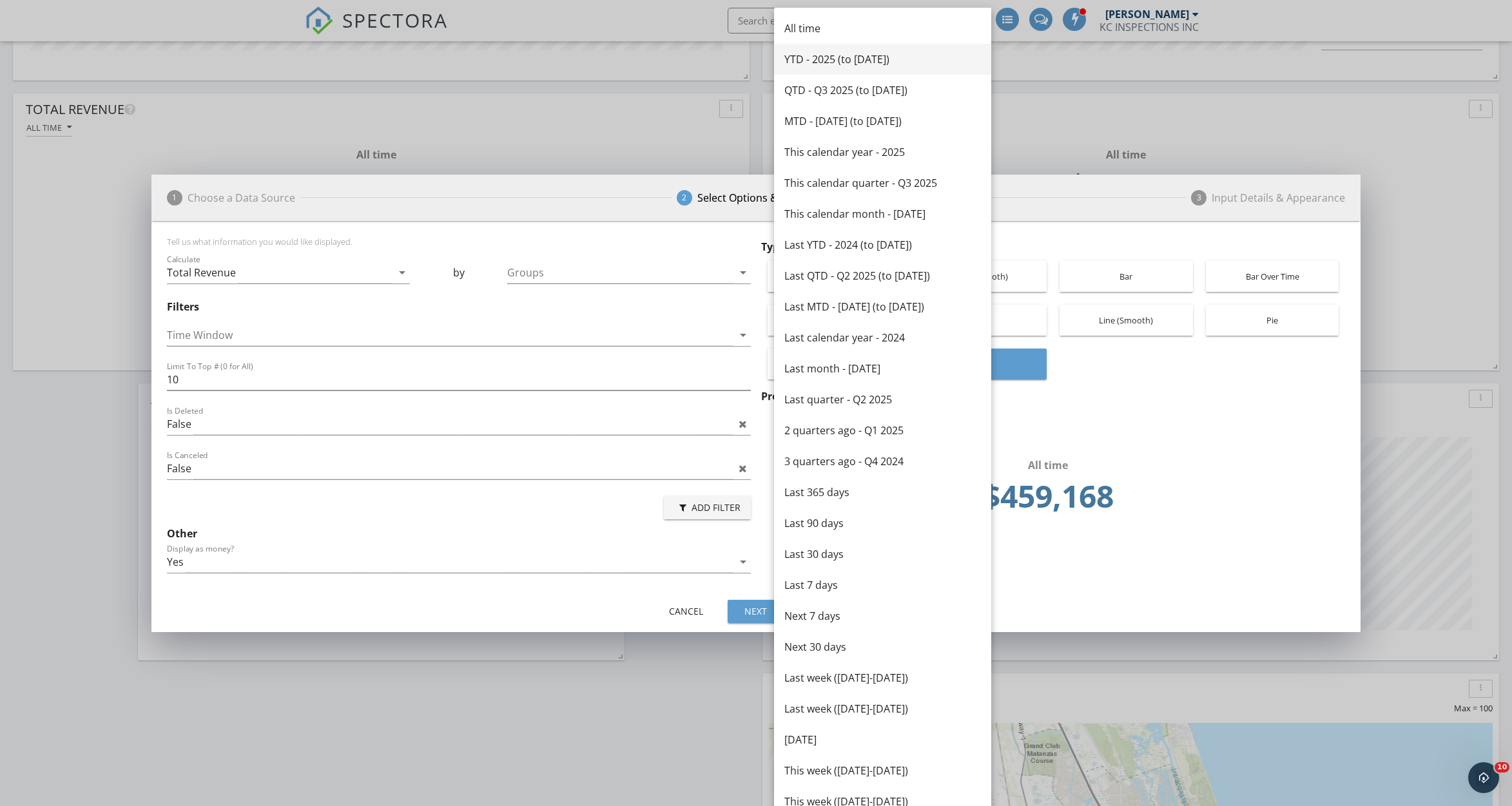
click at [878, 63] on div "YTD - 2025 (to [DATE])" at bounding box center [882, 59] width 197 height 16
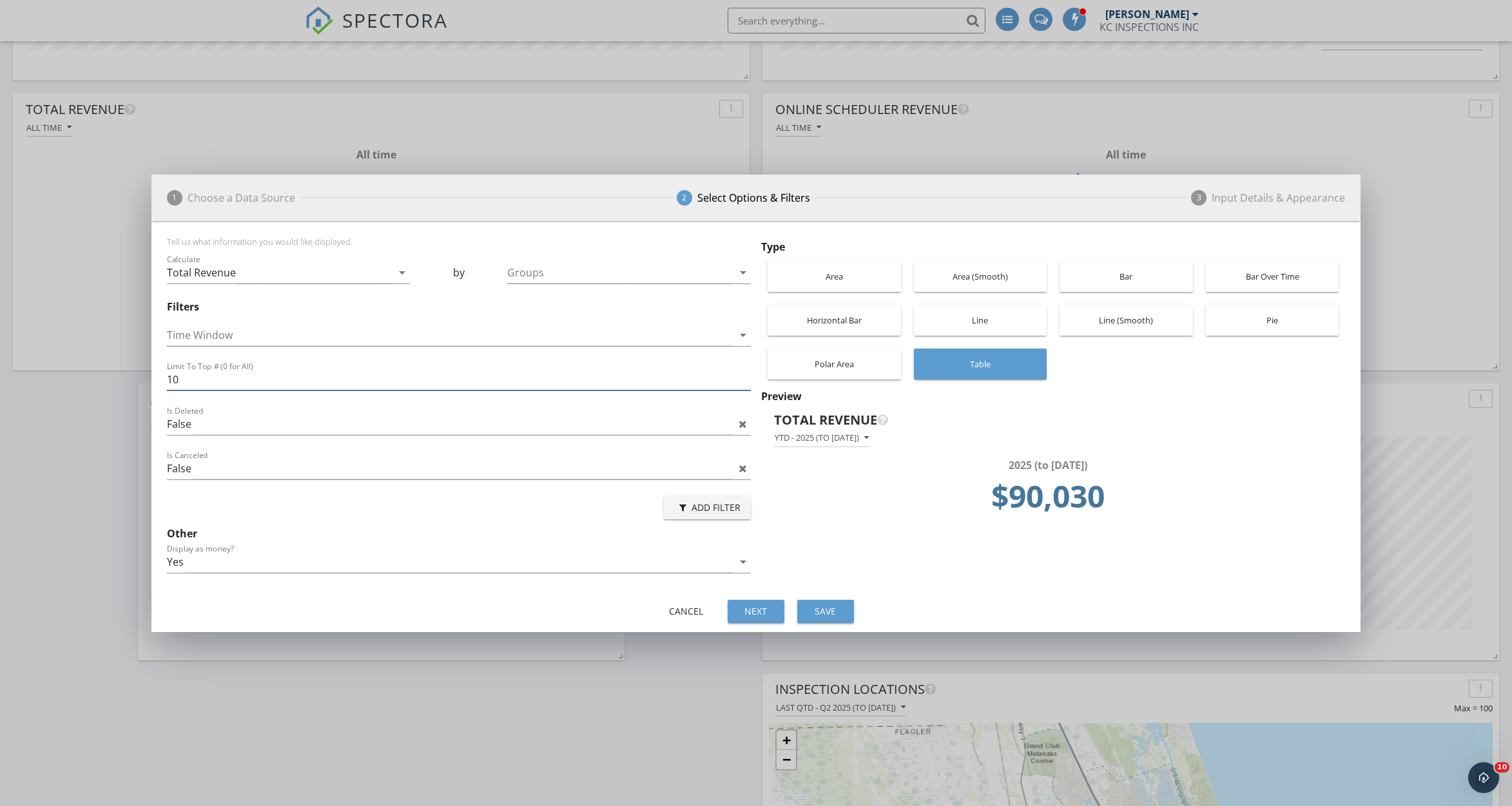
click at [394, 385] on input "10" at bounding box center [459, 379] width 584 height 21
type input "1"
type input "0"
click at [827, 612] on div "Save" at bounding box center [825, 612] width 36 height 14
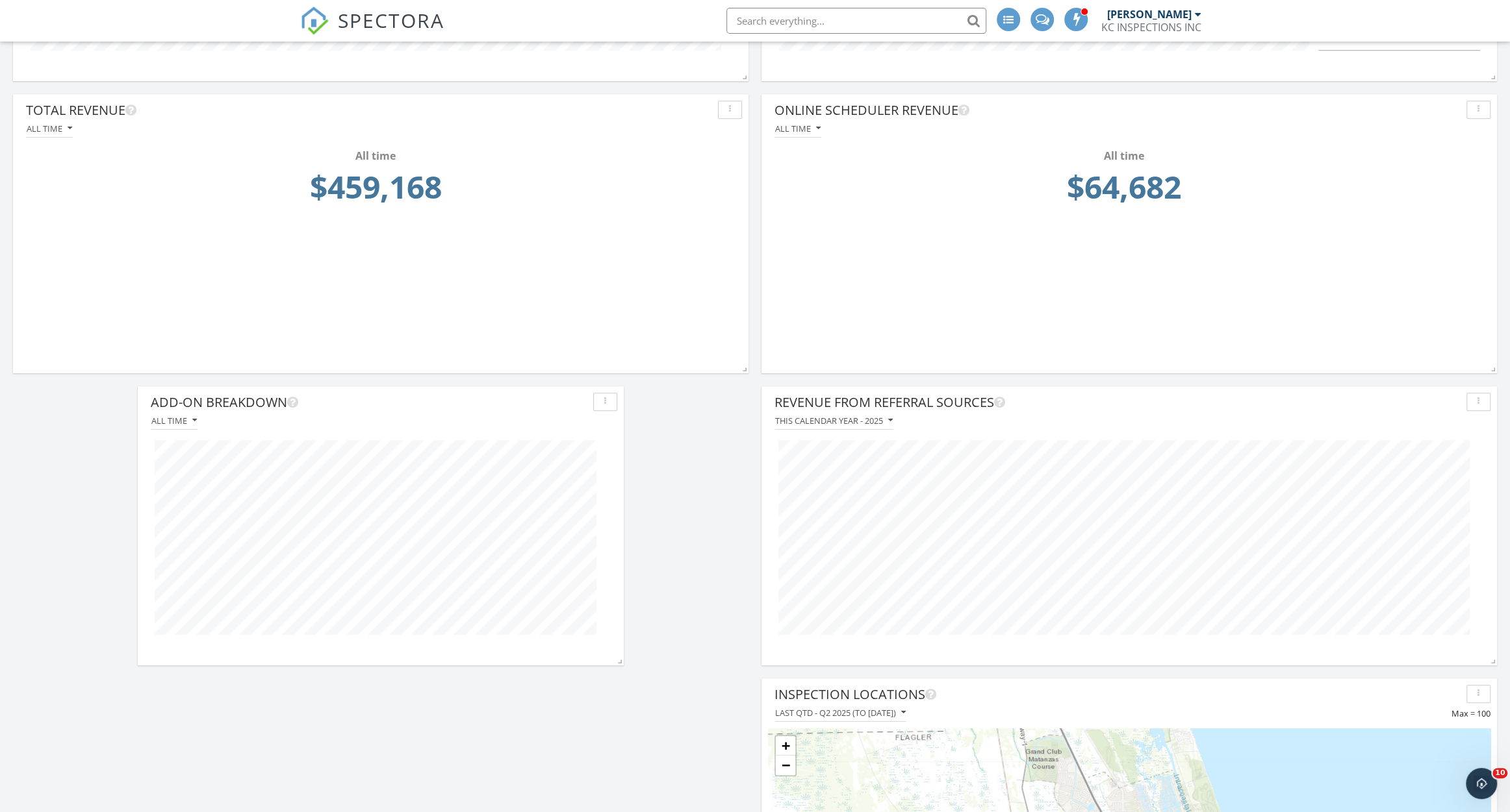
scroll to position [648952, 648889]
click at [1474, 112] on div "button" at bounding box center [1478, 109] width 12 height 9
click at [1442, 293] on div "Delete" at bounding box center [1457, 295] width 66 height 16
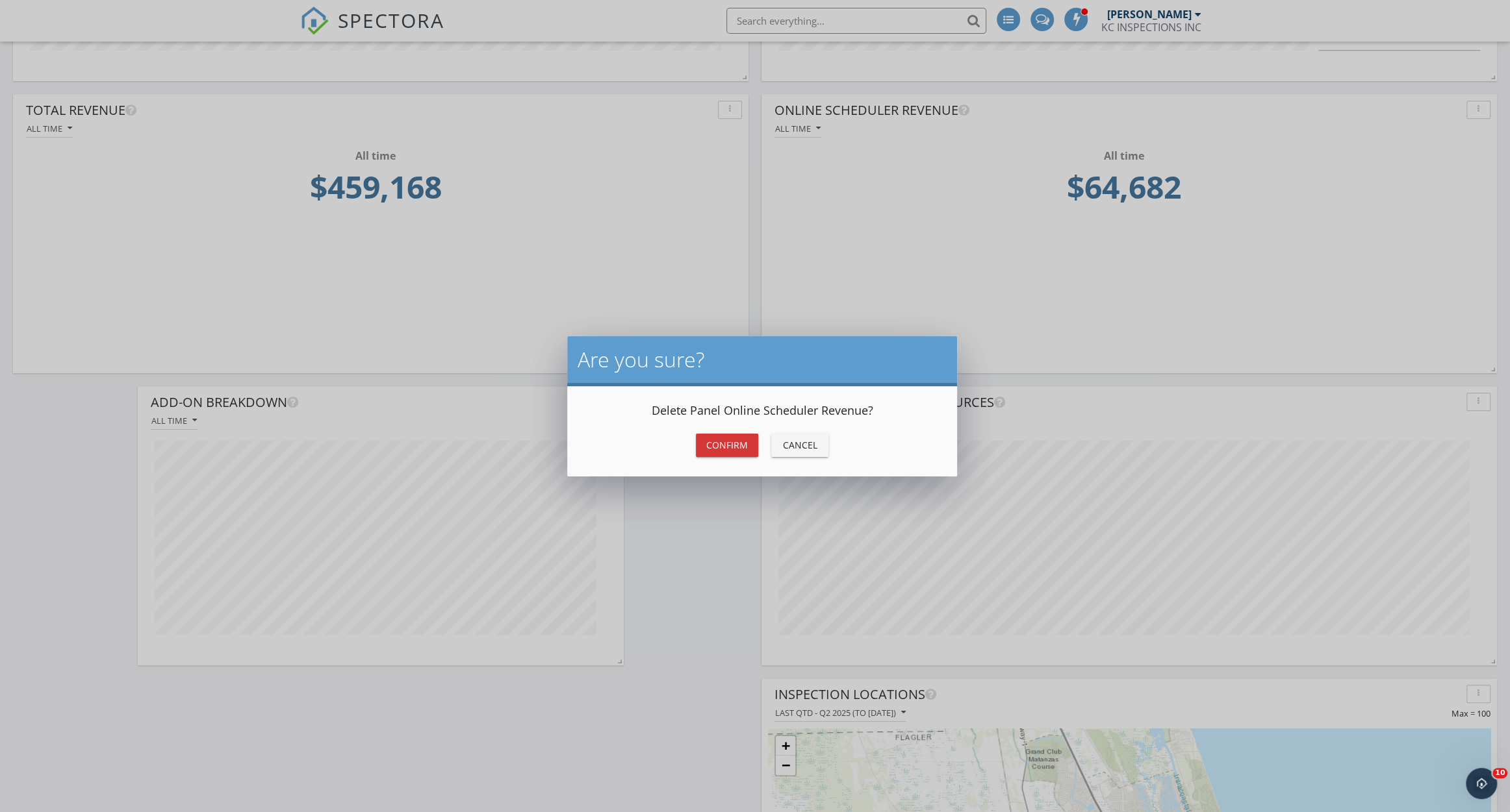
click at [734, 441] on div "Confirm" at bounding box center [727, 445] width 42 height 14
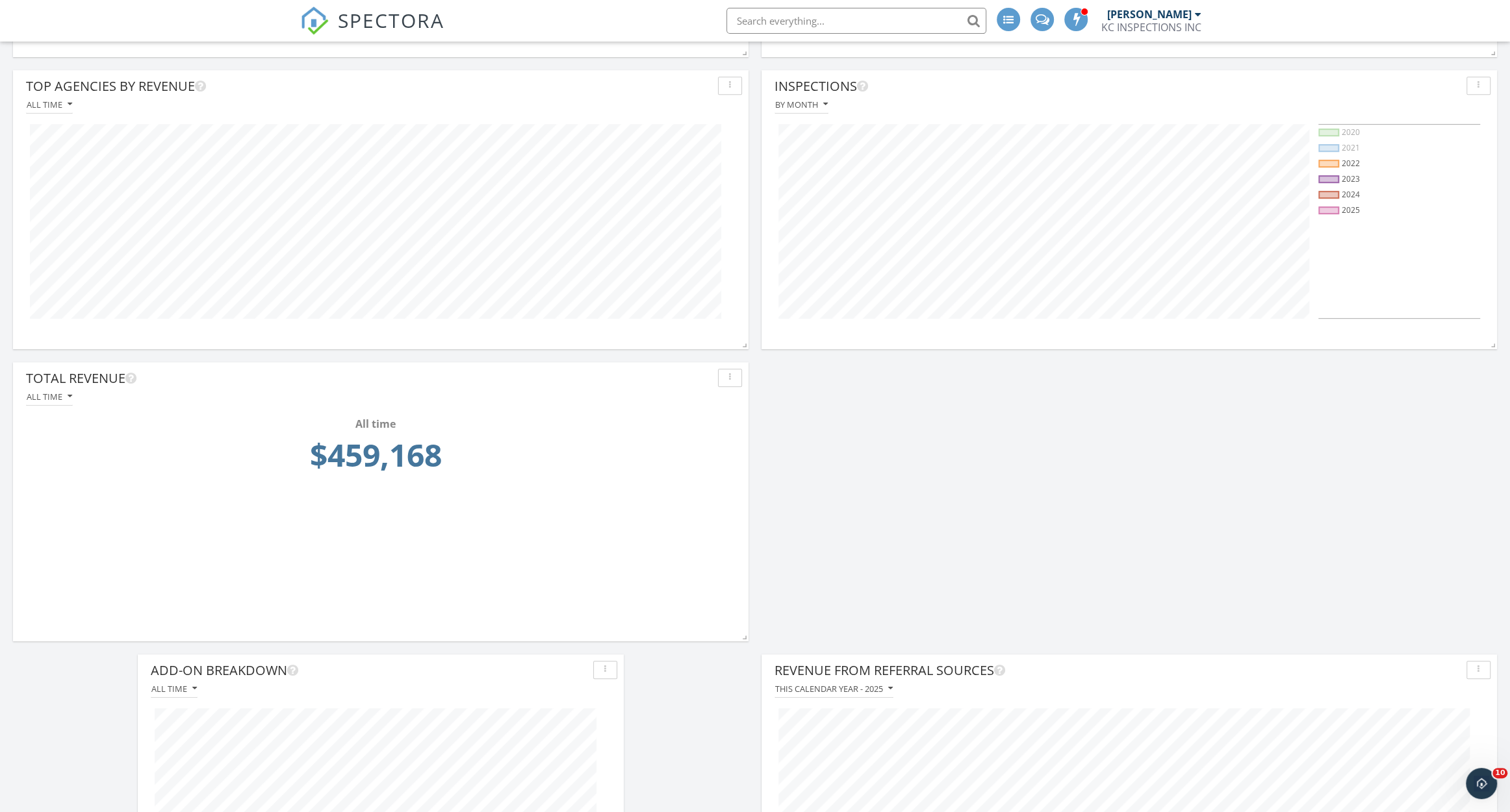
scroll to position [735, 0]
click at [55, 393] on div "All time" at bounding box center [49, 397] width 46 height 9
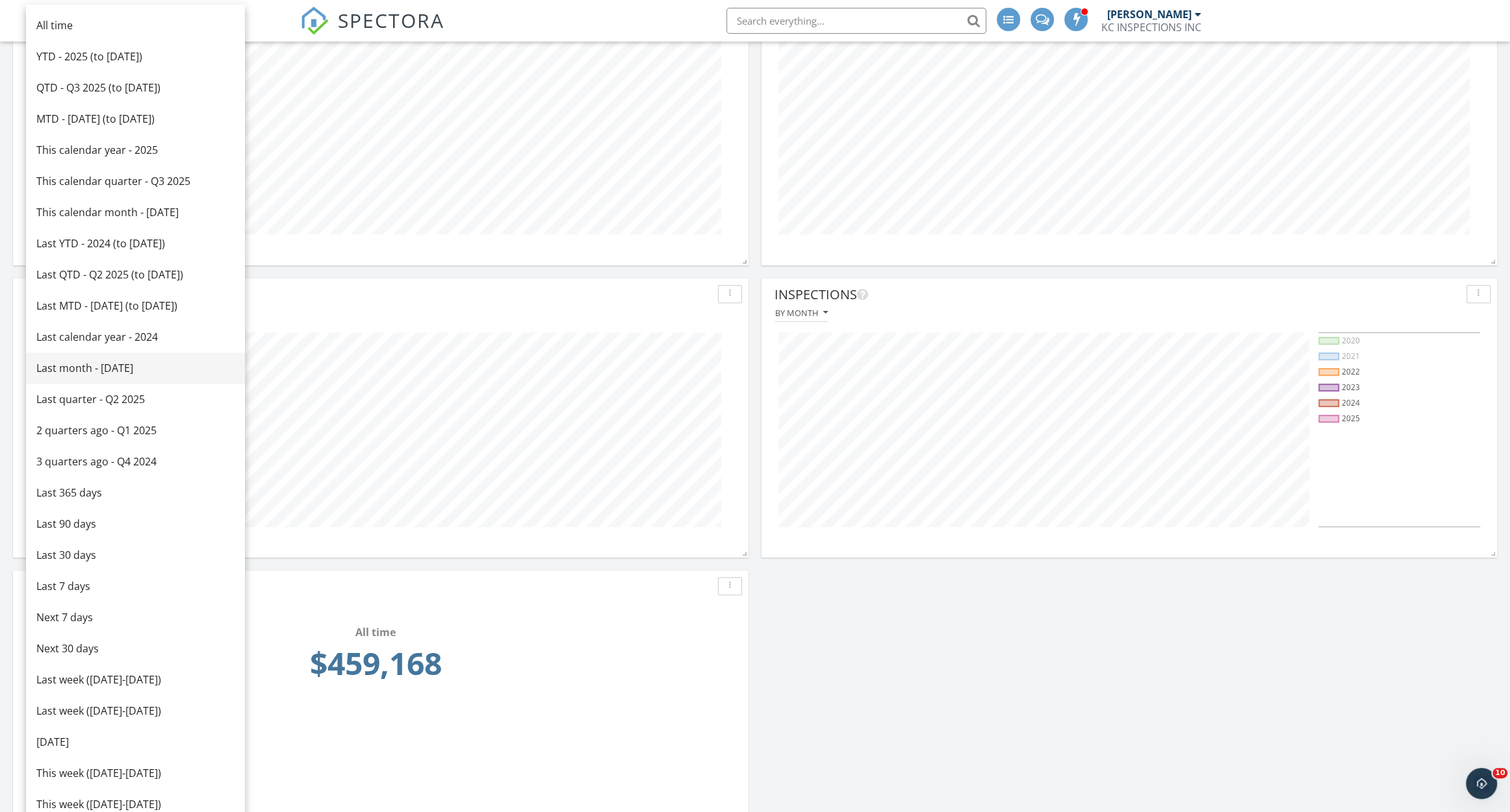
scroll to position [496, 0]
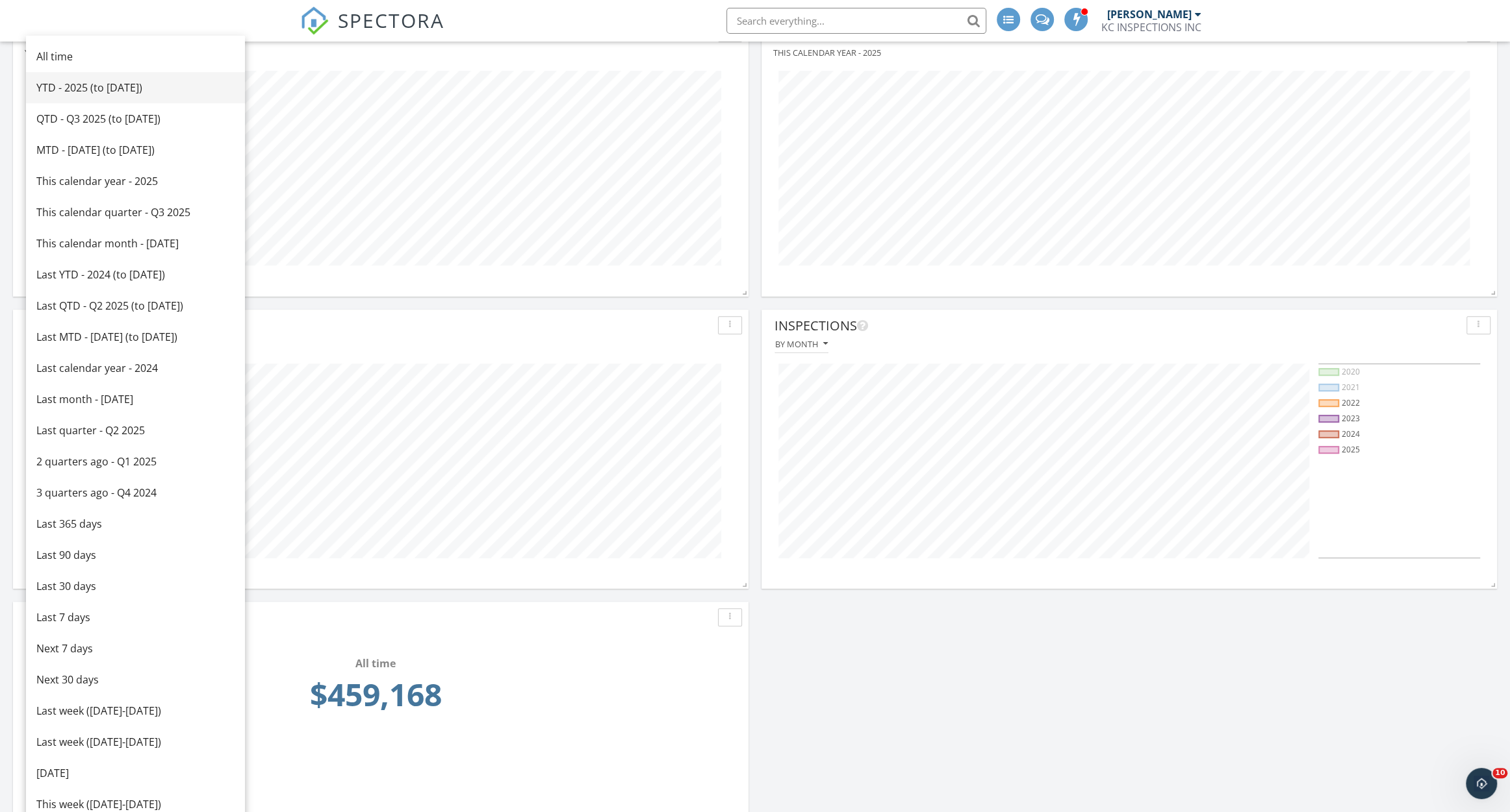
click at [128, 75] on link "YTD - 2025 (to [DATE])" at bounding box center [136, 87] width 219 height 31
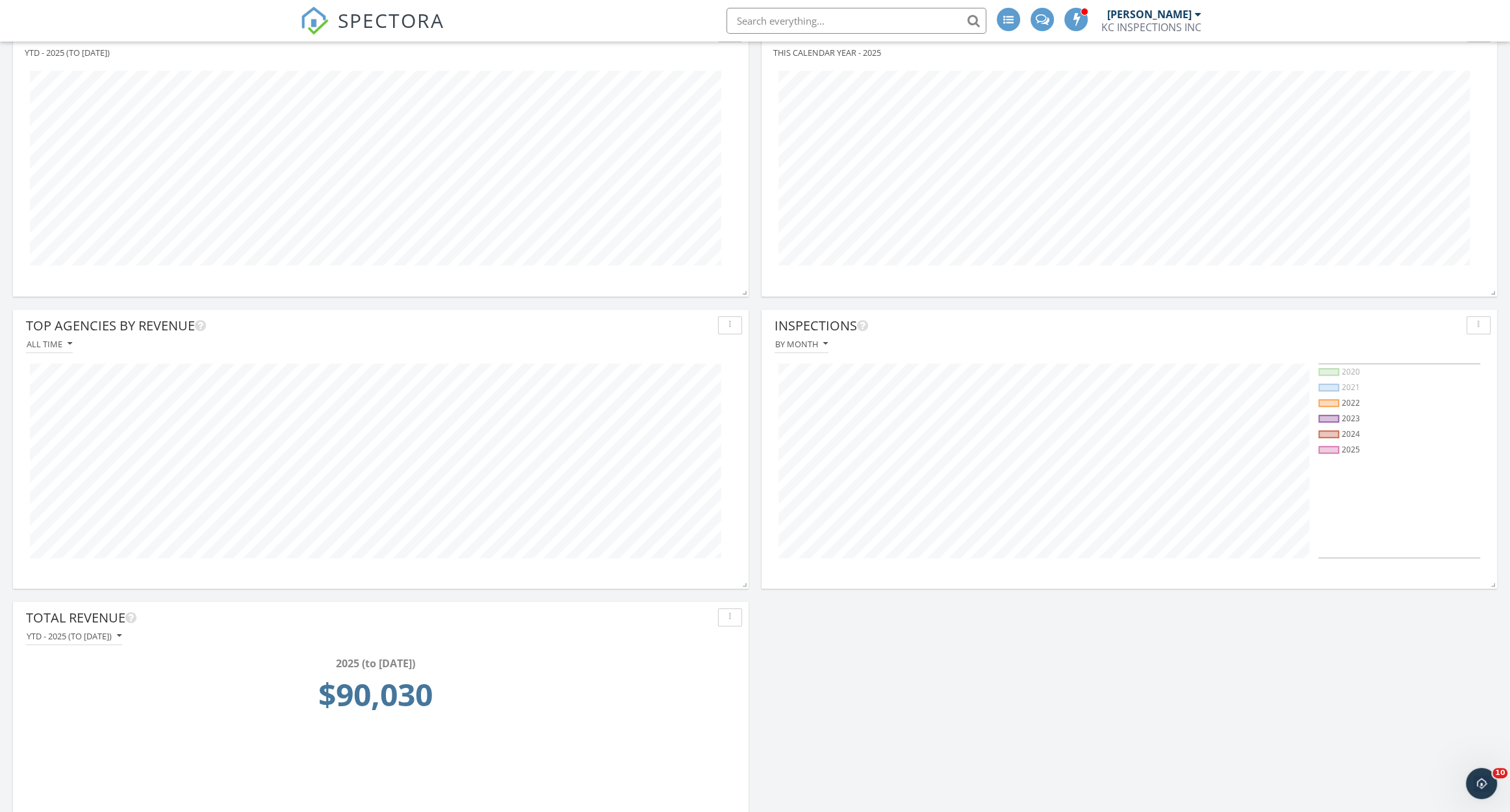
click at [876, 650] on div "Inspections By month 2020 2021 2022 2023 2024 2025 Revenue This calendar year -…" at bounding box center [755, 595] width 1510 height 1766
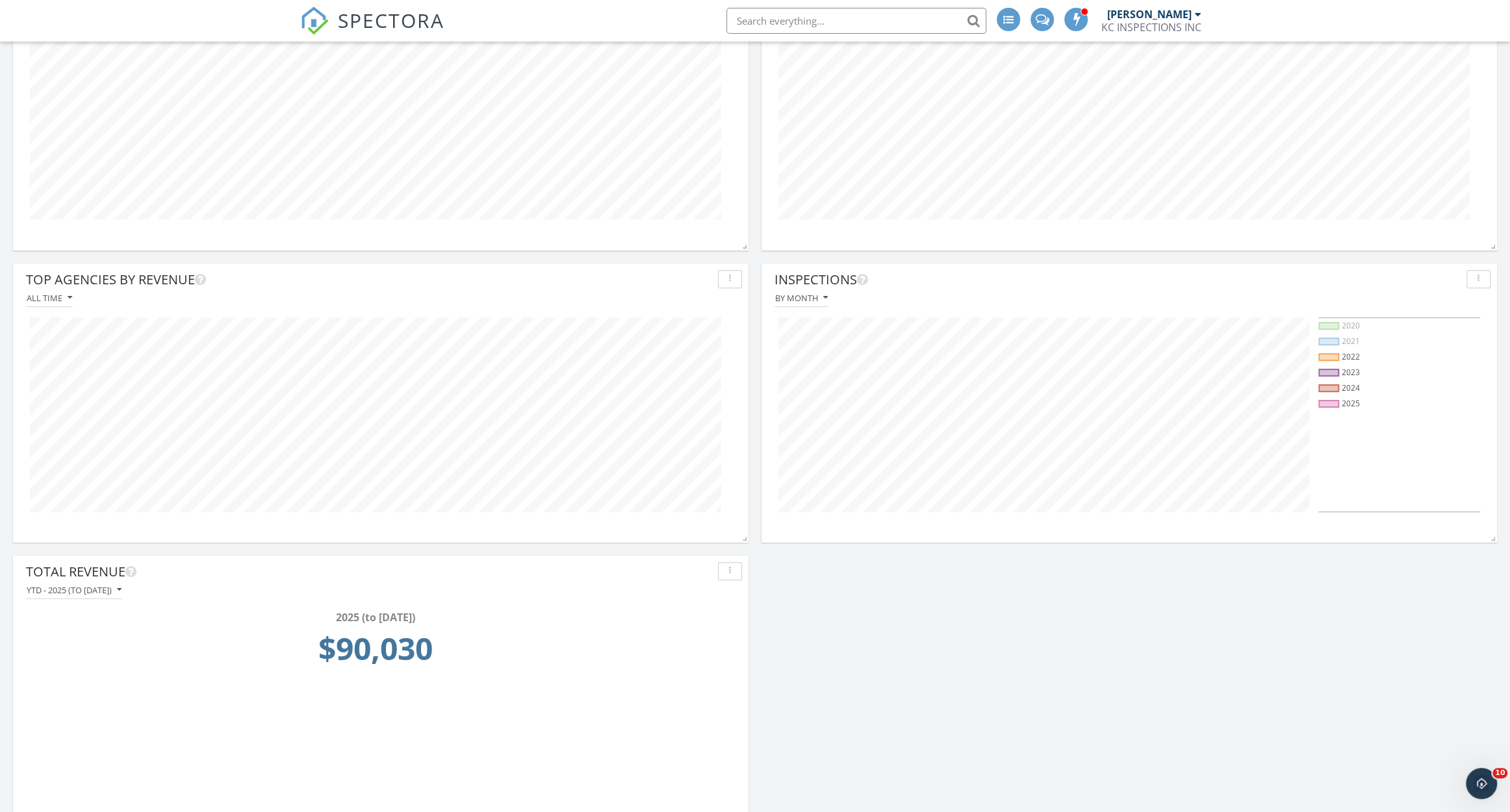
scroll to position [543, 0]
click at [105, 589] on div "YTD - 2025 (to [DATE])" at bounding box center [73, 589] width 95 height 9
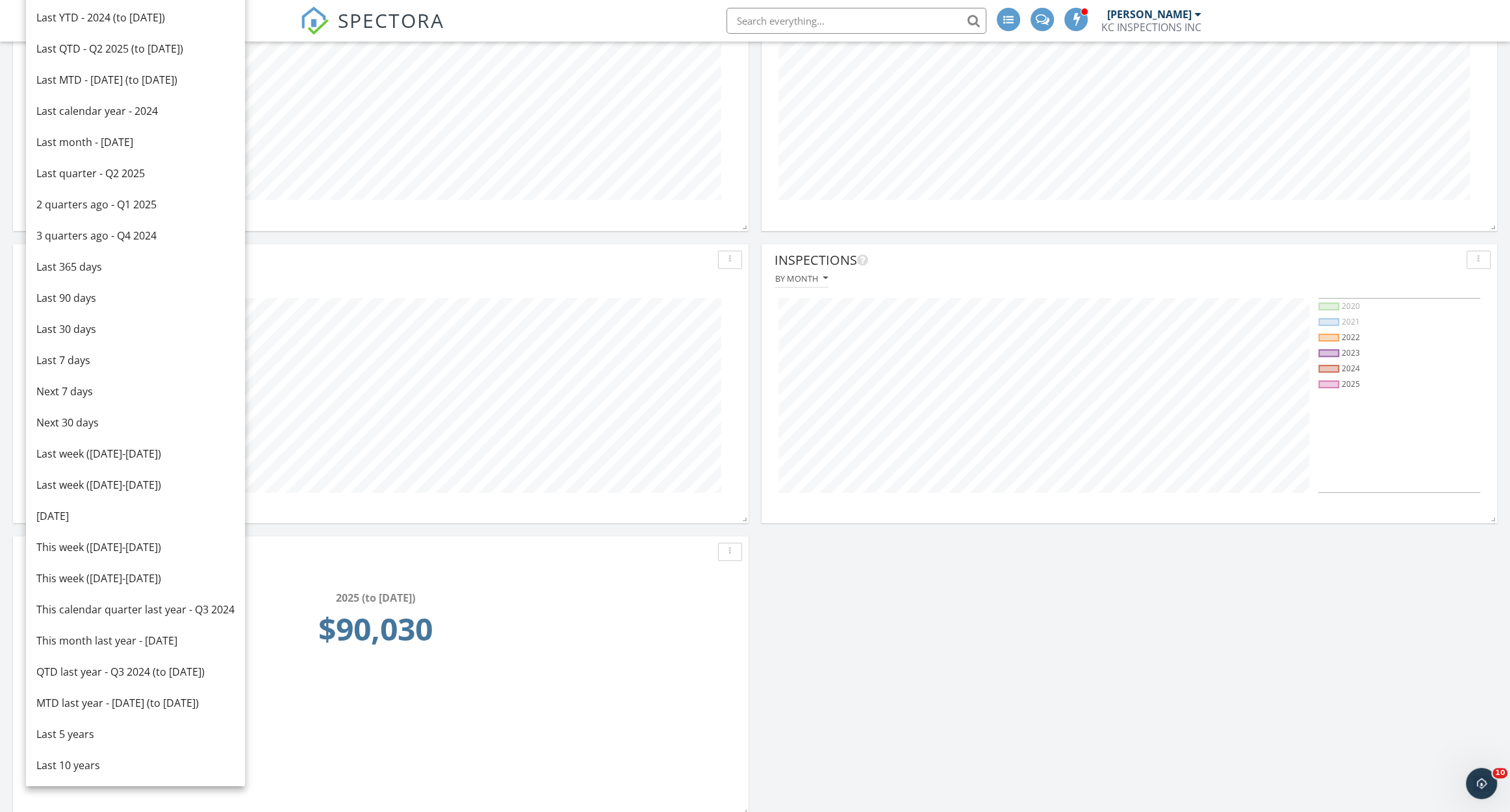
scroll to position [579, 0]
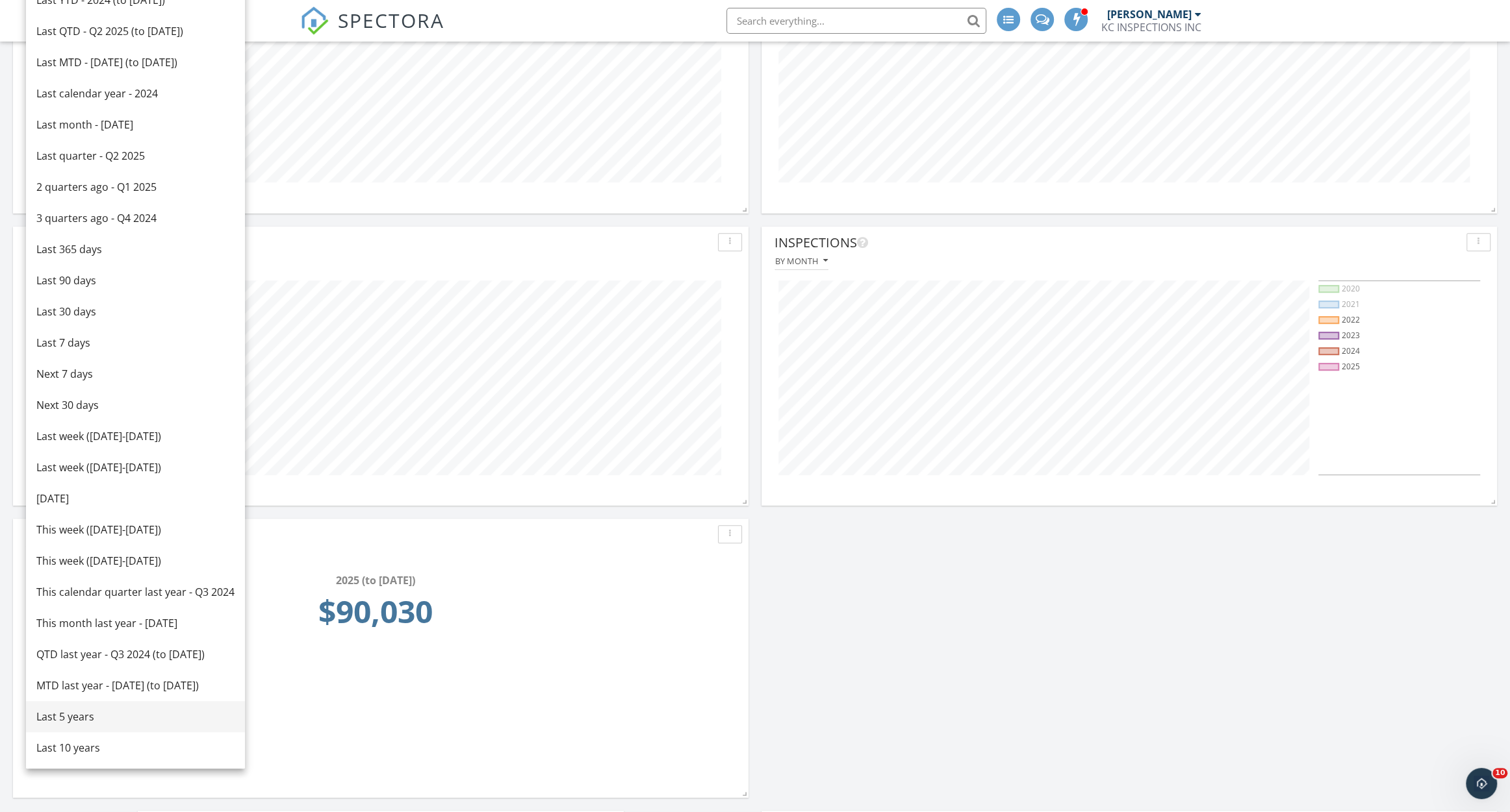
click at [121, 712] on div "Last 5 years" at bounding box center [136, 716] width 198 height 16
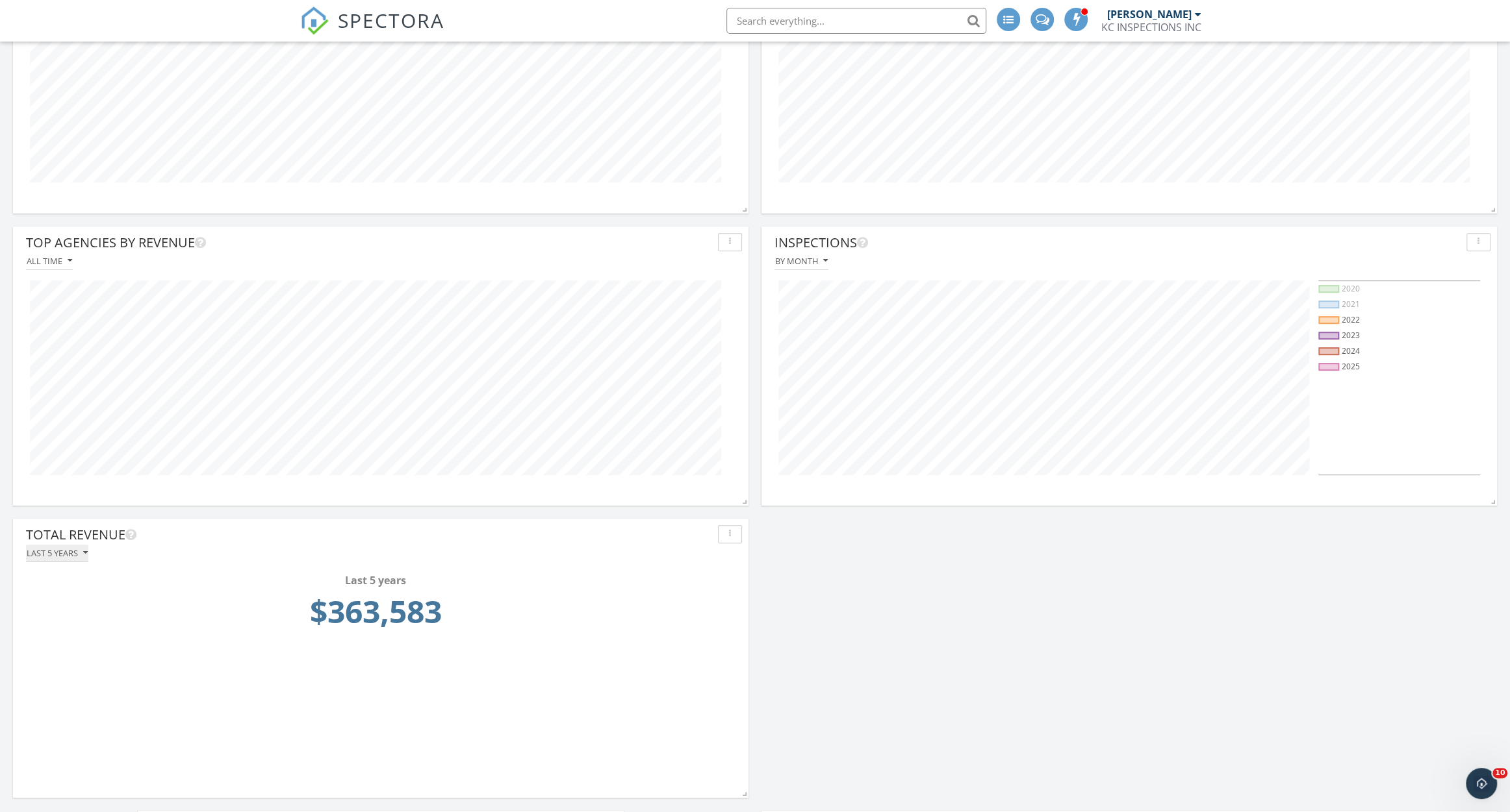
click at [66, 552] on div "Last 5 years" at bounding box center [57, 552] width 61 height 9
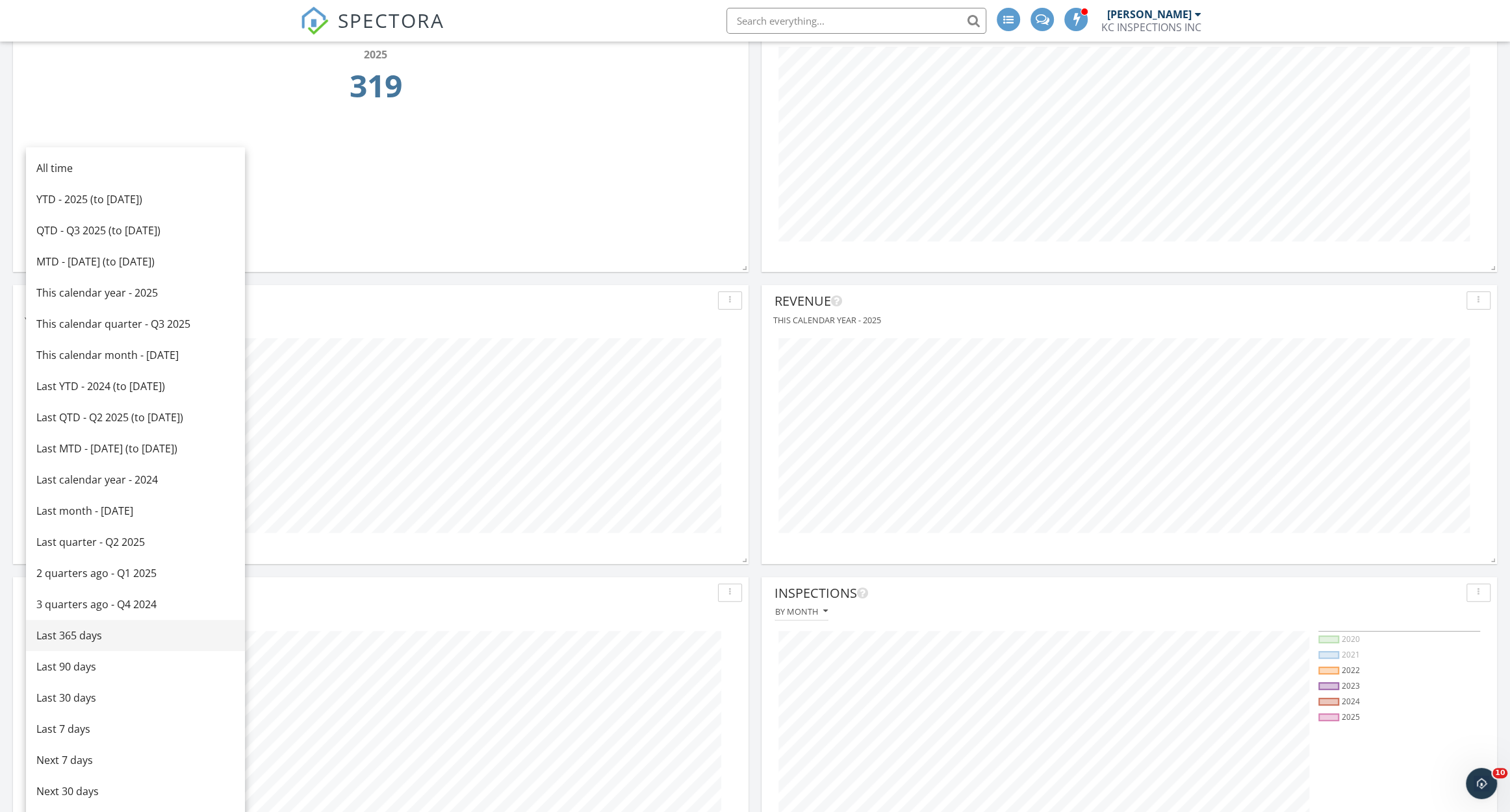
scroll to position [227, 0]
click at [163, 392] on div "Last YTD - 2024 (to [DATE])" at bounding box center [136, 388] width 198 height 16
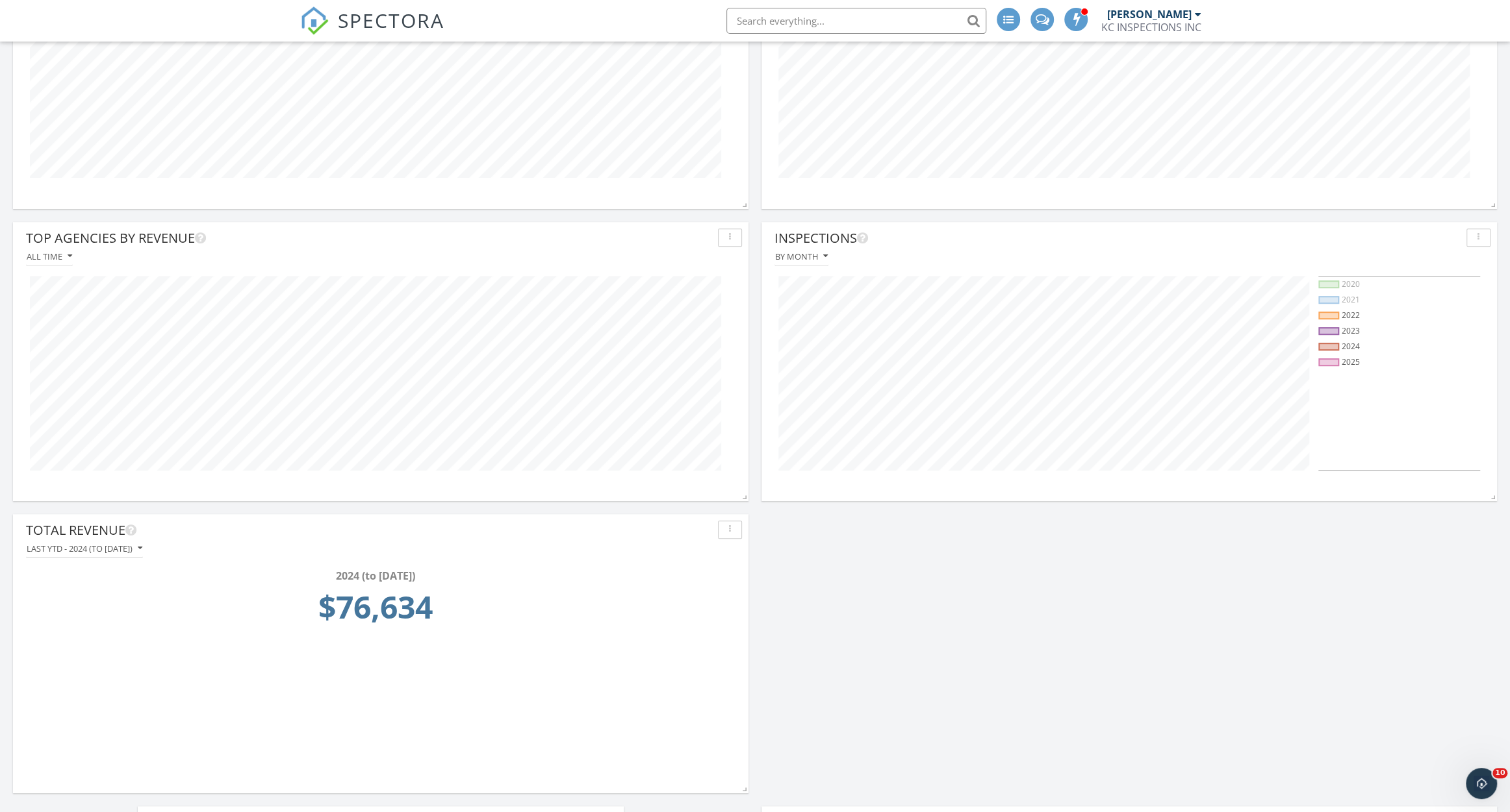
scroll to position [618, 0]
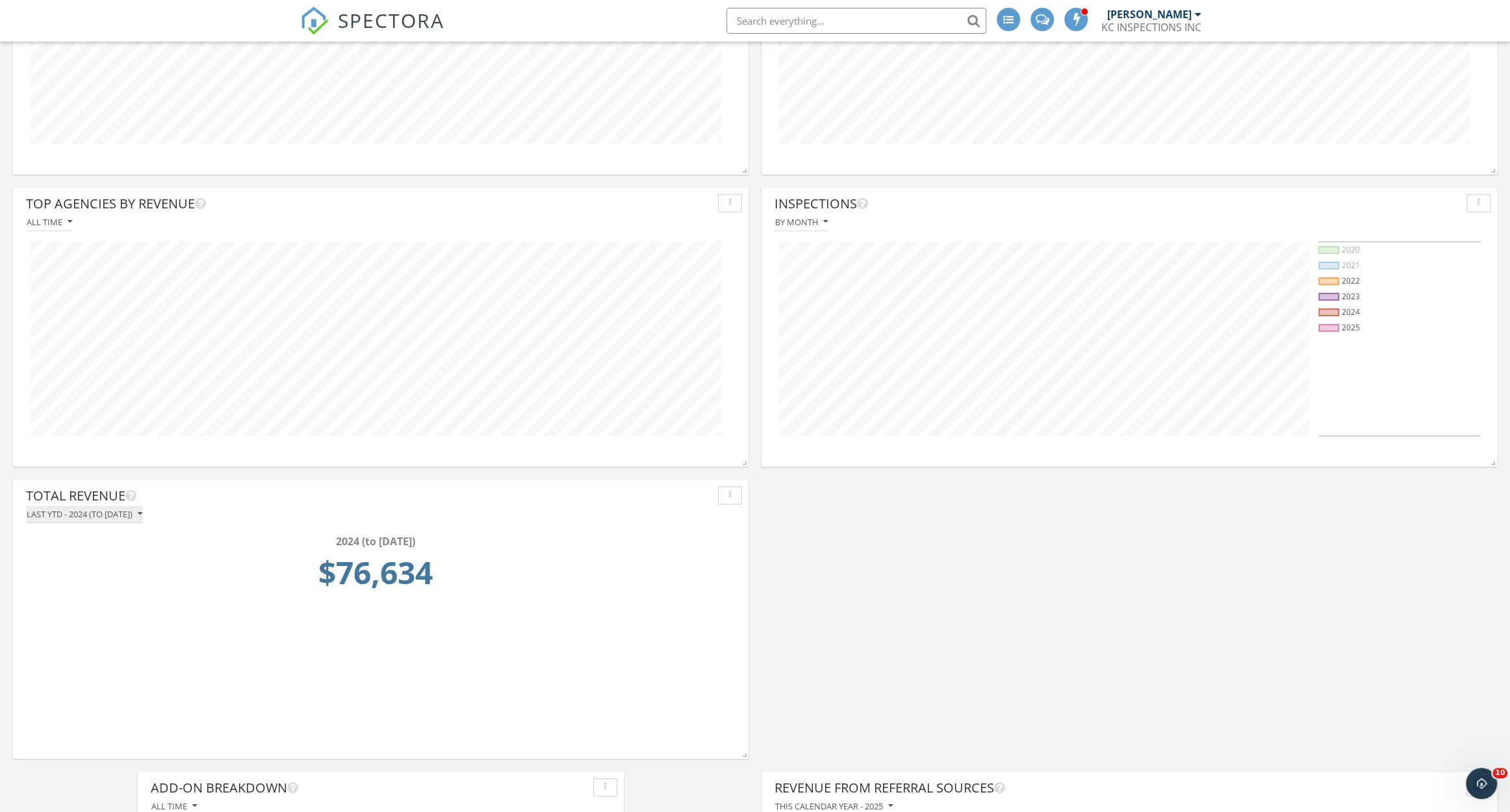
click at [138, 518] on div "Last YTD - 2024 (to [DATE])" at bounding box center [84, 514] width 116 height 9
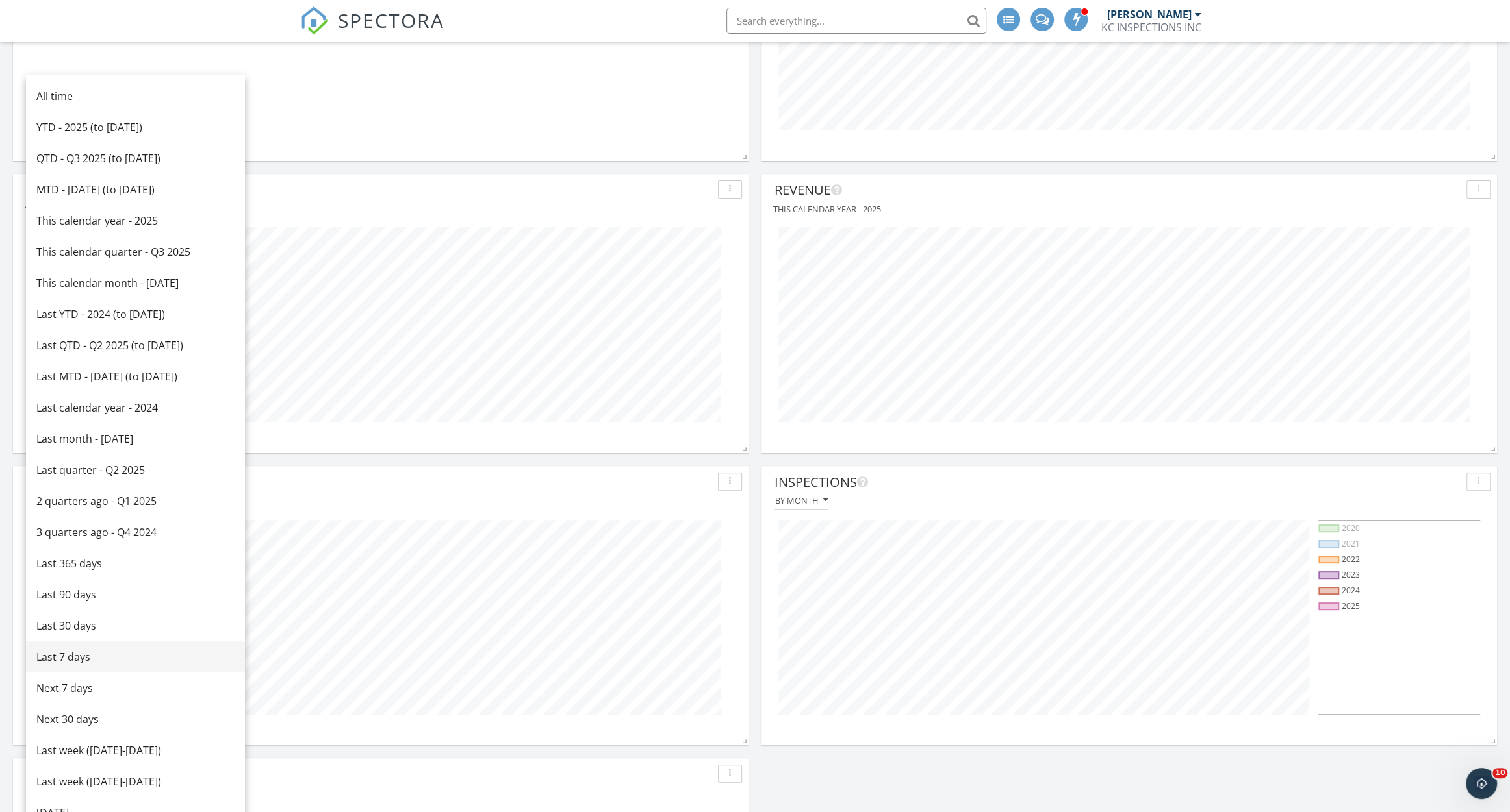
scroll to position [336, 0]
click at [171, 133] on div "YTD - 2025 (to [DATE])" at bounding box center [136, 131] width 198 height 16
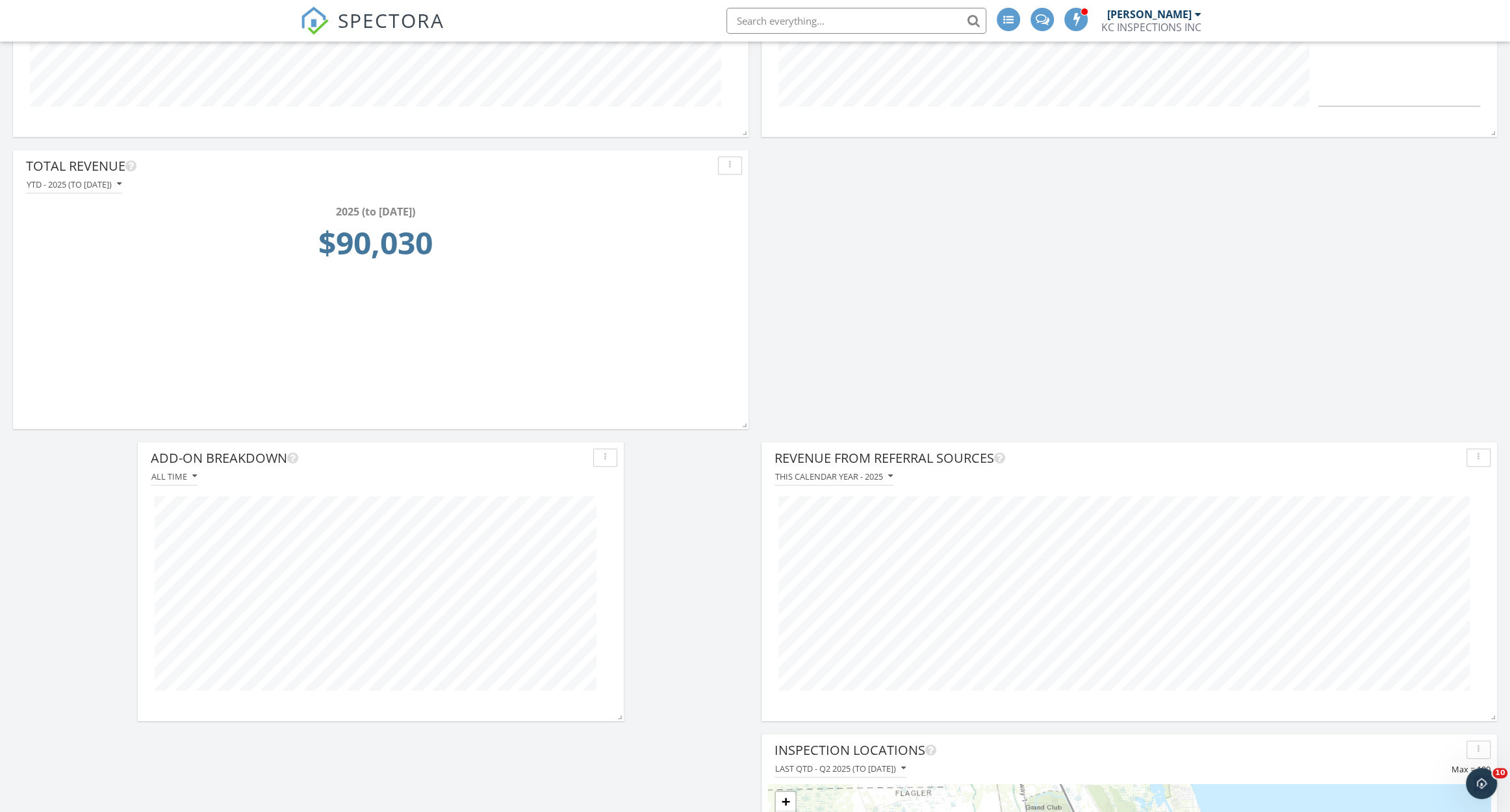
scroll to position [1061, 0]
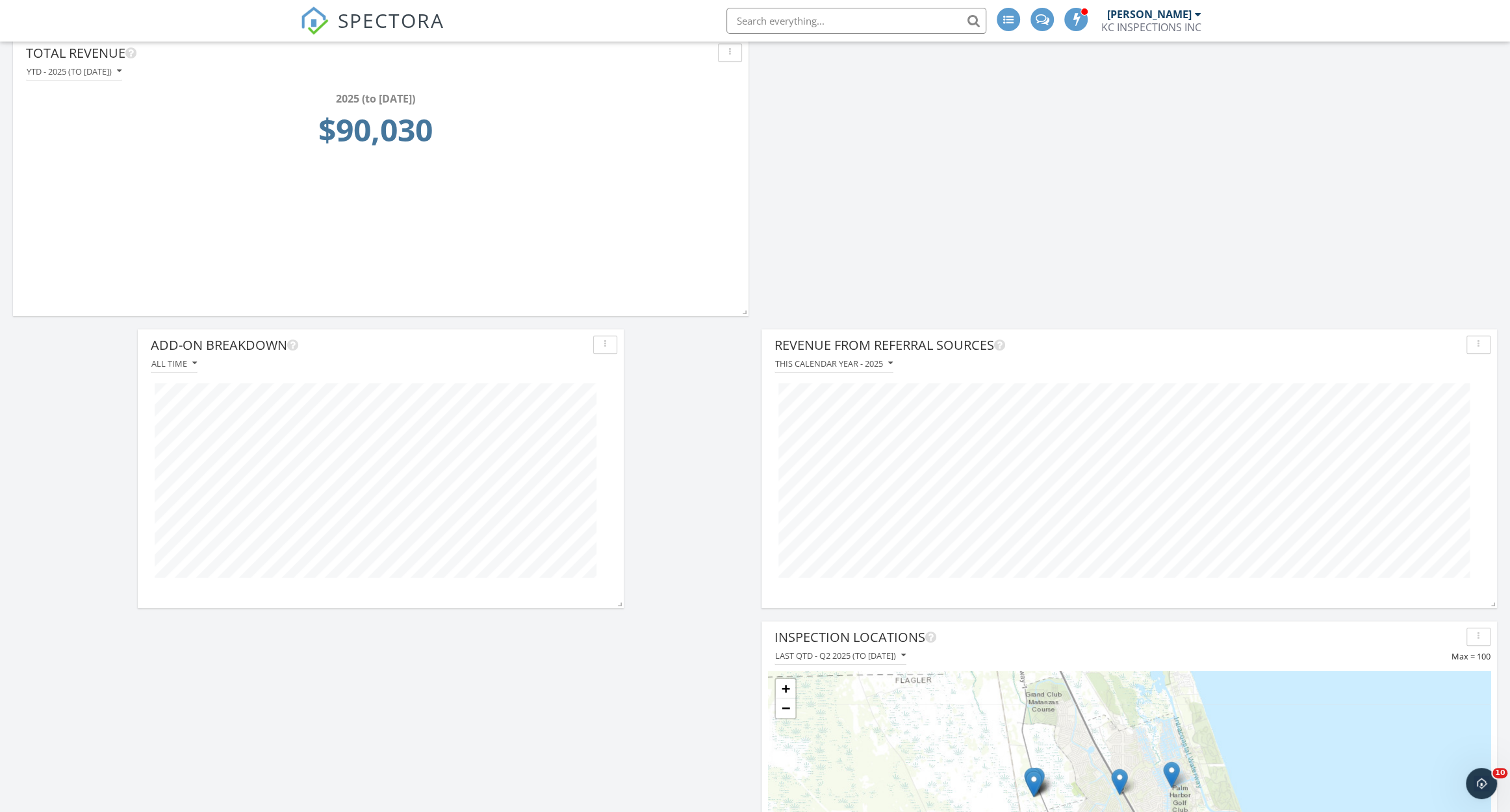
click at [511, 359] on div "All time" at bounding box center [380, 363] width 473 height 17
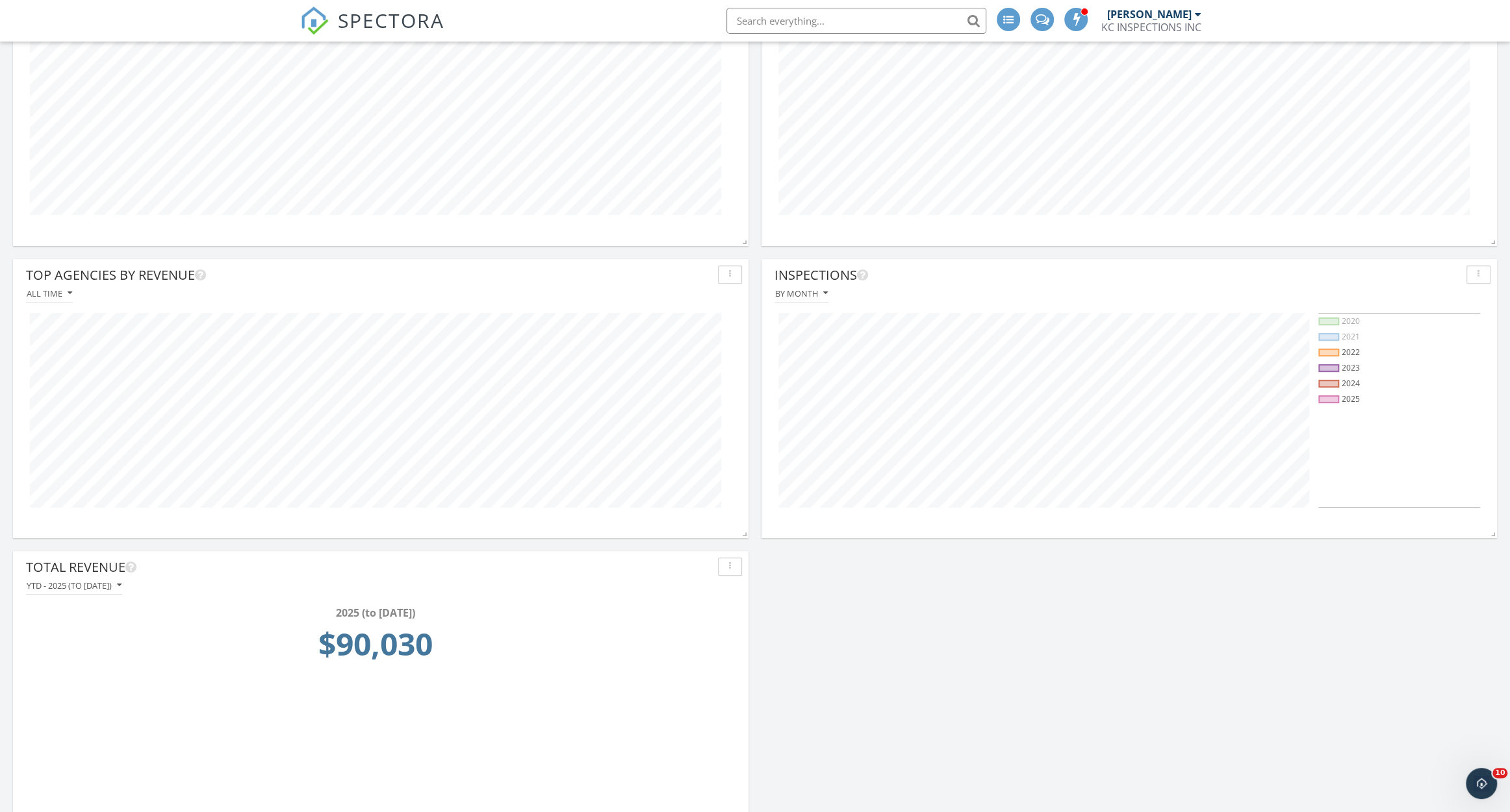
scroll to position [546, 0]
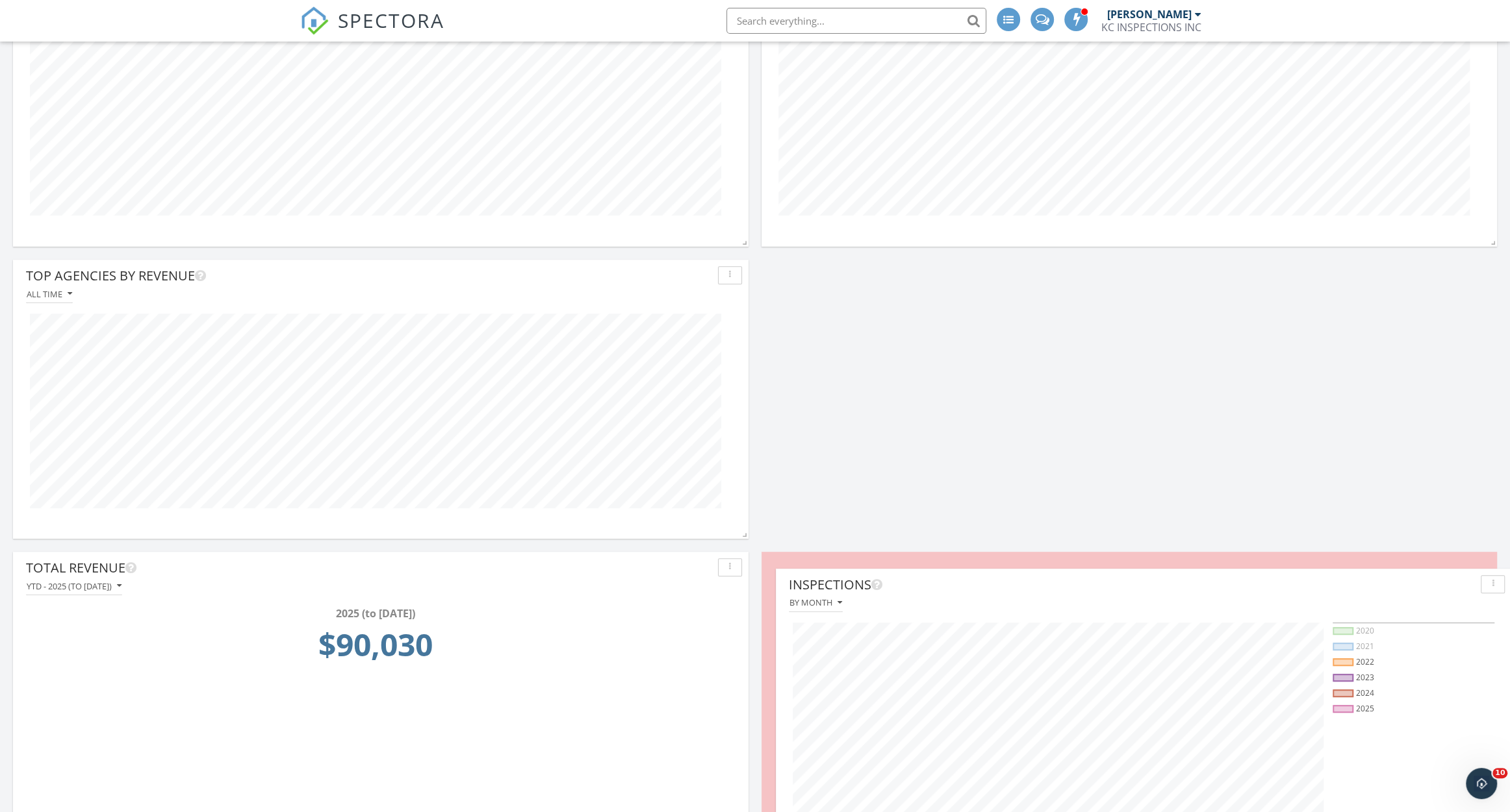
drag, startPoint x: 1015, startPoint y: 281, endPoint x: 1030, endPoint y: 590, distance: 309.4
click at [1030, 590] on div "Inspections" at bounding box center [1132, 585] width 686 height 19
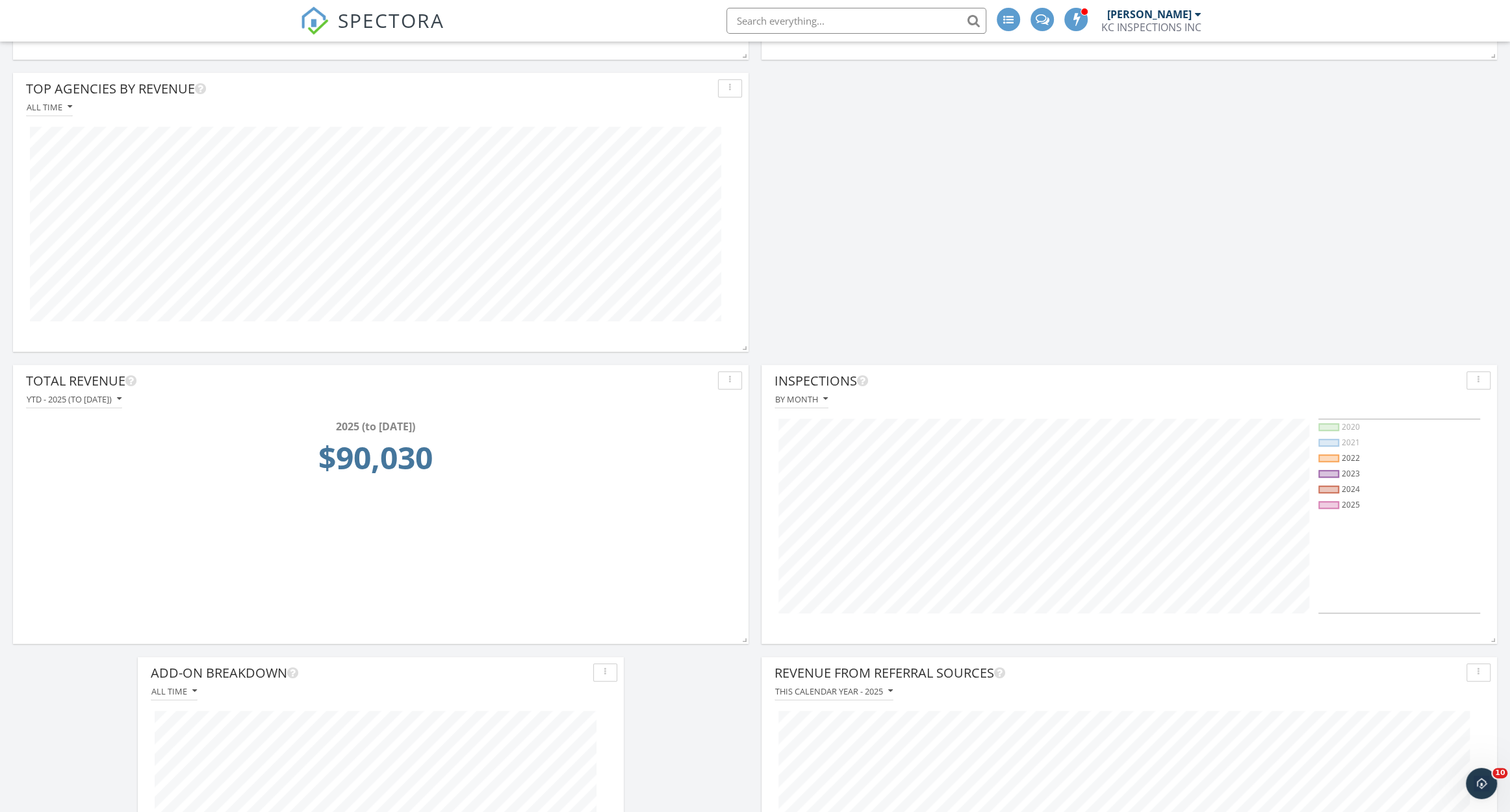
scroll to position [737, 0]
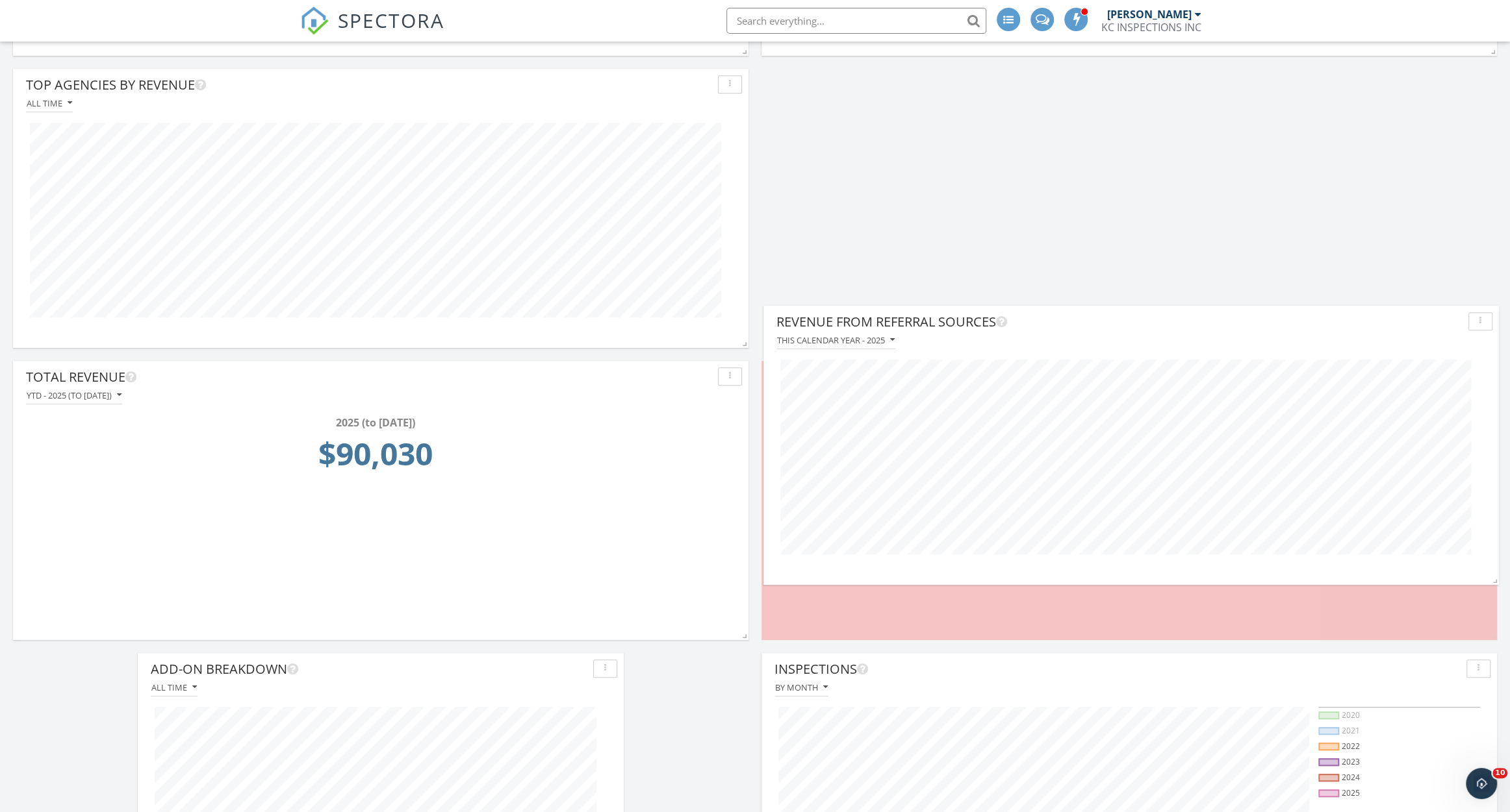
drag, startPoint x: 1040, startPoint y: 663, endPoint x: 1040, endPoint y: 286, distance: 377.0
click at [1040, 312] on div "Revenue From Referral Sources" at bounding box center [1119, 322] width 686 height 19
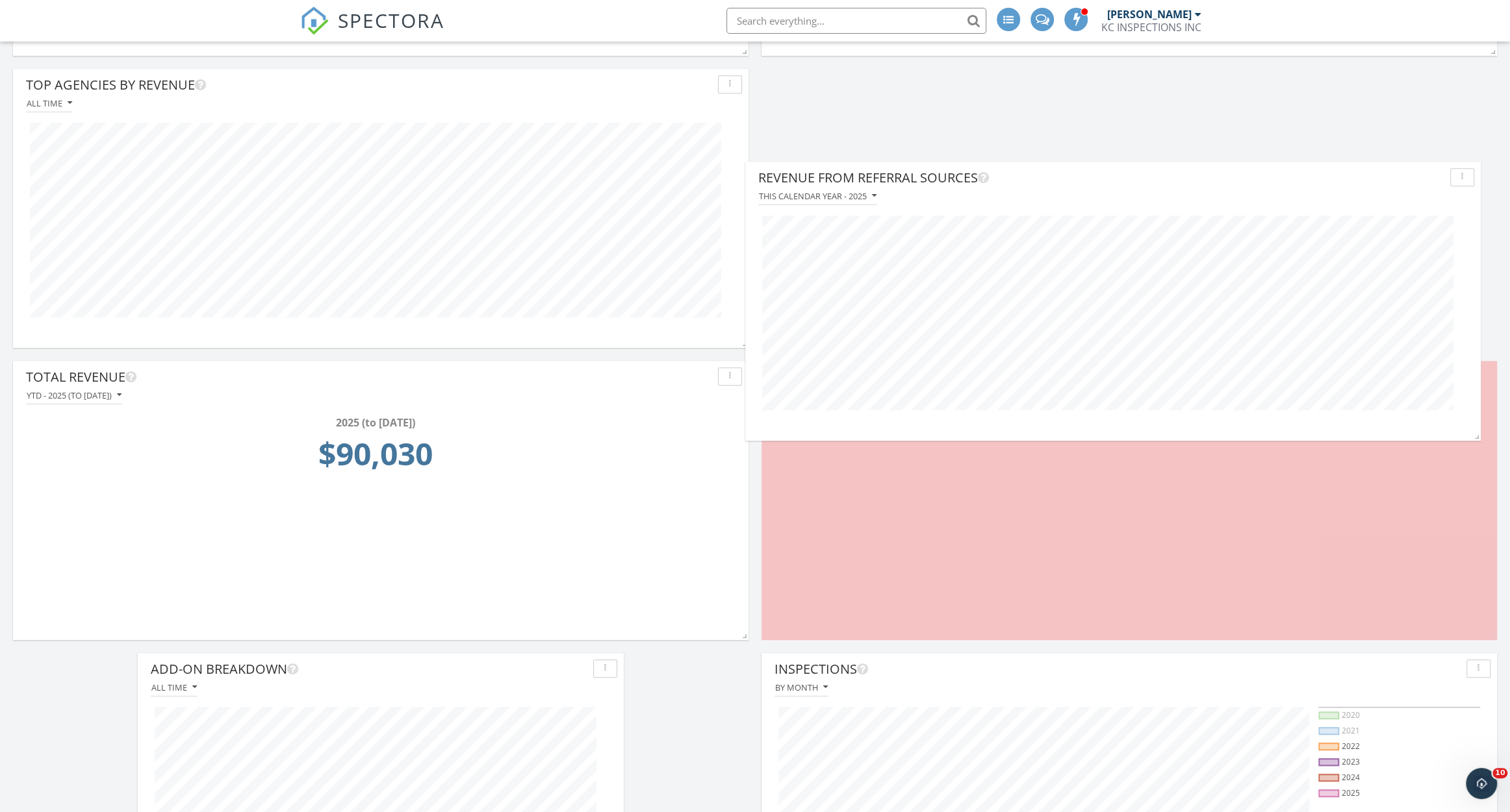
drag, startPoint x: 1161, startPoint y: 374, endPoint x: 1134, endPoint y: 110, distance: 265.4
click at [1134, 168] on div "Revenue From Referral Sources" at bounding box center [1101, 178] width 686 height 19
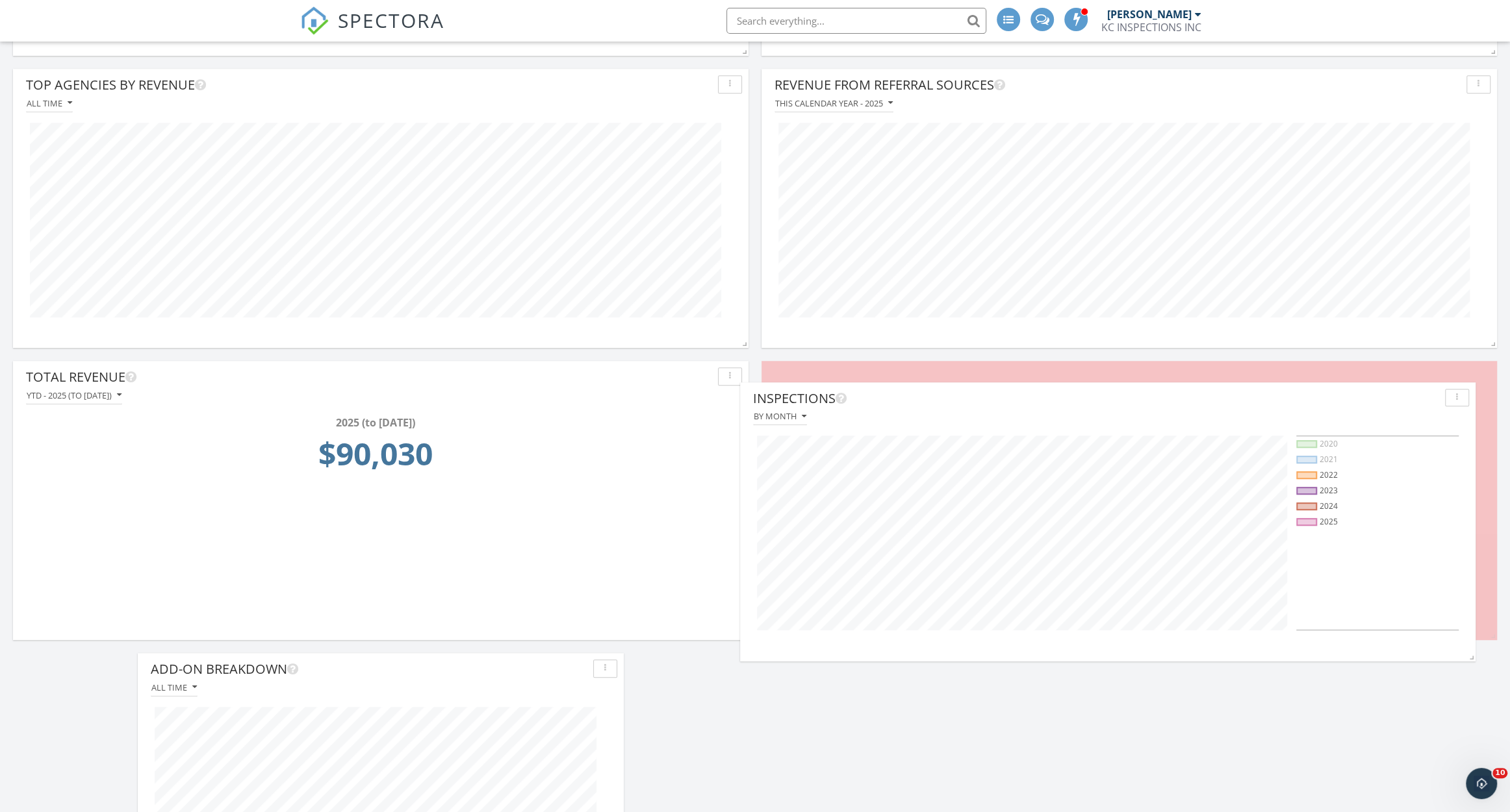
drag, startPoint x: 1171, startPoint y: 674, endPoint x: 1158, endPoint y: 379, distance: 295.3
click at [1158, 389] on div "Inspections" at bounding box center [1096, 399] width 686 height 19
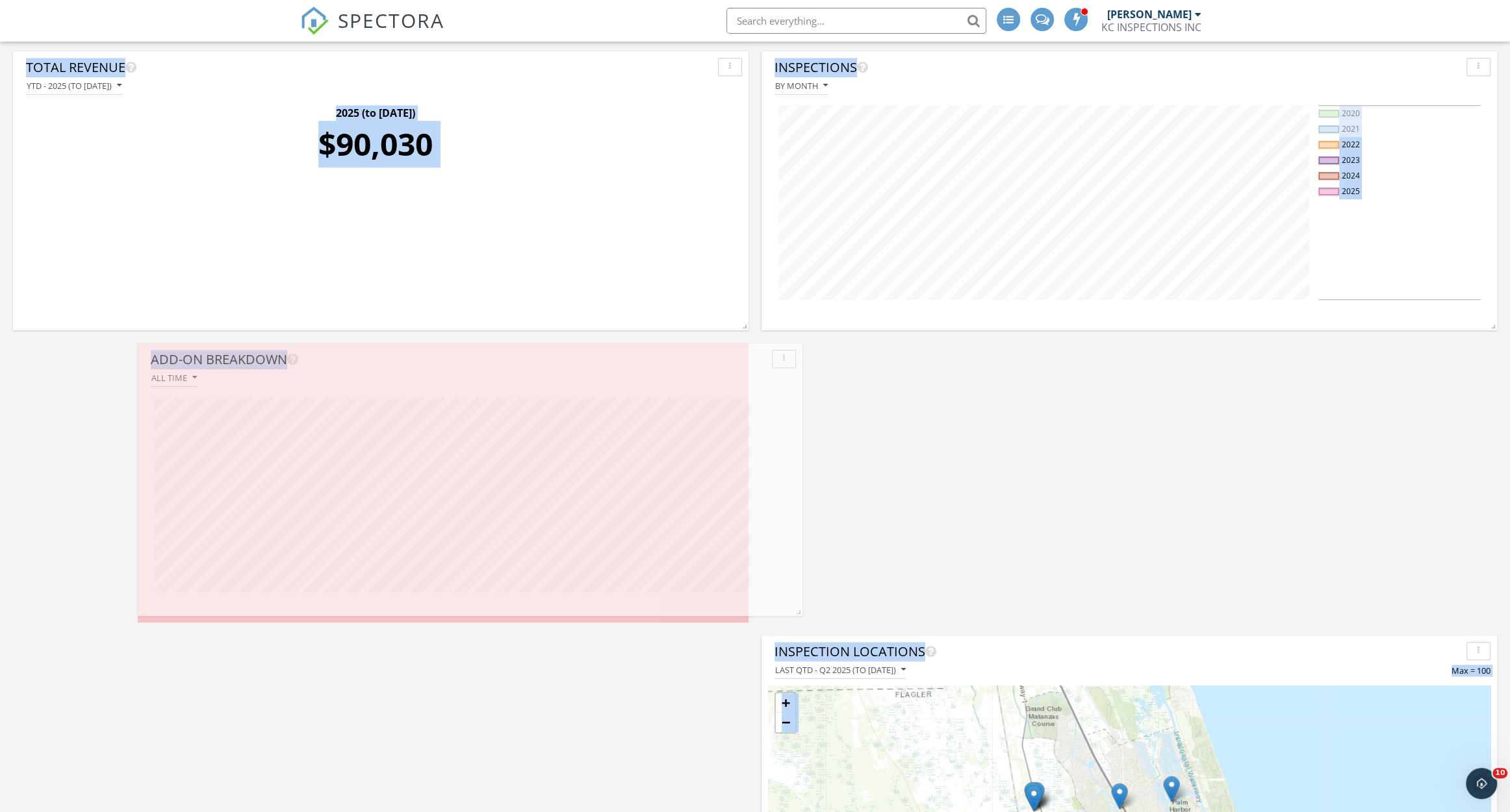
scroll to position [272, 679]
drag, startPoint x: 616, startPoint y: 620, endPoint x: 810, endPoint y: 613, distance: 194.1
click at [802, 613] on span at bounding box center [796, 609] width 13 height 13
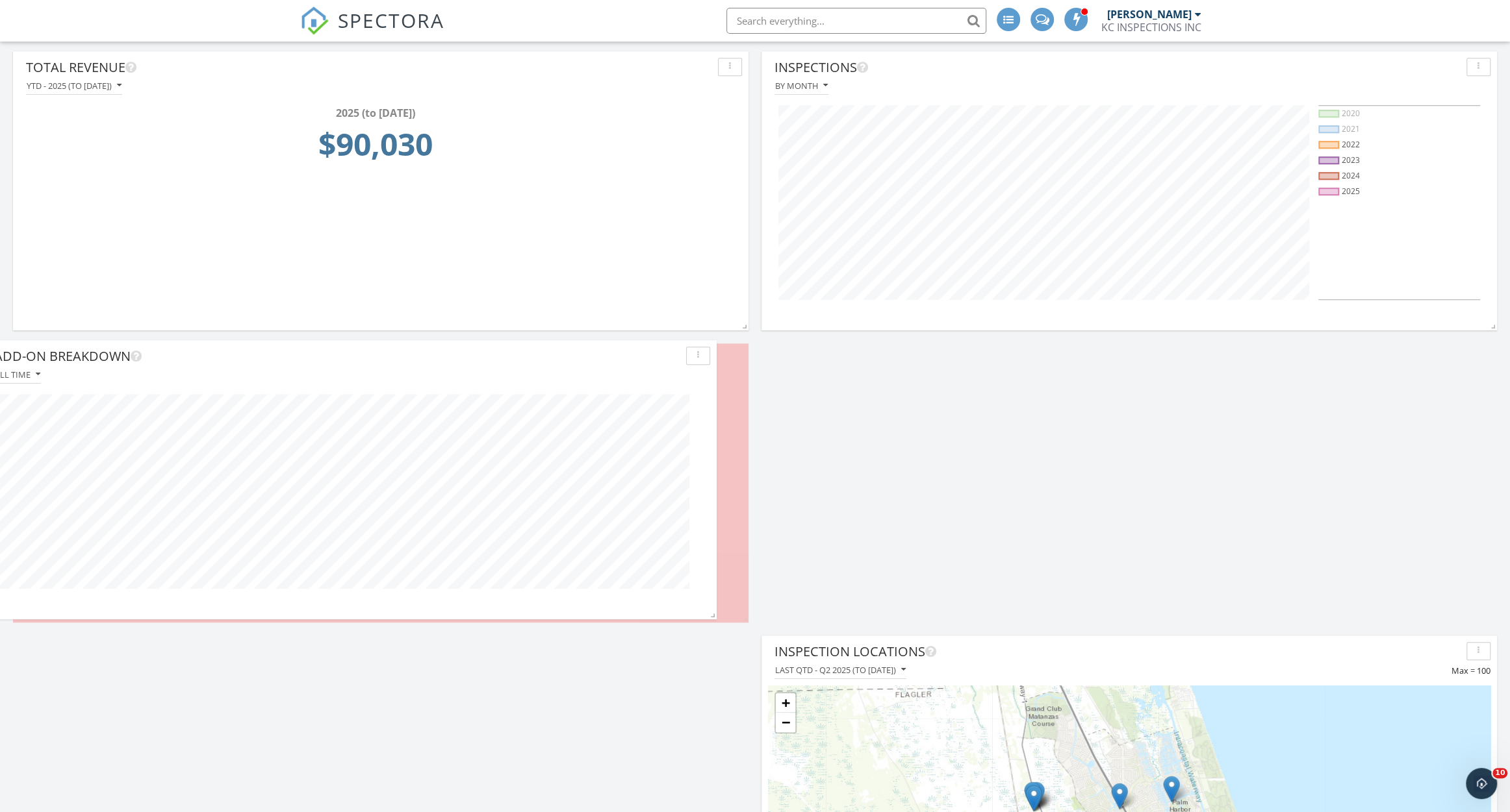
scroll to position [6, 7]
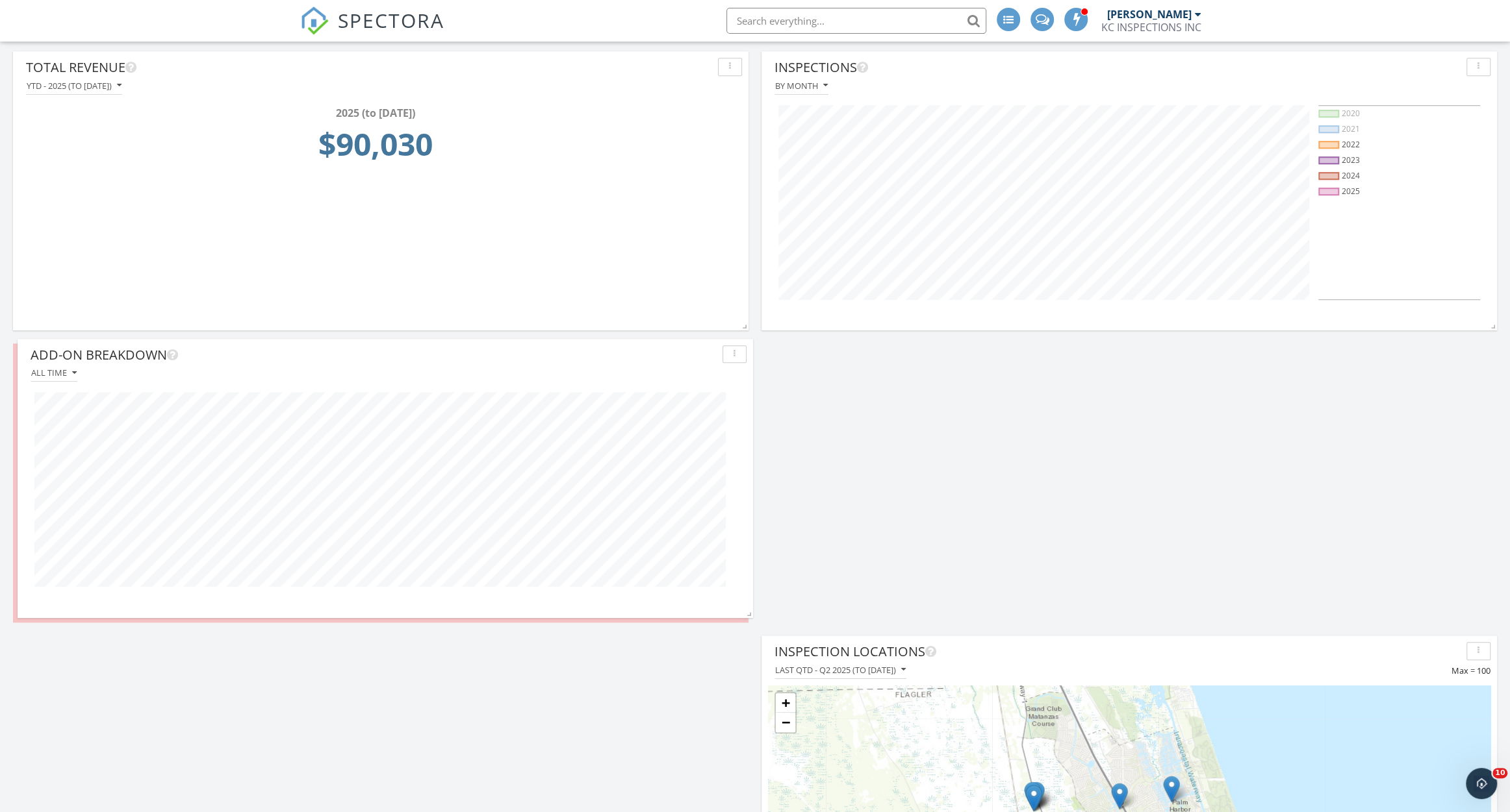
drag, startPoint x: 668, startPoint y: 363, endPoint x: 549, endPoint y: 358, distance: 119.1
click at [549, 358] on div "Add-On Breakdown" at bounding box center [373, 355] width 686 height 19
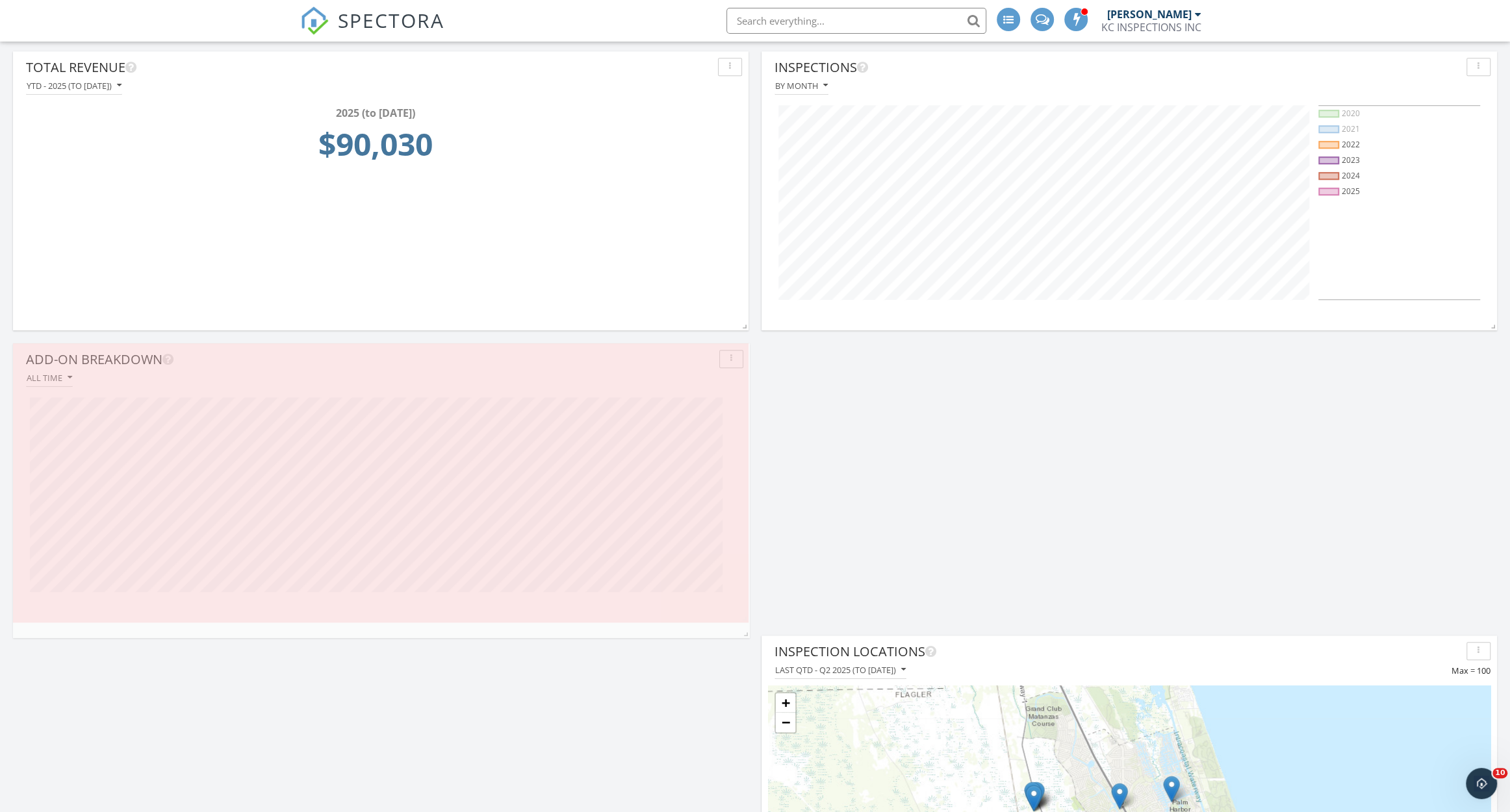
scroll to position [297, 736]
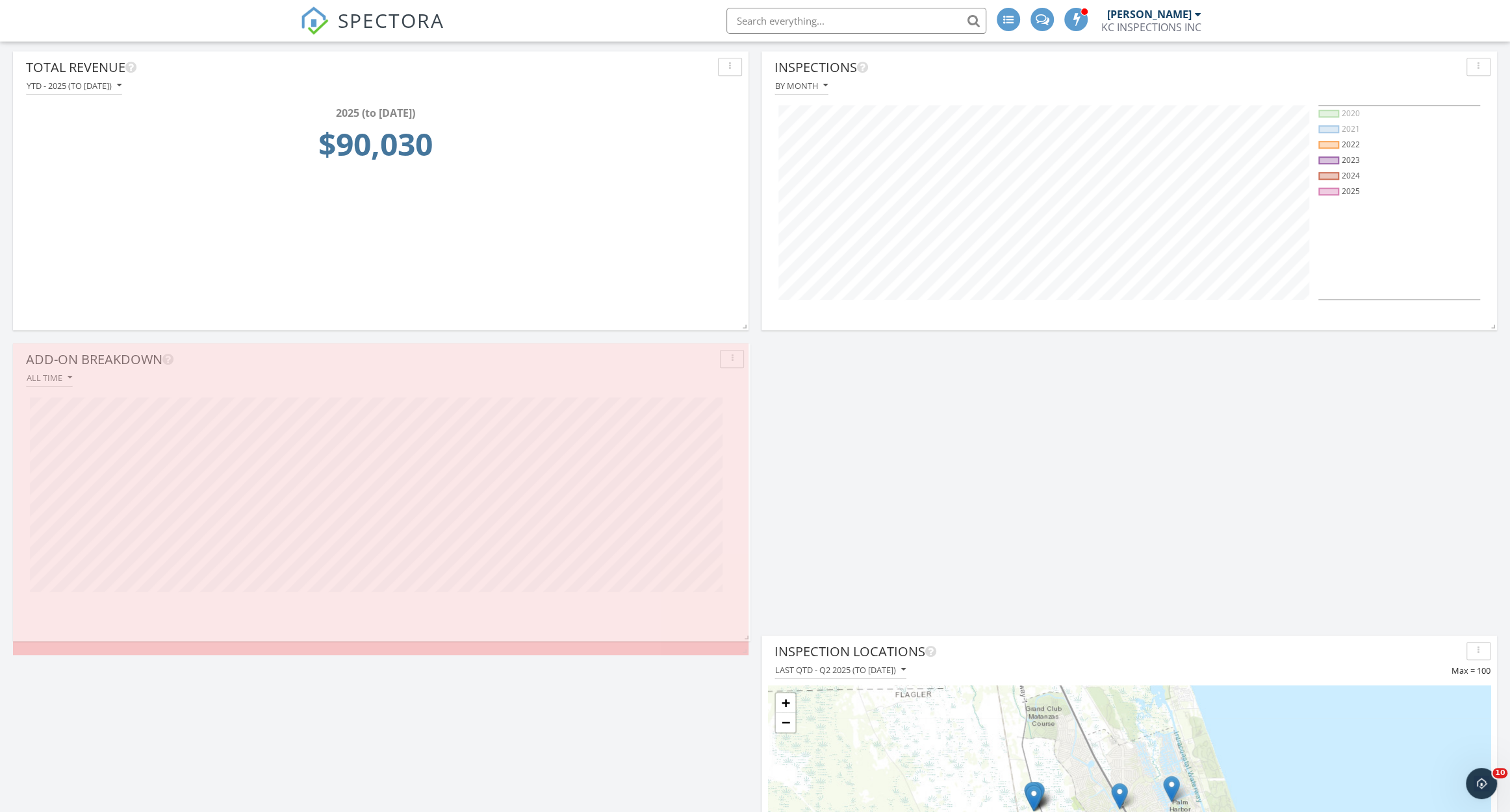
drag, startPoint x: 747, startPoint y: 620, endPoint x: 749, endPoint y: 638, distance: 18.1
click at [749, 638] on span at bounding box center [743, 635] width 13 height 13
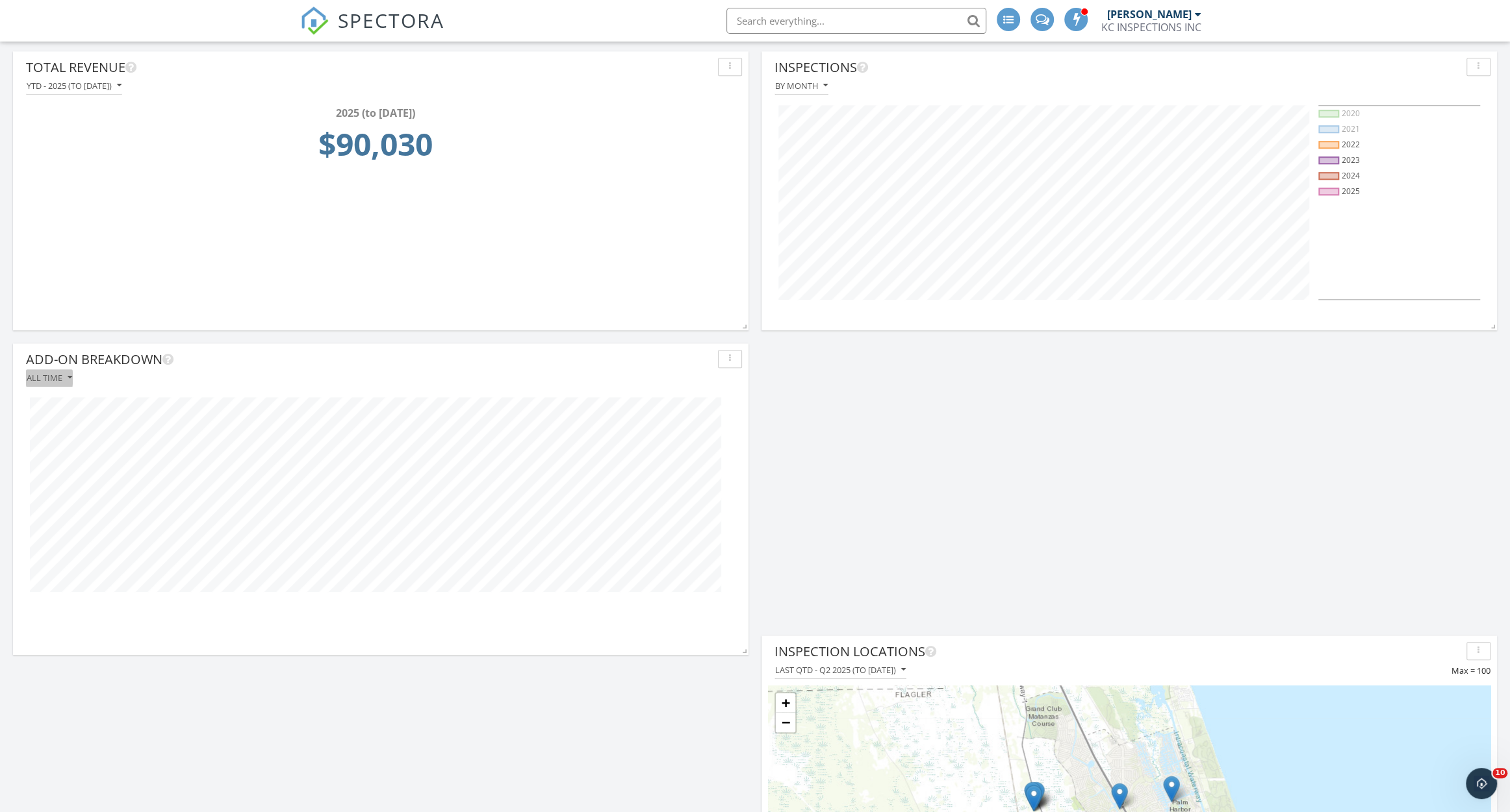
click at [59, 382] on div "All time" at bounding box center [49, 377] width 46 height 9
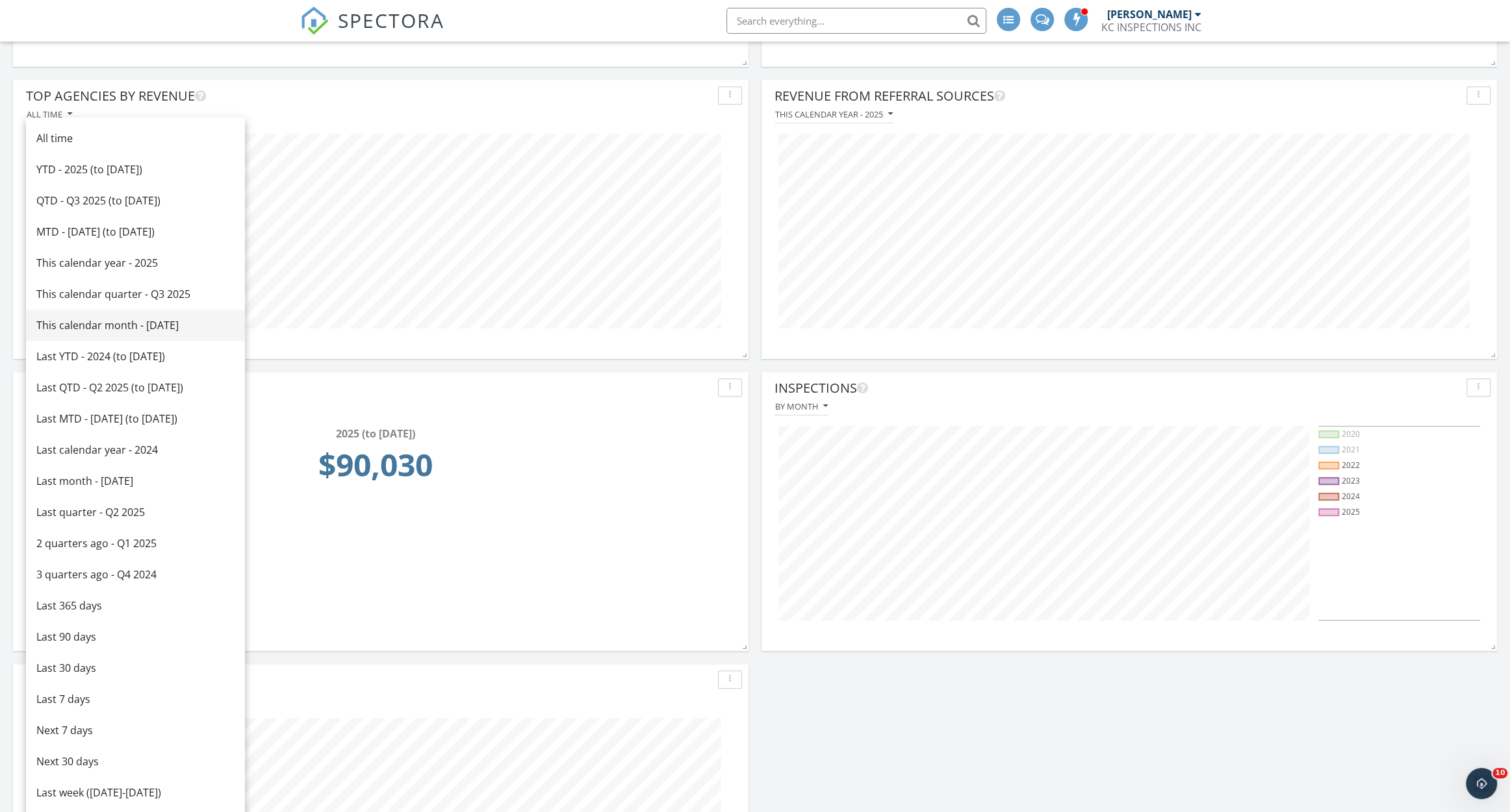
scroll to position [705, 0]
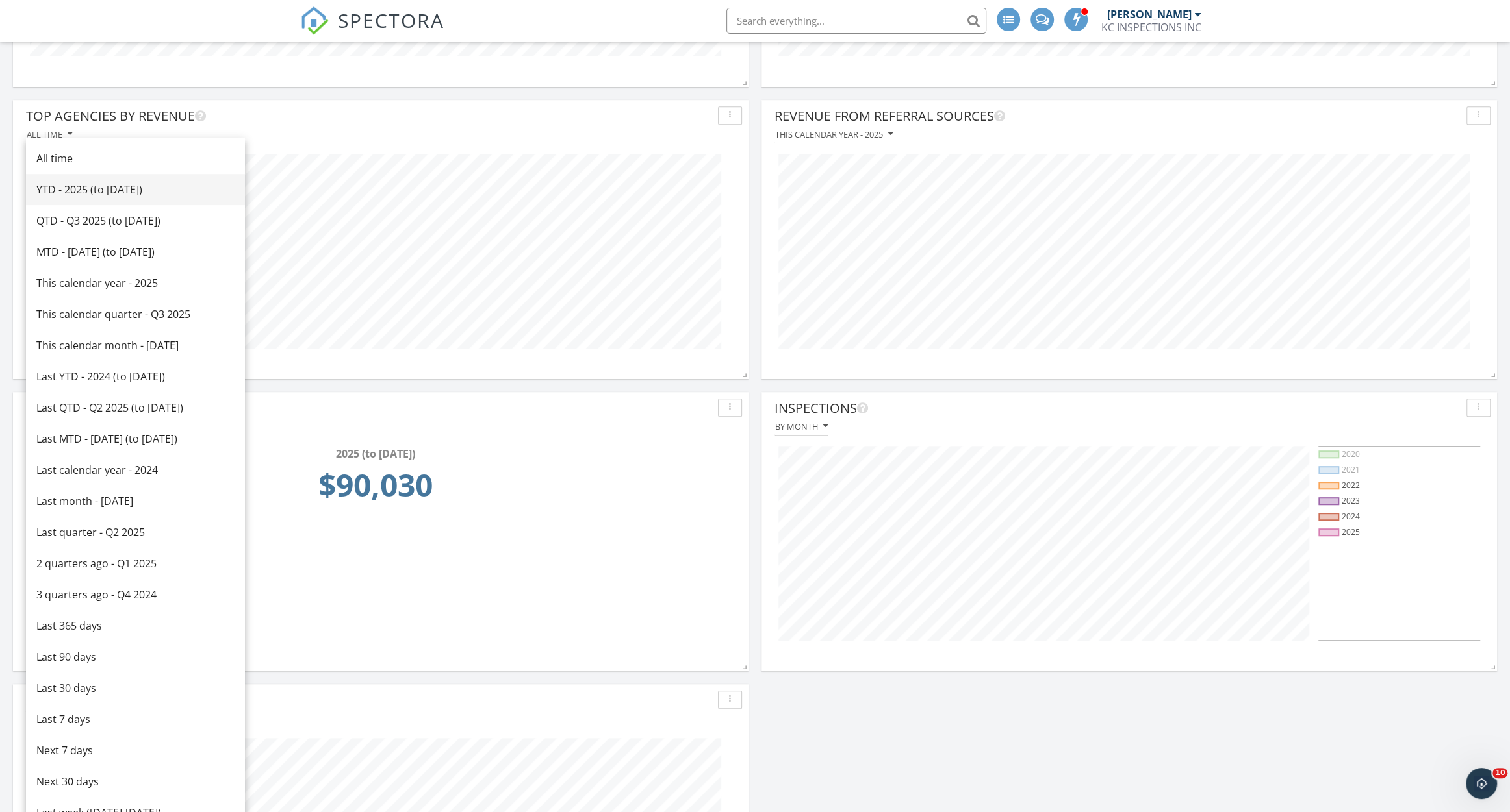
click at [165, 188] on div "YTD - 2025 (to [DATE])" at bounding box center [136, 190] width 198 height 16
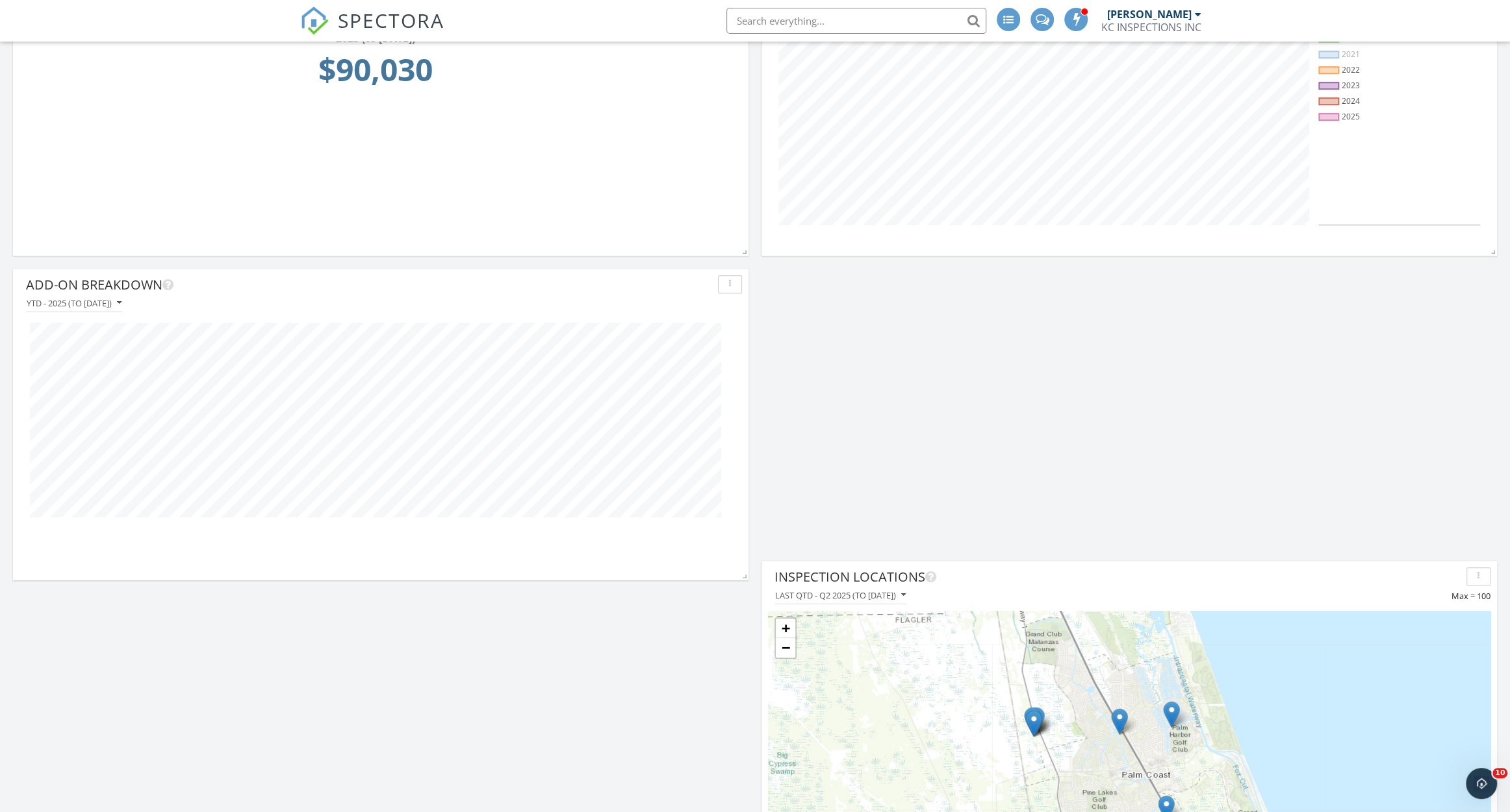
scroll to position [1162, 0]
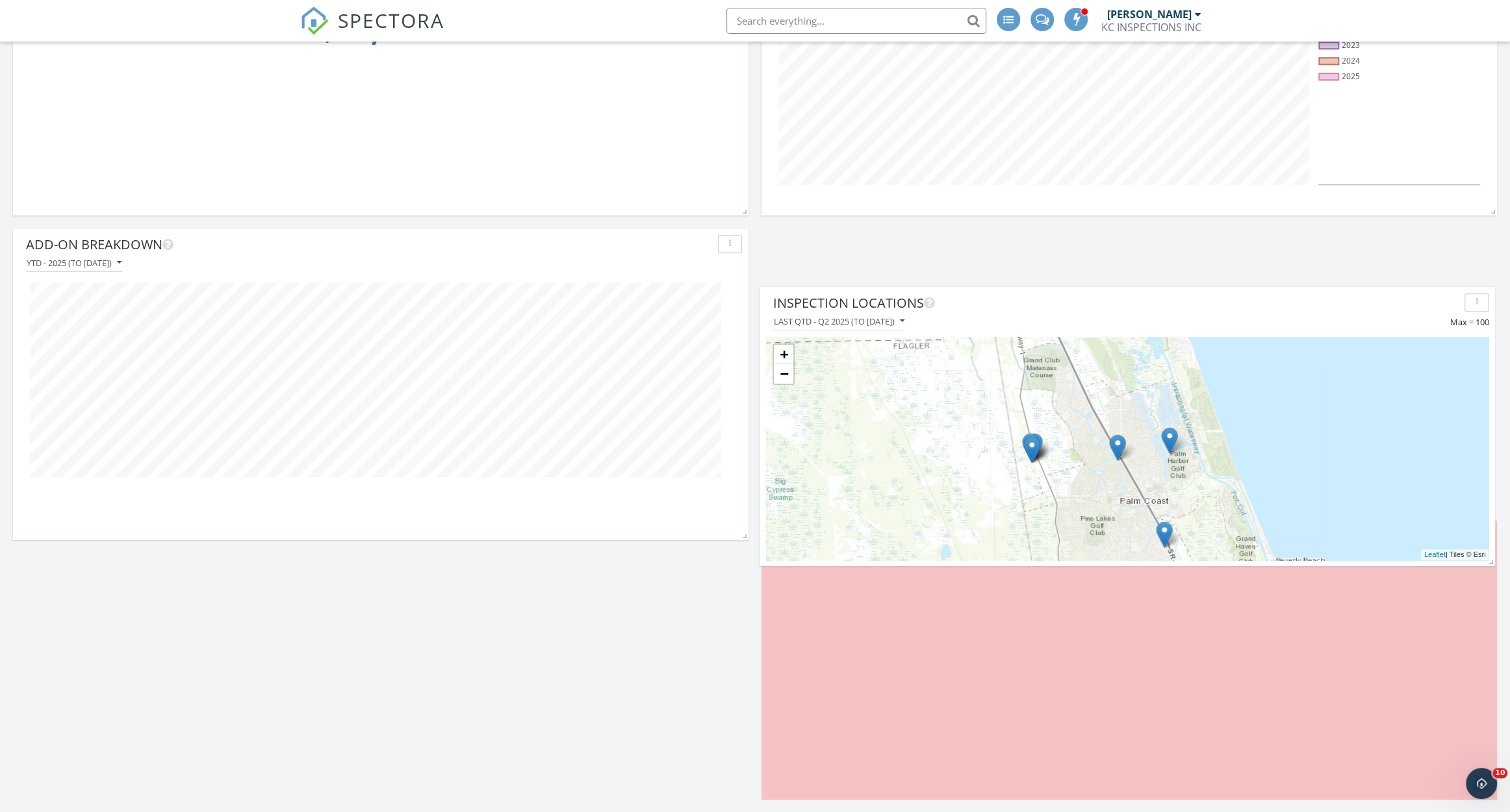
drag, startPoint x: 1290, startPoint y: 542, endPoint x: 1287, endPoint y: 297, distance: 245.0
click at [1287, 297] on div "Inspection Locations" at bounding box center [1115, 303] width 686 height 19
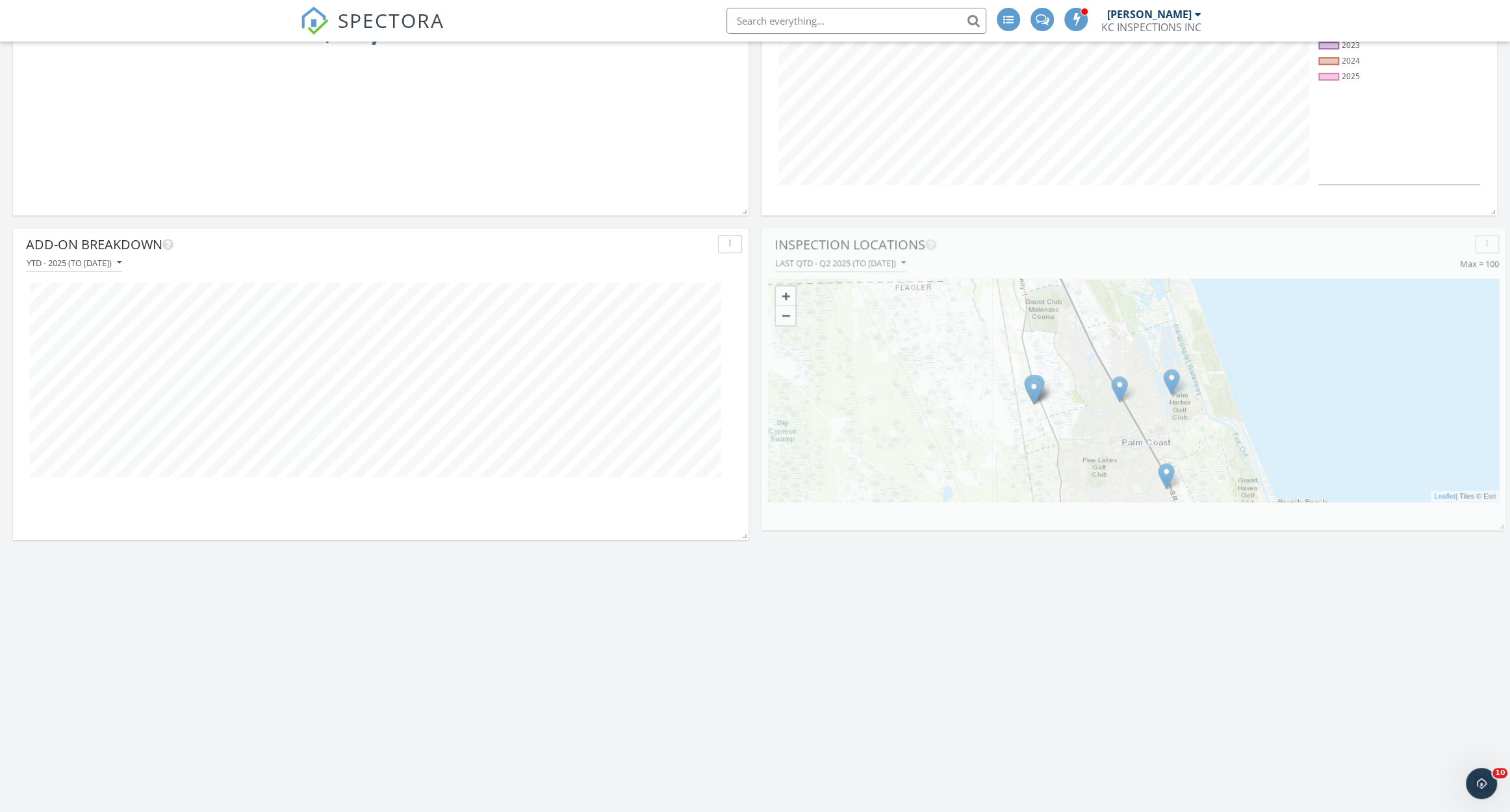
scroll to position [1827, 1539]
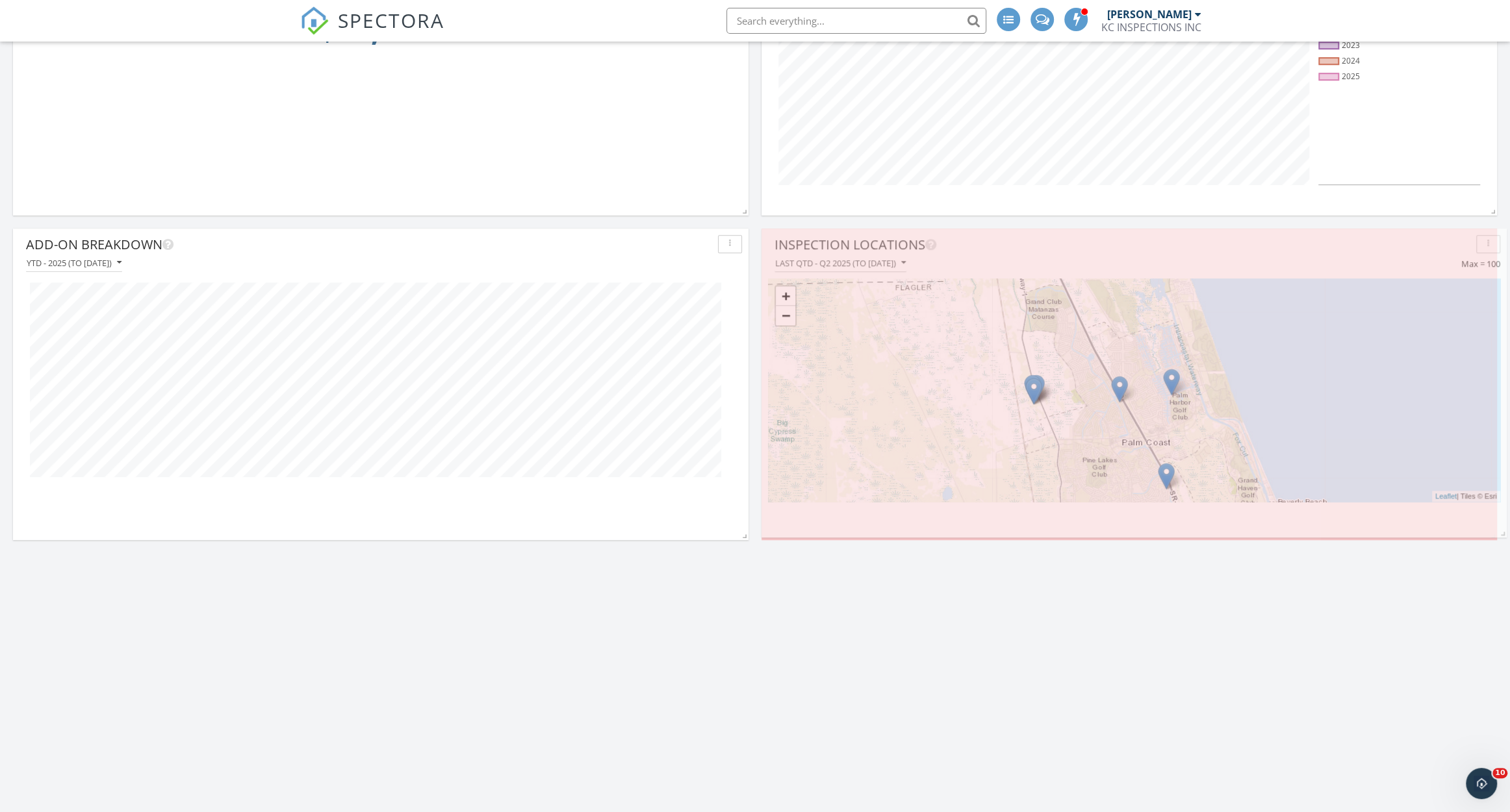
drag, startPoint x: 1490, startPoint y: 502, endPoint x: 1500, endPoint y: 530, distance: 29.7
click at [1500, 530] on span at bounding box center [1500, 531] width 13 height 13
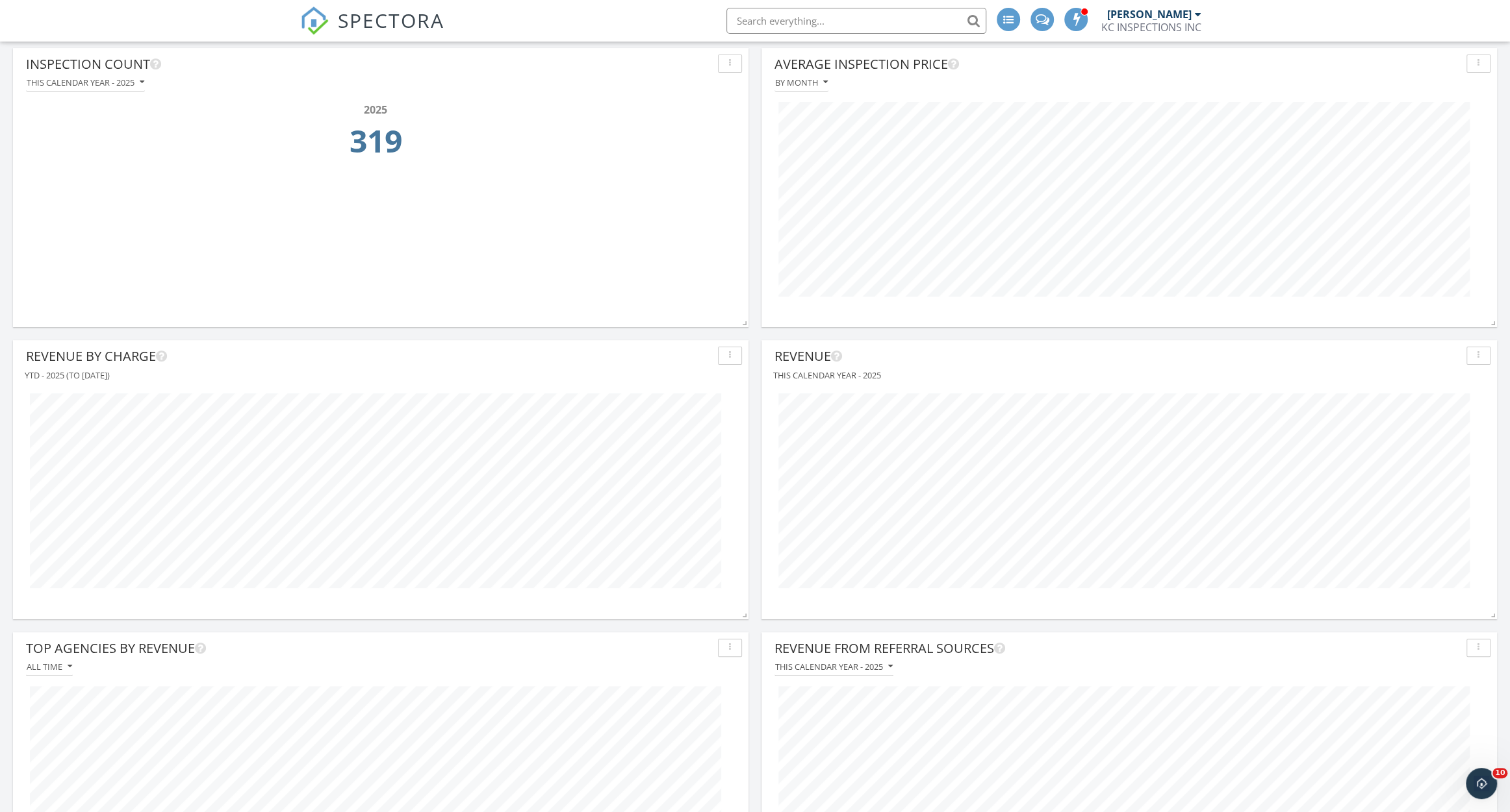
scroll to position [0, 0]
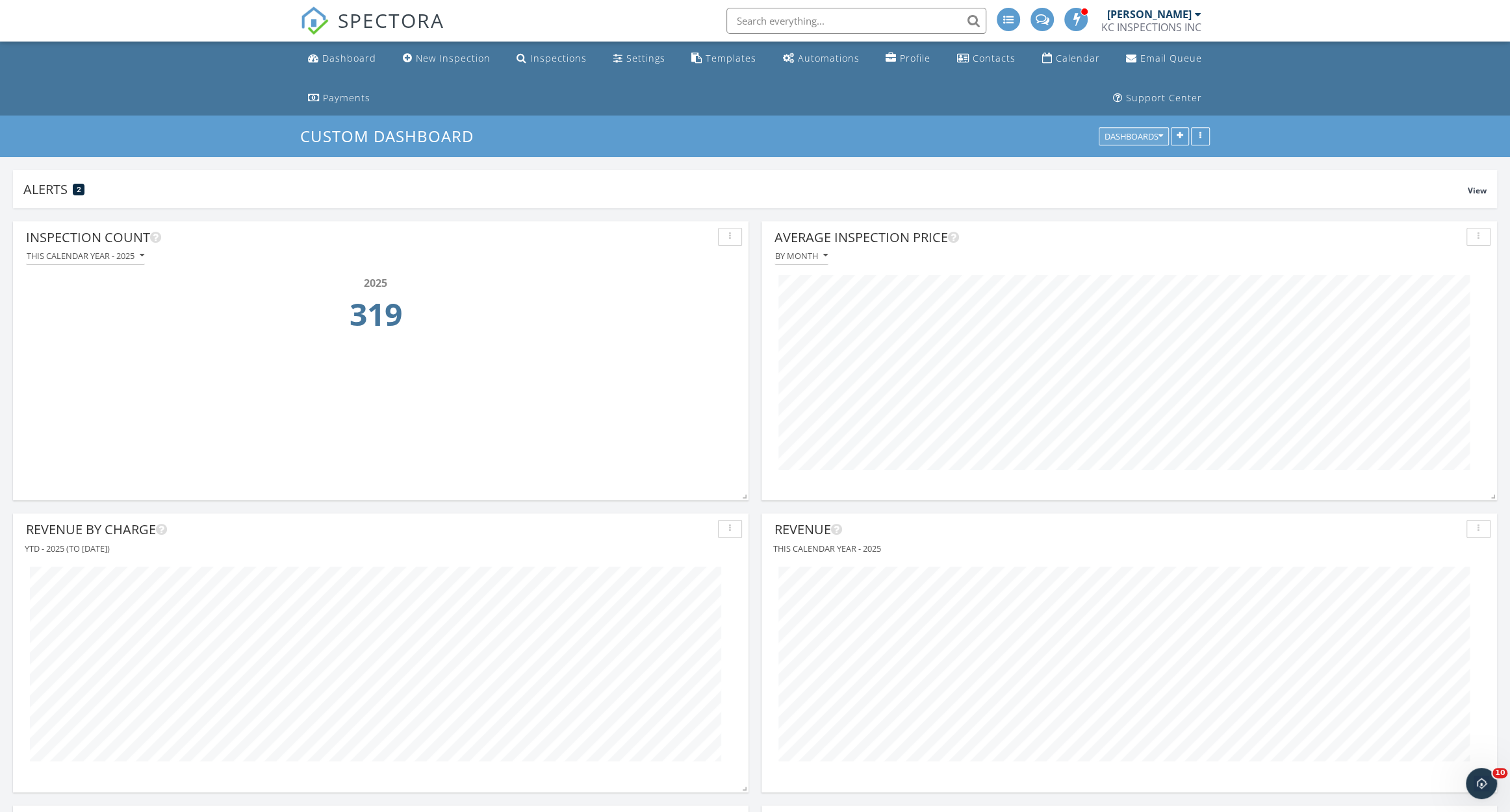
click at [1135, 138] on div "Dashboards" at bounding box center [1133, 136] width 58 height 9
click at [1294, 119] on div "Custom Dashboard Dashboards" at bounding box center [755, 136] width 1510 height 42
click at [1176, 134] on icon "button" at bounding box center [1179, 136] width 6 height 9
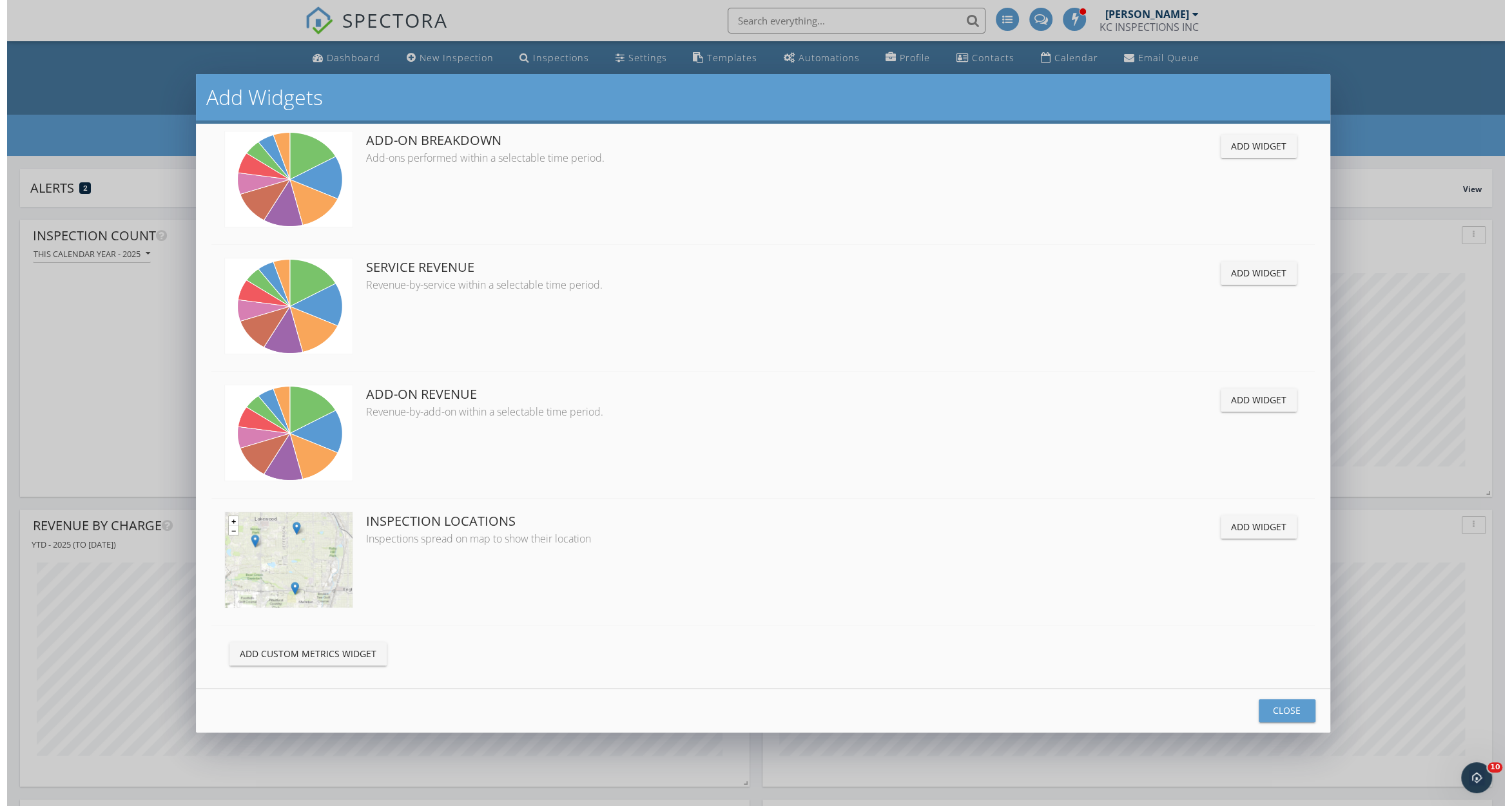
scroll to position [2355, 0]
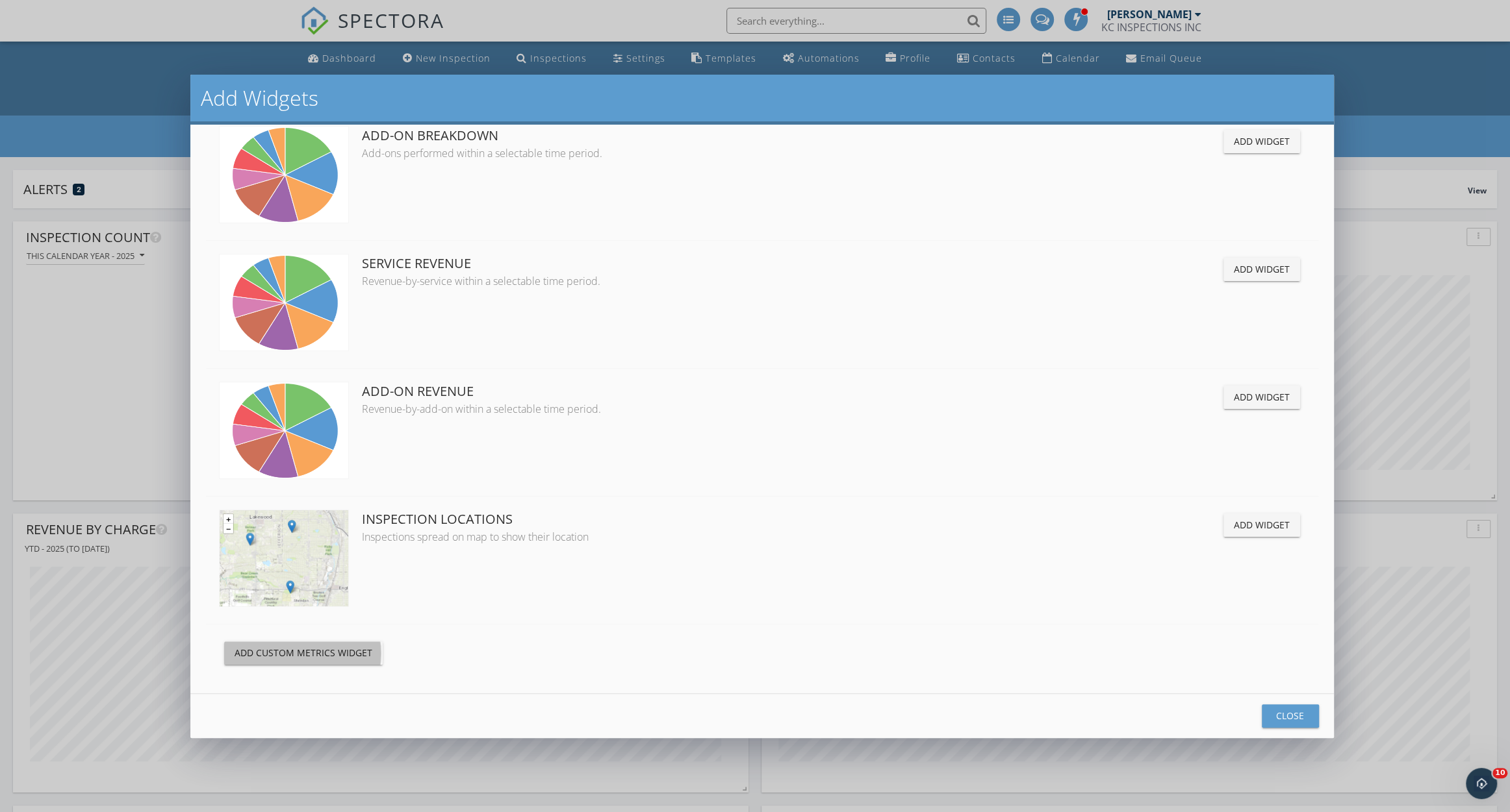
click at [302, 651] on div "Add Custom Metrics Widget" at bounding box center [303, 653] width 138 height 14
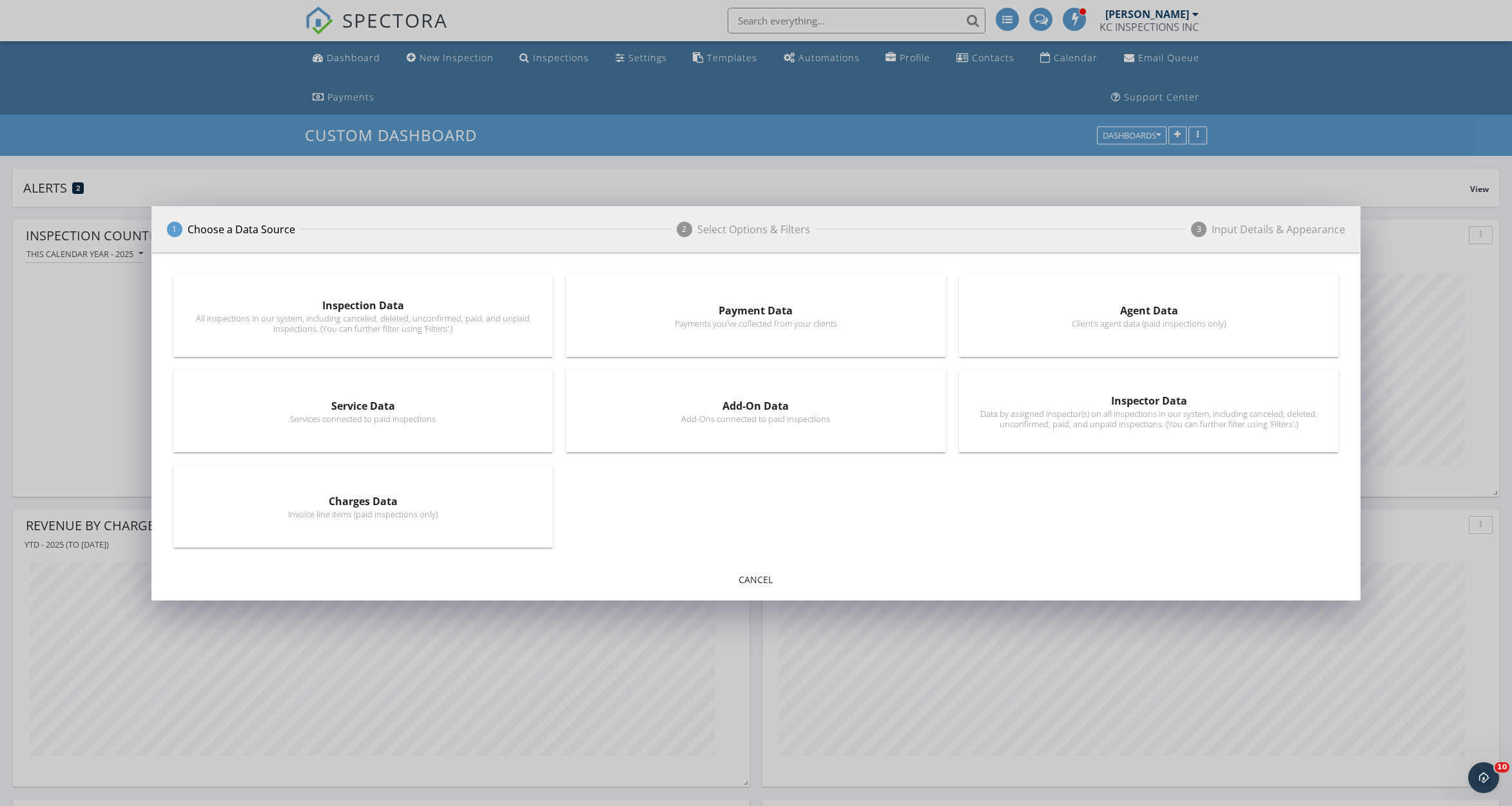
scroll to position [276, 736]
click at [405, 317] on div "All inspections in our system, including canceled, deleted, unconfirmed, paid, …" at bounding box center [364, 324] width 347 height 21
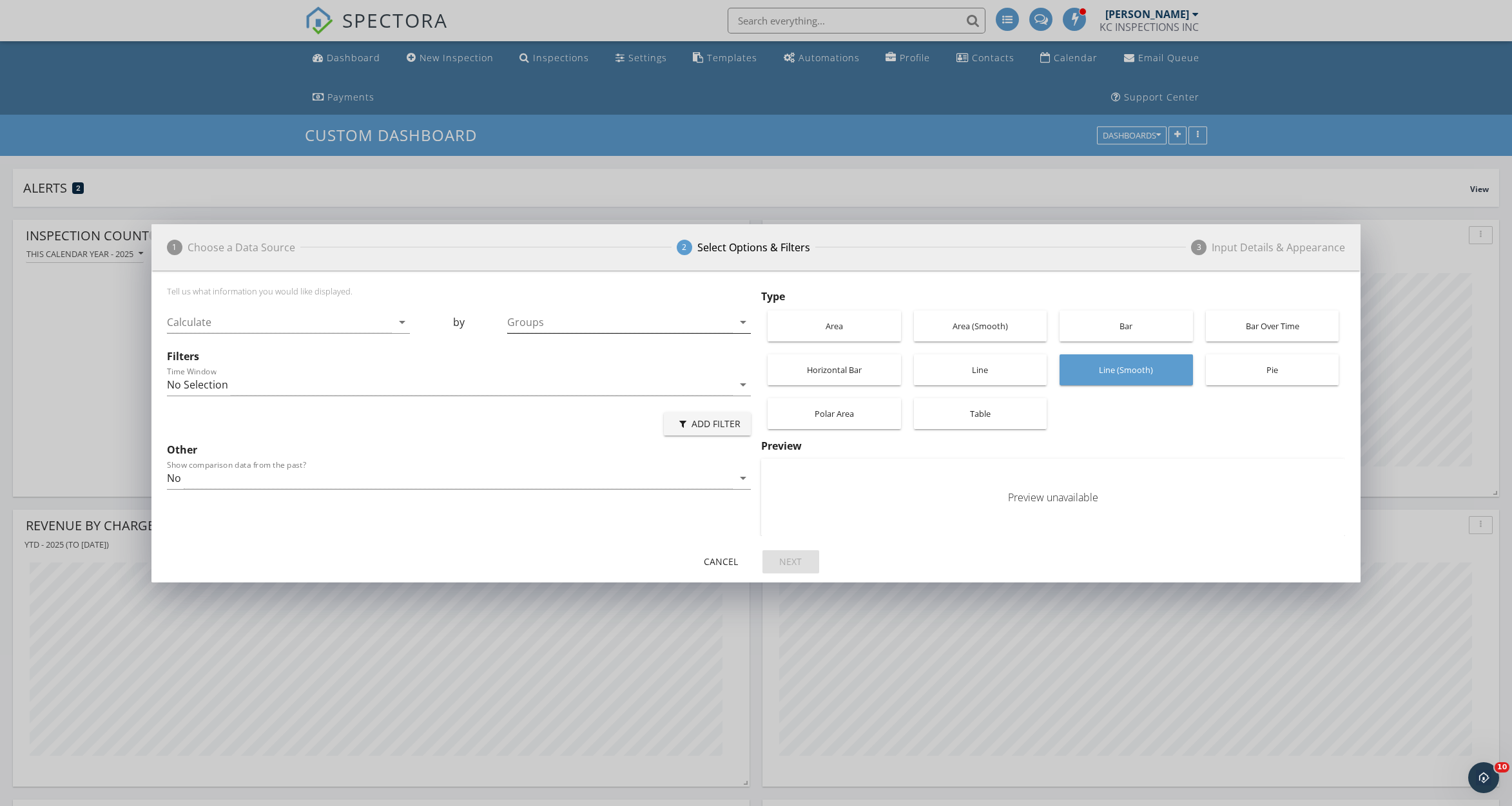
click at [564, 320] on div at bounding box center [620, 322] width 225 height 21
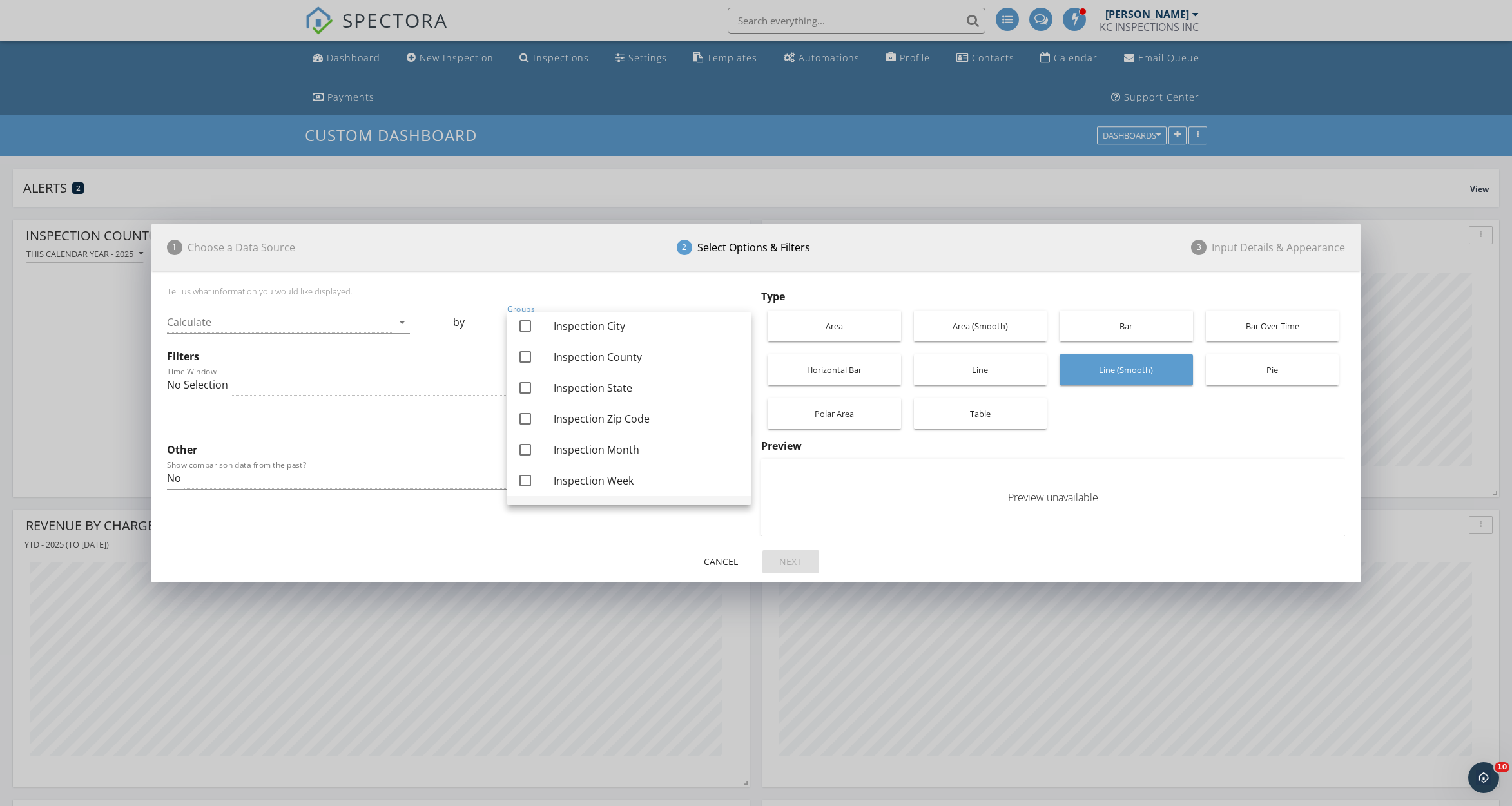
scroll to position [98, 0]
click at [573, 412] on div "Inspection Zip Code" at bounding box center [647, 420] width 187 height 16
checkbox input "true"
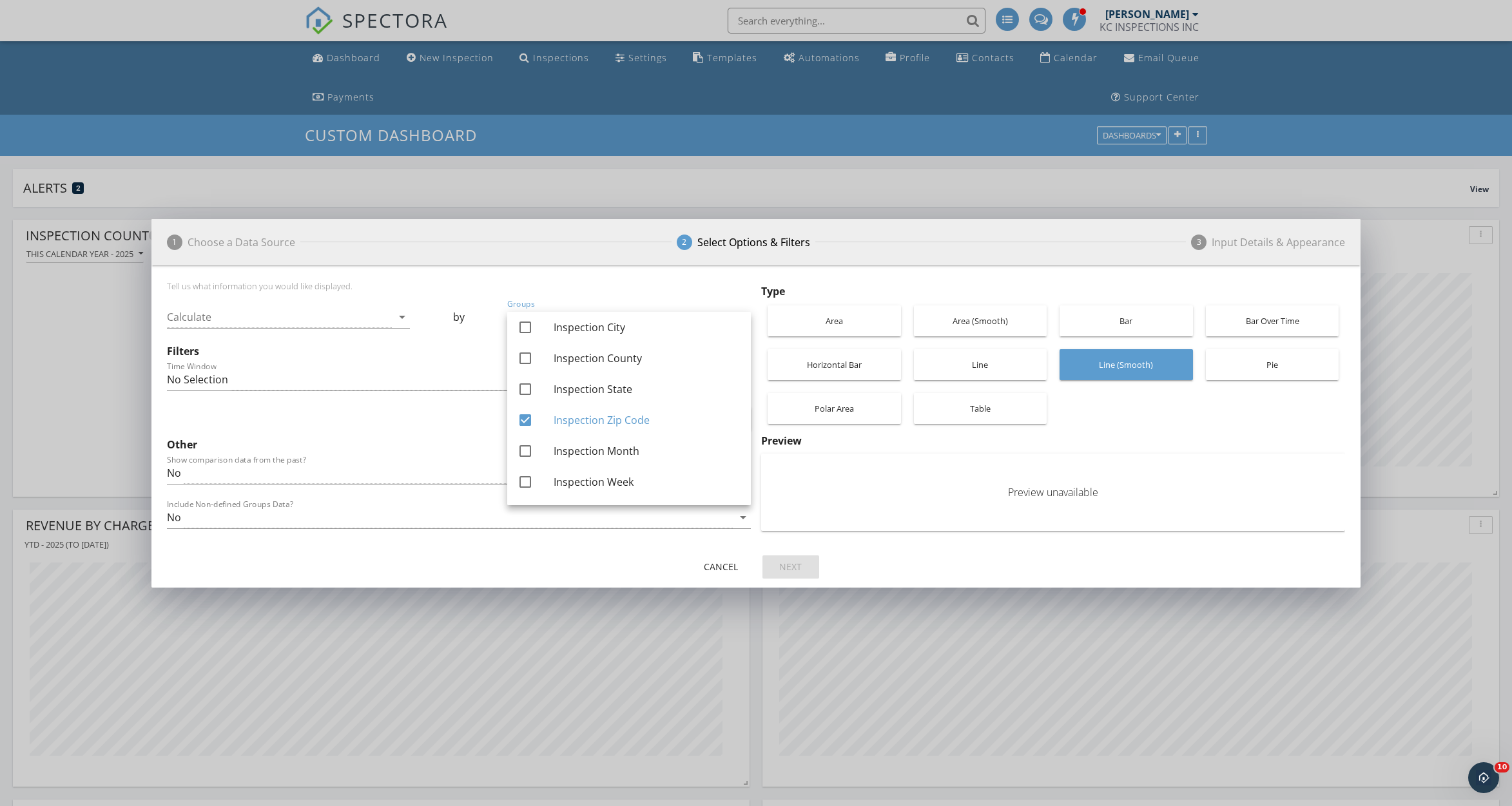
click at [1100, 412] on div "Type Area Area (Smooth) Bar Bar Over Time Horizontal Bar Line Line (Smooth) Pie…" at bounding box center [1054, 357] width 584 height 147
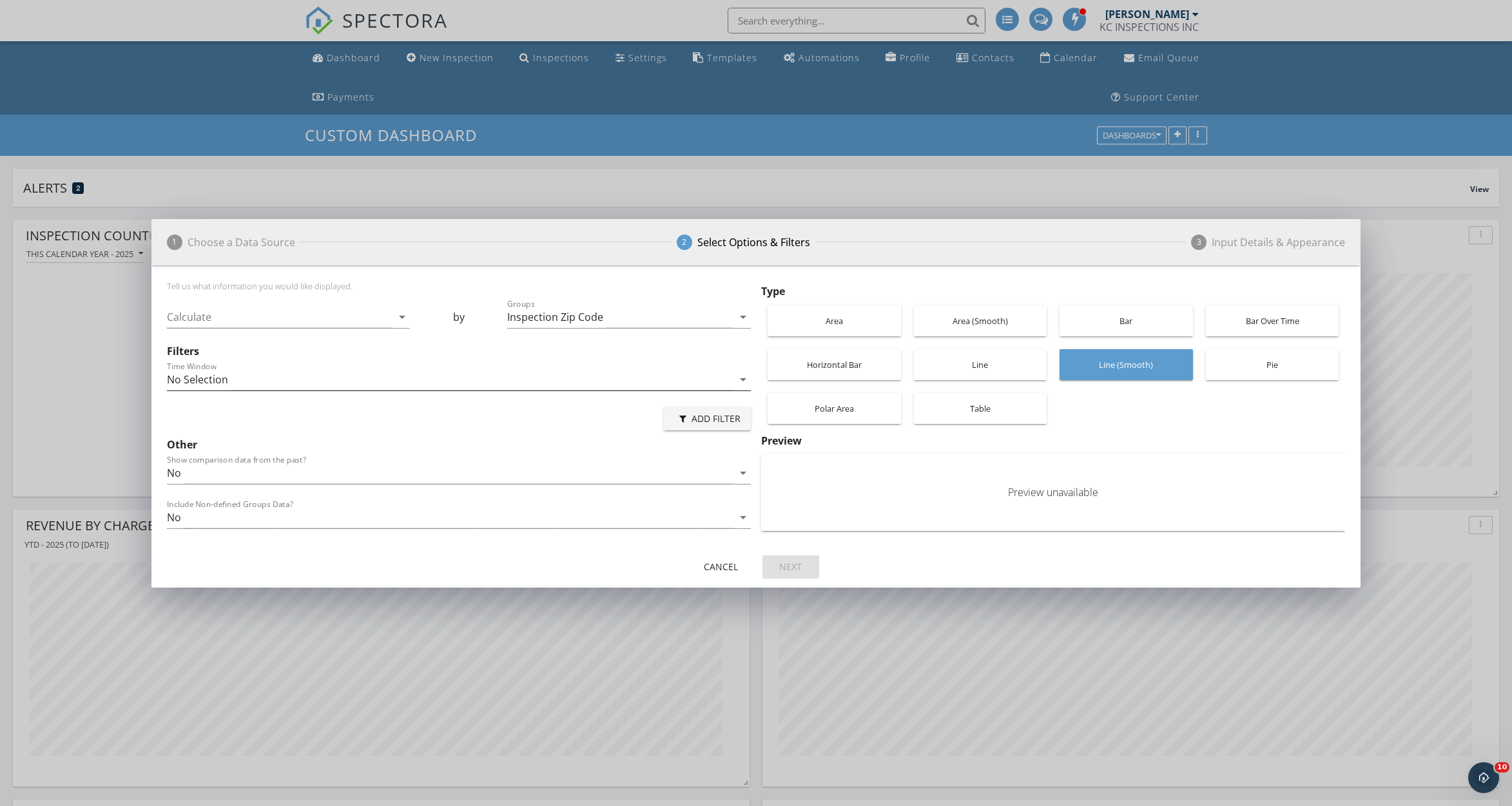
click at [285, 382] on div "No Selection" at bounding box center [449, 379] width 566 height 21
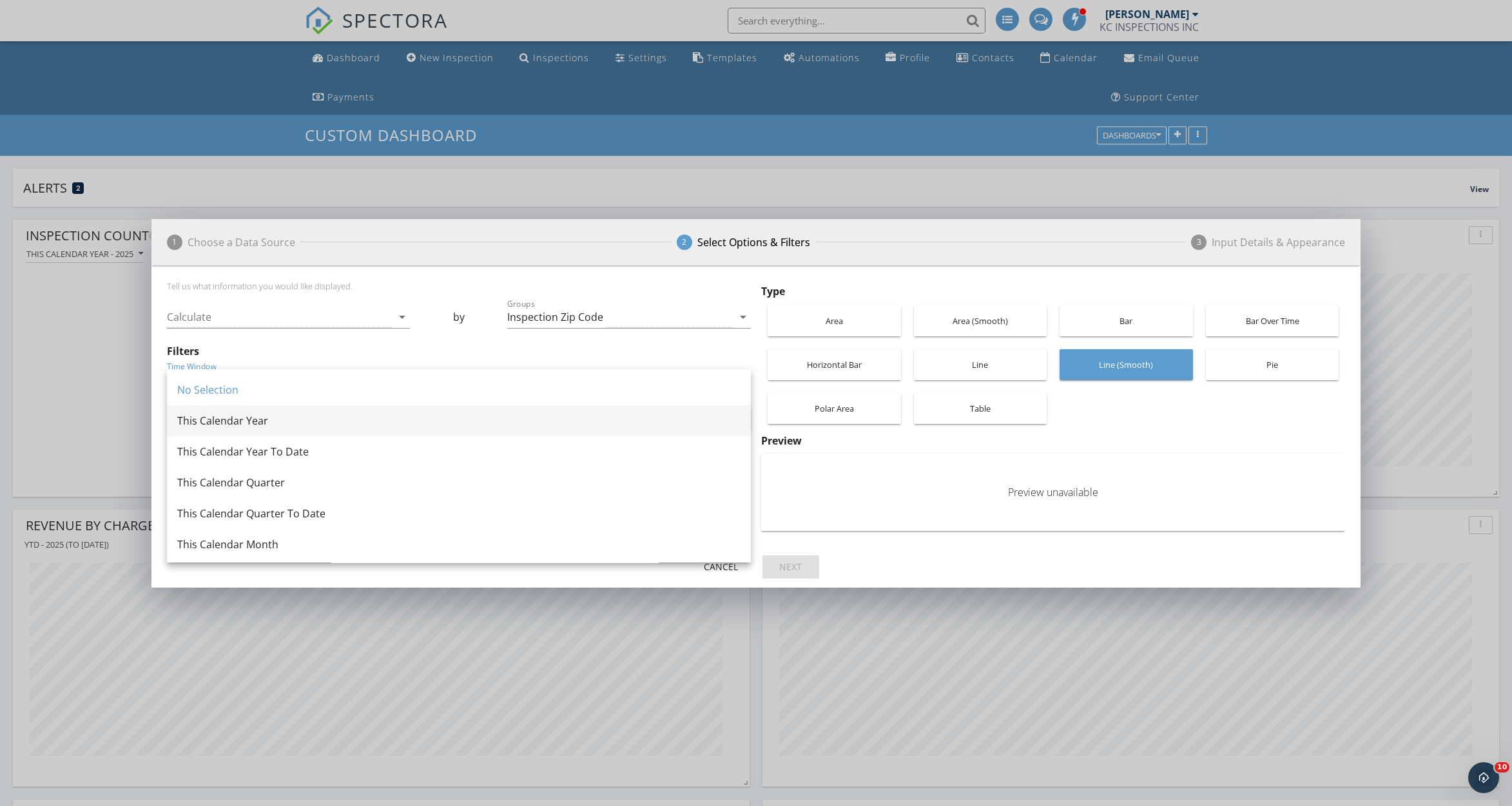
click at [285, 416] on div "This Calendar Year" at bounding box center [459, 421] width 564 height 16
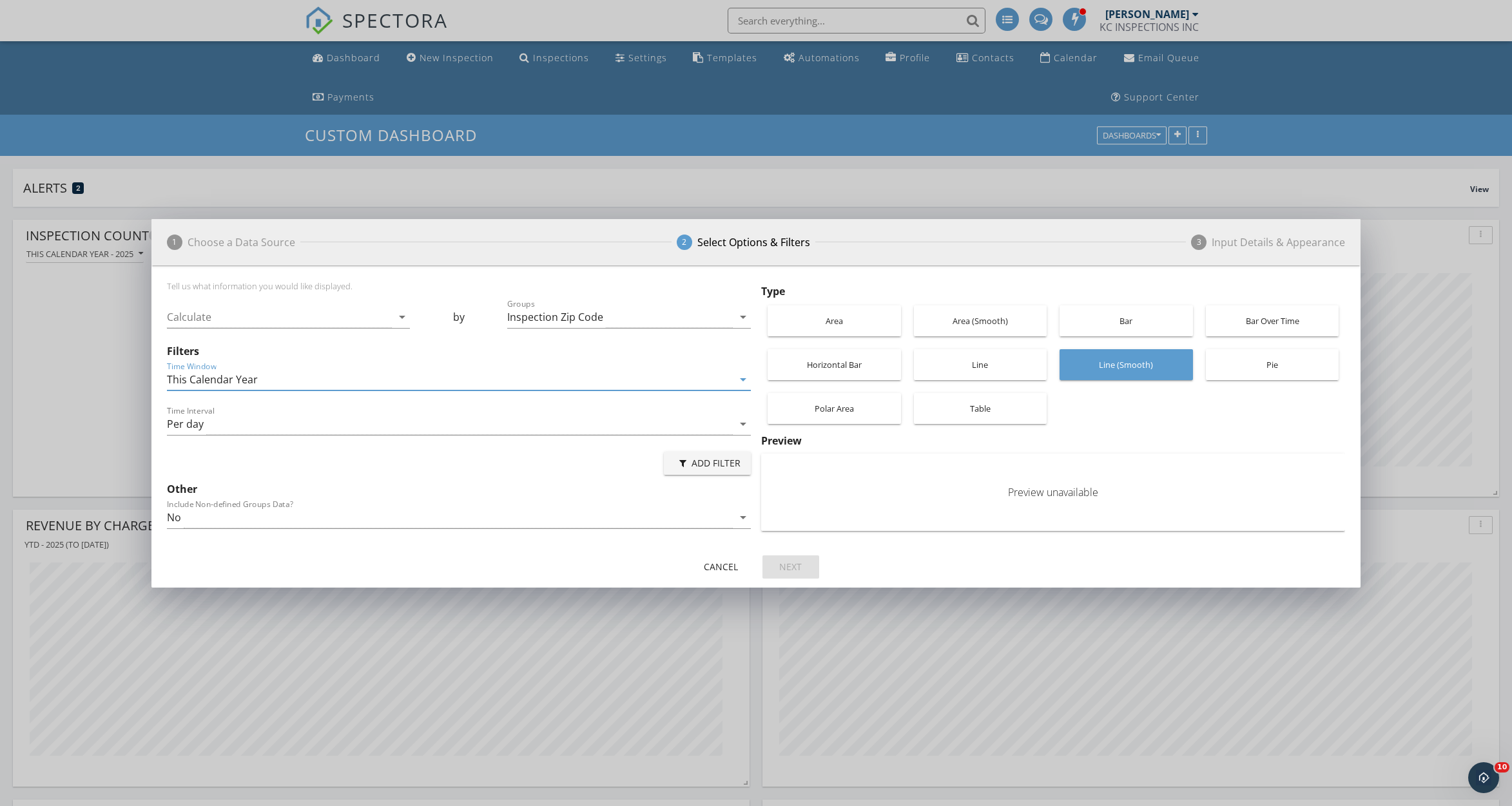
click at [285, 416] on div "Per day" at bounding box center [449, 424] width 566 height 21
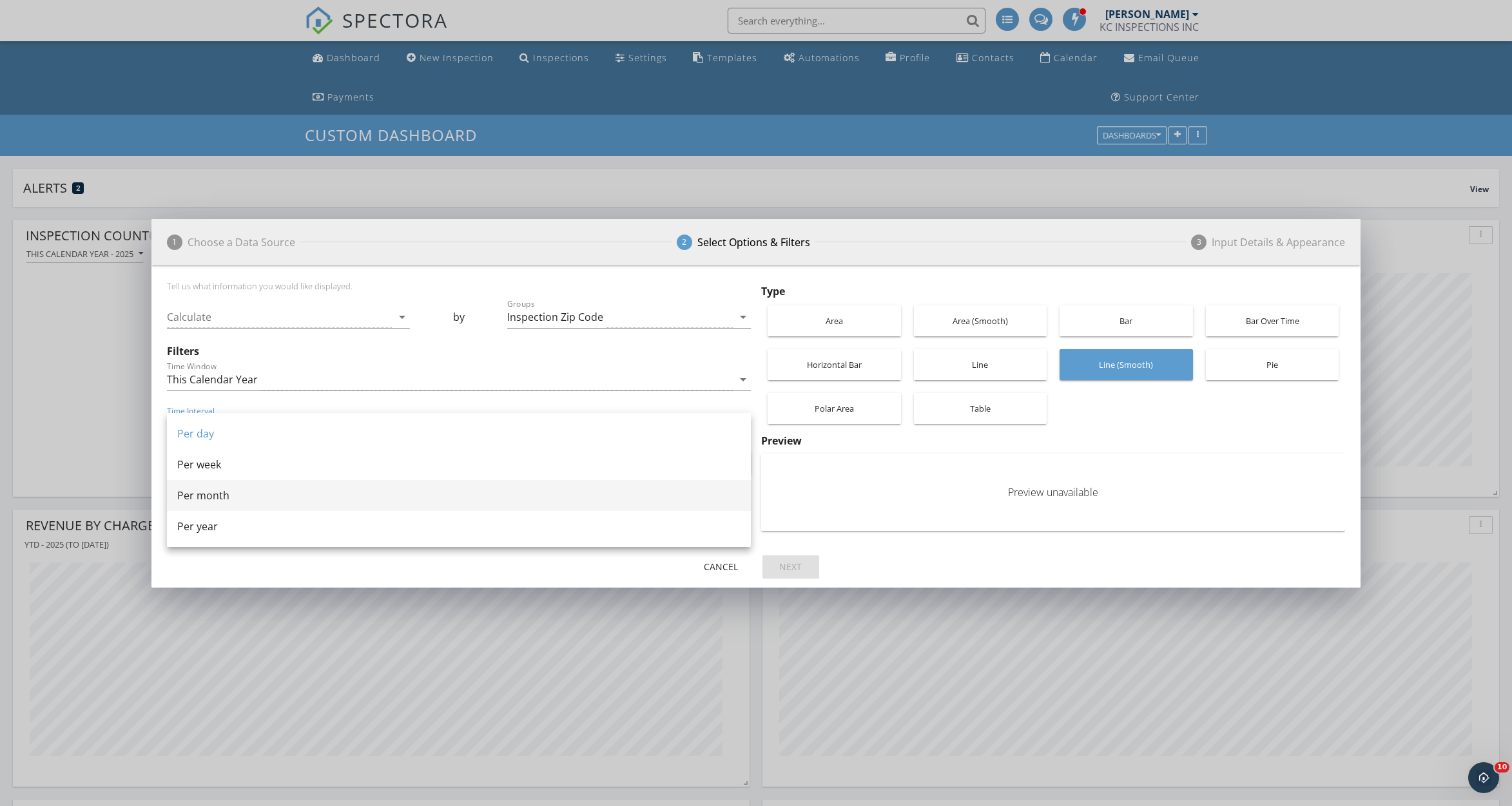
click at [225, 493] on div "Per month" at bounding box center [459, 495] width 564 height 16
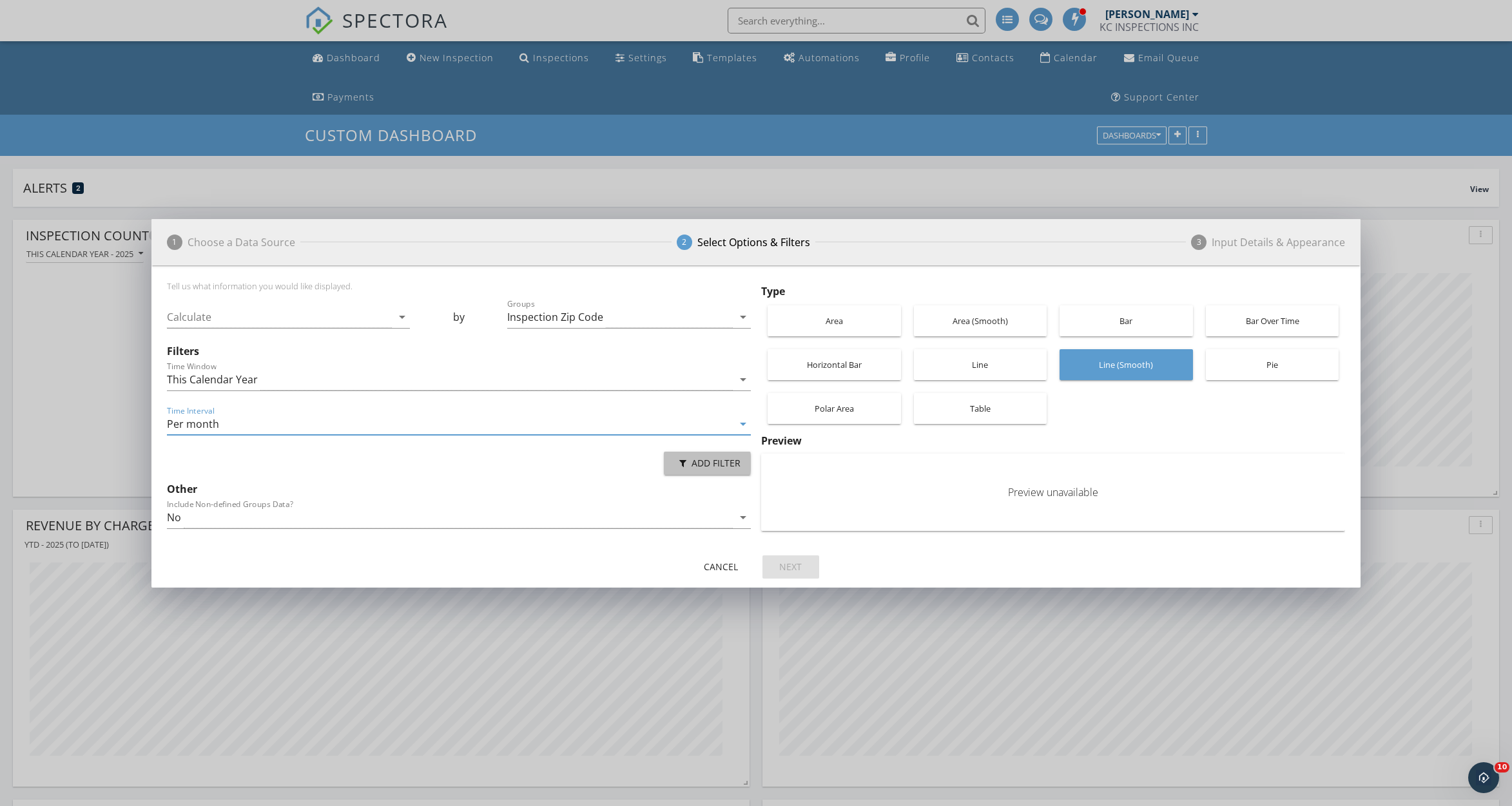
click at [738, 466] on div "Add Filter" at bounding box center [707, 463] width 67 height 14
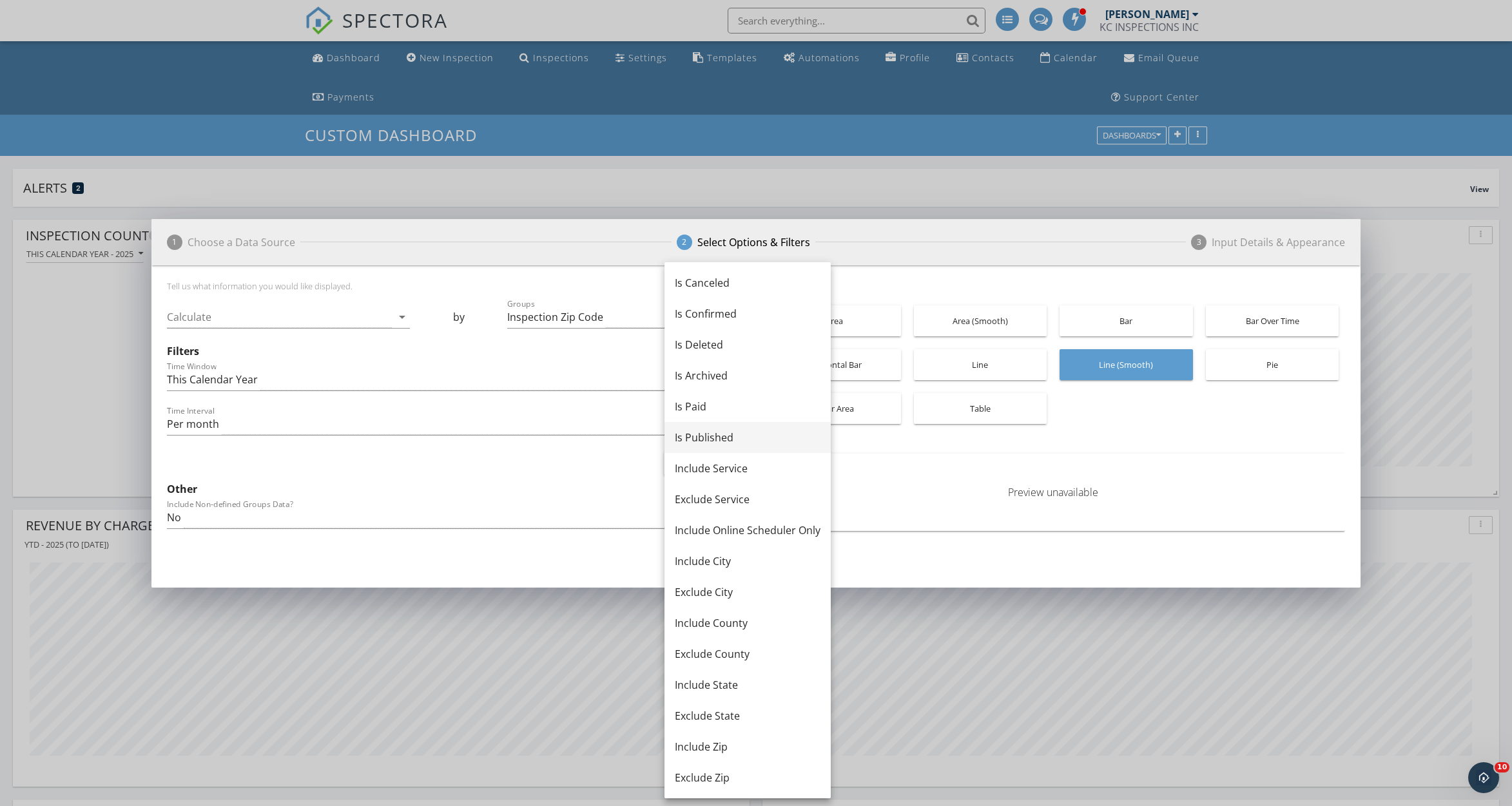
click at [738, 436] on div "Is Published" at bounding box center [748, 438] width 146 height 16
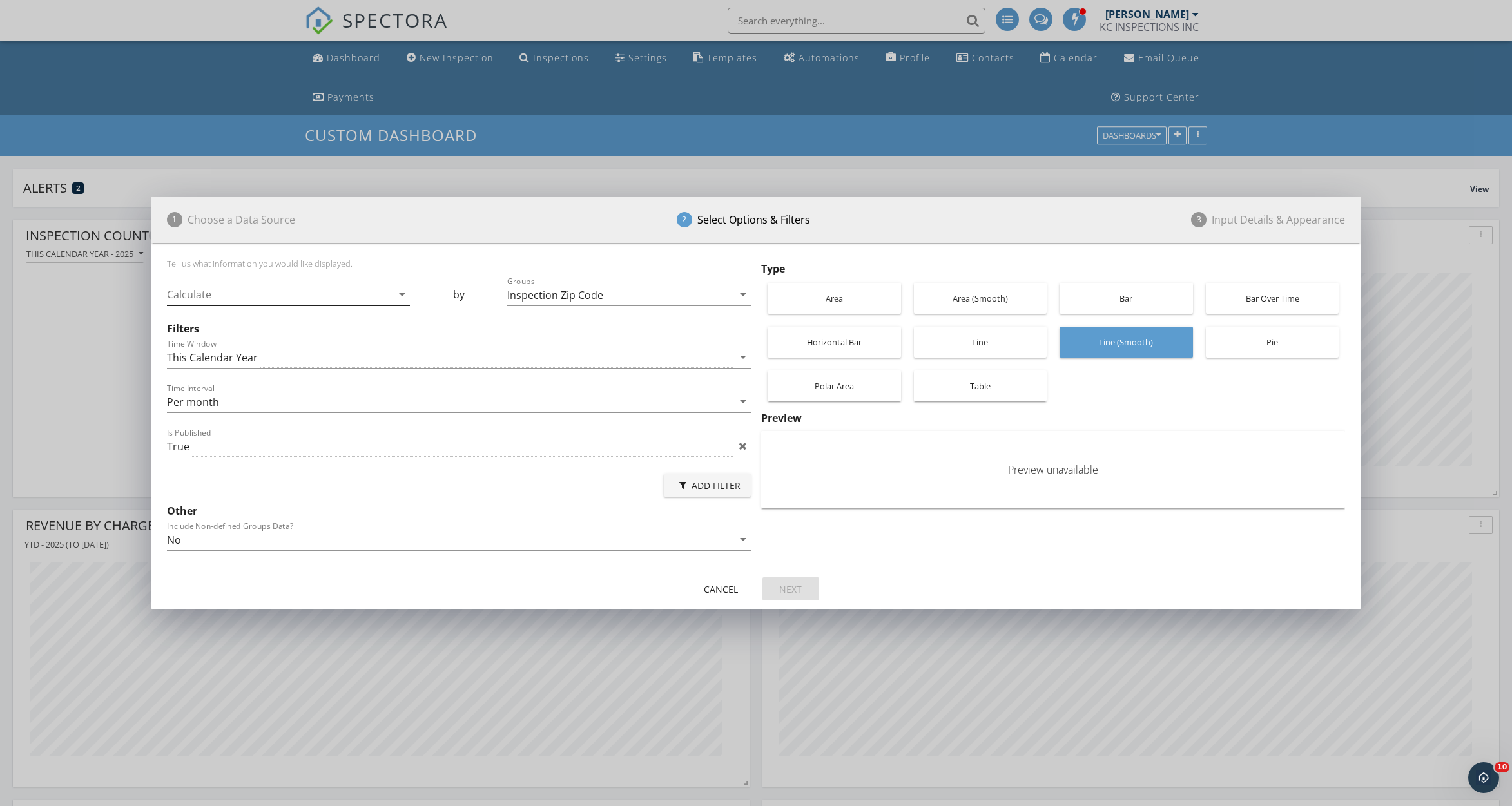
click at [359, 298] on div at bounding box center [280, 295] width 225 height 21
click at [862, 480] on div "Preview unavailable" at bounding box center [1054, 469] width 584 height 78
click at [794, 287] on div "Area" at bounding box center [834, 298] width 120 height 31
click at [380, 296] on div at bounding box center [280, 295] width 225 height 21
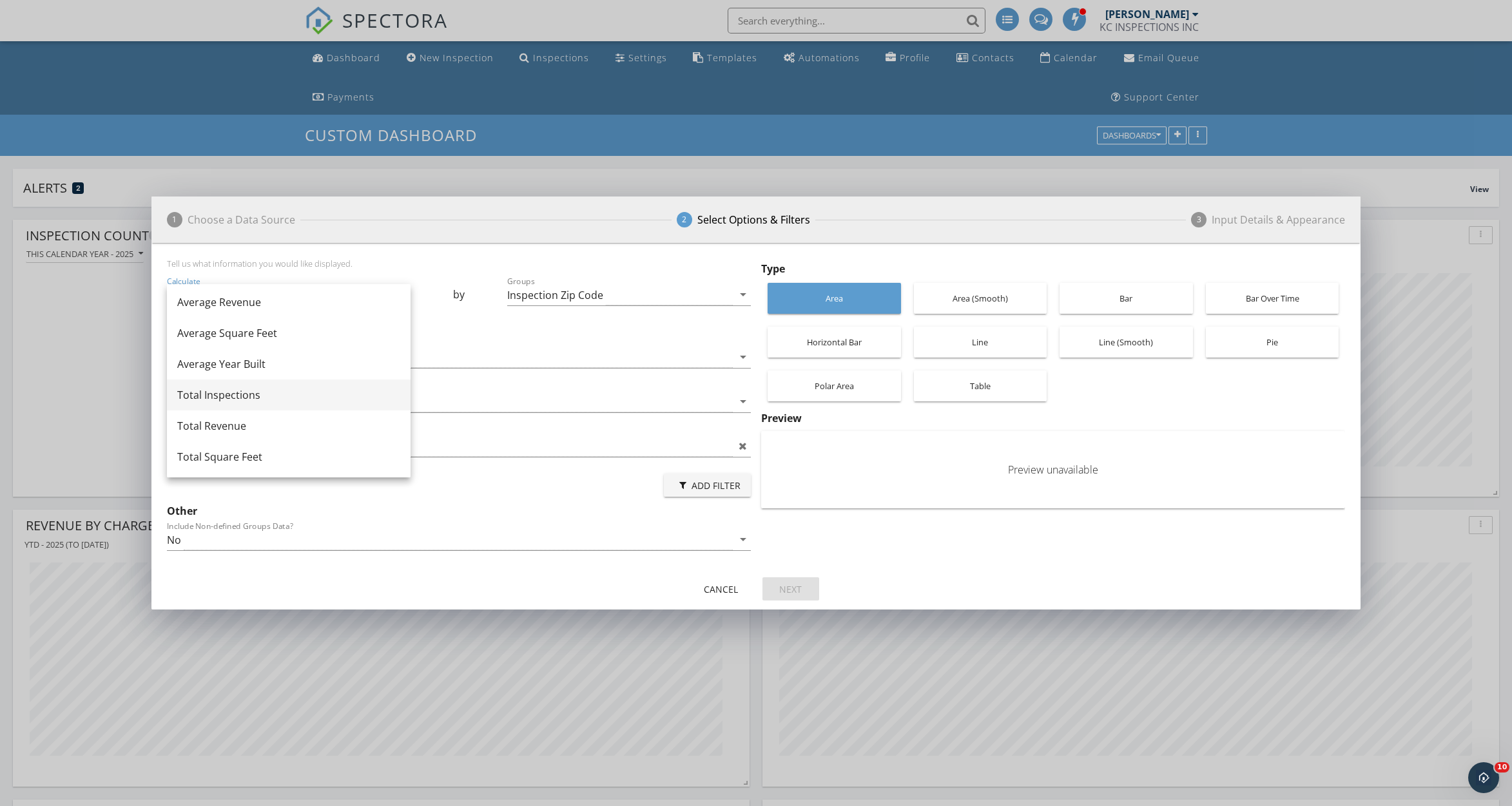
scroll to position [0, 0]
click at [301, 393] on div "Total Inspections" at bounding box center [289, 397] width 223 height 16
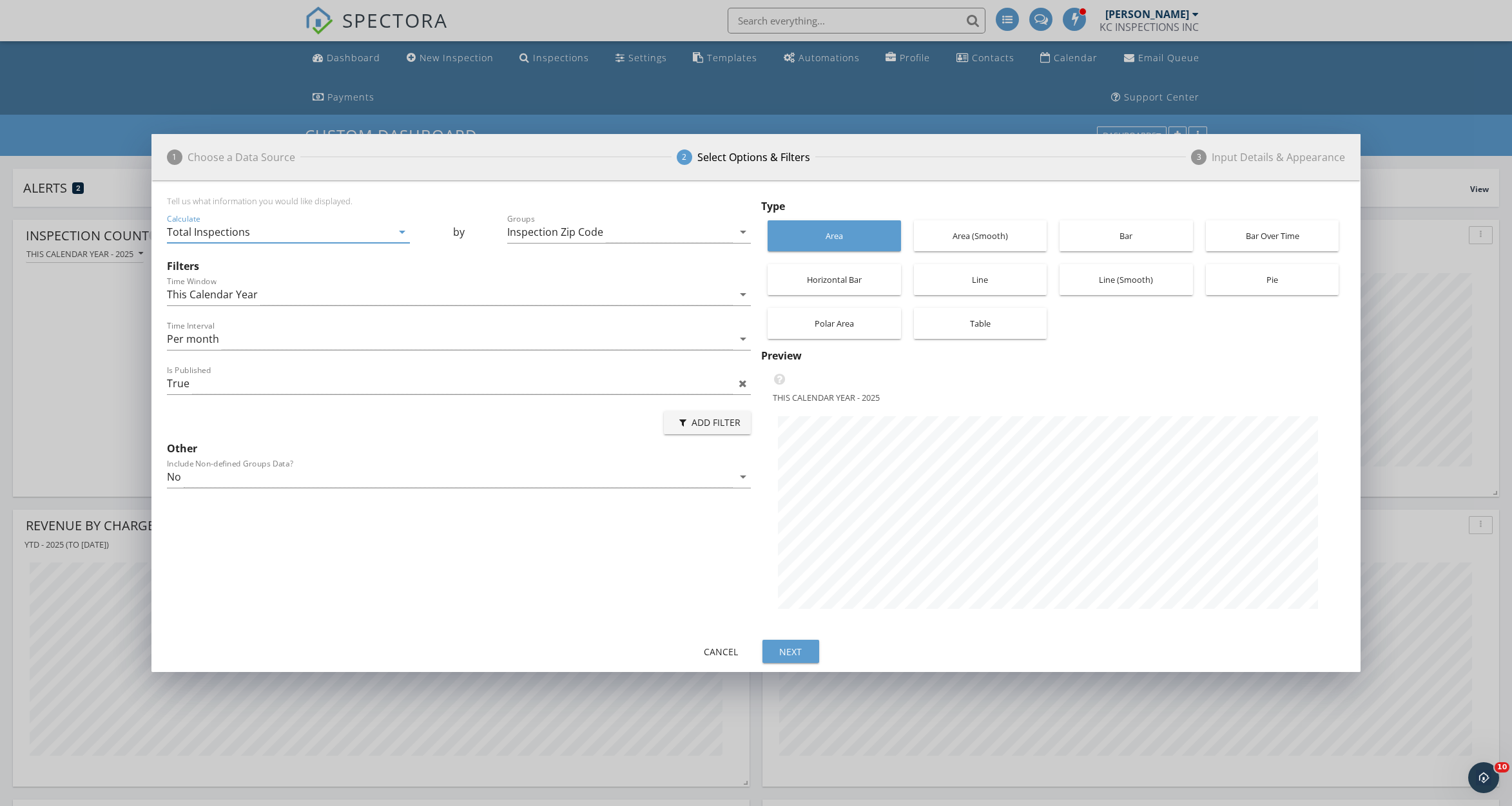
scroll to position [456, 1209]
click at [1274, 273] on div "Pie" at bounding box center [1272, 280] width 120 height 31
click at [791, 640] on button "Next" at bounding box center [790, 651] width 57 height 23
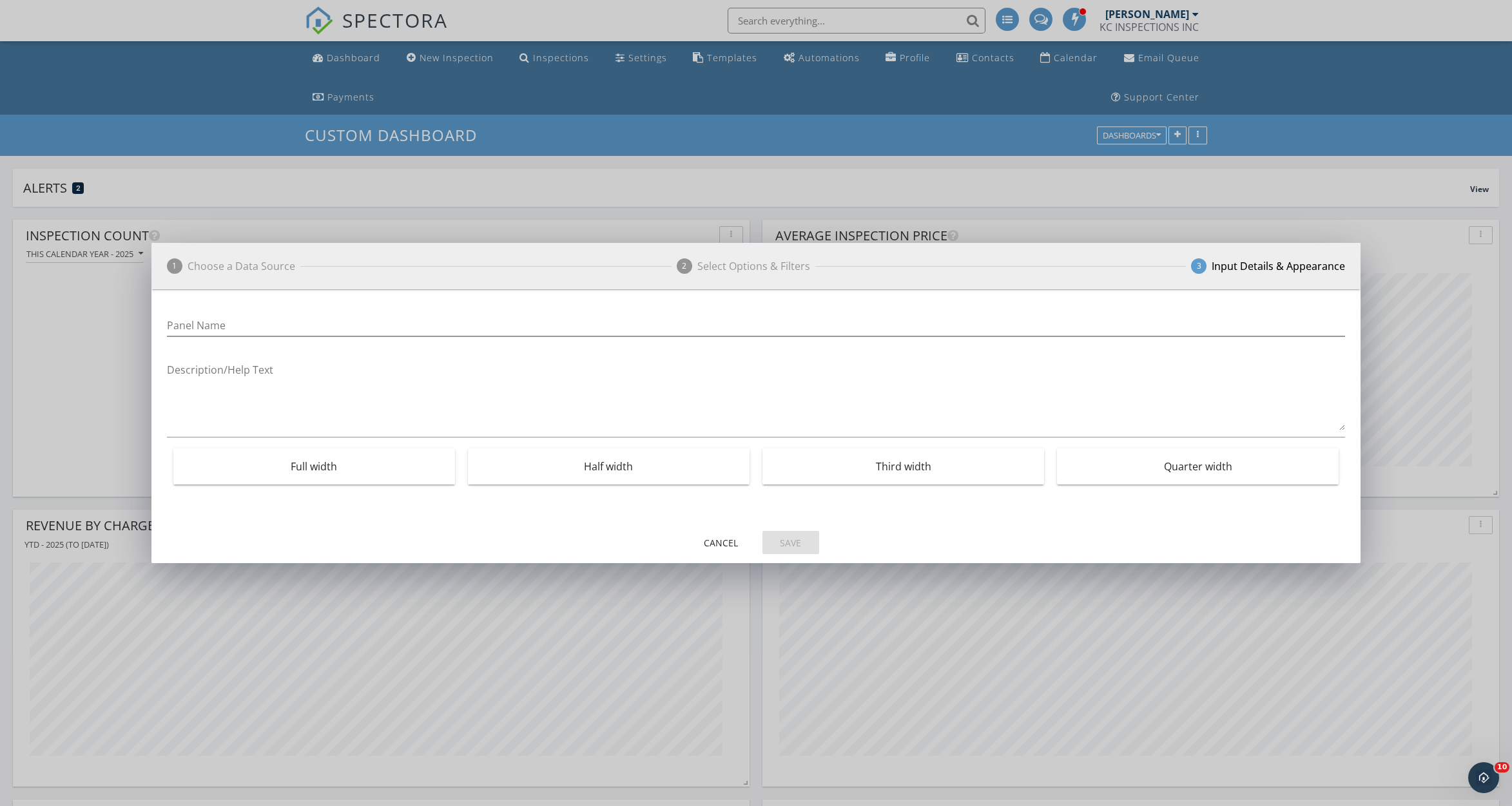
click at [714, 465] on div "Half width" at bounding box center [608, 467] width 269 height 36
click at [775, 322] on input "Panel Name" at bounding box center [756, 326] width 1179 height 21
click at [495, 323] on input "Panel Name" at bounding box center [756, 326] width 1179 height 21
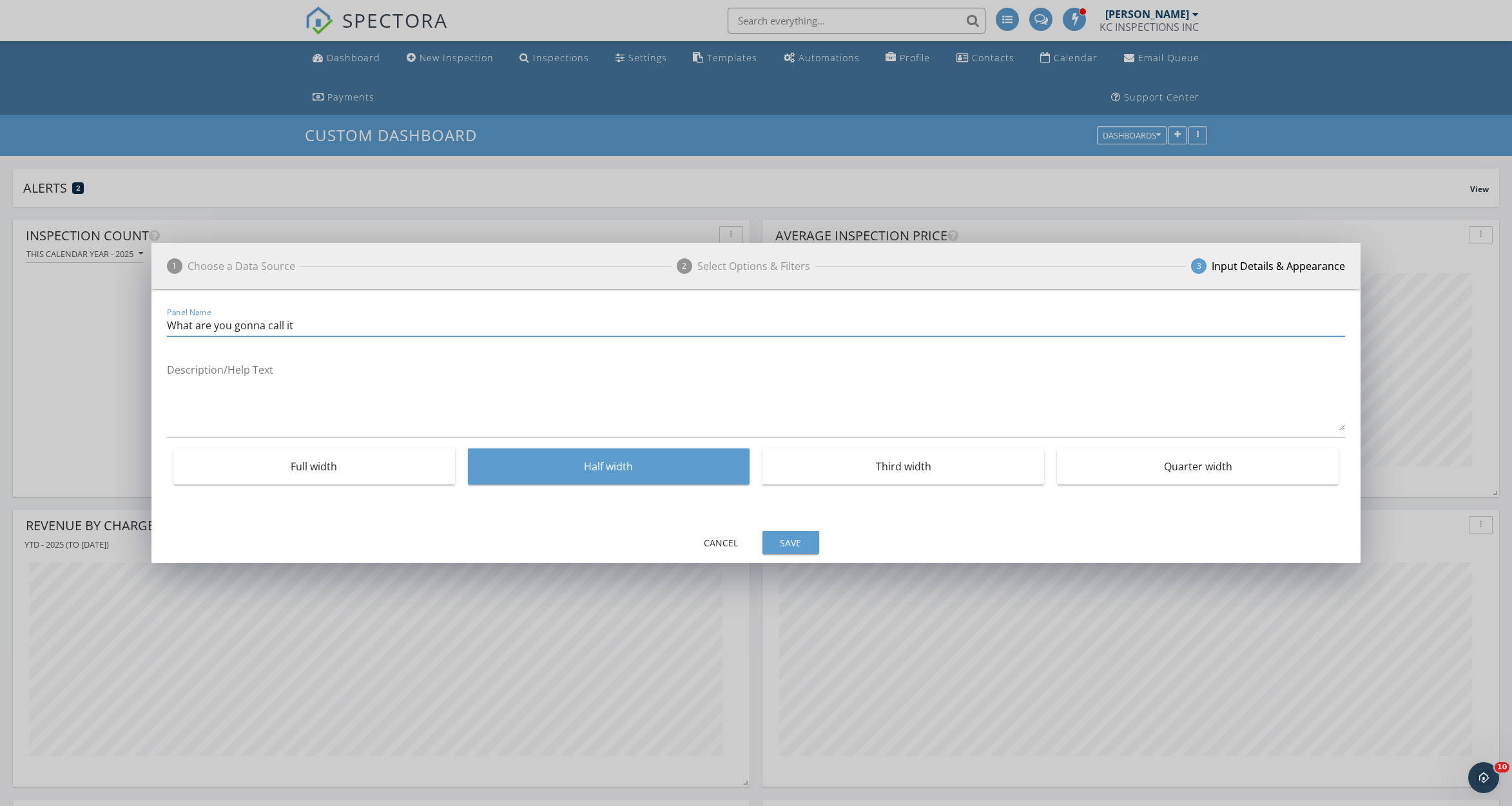
click at [311, 328] on input "What are you gonna call it" at bounding box center [756, 326] width 1179 height 21
type input "What are you gonna call it"
click at [362, 319] on input "What are you gonna call it" at bounding box center [756, 326] width 1179 height 21
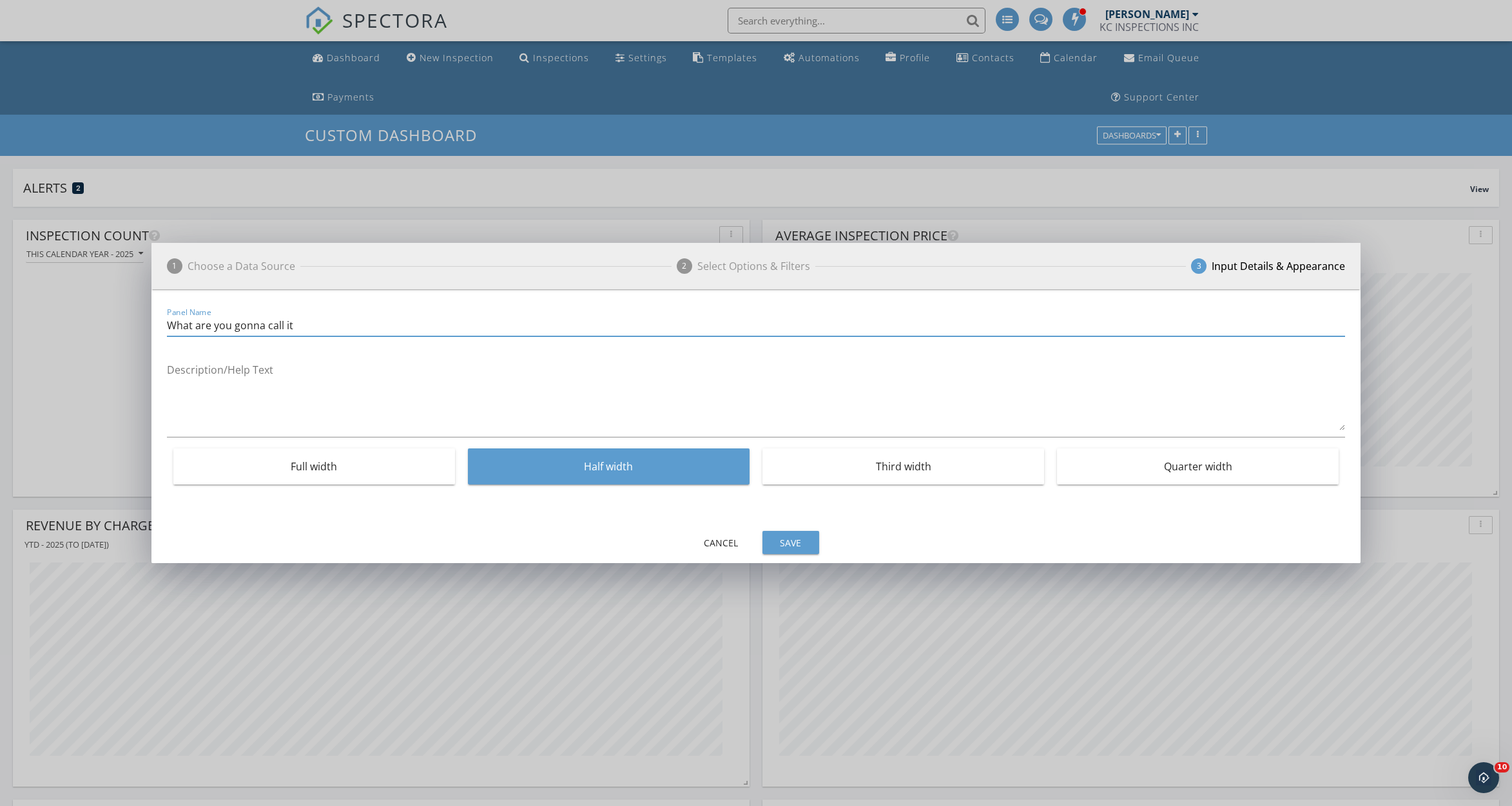
click at [362, 319] on input "What are you gonna call it" at bounding box center [756, 326] width 1179 height 21
type input "i"
type input "INSPECTIONS PER ZIPCODE"
click at [779, 546] on div "Save" at bounding box center [791, 543] width 36 height 14
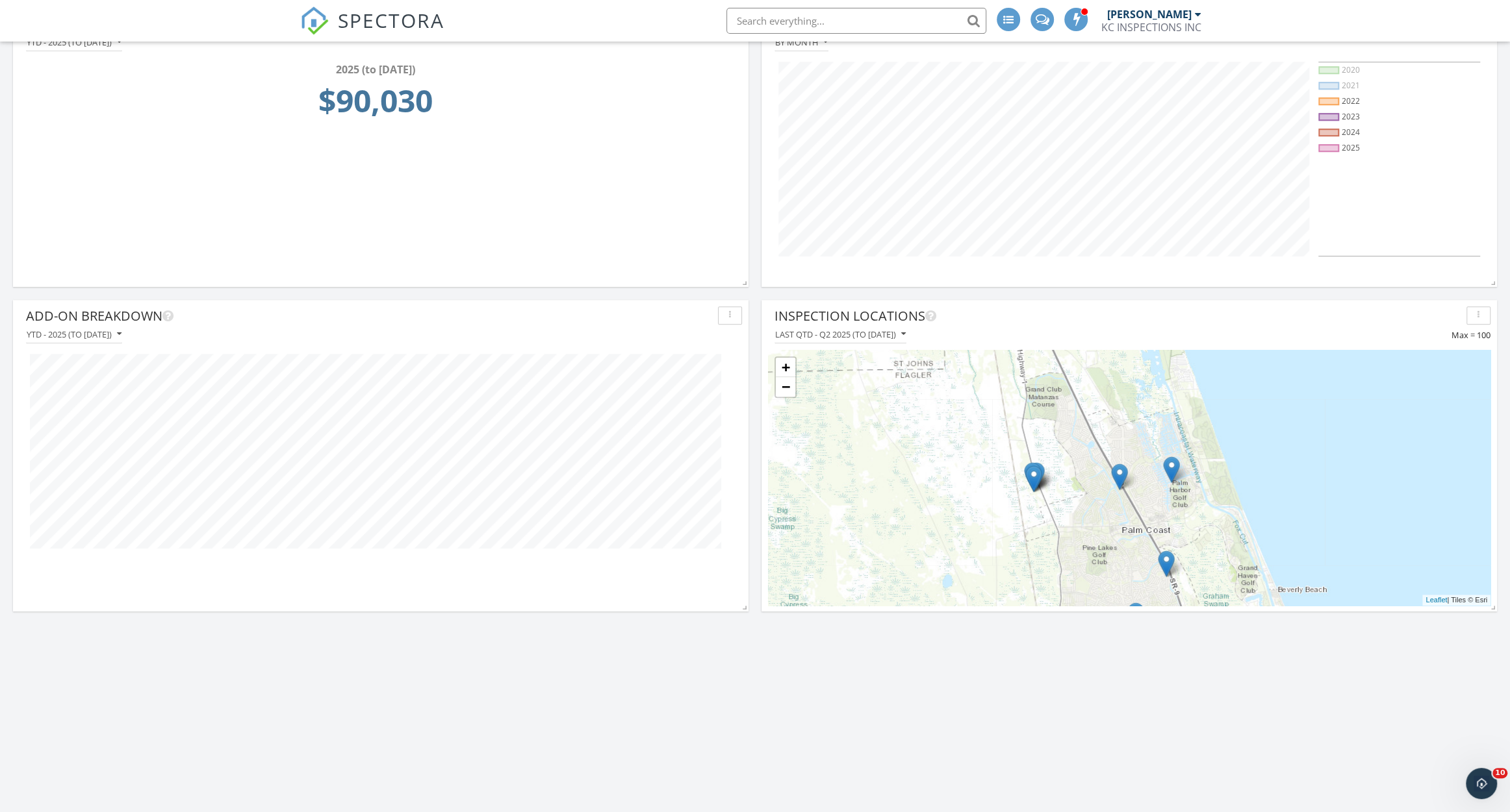
scroll to position [1195, 0]
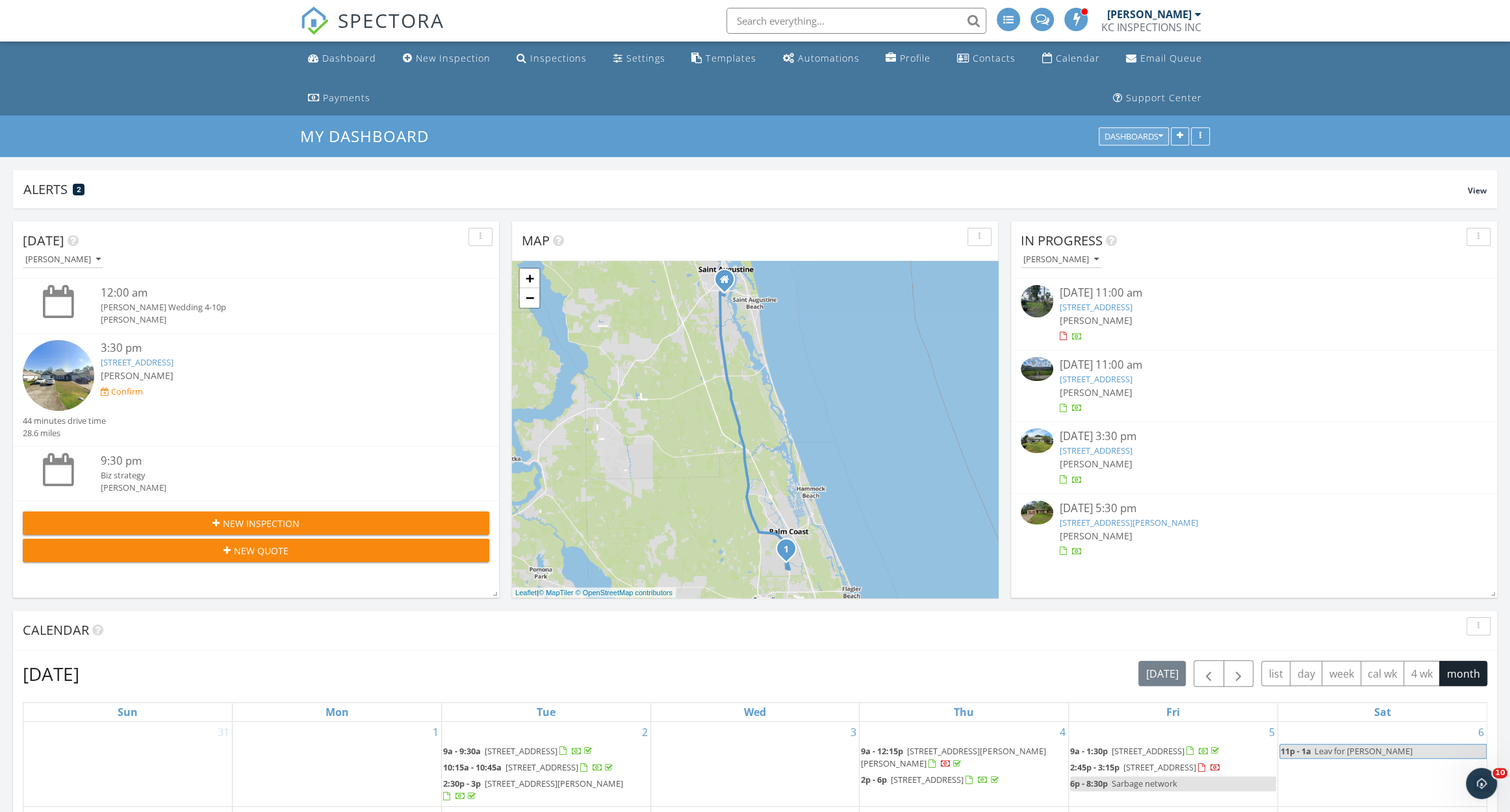
click at [1137, 132] on div "Dashboards" at bounding box center [1133, 136] width 58 height 9
click at [756, 134] on h3 "My Dashboard" at bounding box center [754, 136] width 909 height 20
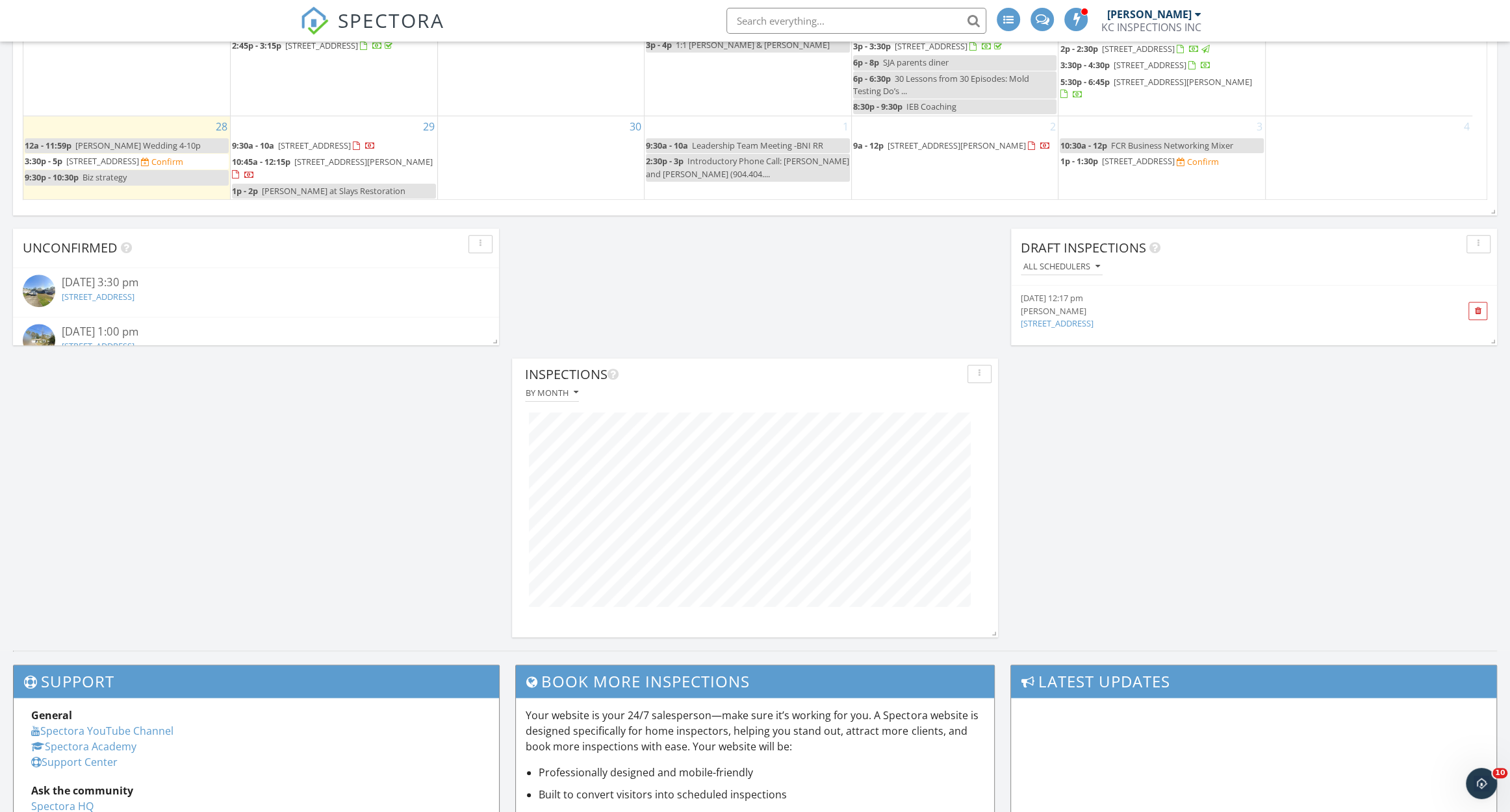
scroll to position [1031, 0]
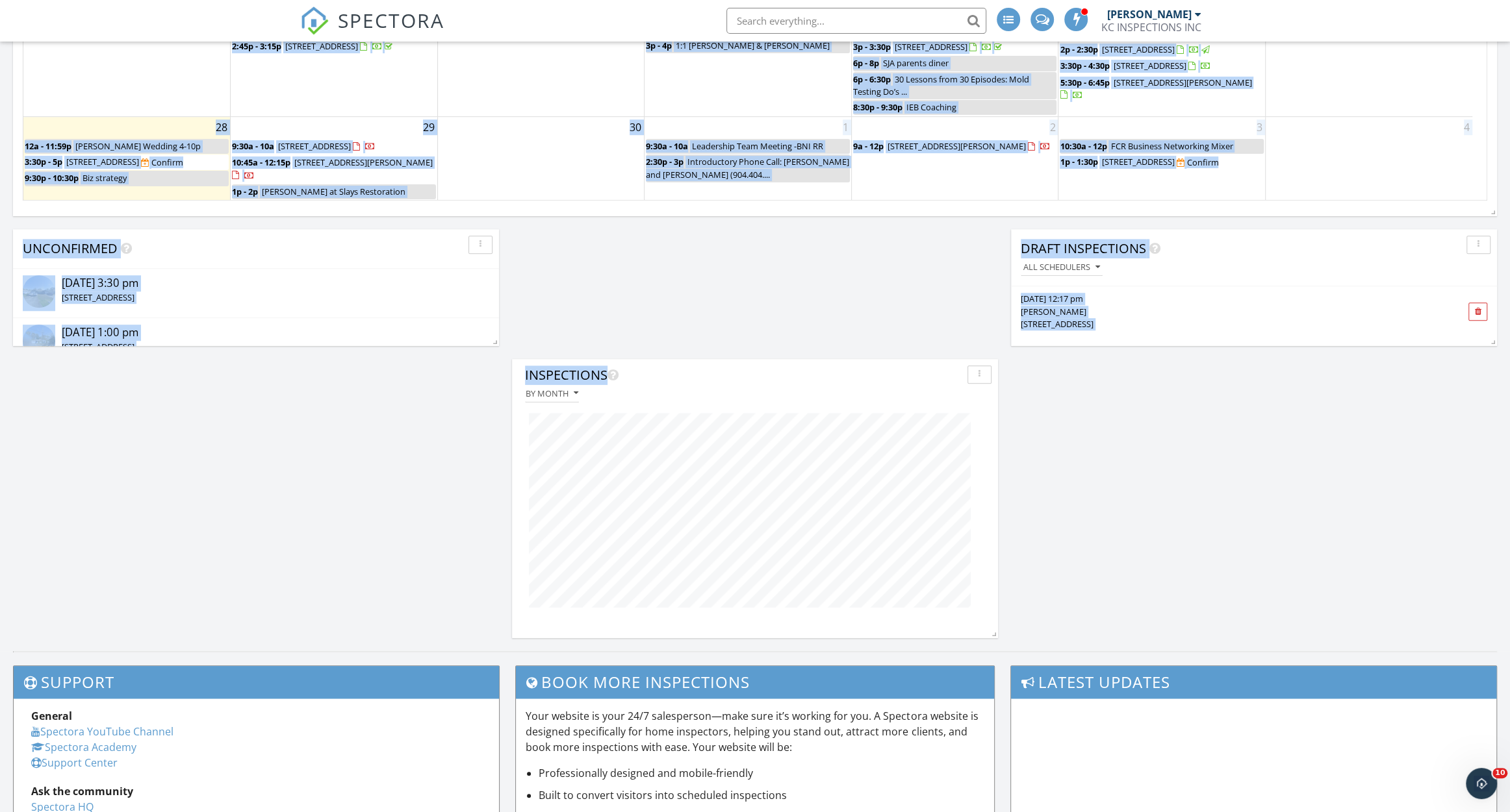
drag, startPoint x: 831, startPoint y: 364, endPoint x: 838, endPoint y: 235, distance: 129.2
click at [840, 361] on div "Inspections By month" at bounding box center [755, 491] width 486 height 265
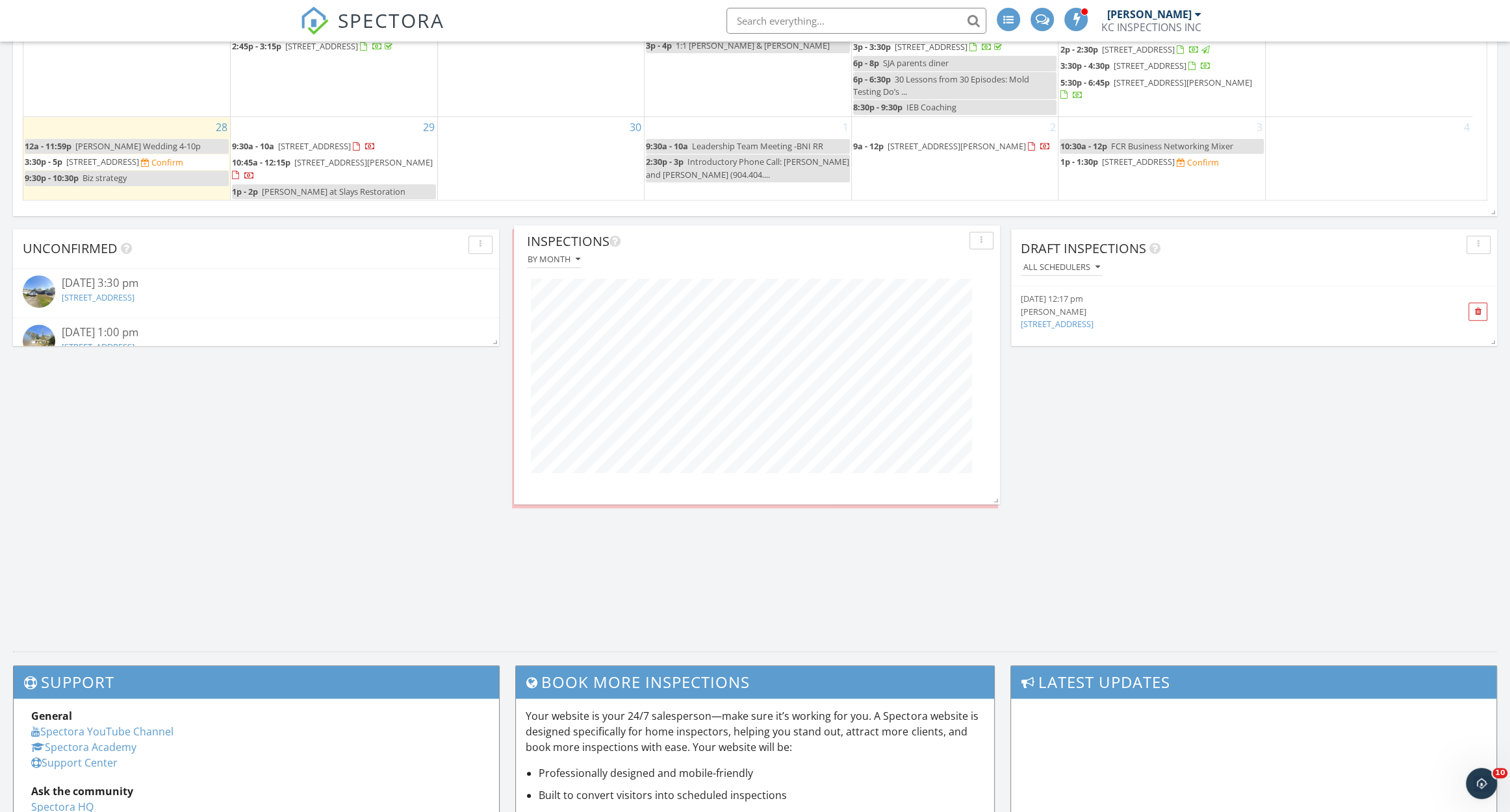
drag, startPoint x: 836, startPoint y: 382, endPoint x: 838, endPoint y: 247, distance: 135.0
click at [838, 247] on div "Inspections" at bounding box center [745, 242] width 437 height 19
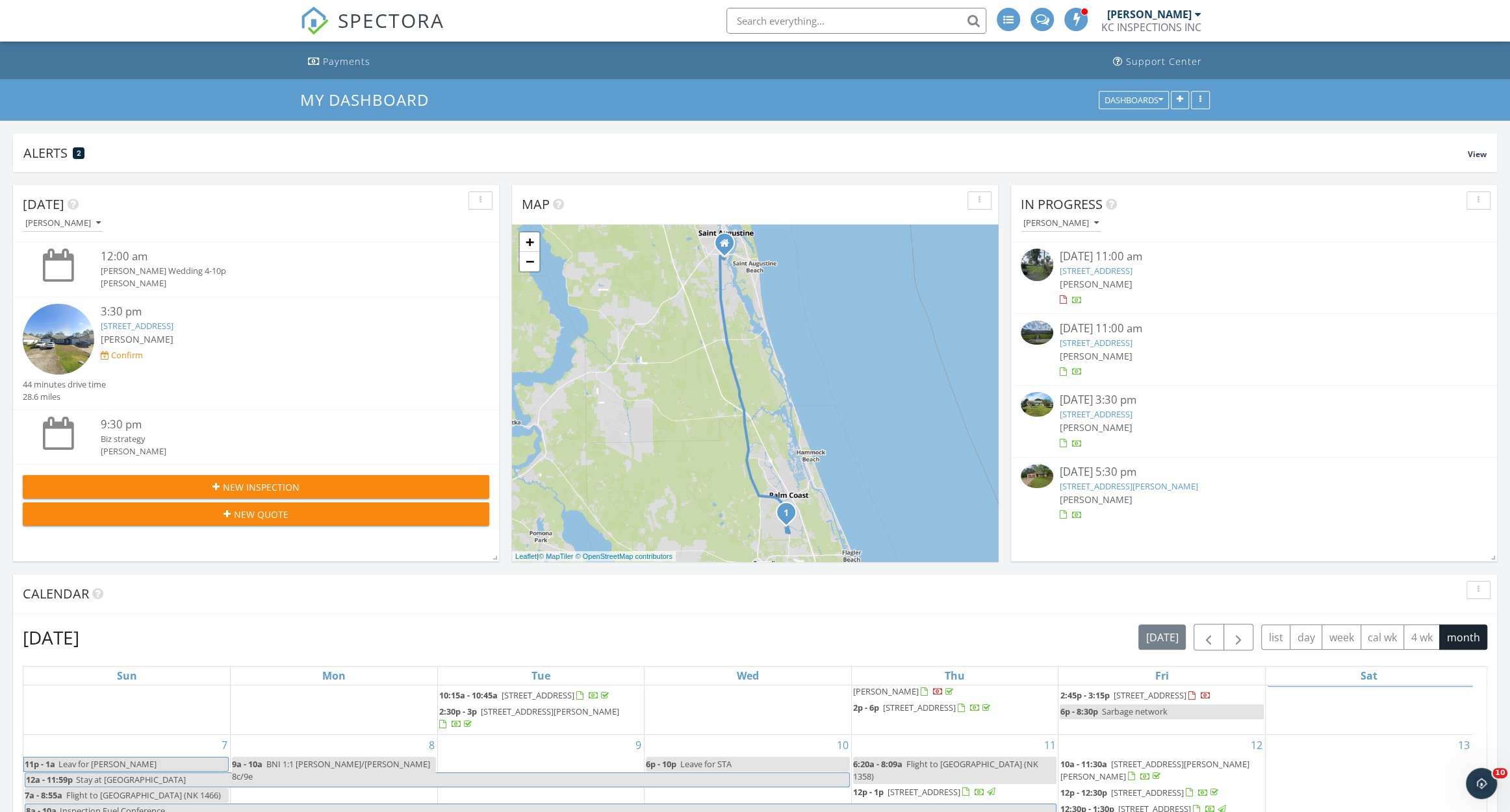
scroll to position [0, 0]
